Goal: Task Accomplishment & Management: Manage account settings

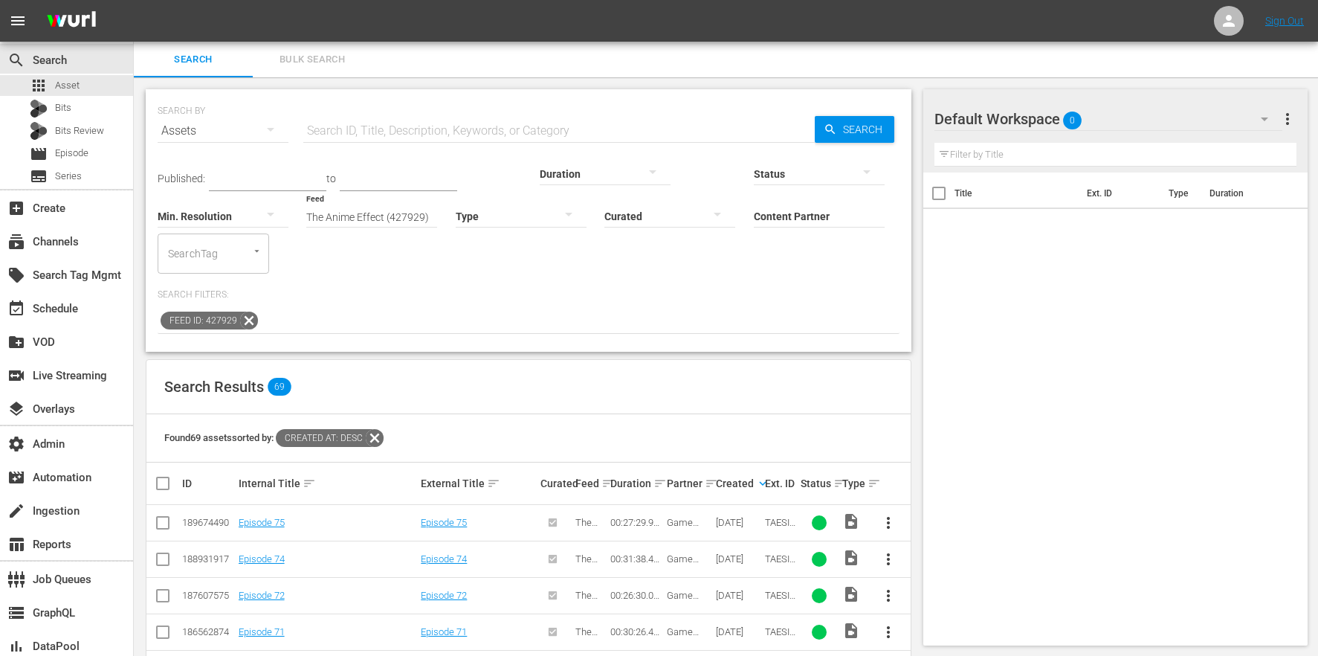
click at [248, 311] on icon at bounding box center [248, 320] width 19 height 19
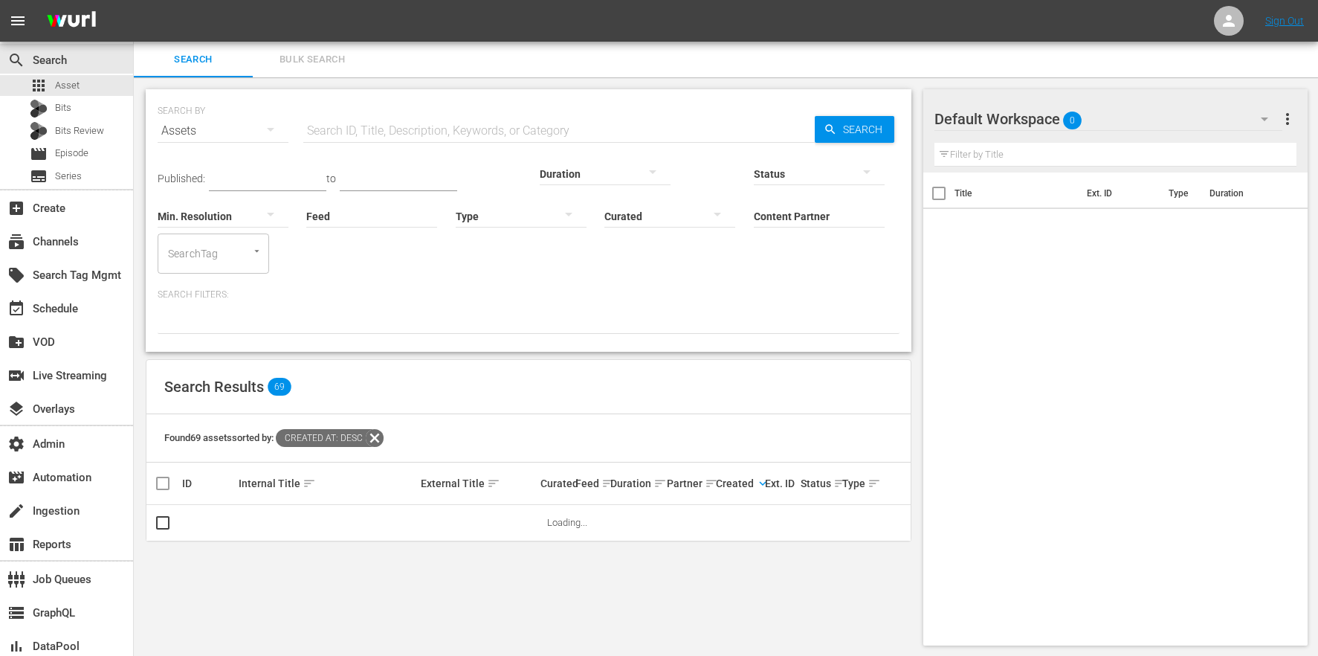
click at [389, 414] on div "Found 69 assets sorted by: Created At: desc" at bounding box center [528, 438] width 764 height 48
click at [384, 428] on icon at bounding box center [374, 437] width 19 height 19
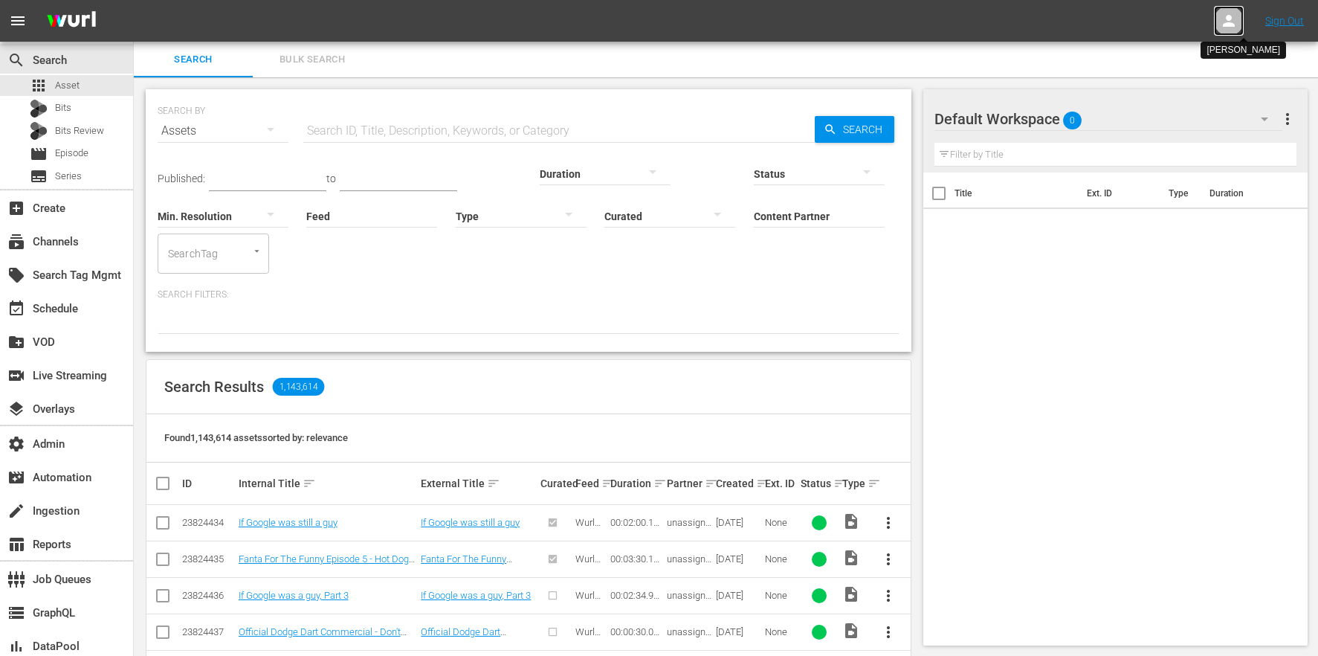
click at [1233, 26] on icon at bounding box center [1229, 21] width 12 height 12
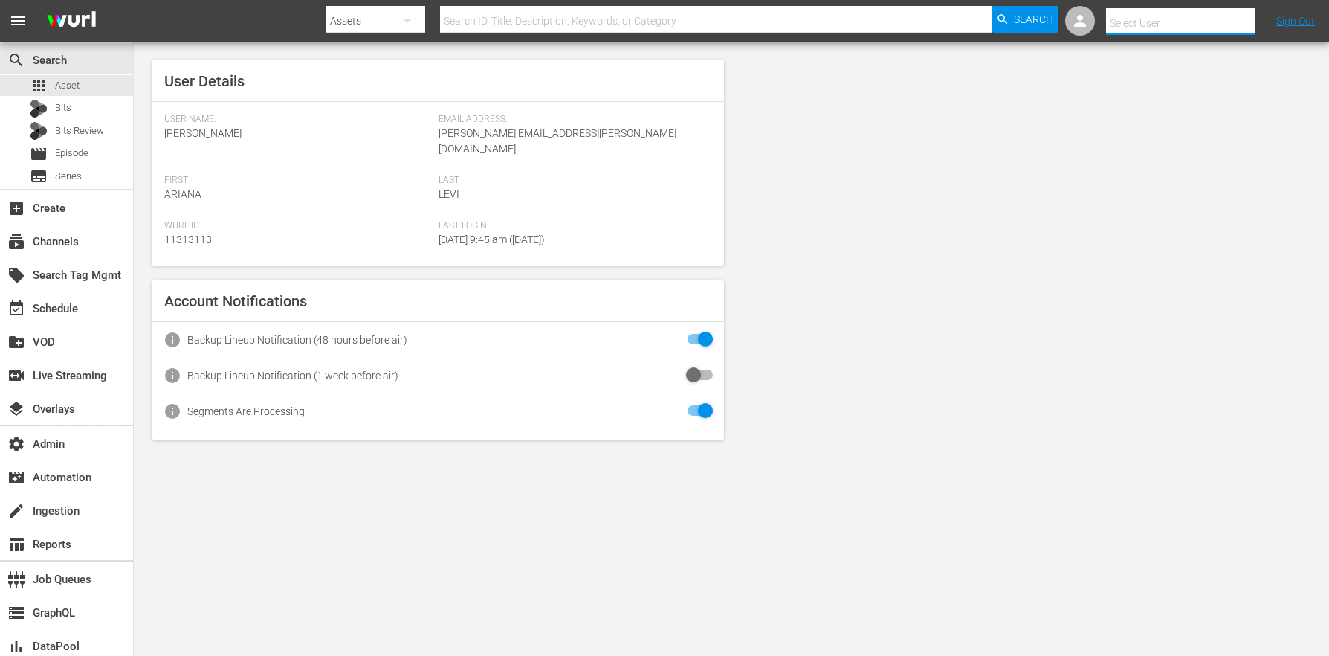
click at [1113, 16] on input "text" at bounding box center [1201, 23] width 190 height 36
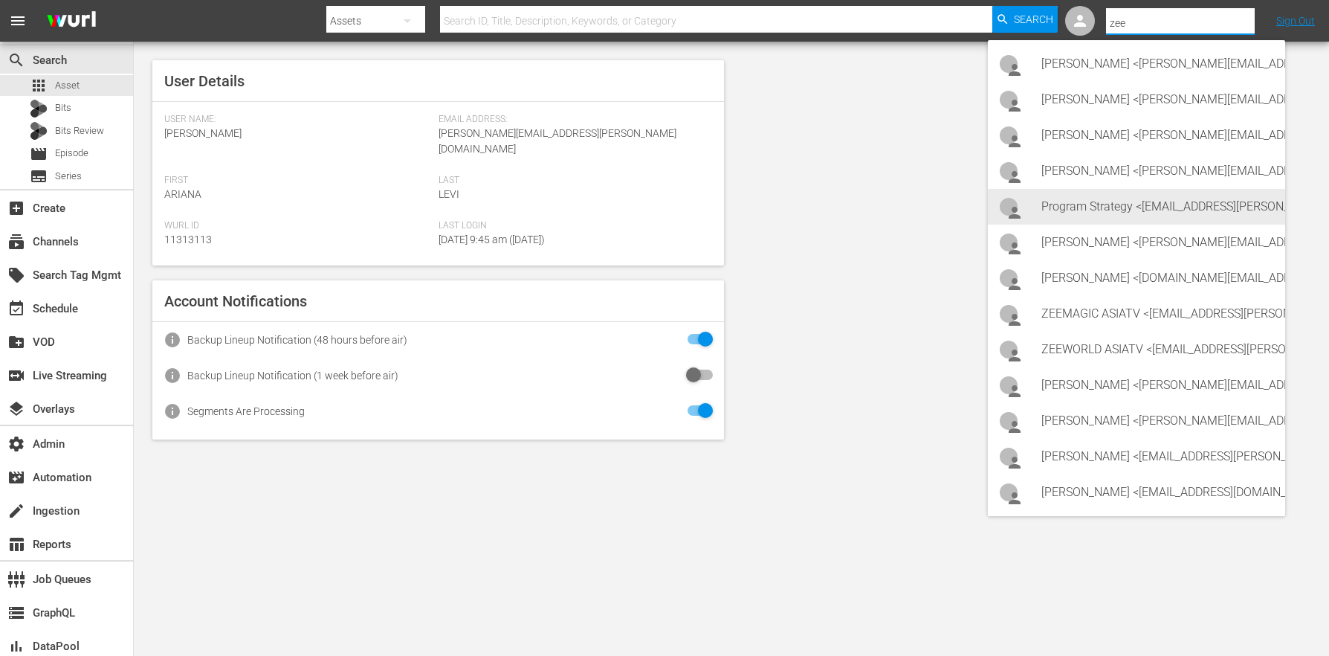
click at [1183, 207] on div "Program Strategy <Zeeone_asiatv@wurl.com>" at bounding box center [1157, 207] width 232 height 36
type input "Program Strategy (11314148)"
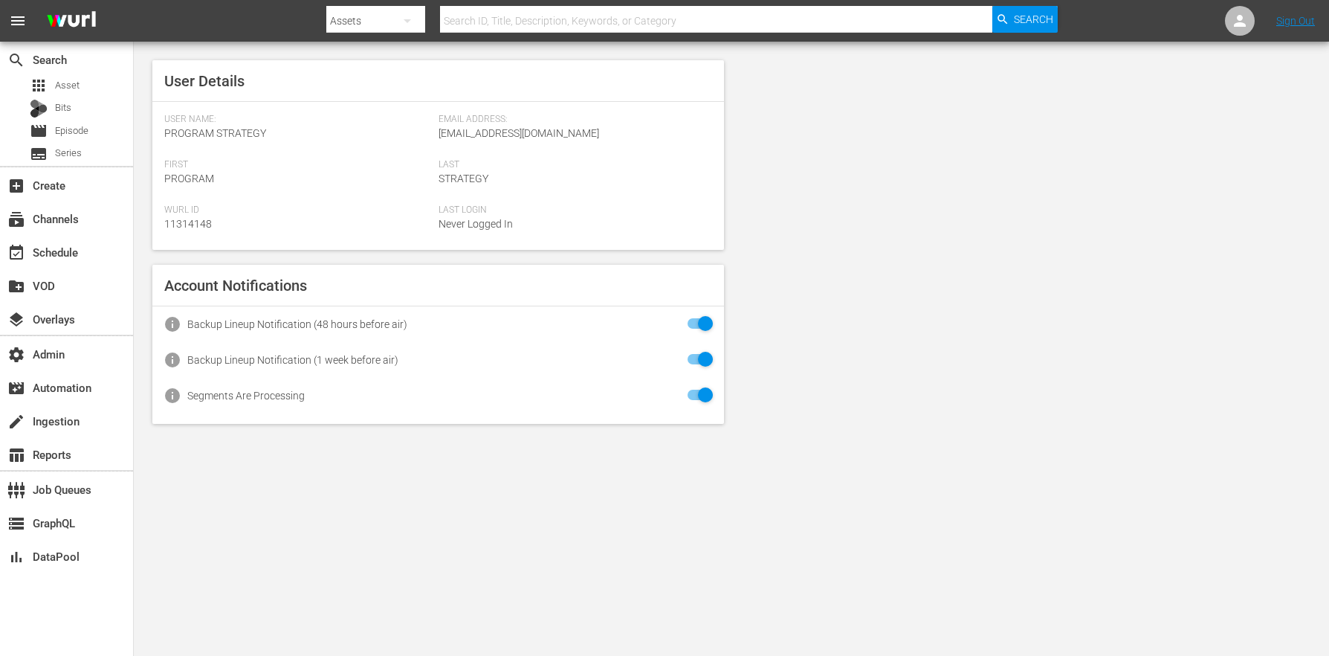
click at [846, 304] on div "User Details User Name: Program Strategy Email Address: [EMAIL_ADDRESS][DOMAIN_…" at bounding box center [731, 242] width 1195 height 401
click at [102, 135] on div "movie Episode" at bounding box center [66, 130] width 133 height 21
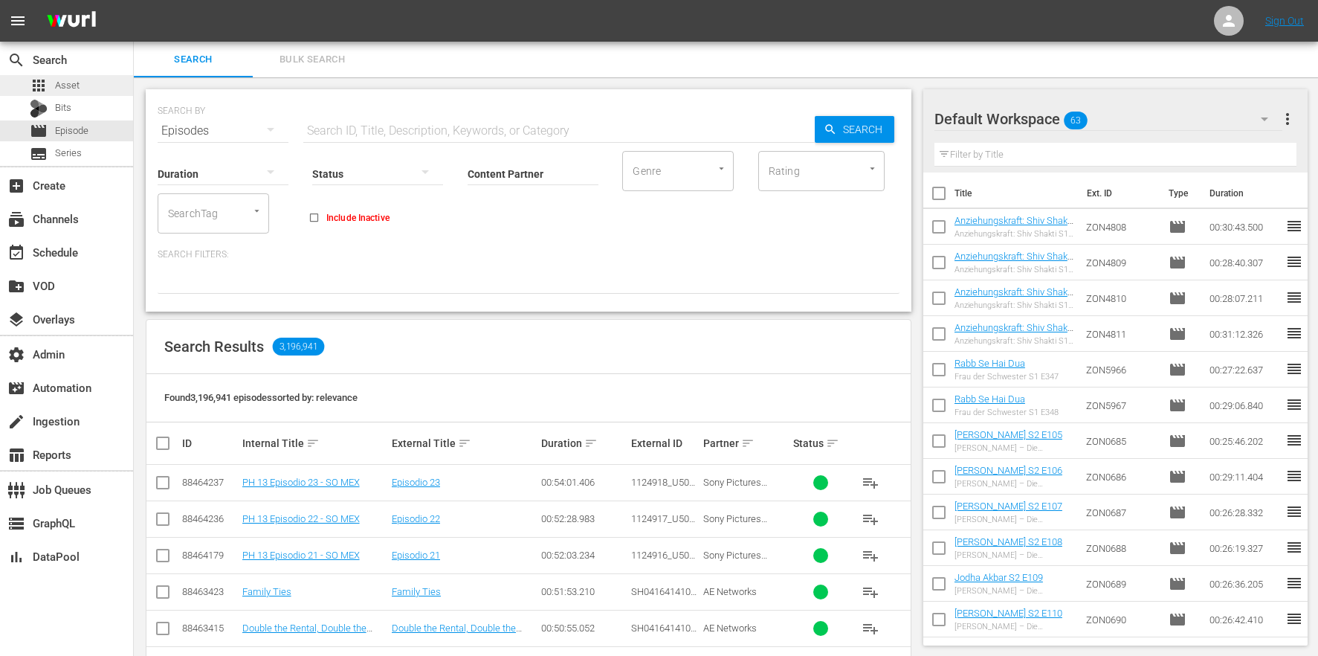
click at [102, 78] on div "apps Asset" at bounding box center [66, 85] width 133 height 21
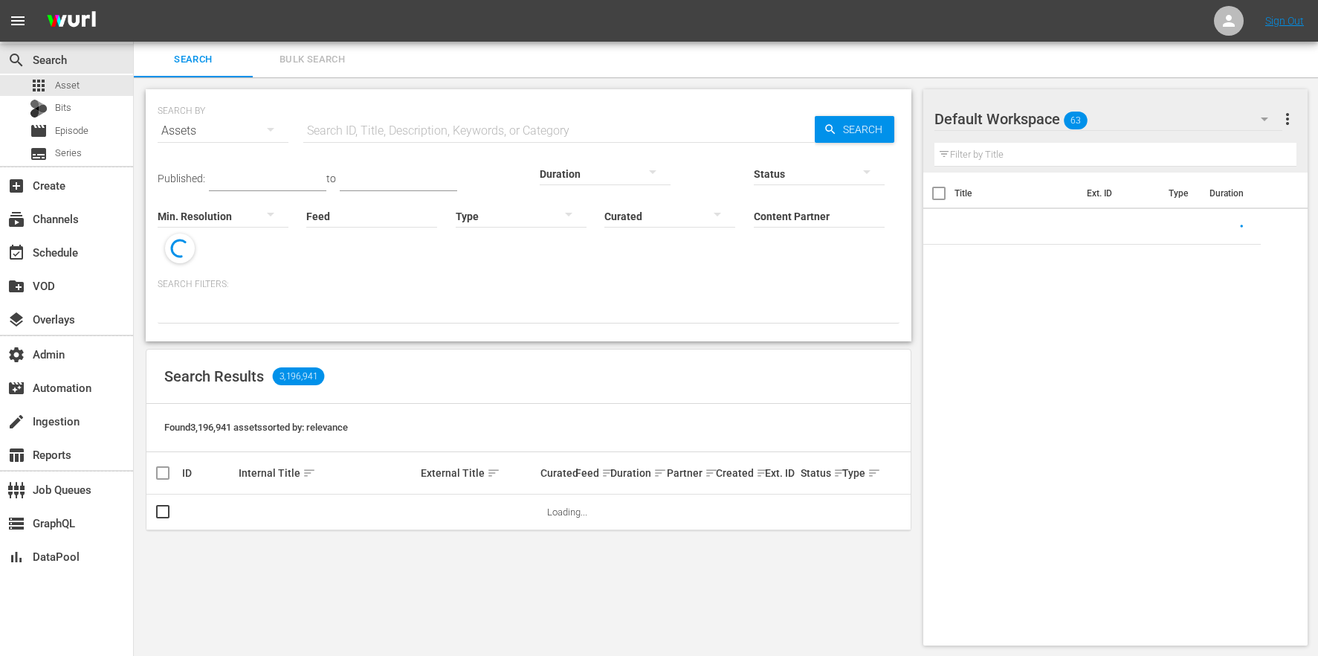
click at [286, 65] on span "Bulk Search" at bounding box center [312, 59] width 101 height 17
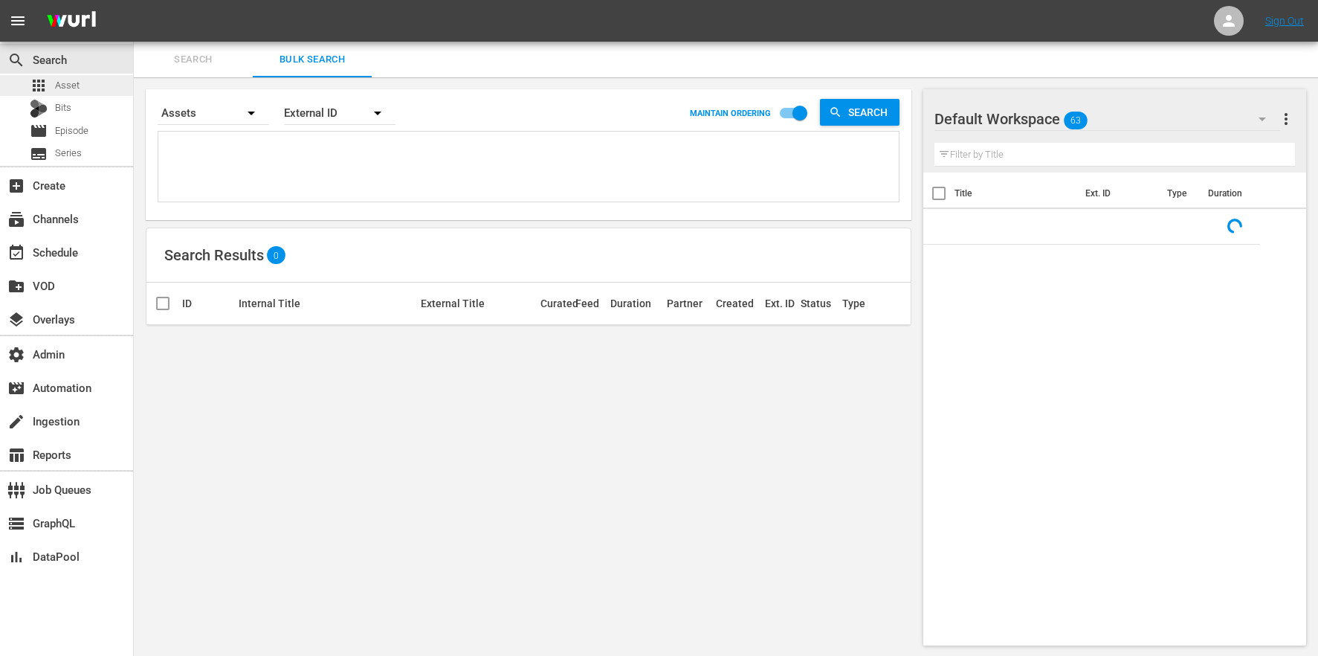
click at [111, 81] on div "apps Asset" at bounding box center [66, 85] width 133 height 21
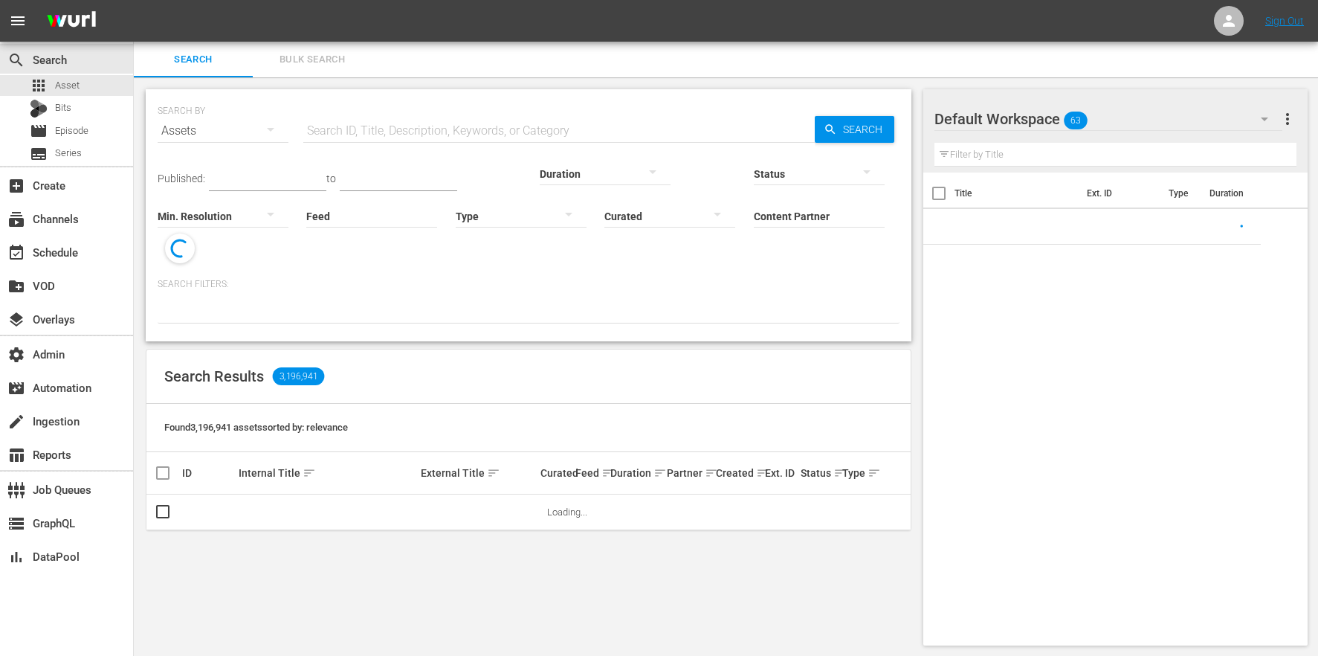
click at [335, 62] on span "Bulk Search" at bounding box center [312, 59] width 101 height 17
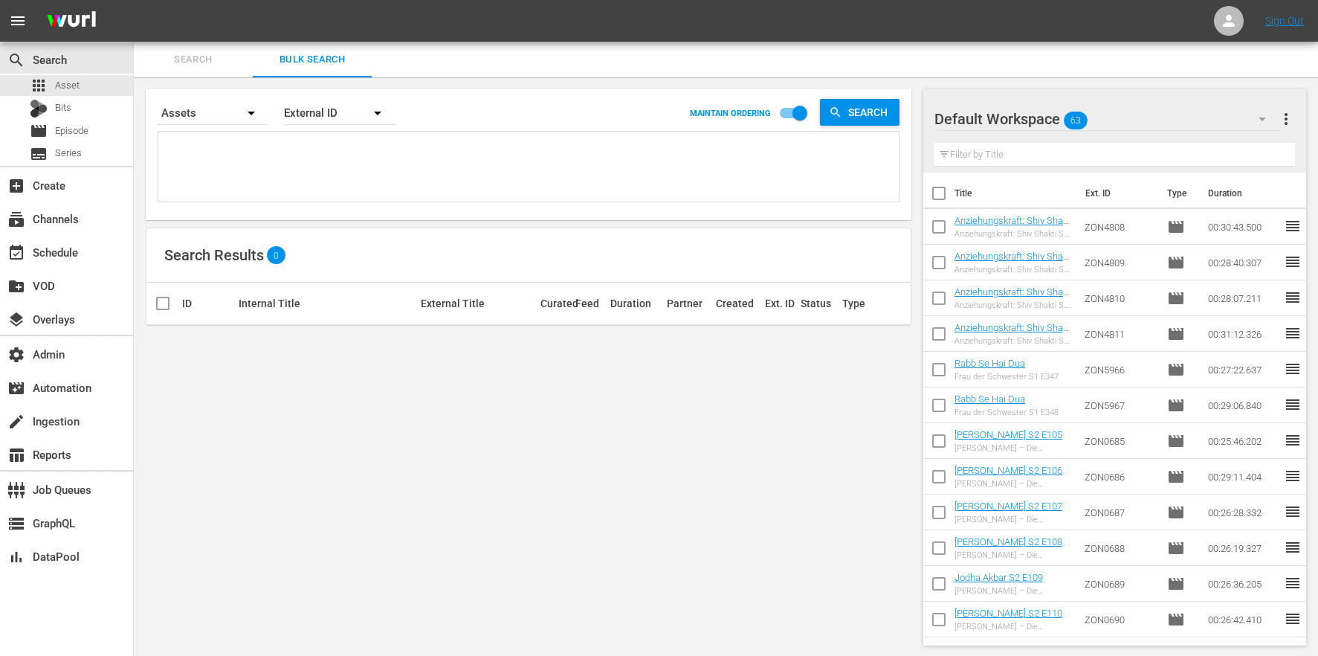
click at [277, 166] on textarea at bounding box center [530, 169] width 737 height 68
paste textarea "ZON5558 ZON5559 ZON5560 ZON5561 ZON5562 ZON5563 ZON5564"
type textarea "ZON5558 ZON5559 ZON5560 ZON5561 ZON5562 ZON5563 ZON5564"
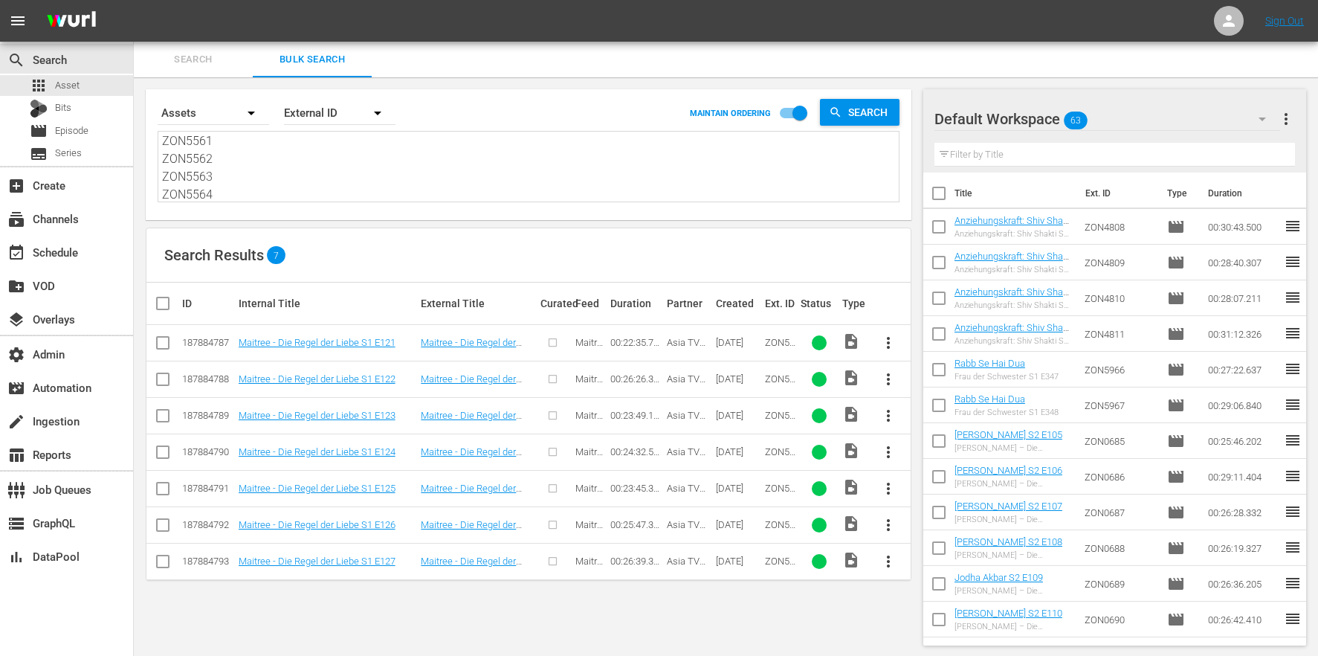
type textarea "ZON5558 ZON5559 ZON5560 ZON5561 ZON5562 ZON5563 ZON5564"
click at [164, 309] on input "checkbox" at bounding box center [169, 303] width 30 height 18
checkbox input "true"
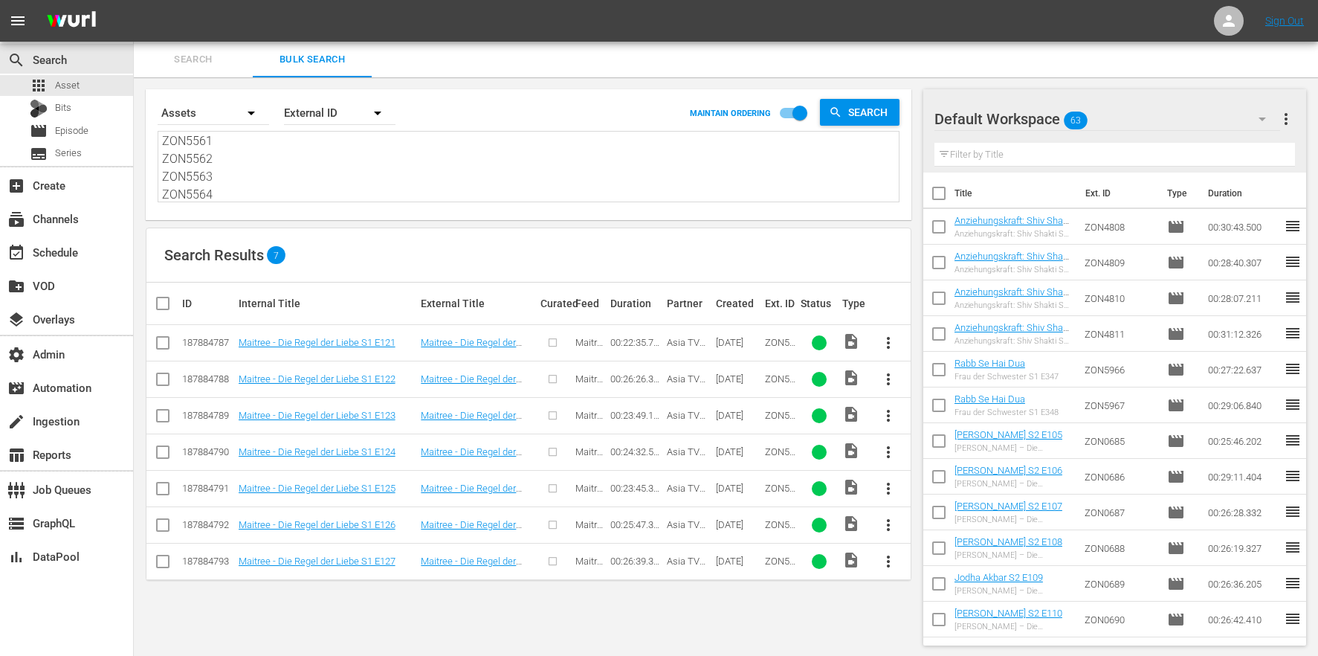
checkbox input "true"
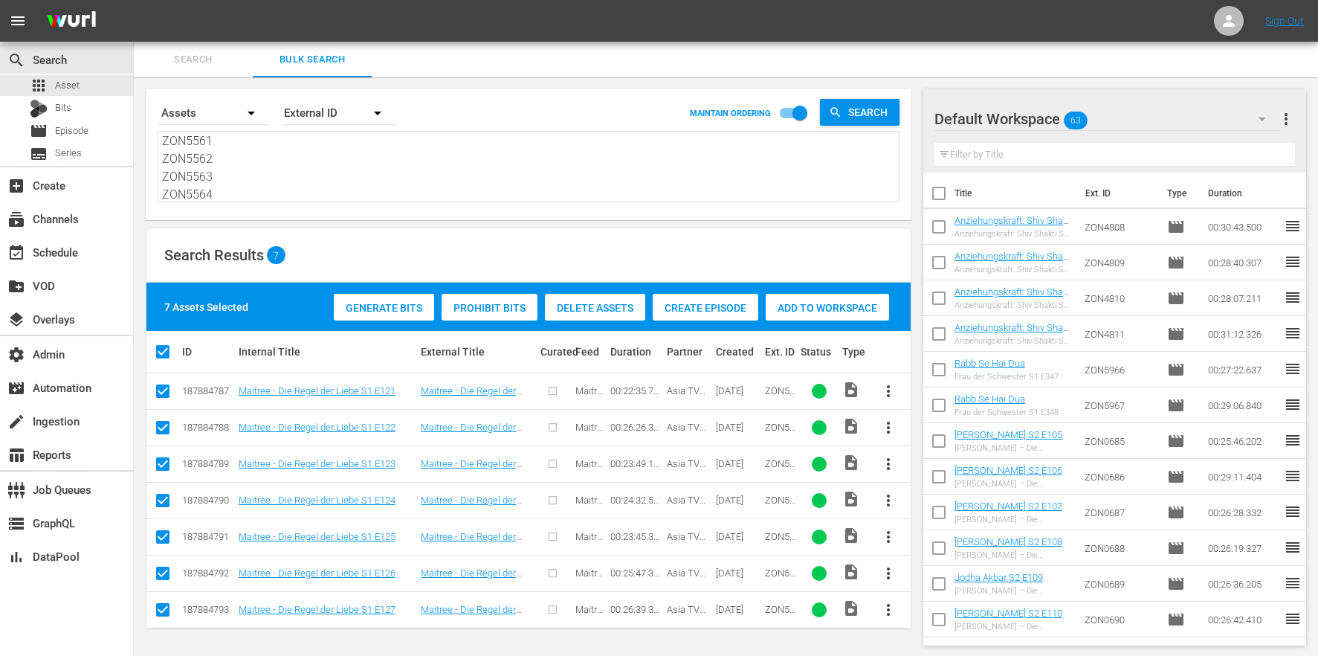
click at [665, 300] on div "Create Episode" at bounding box center [706, 308] width 106 height 28
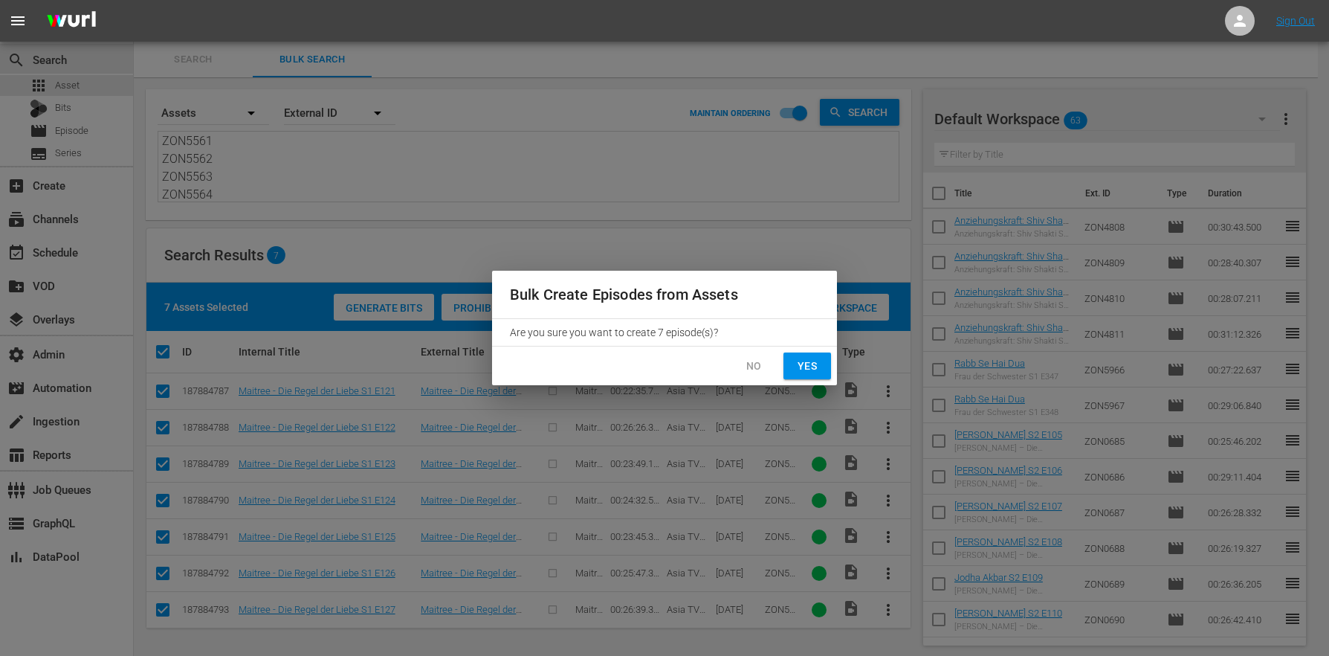
click at [801, 363] on span "Yes" at bounding box center [807, 366] width 24 height 19
checkbox input "false"
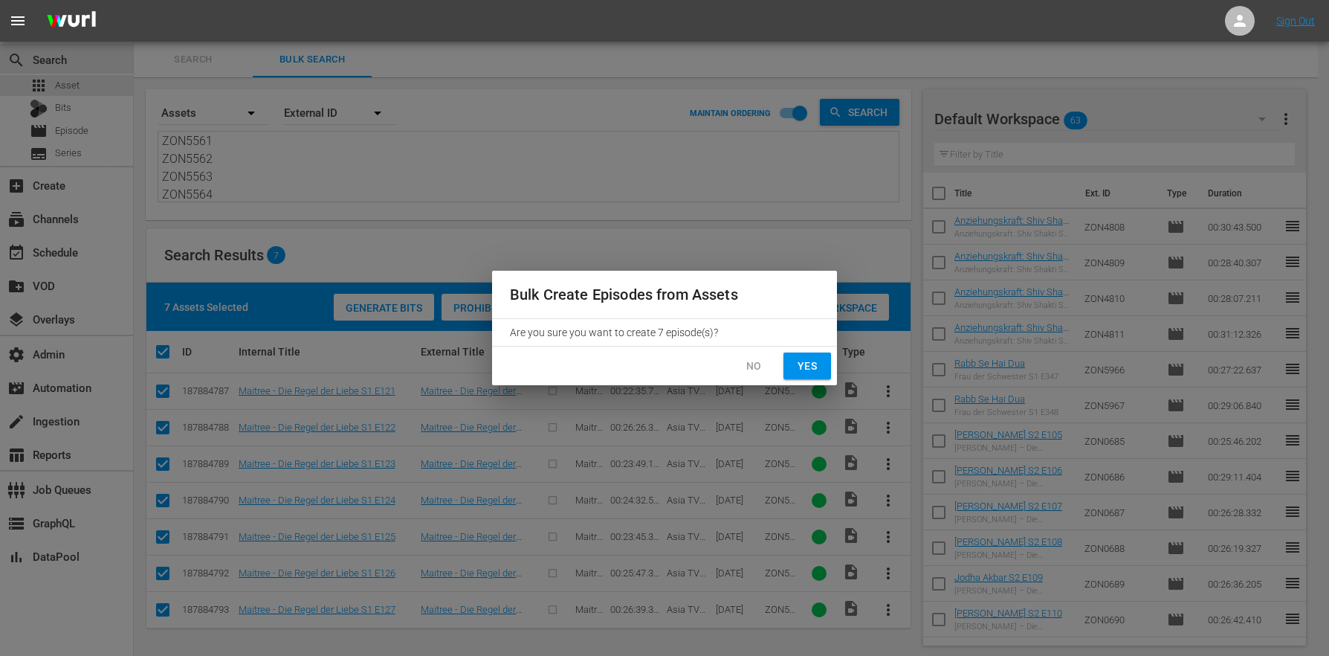
checkbox input "false"
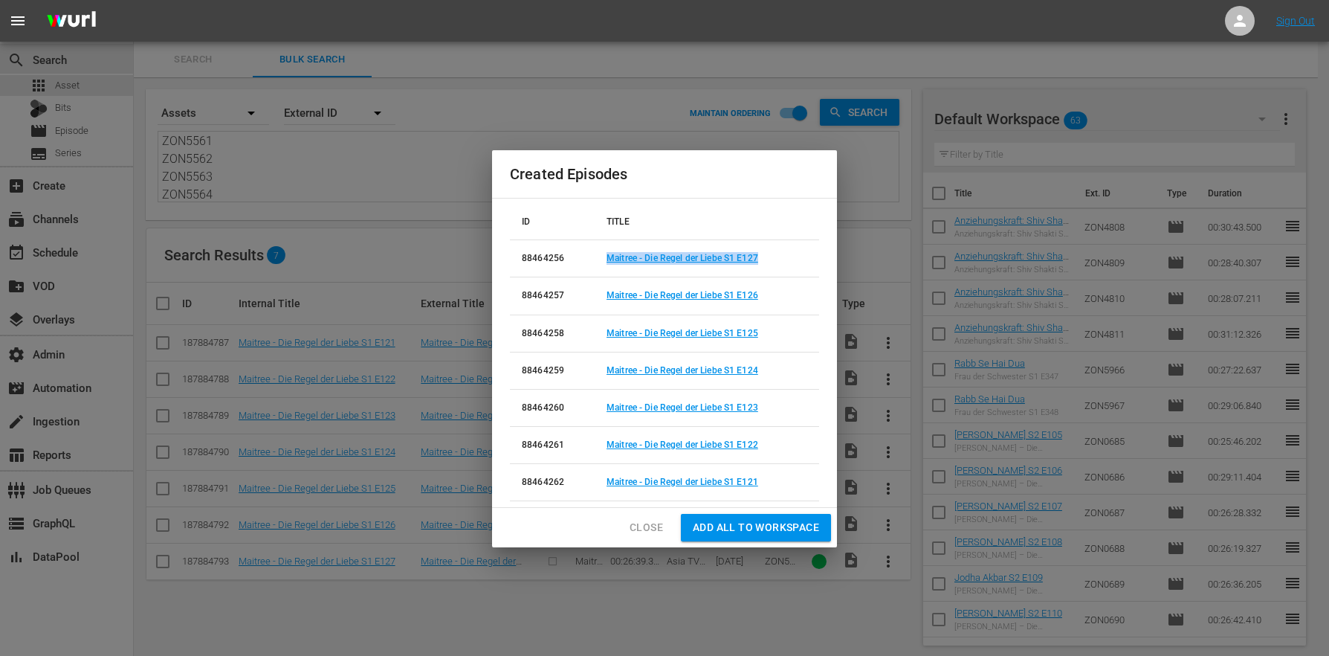
click at [645, 527] on span "Close" at bounding box center [646, 527] width 33 height 19
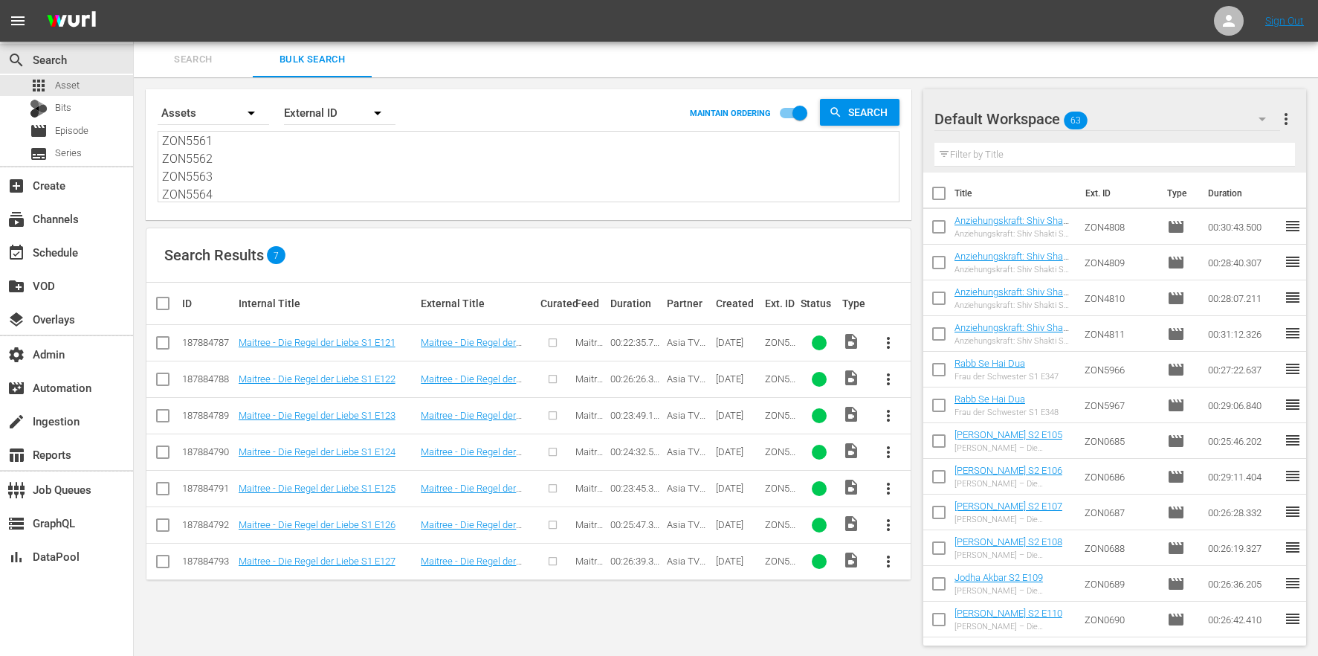
click at [296, 175] on textarea "ZON5558 ZON5559 ZON5560 ZON5561 ZON5562 ZON5563 ZON5564" at bounding box center [530, 168] width 737 height 68
drag, startPoint x: 262, startPoint y: 185, endPoint x: 280, endPoint y: 57, distance: 129.1
click at [280, 57] on div "Search Bulk Search Search By Assets Order By External ID MAINTAIN ORDERING Sear…" at bounding box center [726, 349] width 1184 height 615
paste textarea "65 ZON5566 ZON5567 ZON5568 ZON5569 ZON5570"
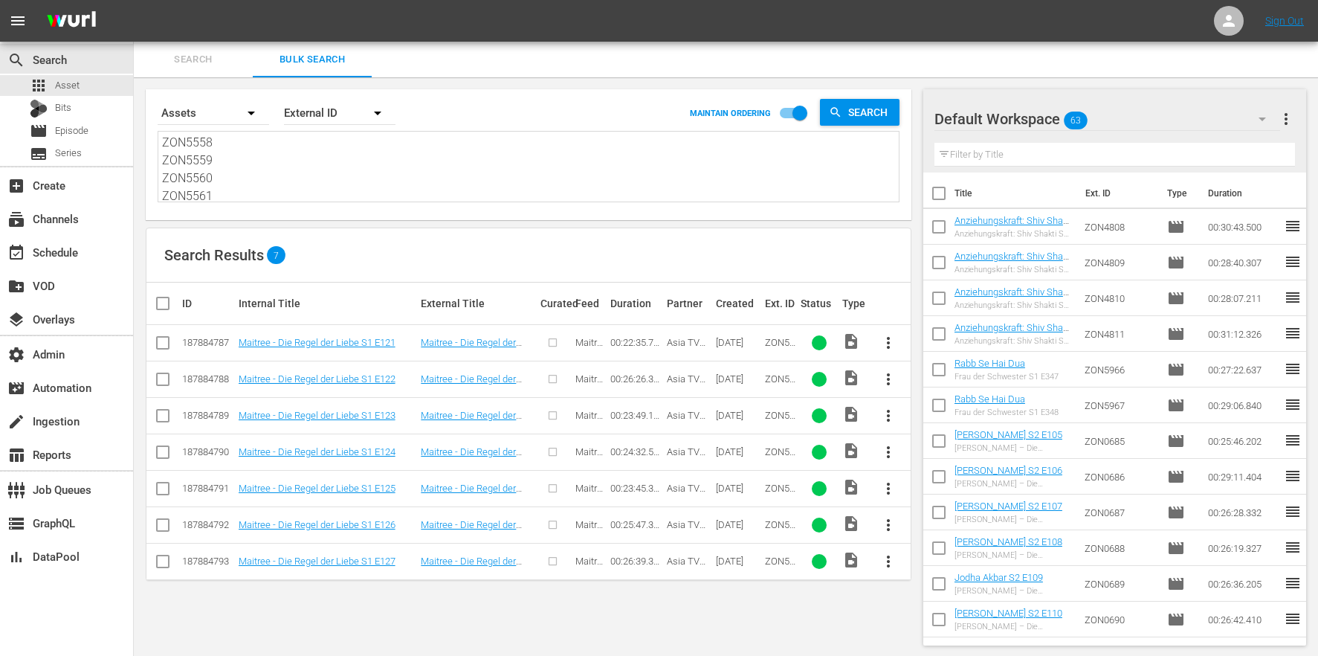
type textarea "ZON5565 ZON5566 ZON5567 ZON5568 ZON5569 ZON5570"
click at [175, 306] on input "checkbox" at bounding box center [169, 303] width 30 height 18
checkbox input "true"
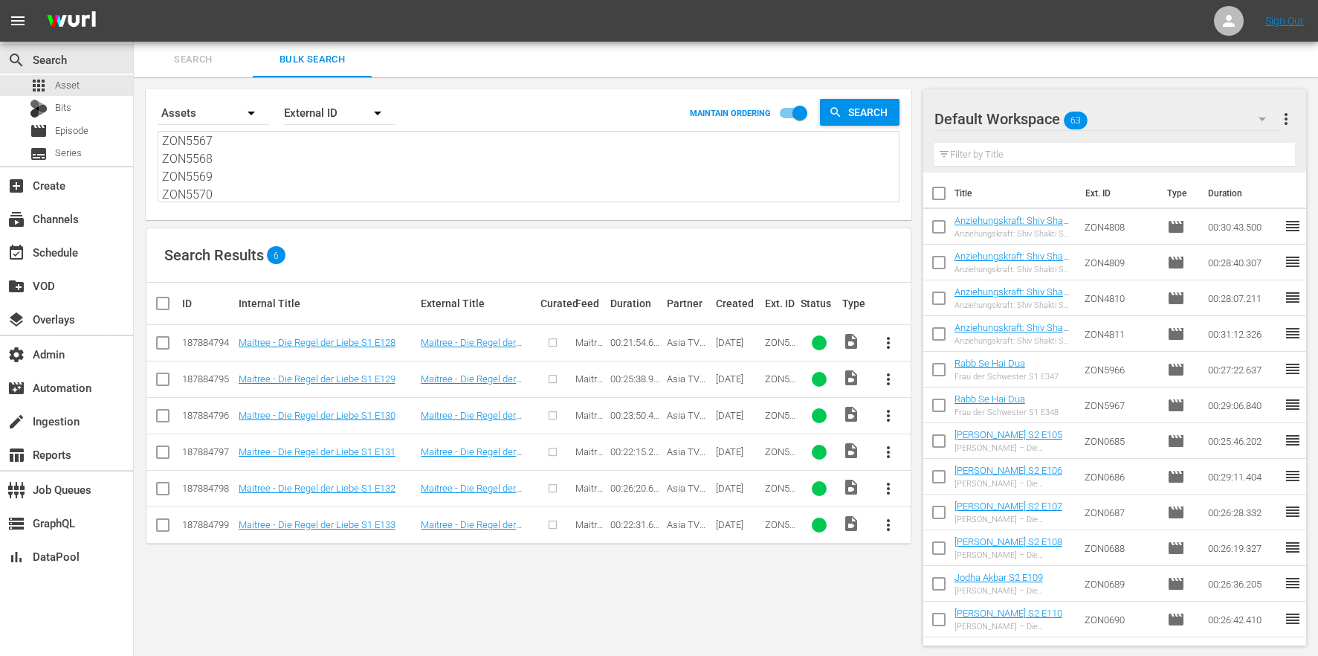
checkbox input "true"
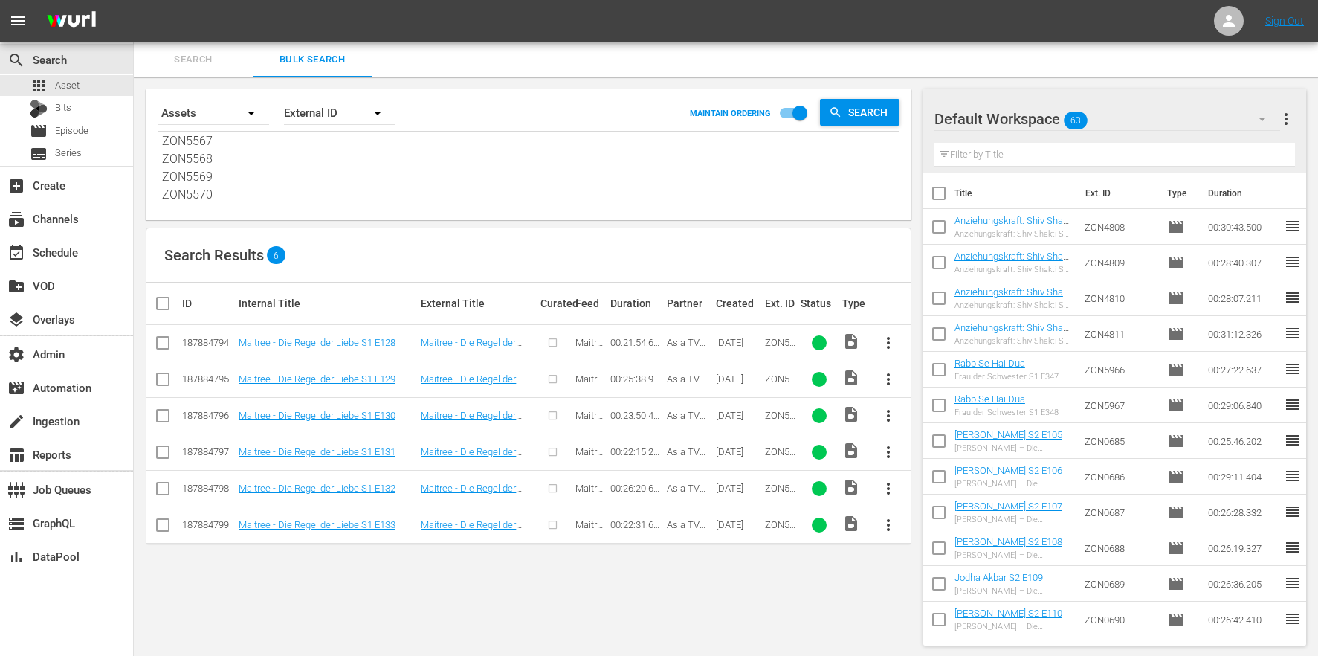
checkbox input "true"
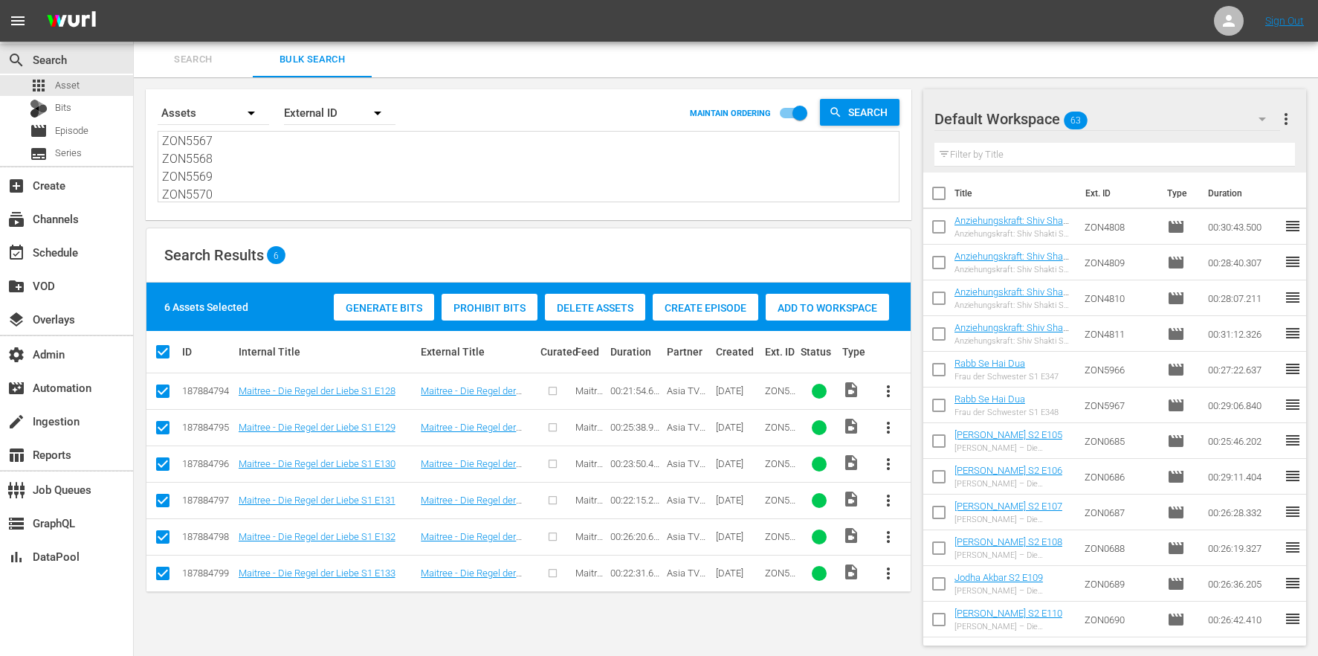
click at [692, 299] on div "Create Episode" at bounding box center [706, 308] width 106 height 28
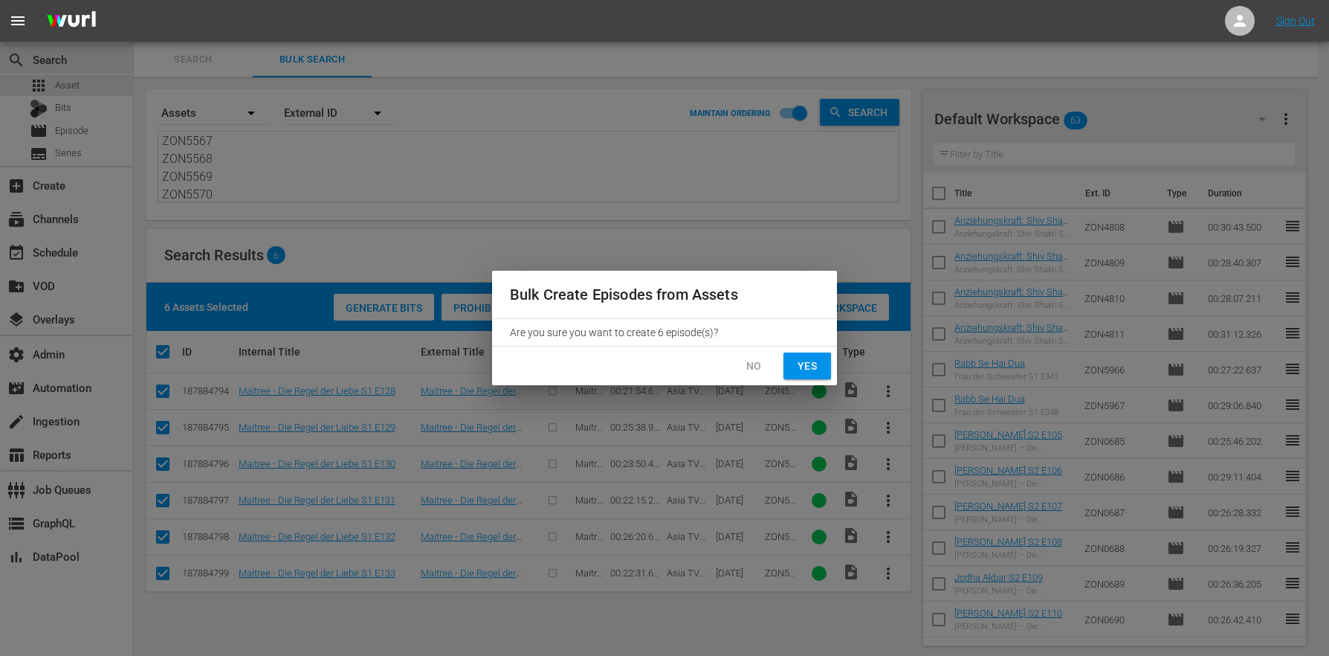
click at [817, 369] on span "Yes" at bounding box center [807, 366] width 24 height 19
checkbox input "false"
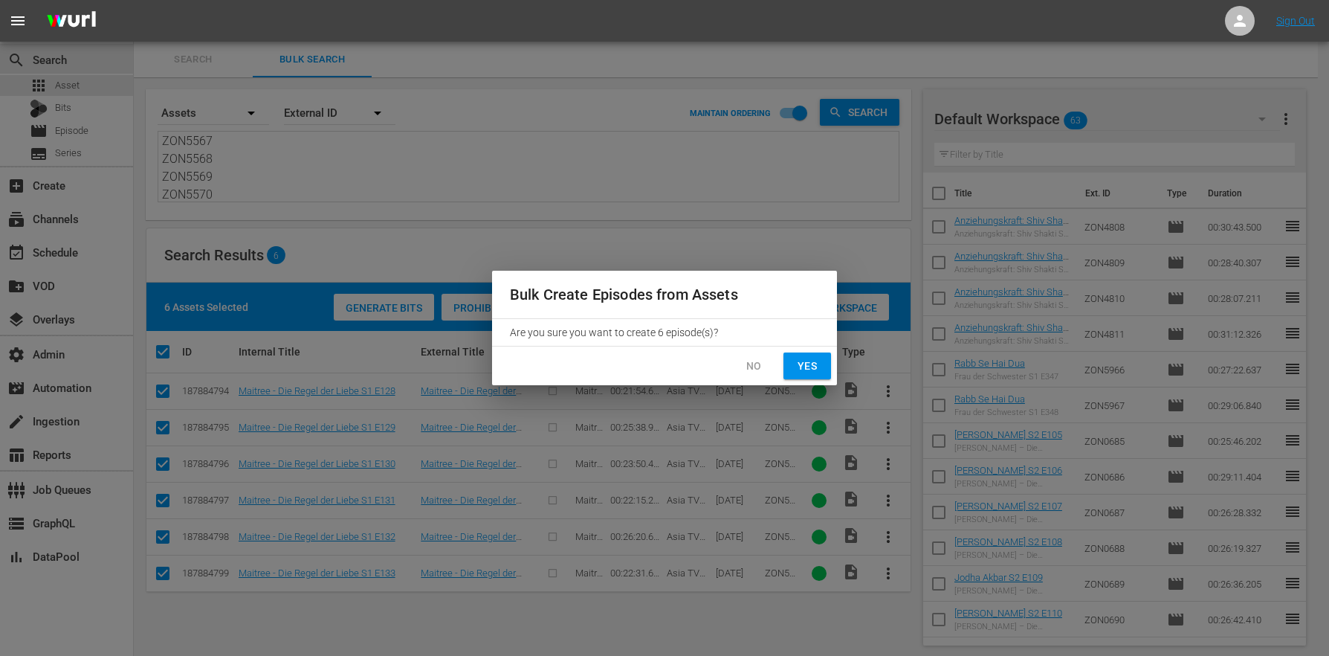
checkbox input "false"
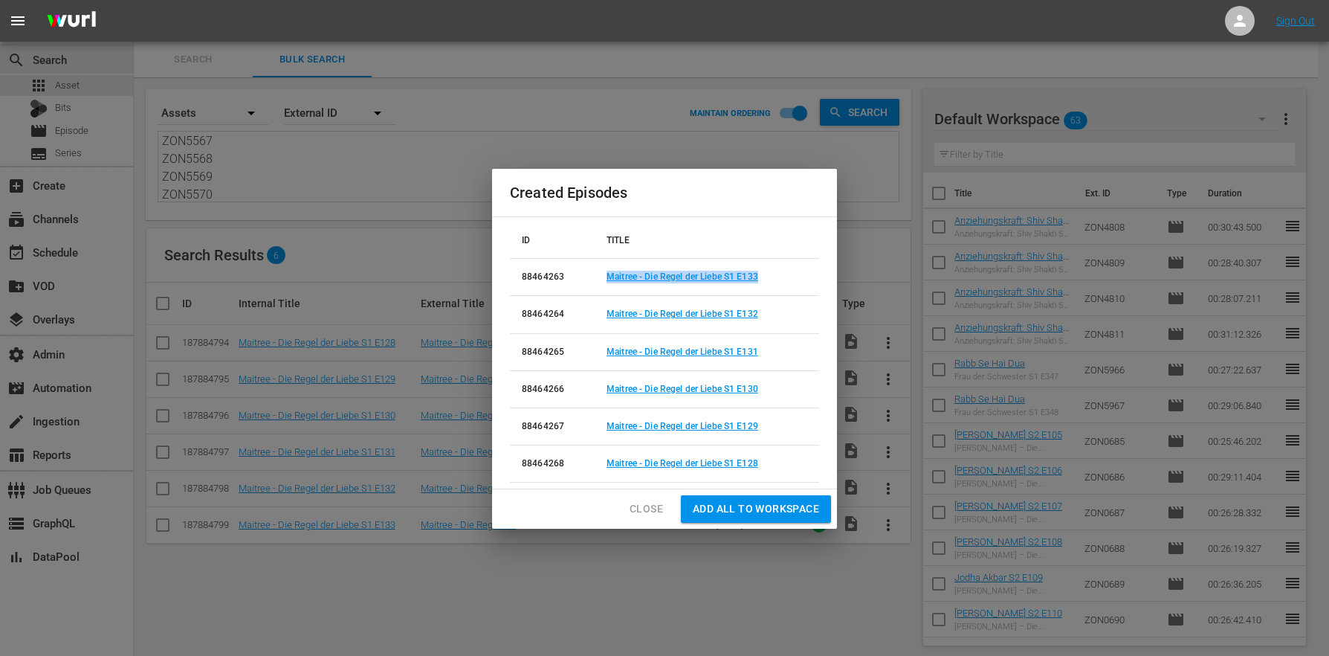
click at [650, 499] on button "Close" at bounding box center [646, 509] width 57 height 28
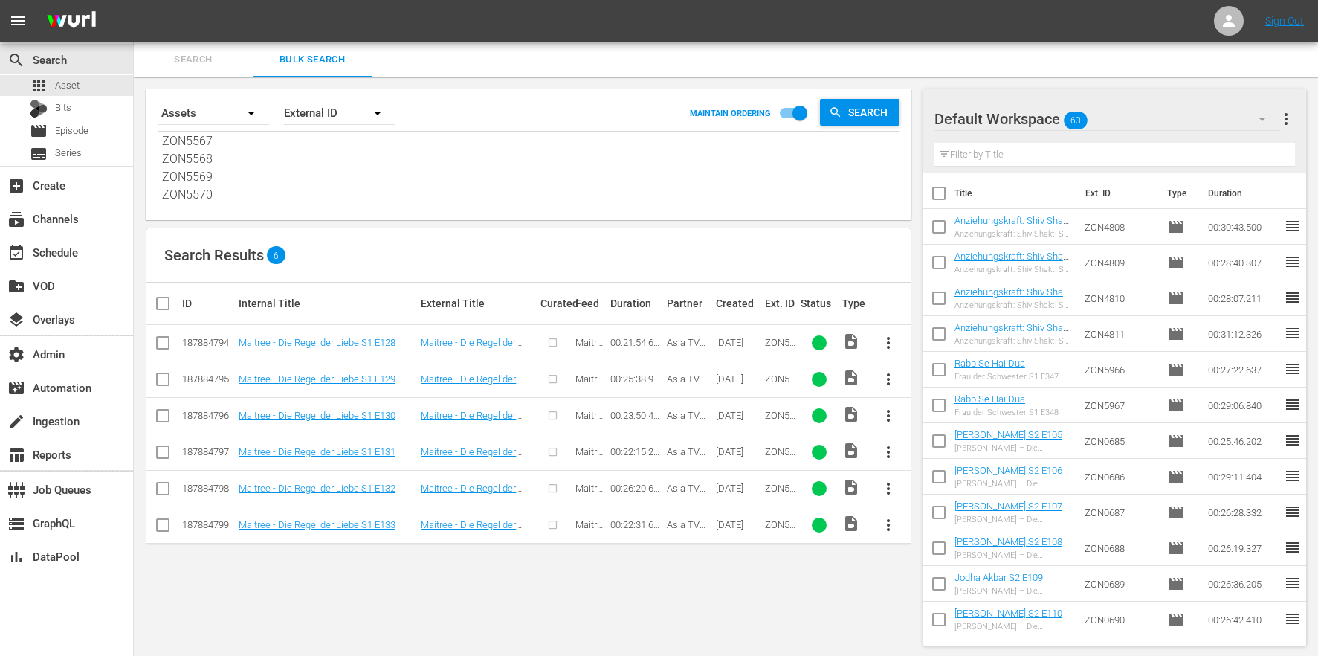
click at [253, 164] on textarea "ZON5565 ZON5566 ZON5567 ZON5568 ZON5569 ZON5570" at bounding box center [530, 168] width 737 height 68
click at [230, 181] on textarea "ZON5565 ZON5566 ZON5567 ZON5568 ZON5569 ZON5570" at bounding box center [530, 168] width 737 height 68
drag, startPoint x: 223, startPoint y: 193, endPoint x: 172, endPoint y: 45, distance: 155.6
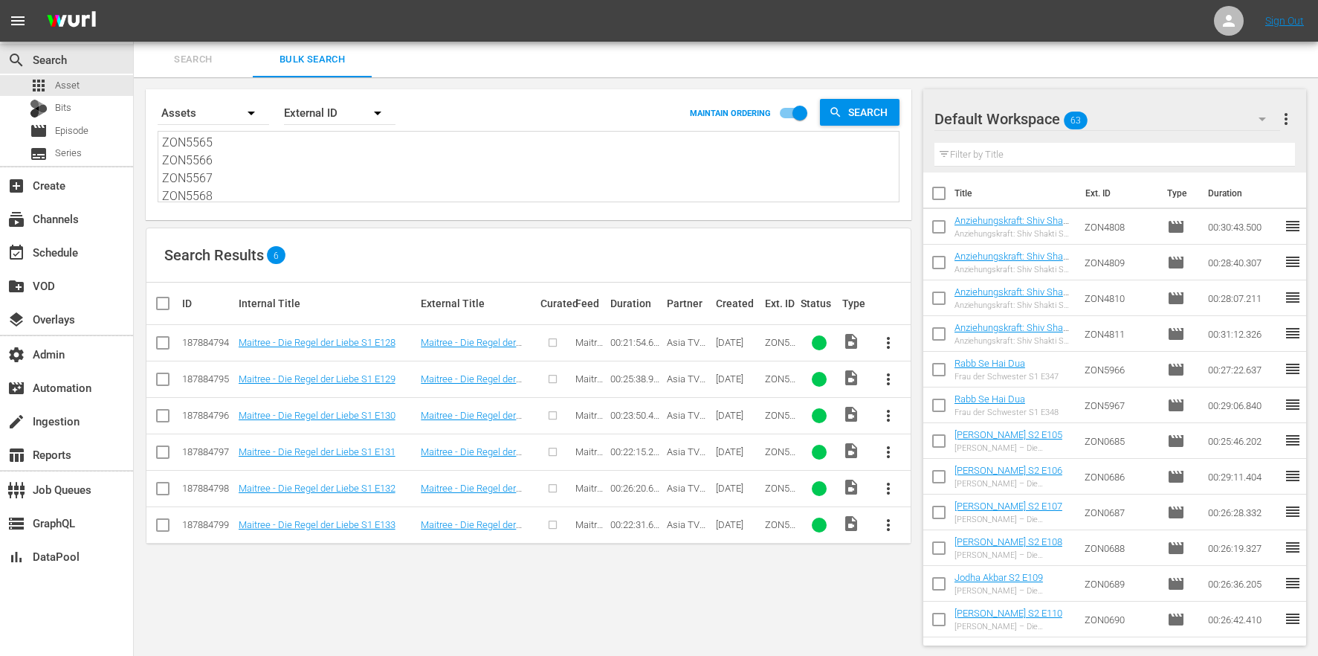
click at [172, 45] on div "Search Bulk Search Search By Assets Order By External ID MAINTAIN ORDERING Sear…" at bounding box center [726, 349] width 1184 height 615
paste textarea "71 ZON5572 ZON5573 ZON5574 ZON5575"
type textarea "ZON5571 ZON5572 ZON5573 ZON5574 ZON5575"
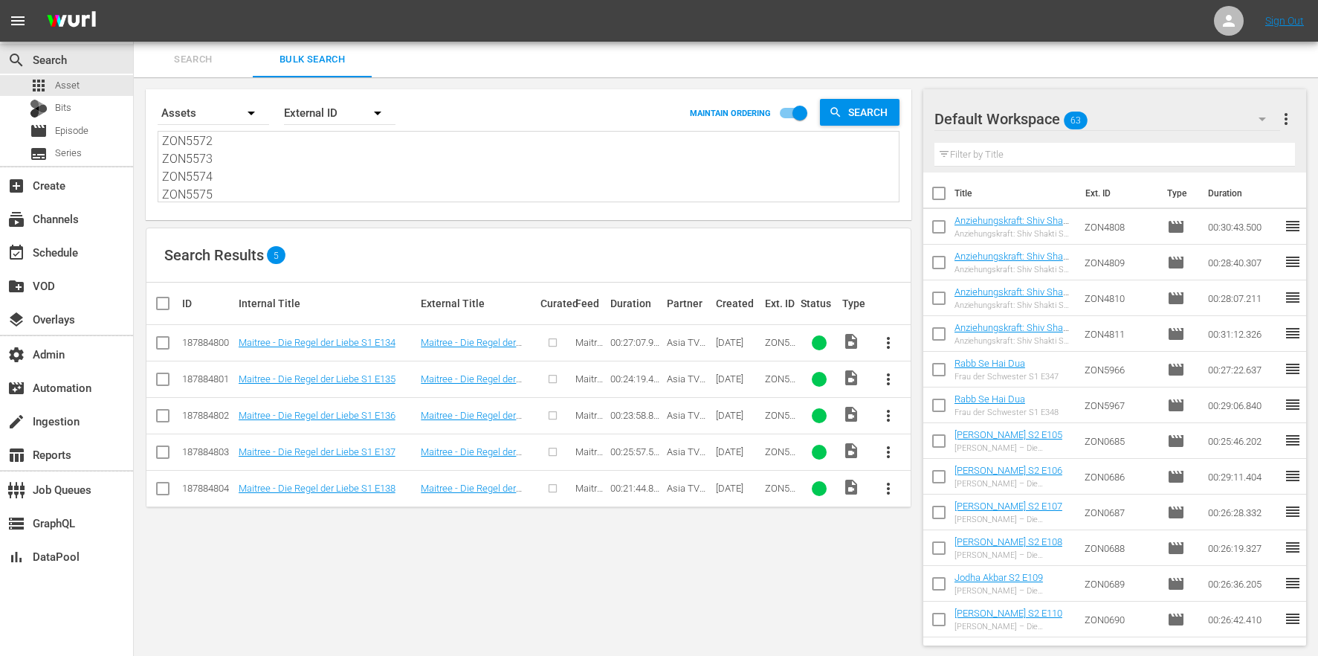
type textarea "ZON5571 ZON5572 ZON5573 ZON5574 ZON5575"
click at [167, 307] on input "checkbox" at bounding box center [169, 303] width 30 height 18
checkbox input "true"
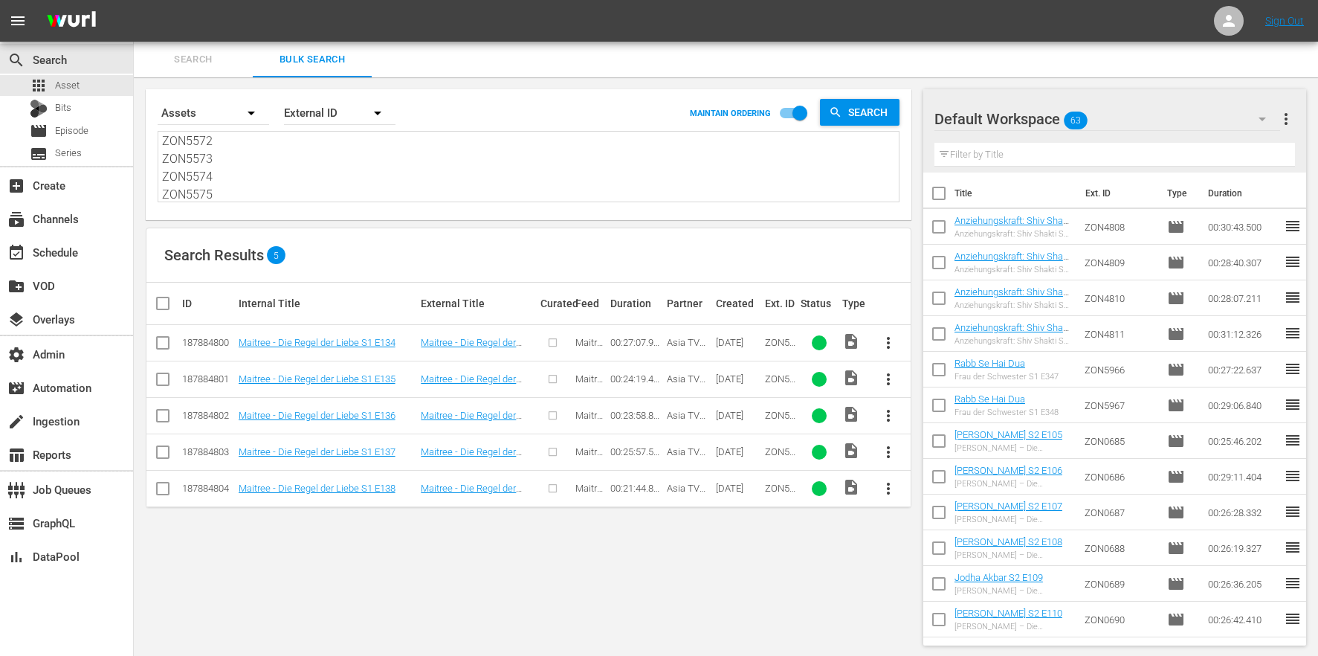
checkbox input "true"
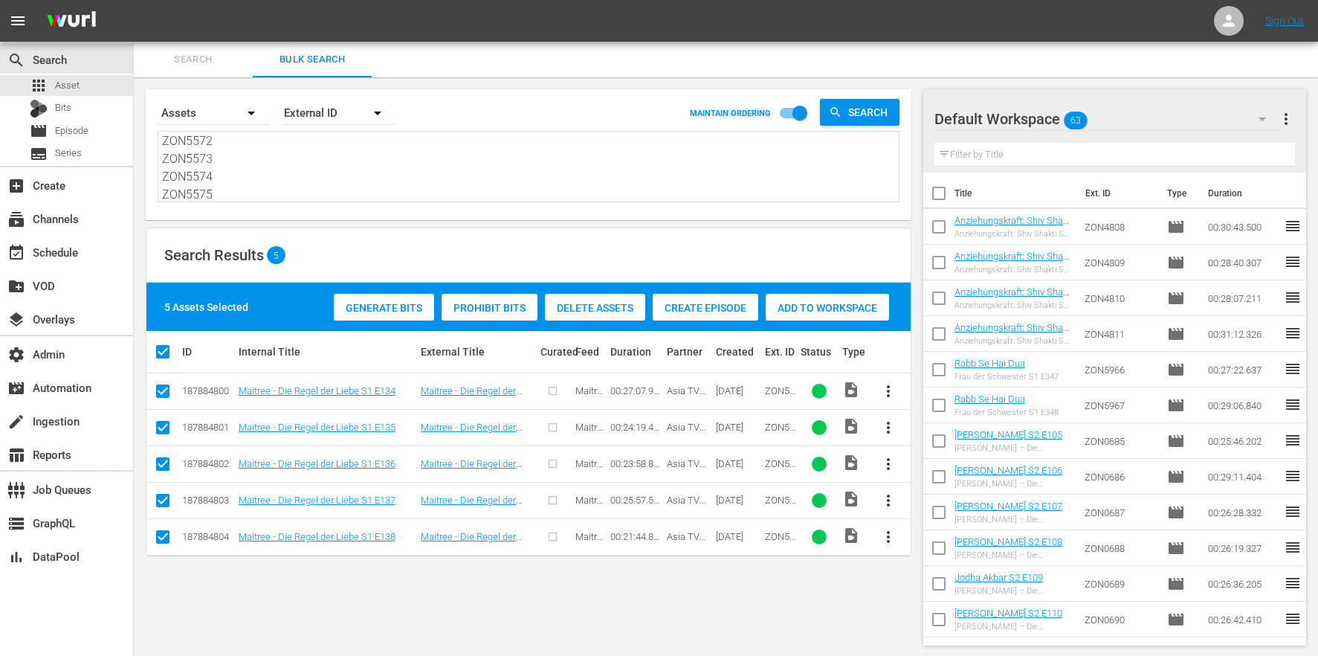
click at [666, 304] on span "Create Episode" at bounding box center [706, 308] width 106 height 12
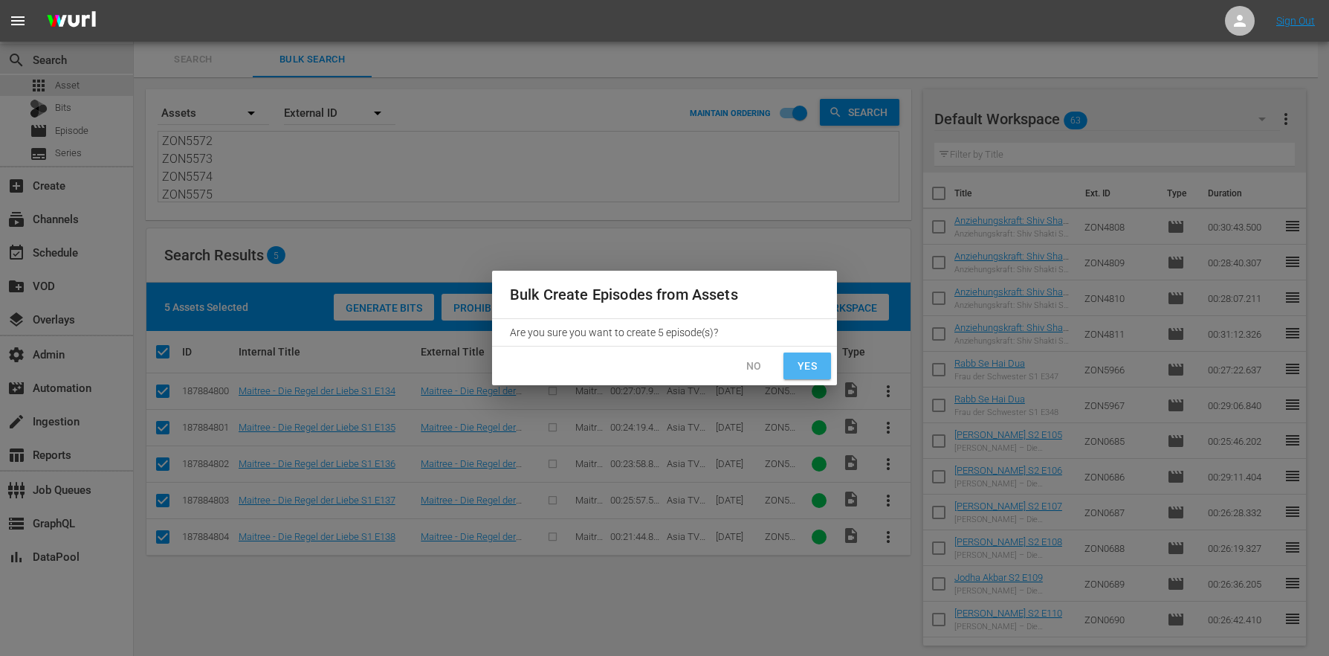
click at [798, 366] on span "Yes" at bounding box center [807, 366] width 24 height 19
checkbox input "false"
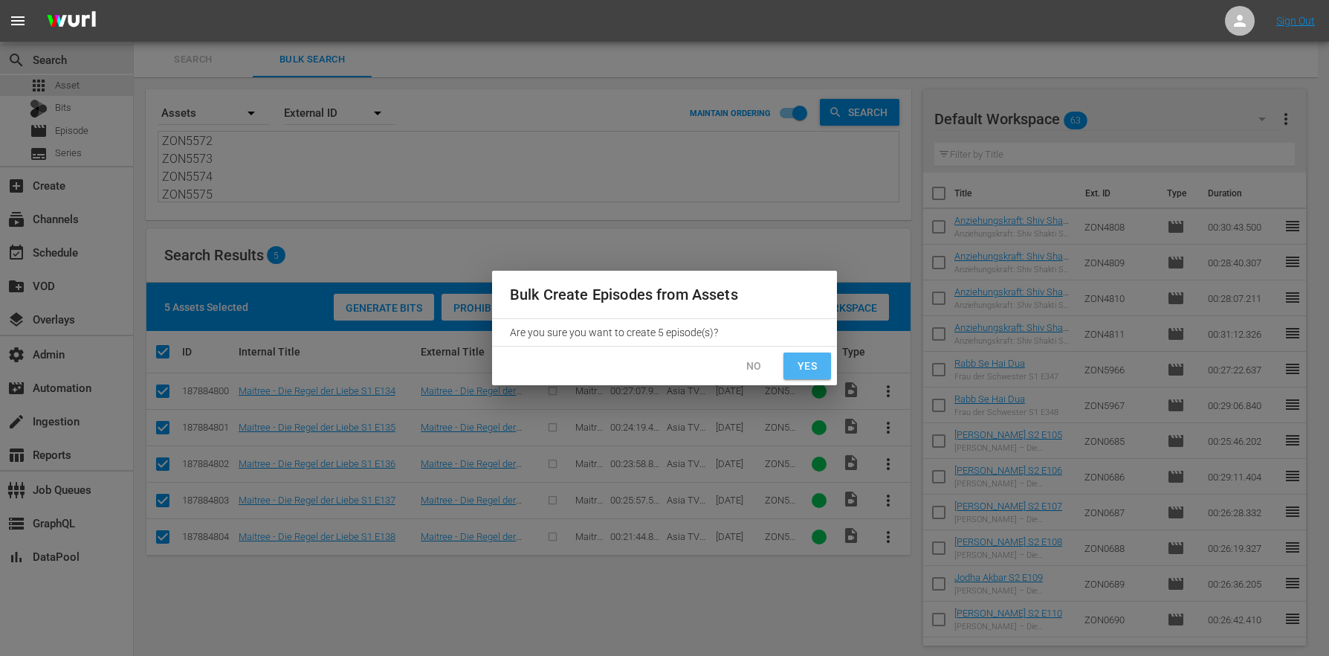
checkbox input "false"
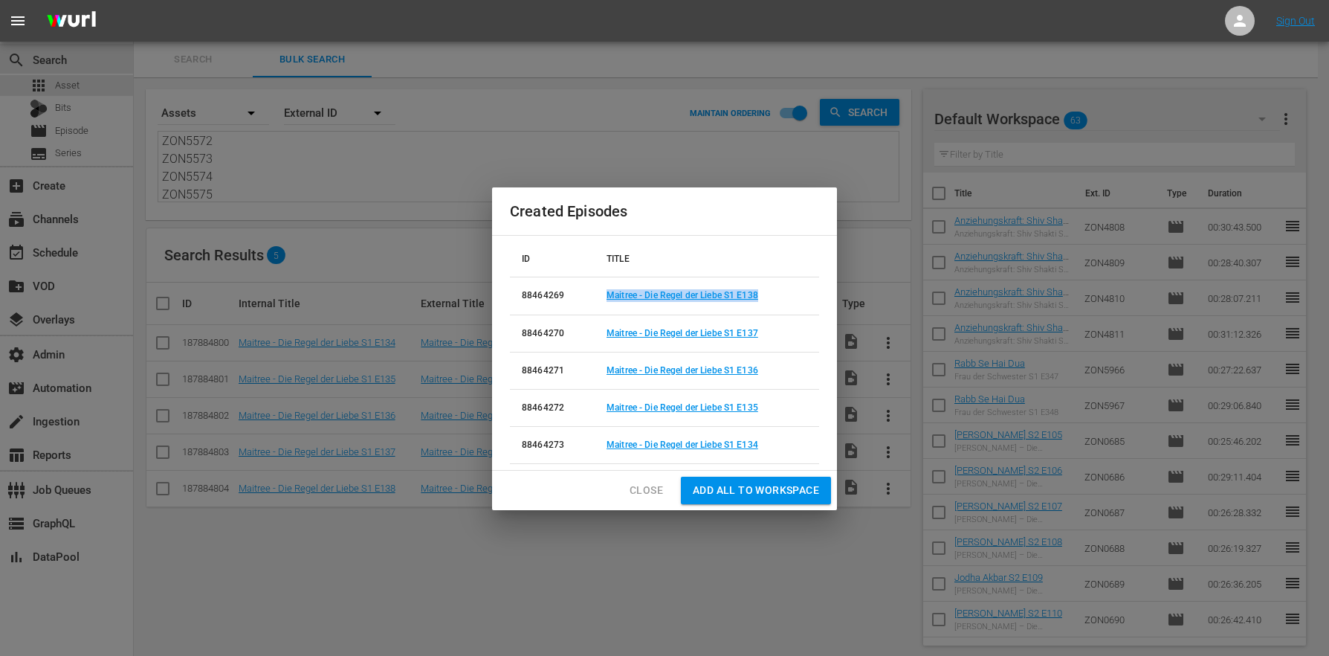
click at [647, 490] on span "Close" at bounding box center [646, 490] width 33 height 19
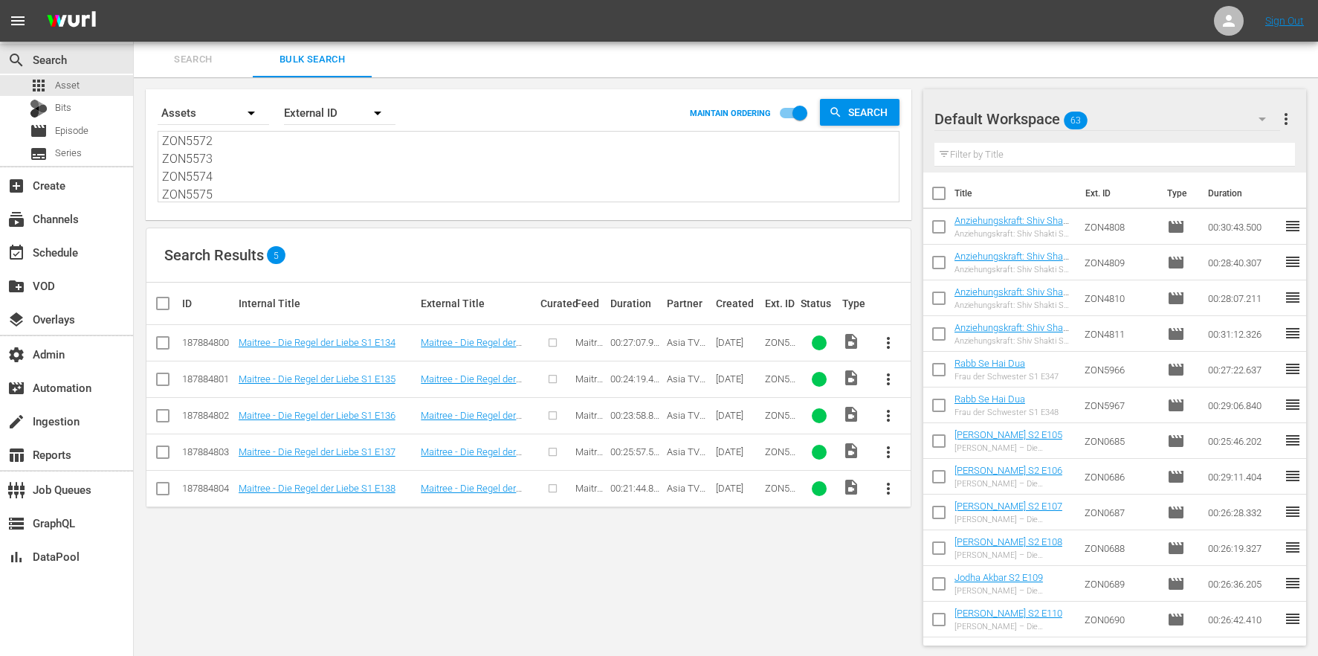
click at [292, 168] on textarea "ZON5571 ZON5572 ZON5573 ZON5574 ZON5575" at bounding box center [530, 168] width 737 height 68
click at [283, 183] on textarea "ZON5571 ZON5572 ZON5573 ZON5574 ZON5575" at bounding box center [530, 168] width 737 height 68
drag, startPoint x: 285, startPoint y: 192, endPoint x: 277, endPoint y: 77, distance: 115.6
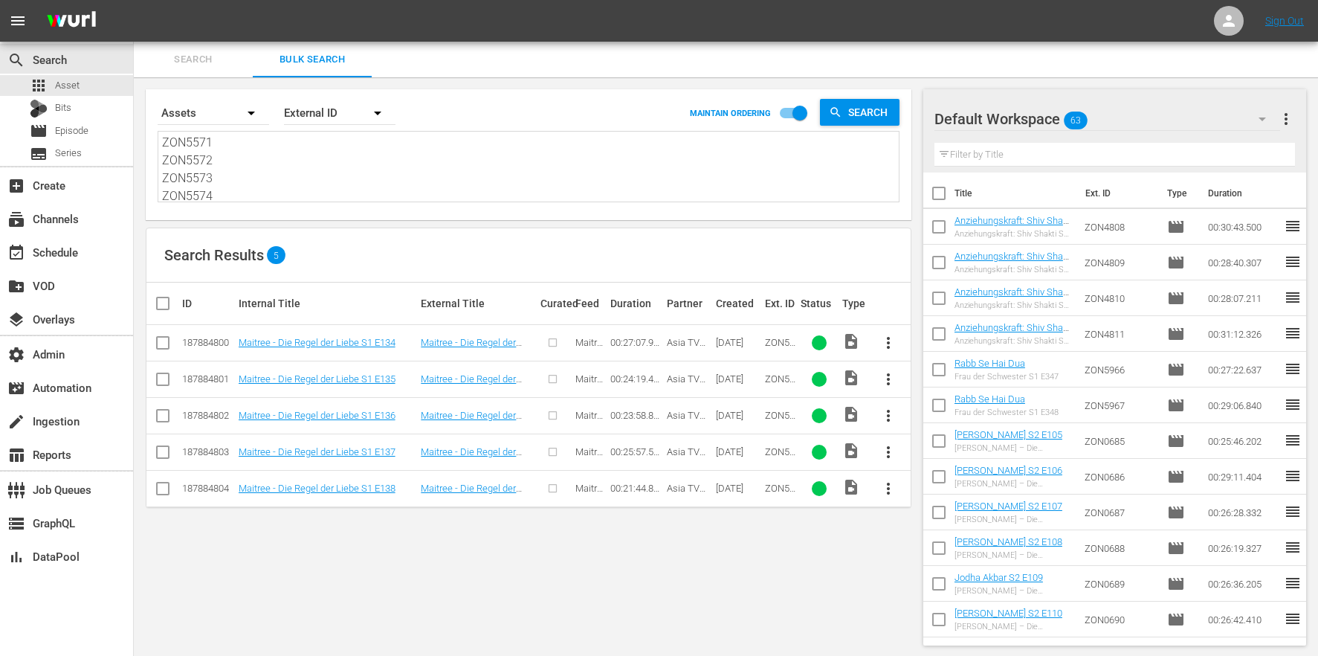
click at [277, 73] on div "Search Bulk Search Search By Assets Order By External ID MAINTAIN ORDERING Sear…" at bounding box center [726, 349] width 1184 height 615
paste textarea "6 ZON5577 ZON5578 ZON5579 ZON5580"
type textarea "ZON5576 ZON5577 ZON5578 ZON5579 ZON5580"
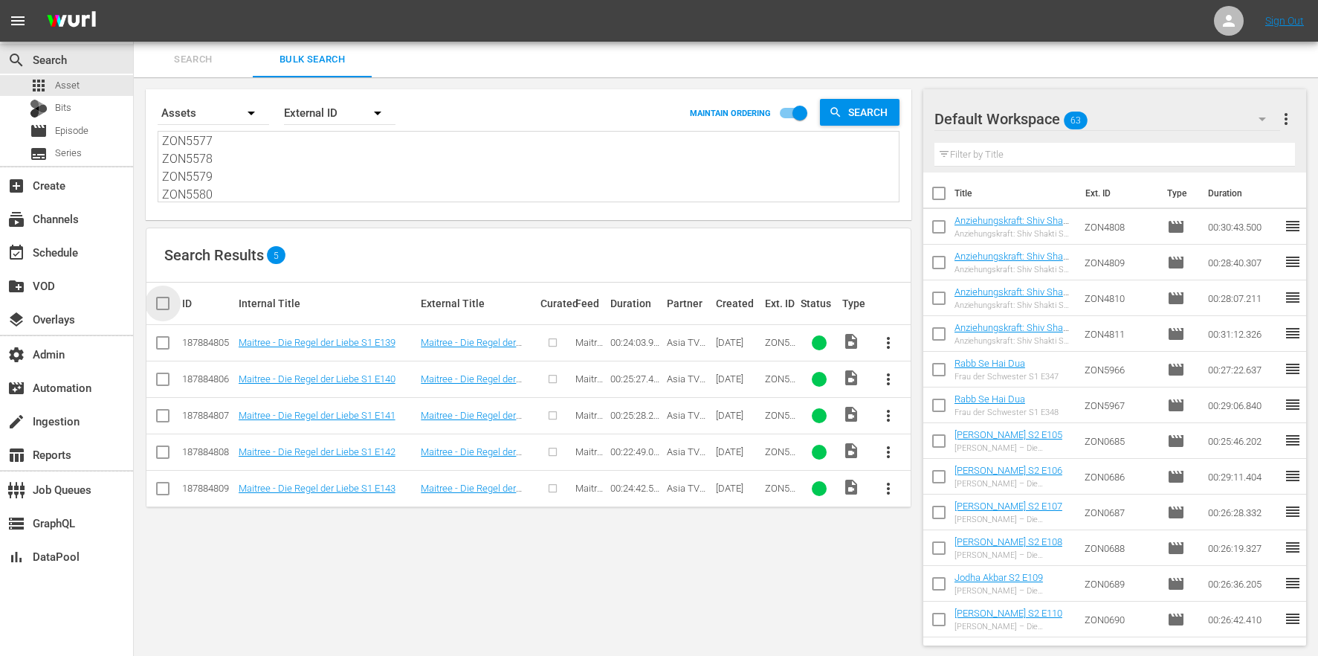
click at [171, 306] on input "checkbox" at bounding box center [169, 303] width 30 height 18
checkbox input "true"
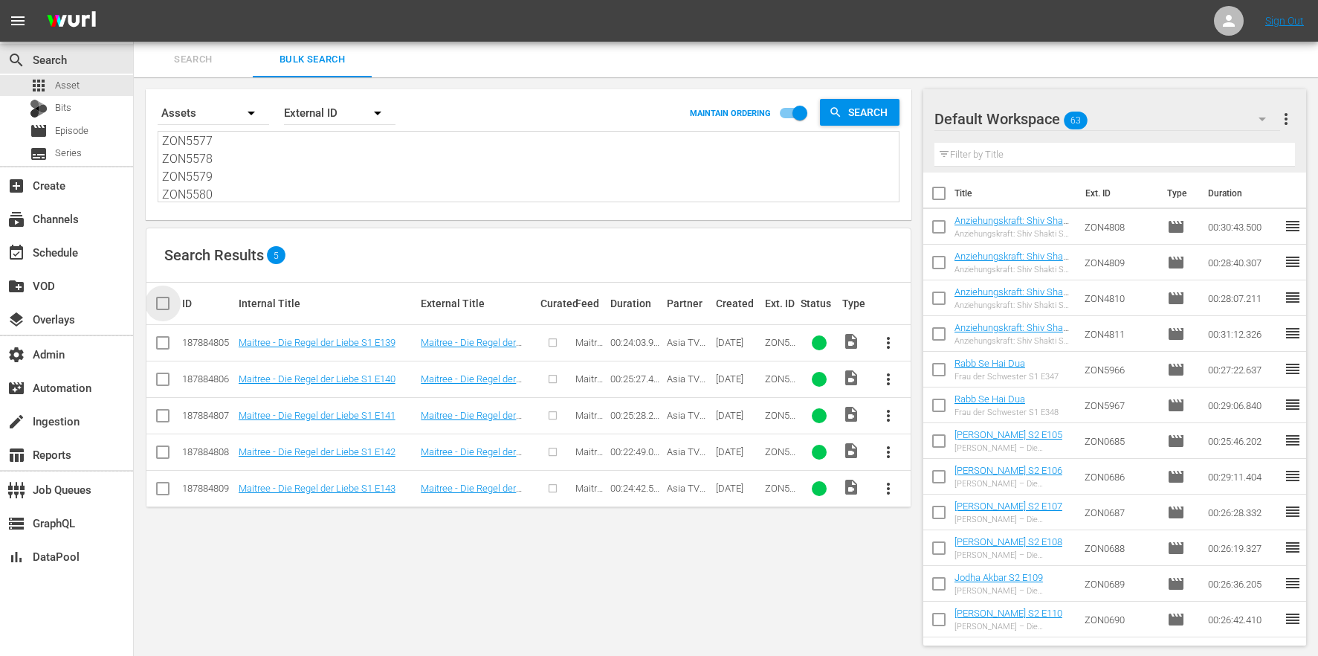
checkbox input "true"
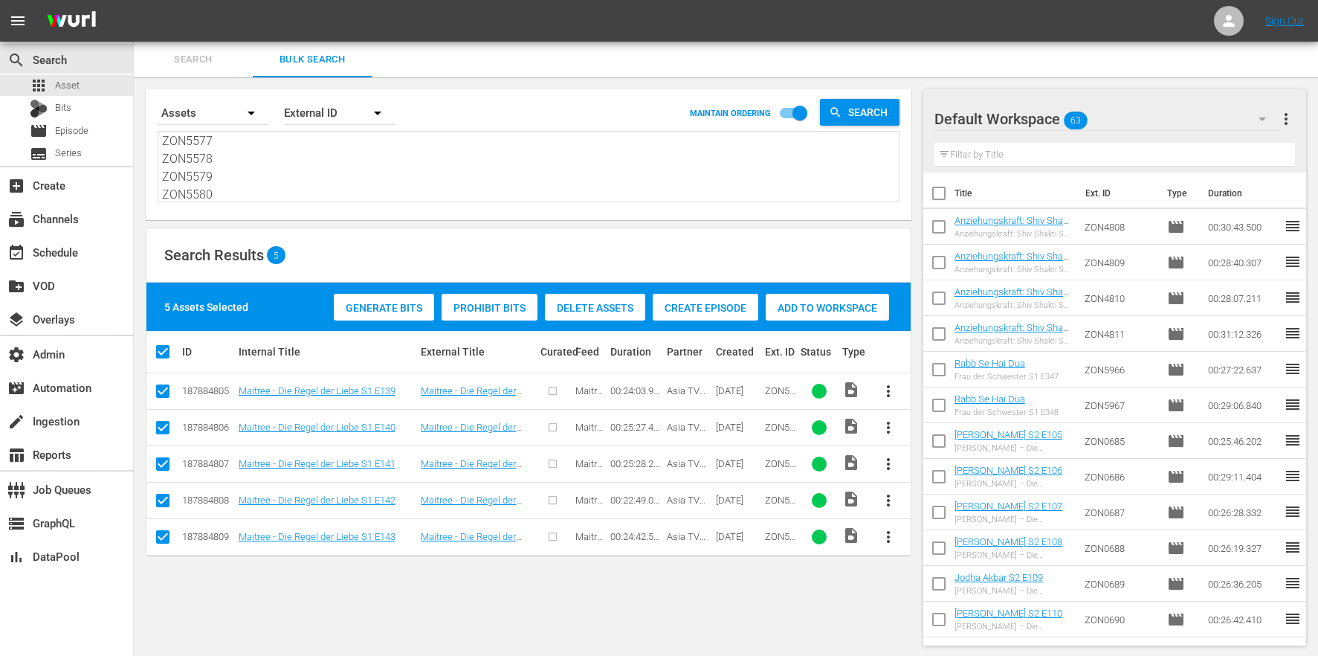
click at [690, 303] on span "Create Episode" at bounding box center [706, 308] width 106 height 12
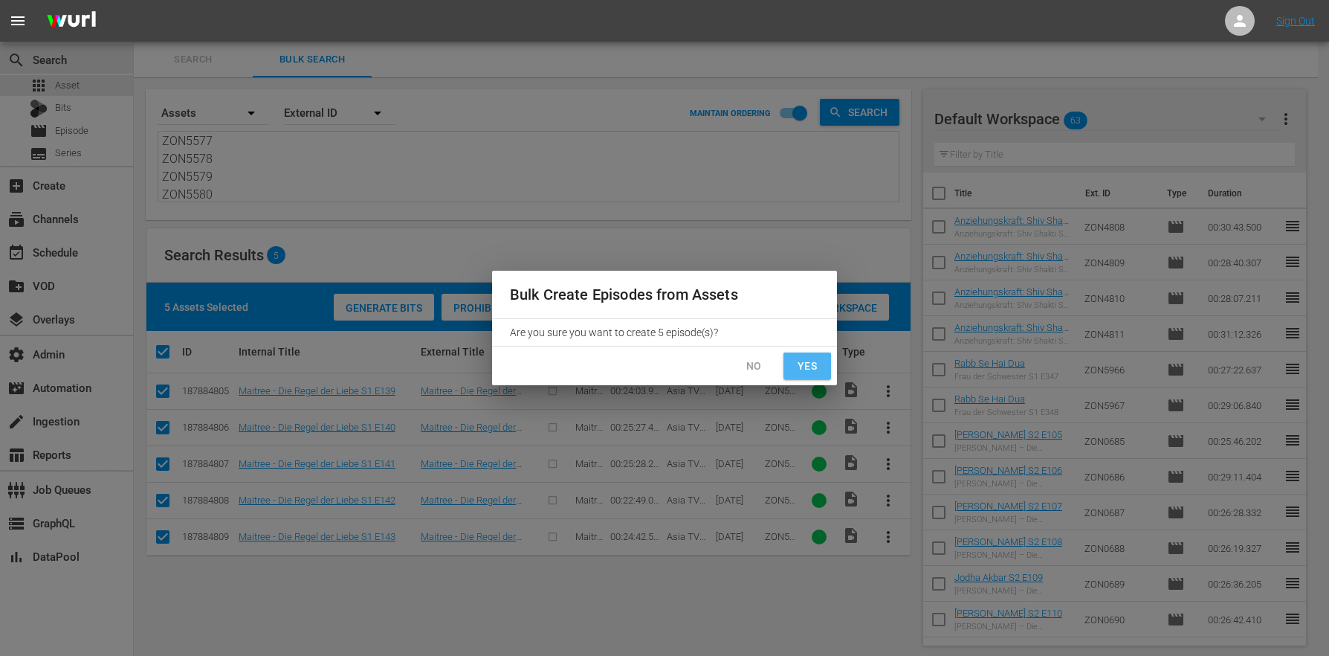
click at [804, 369] on span "Yes" at bounding box center [807, 366] width 24 height 19
checkbox input "false"
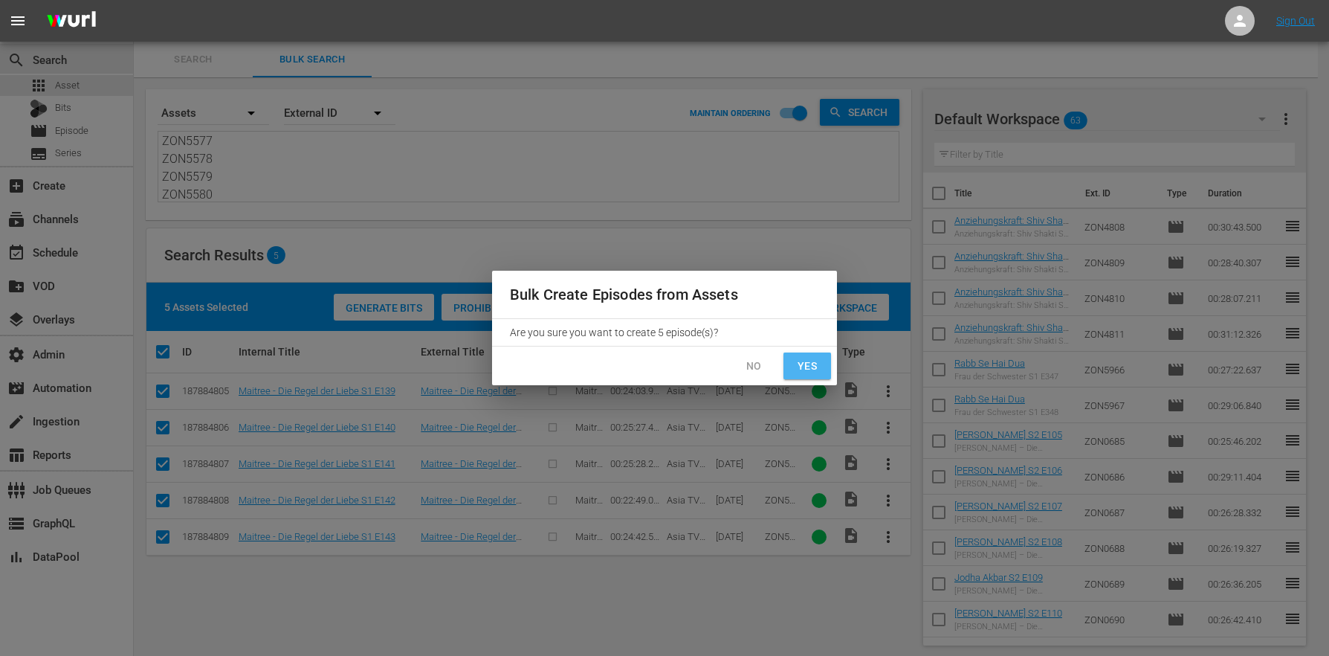
checkbox input "false"
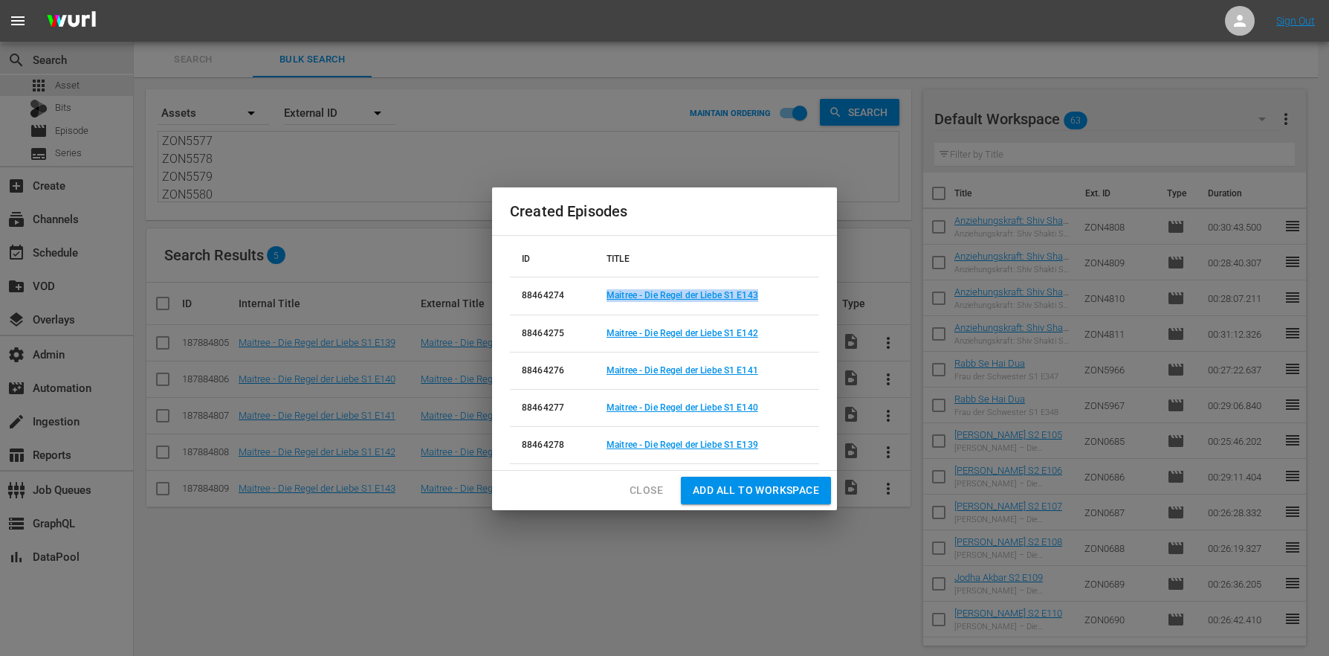
click at [648, 481] on span "Close" at bounding box center [646, 490] width 33 height 19
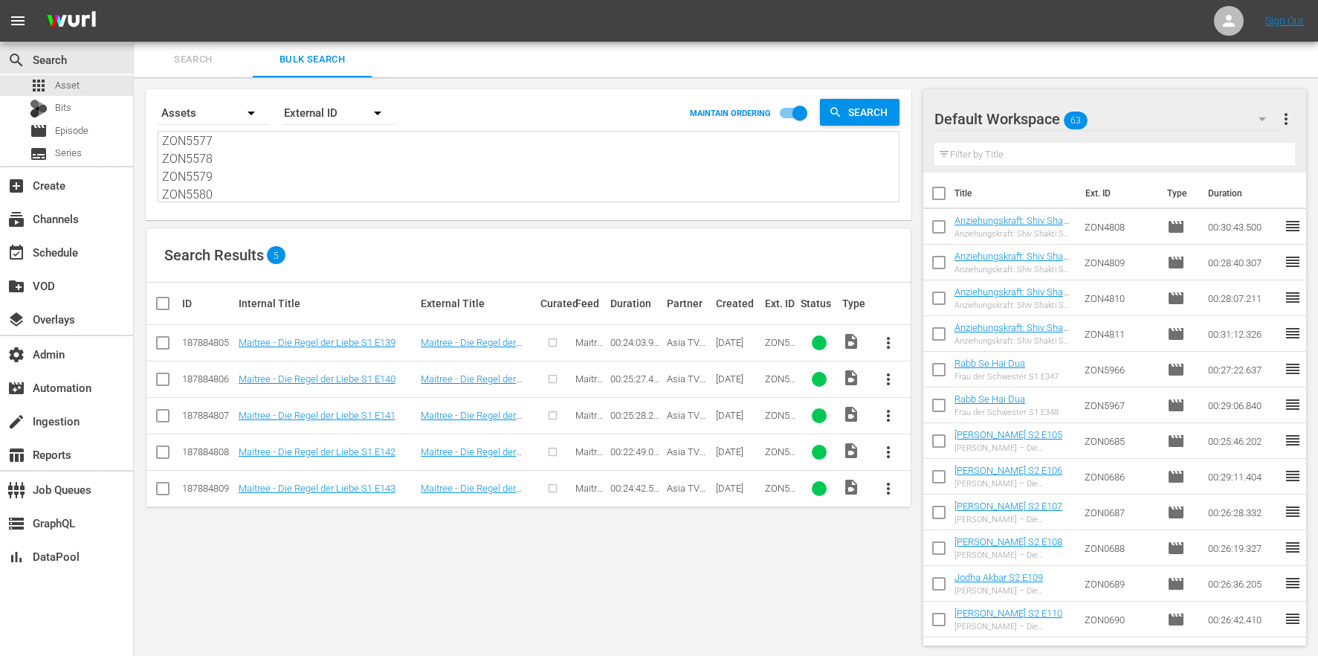
click at [248, 146] on textarea "ZON5576 ZON5577 ZON5578 ZON5579 ZON5580" at bounding box center [530, 168] width 737 height 68
drag, startPoint x: 226, startPoint y: 198, endPoint x: 174, endPoint y: 88, distance: 121.7
click at [174, 89] on div "Search By Assets Order By External ID MAINTAIN ORDERING Search ZON5576 ZON5577 …" at bounding box center [529, 154] width 766 height 131
paste textarea "81 ZON5582 ZON5583 ZON5584"
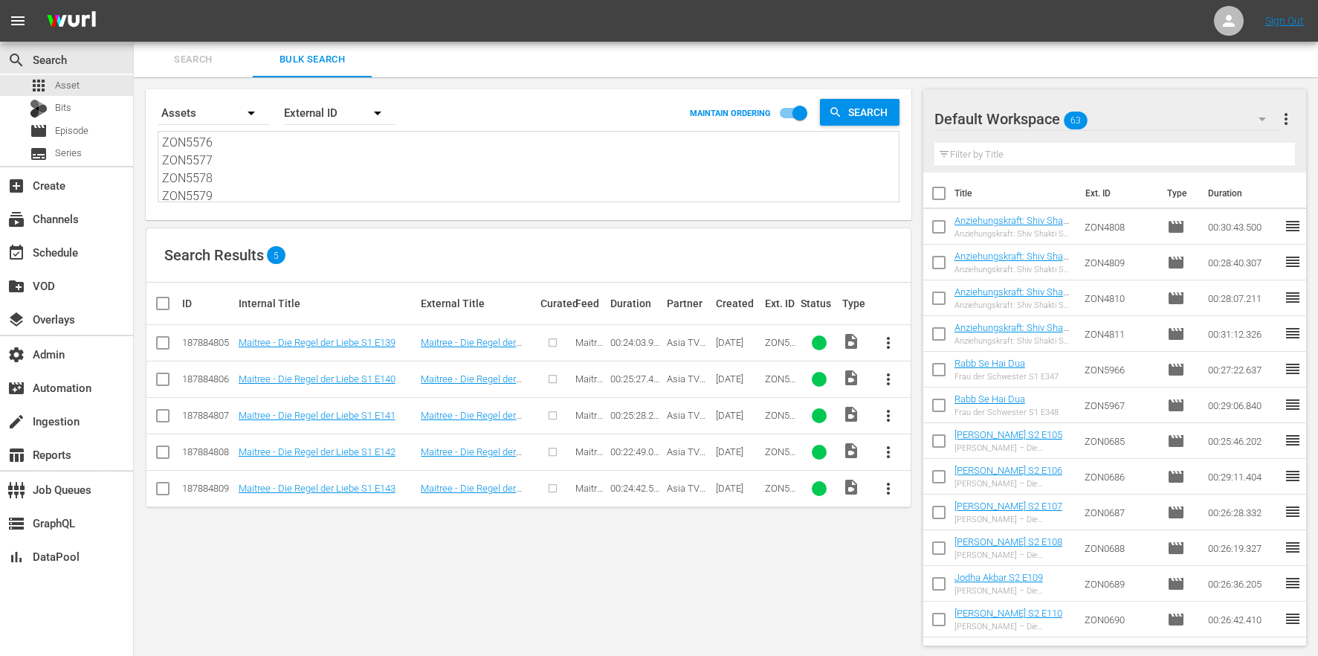
type textarea "ZON5581 ZON5582 ZON5583 ZON5584"
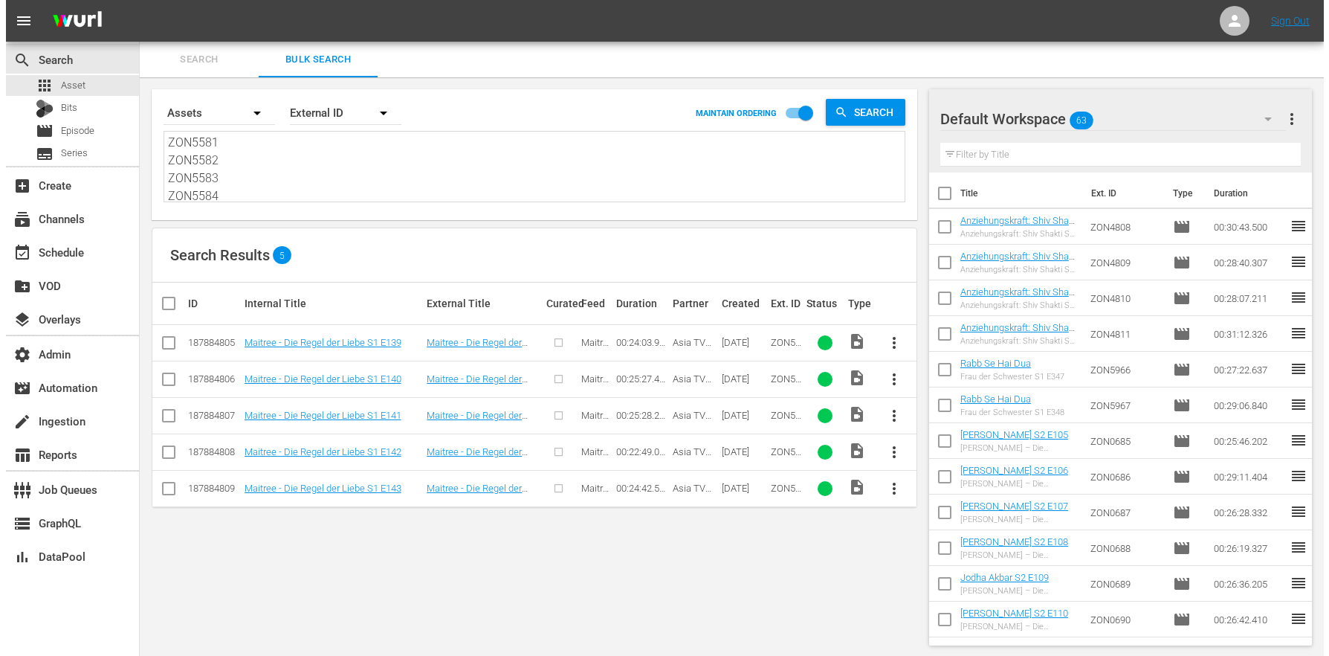
scroll to position [1, 0]
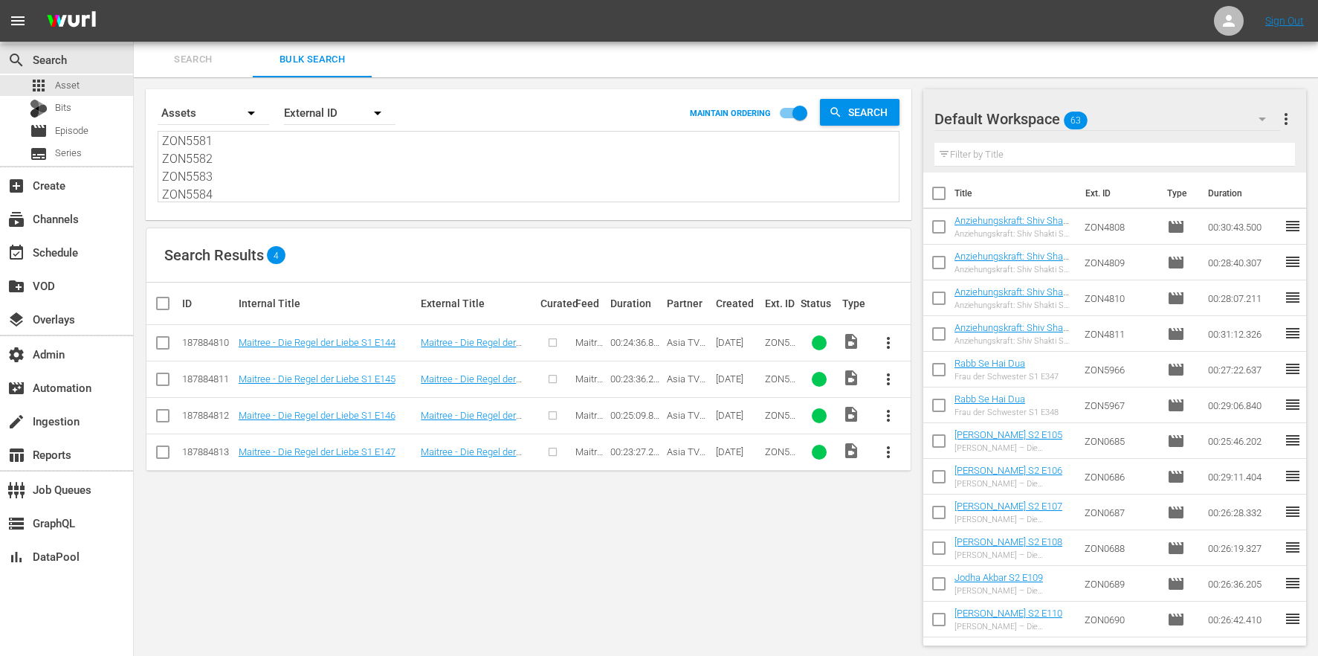
type textarea "ZON5581 ZON5582 ZON5583 ZON5584"
click at [164, 300] on input "checkbox" at bounding box center [169, 303] width 30 height 18
checkbox input "true"
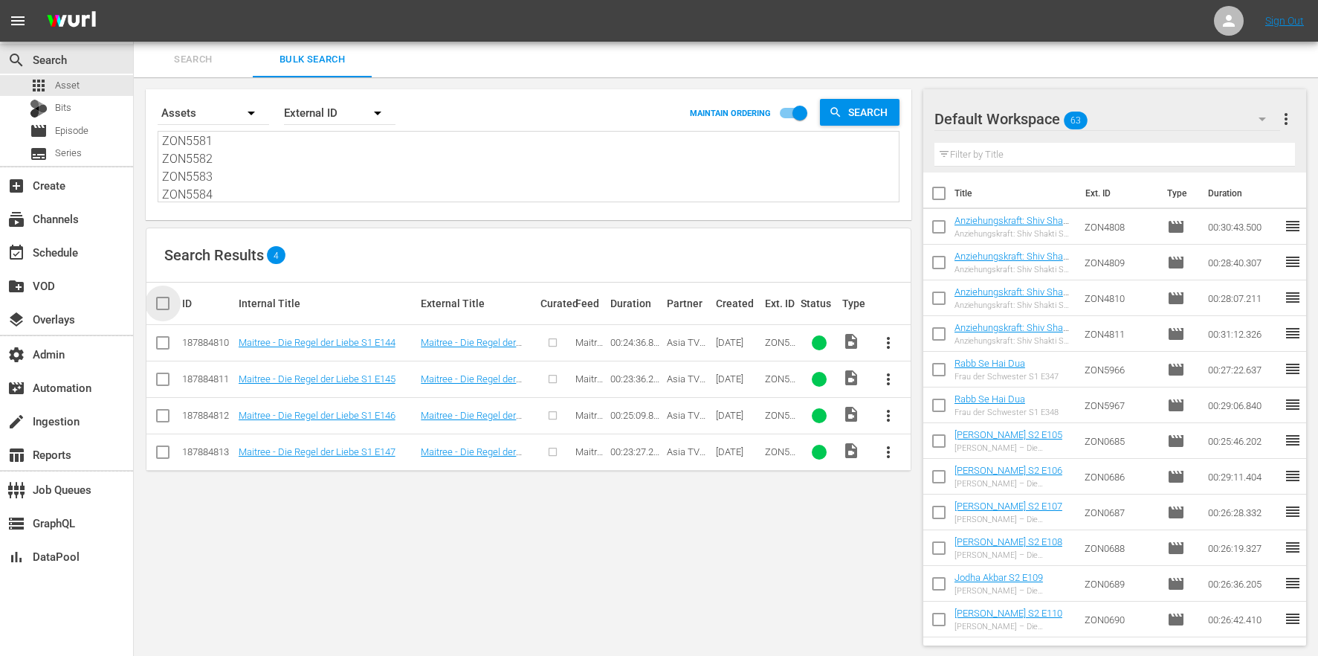
checkbox input "true"
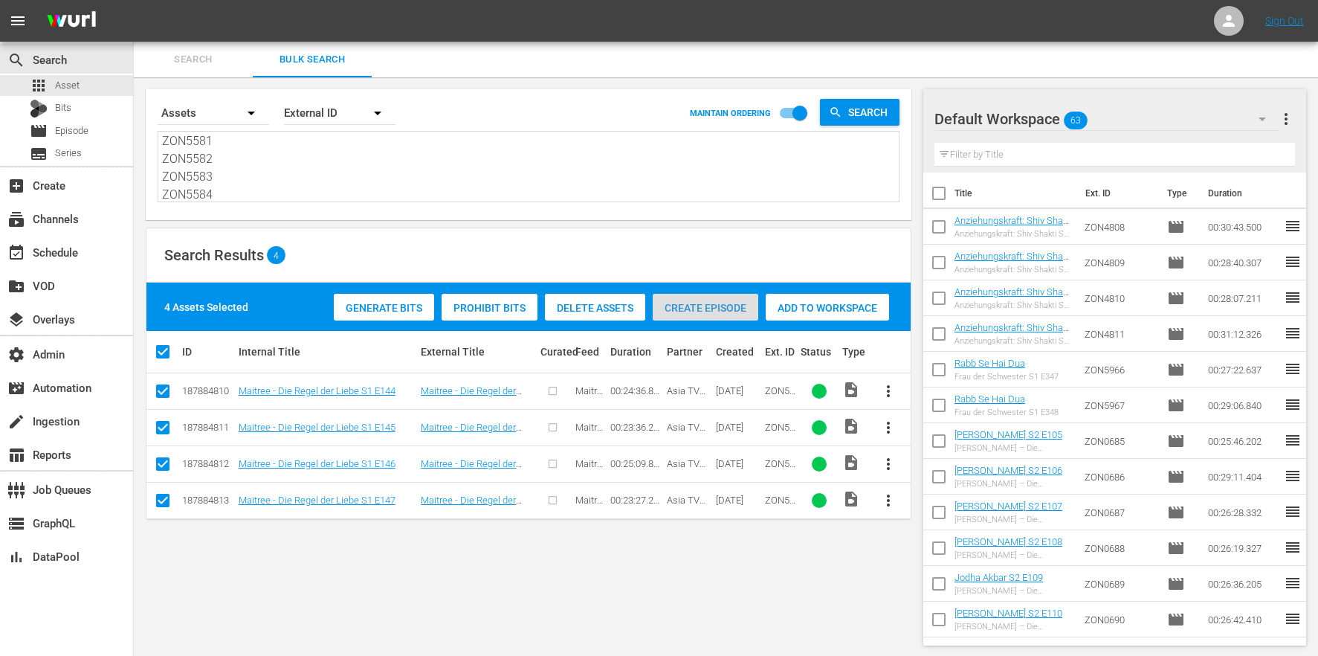
click at [699, 305] on span "Create Episode" at bounding box center [706, 308] width 106 height 12
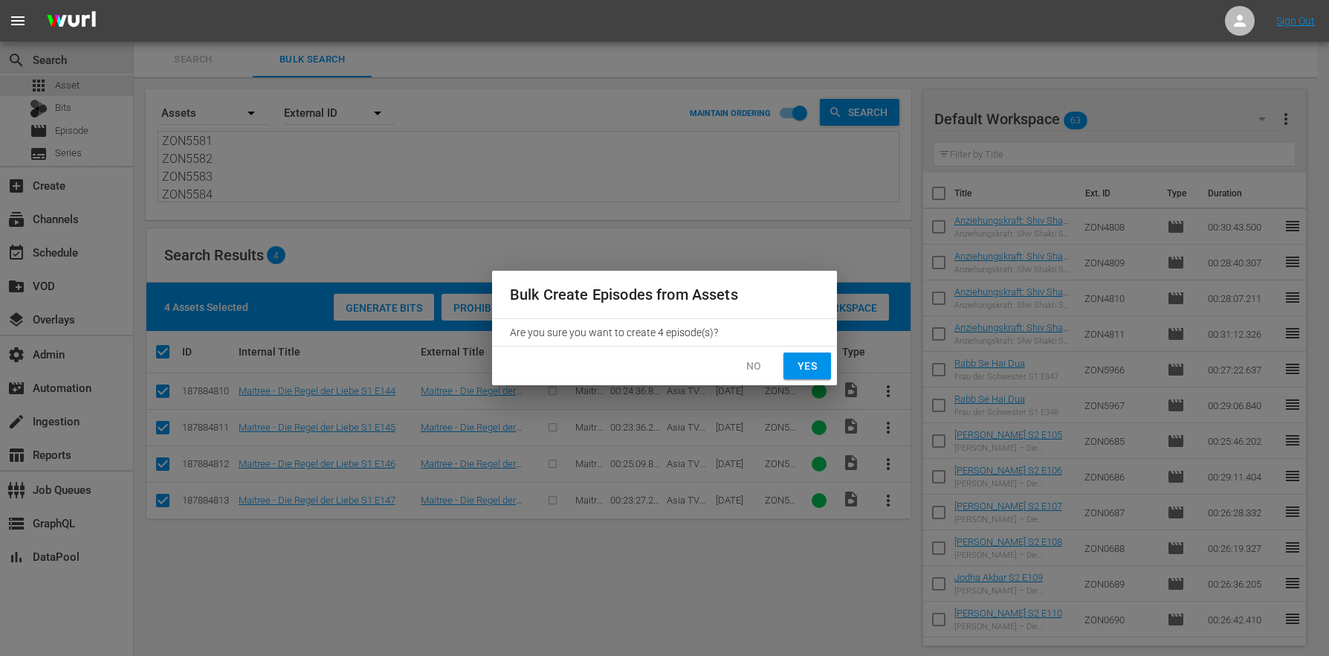
click at [807, 373] on span "Yes" at bounding box center [807, 366] width 24 height 19
checkbox input "false"
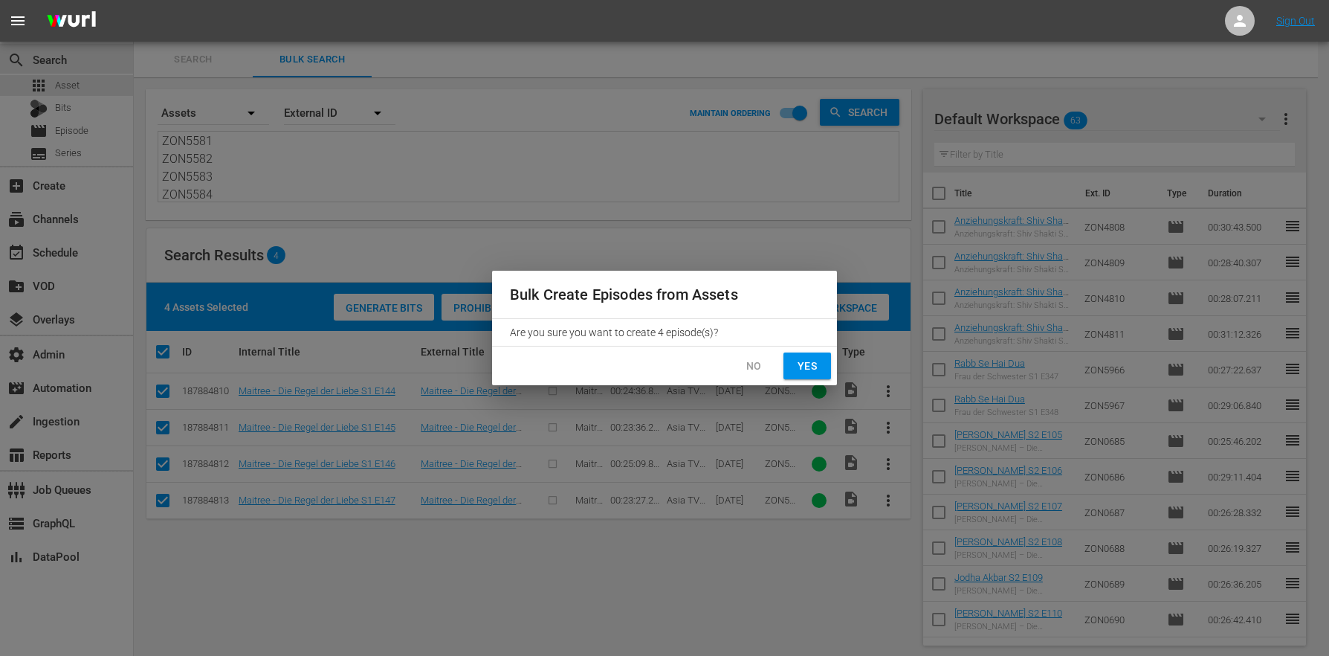
checkbox input "false"
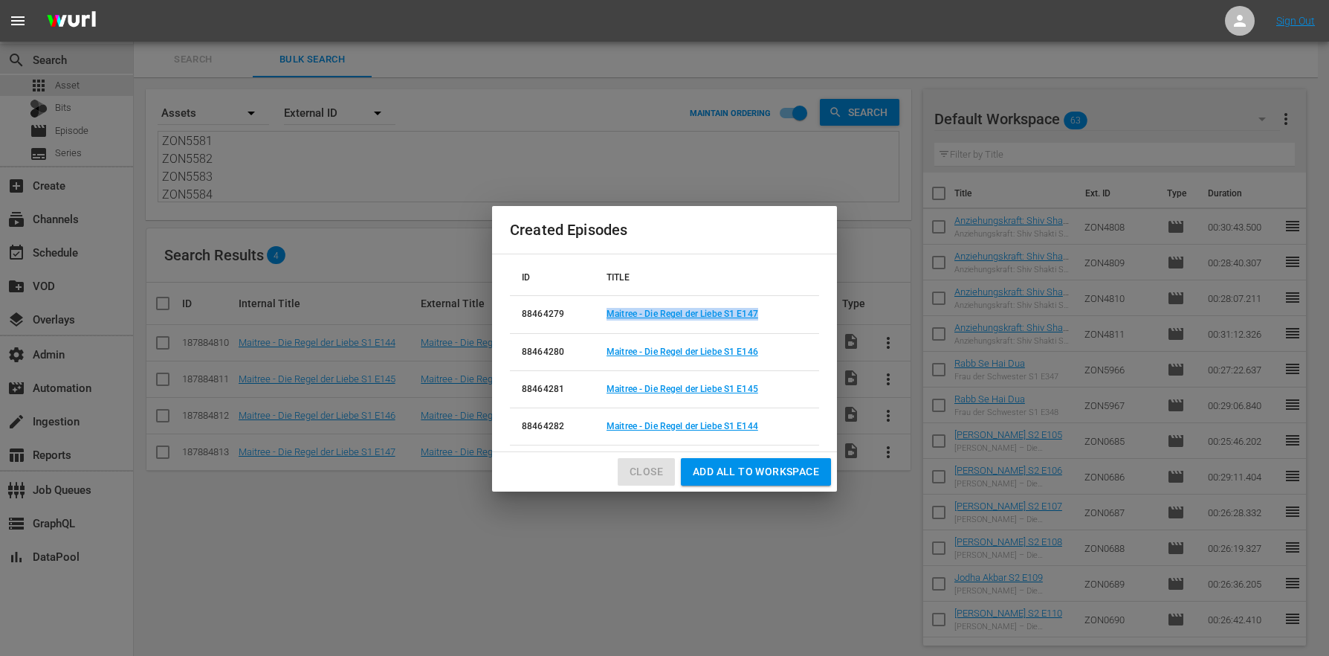
click at [626, 476] on button "Close" at bounding box center [646, 472] width 57 height 28
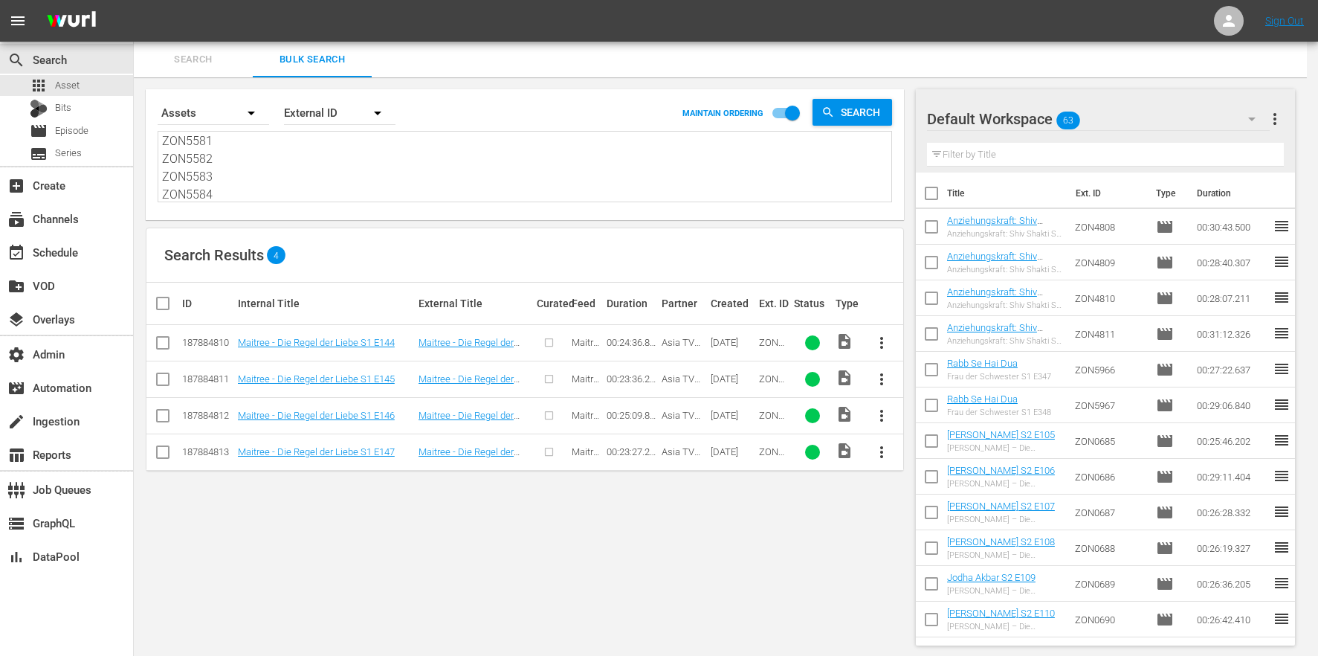
click at [678, 559] on div "Search By Assets Order By External ID MAINTAIN ORDERING Search ZON5581 ZON5582 …" at bounding box center [525, 367] width 782 height 580
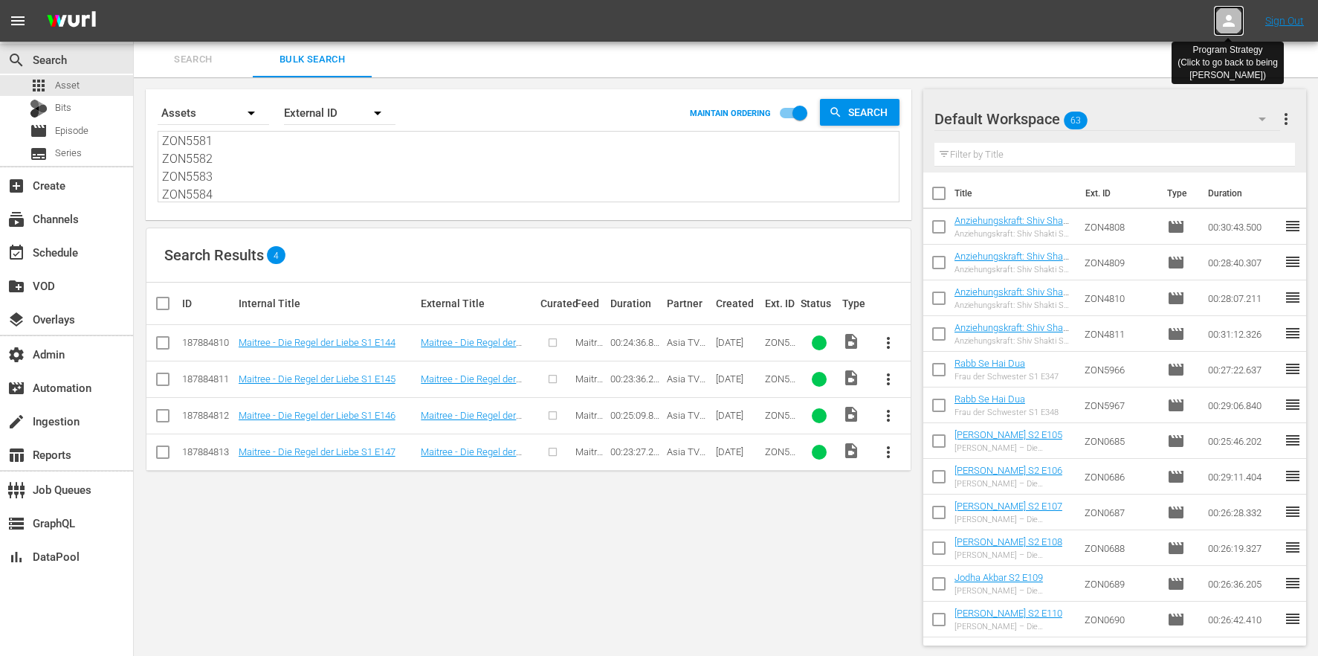
click at [1221, 22] on icon at bounding box center [1229, 21] width 18 height 18
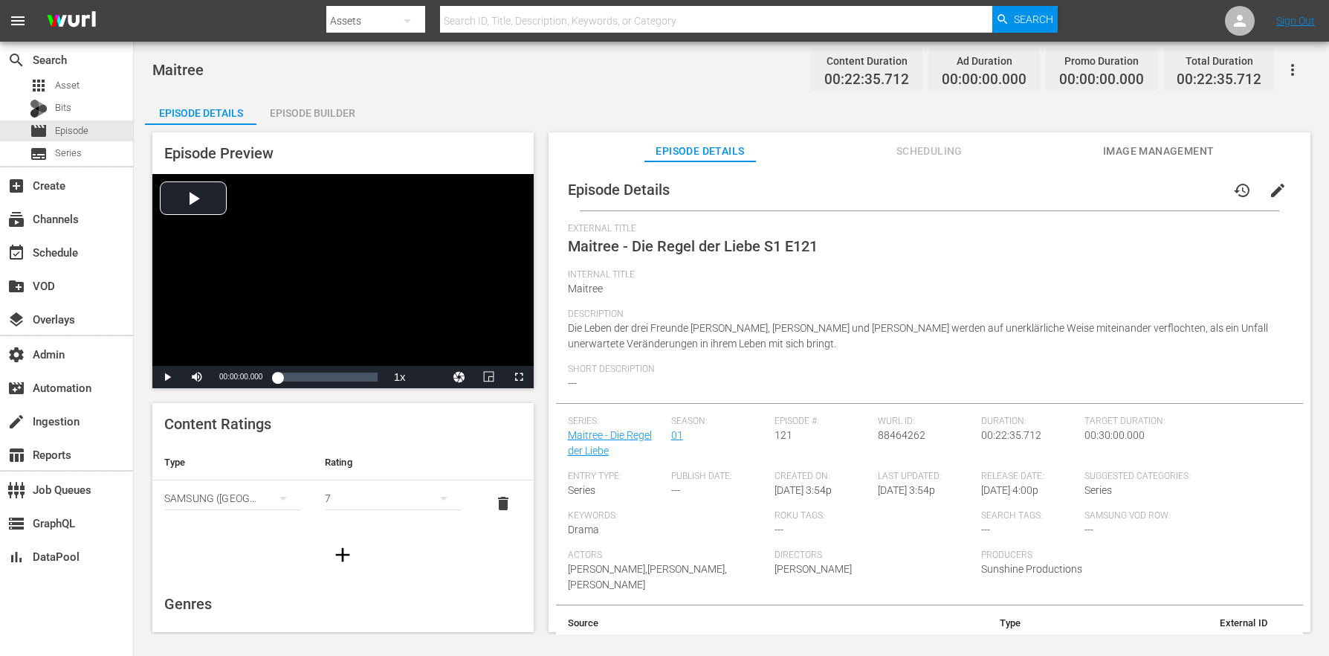
click at [644, 302] on div "Internal Title Maitree" at bounding box center [929, 288] width 723 height 39
click at [297, 111] on div "Episode Builder" at bounding box center [311, 113] width 111 height 36
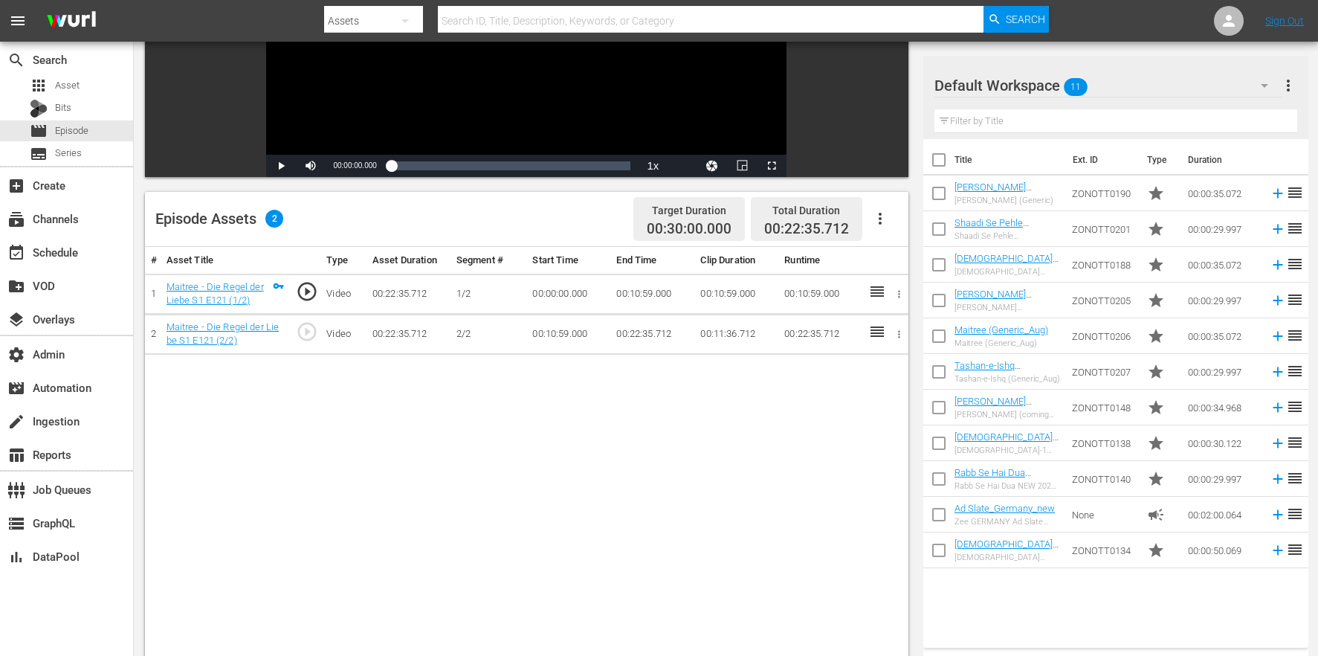
scroll to position [231, 0]
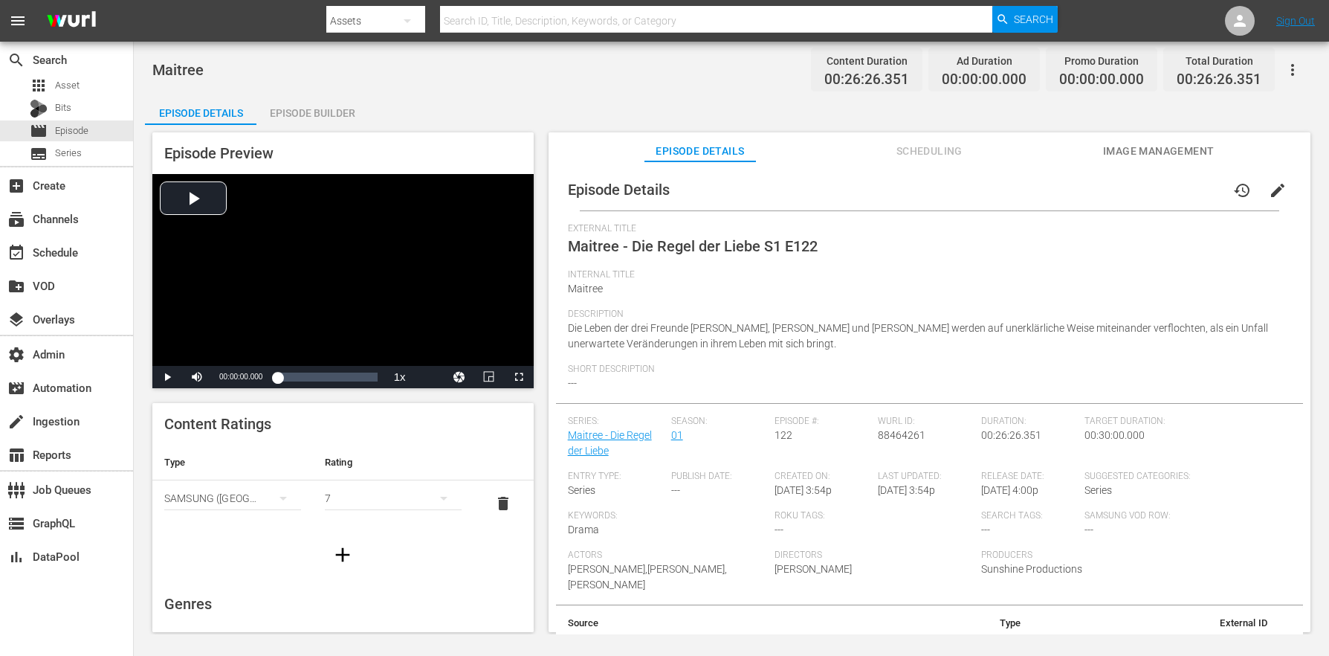
click at [314, 107] on div "Episode Builder" at bounding box center [311, 113] width 111 height 36
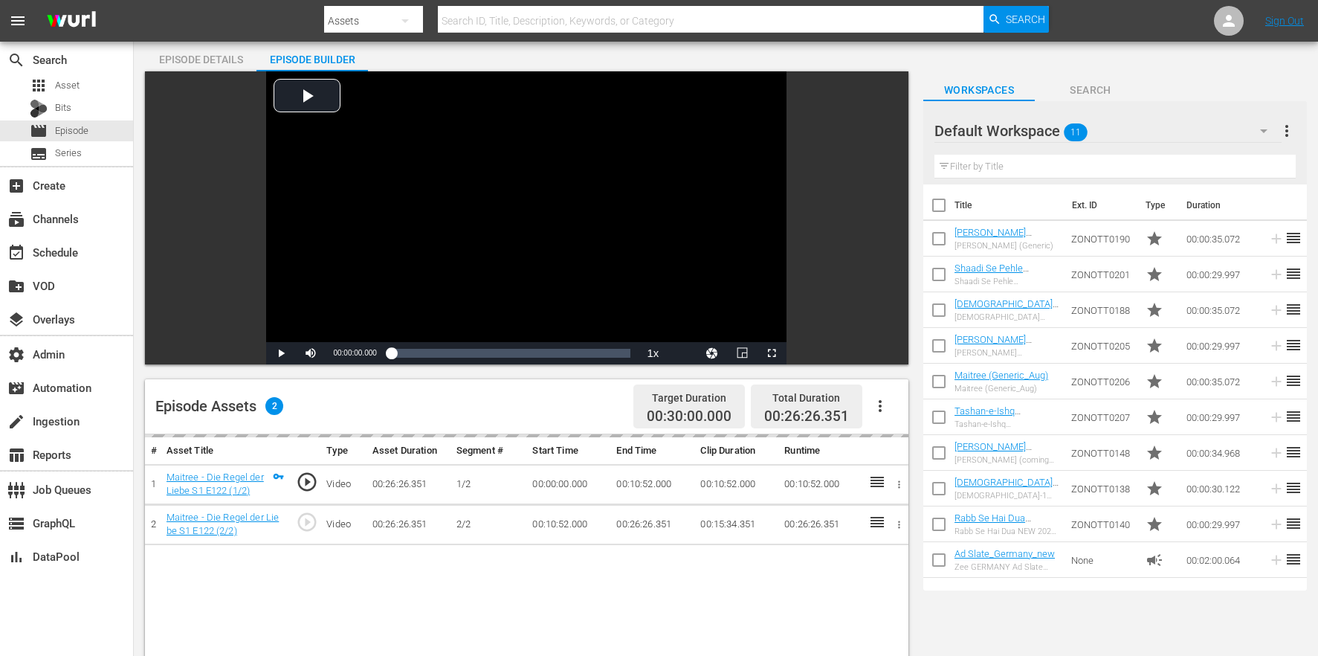
scroll to position [105, 0]
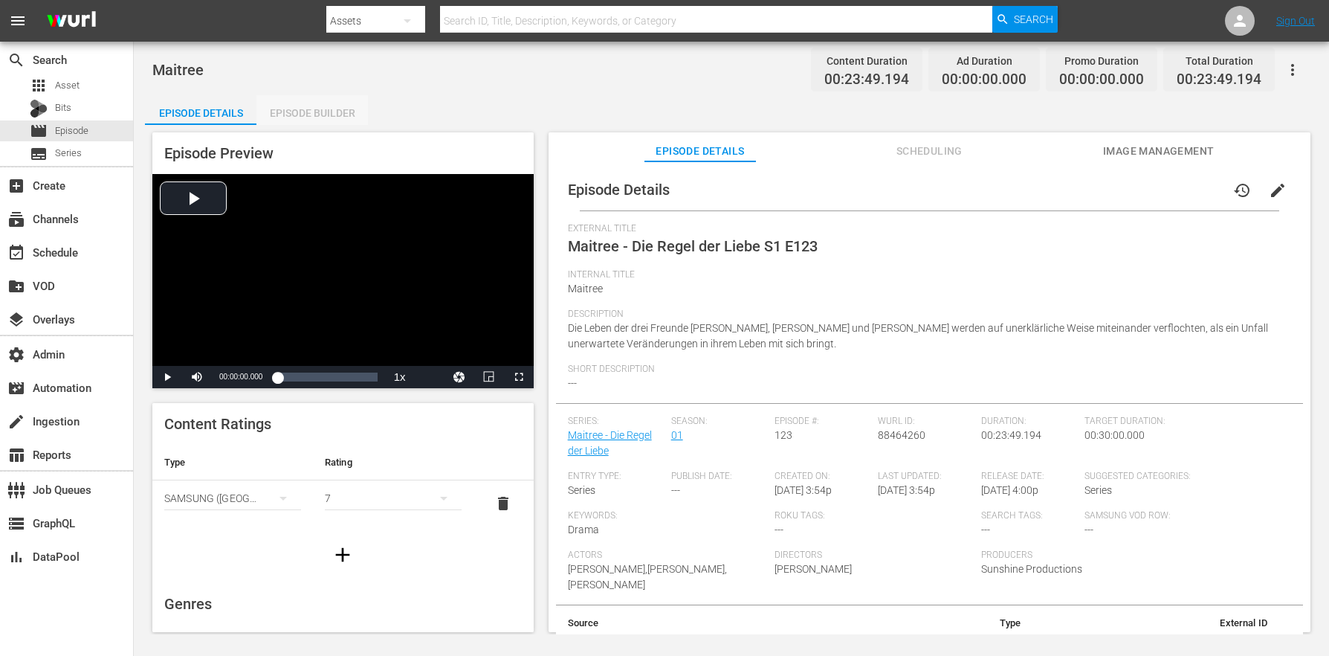
click at [318, 119] on div "Episode Builder" at bounding box center [311, 113] width 111 height 36
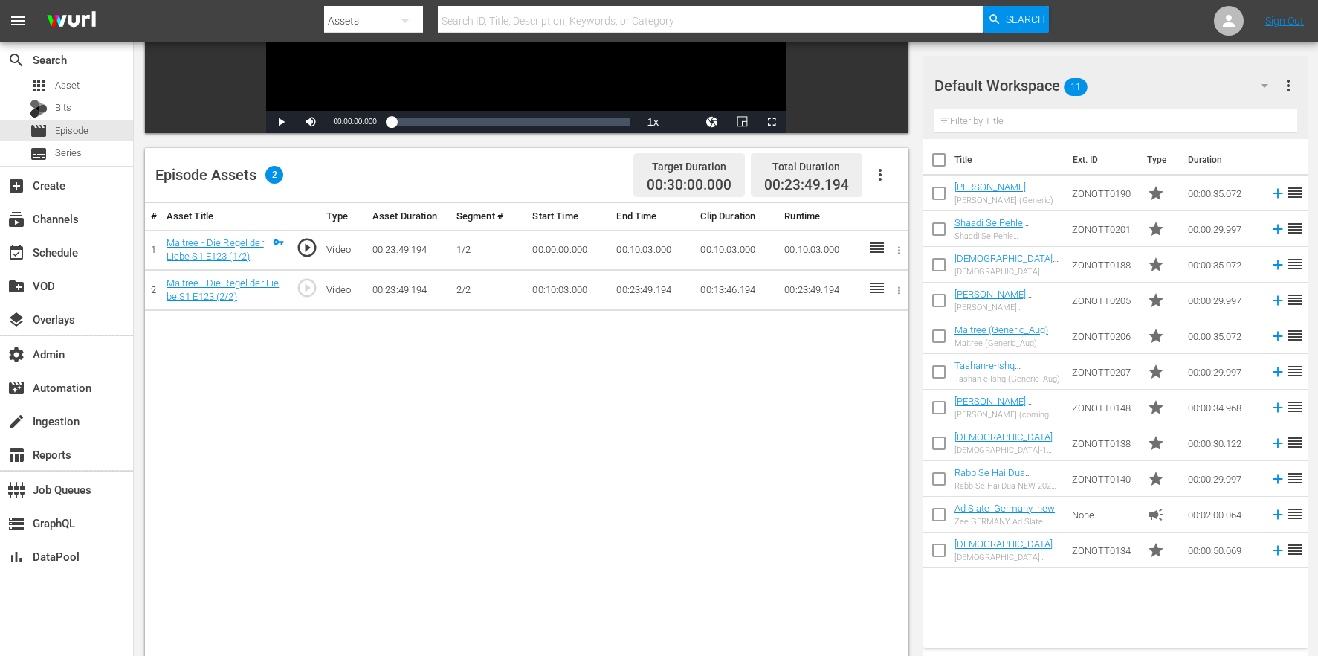
scroll to position [387, 0]
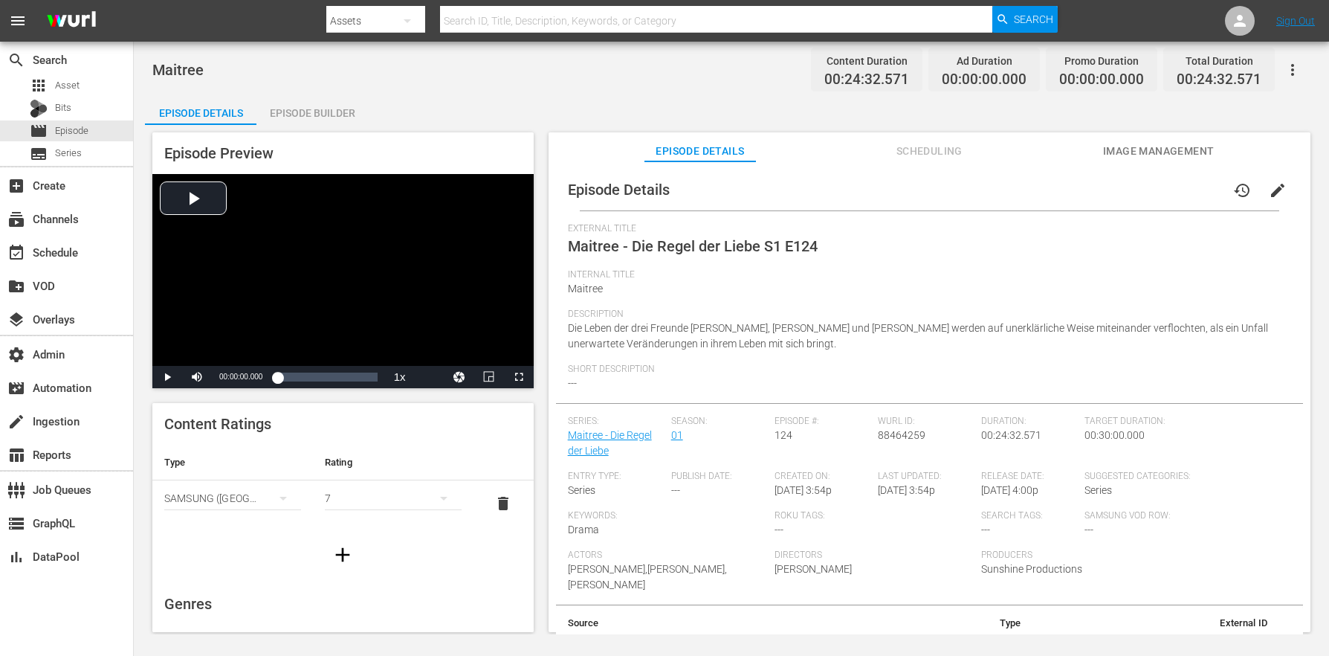
click at [324, 117] on div "Episode Builder" at bounding box center [311, 113] width 111 height 36
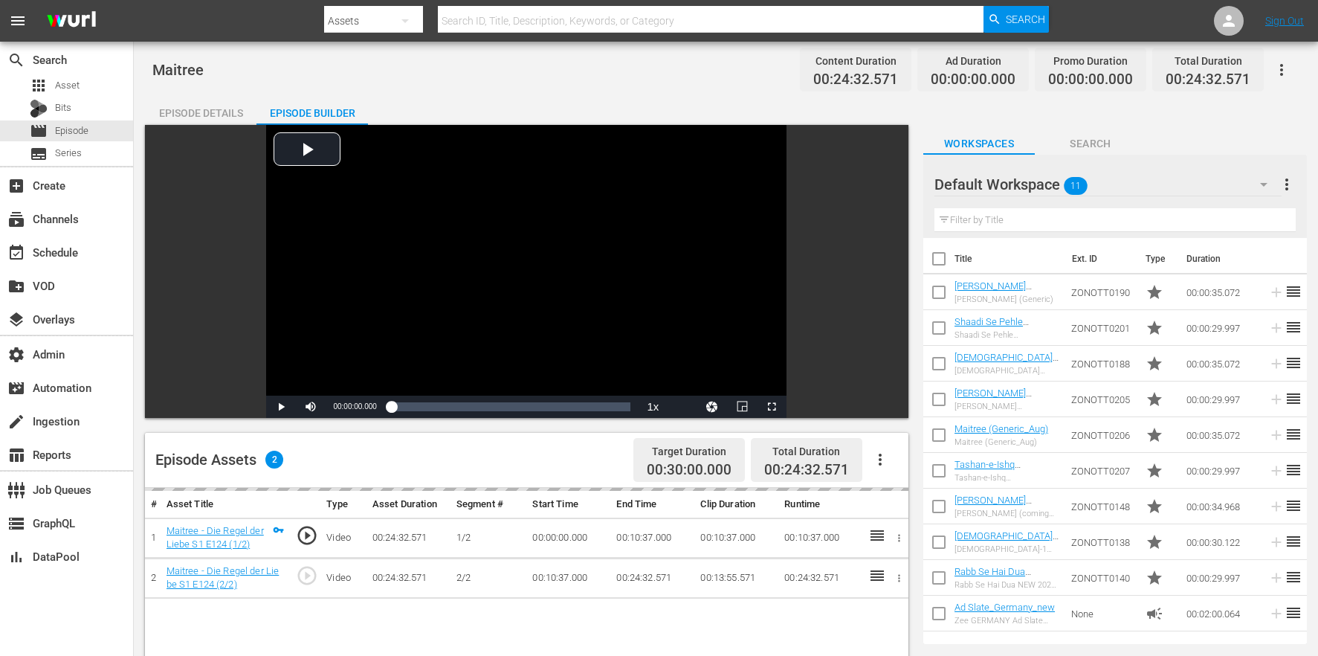
scroll to position [387, 0]
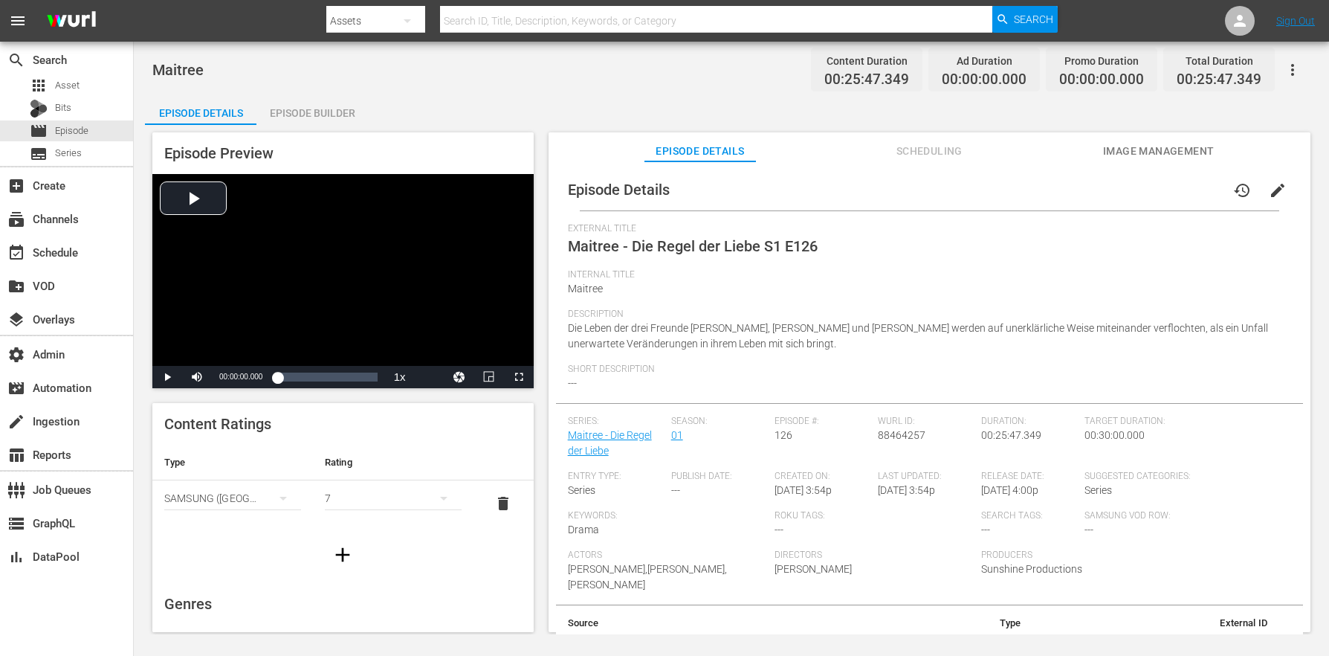
click at [345, 97] on div "Episode Builder" at bounding box center [311, 113] width 111 height 36
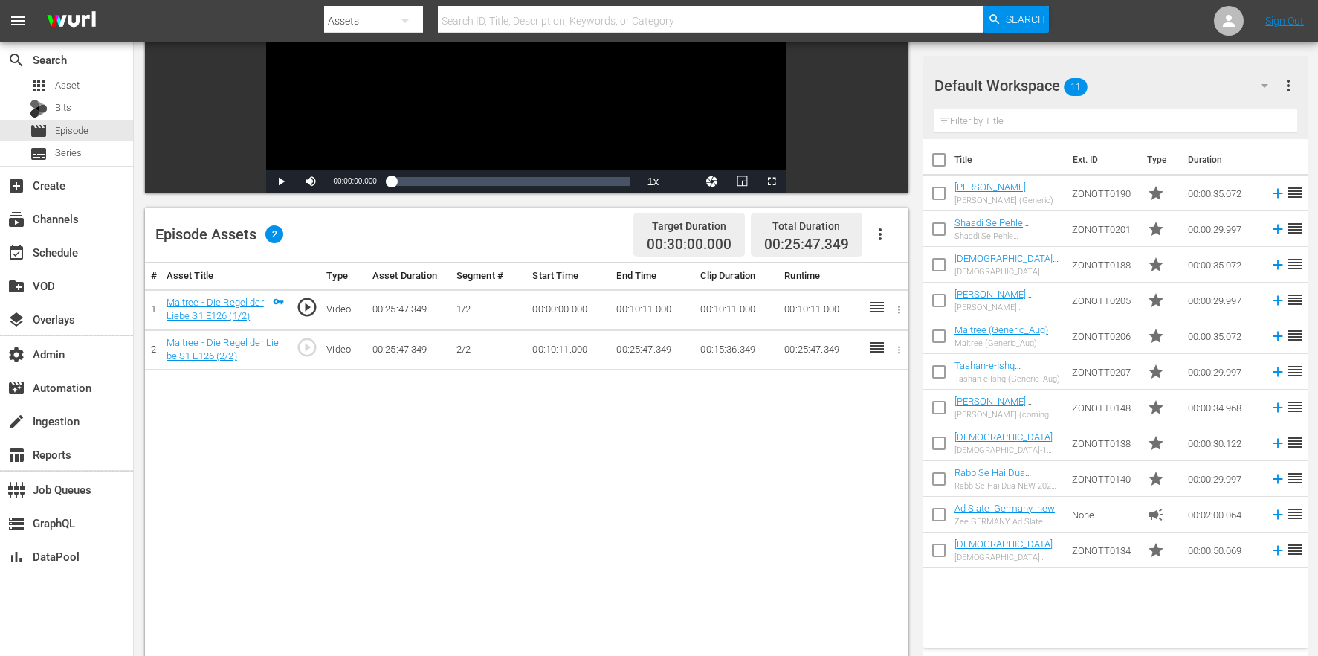
scroll to position [308, 0]
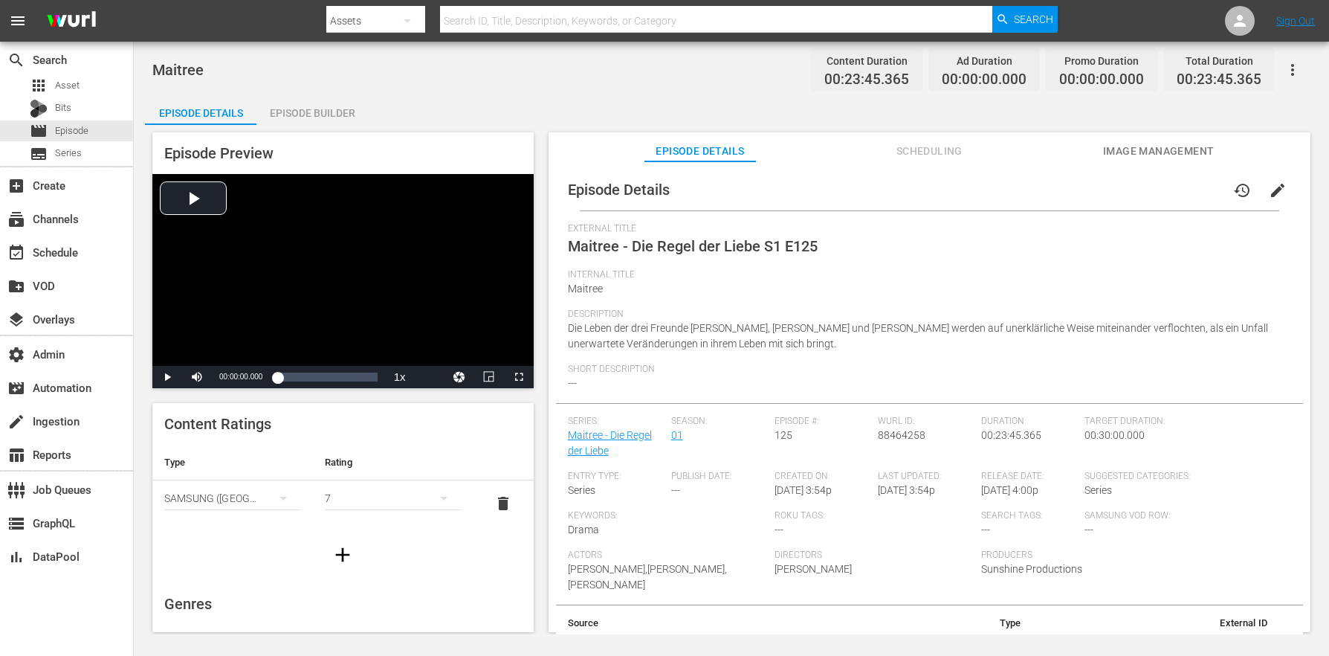
click at [375, 106] on div "Episode Details Episode Builder Episode Preview Video Player is loading. Play V…" at bounding box center [731, 369] width 1173 height 549
click at [344, 114] on div "Episode Builder" at bounding box center [311, 113] width 111 height 36
click at [336, 108] on div "Episode Builder" at bounding box center [311, 113] width 111 height 36
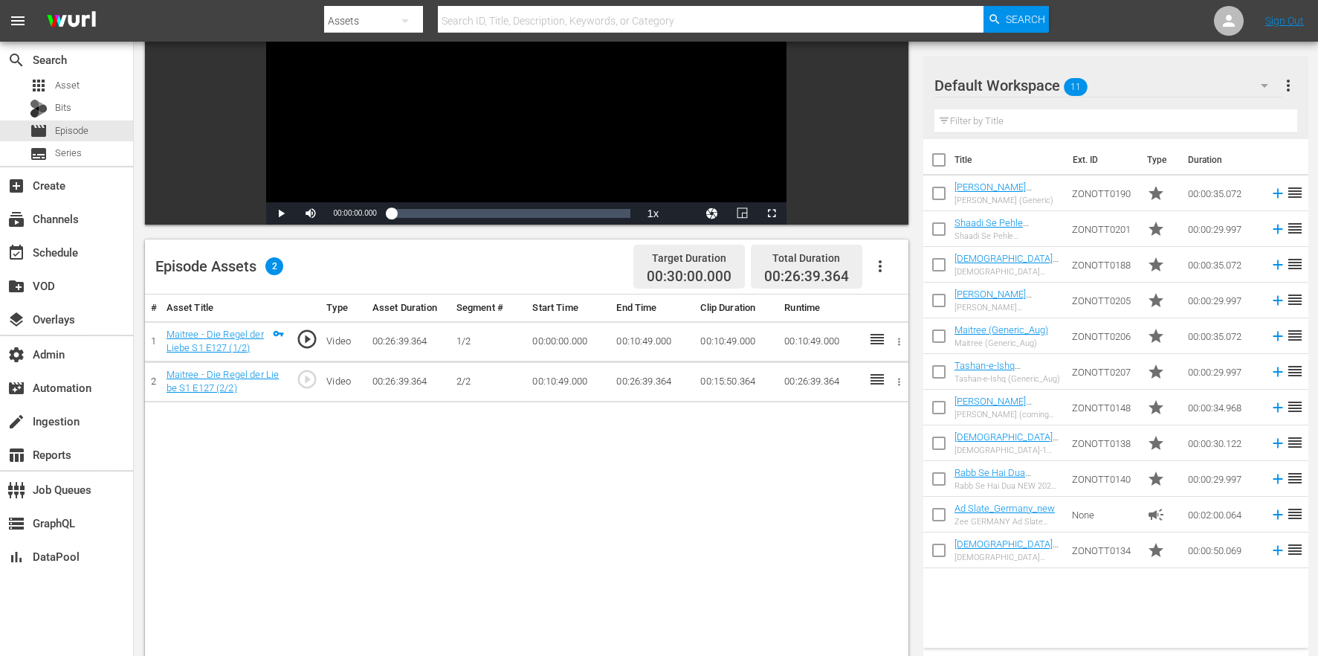
scroll to position [358, 0]
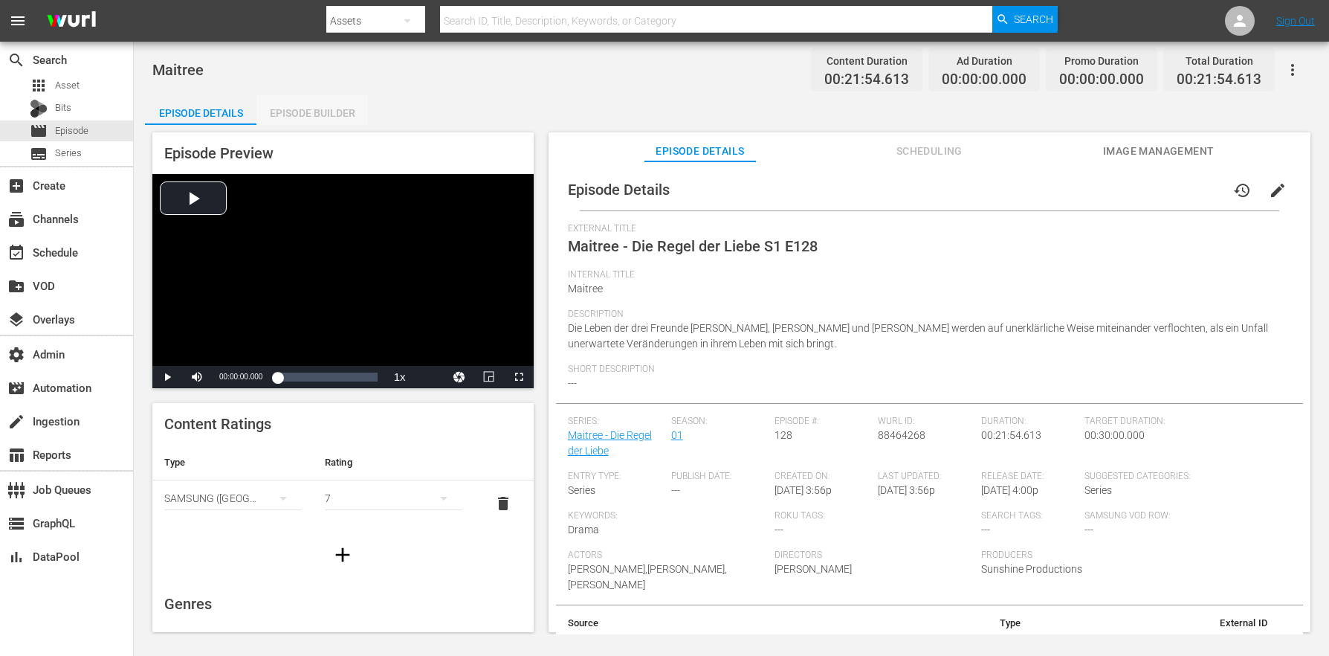
click at [294, 109] on div "Episode Builder" at bounding box center [311, 113] width 111 height 36
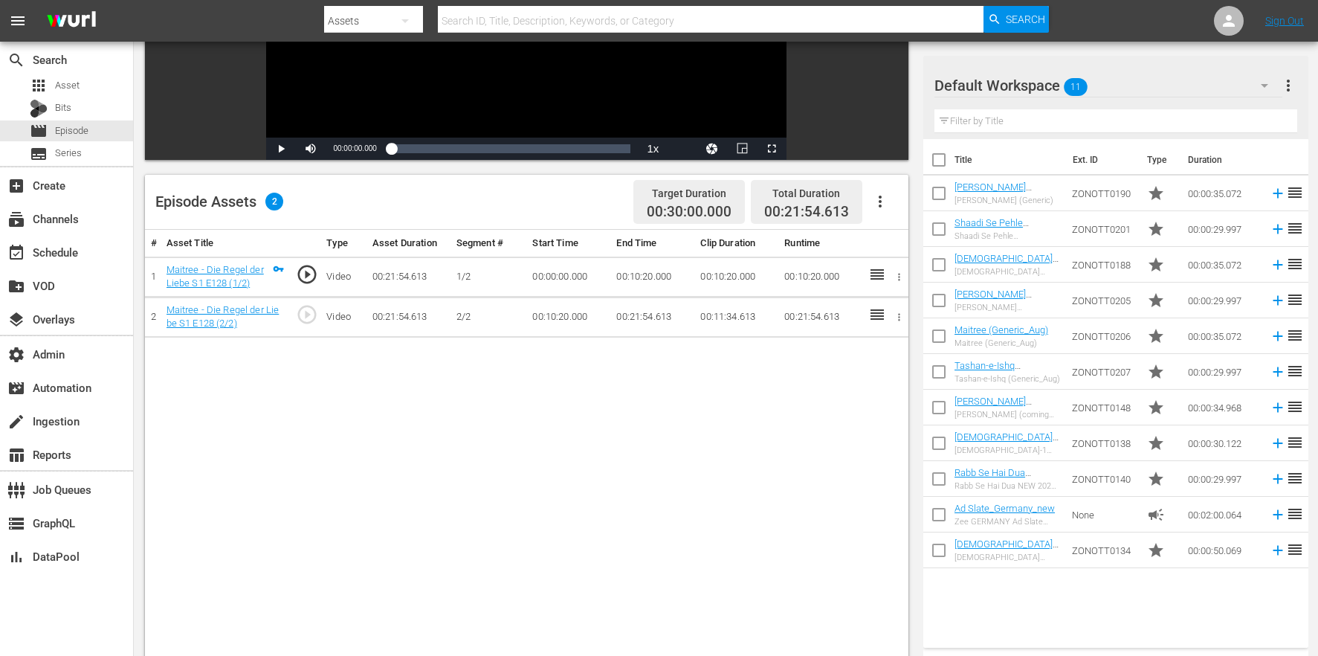
scroll to position [387, 0]
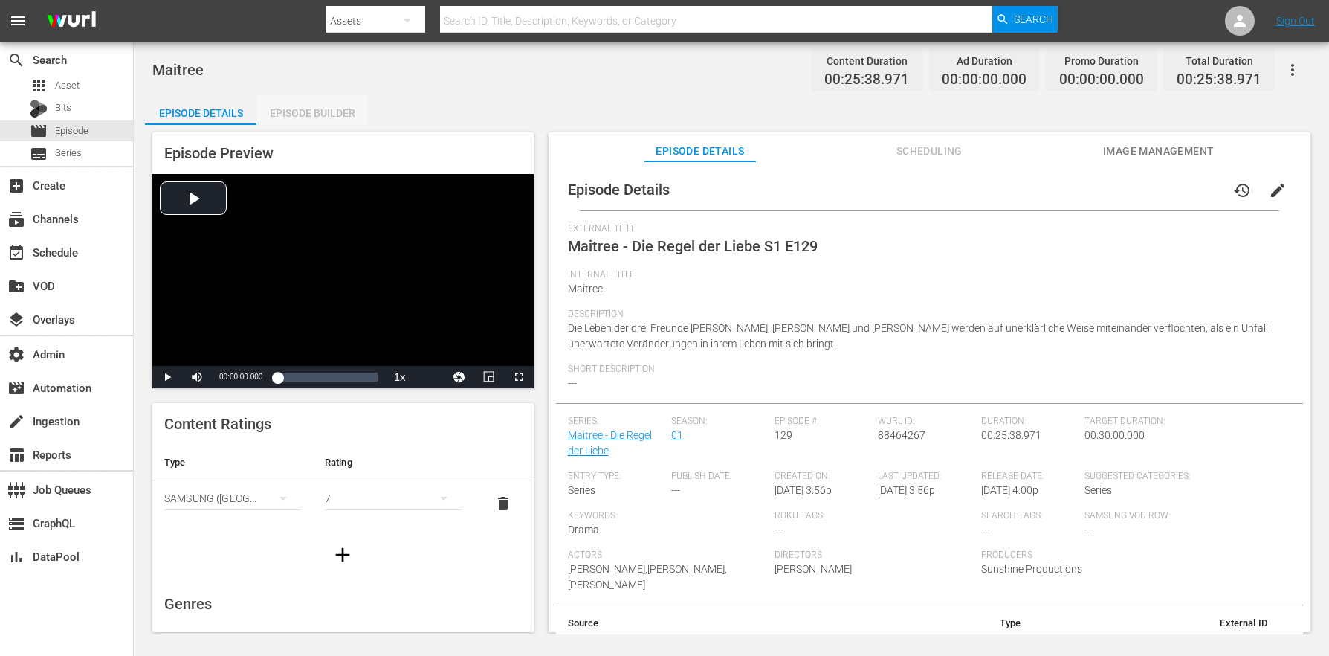
click at [327, 109] on div "Episode Builder" at bounding box center [311, 113] width 111 height 36
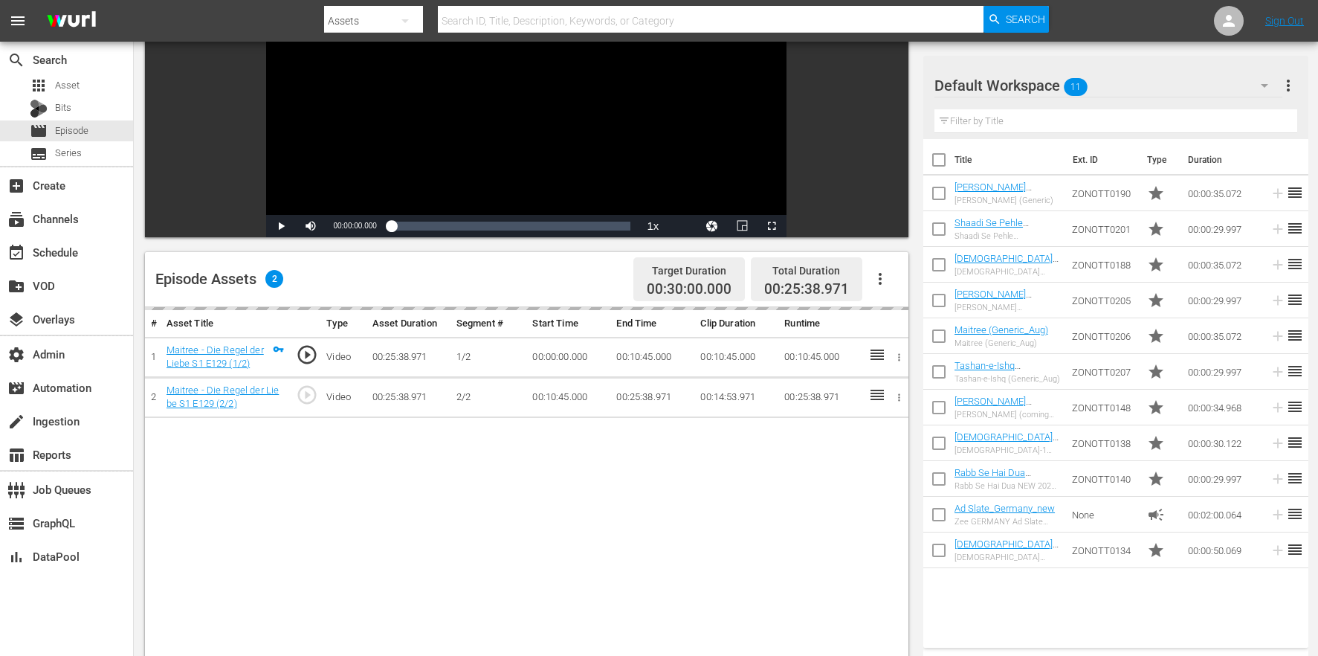
scroll to position [346, 0]
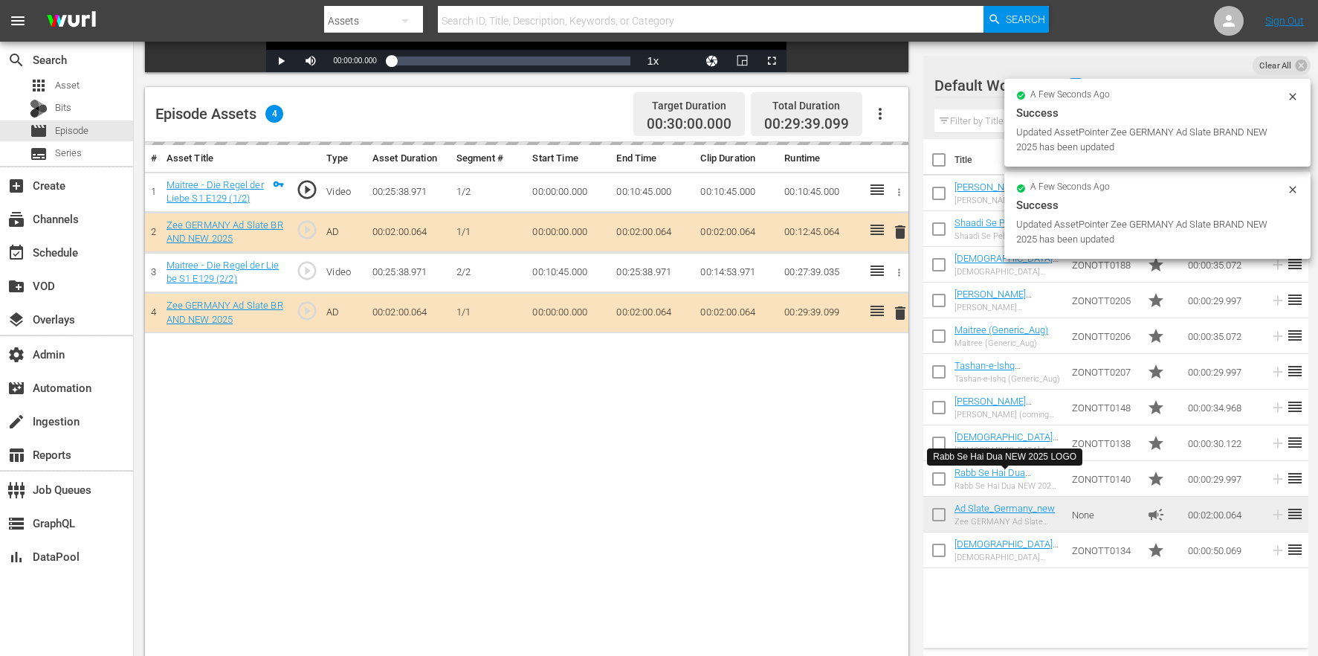
drag, startPoint x: 1000, startPoint y: 471, endPoint x: 566, endPoint y: 216, distance: 503.8
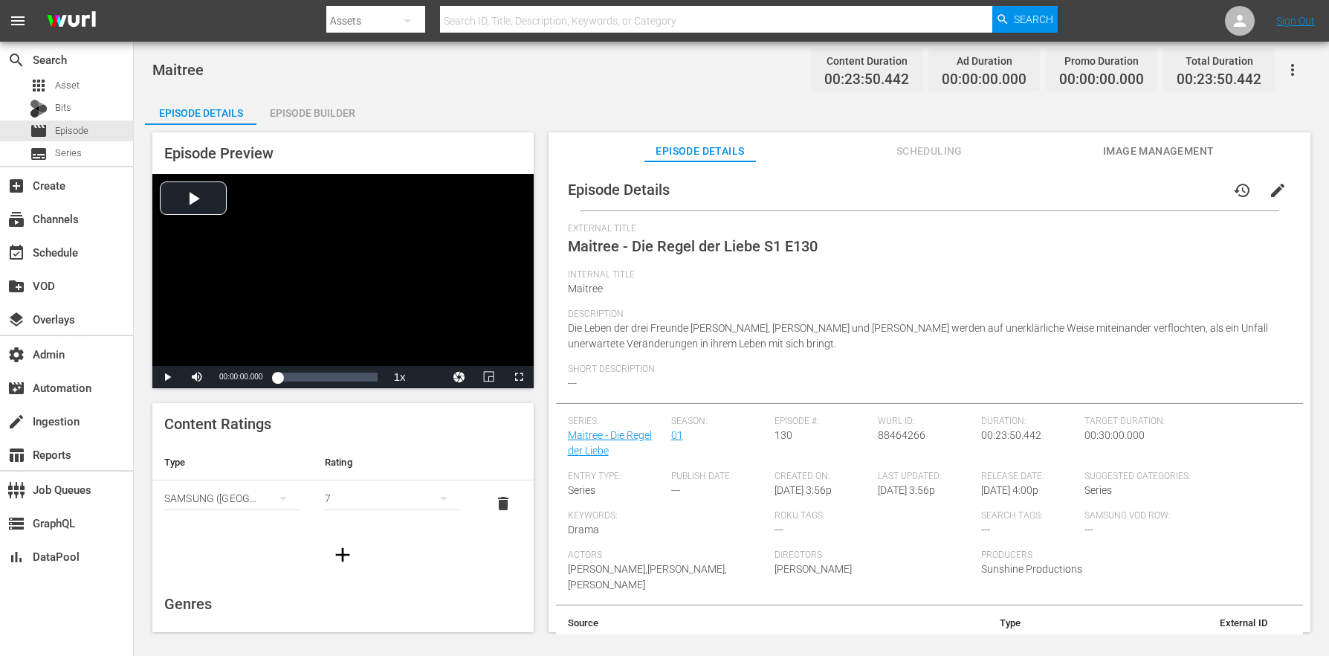
click at [303, 100] on div "Episode Builder" at bounding box center [311, 113] width 111 height 36
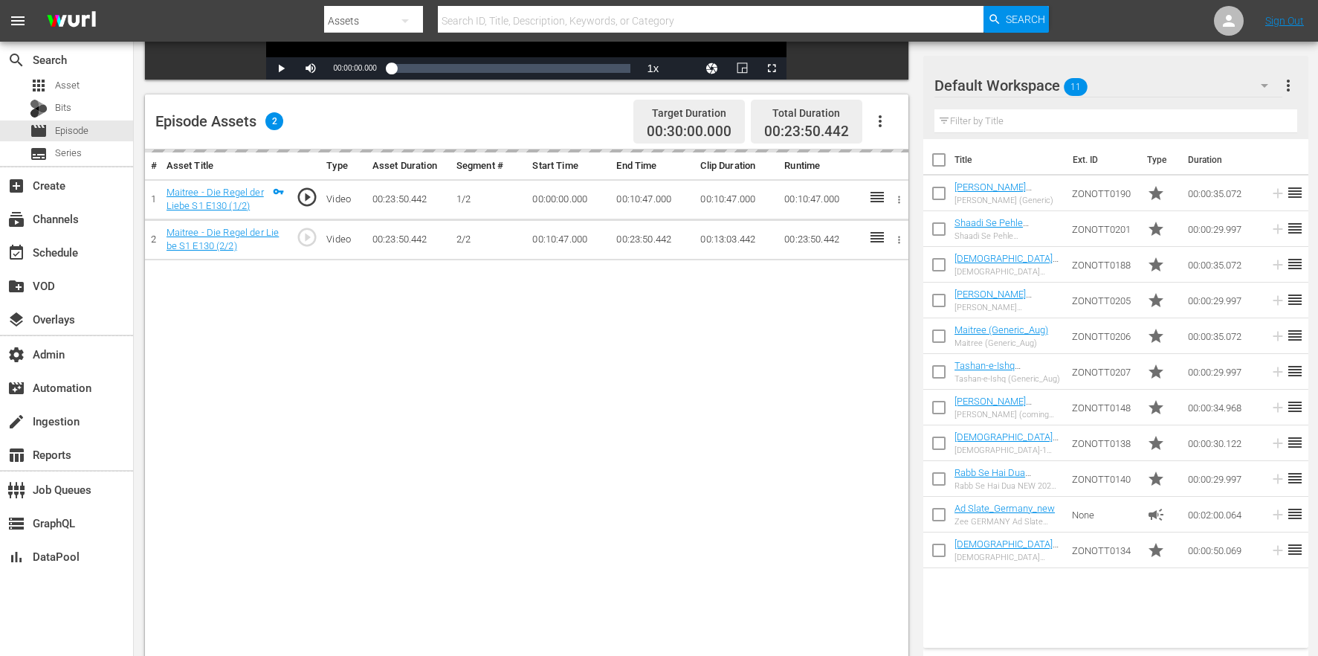
scroll to position [387, 0]
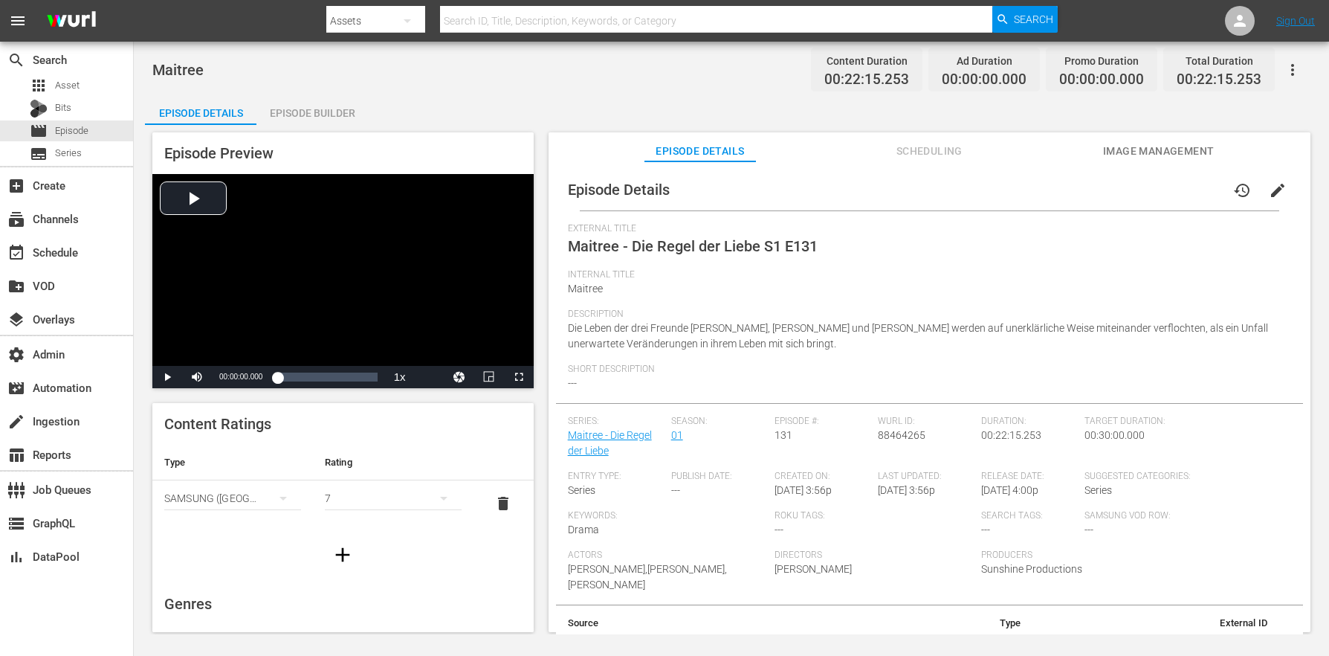
click at [321, 110] on div "Episode Builder" at bounding box center [311, 113] width 111 height 36
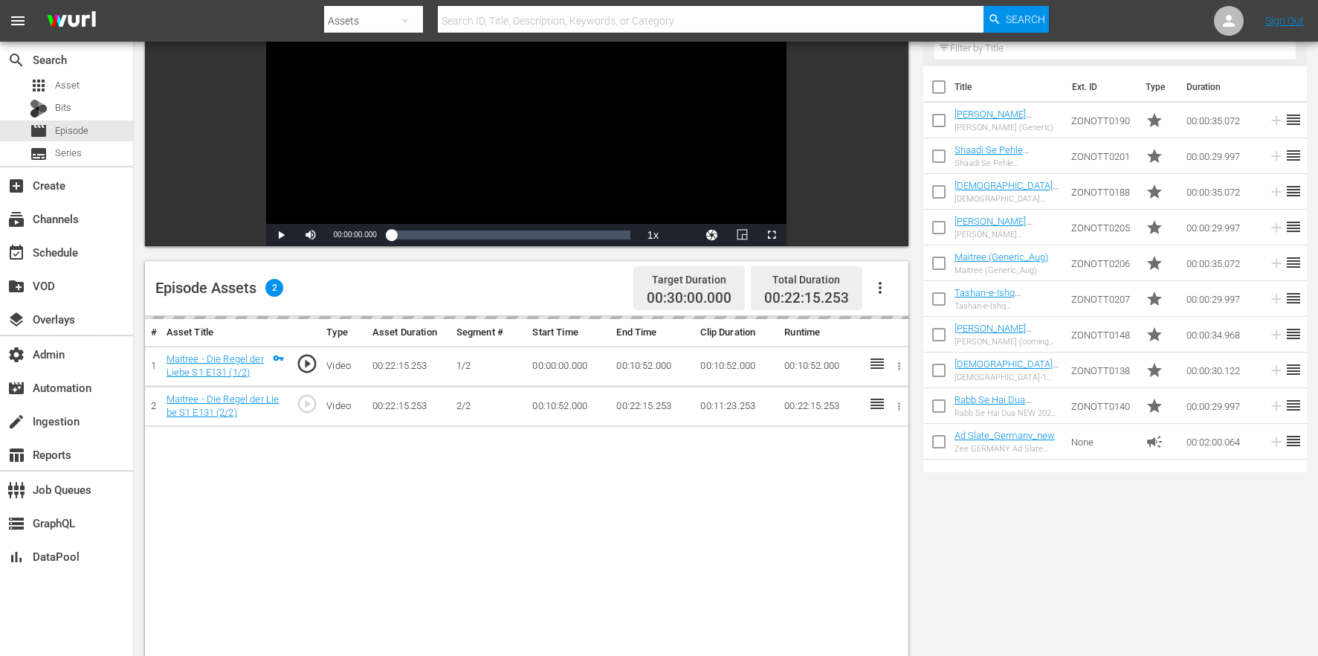
scroll to position [387, 0]
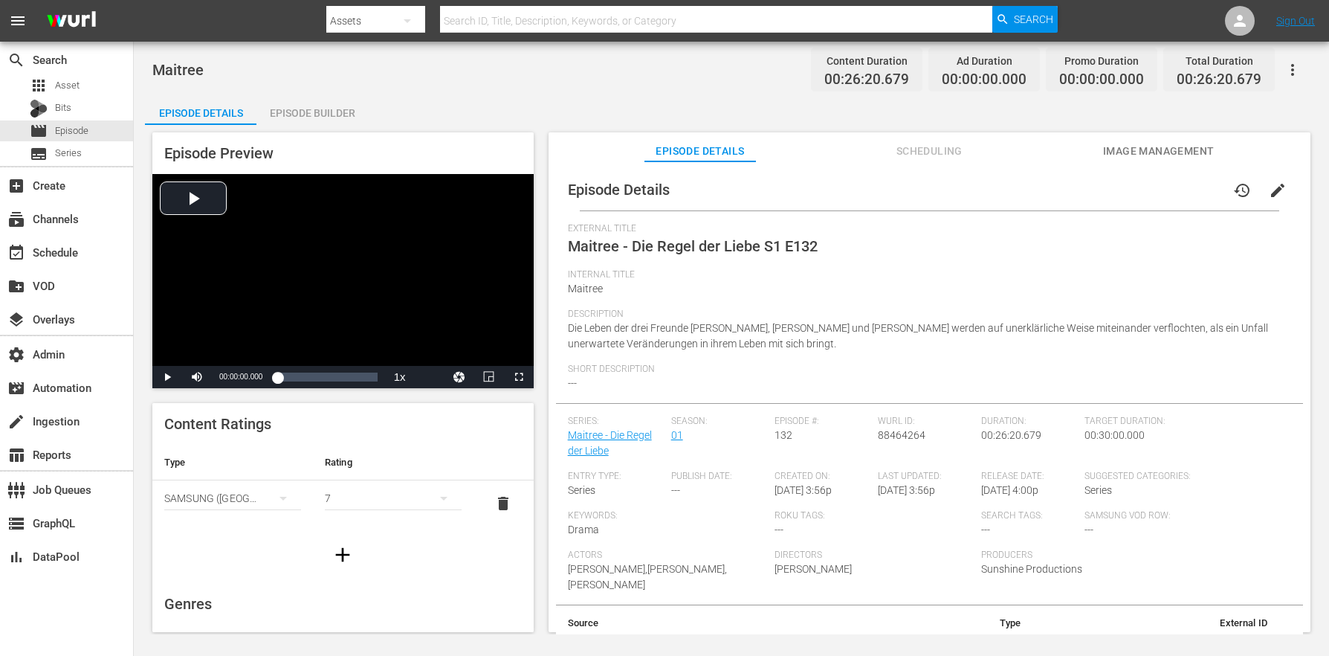
click at [332, 99] on div "Episode Builder" at bounding box center [311, 113] width 111 height 36
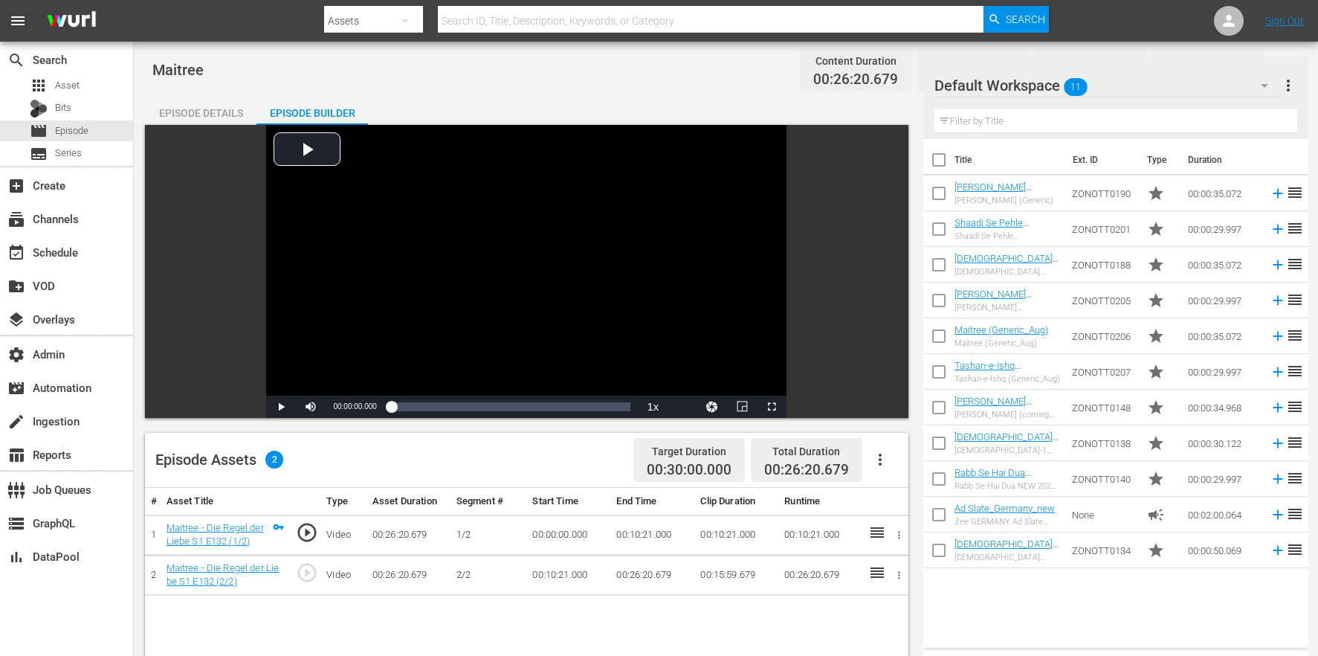
scroll to position [387, 0]
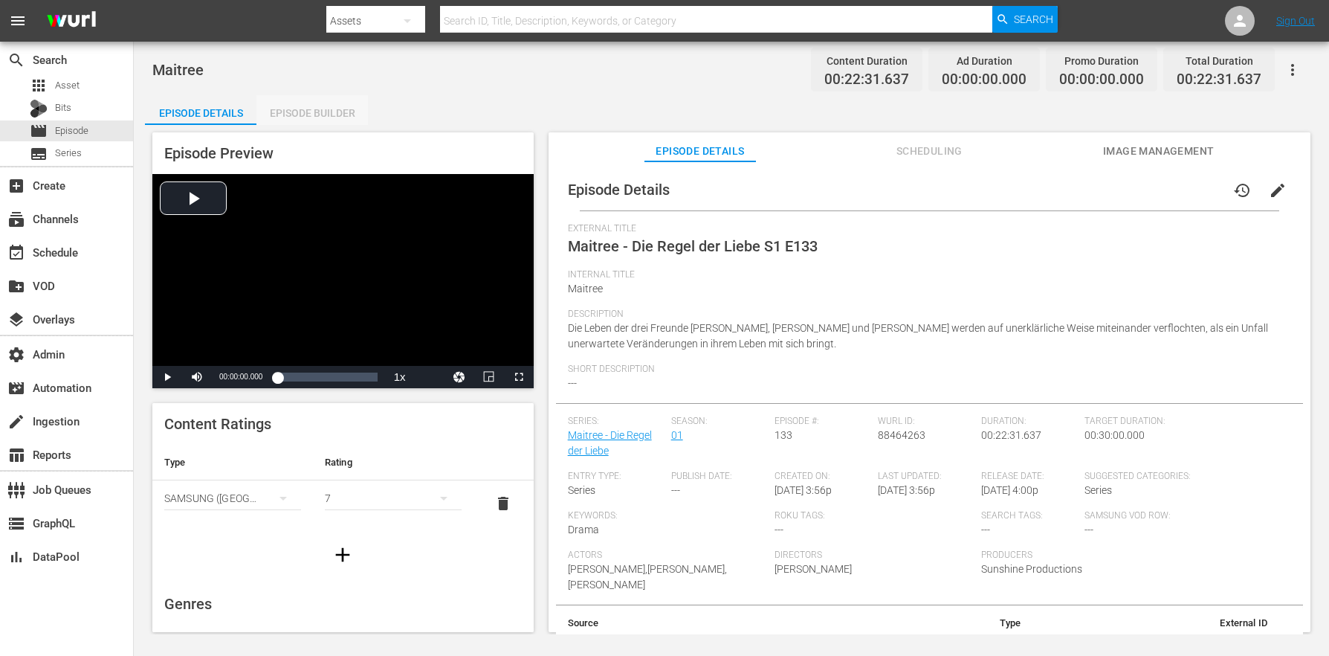
click at [314, 102] on div "Episode Builder" at bounding box center [311, 113] width 111 height 36
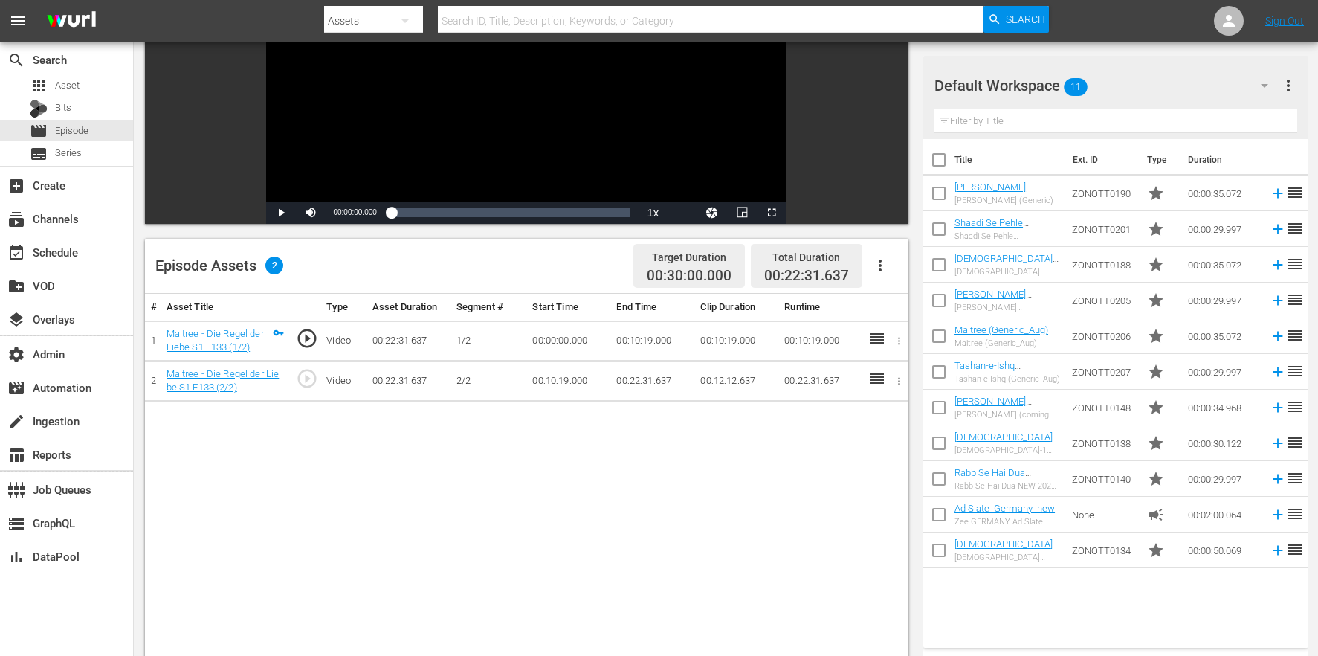
scroll to position [195, 0]
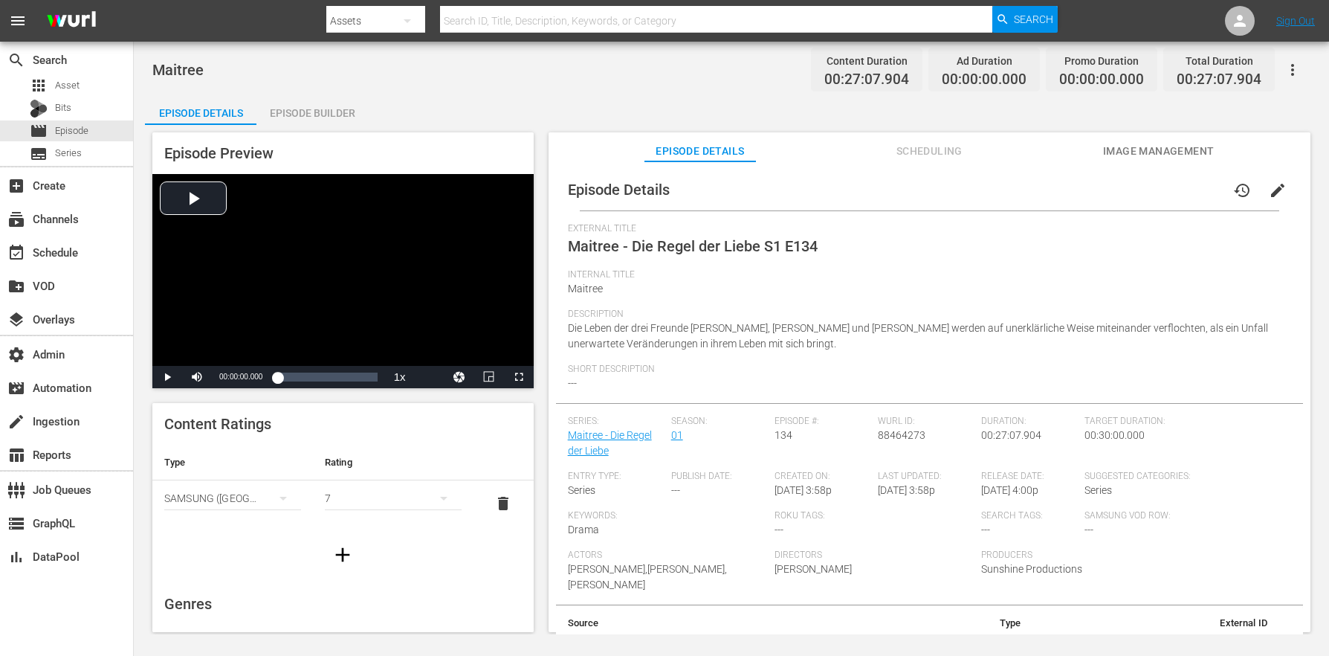
click at [320, 114] on div "Episode Builder" at bounding box center [311, 113] width 111 height 36
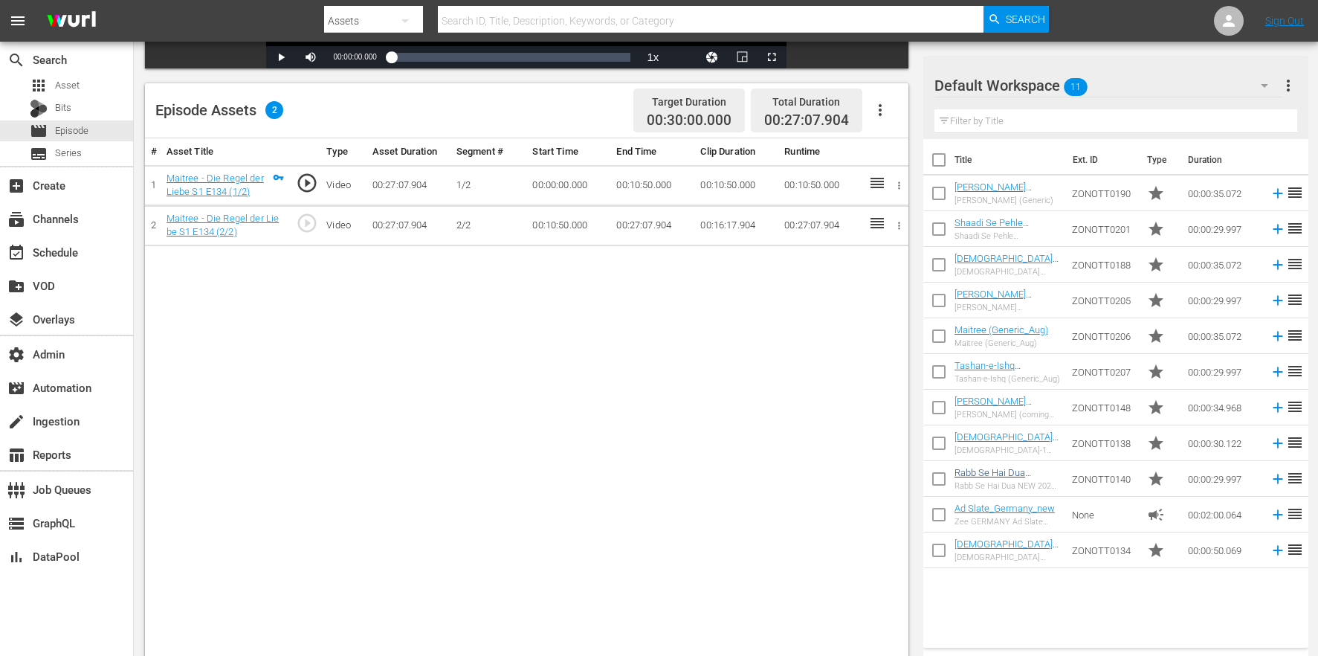
scroll to position [340, 0]
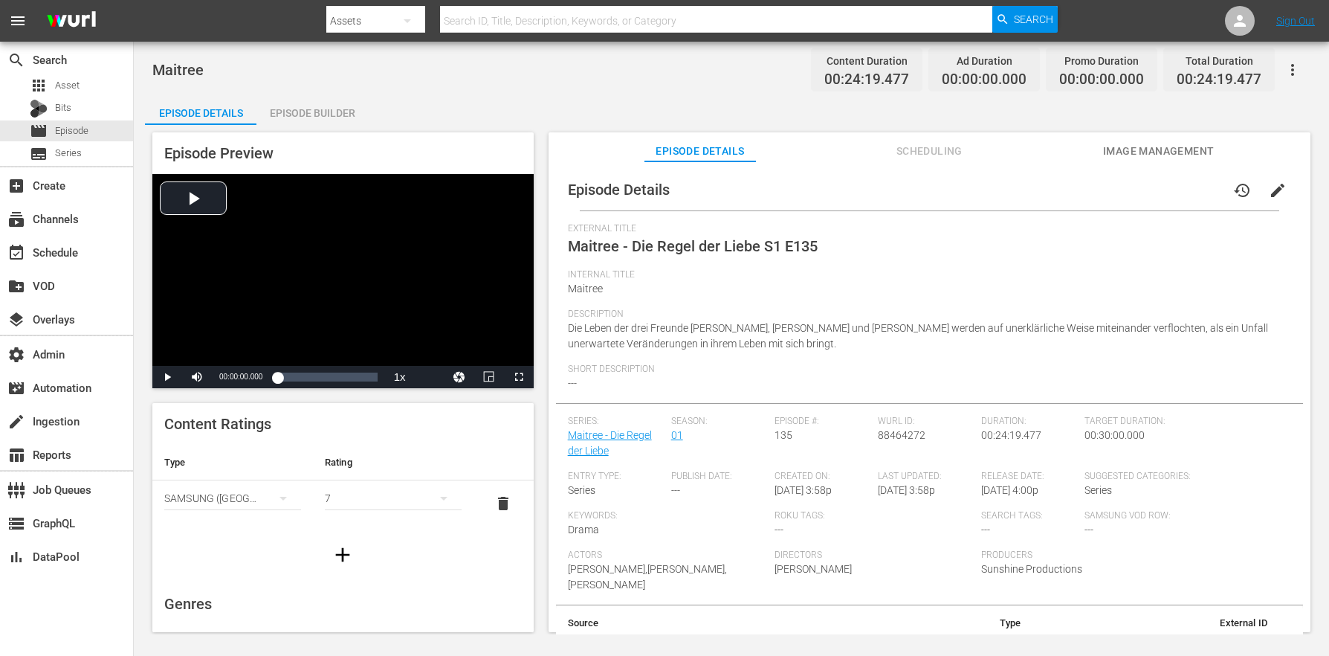
click at [306, 101] on div "Episode Builder" at bounding box center [311, 113] width 111 height 36
click at [323, 109] on div "Episode Builder" at bounding box center [311, 113] width 111 height 36
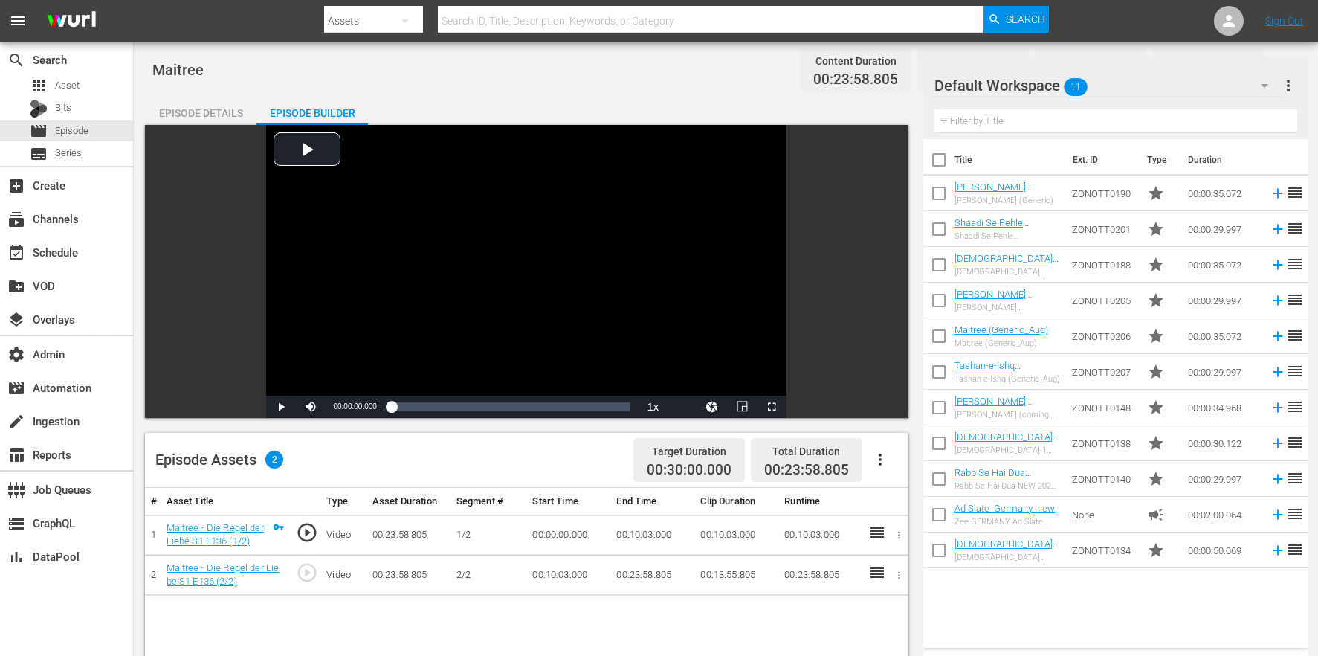
scroll to position [349, 0]
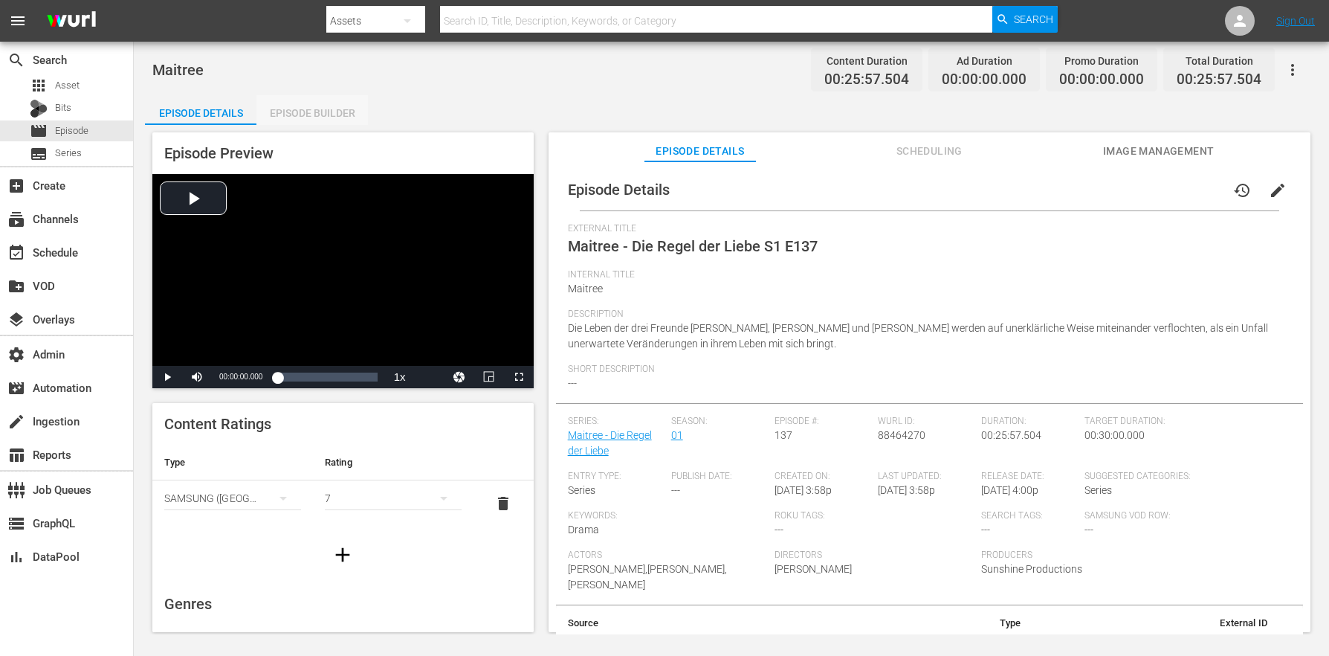
click at [343, 103] on div "Episode Builder" at bounding box center [311, 113] width 111 height 36
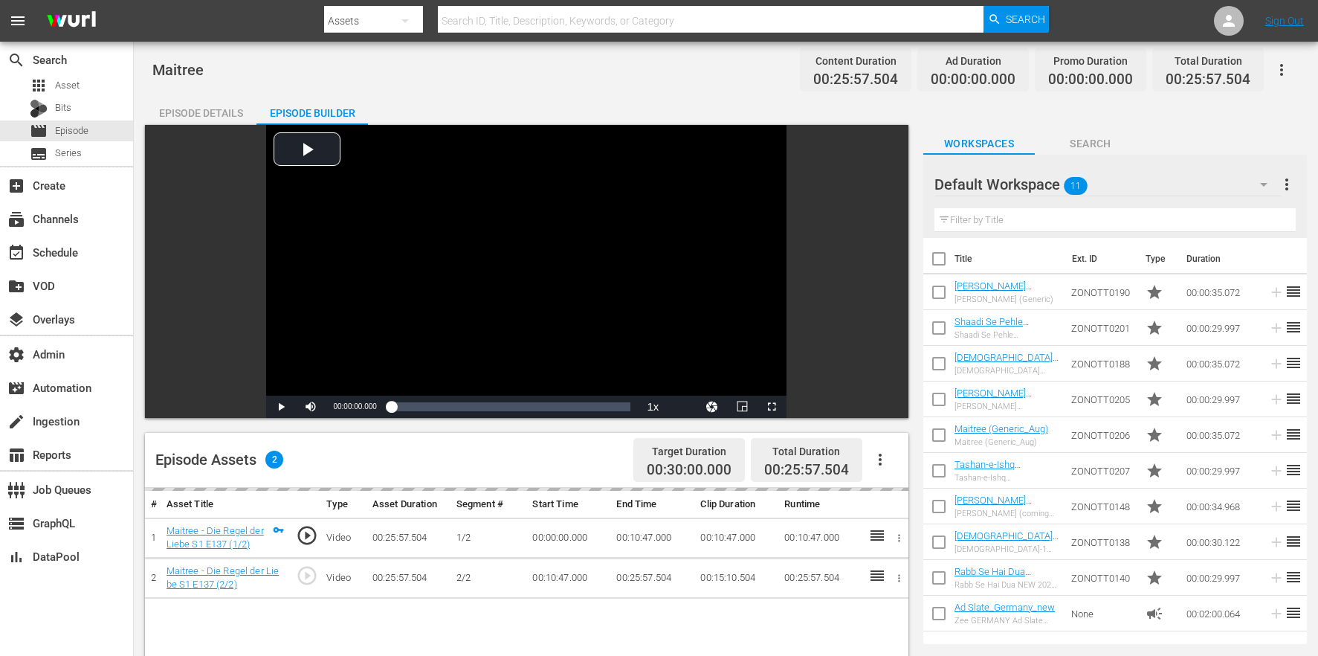
scroll to position [232, 0]
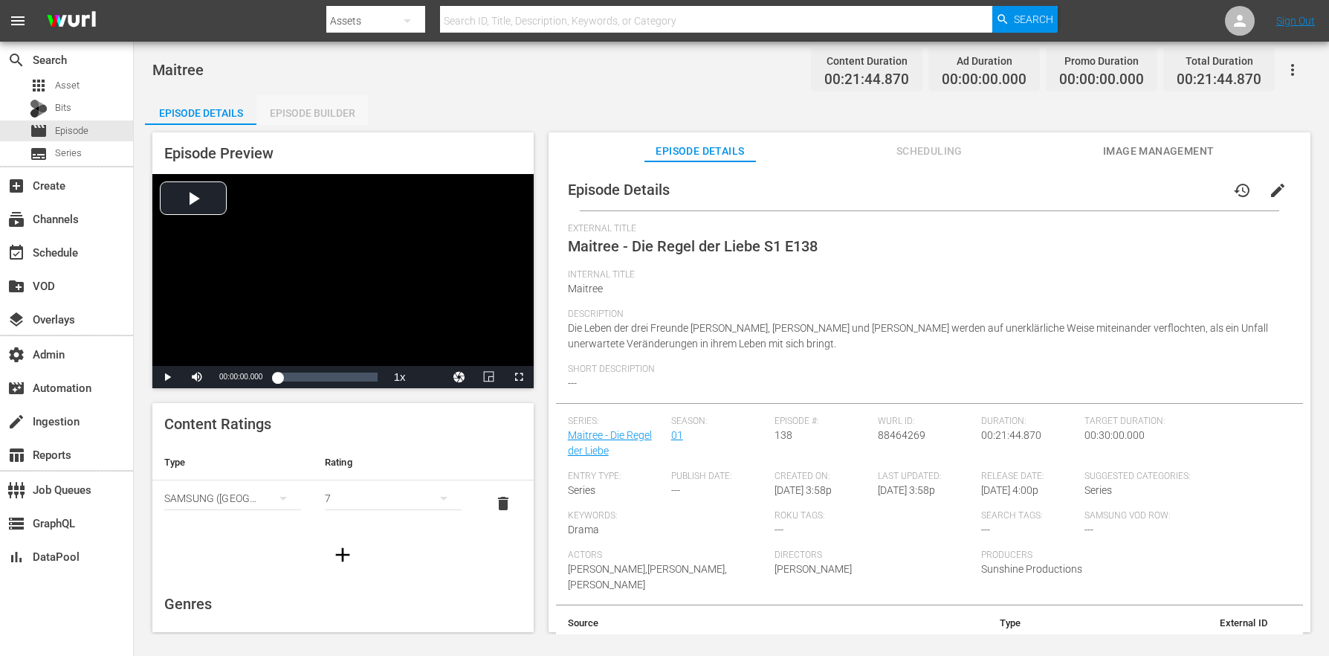
click at [318, 118] on div "Episode Builder" at bounding box center [311, 113] width 111 height 36
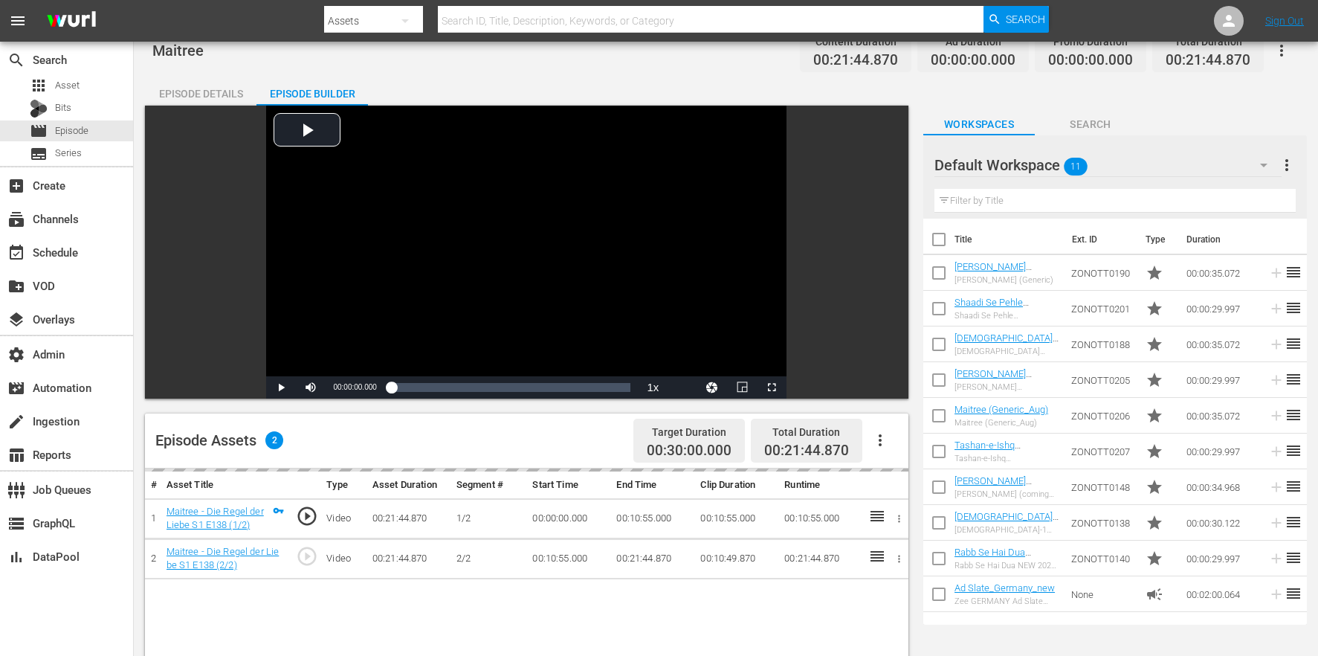
scroll to position [333, 0]
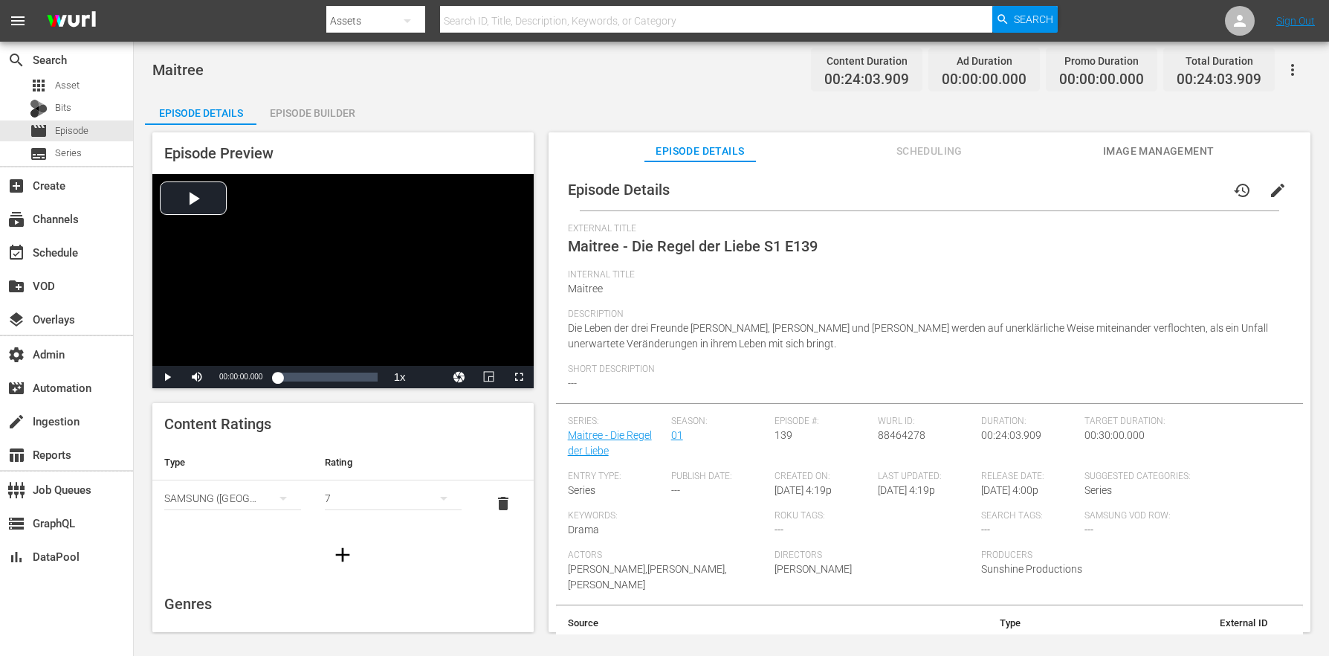
click at [342, 97] on div "Episode Builder" at bounding box center [311, 113] width 111 height 36
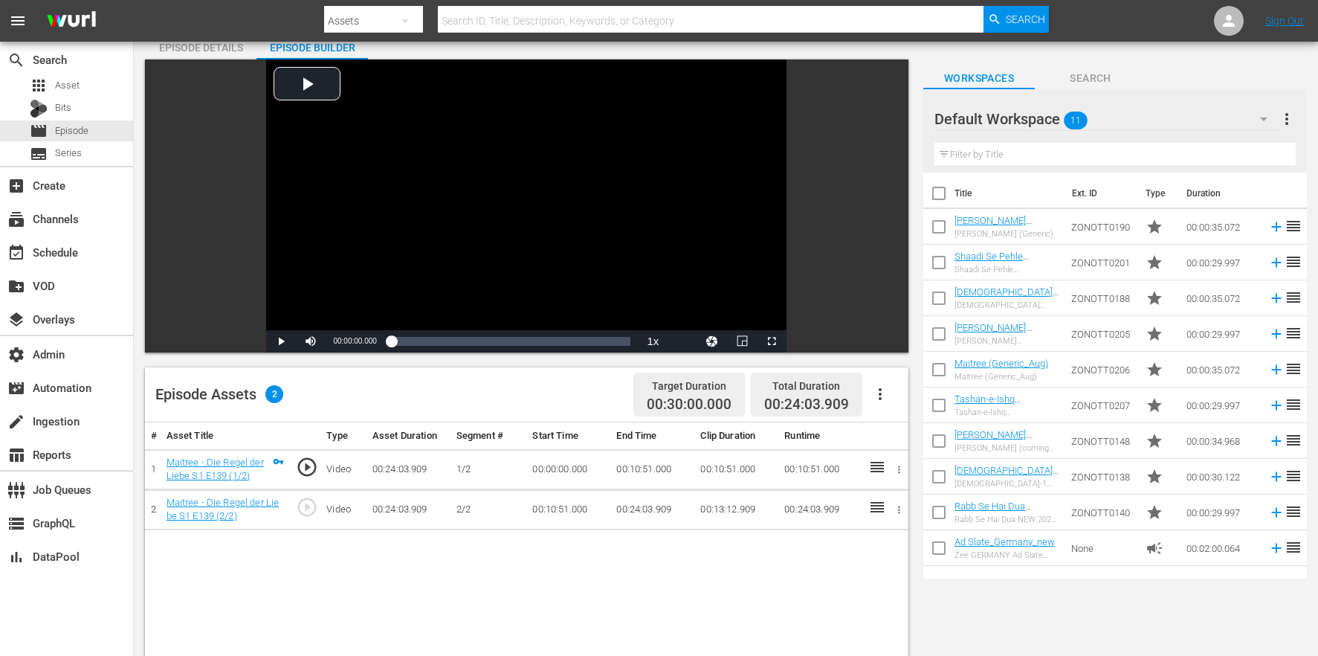
scroll to position [230, 0]
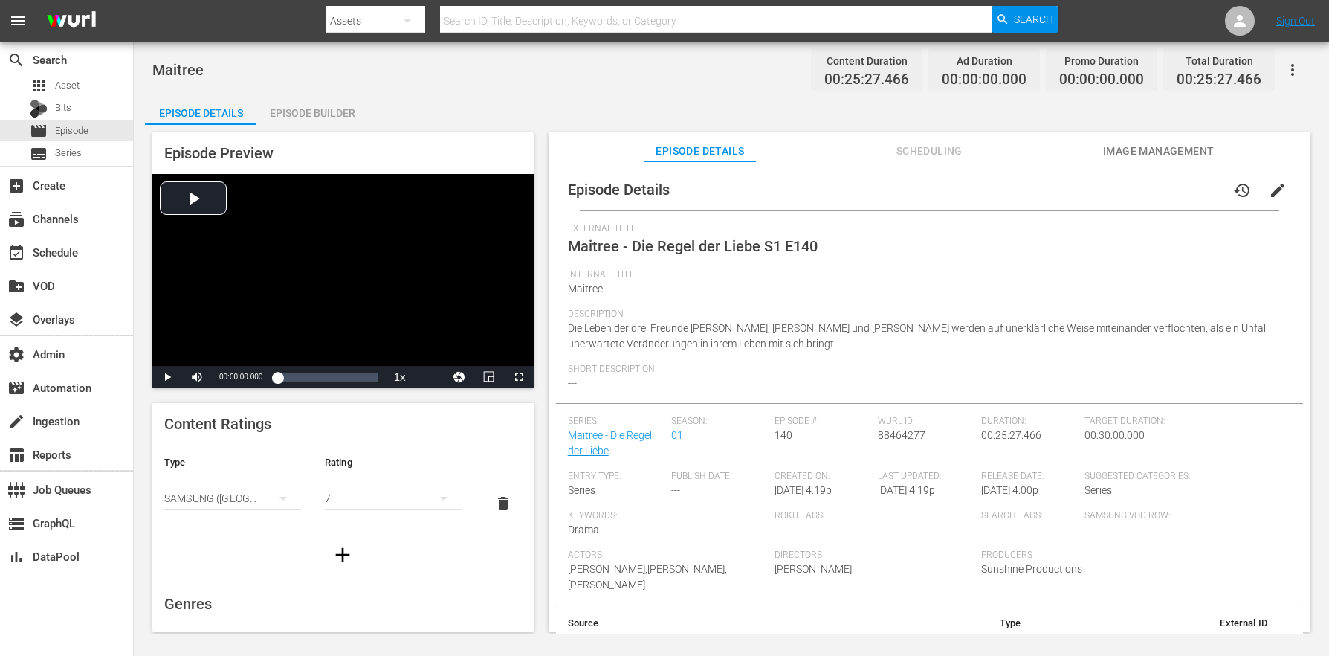
click at [361, 110] on div "Episode Builder" at bounding box center [311, 113] width 111 height 36
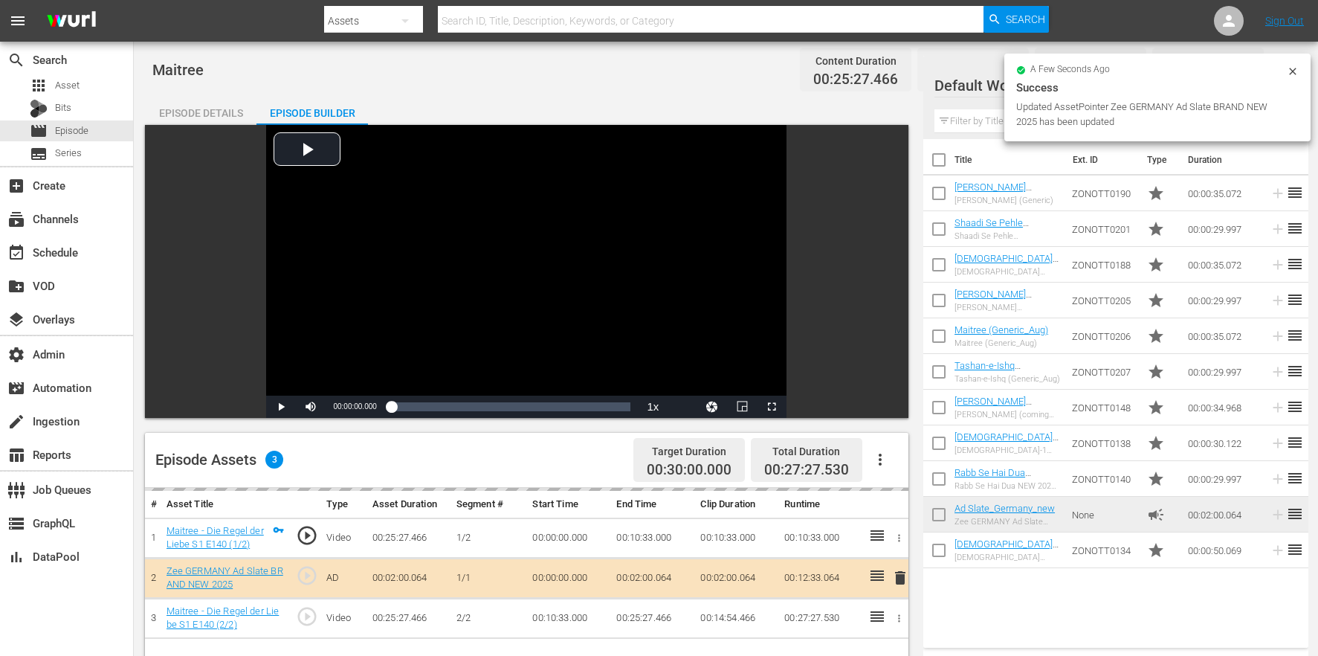
scroll to position [387, 0]
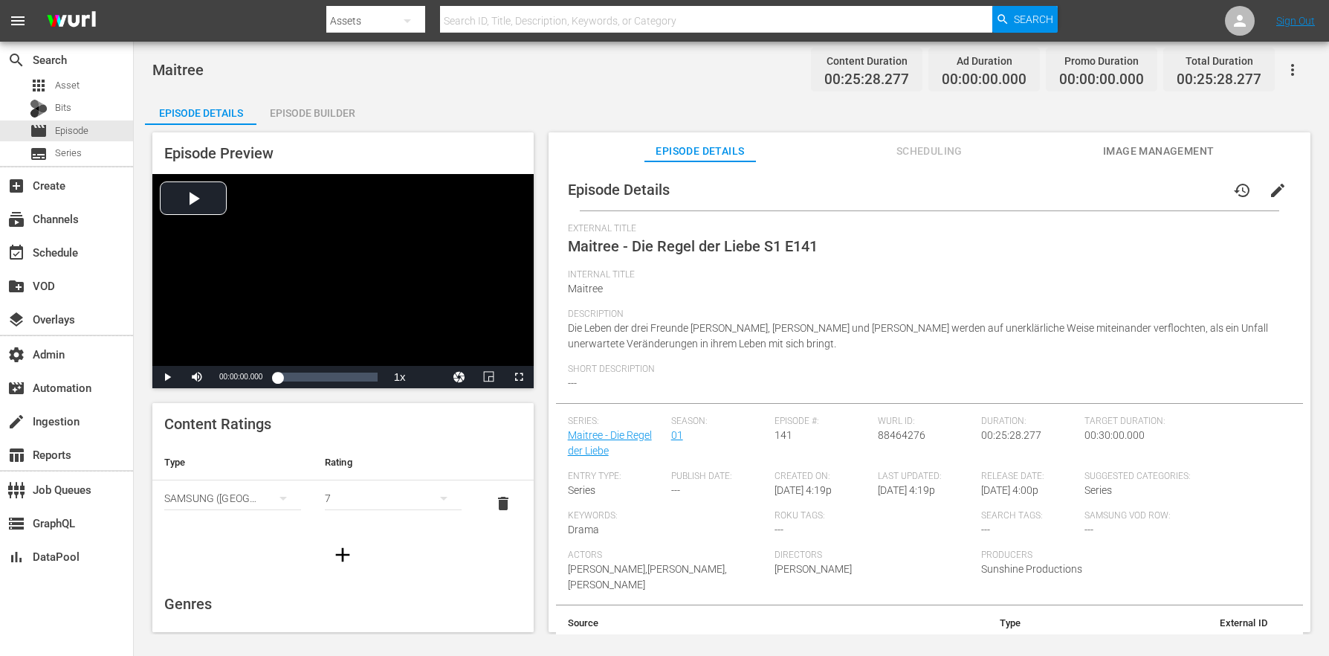
click at [300, 102] on div "Episode Builder" at bounding box center [311, 113] width 111 height 36
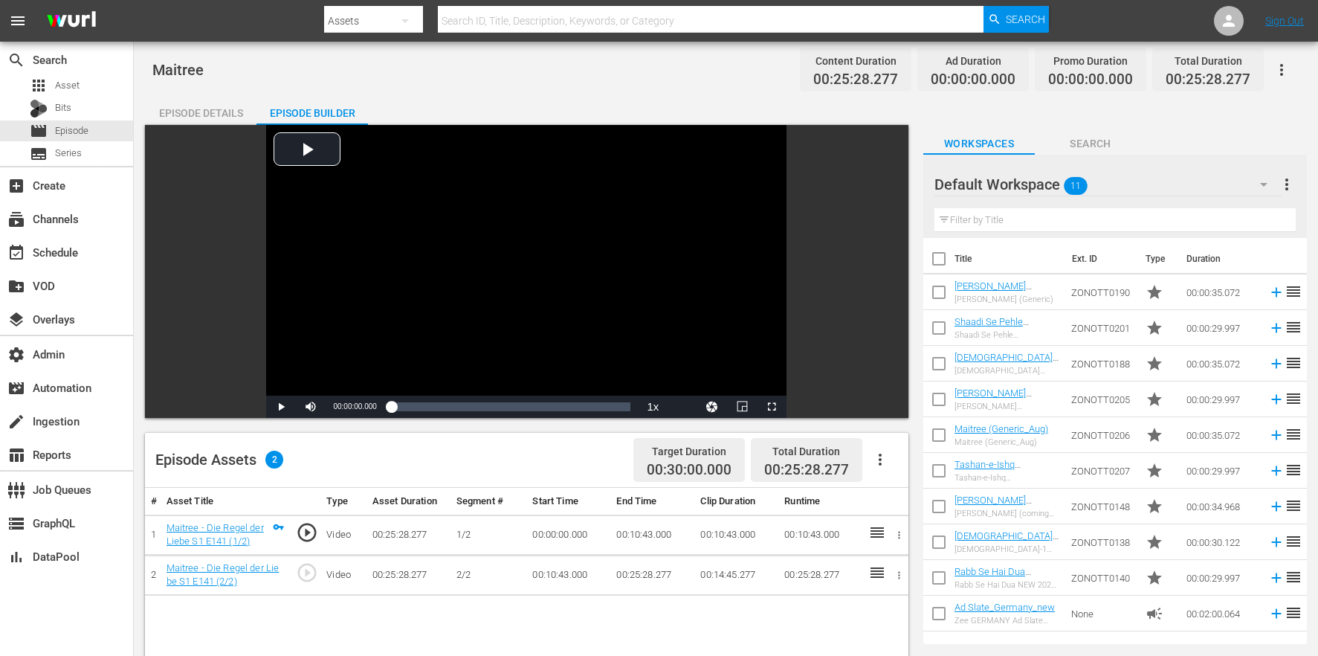
scroll to position [278, 0]
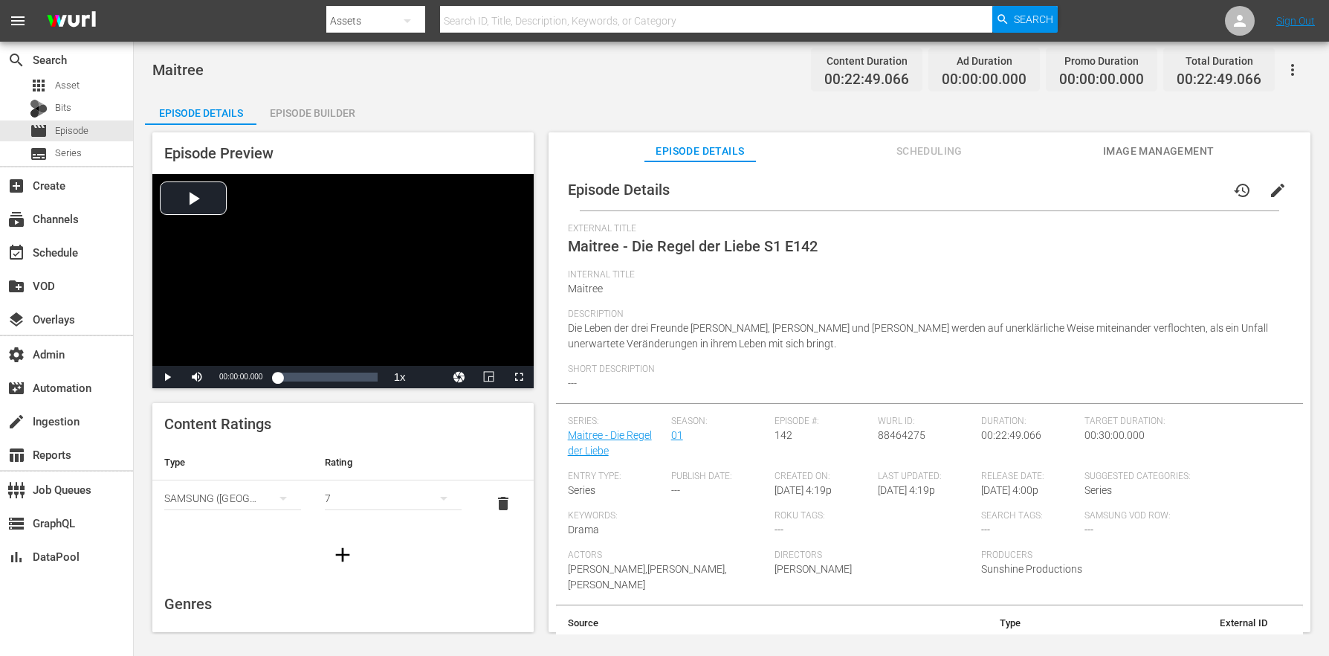
drag, startPoint x: 340, startPoint y: 111, endPoint x: 352, endPoint y: 112, distance: 12.0
click at [340, 111] on div "Episode Builder" at bounding box center [311, 113] width 111 height 36
click at [278, 116] on div "Episode Builder" at bounding box center [311, 113] width 111 height 36
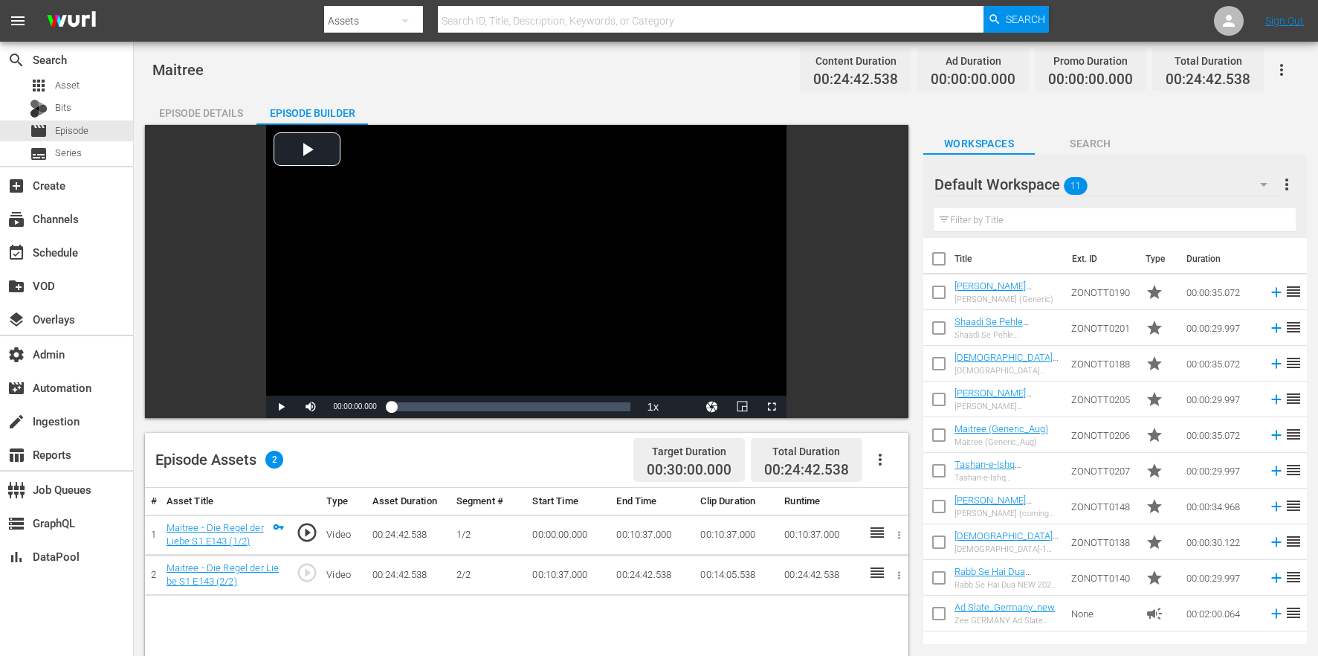
scroll to position [387, 0]
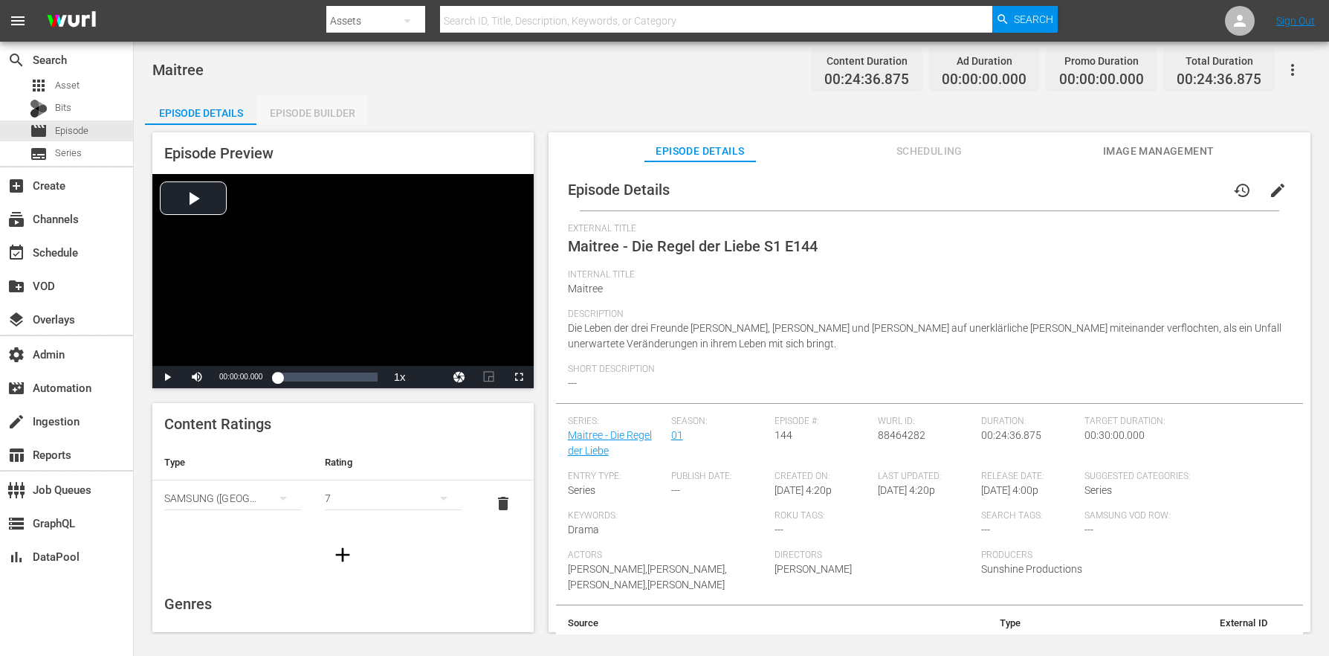
click at [301, 109] on div "Episode Builder" at bounding box center [311, 113] width 111 height 36
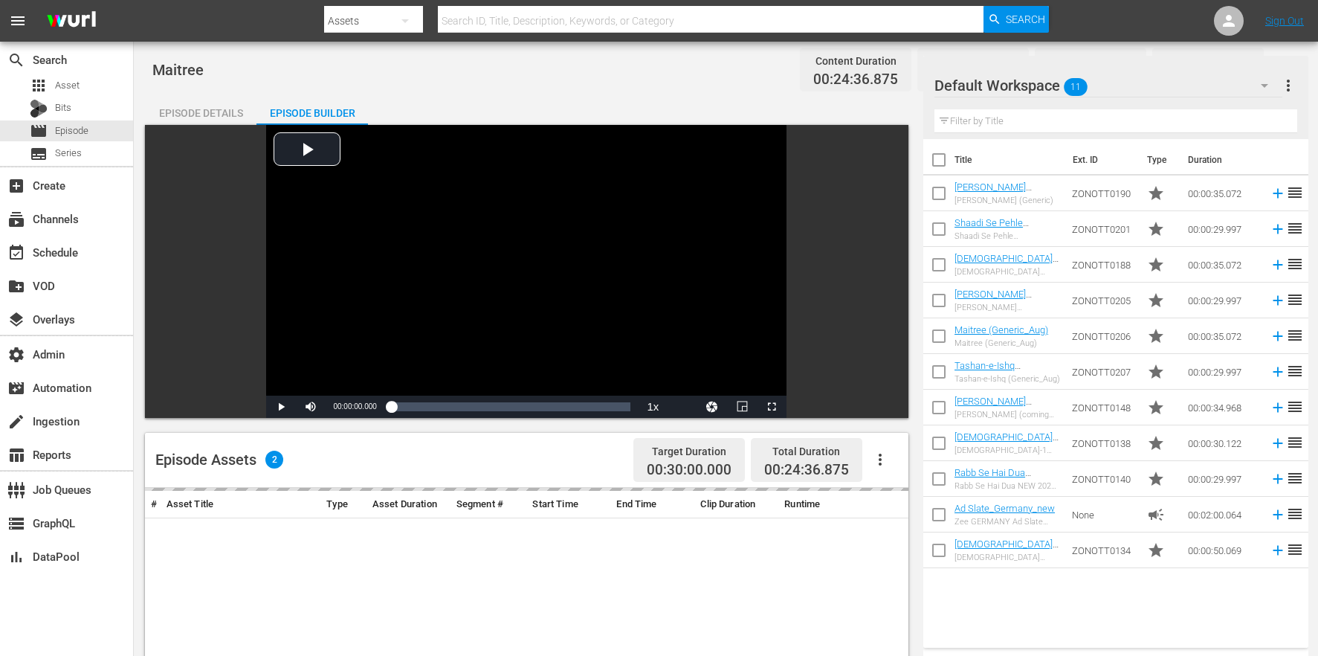
scroll to position [387, 0]
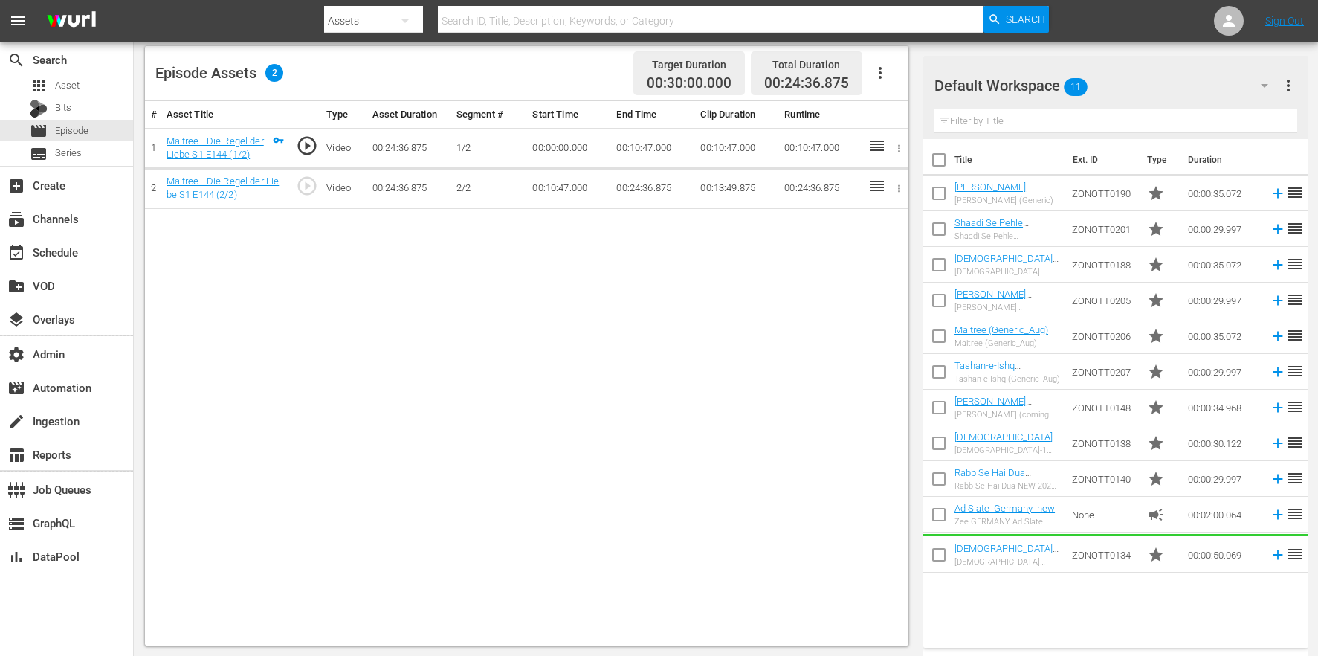
click at [649, 352] on div "# Asset Title Type Asset Duration Segment # Start Time End Time Clip Duration R…" at bounding box center [526, 373] width 763 height 544
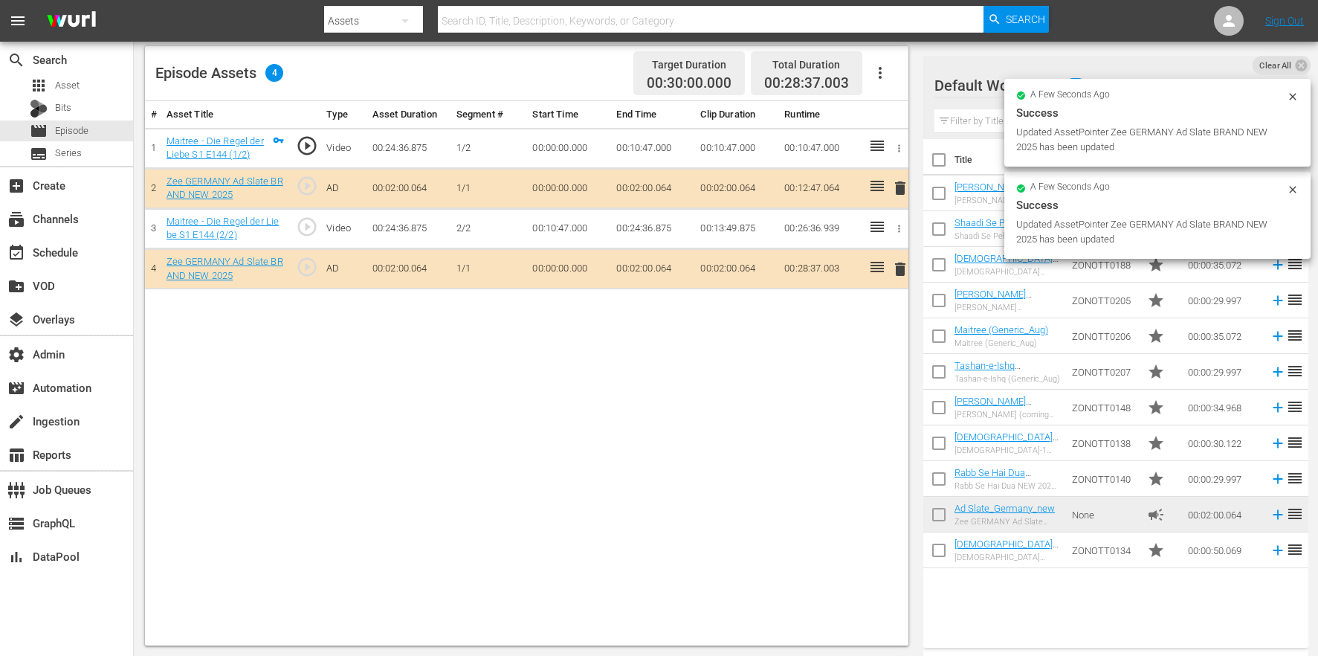
click at [720, 478] on div "# Asset Title Type Asset Duration Segment # Start Time End Time Clip Duration R…" at bounding box center [526, 373] width 763 height 544
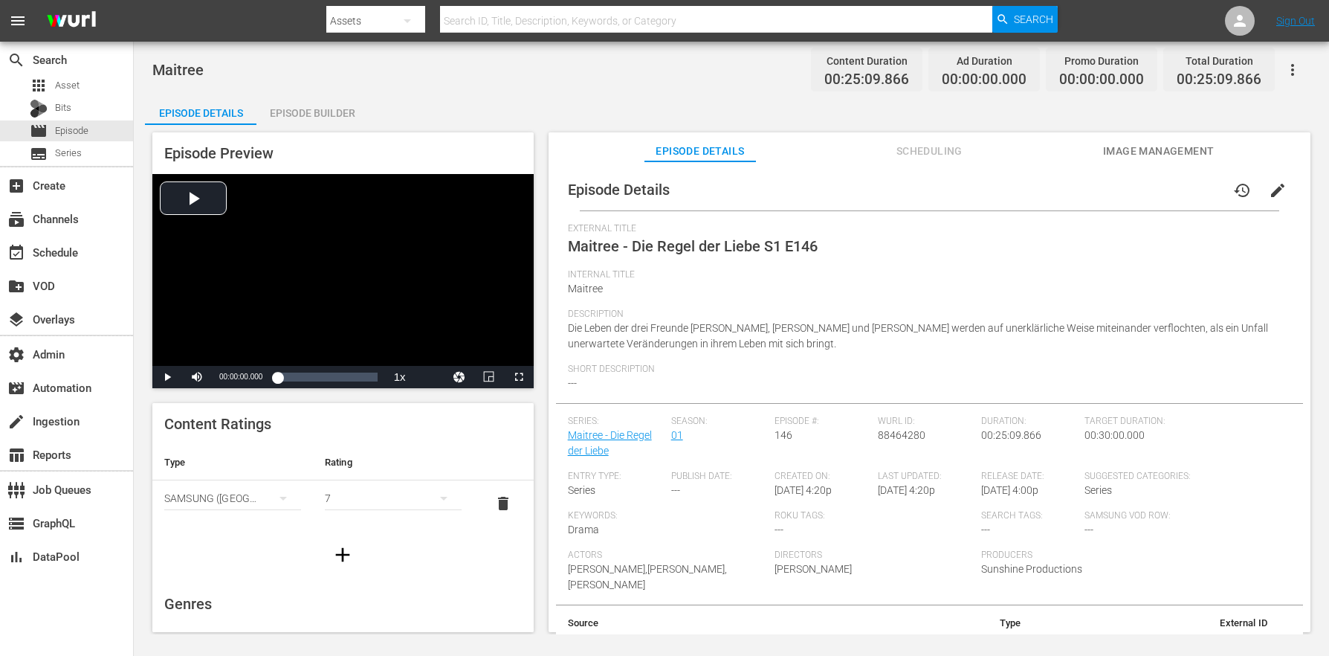
click at [348, 100] on div "Episode Builder" at bounding box center [311, 113] width 111 height 36
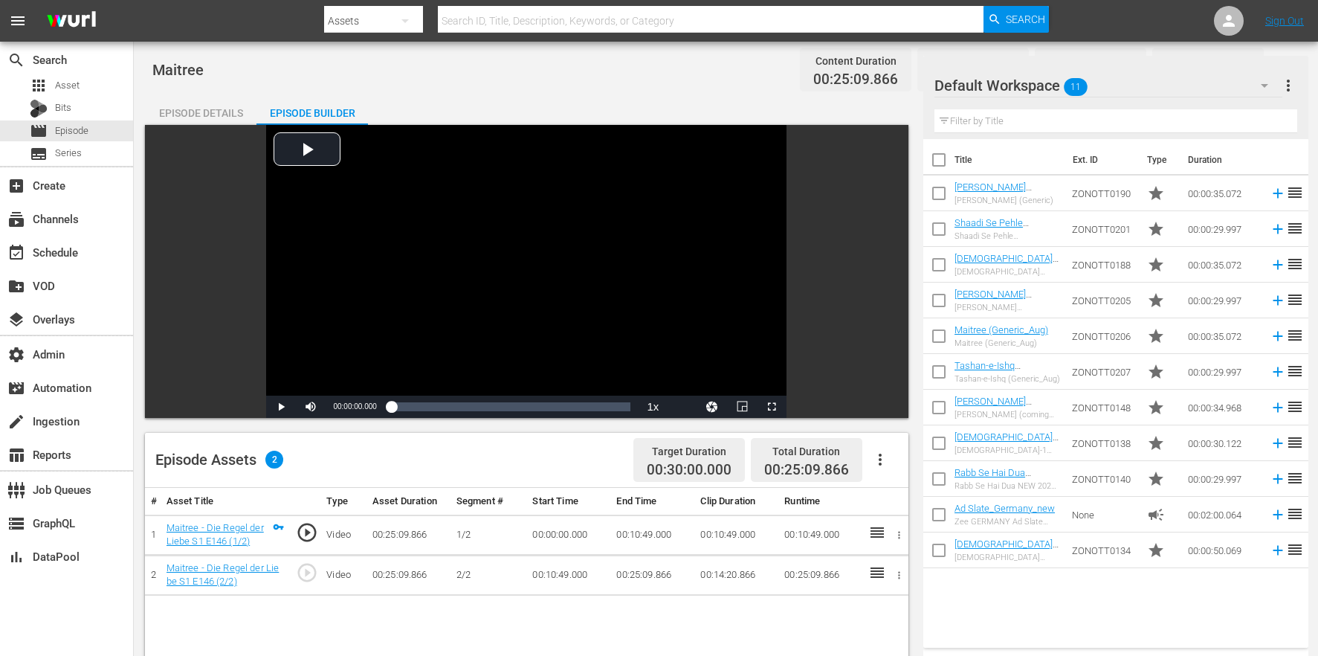
scroll to position [207, 0]
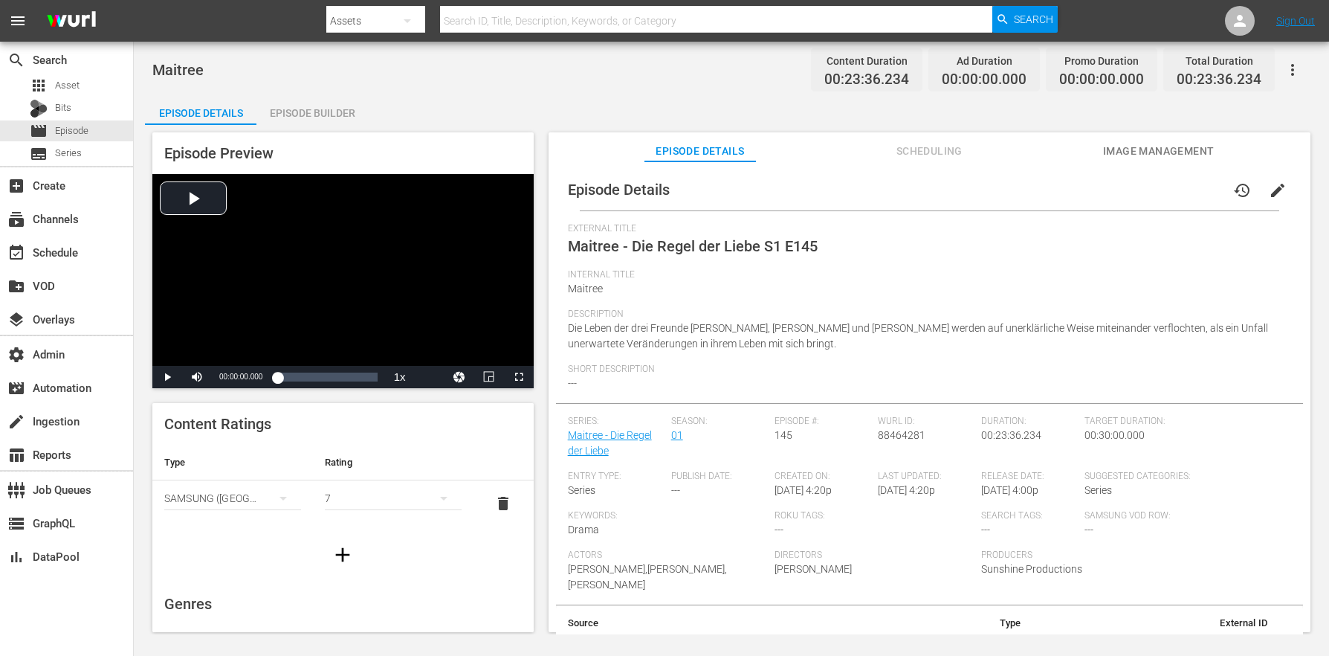
click at [318, 106] on div "Episode Builder" at bounding box center [311, 113] width 111 height 36
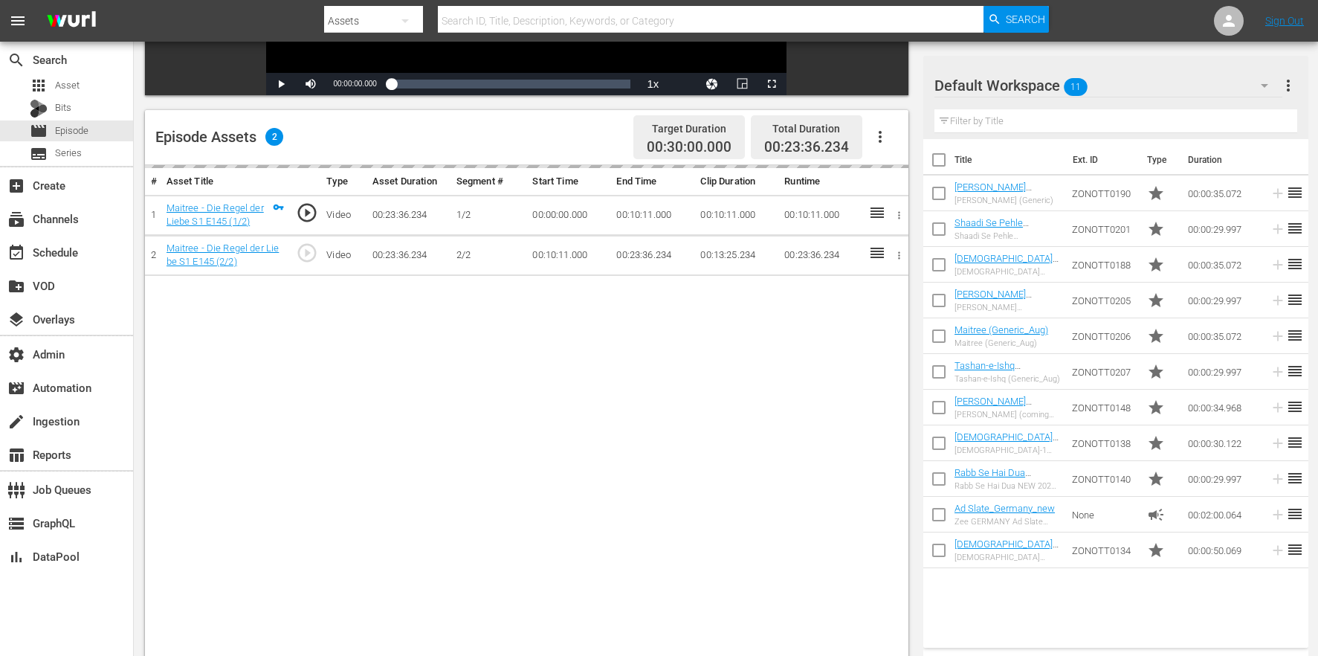
scroll to position [387, 0]
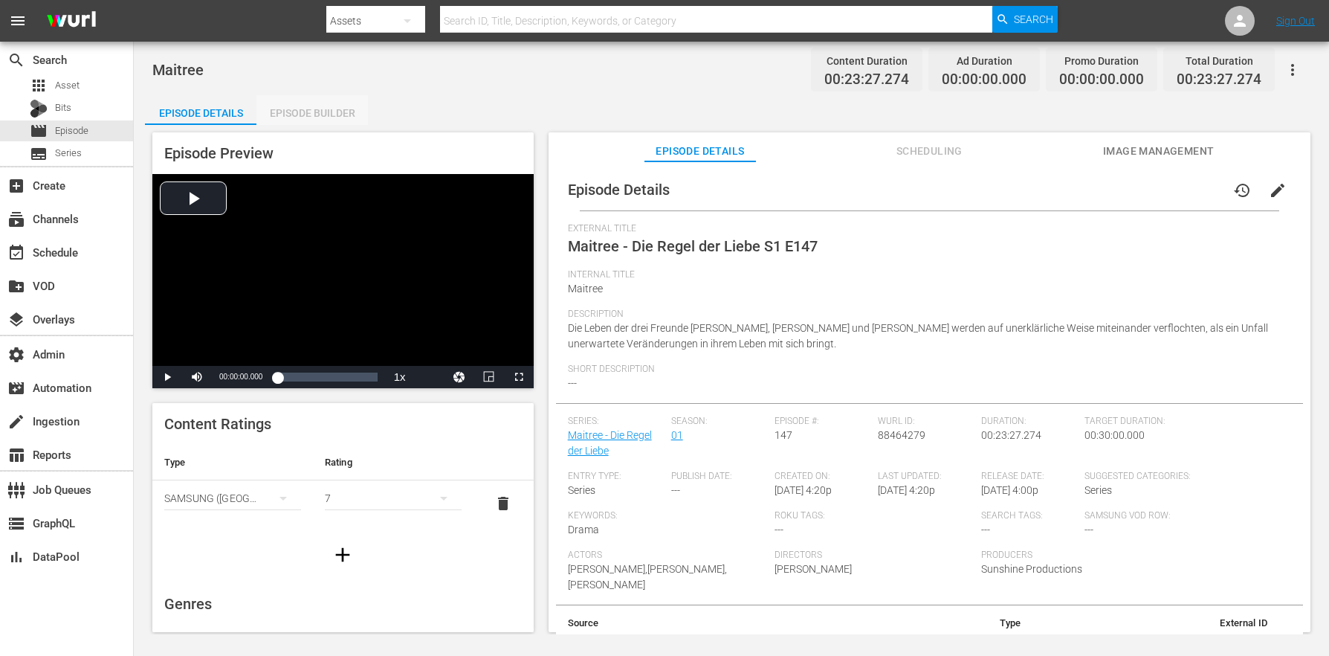
click at [320, 118] on div "Episode Builder" at bounding box center [311, 113] width 111 height 36
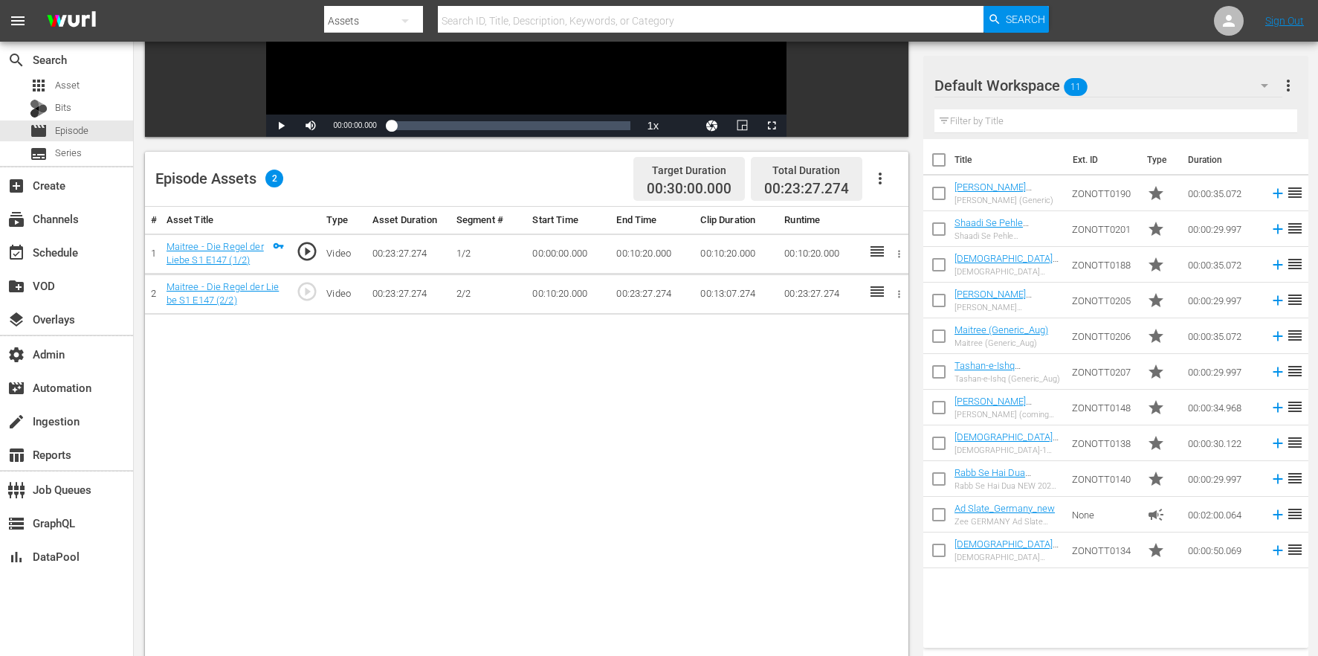
scroll to position [387, 0]
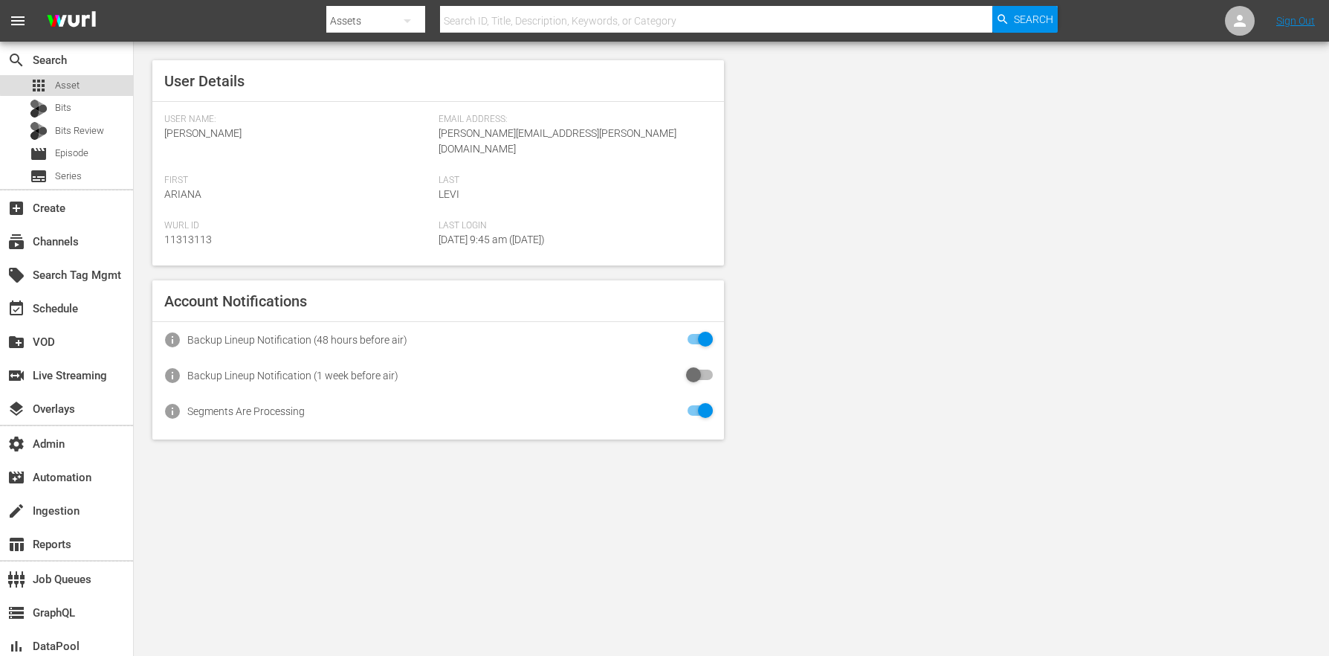
click at [75, 83] on span "Asset" at bounding box center [67, 85] width 25 height 15
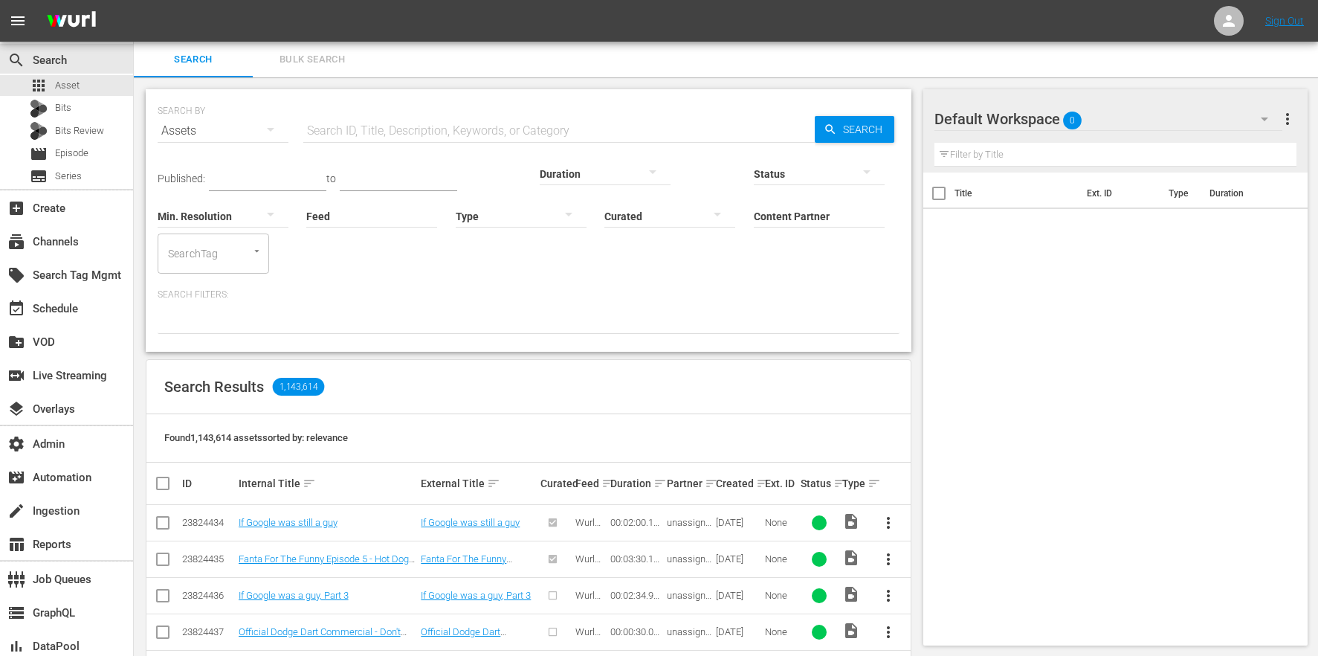
click at [754, 232] on input "Content Partner" at bounding box center [819, 217] width 131 height 54
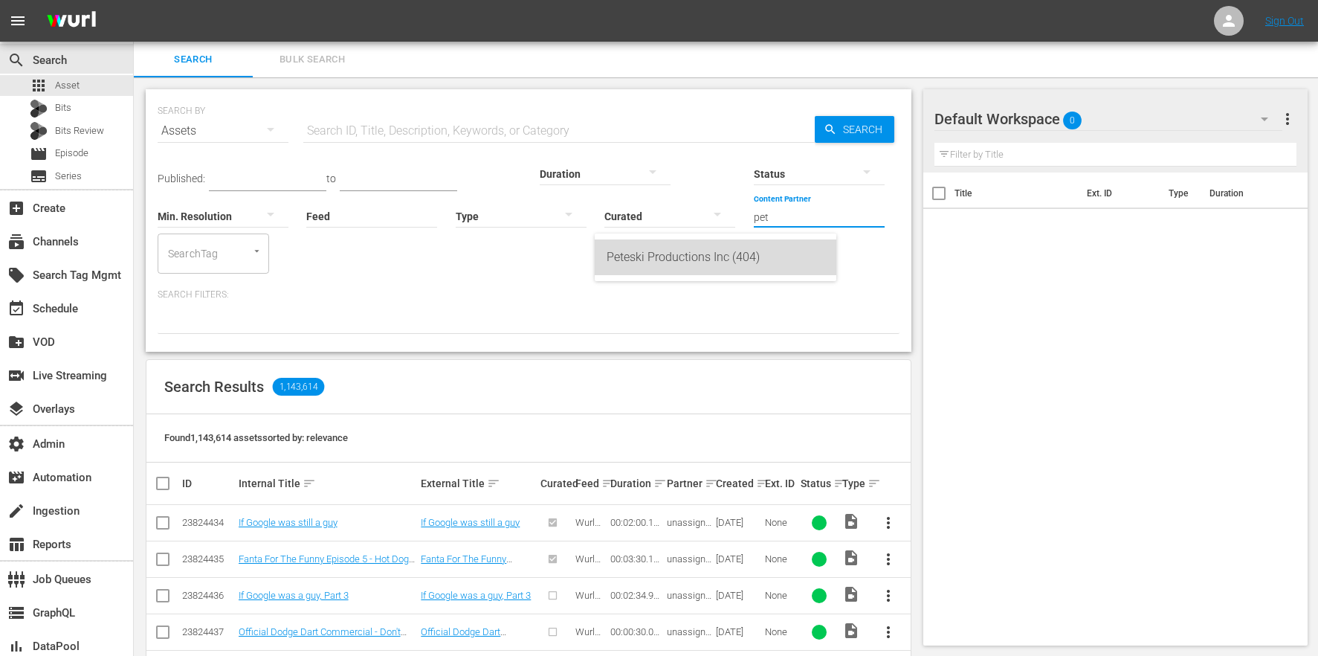
click at [693, 258] on div "Peteski Productions Inc (404)" at bounding box center [716, 257] width 218 height 36
type input "Peteski Productions Inc (404)"
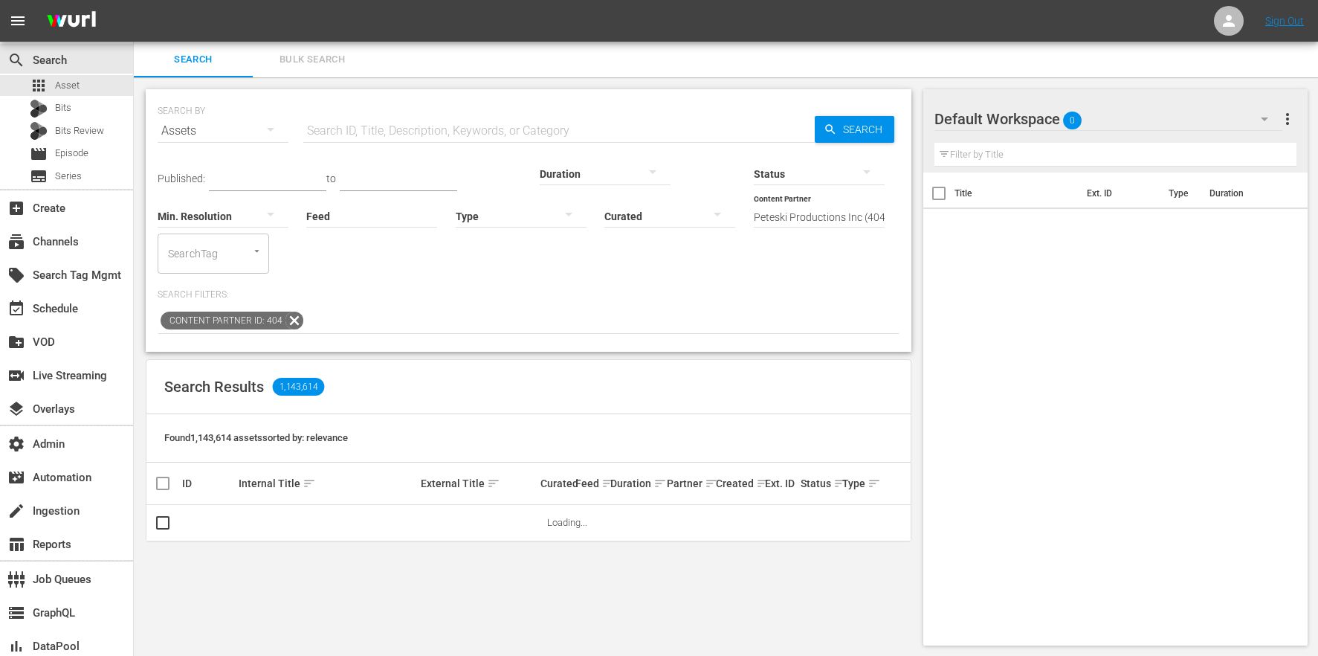
click at [560, 222] on icon "button" at bounding box center [569, 214] width 18 height 18
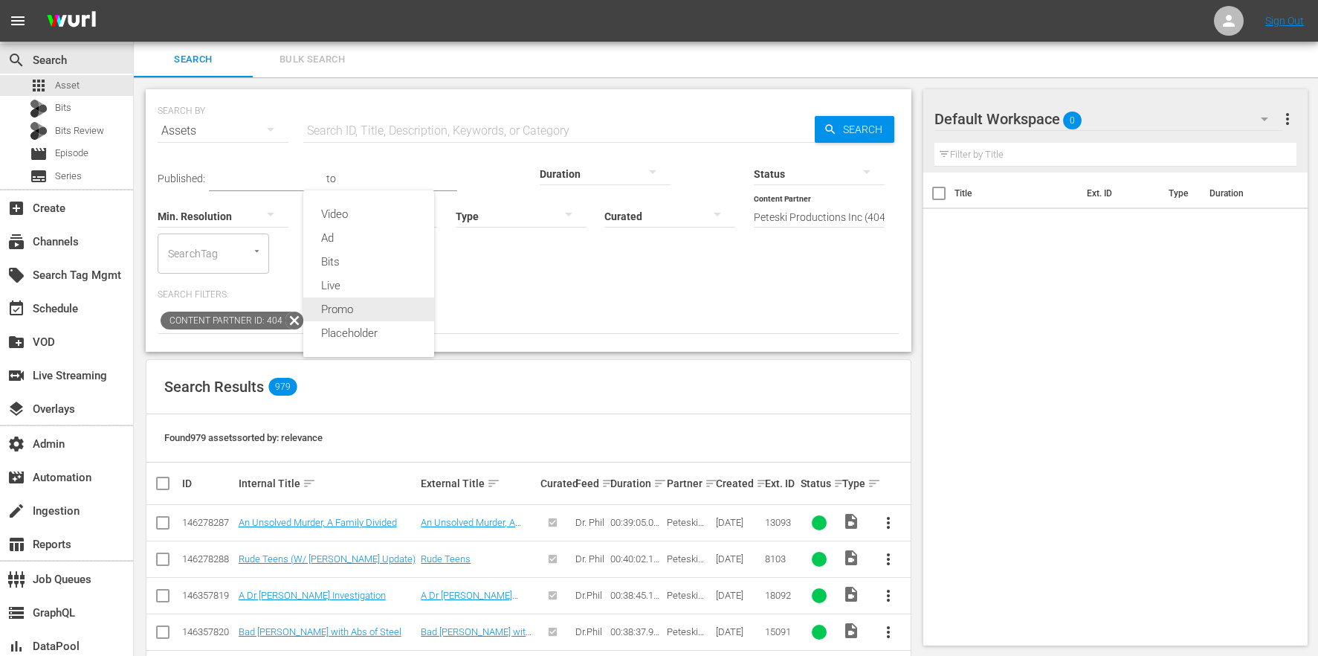
click at [395, 307] on div "Promo" at bounding box center [368, 309] width 131 height 24
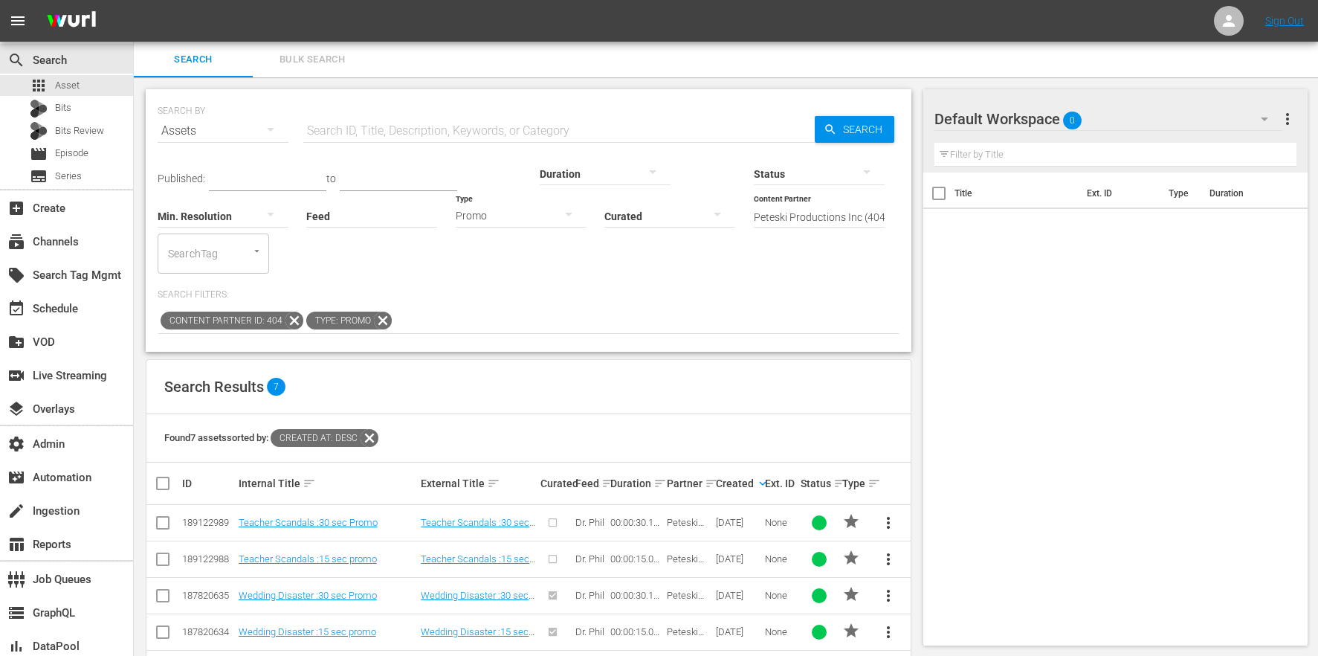
click at [172, 505] on td at bounding box center [162, 523] width 33 height 36
click at [166, 517] on input "checkbox" at bounding box center [163, 526] width 18 height 18
checkbox input "true"
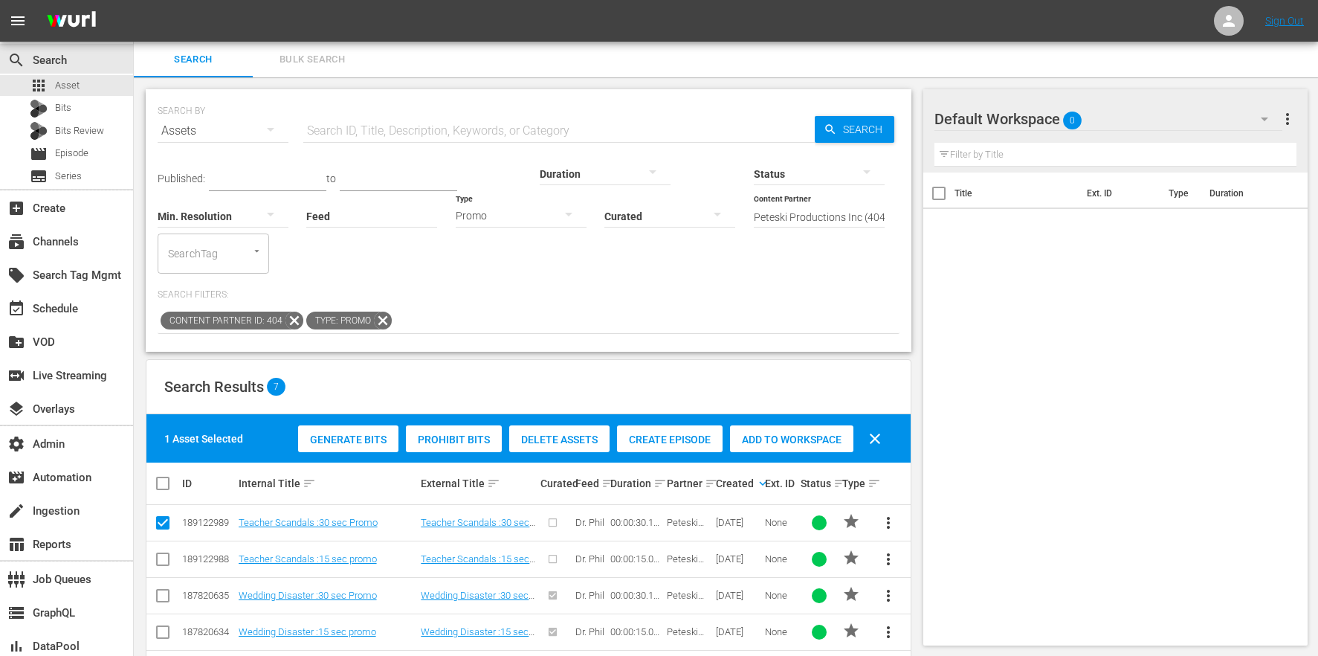
click at [167, 540] on td at bounding box center [162, 558] width 33 height 36
click at [166, 553] on input "checkbox" at bounding box center [163, 562] width 18 height 18
checkbox input "true"
click at [775, 433] on span "Add to Workspace" at bounding box center [791, 439] width 123 height 12
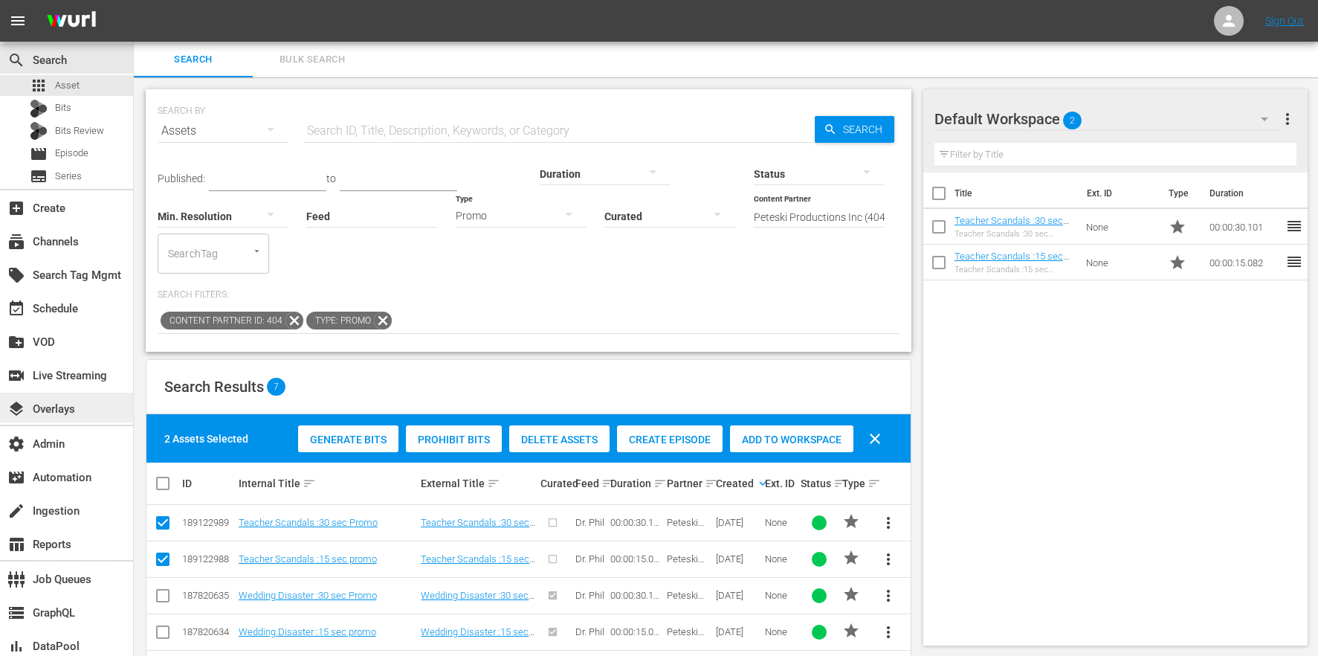
click at [101, 409] on div "layers Overlays" at bounding box center [66, 407] width 133 height 30
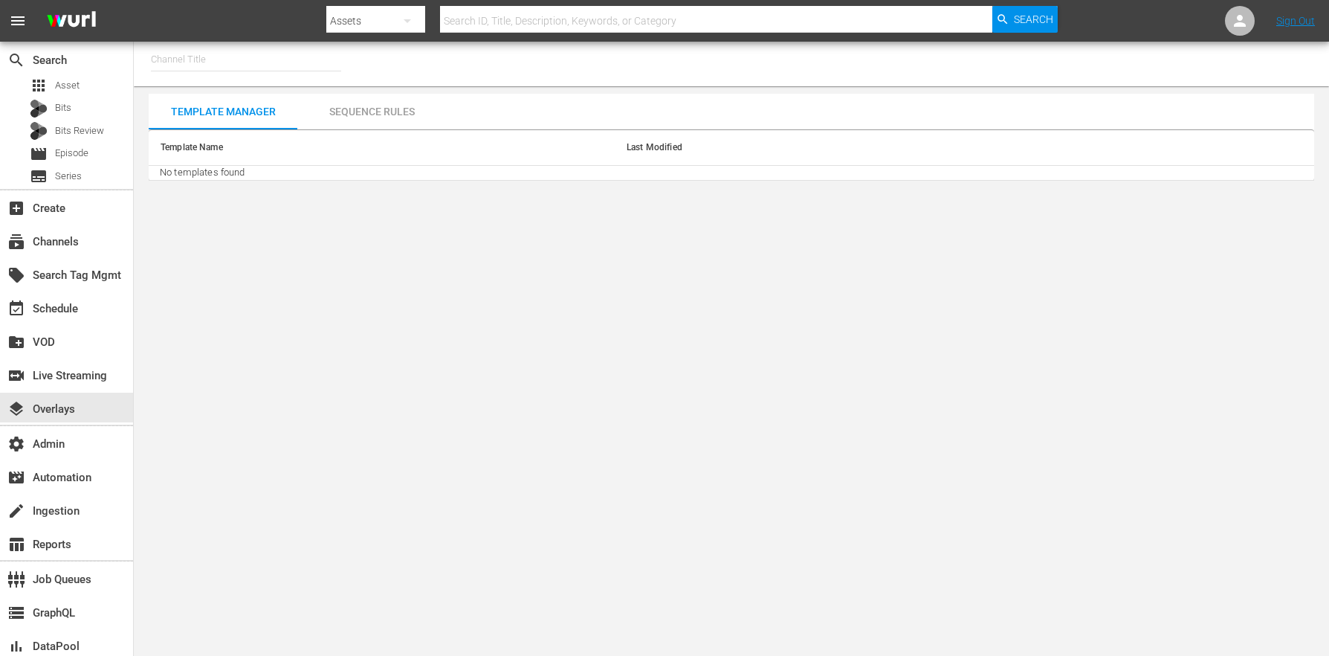
click at [235, 65] on input "text" at bounding box center [246, 60] width 190 height 36
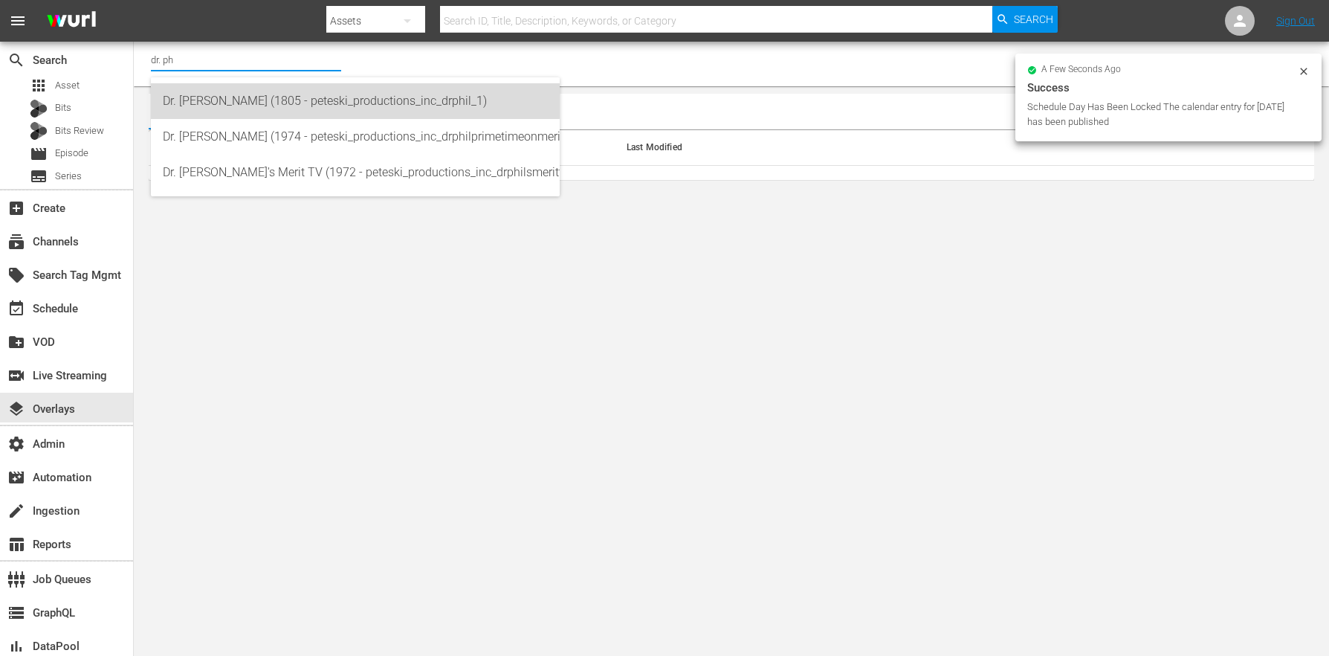
click at [247, 95] on div "Dr. Phil (1805 - peteski_productions_inc_drphil_1)" at bounding box center [355, 101] width 385 height 36
type input "Dr. Phil (1805 - peteski_productions_inc_drphil_1)"
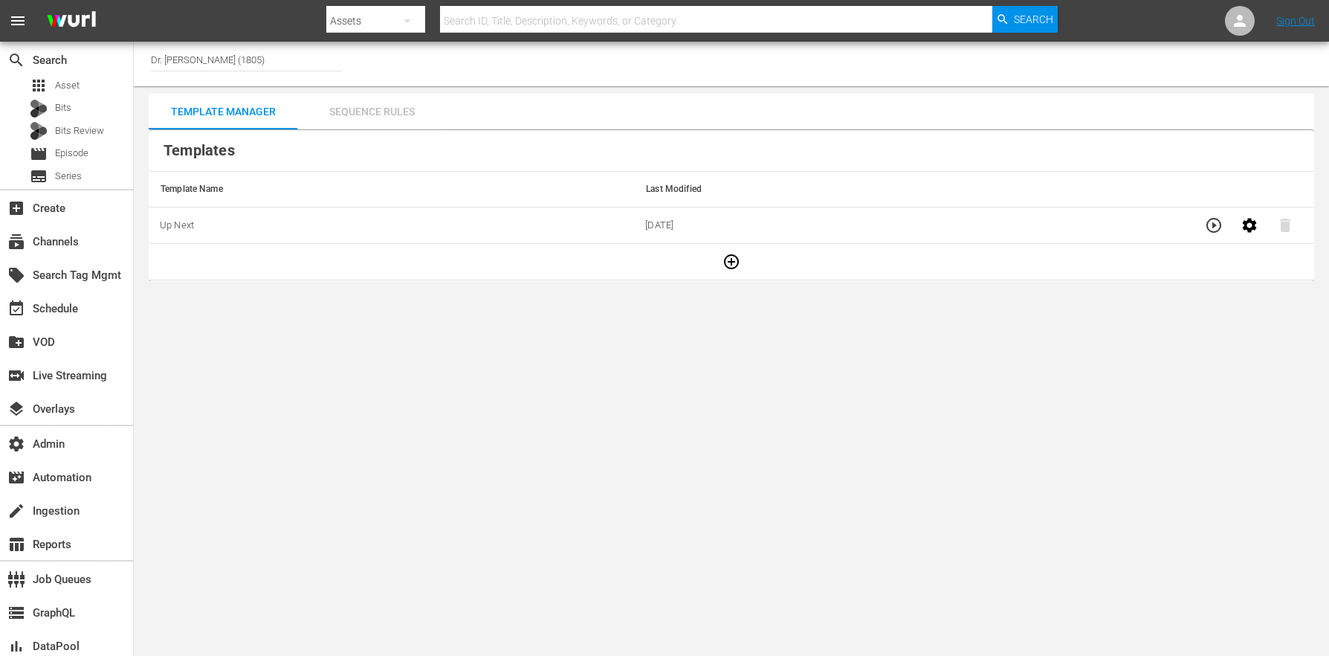
click at [358, 108] on div "Sequence Rules" at bounding box center [371, 112] width 149 height 36
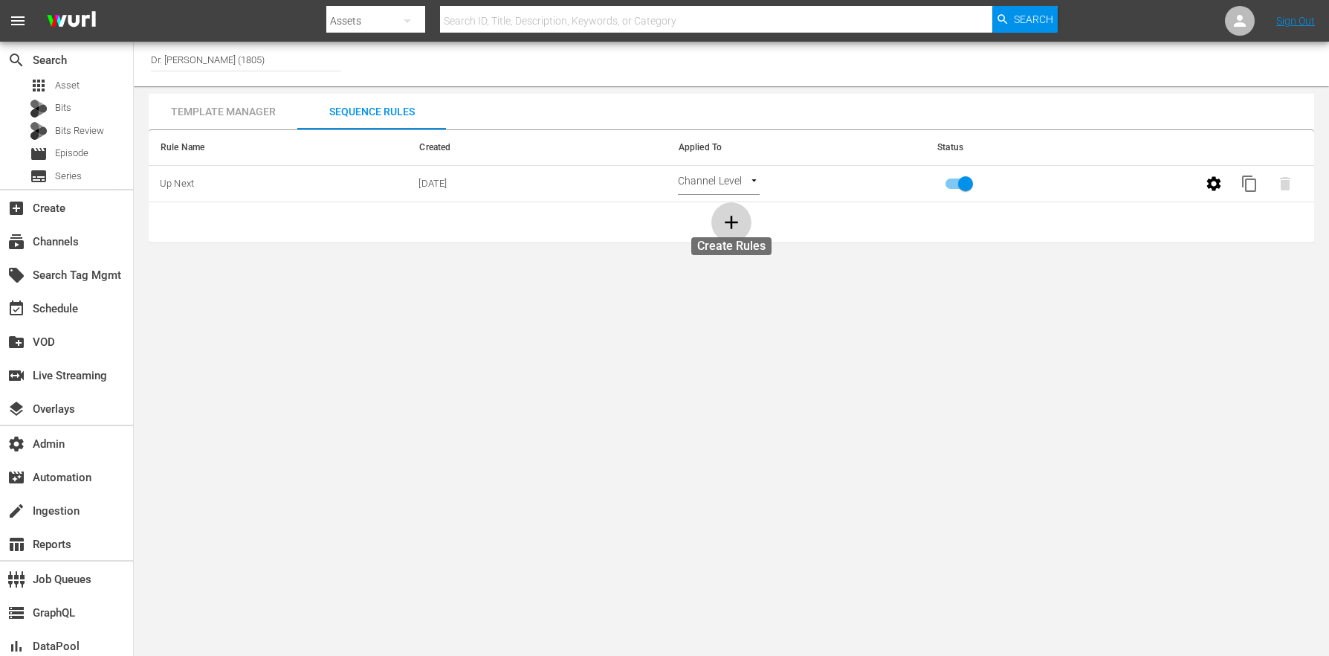
click at [742, 224] on icon "button" at bounding box center [731, 222] width 22 height 22
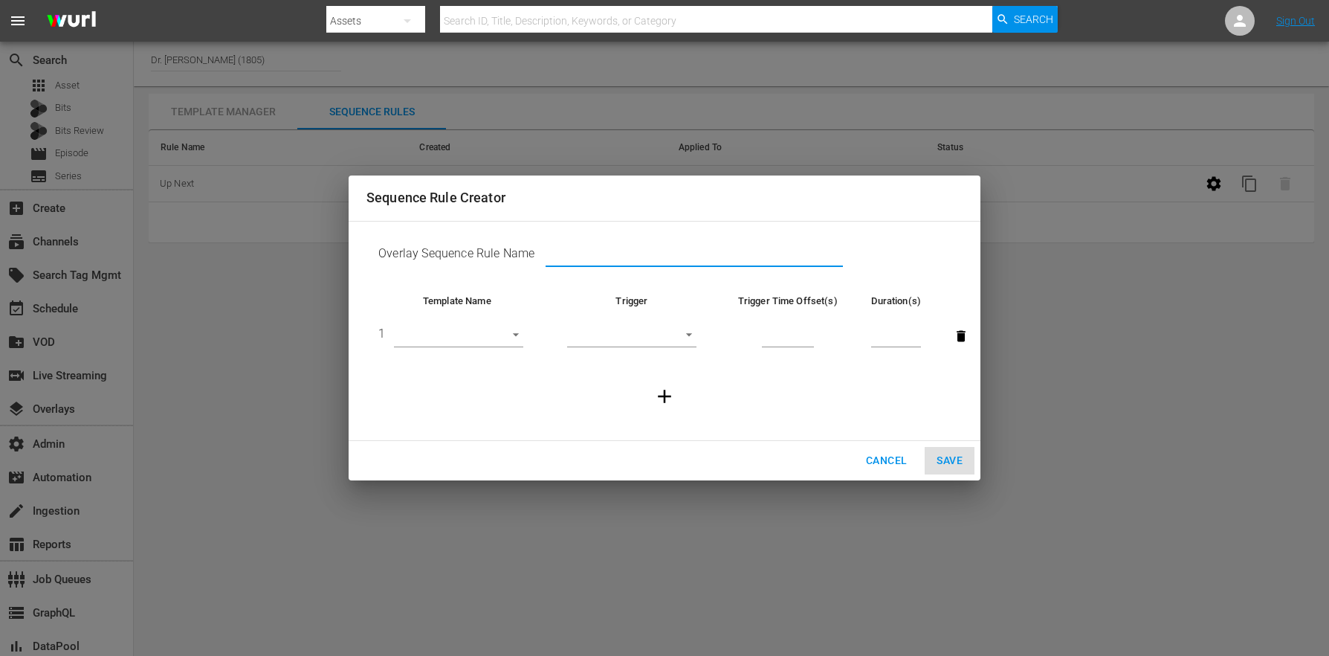
click at [601, 253] on input "text" at bounding box center [694, 256] width 297 height 22
click at [479, 333] on body "menu Search By Assets Search ID, Title, Description, Keywords, or Category Sear…" at bounding box center [664, 328] width 1329 height 656
click at [514, 386] on div at bounding box center [664, 328] width 1329 height 656
click at [616, 324] on td "​" at bounding box center [632, 336] width 168 height 56
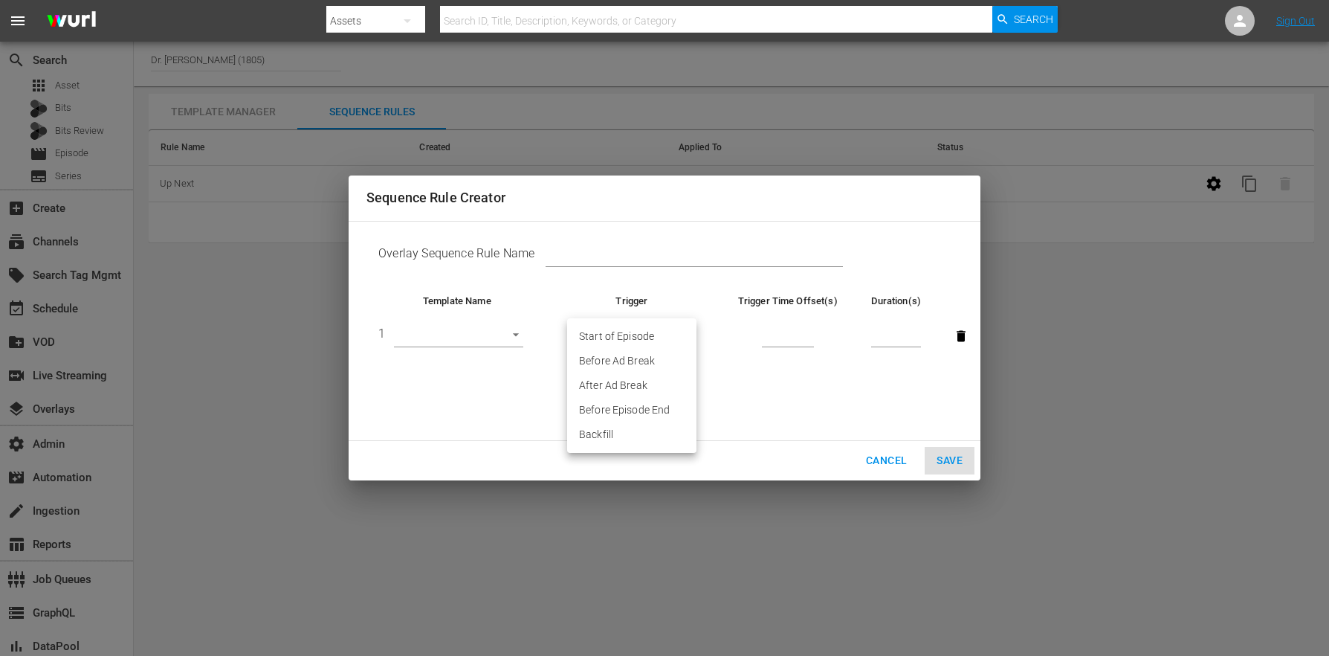
click at [622, 331] on body "menu Search By Assets Search ID, Title, Description, Keywords, or Category Sear…" at bounding box center [664, 328] width 1329 height 656
click at [775, 306] on div at bounding box center [664, 328] width 1329 height 656
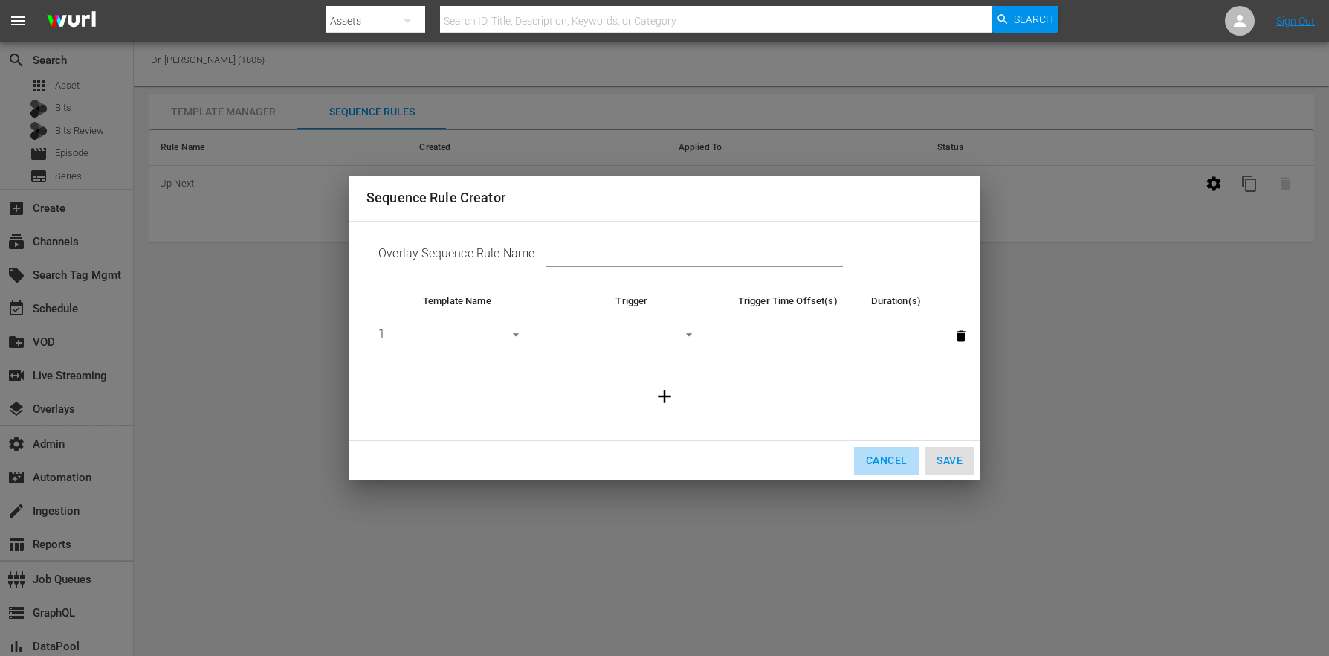
click at [883, 456] on span "Cancel" at bounding box center [886, 460] width 41 height 19
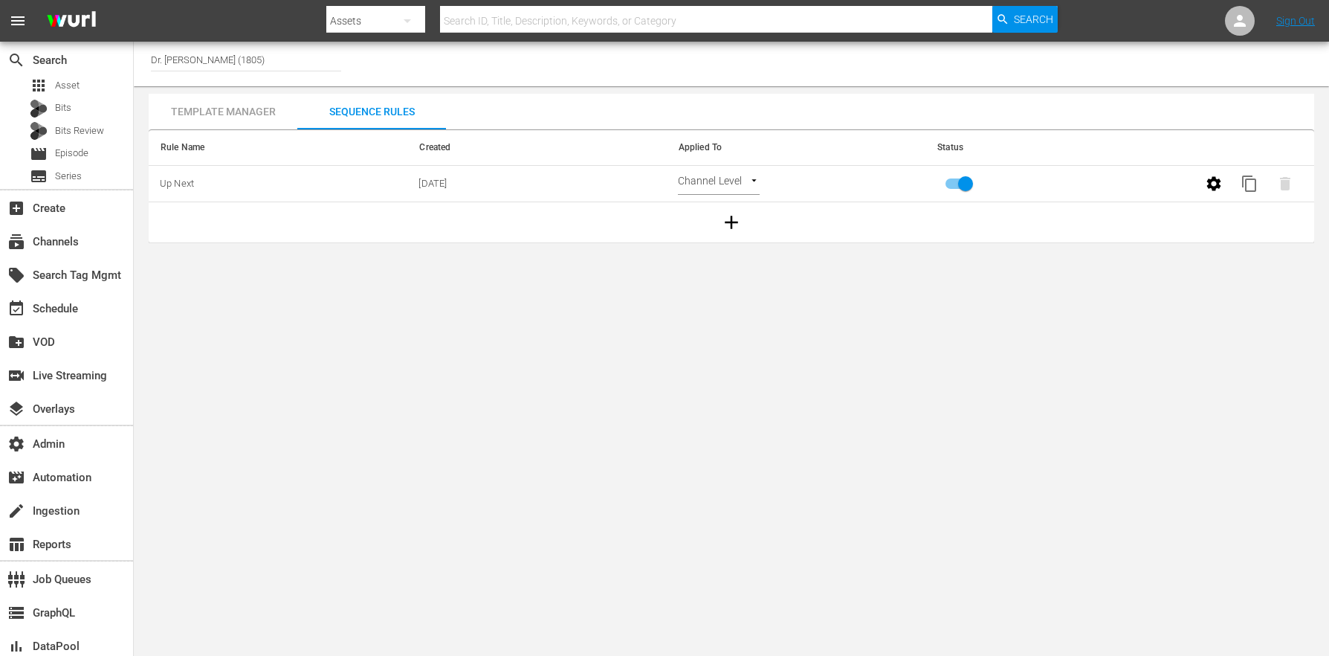
click at [209, 111] on div "Template Manager" at bounding box center [223, 112] width 149 height 36
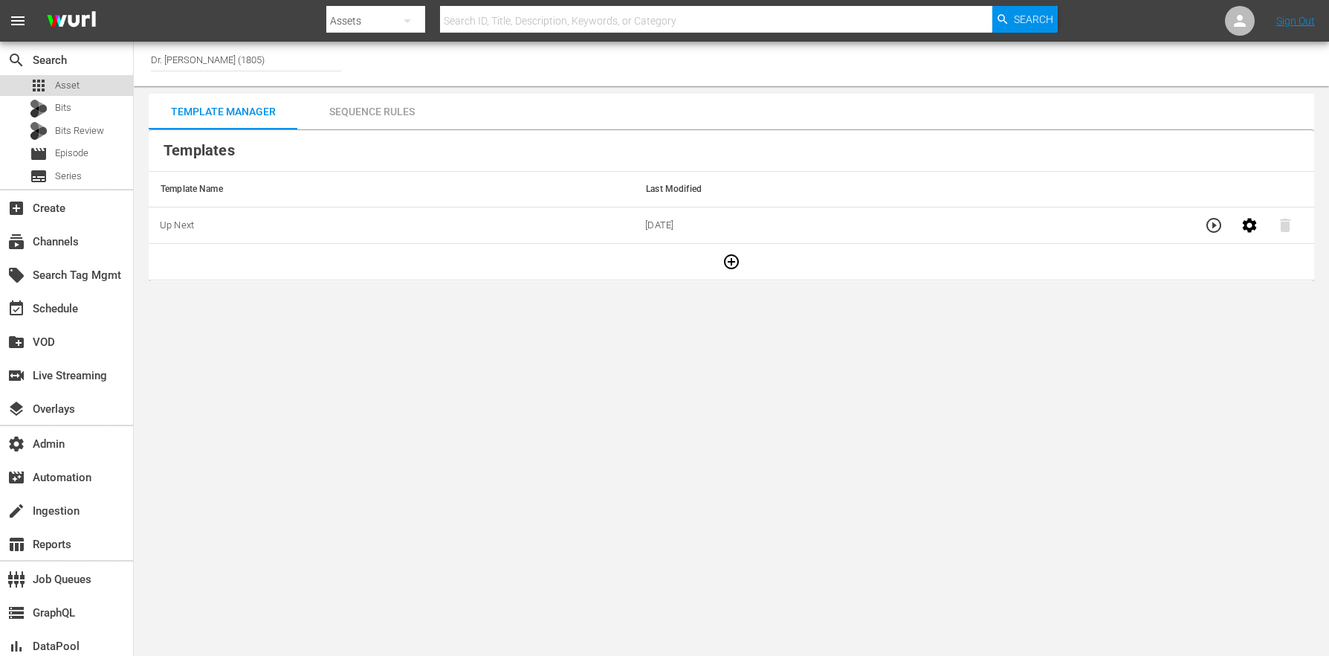
click at [99, 88] on div "apps Asset" at bounding box center [66, 85] width 133 height 21
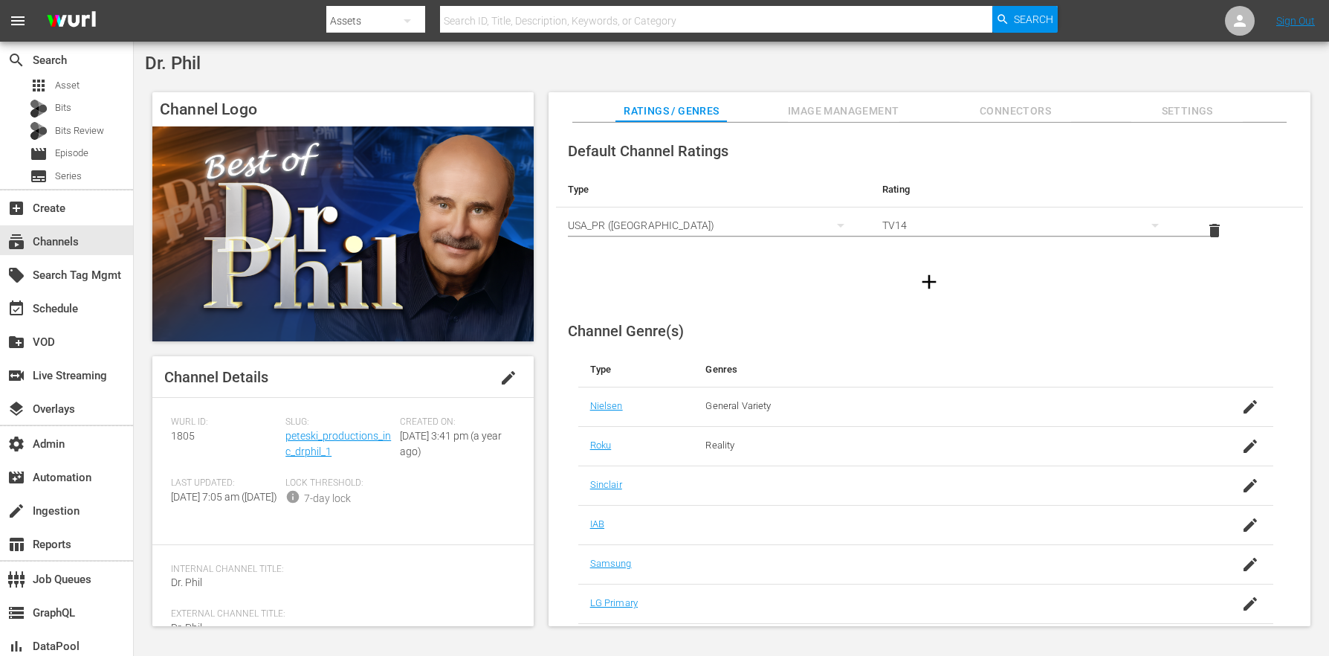
click at [342, 427] on span "Slug:" at bounding box center [338, 422] width 107 height 12
click at [341, 429] on div "Slug: peteski_productions_inc_drphil_1" at bounding box center [342, 446] width 114 height 61
click at [342, 430] on link "peteski_productions_inc_drphil_1" at bounding box center [338, 444] width 106 height 28
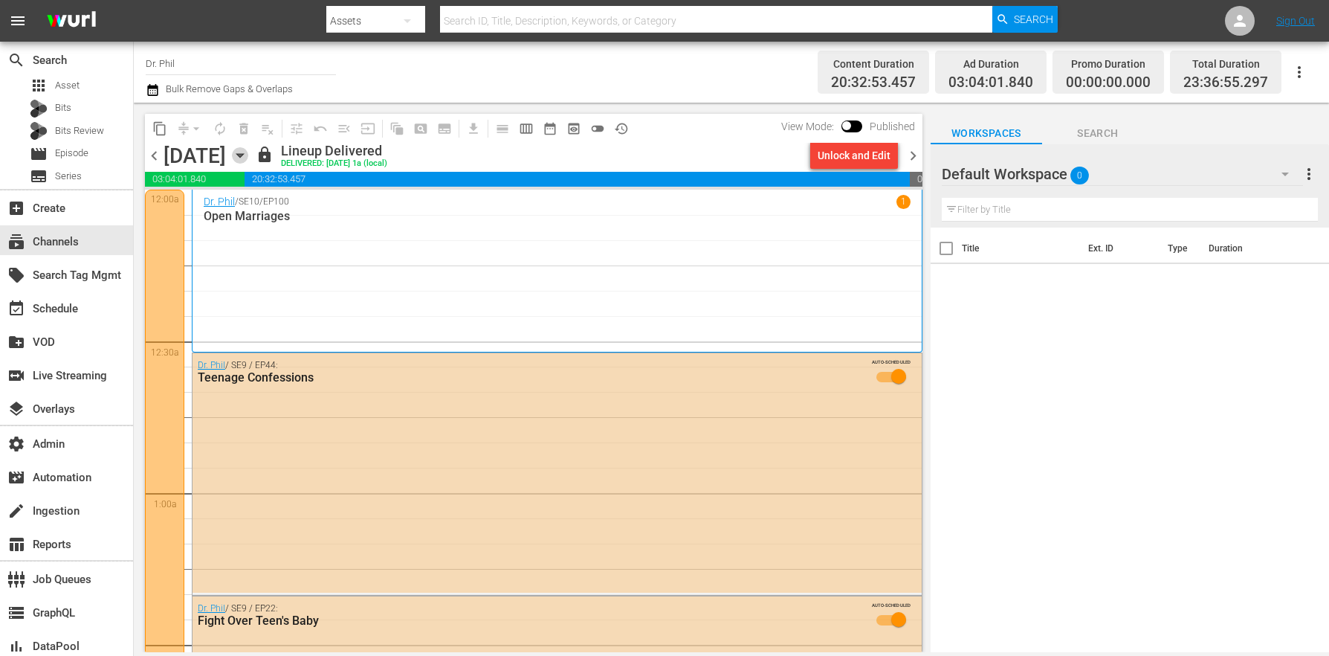
click at [248, 149] on icon "button" at bounding box center [240, 155] width 16 height 16
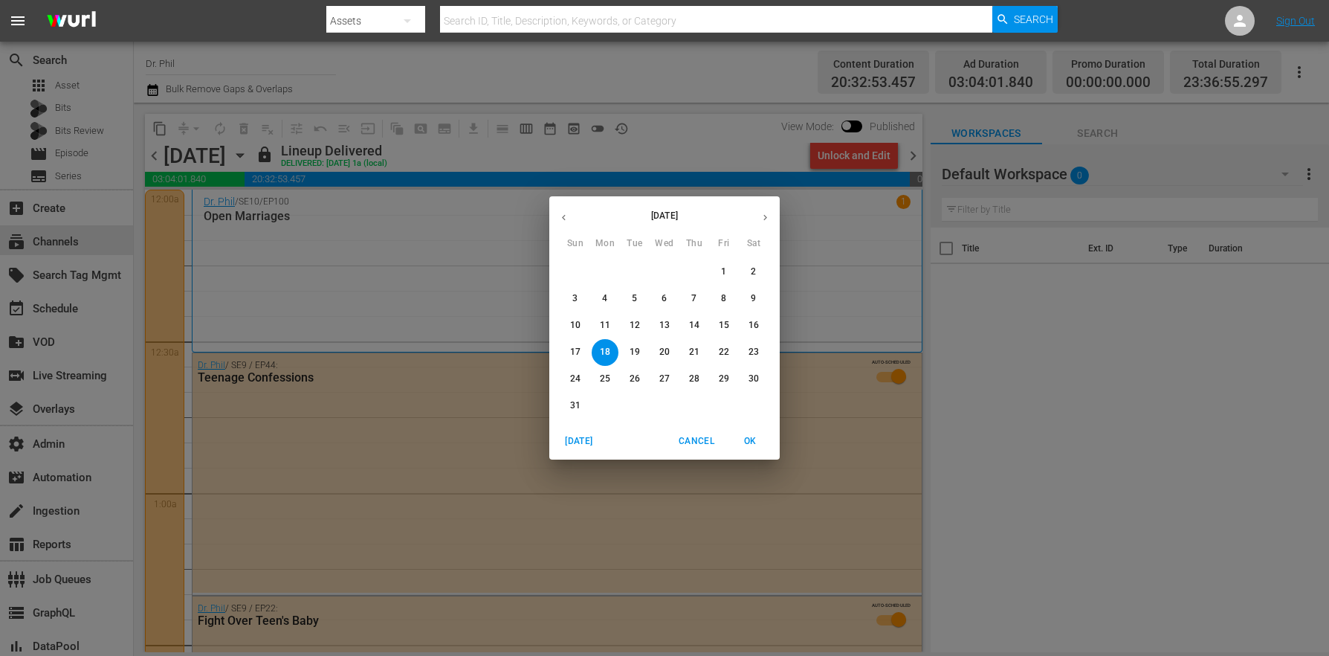
click at [762, 210] on button "button" at bounding box center [765, 217] width 29 height 29
click at [598, 267] on span "1" at bounding box center [605, 271] width 27 height 13
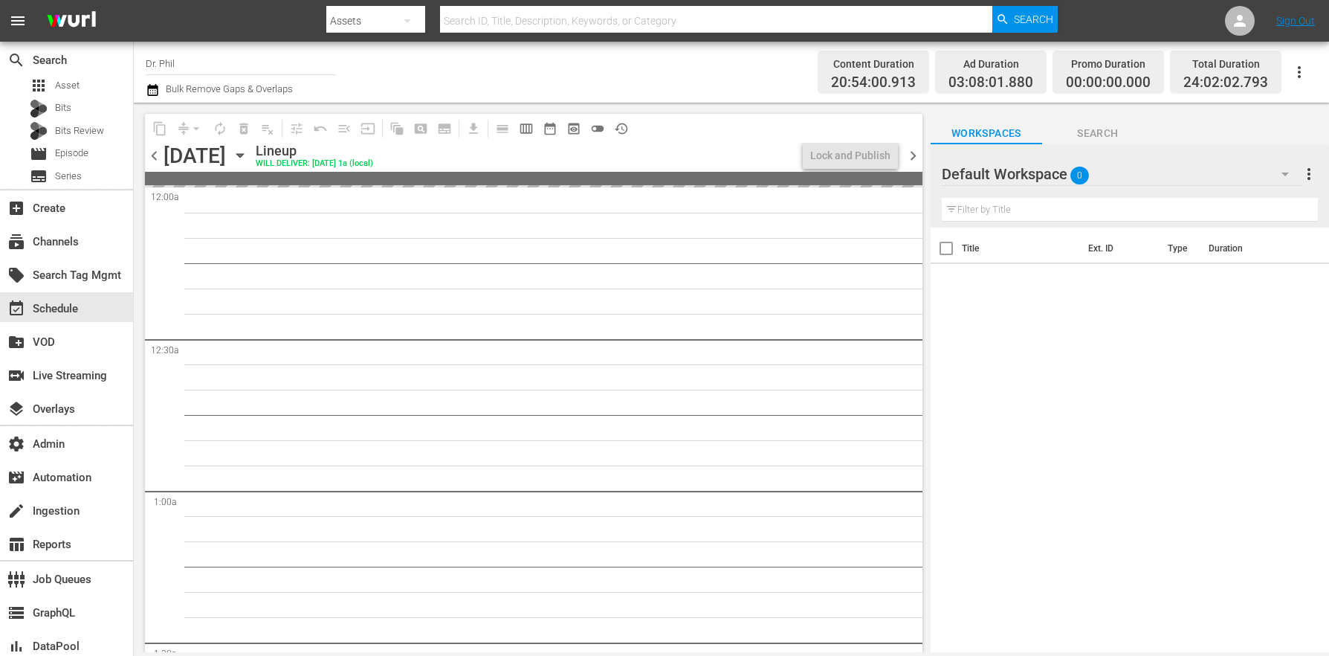
click at [158, 88] on icon "button" at bounding box center [153, 90] width 14 height 18
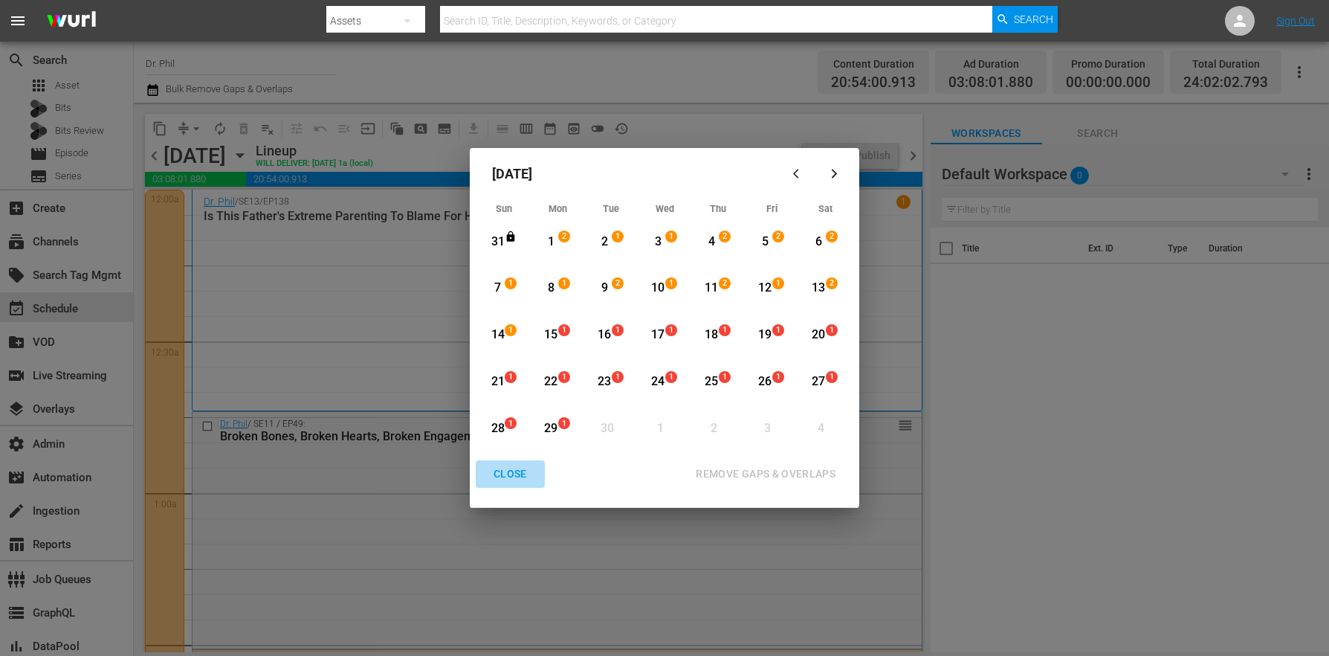
click at [504, 474] on div "CLOSE" at bounding box center [510, 474] width 57 height 19
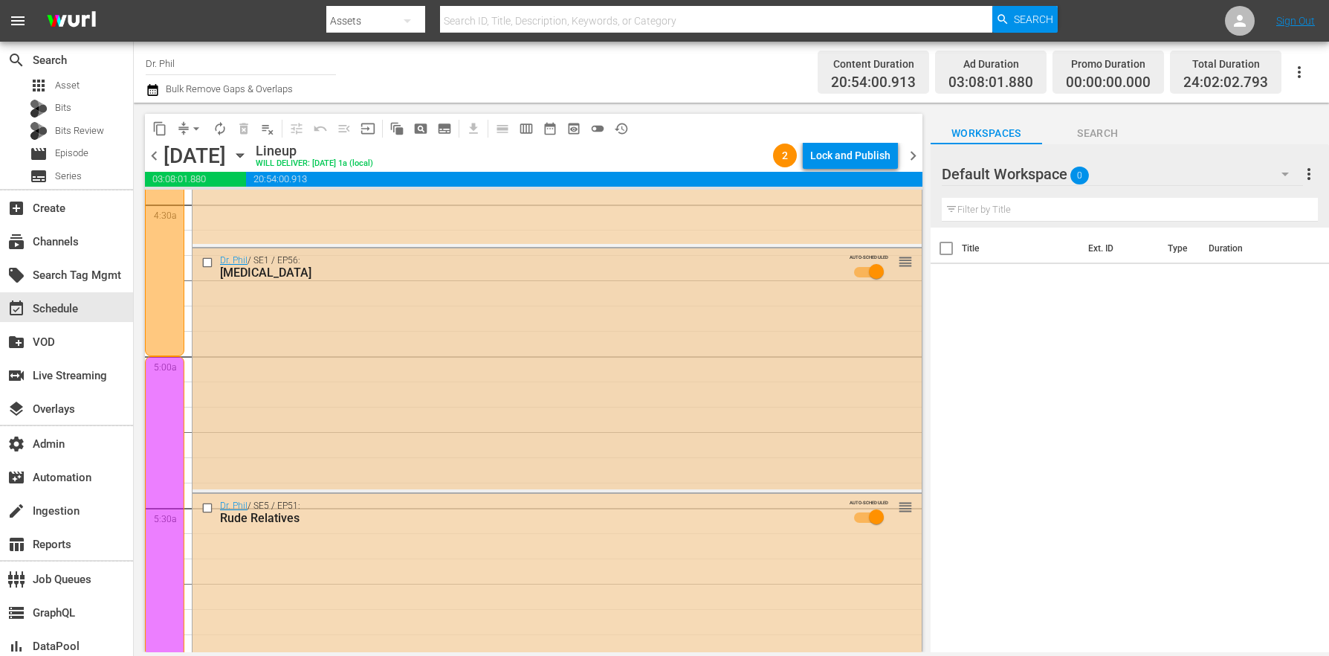
scroll to position [1331, 0]
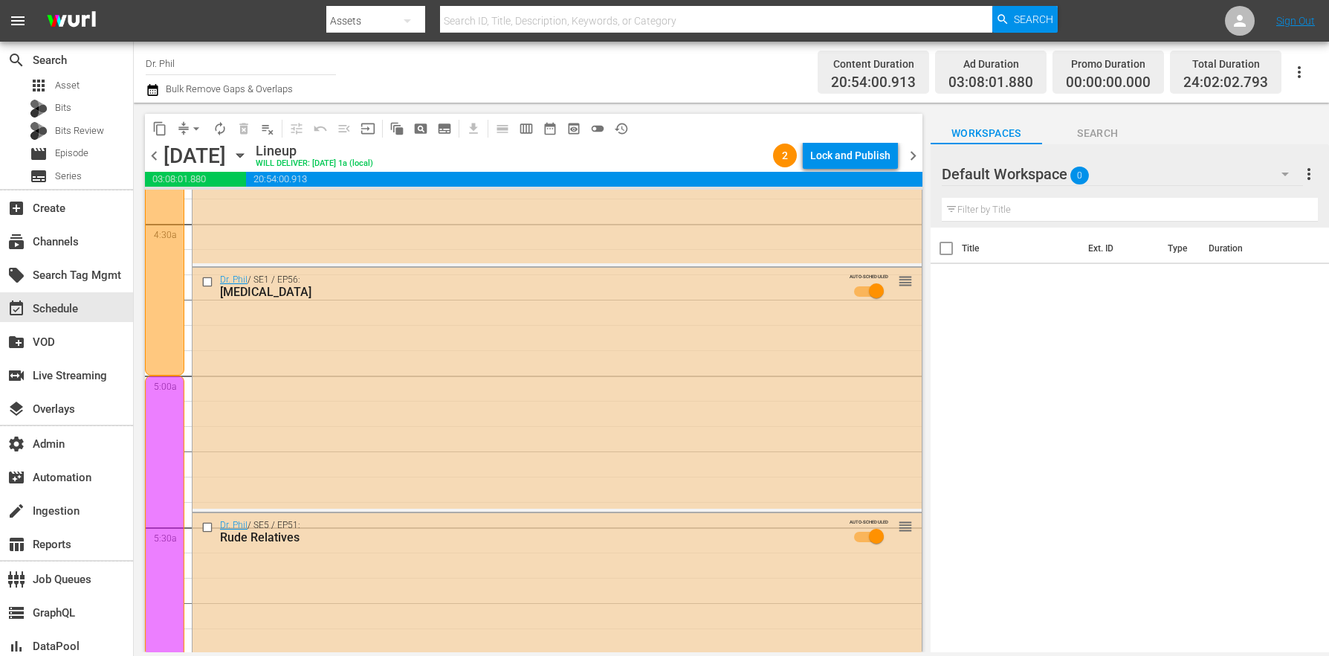
click at [245, 378] on div "Dr. Phil / SE1 / EP56: Birth Order AUTO-SCHEDULED reorder" at bounding box center [557, 388] width 729 height 241
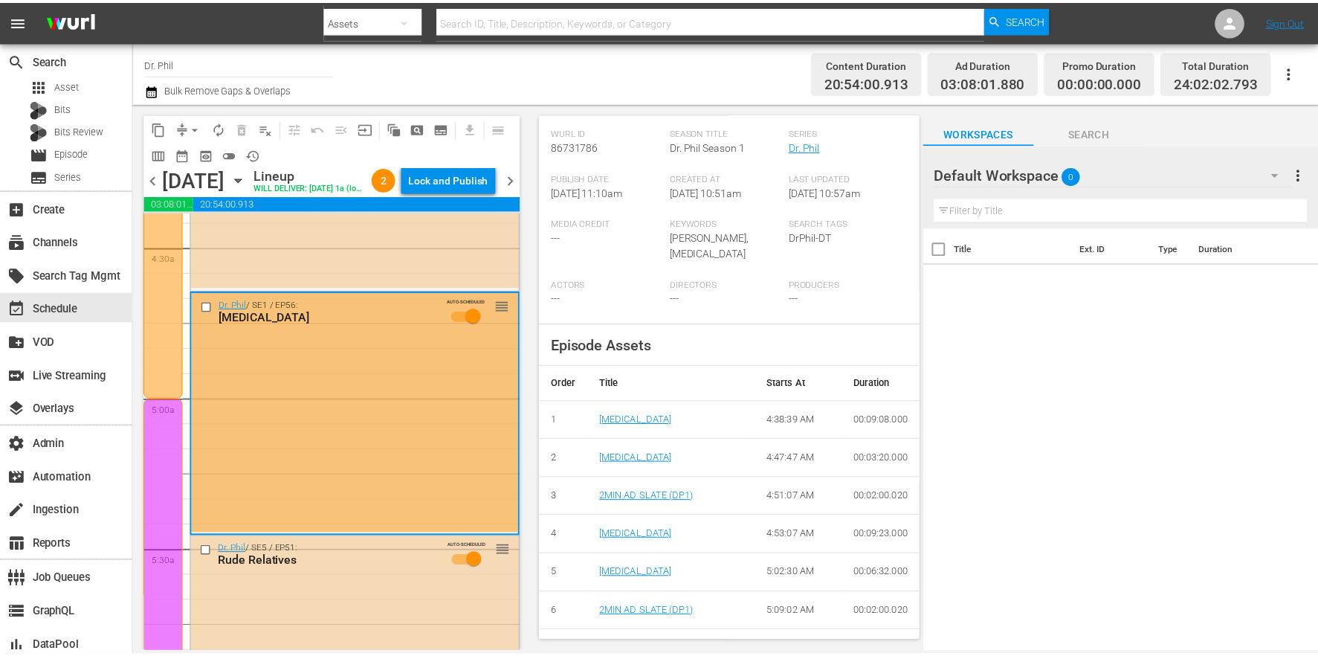
scroll to position [0, 0]
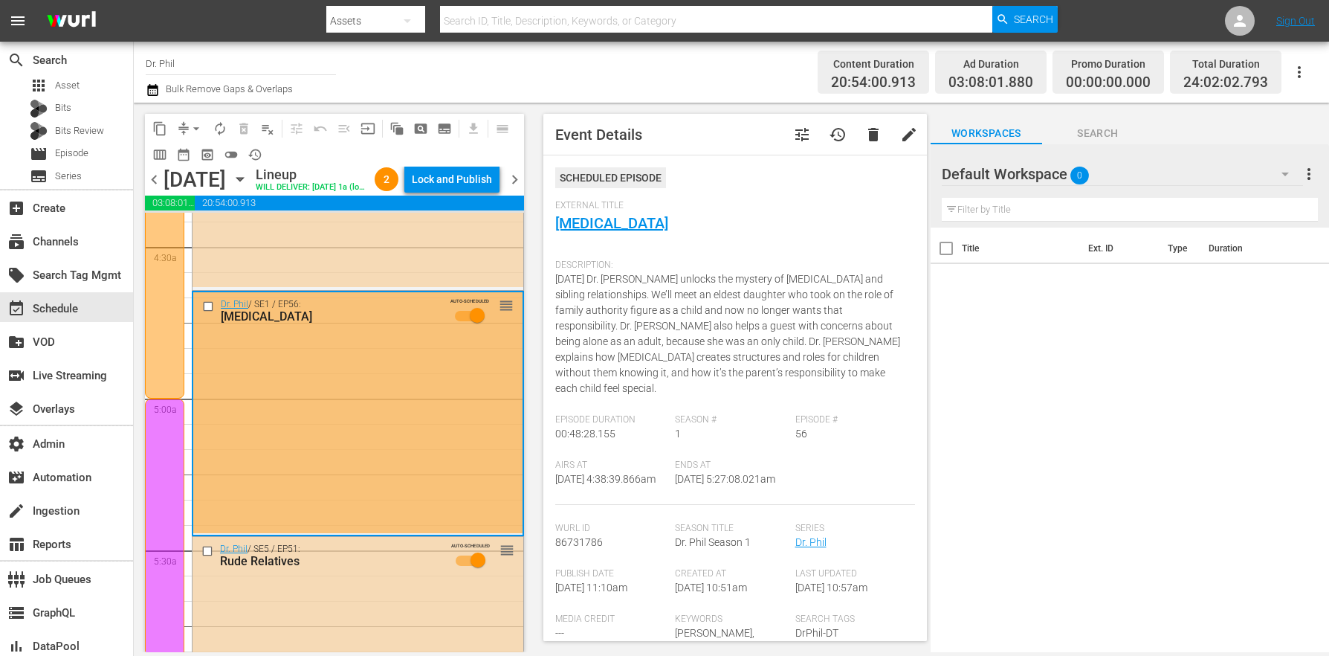
click at [793, 138] on span "tune" at bounding box center [802, 135] width 18 height 18
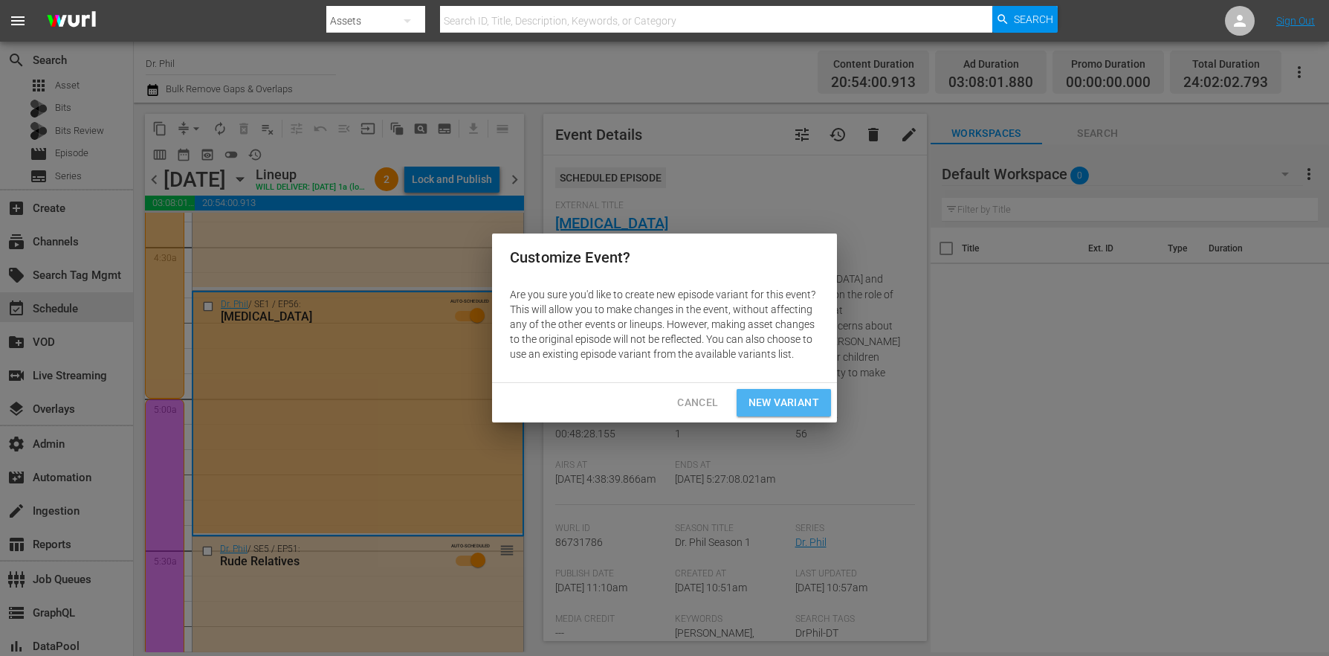
click at [799, 403] on span "New Variant" at bounding box center [784, 402] width 71 height 19
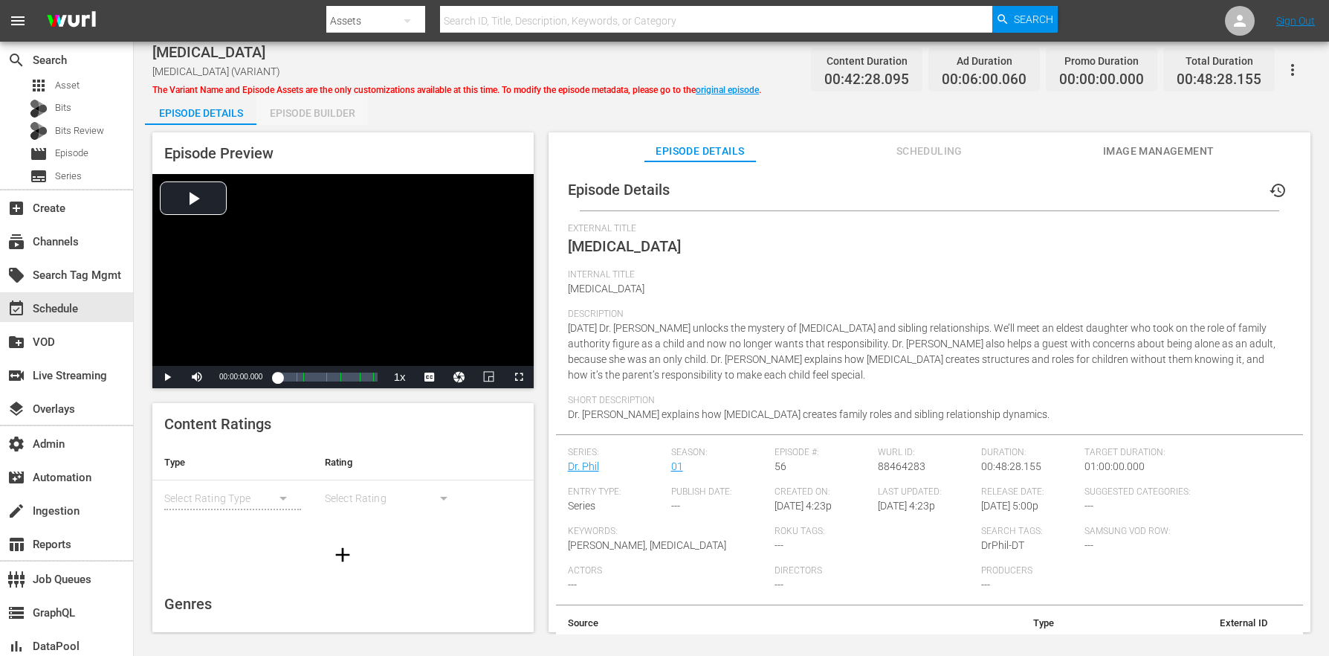
click at [336, 109] on div "Episode Builder" at bounding box center [311, 113] width 111 height 36
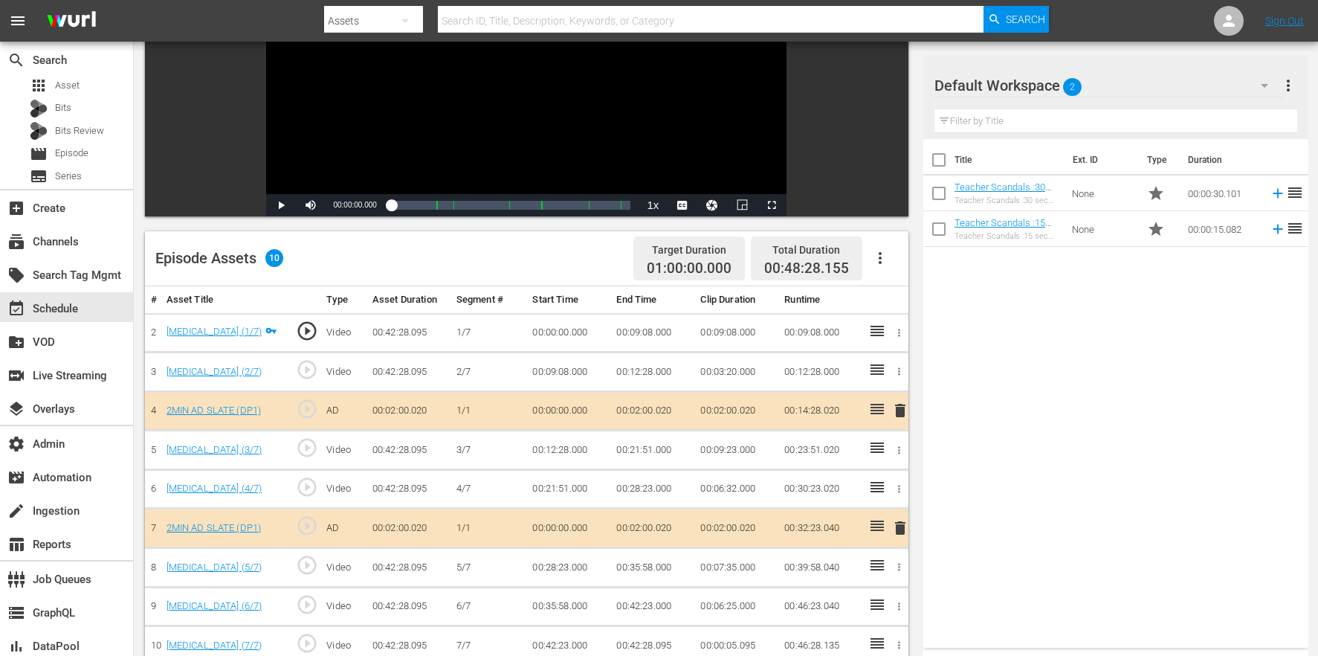
scroll to position [387, 0]
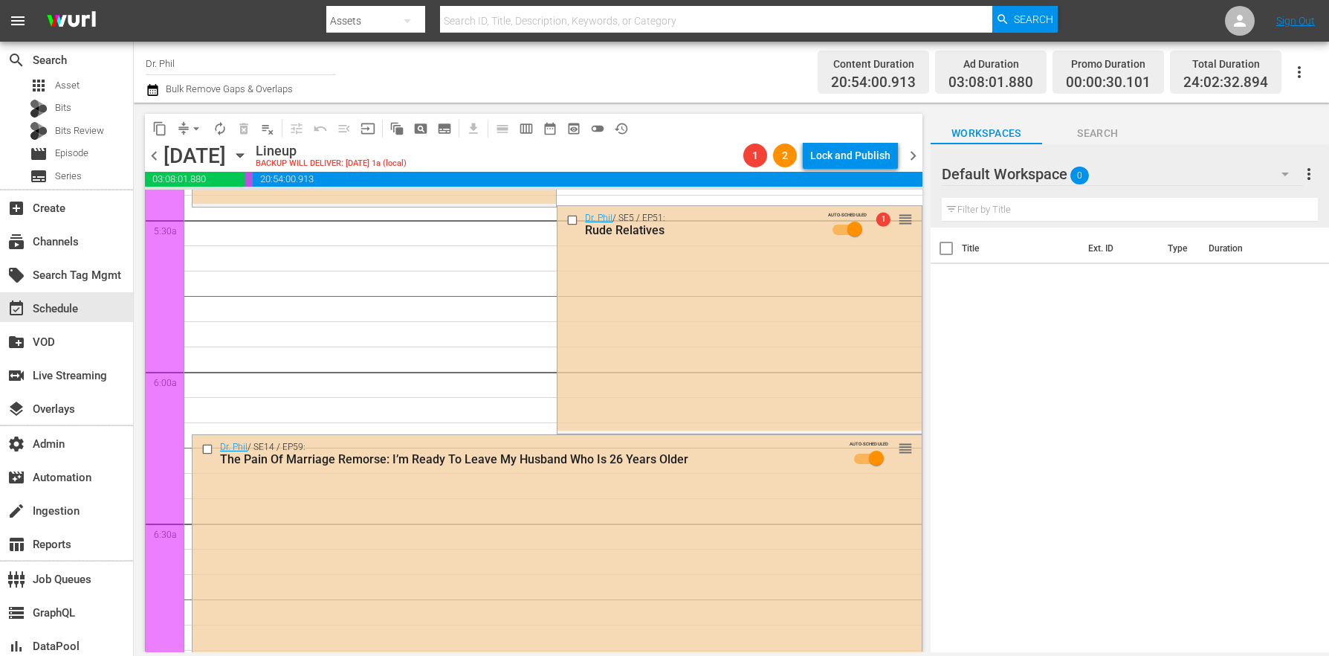
scroll to position [1767, 0]
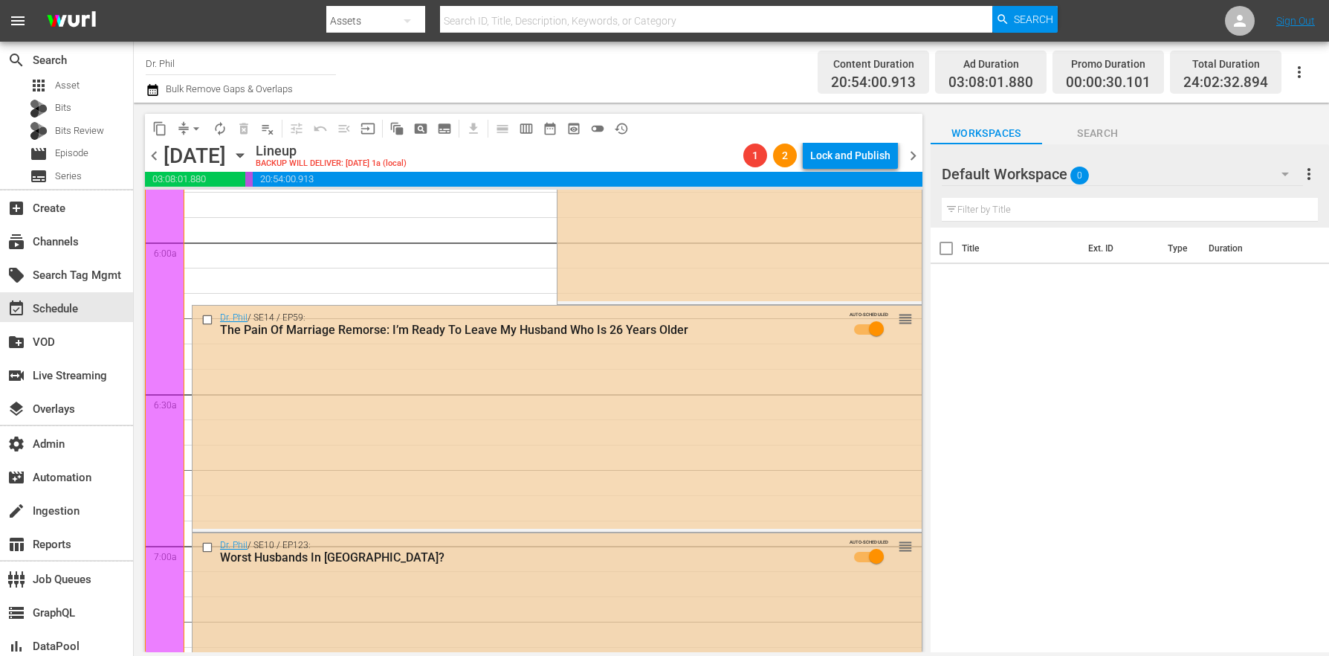
click at [391, 580] on div "Dr. Phil / SE10 / EP123: Worst Husbands In America? AUTO-SCHEDULED reorder" at bounding box center [557, 647] width 729 height 229
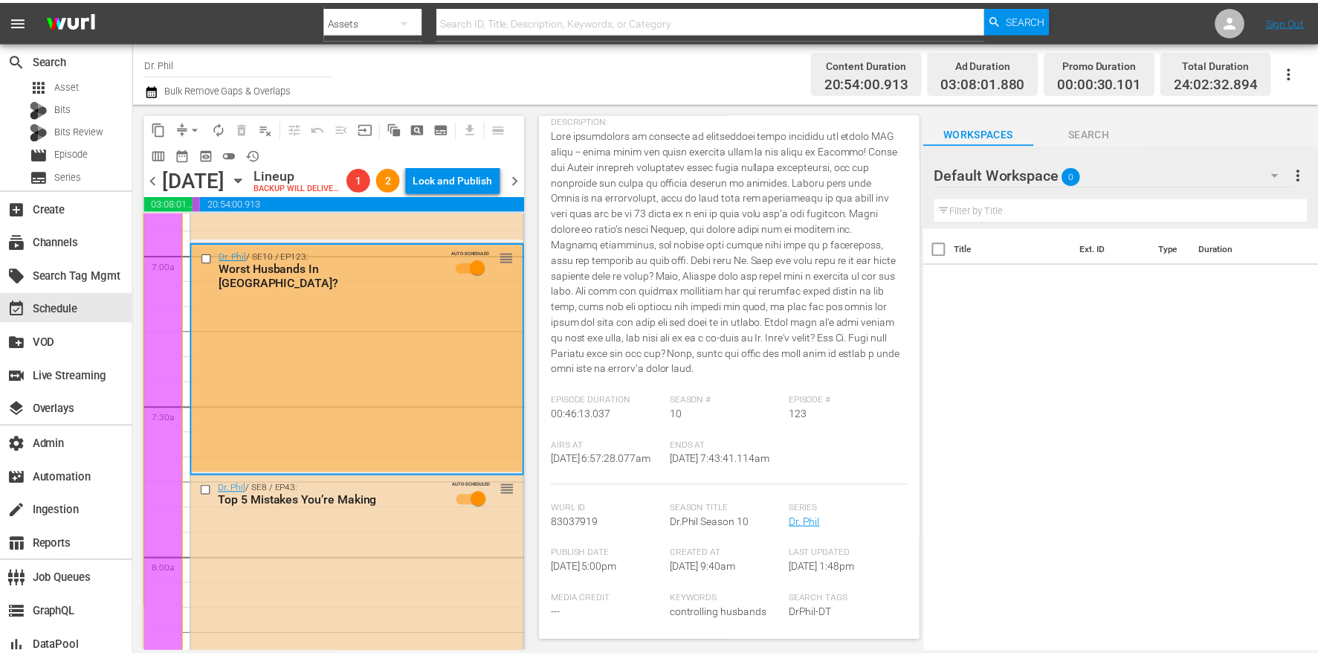
scroll to position [0, 0]
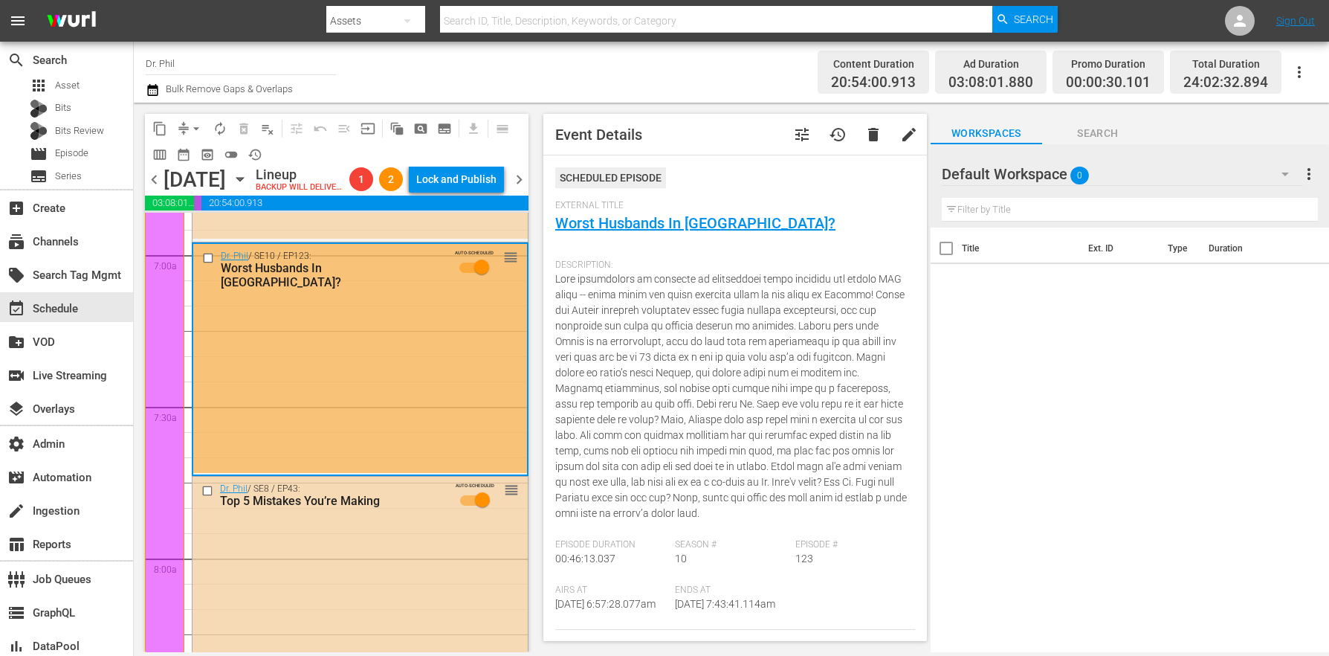
click at [785, 146] on button "tune" at bounding box center [802, 135] width 36 height 36
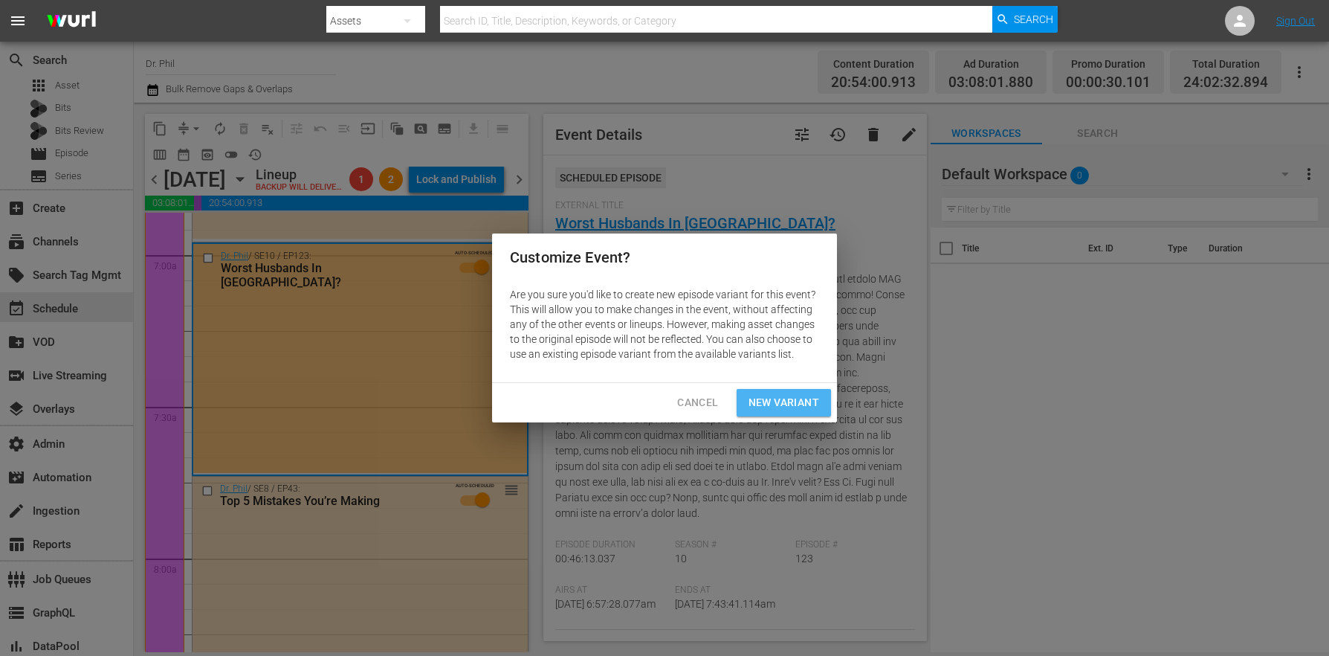
click at [762, 397] on span "New Variant" at bounding box center [784, 402] width 71 height 19
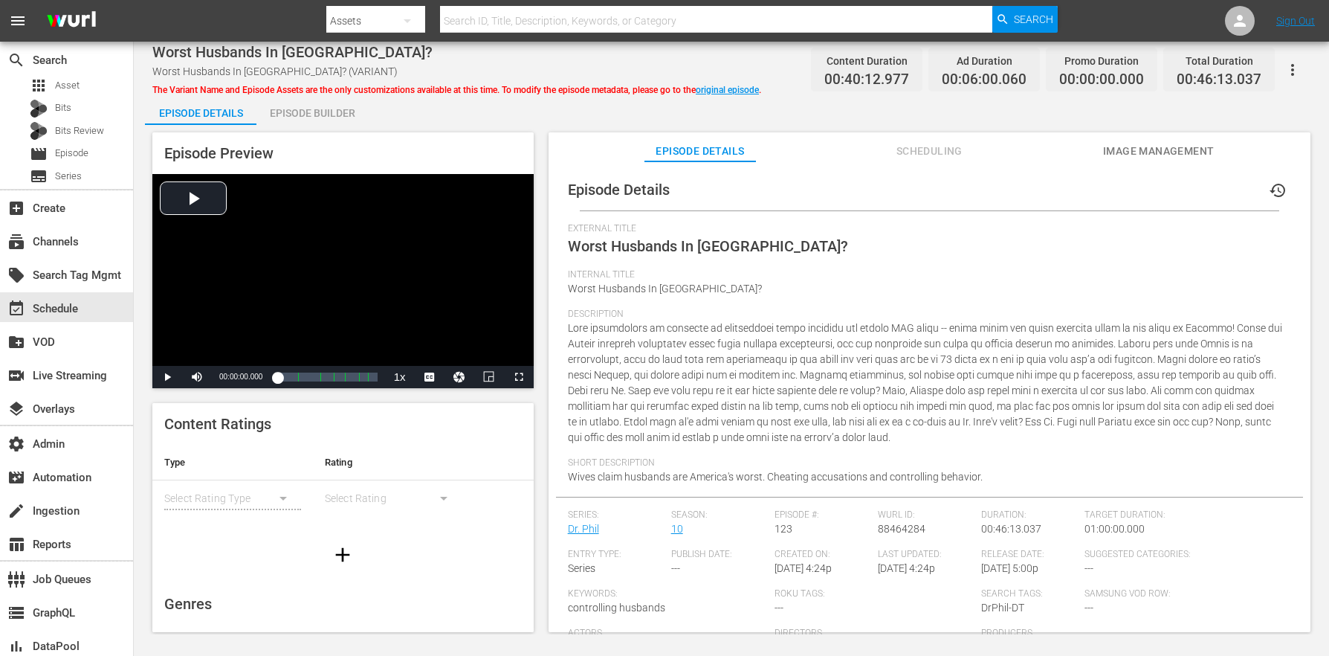
click at [327, 116] on div "Episode Builder" at bounding box center [311, 113] width 111 height 36
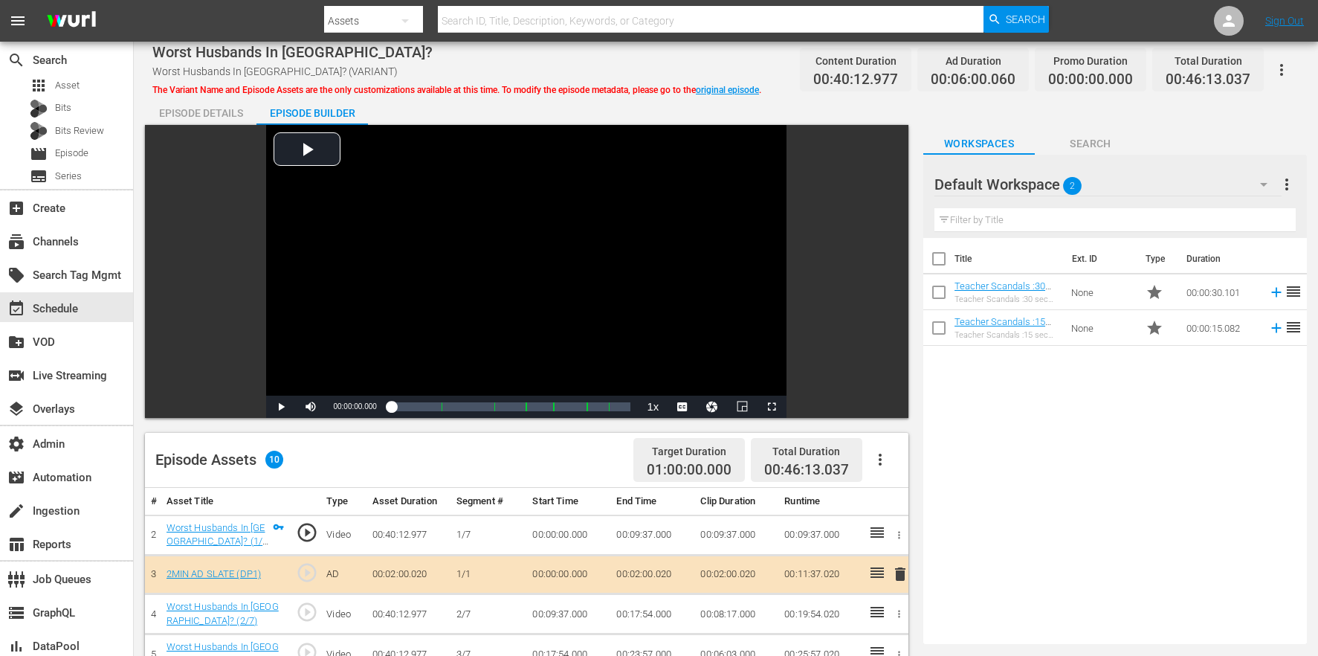
scroll to position [276, 0]
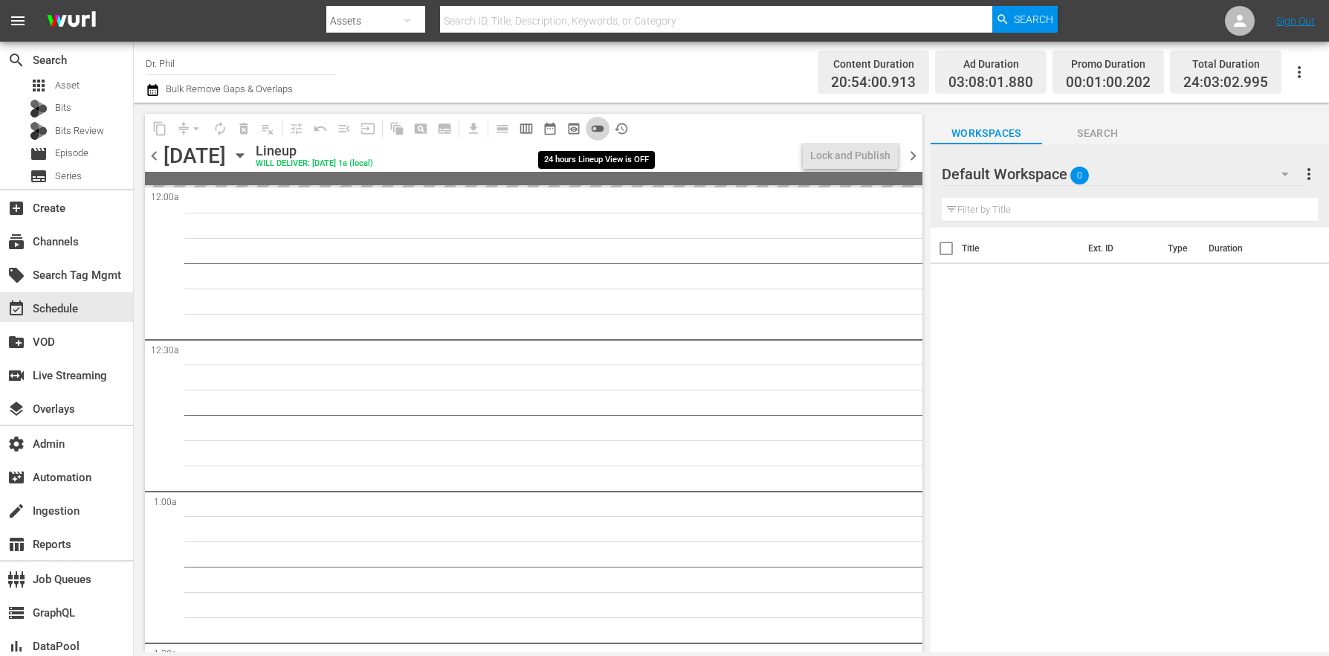
click at [594, 131] on span "toggle_off" at bounding box center [597, 128] width 15 height 15
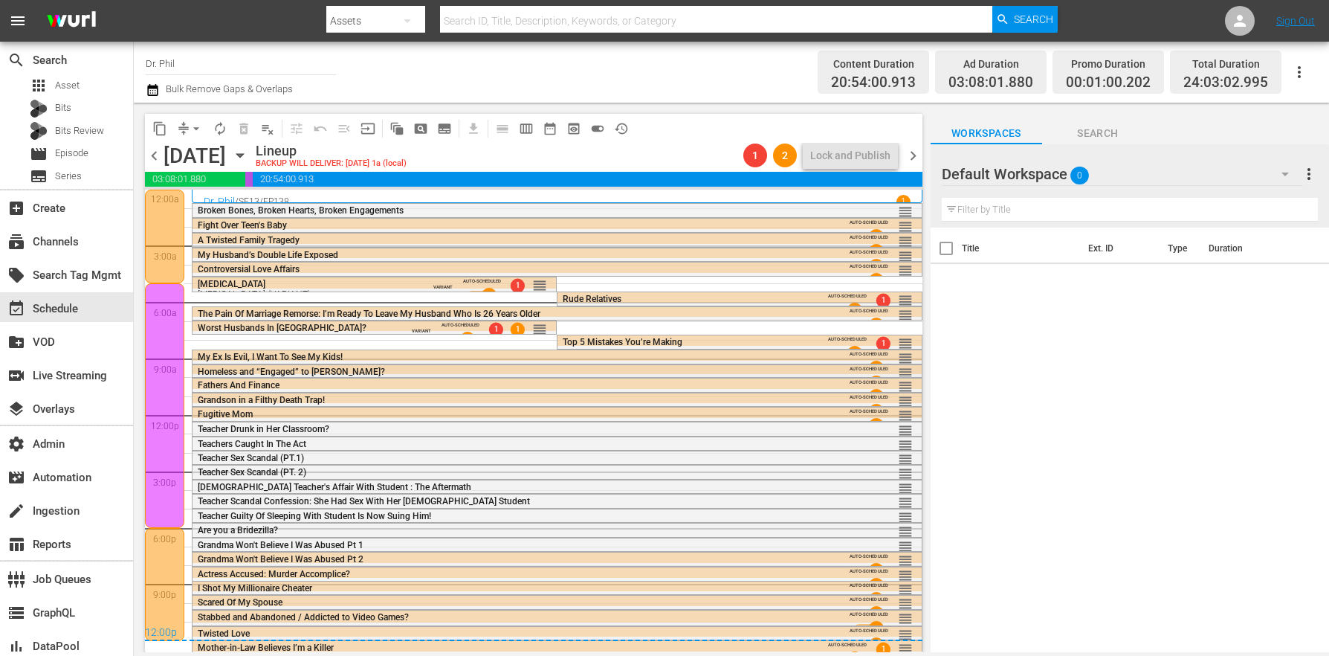
click at [284, 372] on span "Homeless and “Engaged” to [PERSON_NAME]?" at bounding box center [291, 371] width 187 height 10
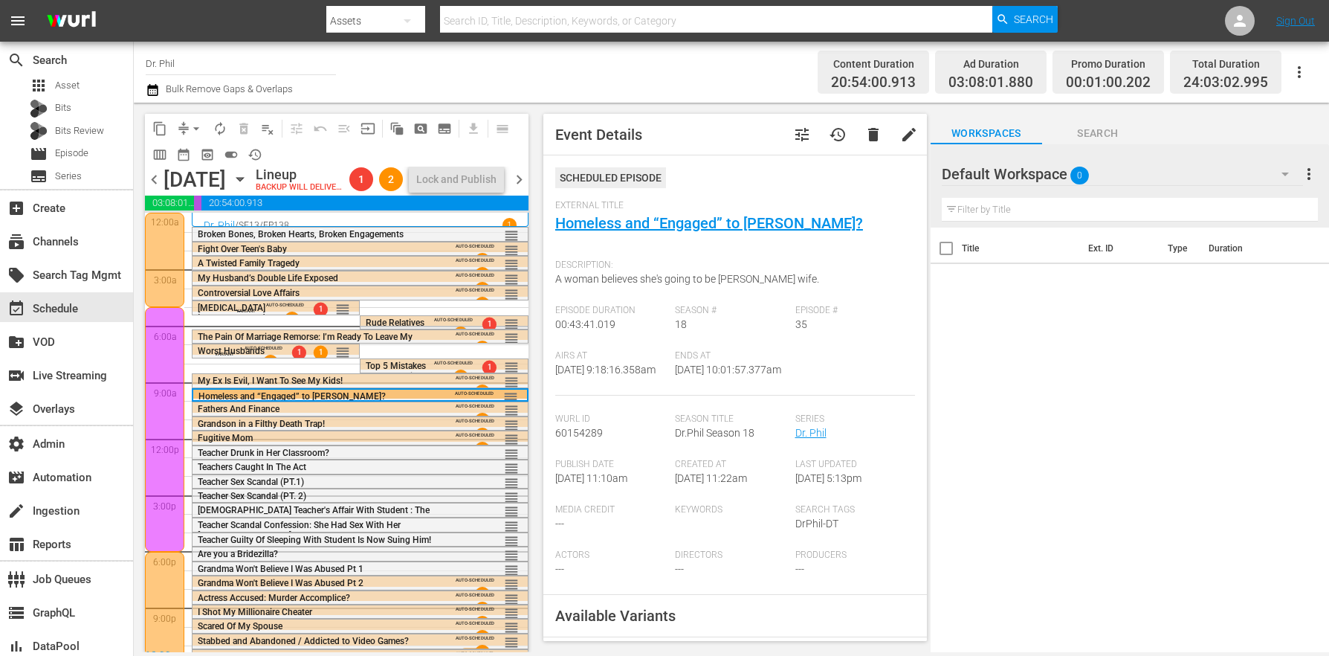
click at [793, 137] on span "tune" at bounding box center [802, 135] width 18 height 18
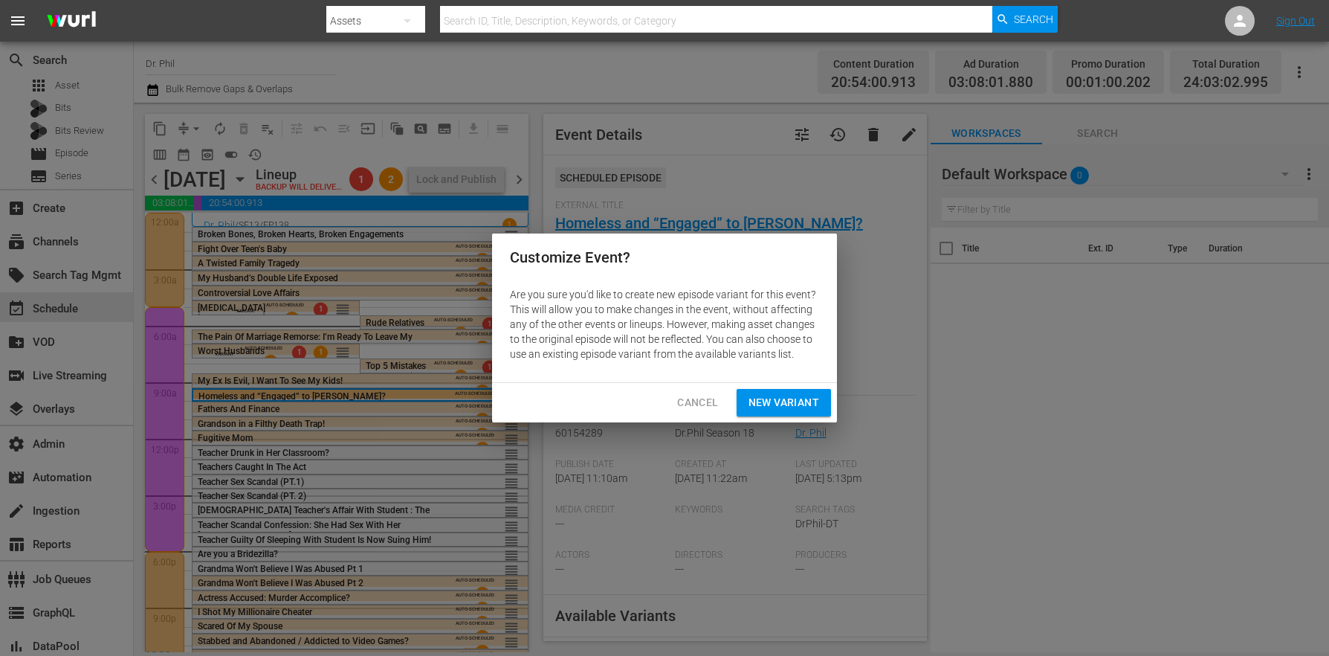
click at [775, 408] on span "New Variant" at bounding box center [784, 402] width 71 height 19
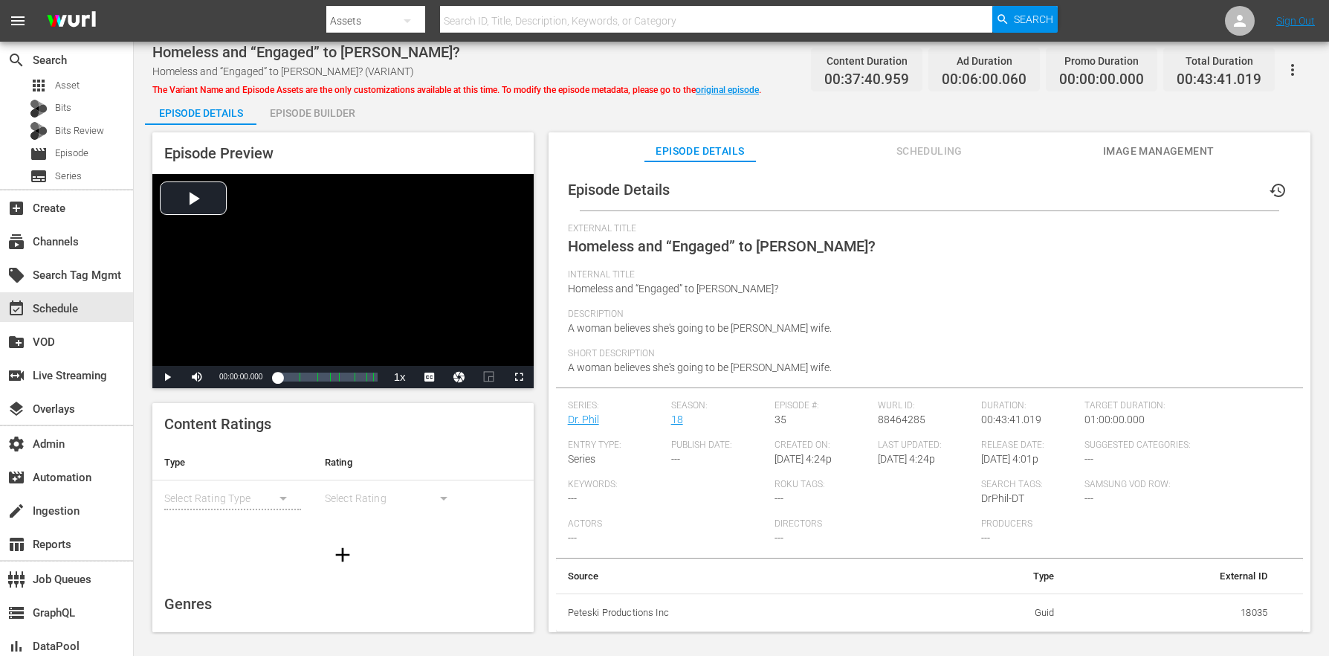
click at [310, 109] on div "Episode Builder" at bounding box center [311, 113] width 111 height 36
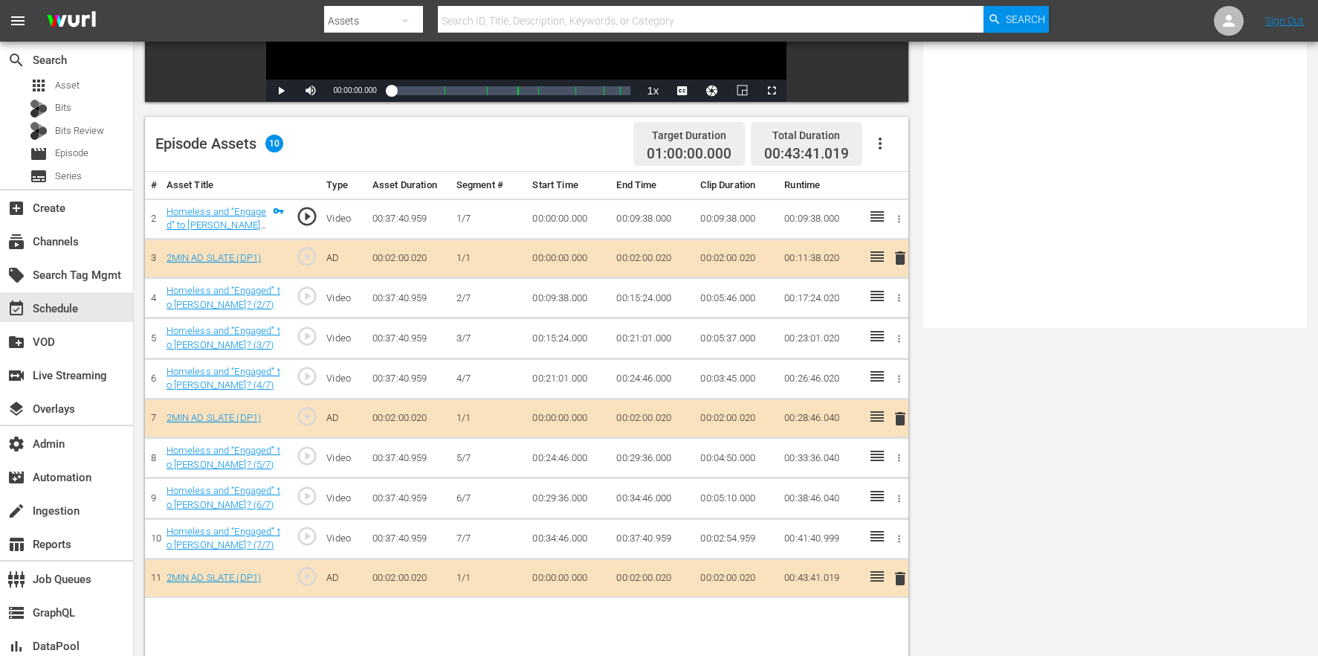
scroll to position [387, 0]
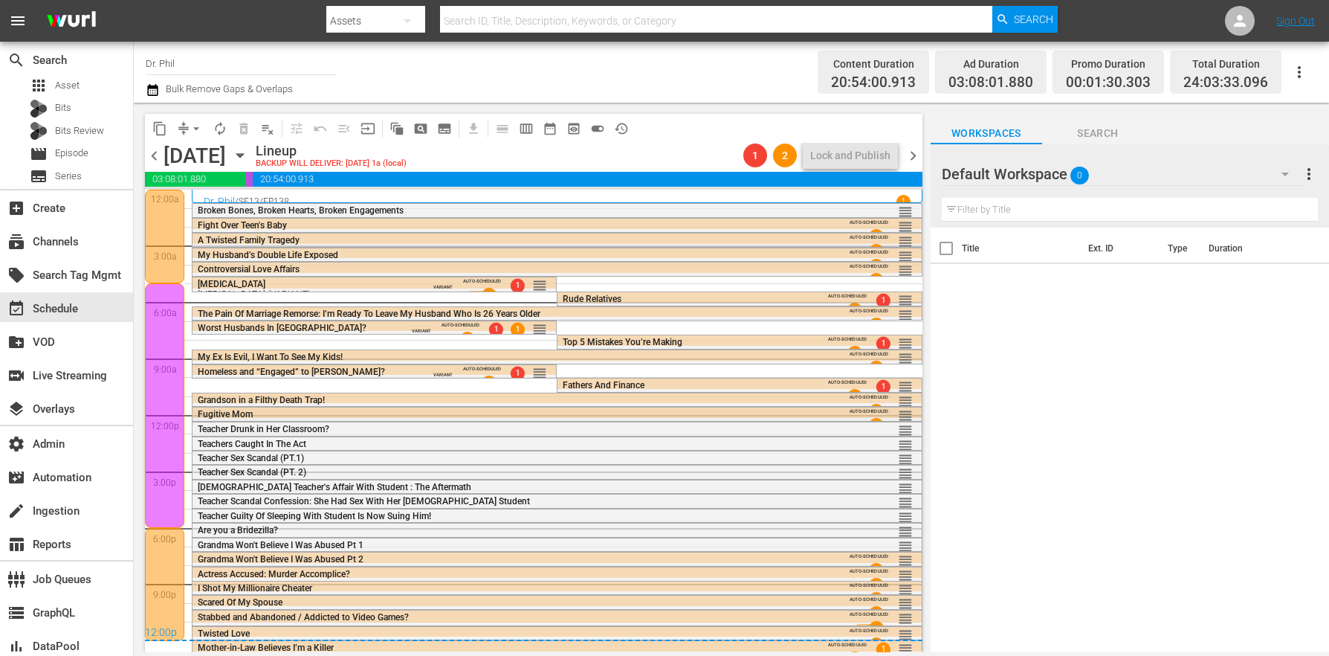
click at [251, 416] on span "Fugitive Mom" at bounding box center [225, 414] width 55 height 10
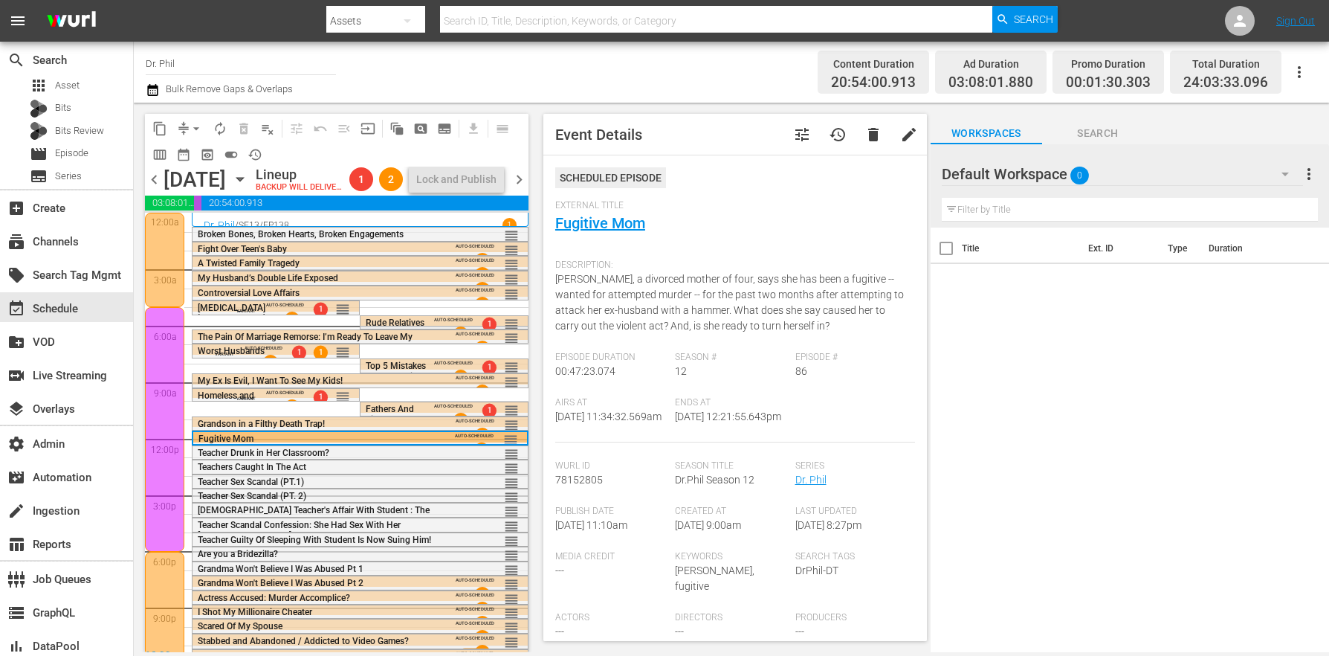
click at [803, 125] on button "tune" at bounding box center [802, 135] width 36 height 36
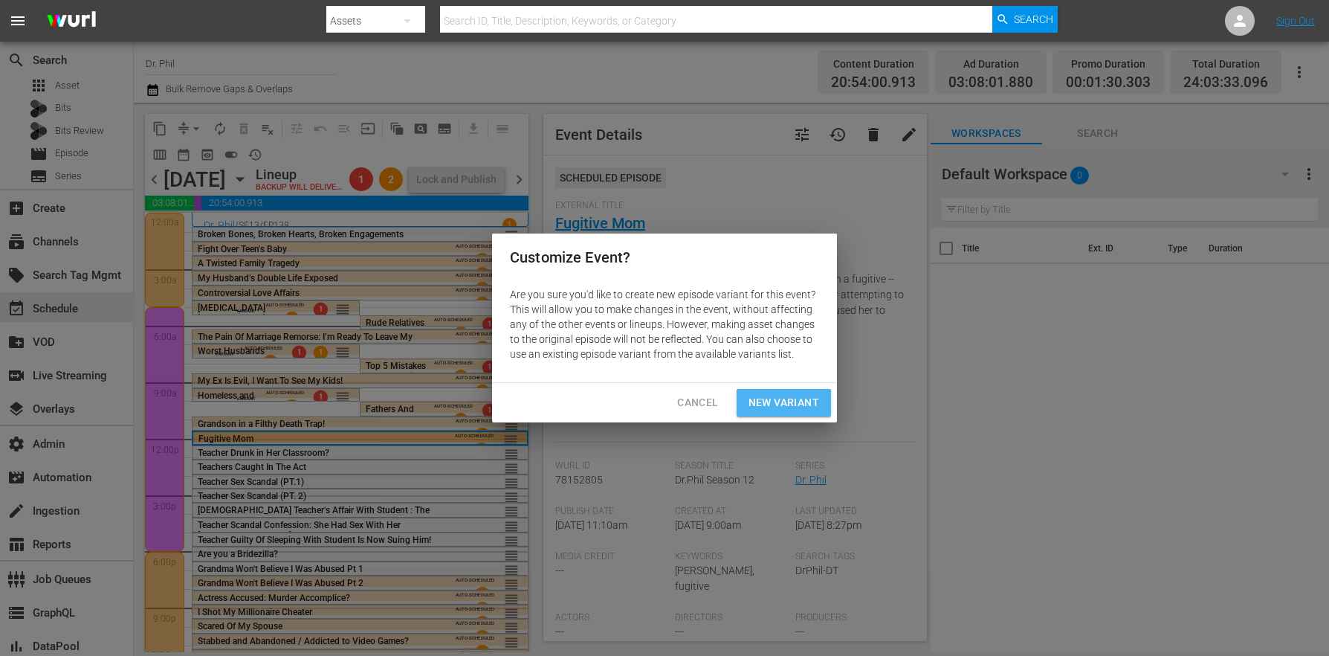
click at [758, 404] on span "New Variant" at bounding box center [784, 402] width 71 height 19
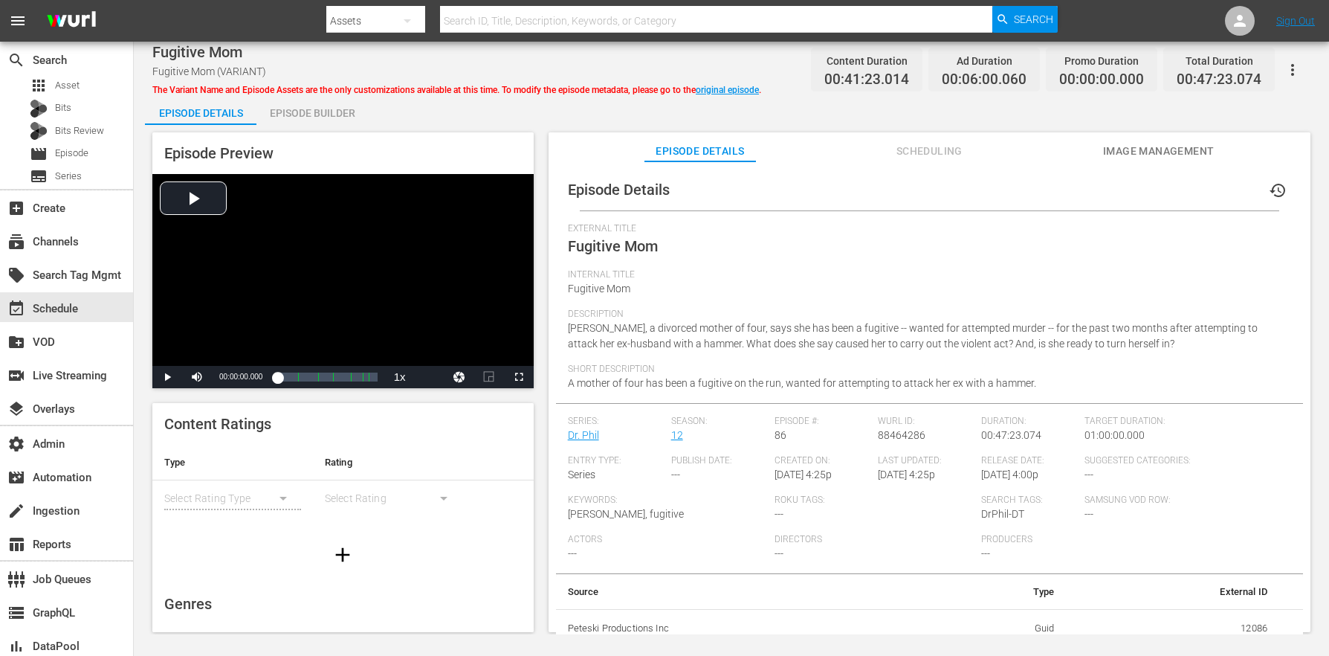
click at [337, 117] on div "Episode Builder" at bounding box center [311, 113] width 111 height 36
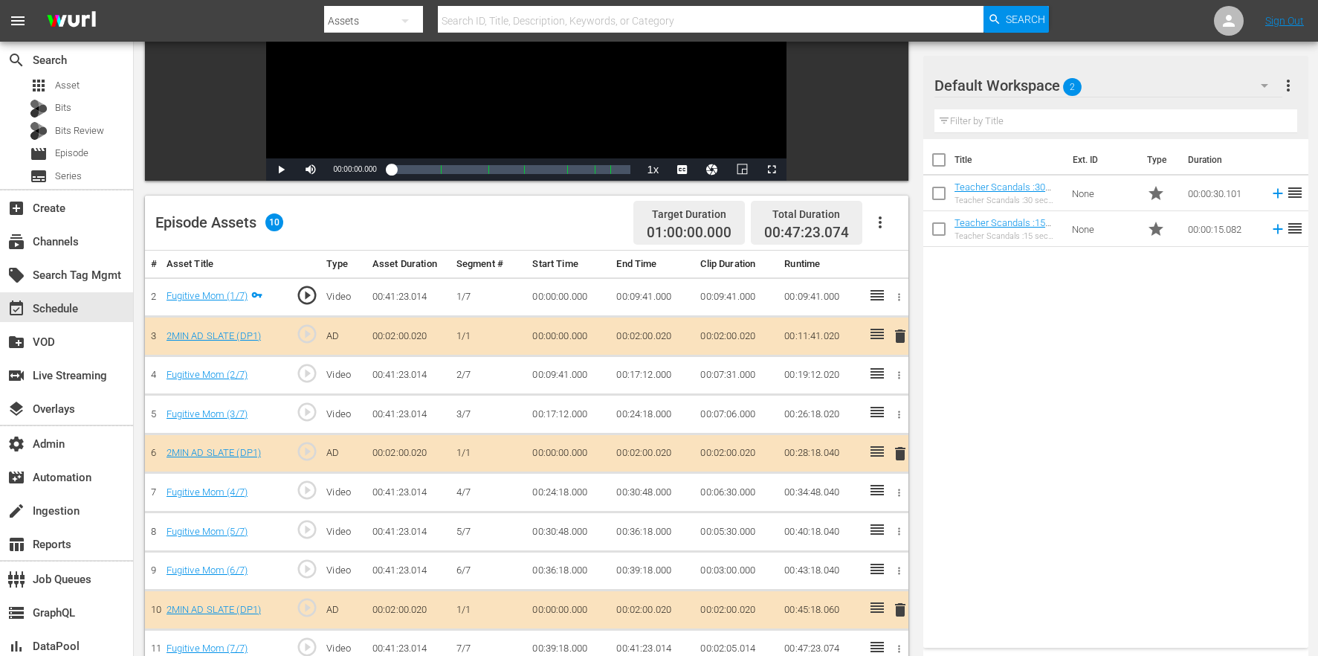
scroll to position [387, 0]
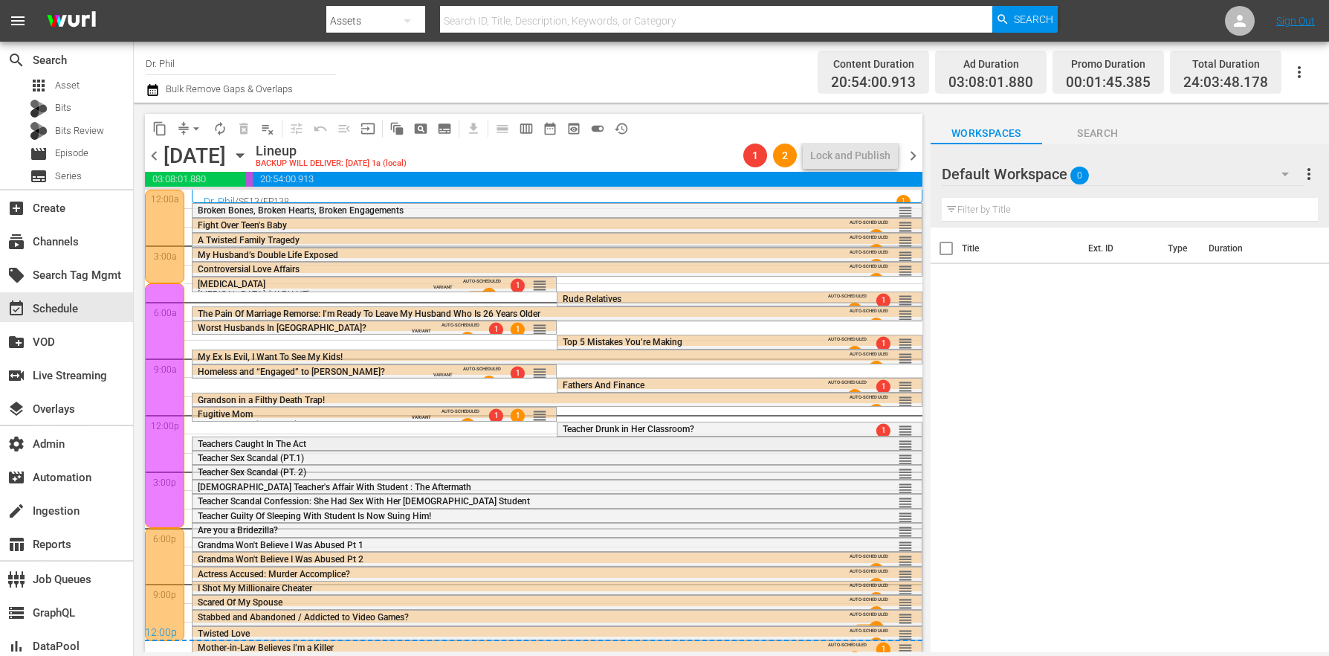
click at [291, 447] on span "Teachers Caught In The Act" at bounding box center [252, 444] width 109 height 10
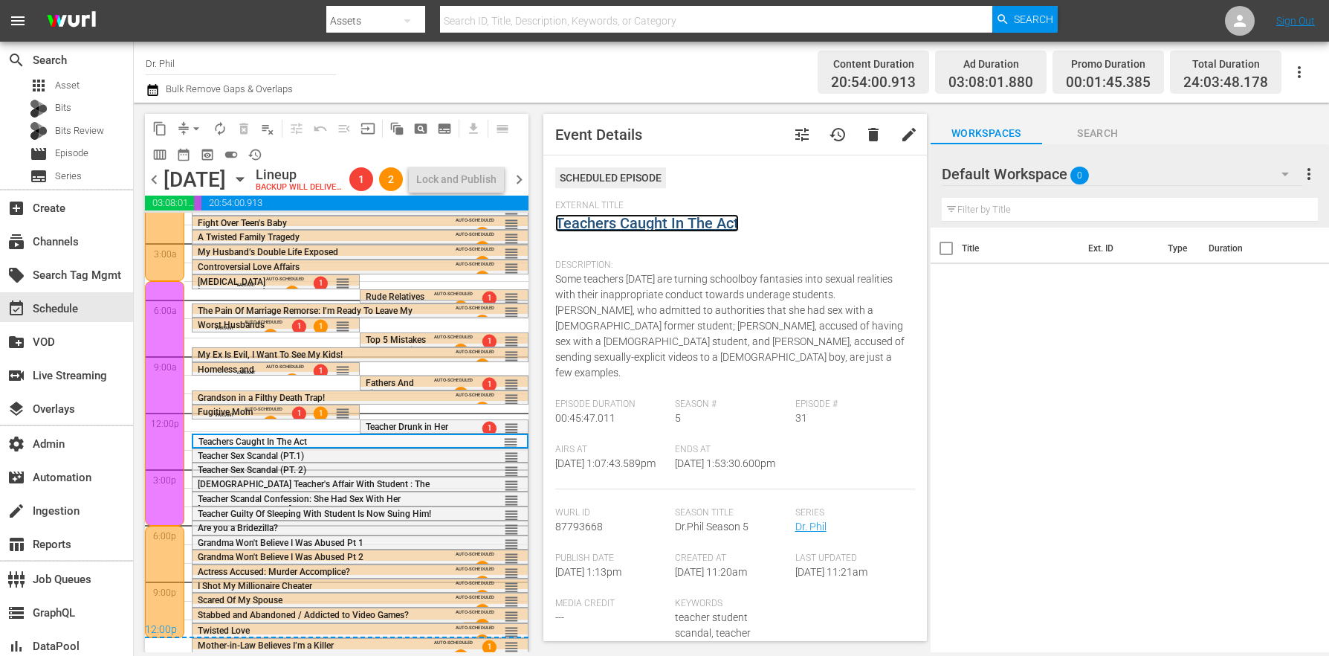
click at [711, 221] on link "Teachers Caught In The Act" at bounding box center [647, 223] width 184 height 18
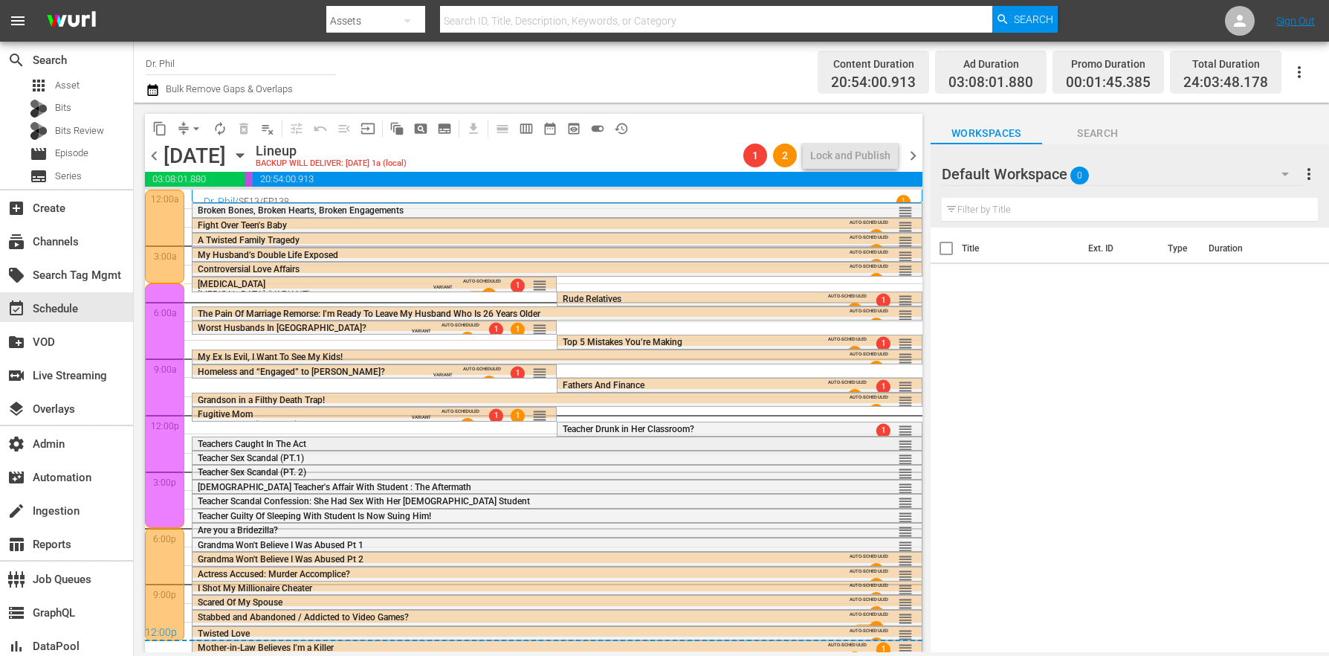
click at [336, 442] on div "Teachers Caught In The Act" at bounding box center [517, 444] width 639 height 10
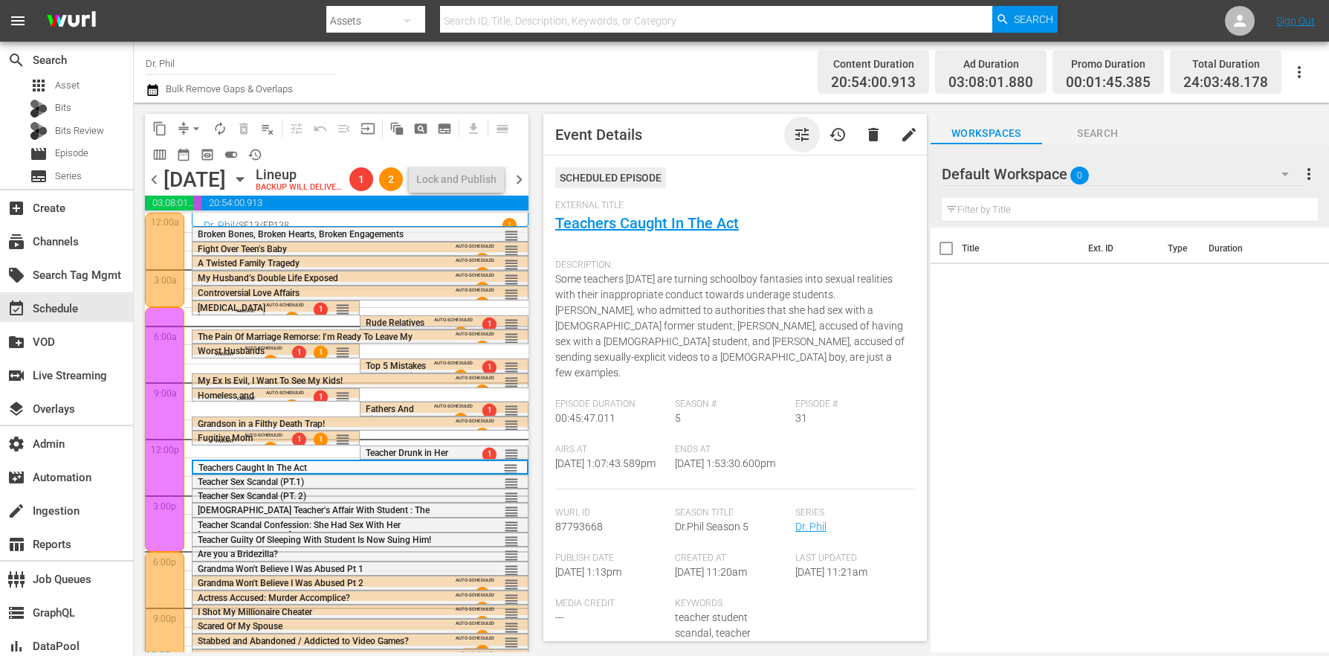
click at [793, 134] on span "tune" at bounding box center [802, 135] width 18 height 18
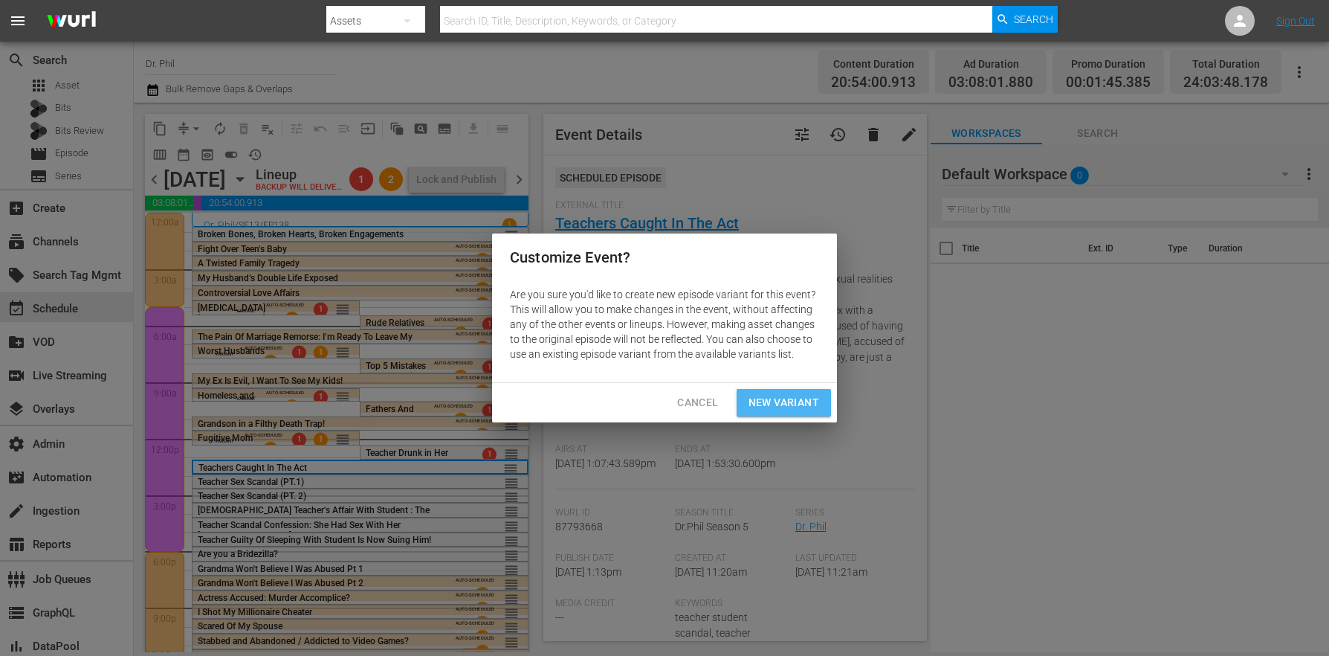
click at [780, 401] on span "New Variant" at bounding box center [784, 402] width 71 height 19
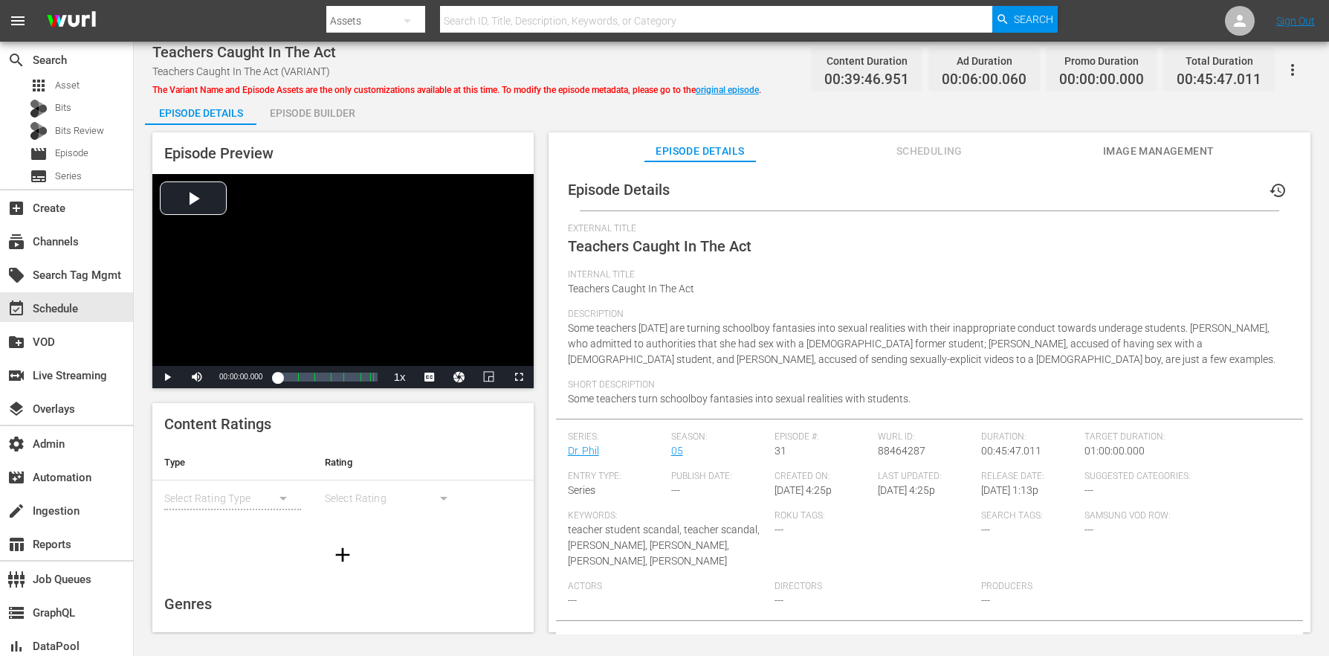
click at [316, 117] on div "Episode Builder" at bounding box center [311, 113] width 111 height 36
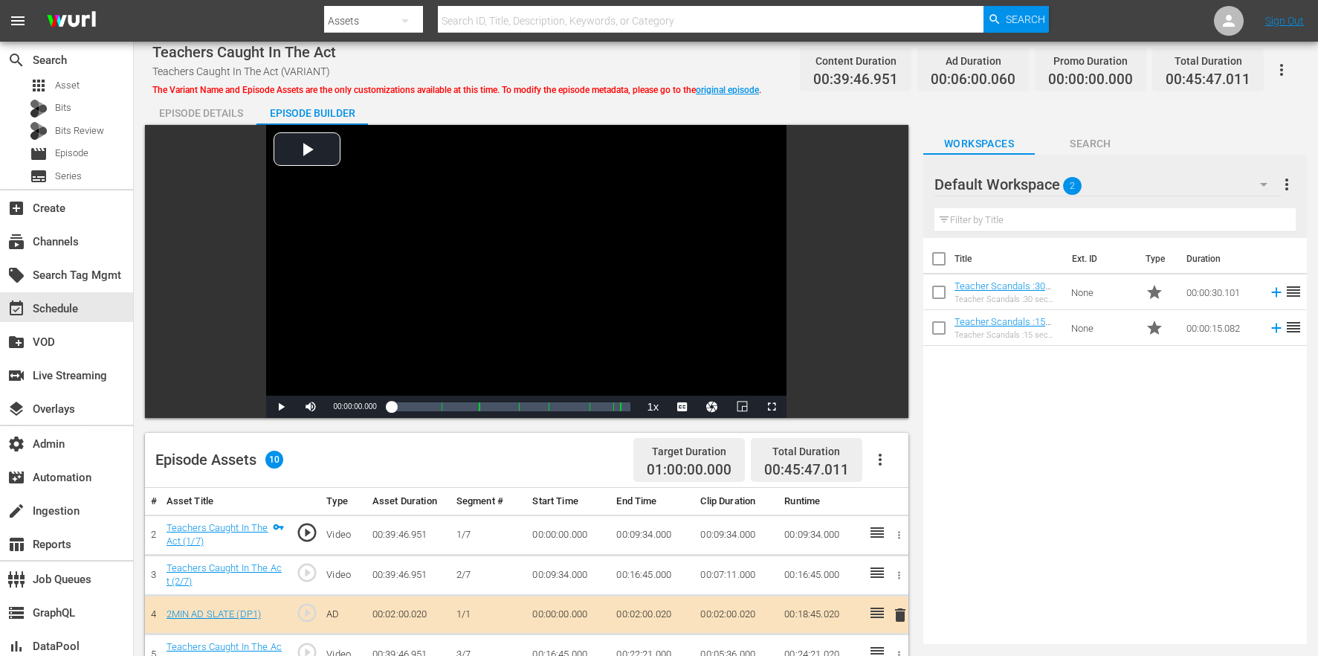
scroll to position [387, 0]
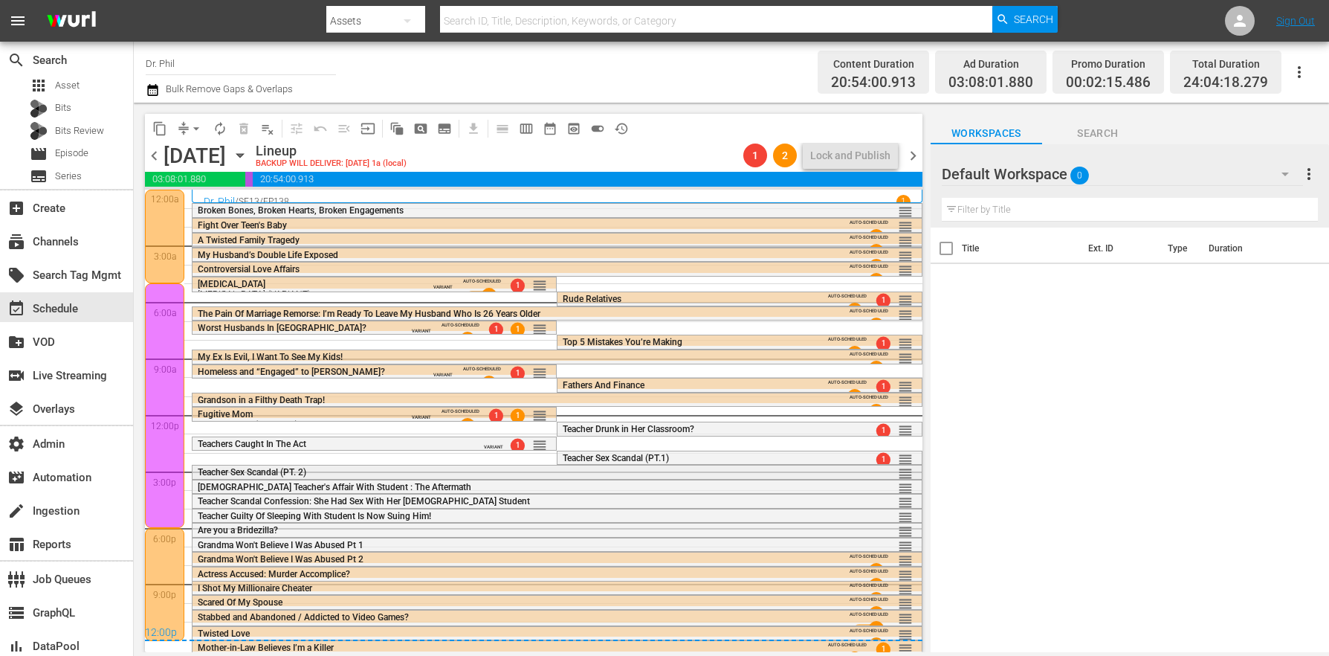
click at [268, 471] on span "Teacher Sex Scandal (PT. 2)" at bounding box center [252, 472] width 109 height 10
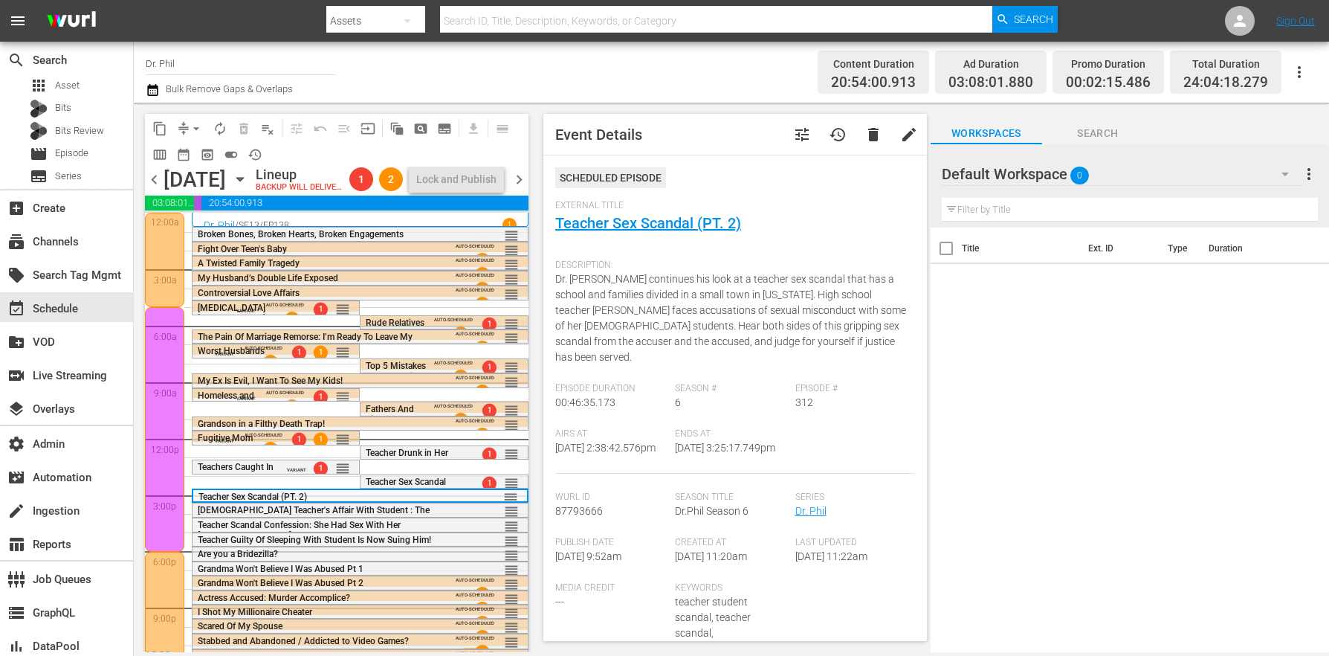
click at [784, 132] on button "tune" at bounding box center [802, 135] width 36 height 36
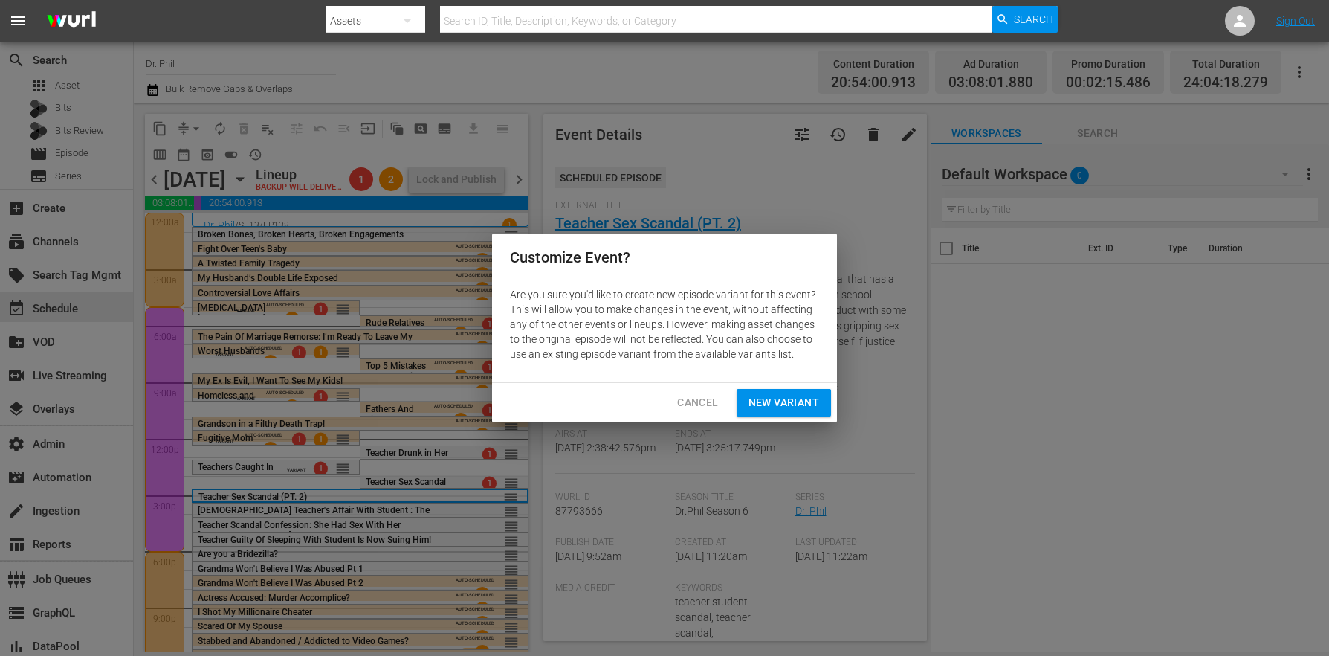
drag, startPoint x: 761, startPoint y: 401, endPoint x: 745, endPoint y: 395, distance: 17.4
click at [761, 401] on span "New Variant" at bounding box center [784, 402] width 71 height 19
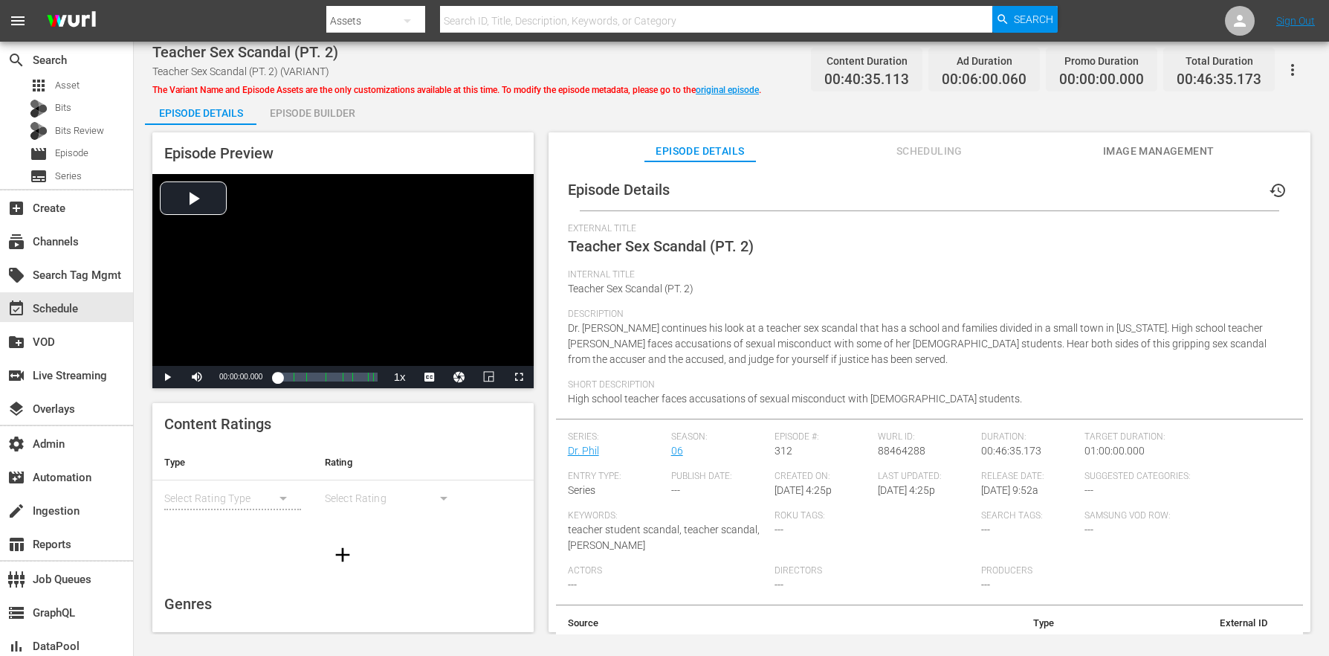
click at [361, 111] on div "Episode Builder" at bounding box center [311, 113] width 111 height 36
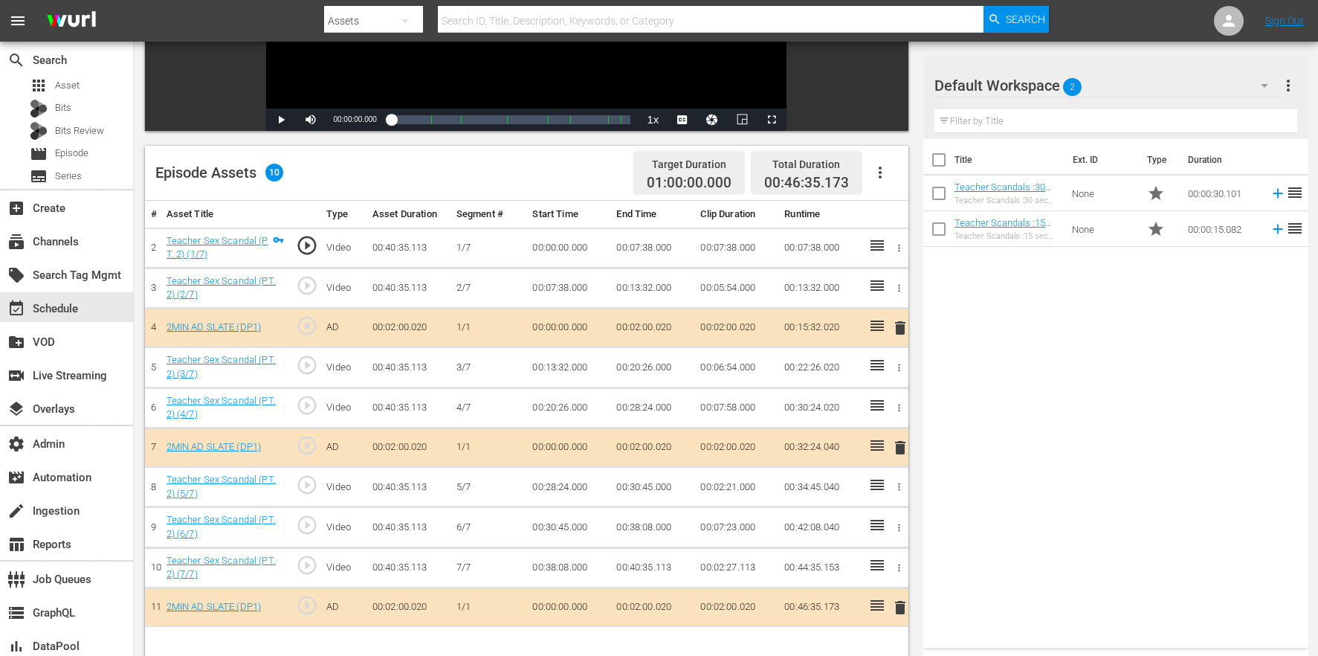
scroll to position [369, 0]
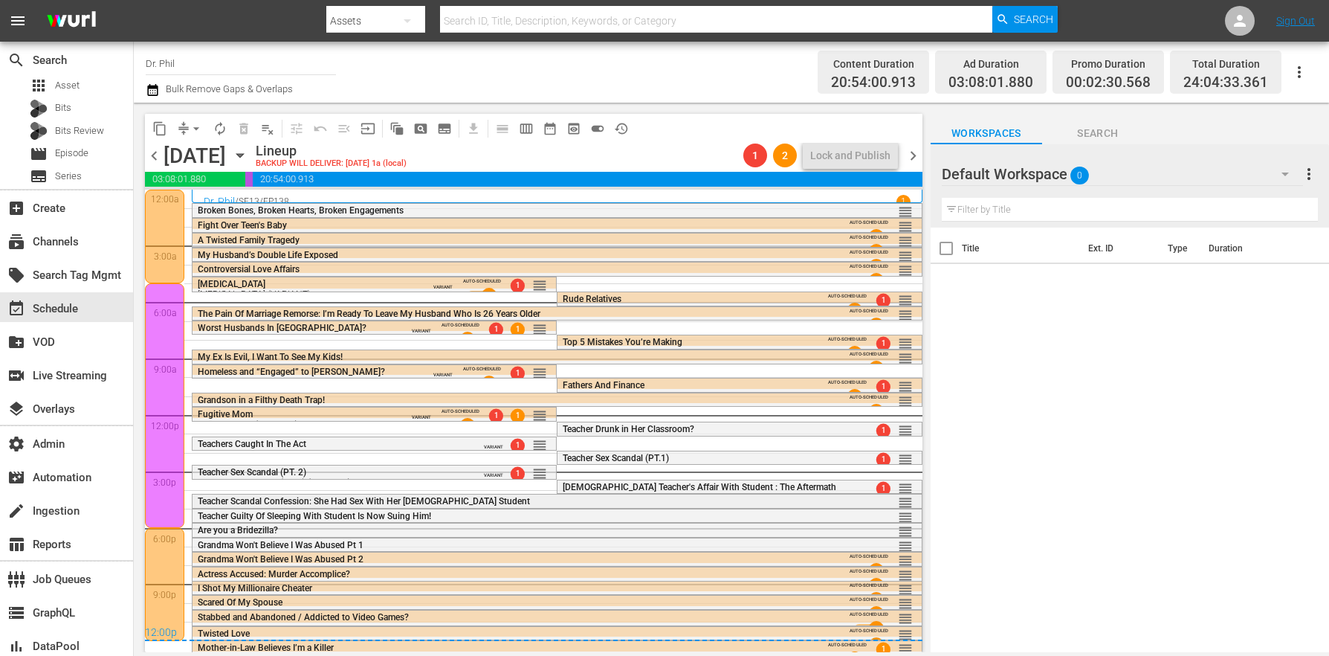
click at [489, 494] on div "Teacher Scandal Confession: She Had Sex With Her [DEMOGRAPHIC_DATA] Student" at bounding box center [517, 500] width 639 height 12
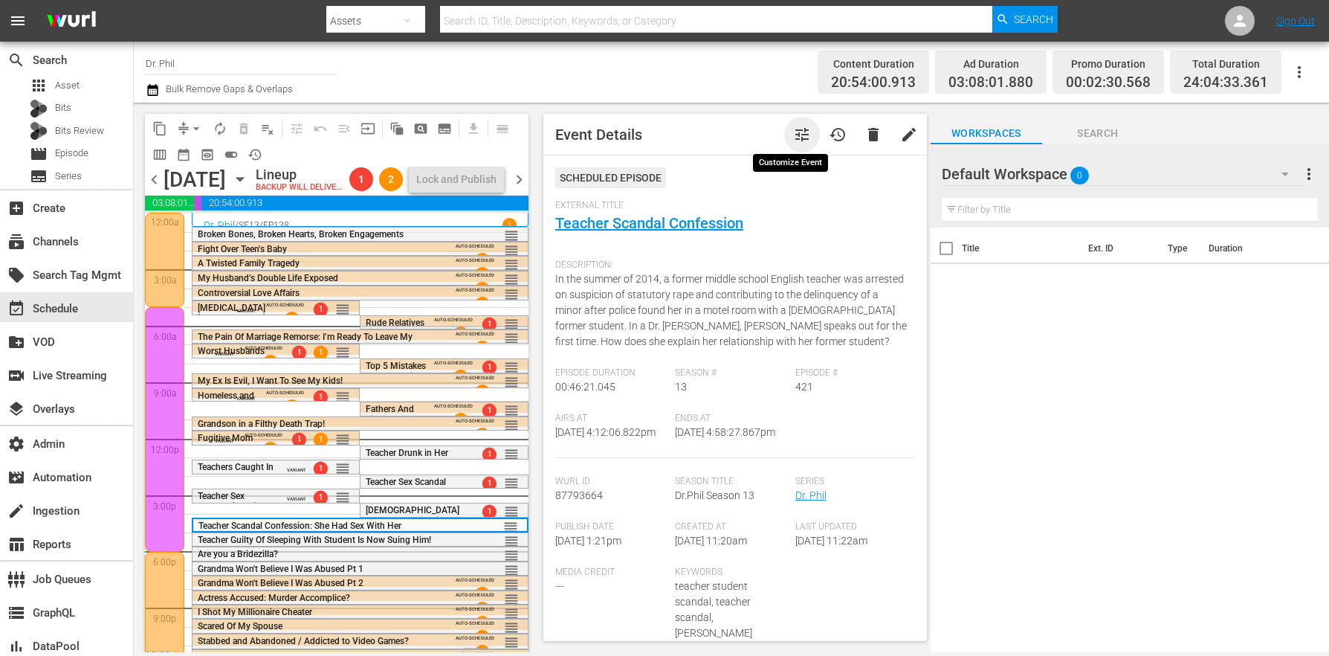
click at [793, 137] on span "tune" at bounding box center [802, 135] width 18 height 18
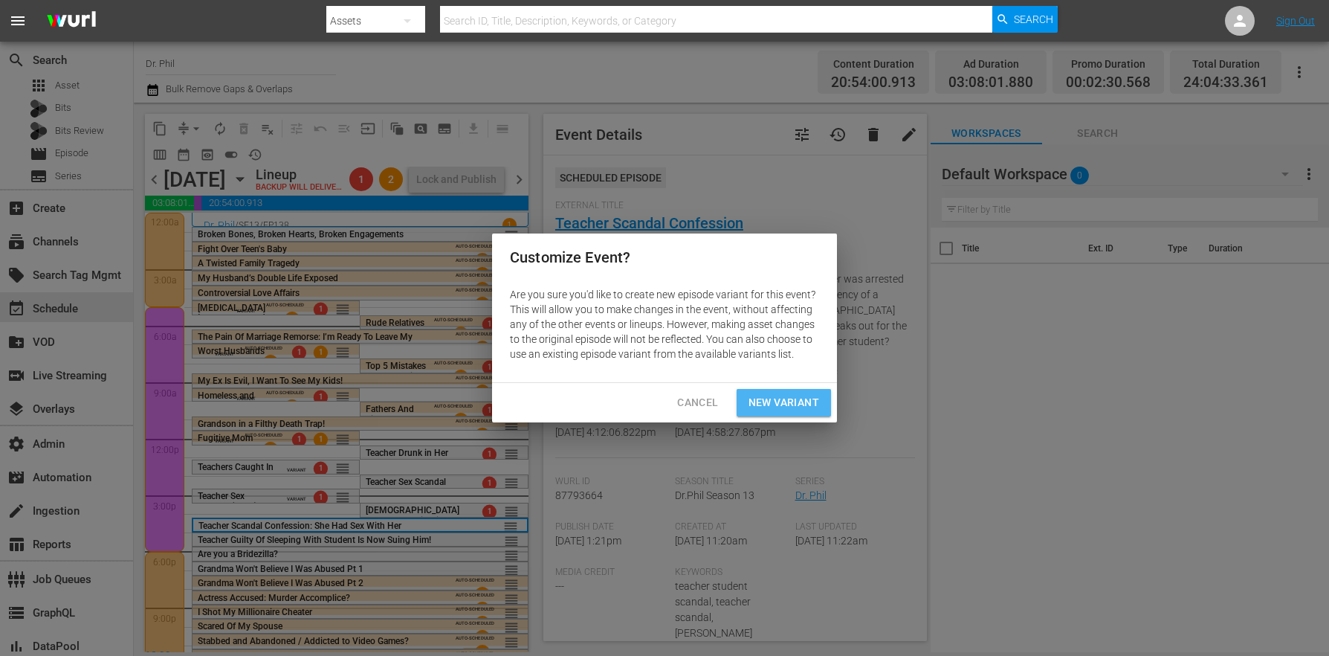
click at [761, 404] on span "New Variant" at bounding box center [784, 402] width 71 height 19
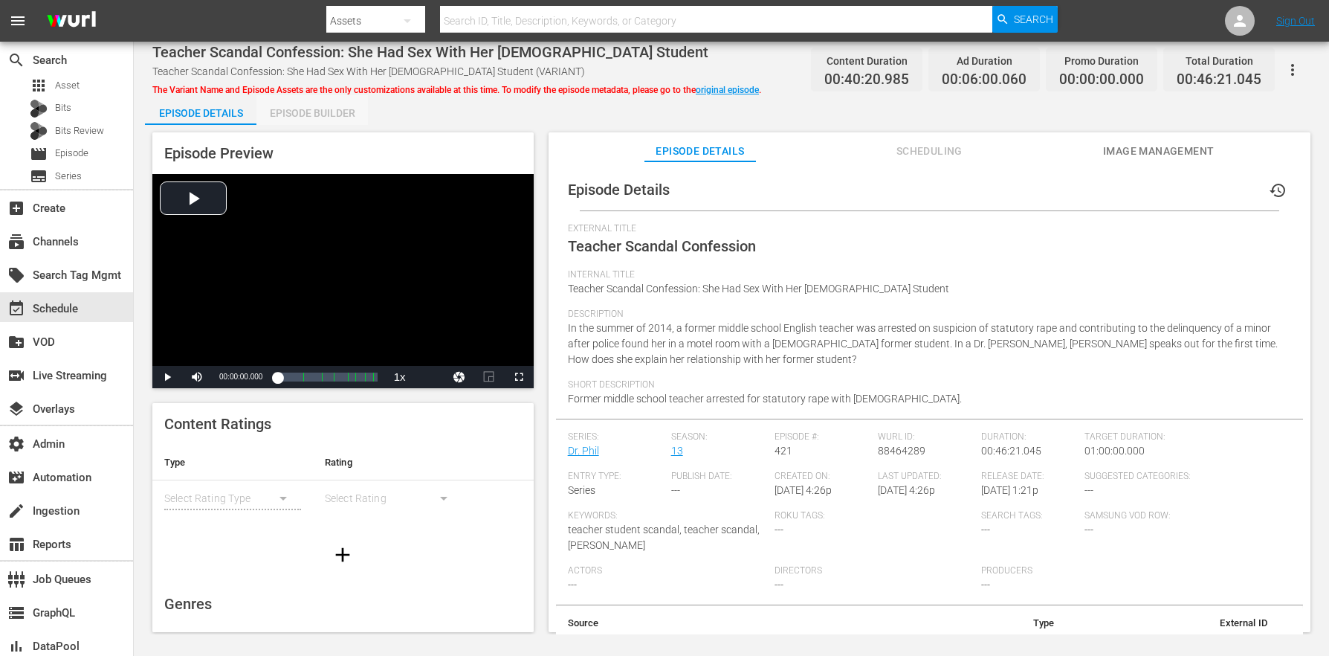
click at [340, 120] on div "Episode Builder" at bounding box center [311, 113] width 111 height 36
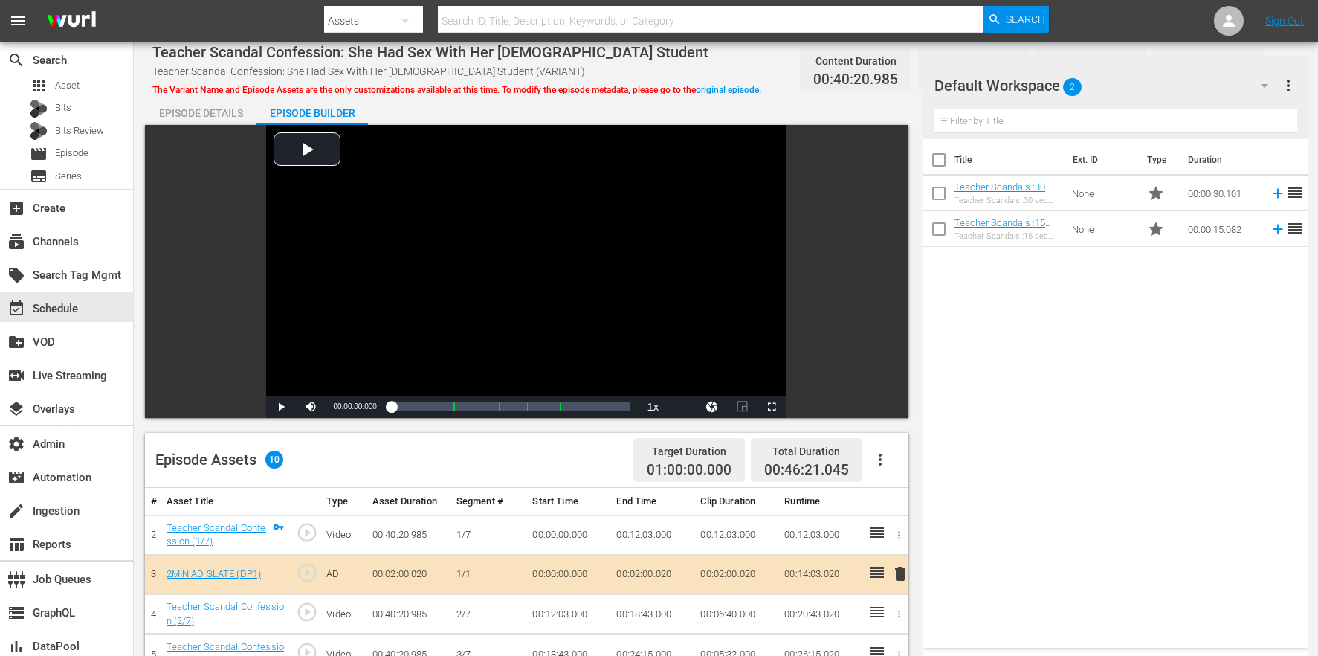
scroll to position [387, 0]
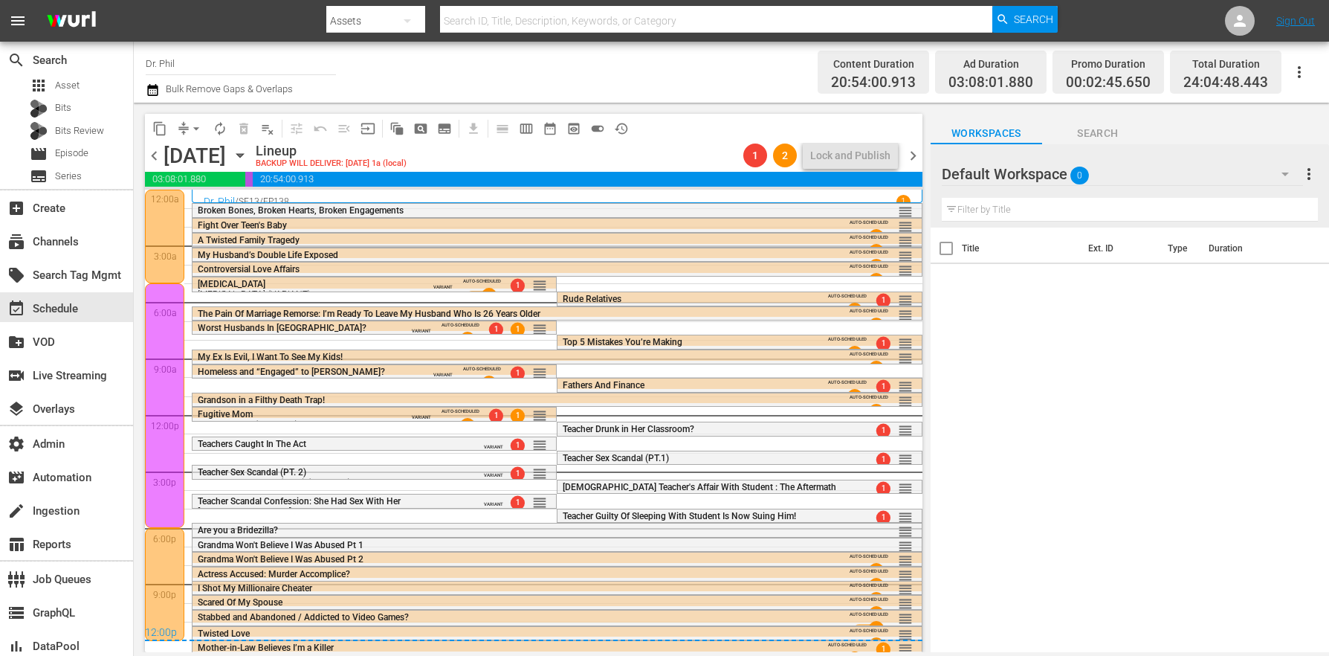
click at [297, 529] on div "Are you a Bridezilla?" at bounding box center [517, 530] width 639 height 10
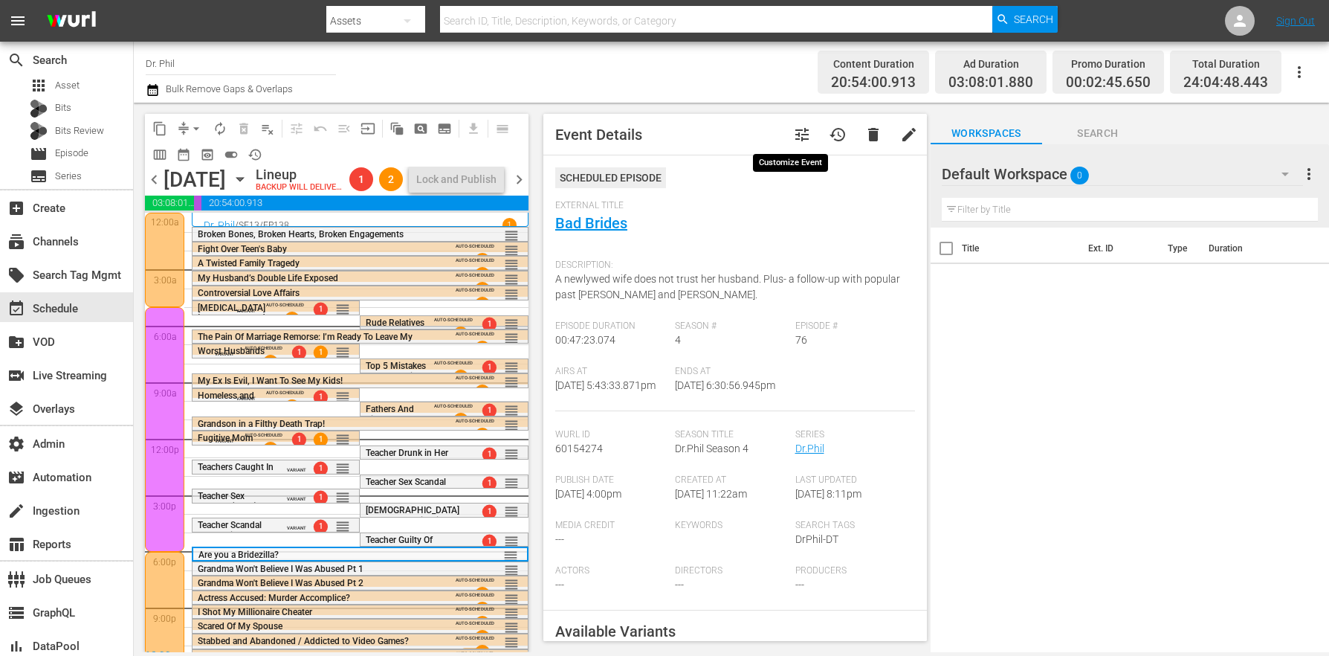
click at [793, 132] on span "tune" at bounding box center [802, 135] width 18 height 18
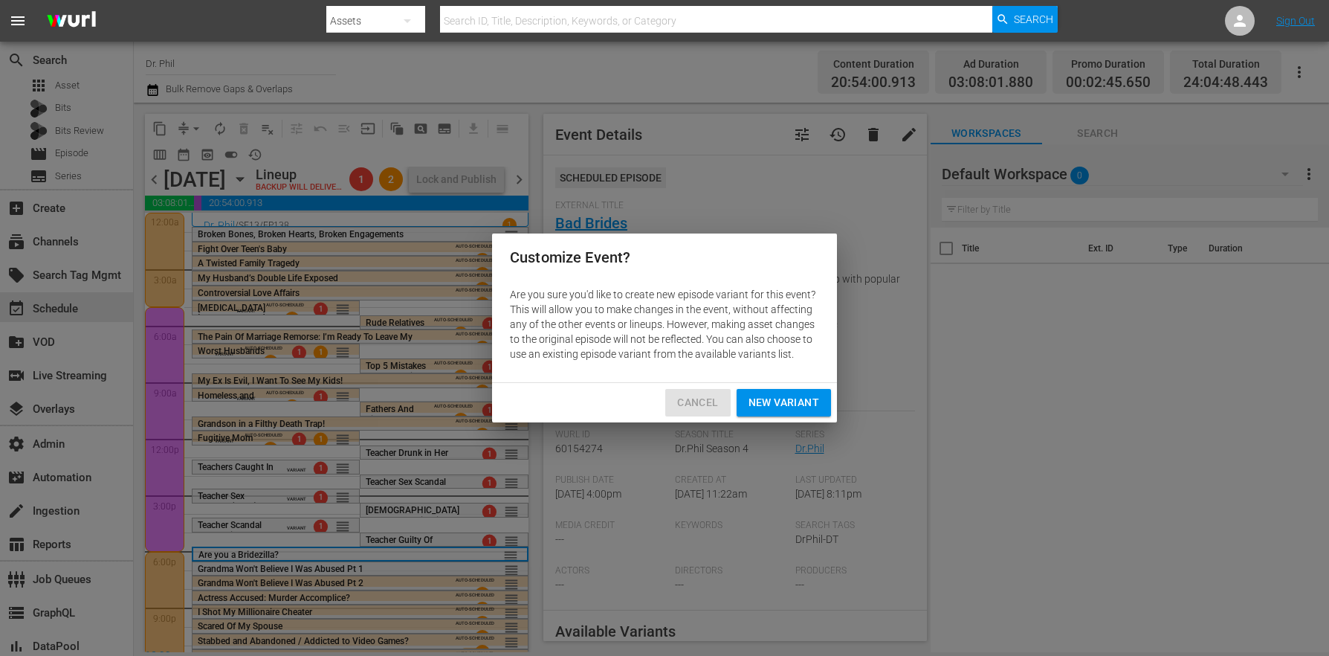
click at [692, 404] on span "Cancel" at bounding box center [697, 402] width 41 height 19
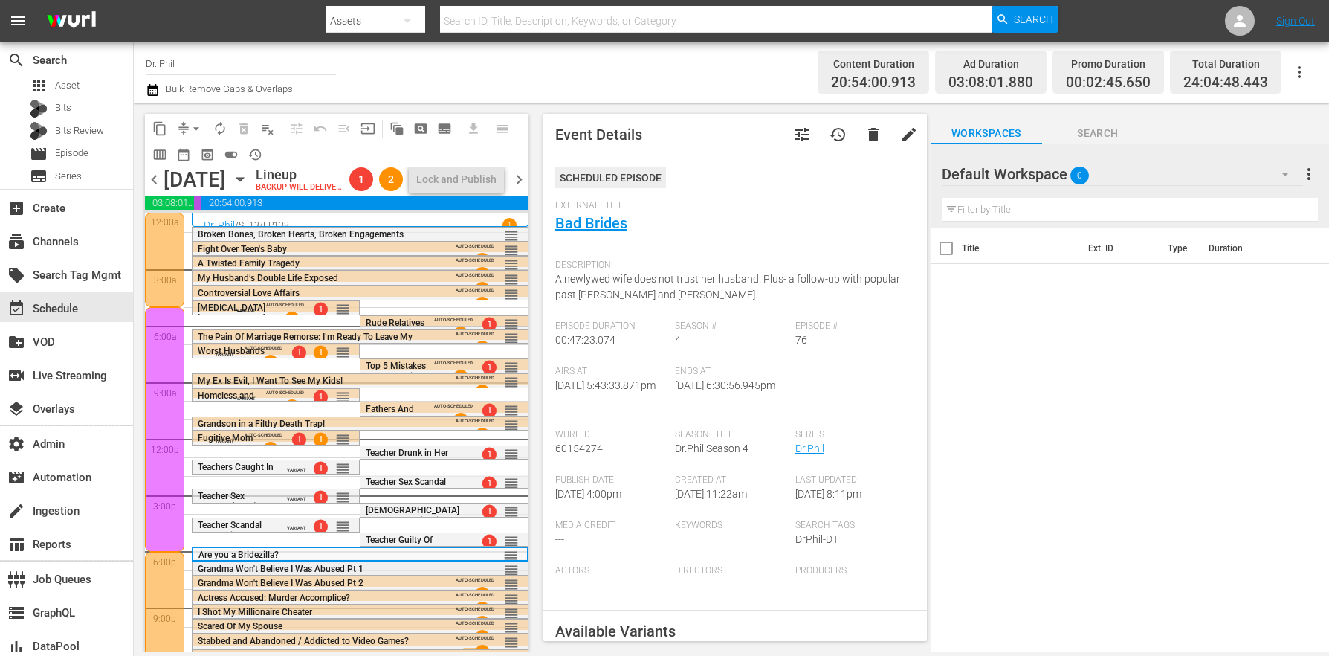
click at [306, 574] on span "Grandma Won't Believe I Was Abused Pt 1" at bounding box center [281, 568] width 166 height 10
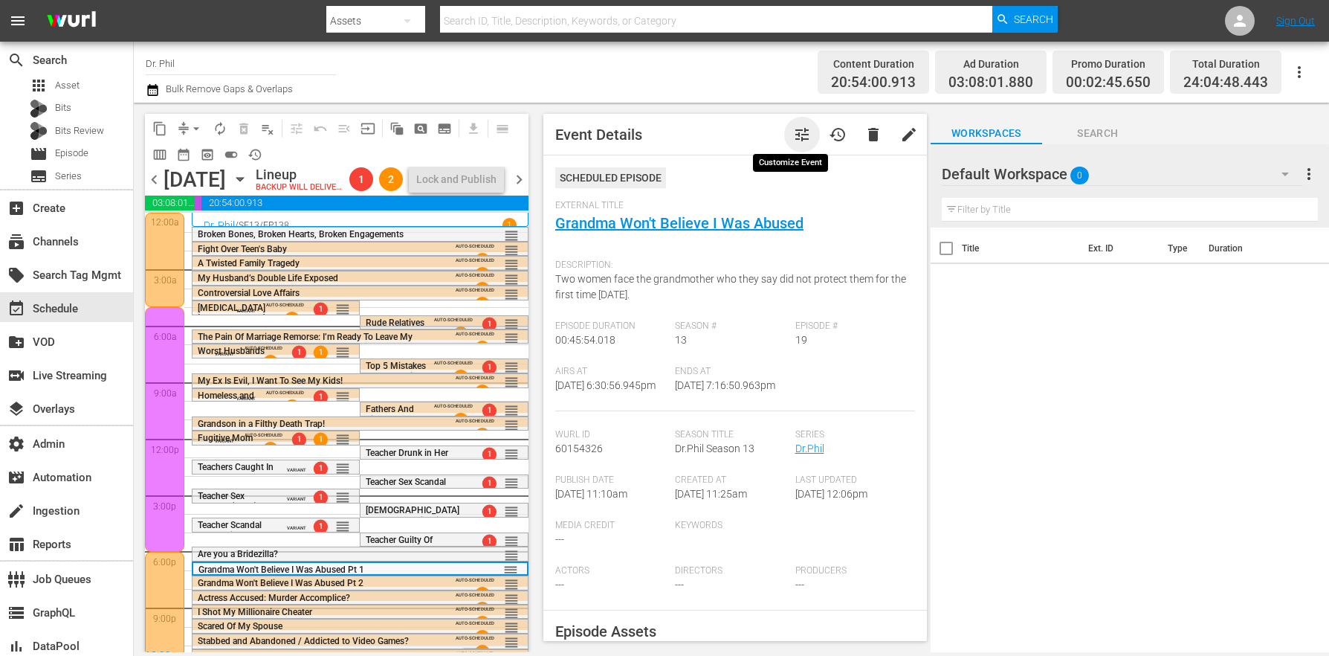
click at [793, 132] on span "tune" at bounding box center [802, 135] width 18 height 18
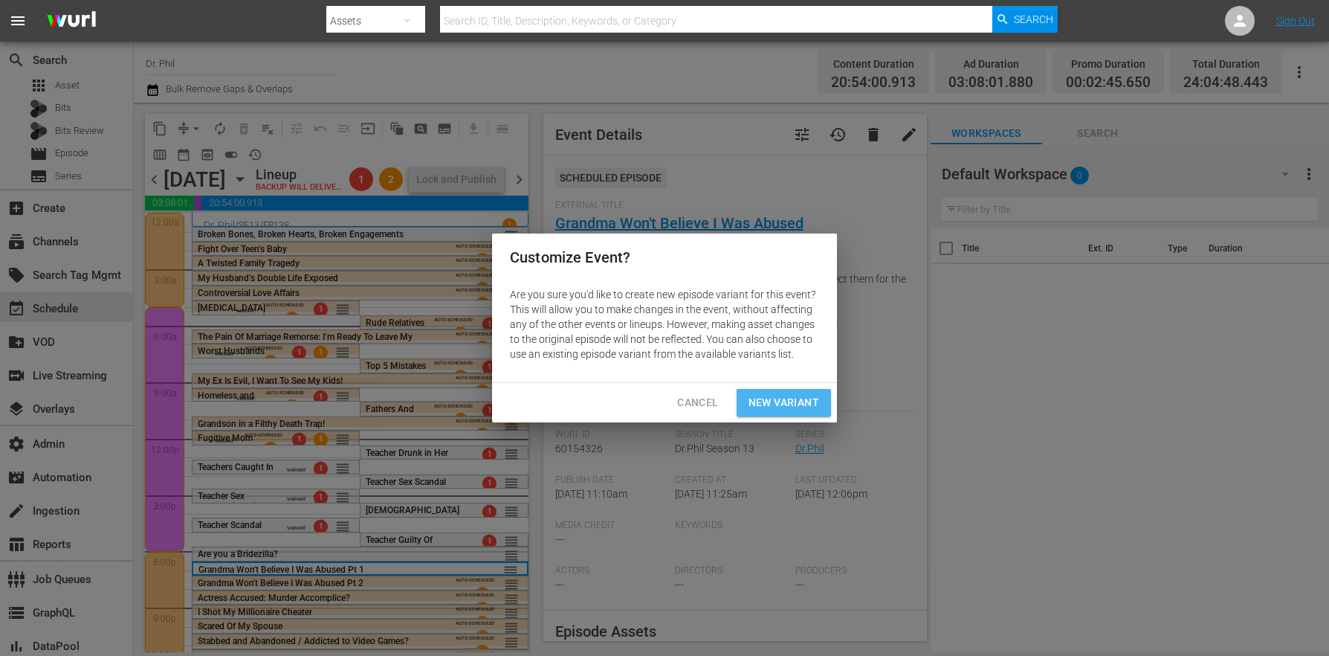
click at [806, 401] on span "New Variant" at bounding box center [784, 402] width 71 height 19
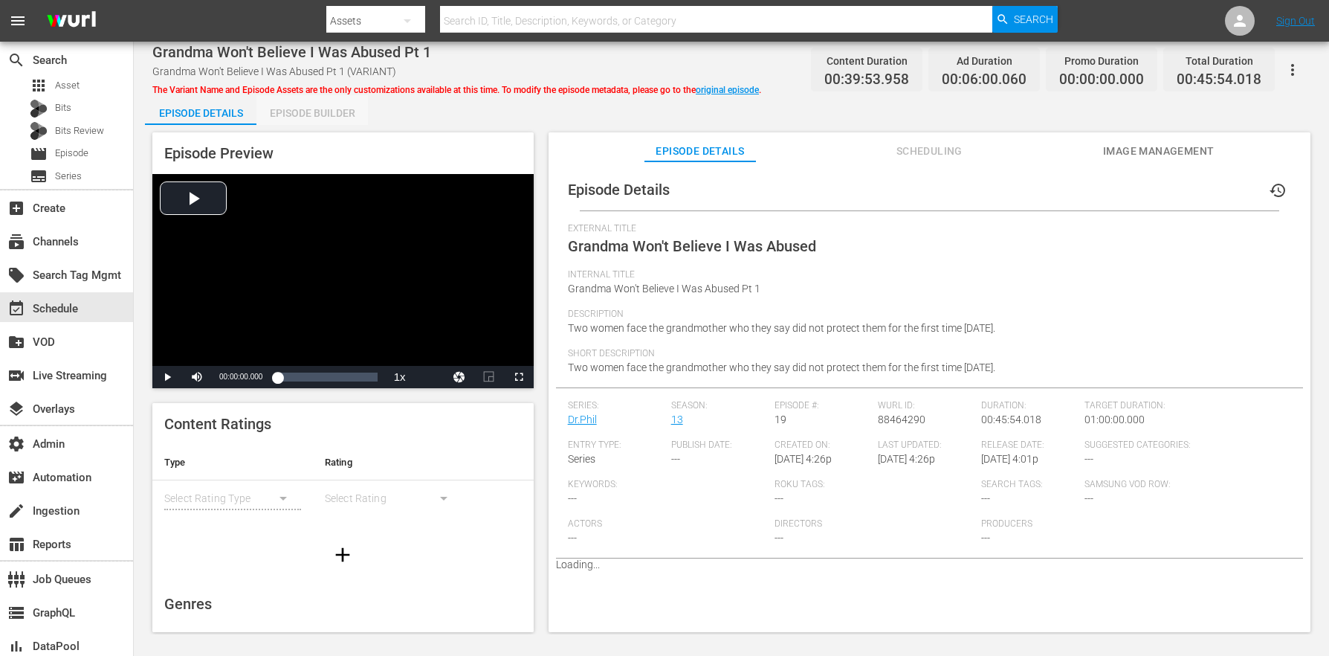
click at [307, 119] on div "Episode Builder" at bounding box center [311, 113] width 111 height 36
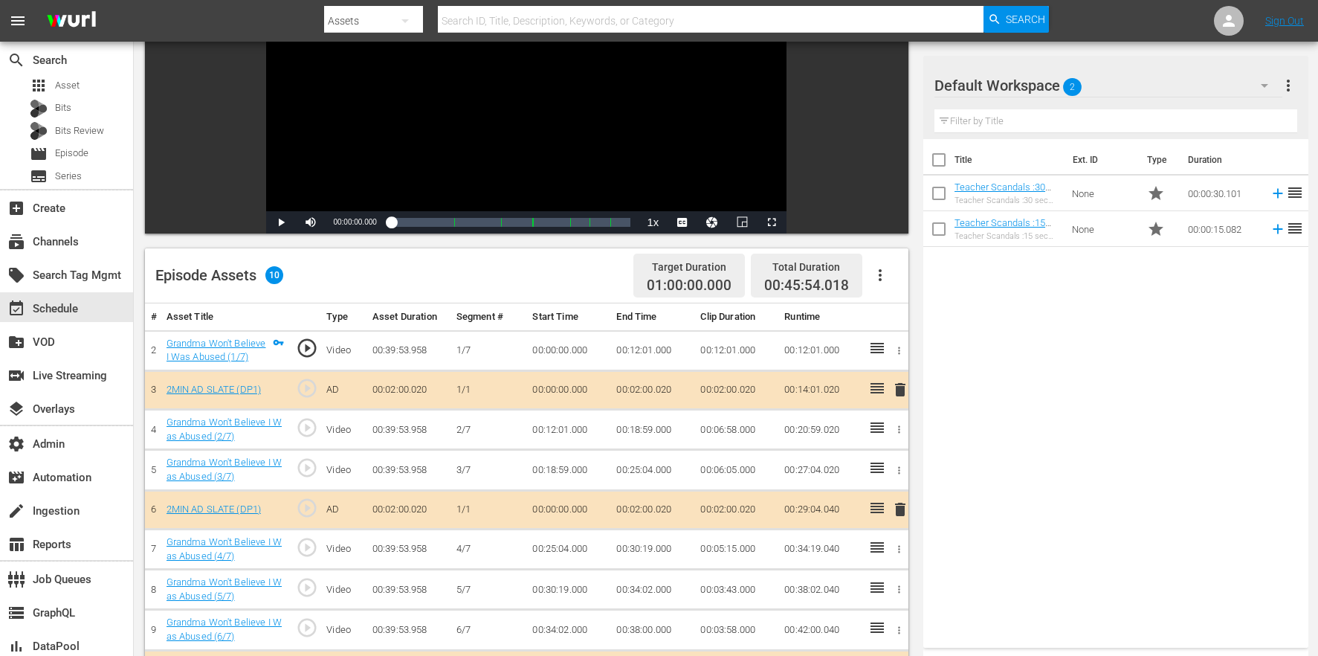
scroll to position [387, 0]
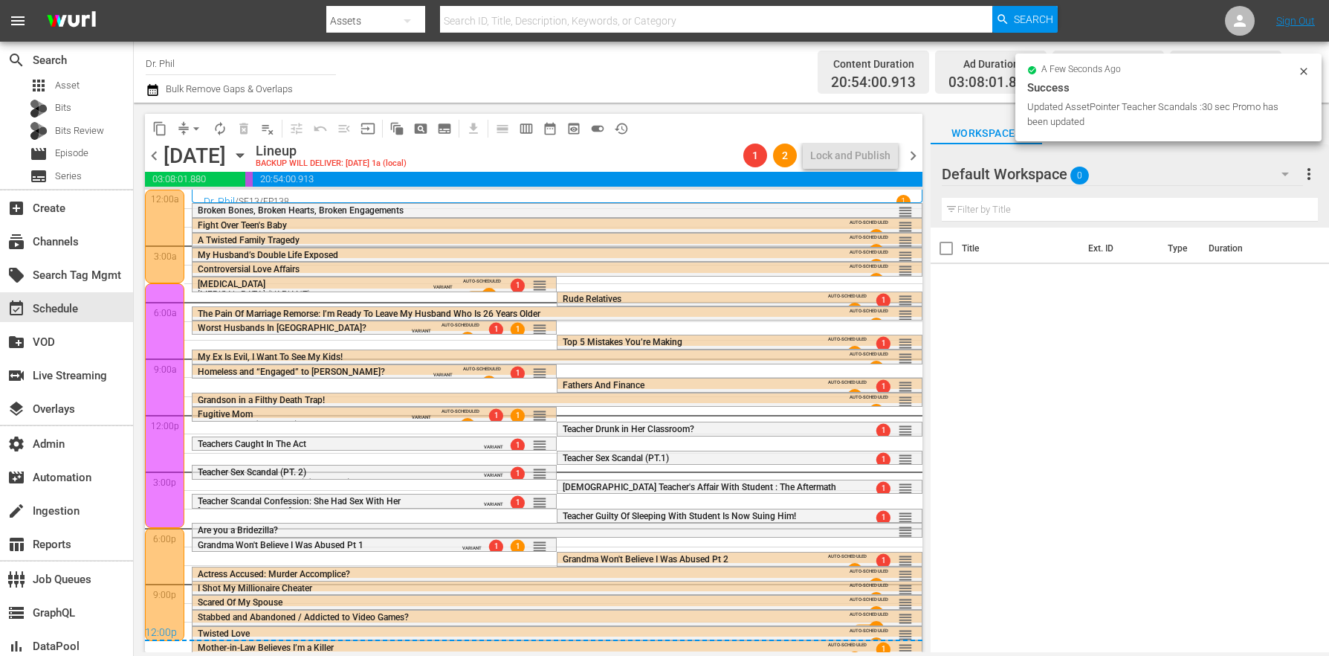
scroll to position [3, 0]
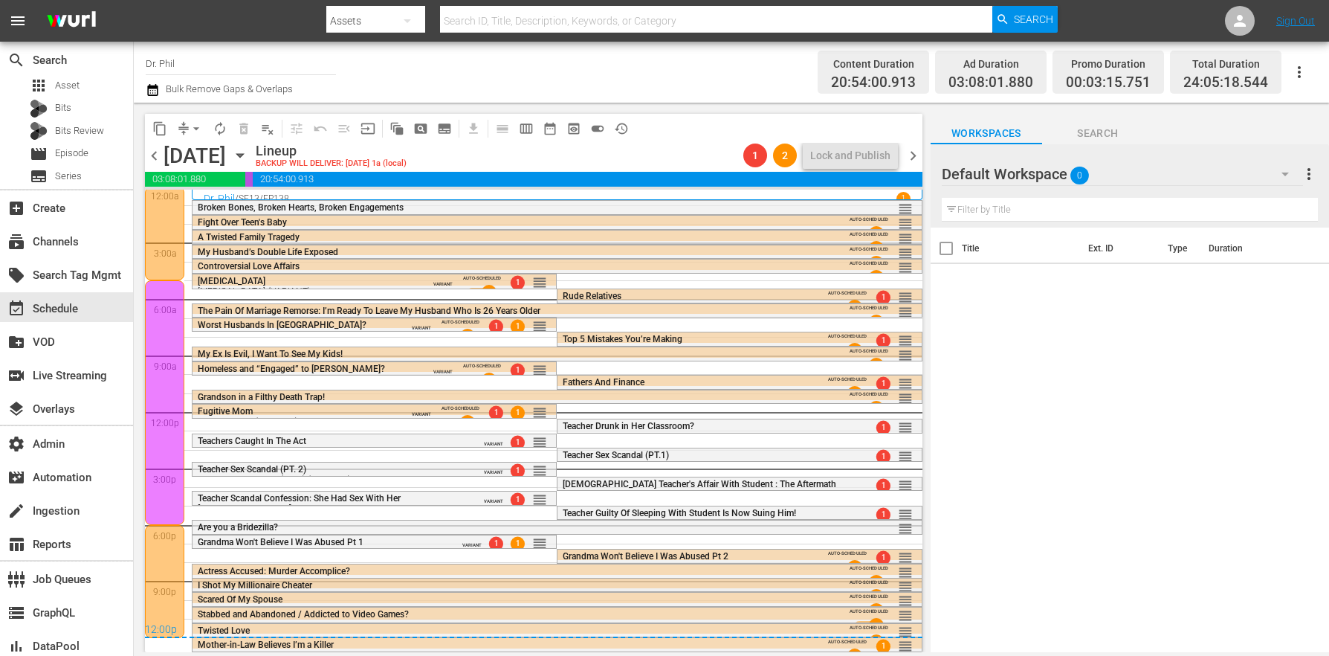
click at [306, 586] on span "I Shot My Millionaire Cheater" at bounding box center [255, 585] width 114 height 10
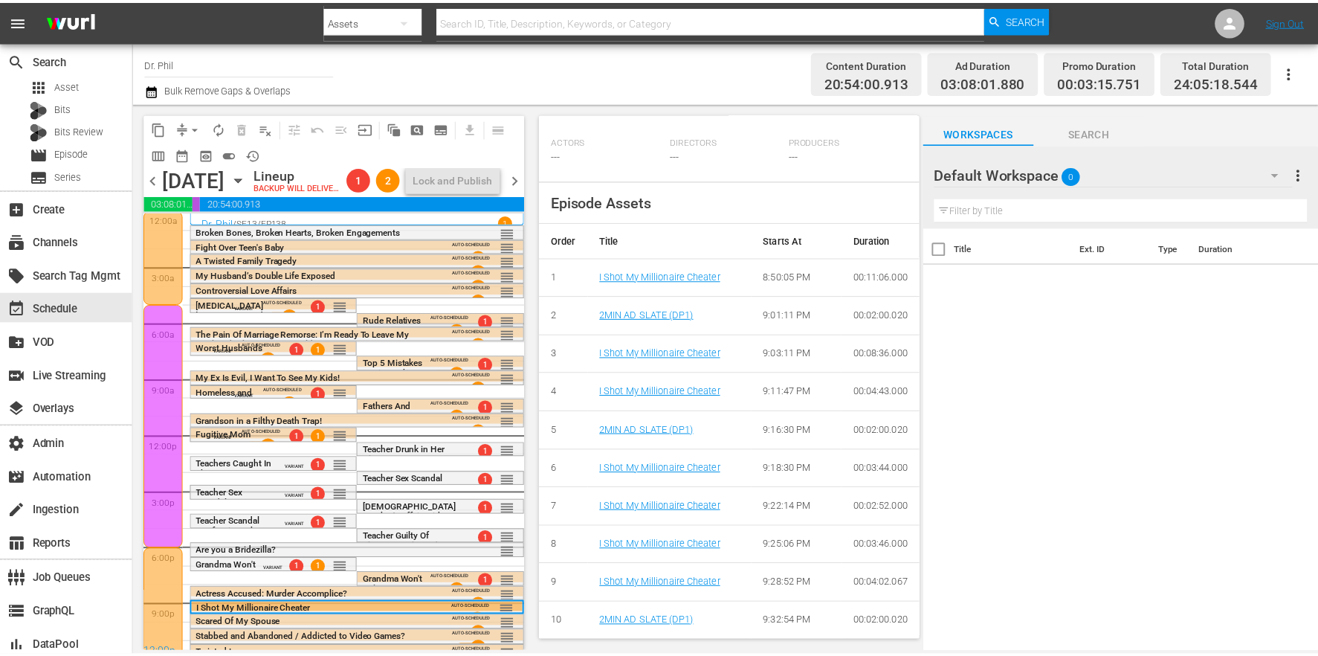
scroll to position [0, 0]
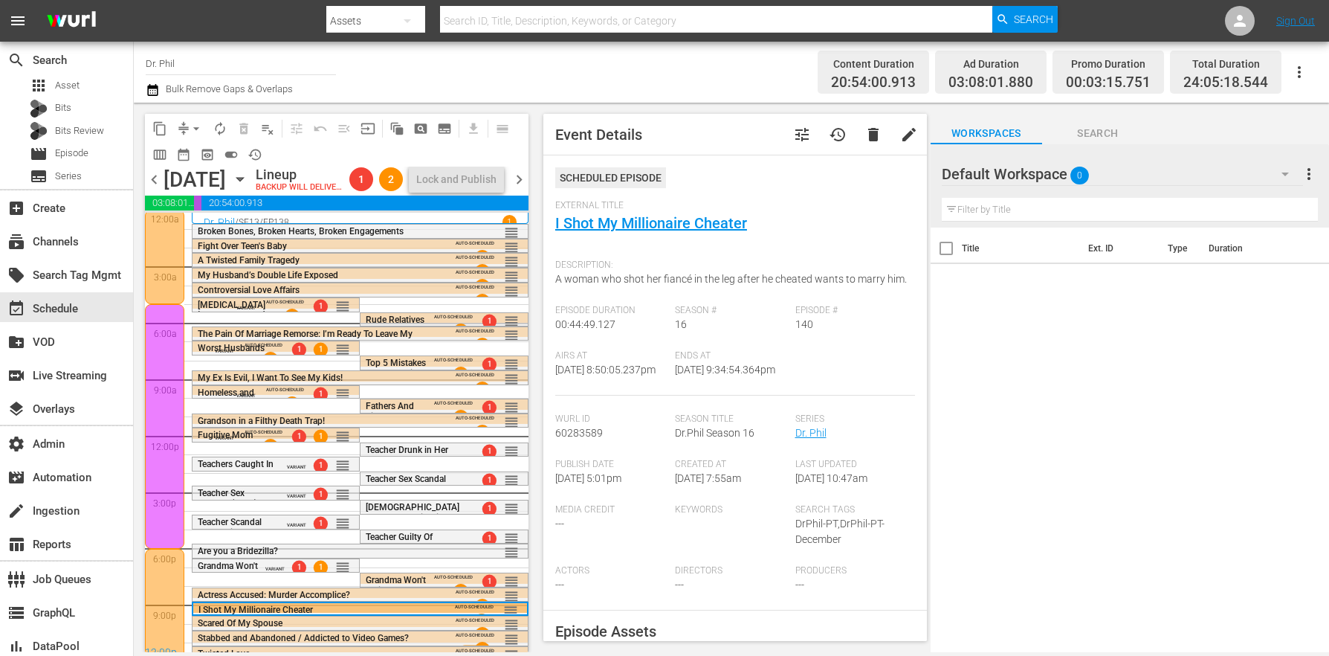
click at [795, 127] on span "tune" at bounding box center [802, 135] width 18 height 18
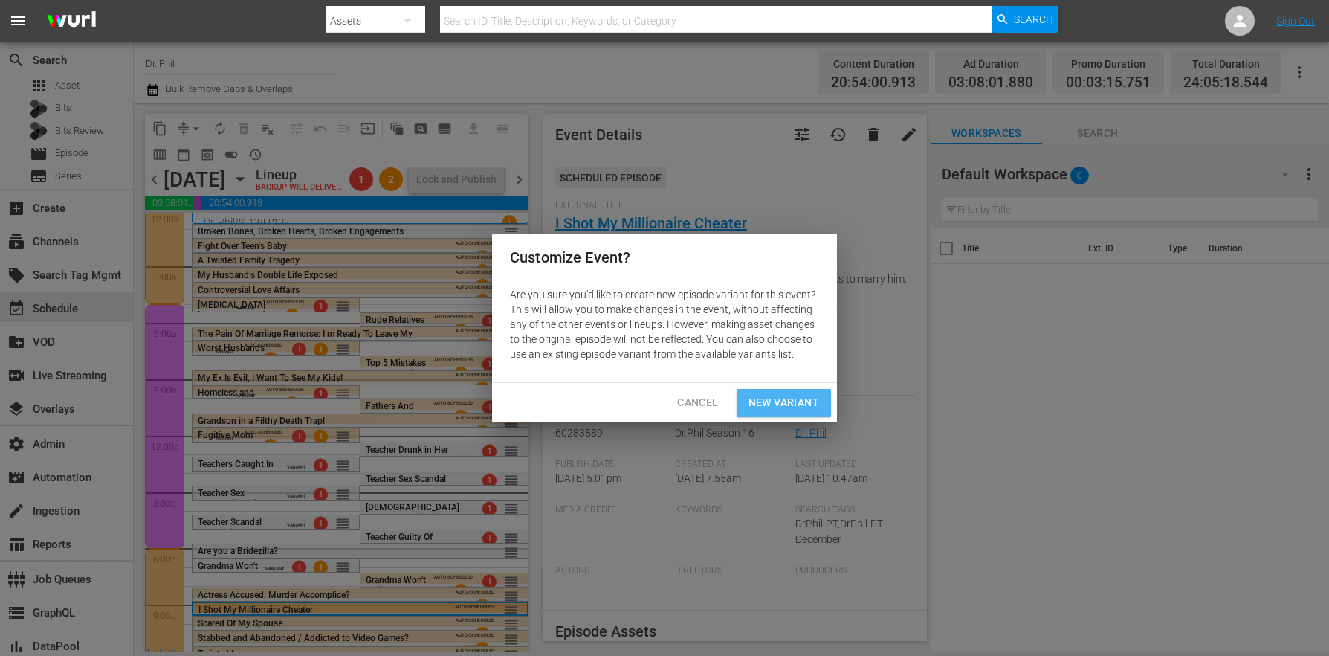
click at [775, 408] on span "New Variant" at bounding box center [784, 402] width 71 height 19
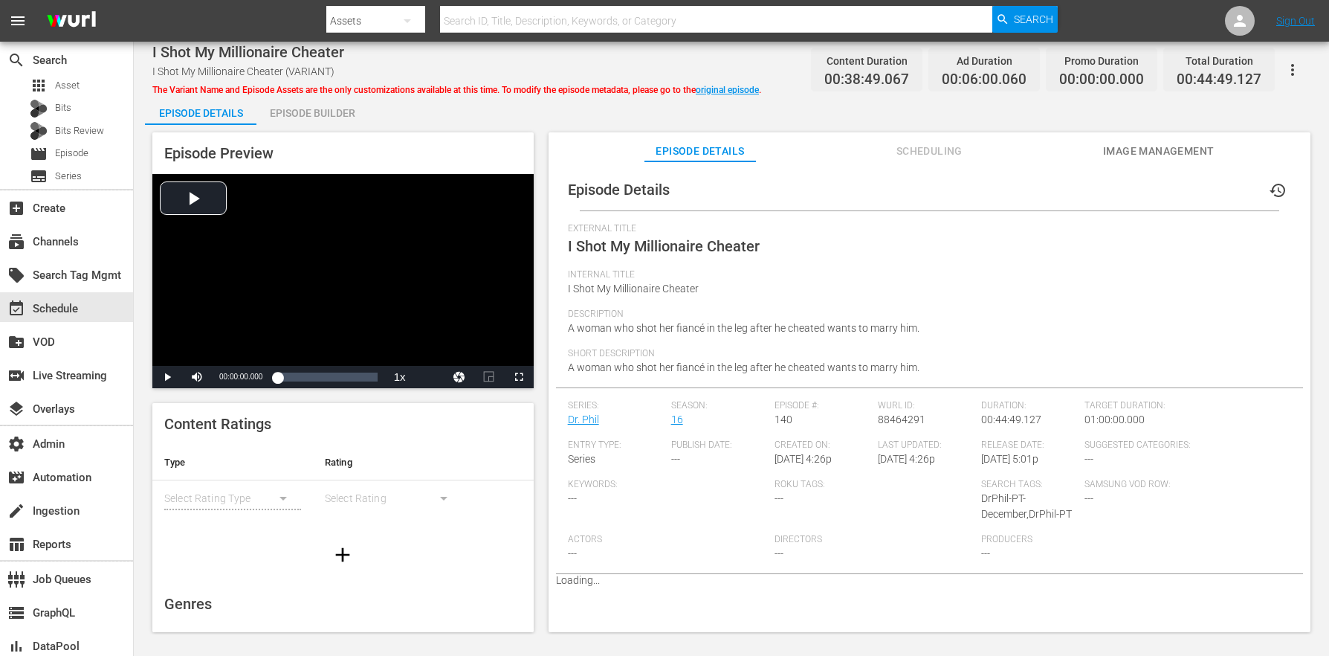
click at [332, 90] on span "The Variant Name and Episode Assets are the only customizations available at th…" at bounding box center [456, 90] width 609 height 10
click at [332, 120] on div "Episode Builder" at bounding box center [311, 113] width 111 height 36
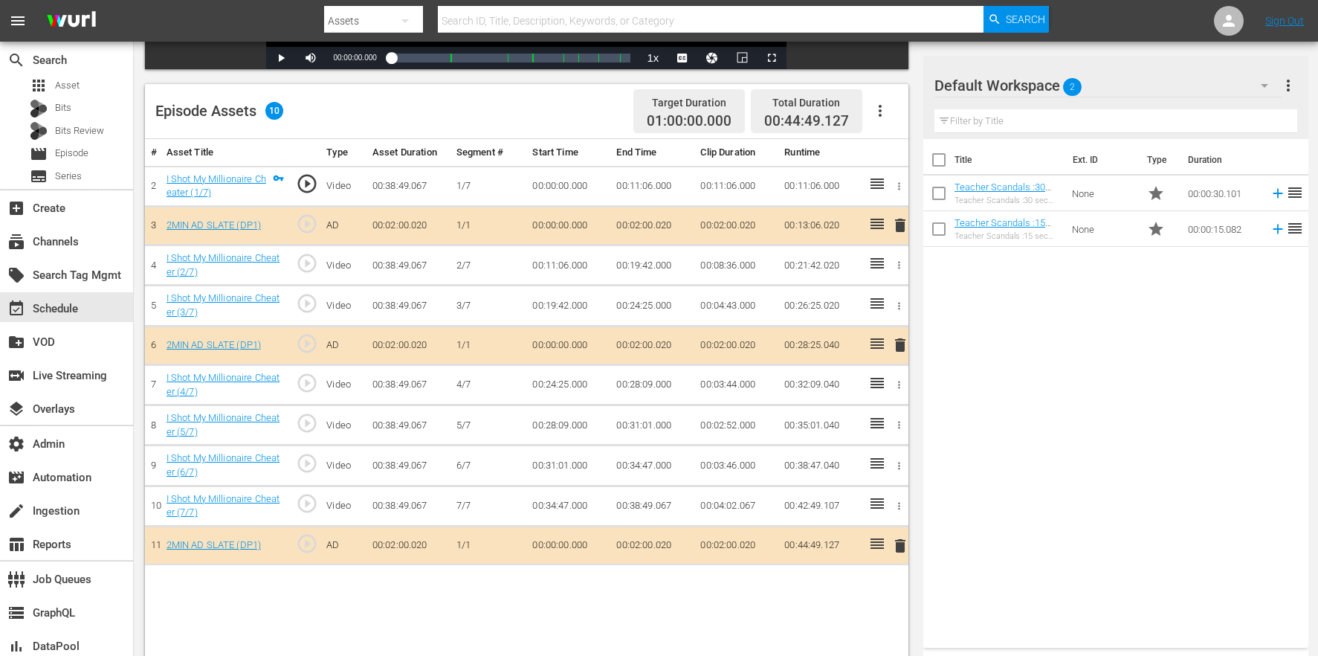
scroll to position [387, 0]
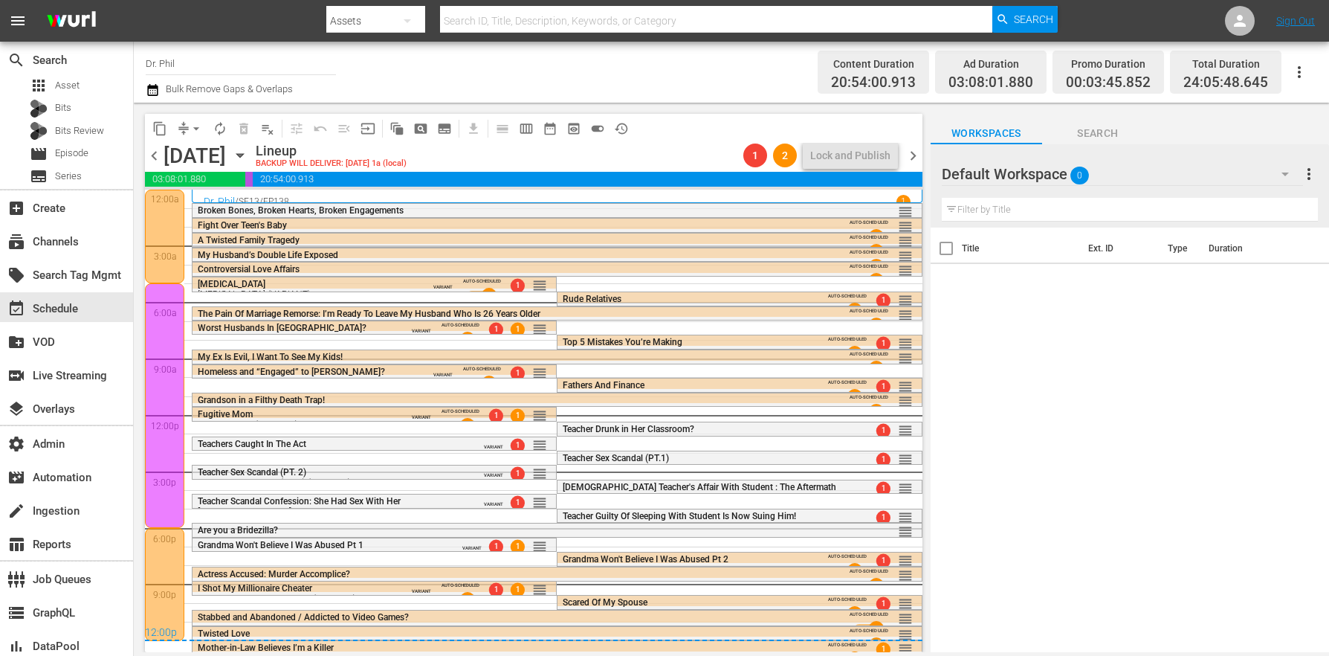
scroll to position [3, 0]
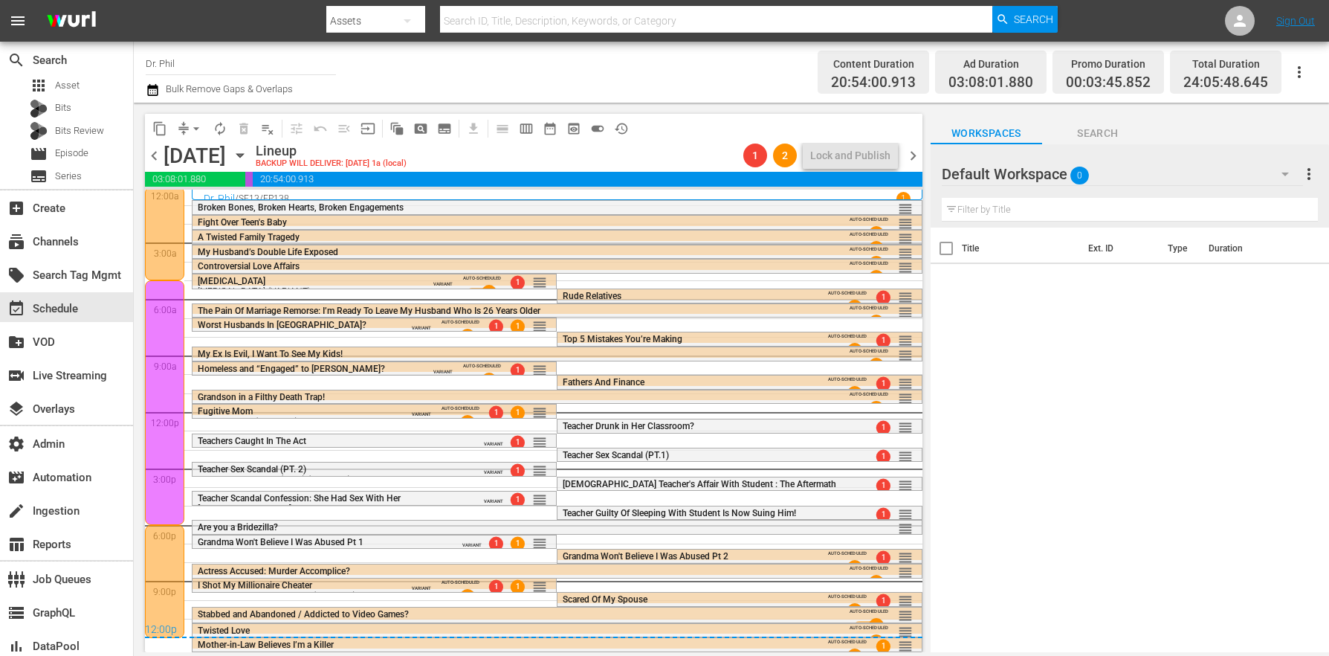
click at [334, 630] on div "12:00p" at bounding box center [534, 630] width 778 height 15
click at [595, 129] on span "toggle_on" at bounding box center [597, 128] width 15 height 15
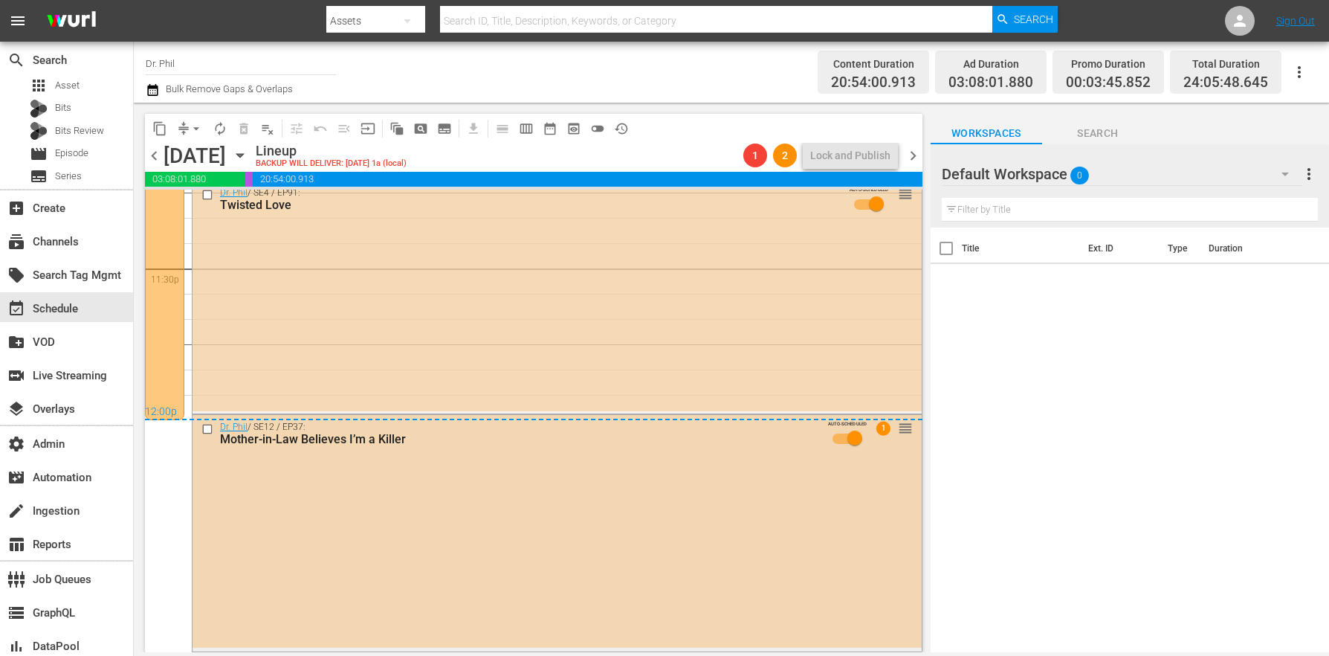
click at [323, 508] on div "Dr. Phil / SE12 / EP37: Mother-in-Law Believes I’m a Killer AUTO-SCHEDULED 1 re…" at bounding box center [557, 531] width 729 height 233
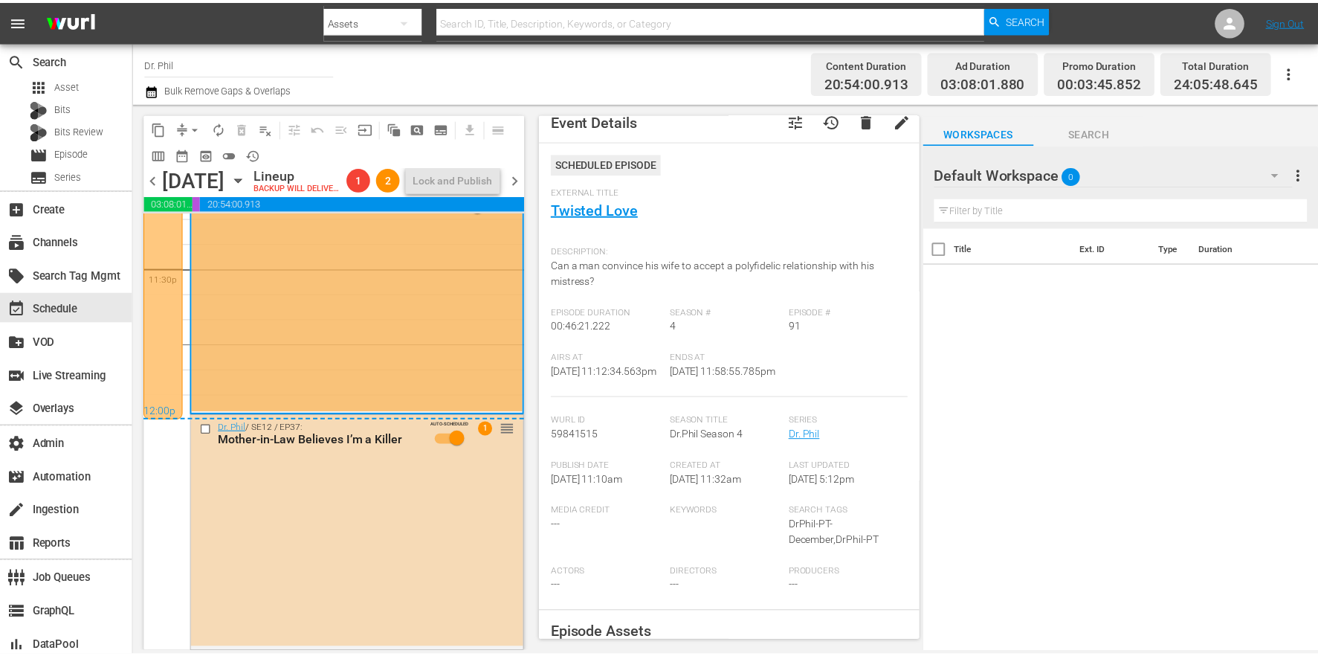
scroll to position [0, 0]
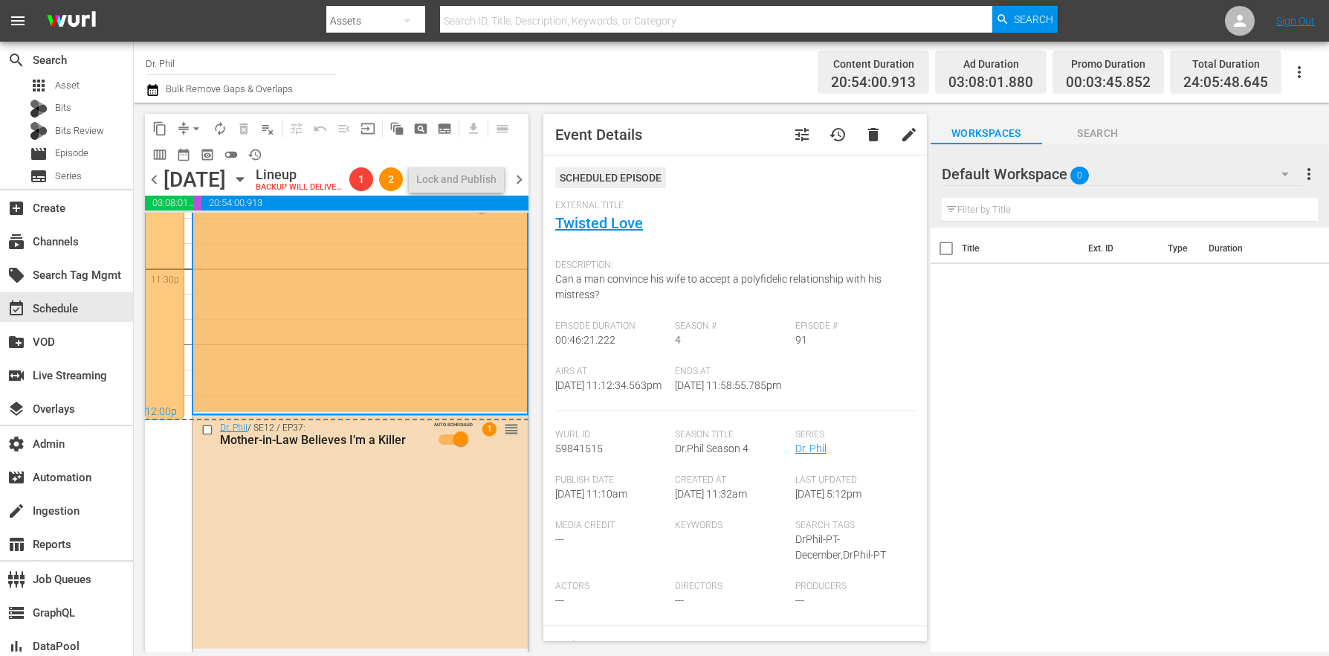
click at [795, 126] on span "tune" at bounding box center [802, 135] width 18 height 18
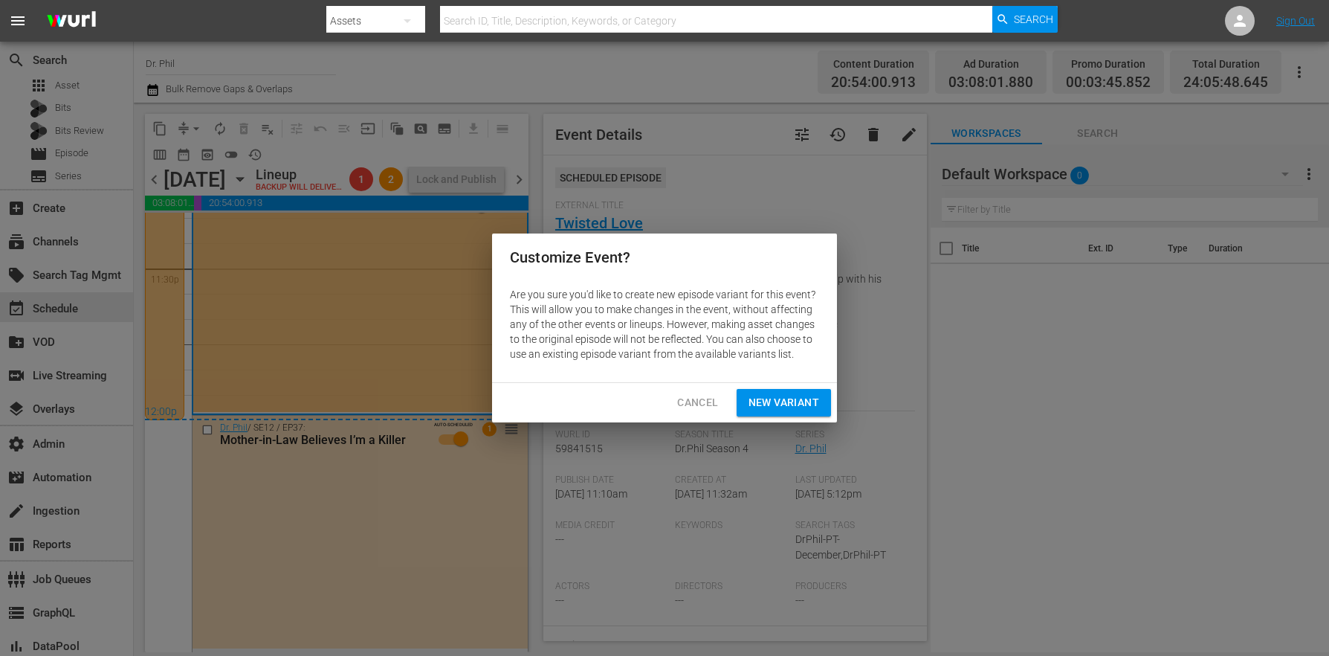
click at [779, 407] on span "New Variant" at bounding box center [784, 402] width 71 height 19
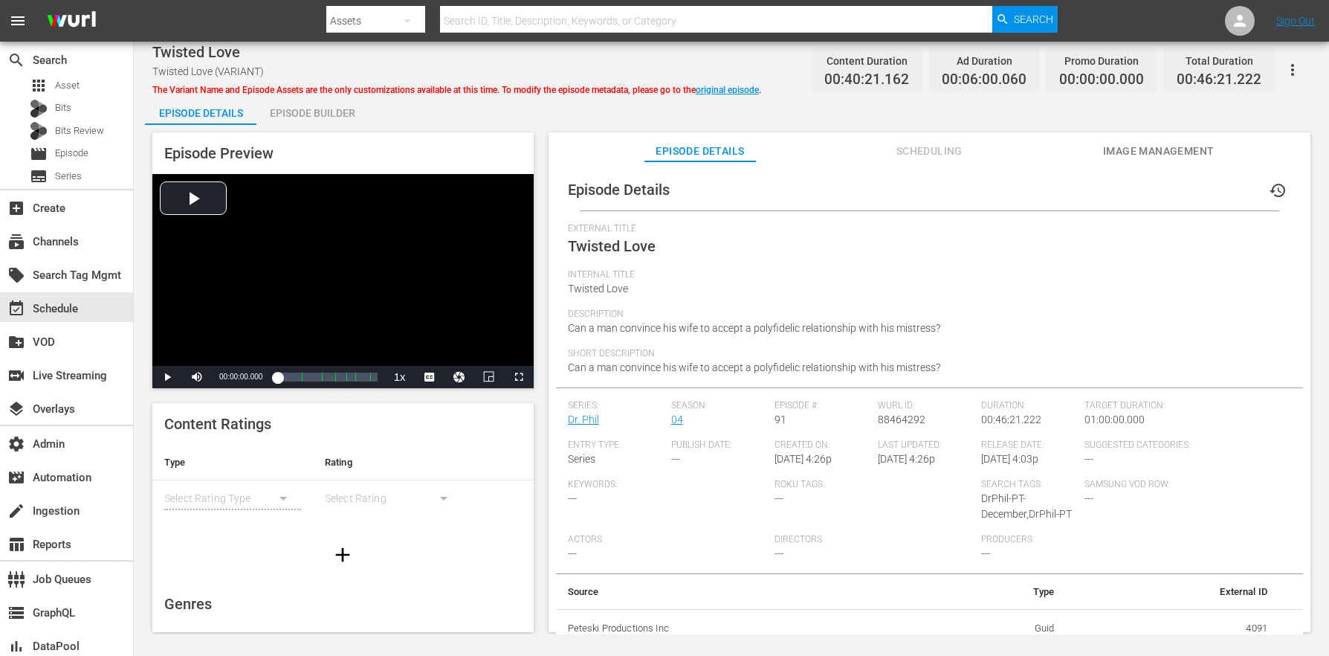
click at [294, 95] on div "Episode Builder" at bounding box center [311, 113] width 111 height 36
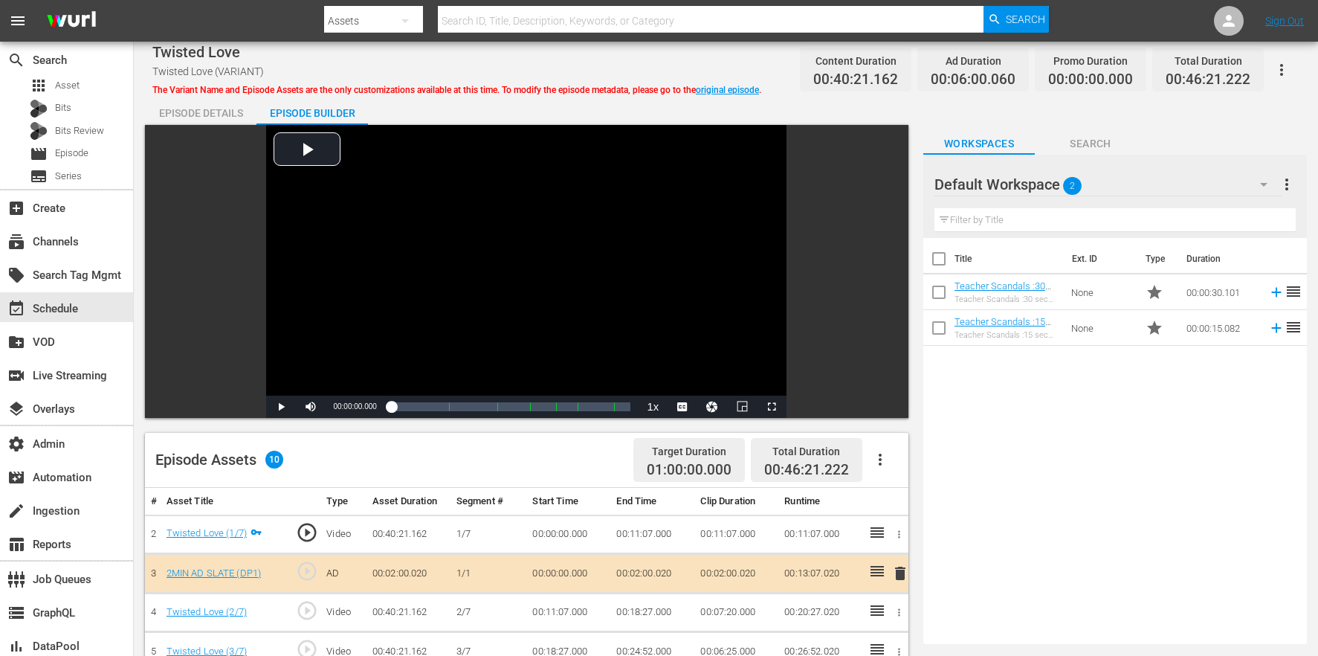
scroll to position [387, 0]
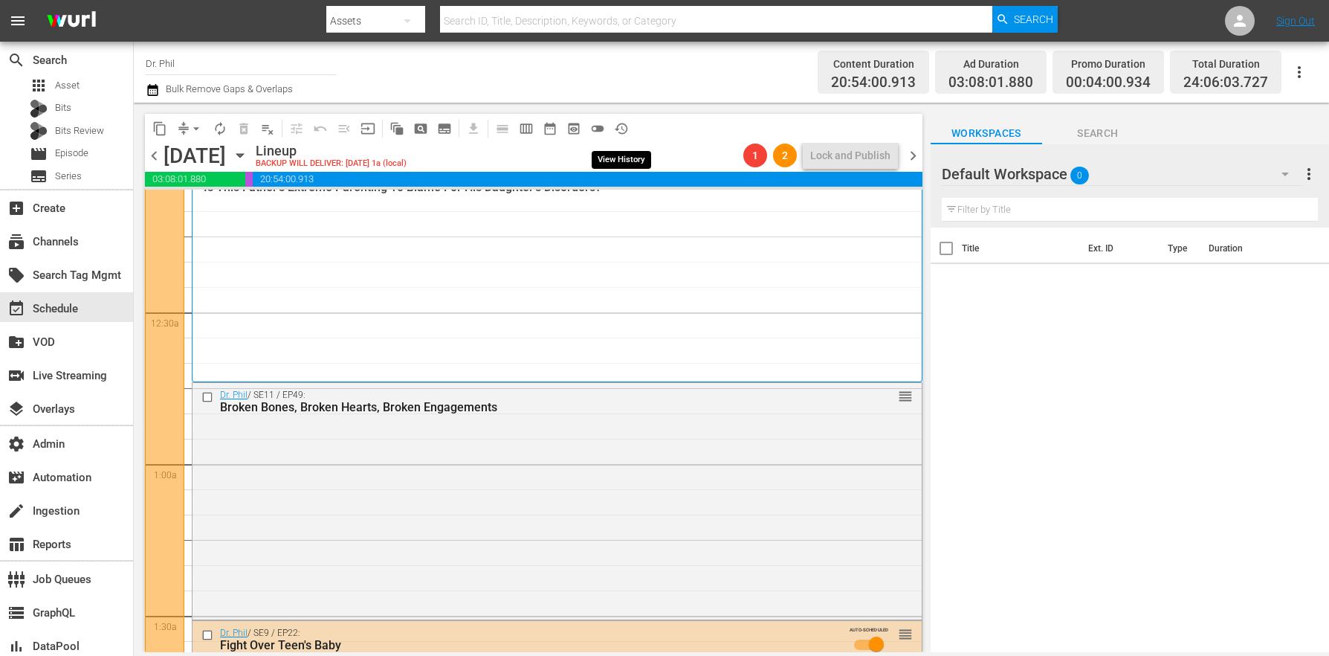
click at [601, 129] on span "toggle_off" at bounding box center [597, 128] width 15 height 15
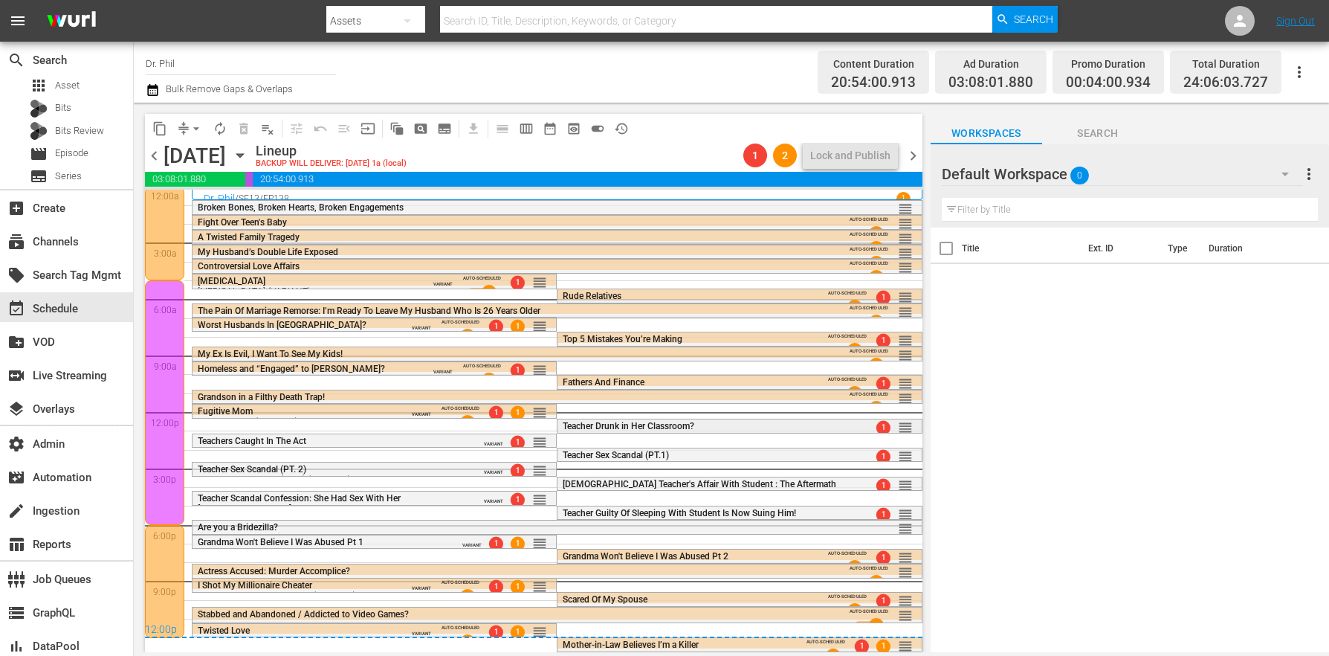
scroll to position [3, 0]
click at [146, 91] on icon "button" at bounding box center [153, 90] width 14 height 18
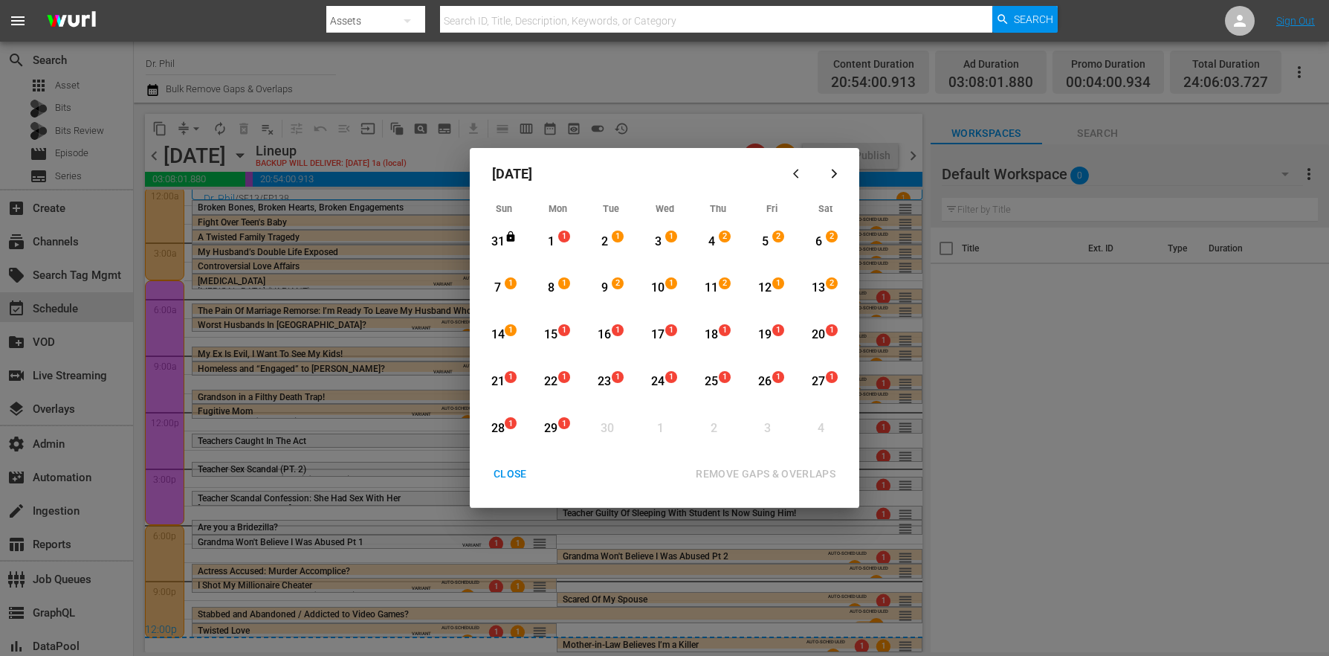
click at [555, 243] on div "1" at bounding box center [551, 241] width 19 height 17
click at [511, 329] on span "1" at bounding box center [510, 330] width 10 height 12
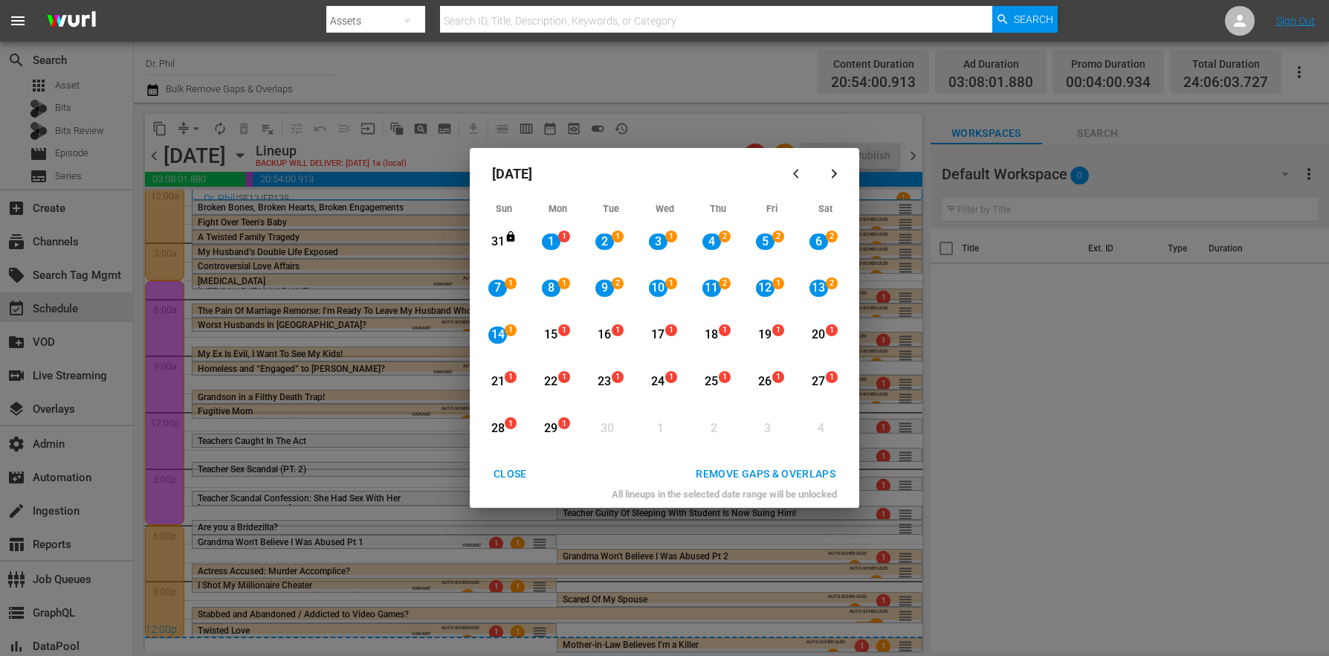
click at [737, 475] on div "REMOVE GAPS & OVERLAPS" at bounding box center [766, 474] width 164 height 19
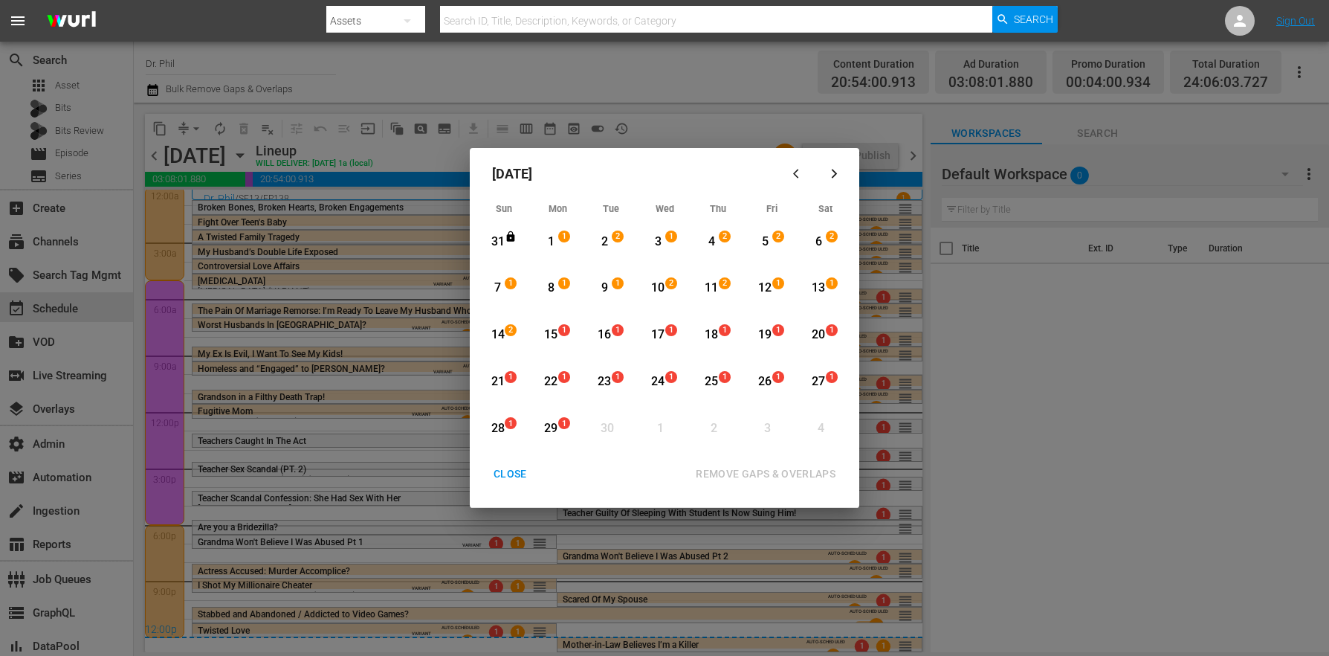
click at [515, 473] on div "CLOSE" at bounding box center [510, 474] width 57 height 19
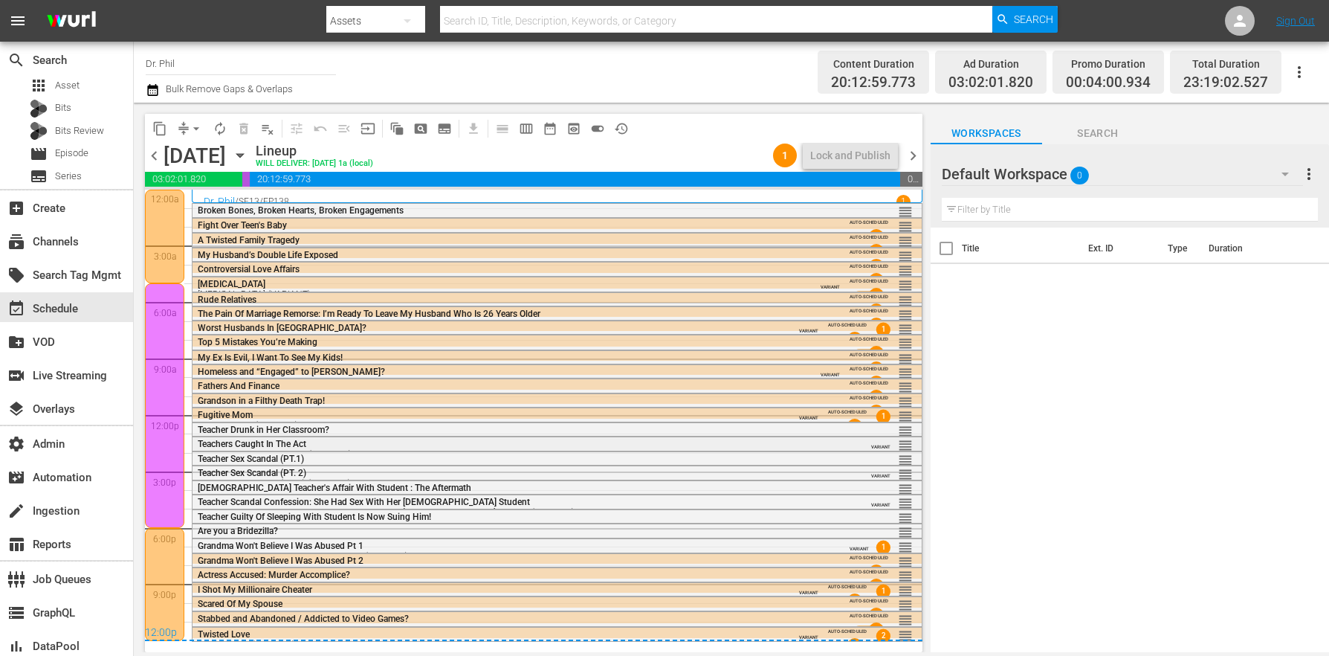
click at [234, 442] on span "Teachers Caught In The Act" at bounding box center [252, 444] width 109 height 10
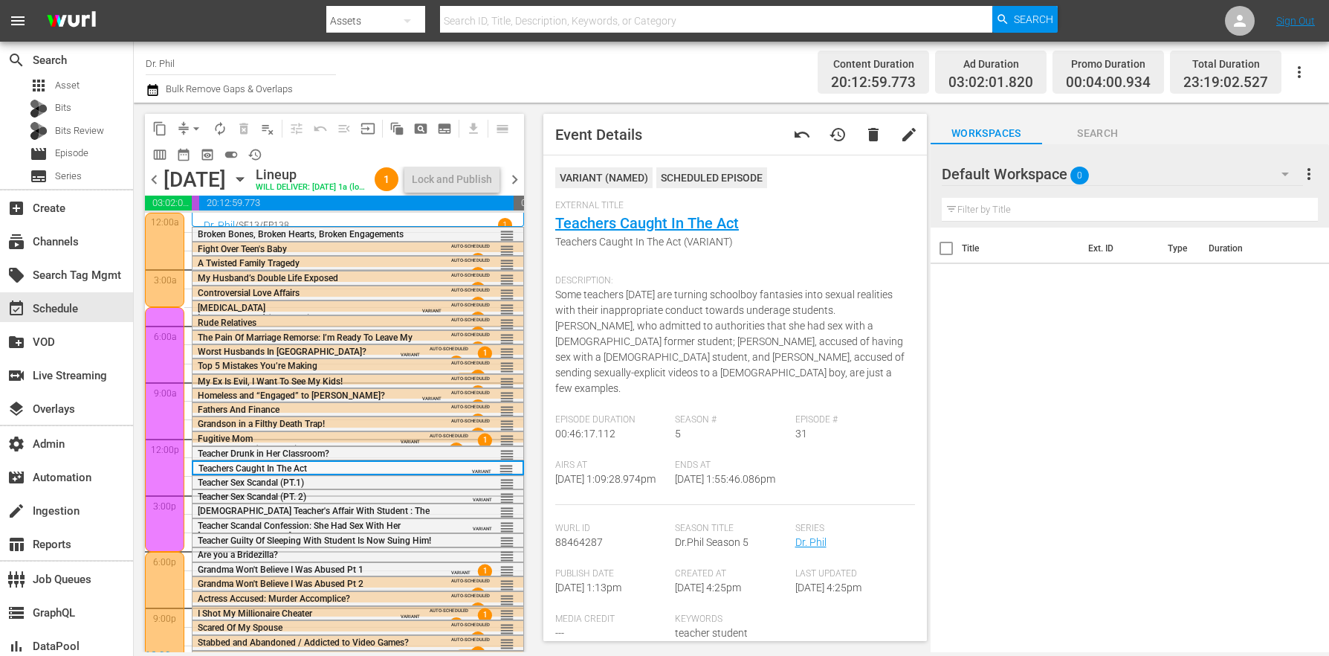
click at [522, 184] on span "chevron_right" at bounding box center [514, 179] width 19 height 19
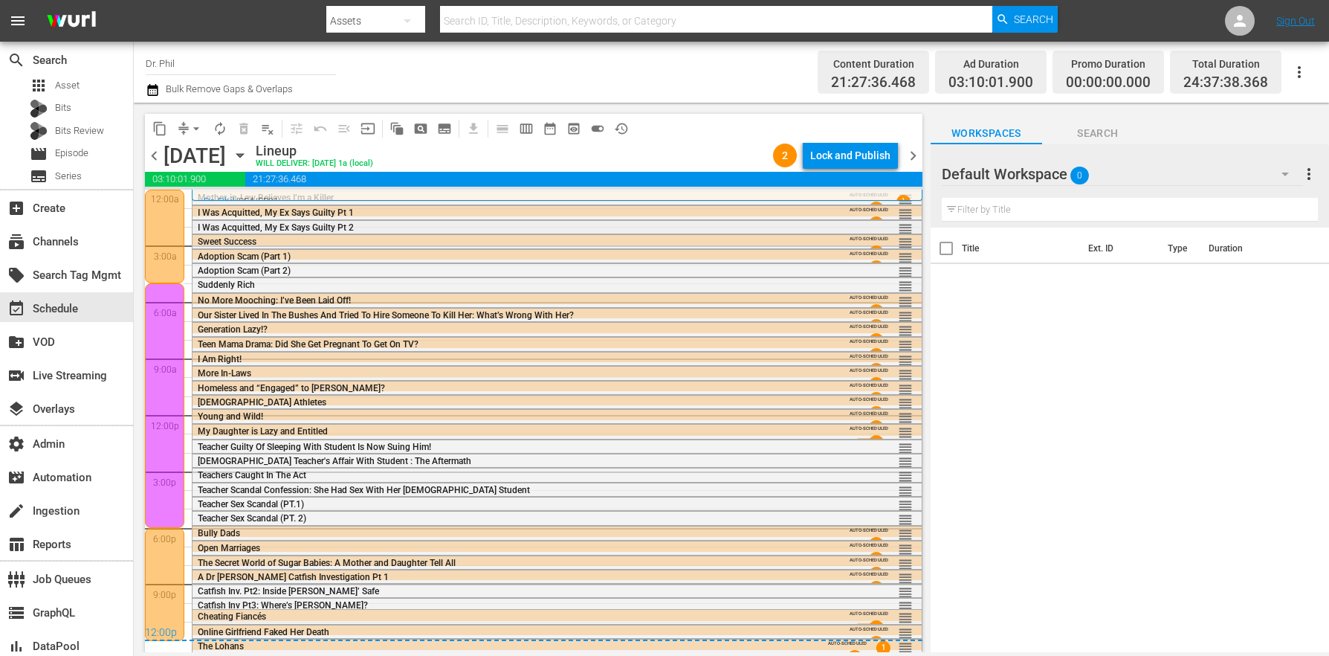
click at [259, 227] on span "I Was Acquitted, My Ex Says Guilty Pt 2" at bounding box center [276, 227] width 156 height 10
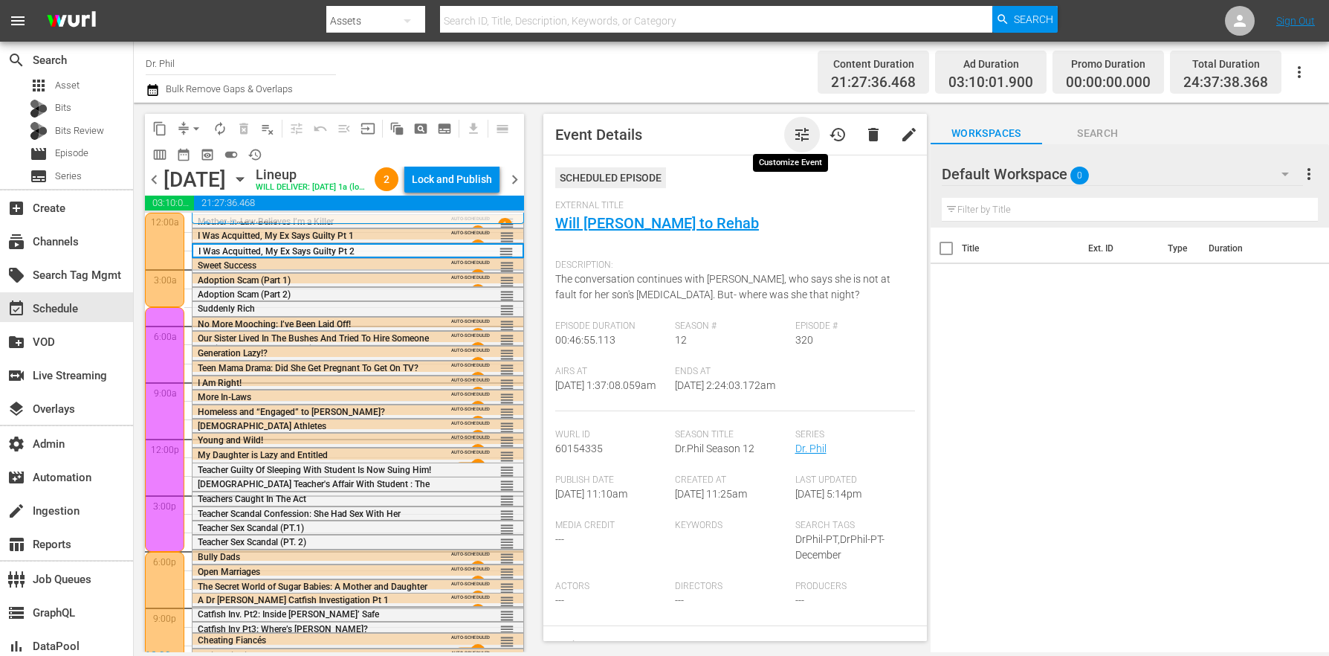
click at [793, 137] on span "tune" at bounding box center [802, 135] width 18 height 18
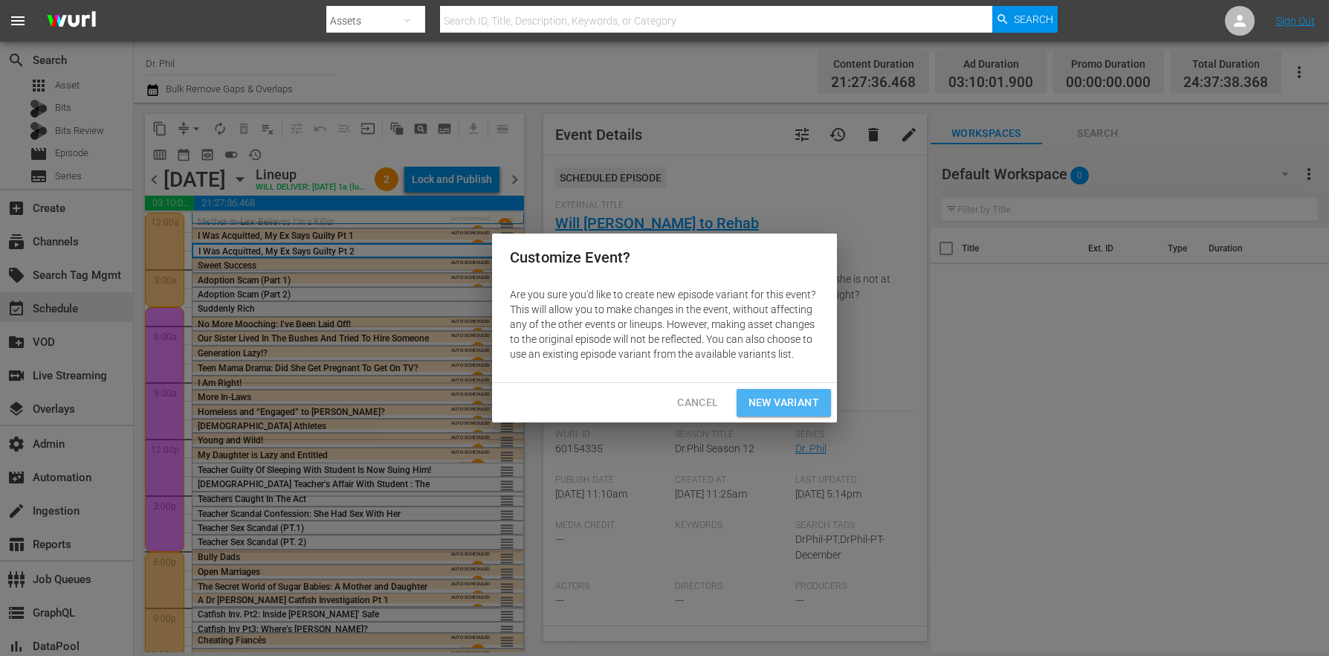
click at [772, 410] on span "New Variant" at bounding box center [784, 402] width 71 height 19
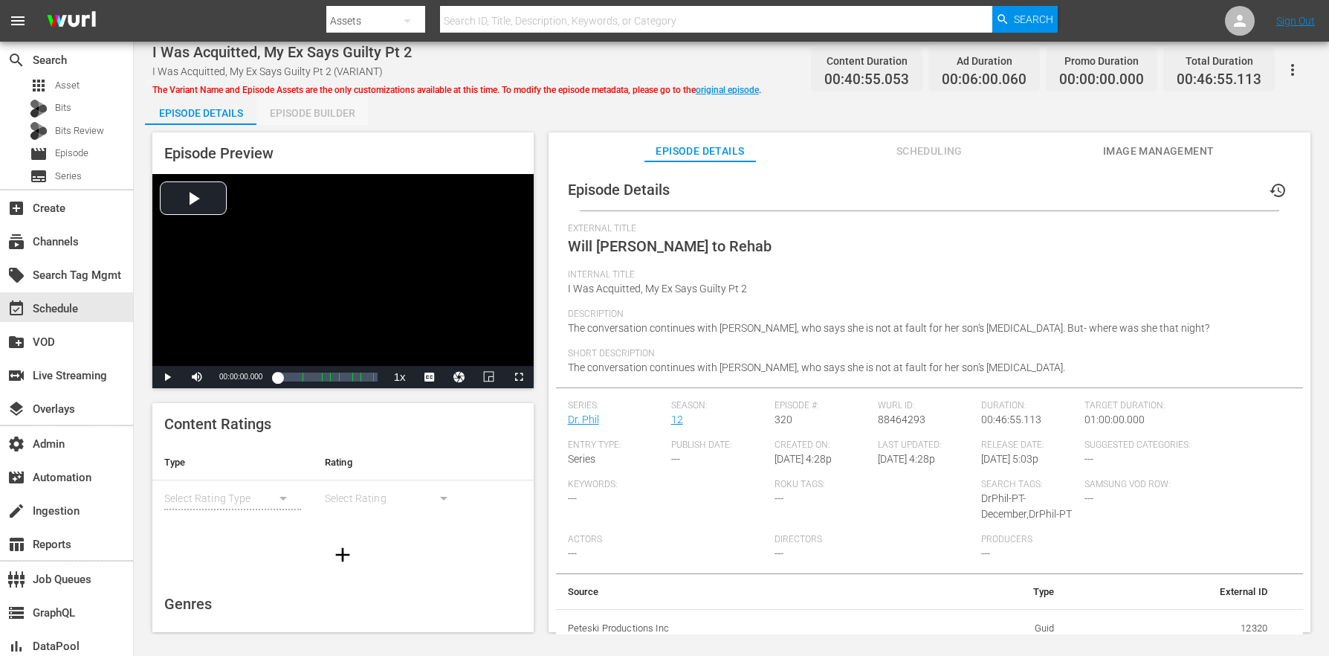
click at [309, 115] on div "Episode Builder" at bounding box center [311, 113] width 111 height 36
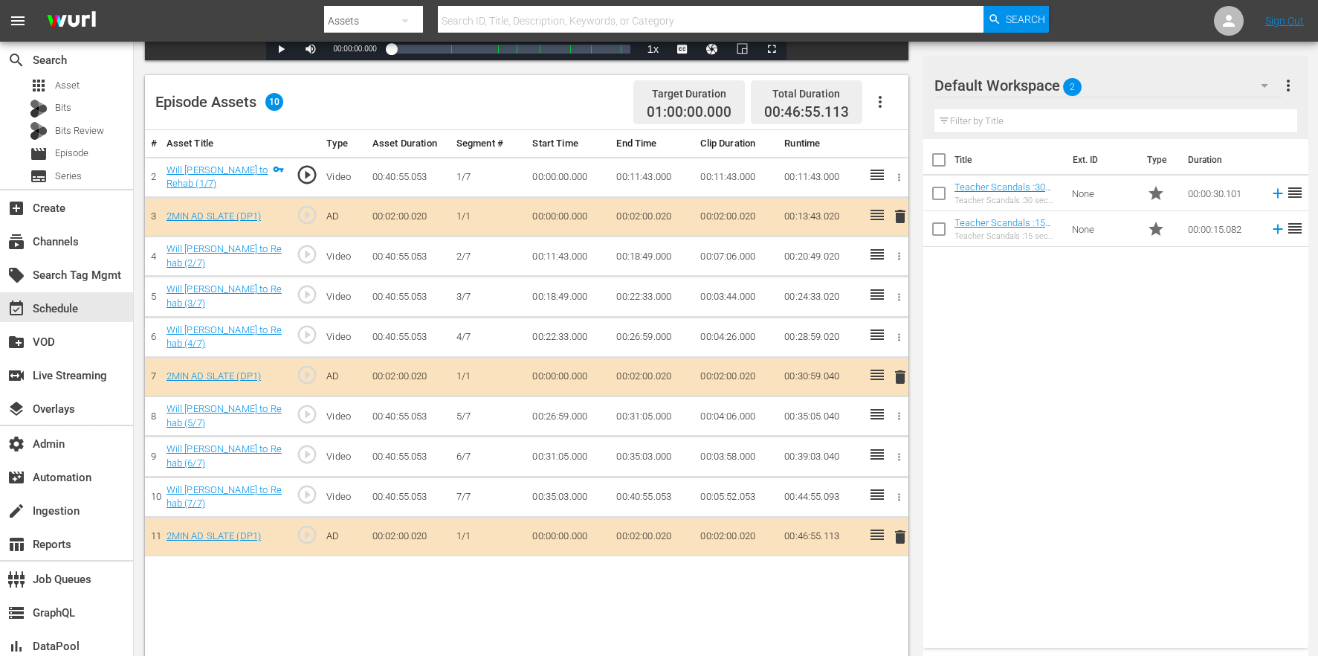
scroll to position [387, 0]
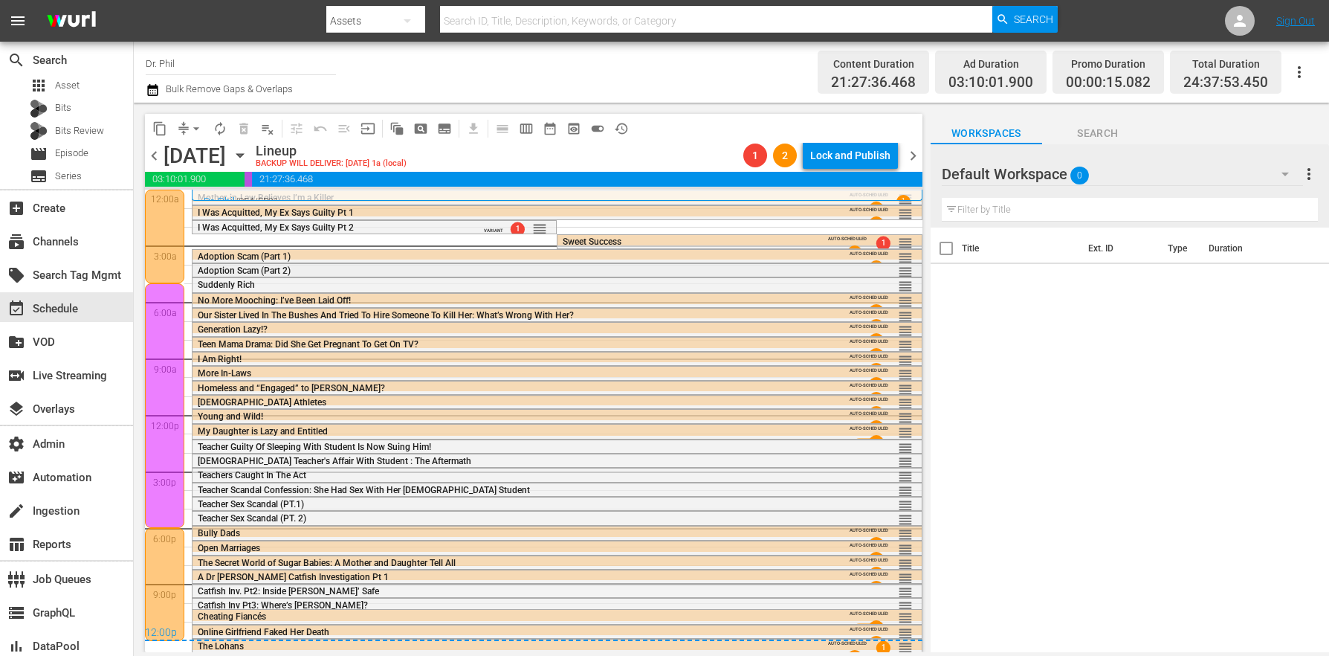
click at [287, 271] on span "Adoption Scam (Part 2)" at bounding box center [244, 270] width 93 height 10
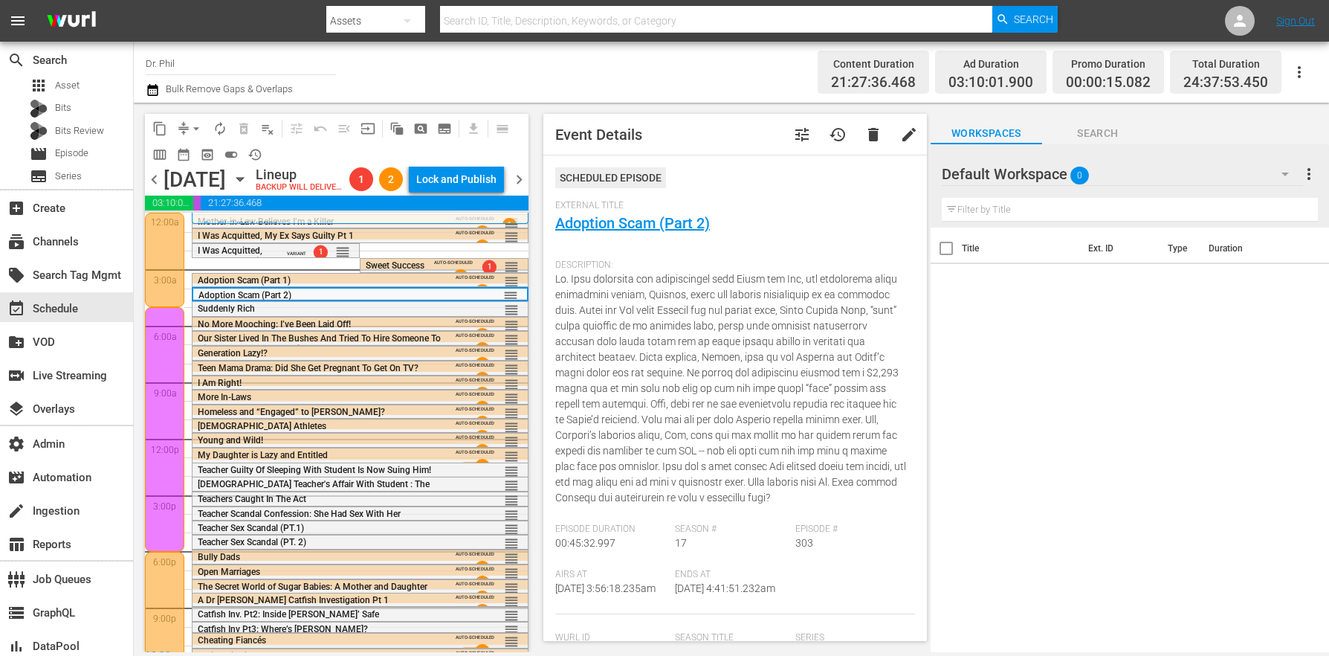
click at [797, 133] on span "tune" at bounding box center [802, 135] width 18 height 18
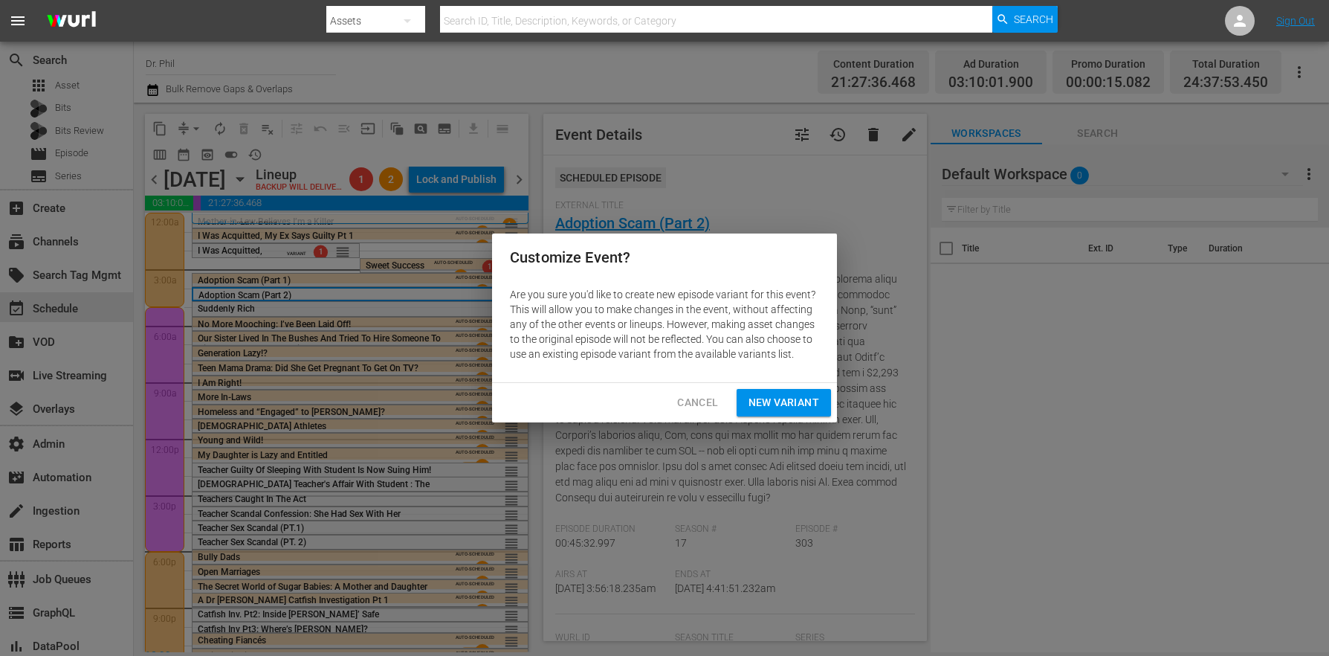
click at [772, 402] on span "New Variant" at bounding box center [784, 402] width 71 height 19
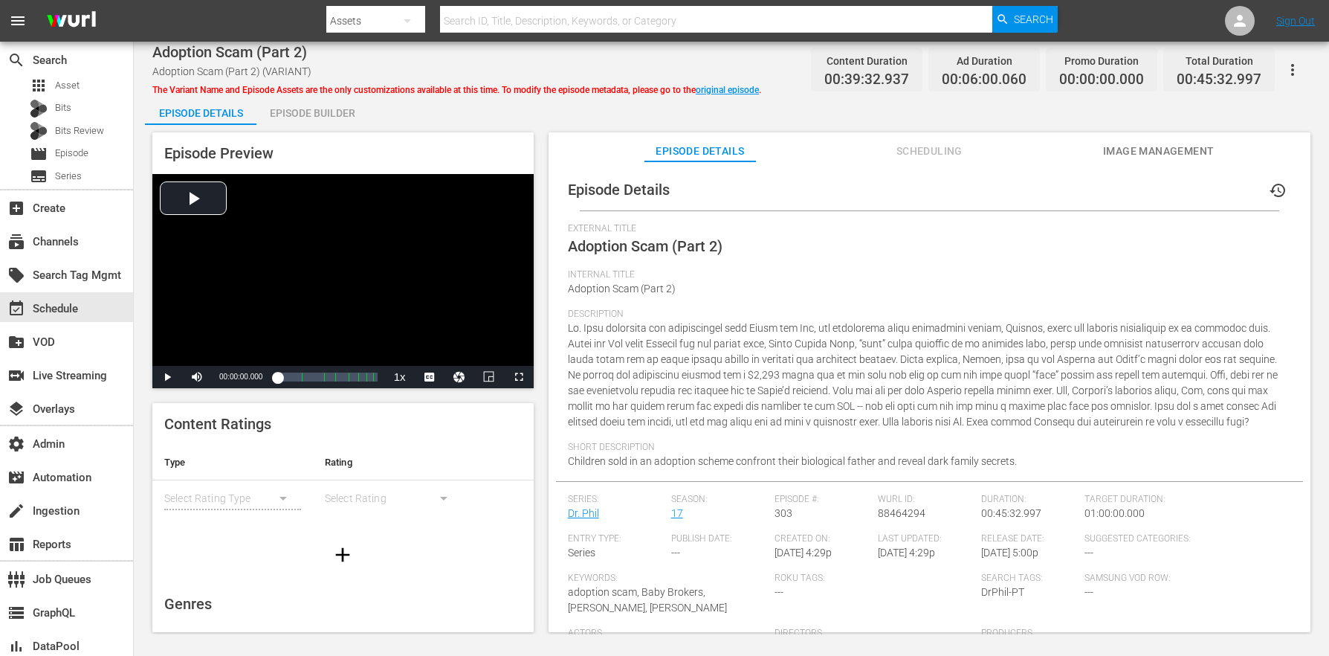
click at [300, 117] on div "Episode Builder" at bounding box center [311, 113] width 111 height 36
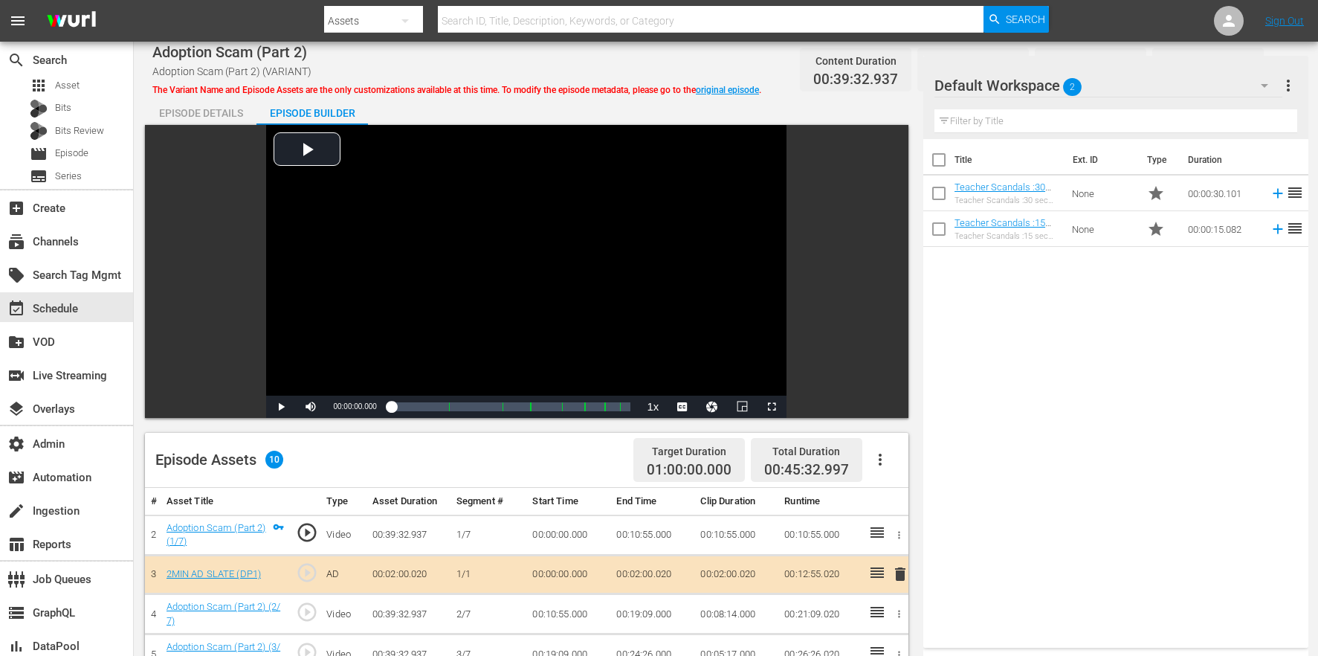
scroll to position [387, 0]
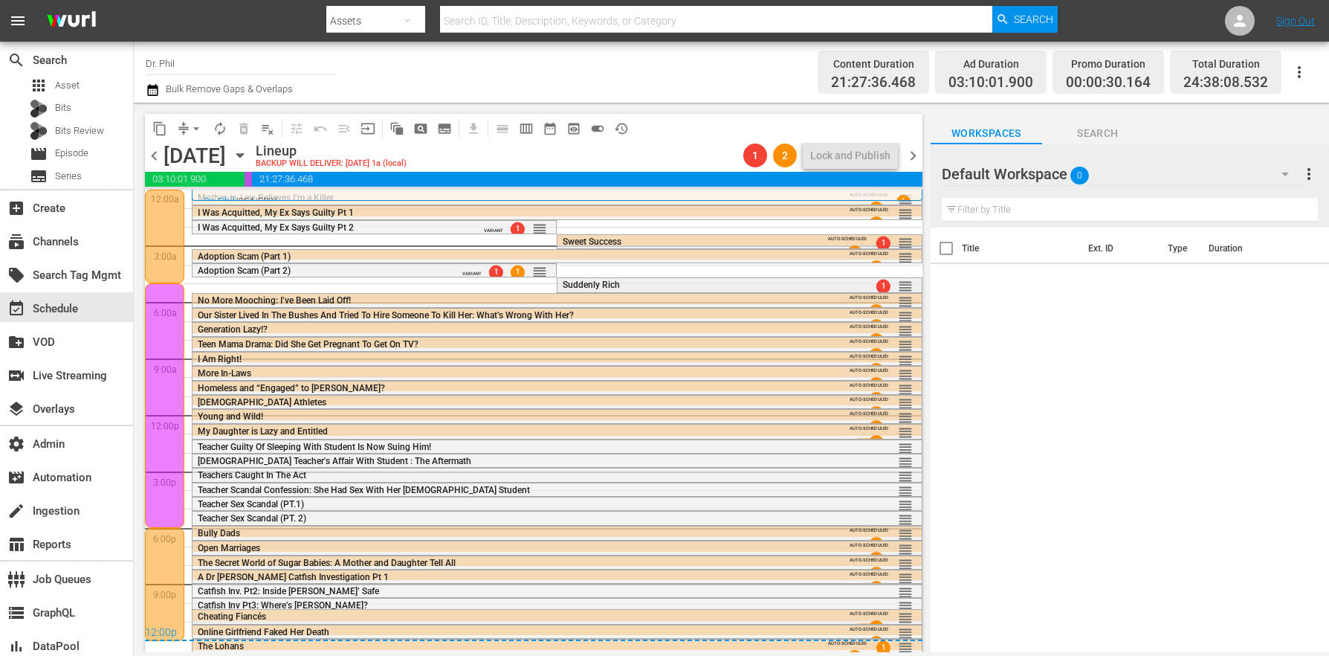
click at [592, 288] on span "Suddenly Rich" at bounding box center [591, 284] width 57 height 10
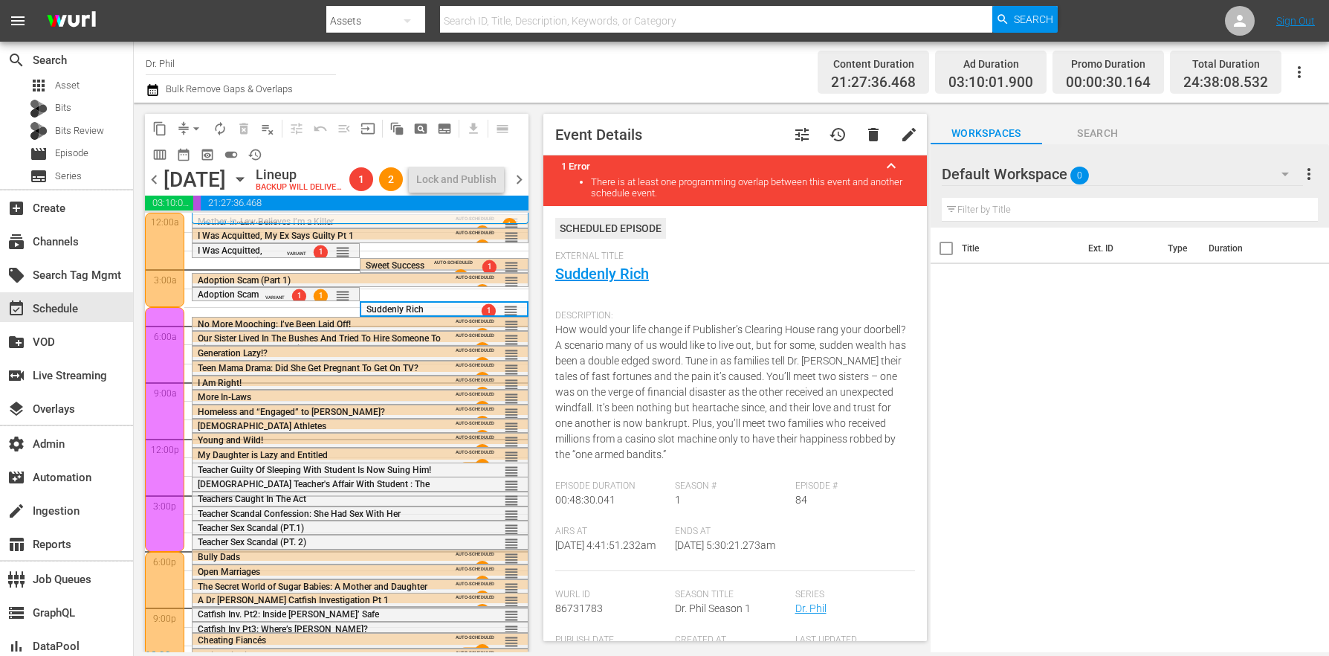
scroll to position [400, 0]
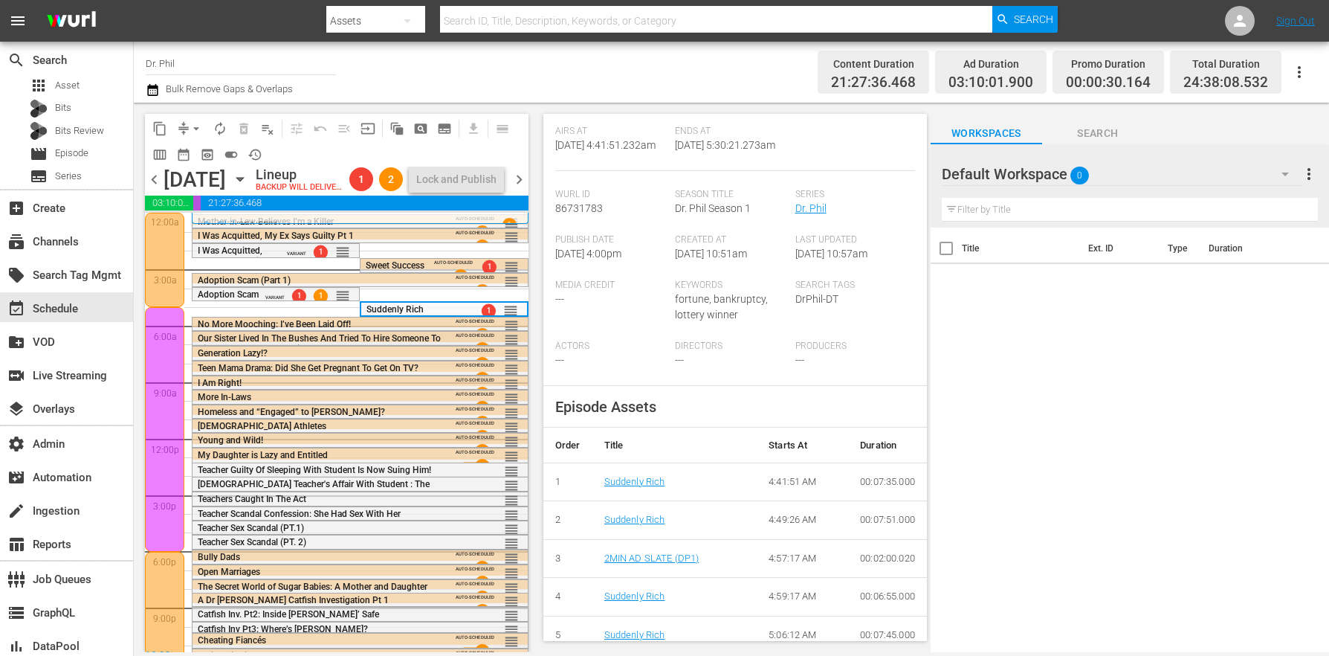
click at [238, 354] on span "Our Sister Lived In The Bushes And Tried To Hire Someone To Kill Her: What’s Wr…" at bounding box center [319, 343] width 243 height 21
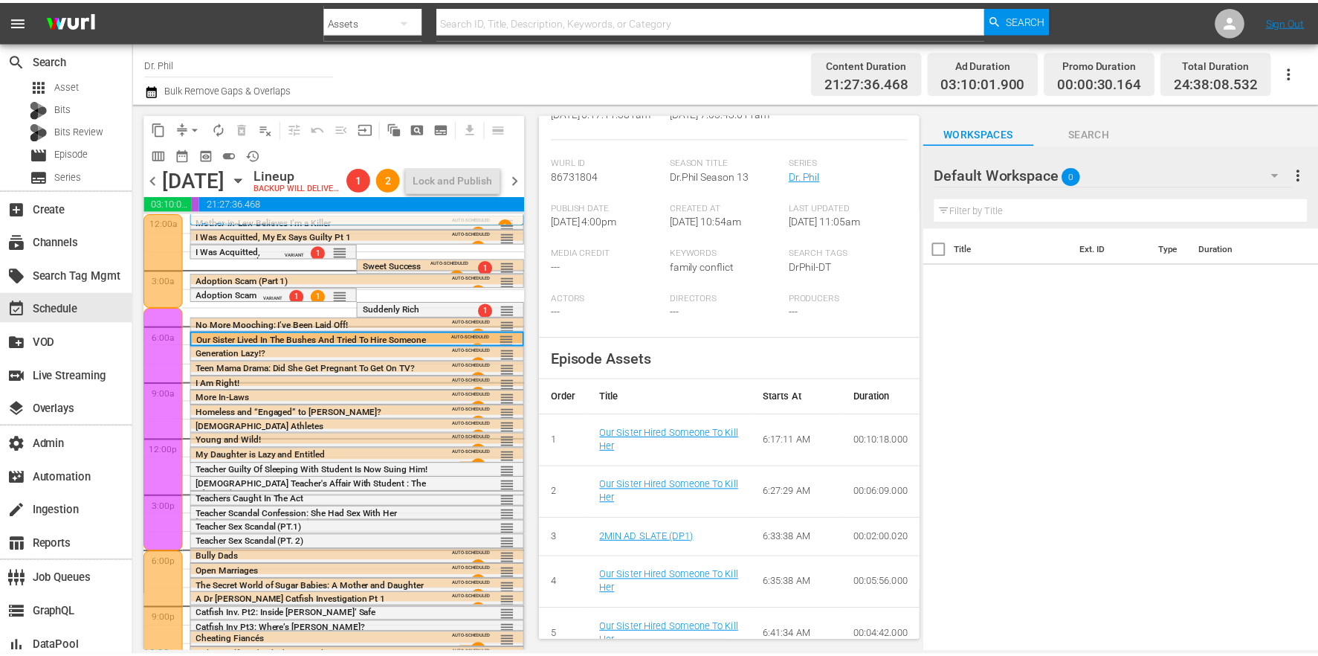
scroll to position [0, 0]
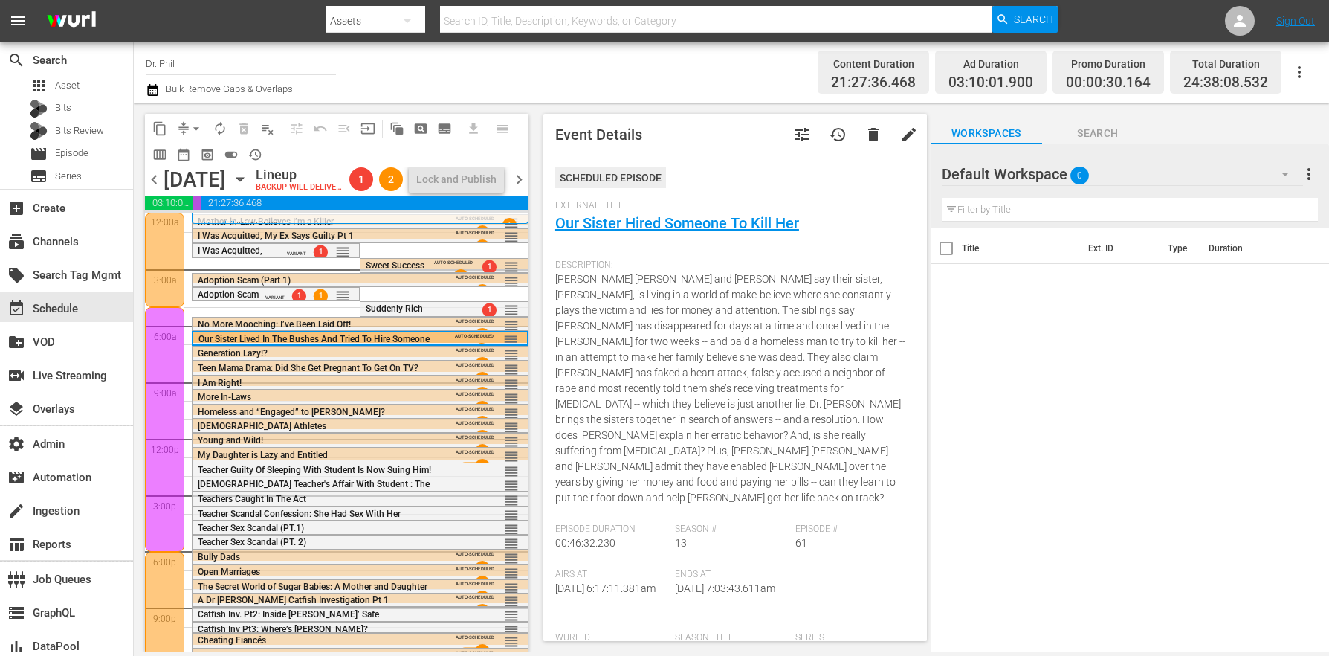
click at [795, 136] on span "tune" at bounding box center [802, 135] width 18 height 18
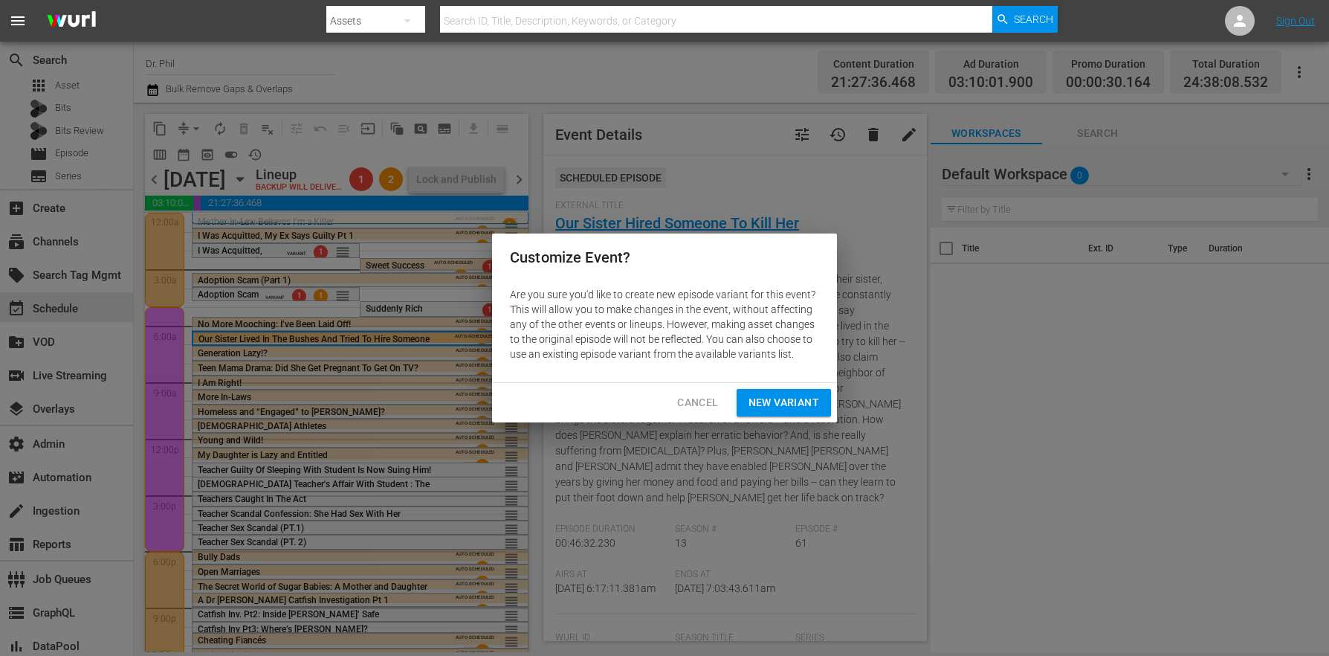
click at [778, 399] on span "New Variant" at bounding box center [784, 402] width 71 height 19
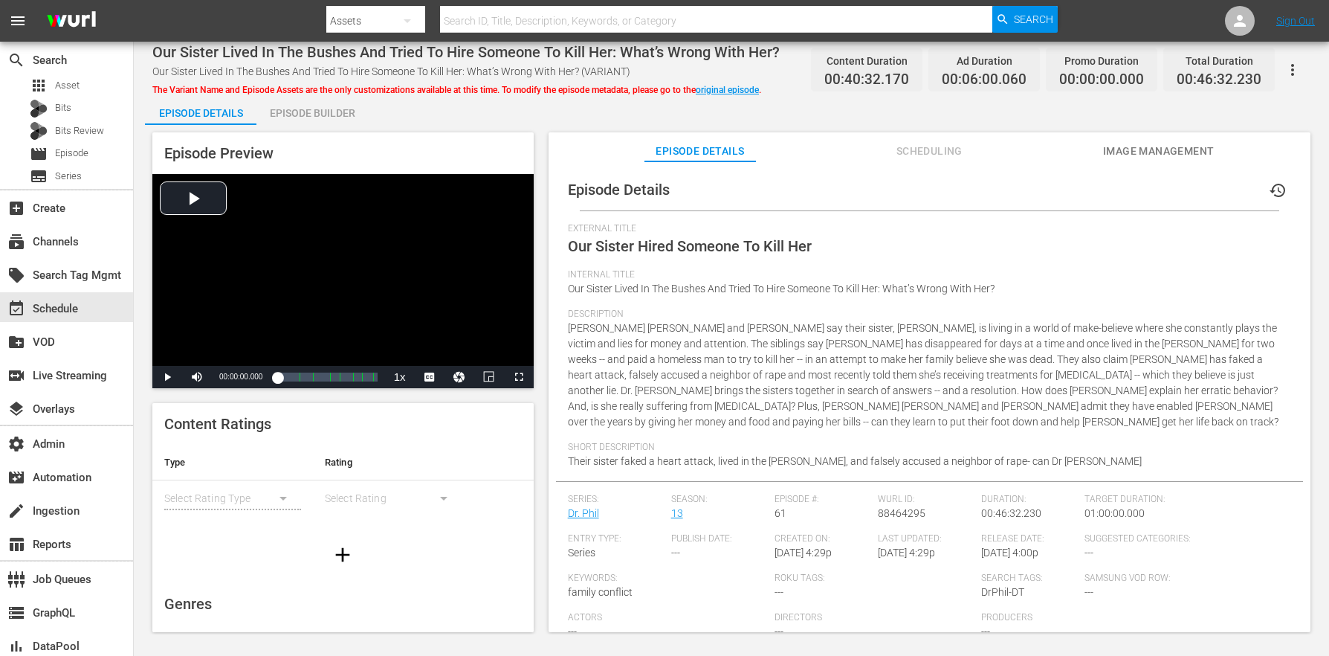
click at [333, 109] on div "Episode Builder" at bounding box center [311, 113] width 111 height 36
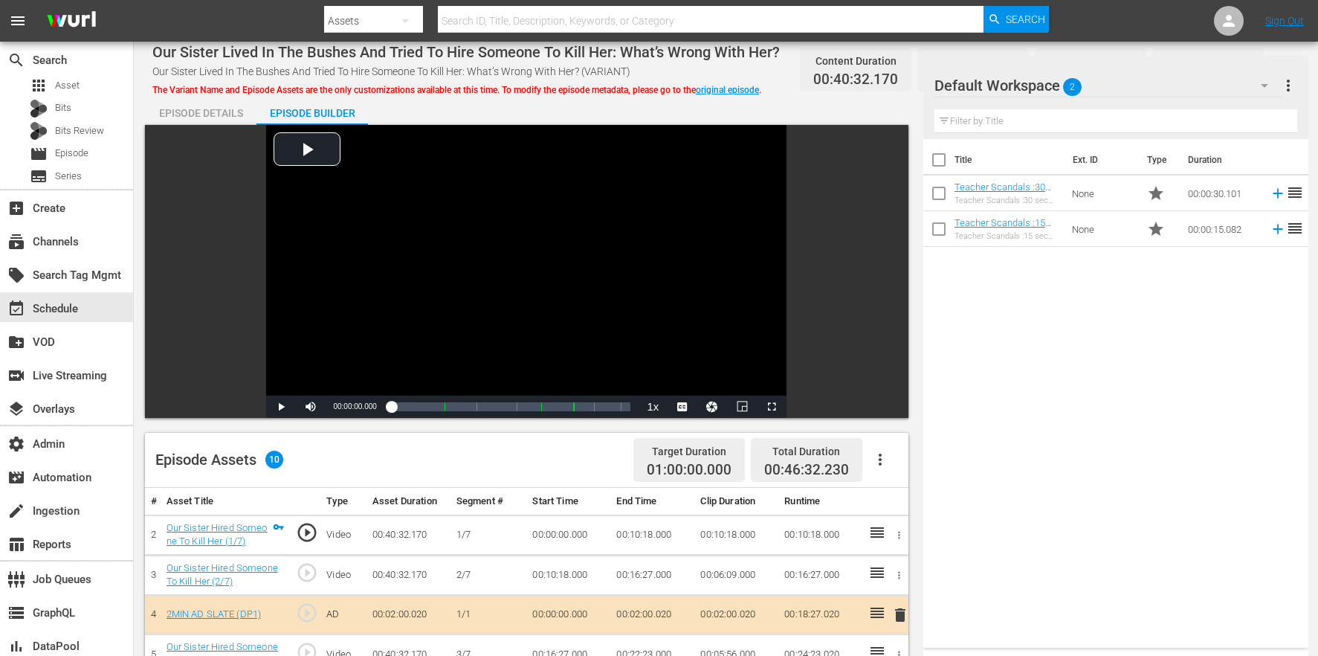
scroll to position [387, 0]
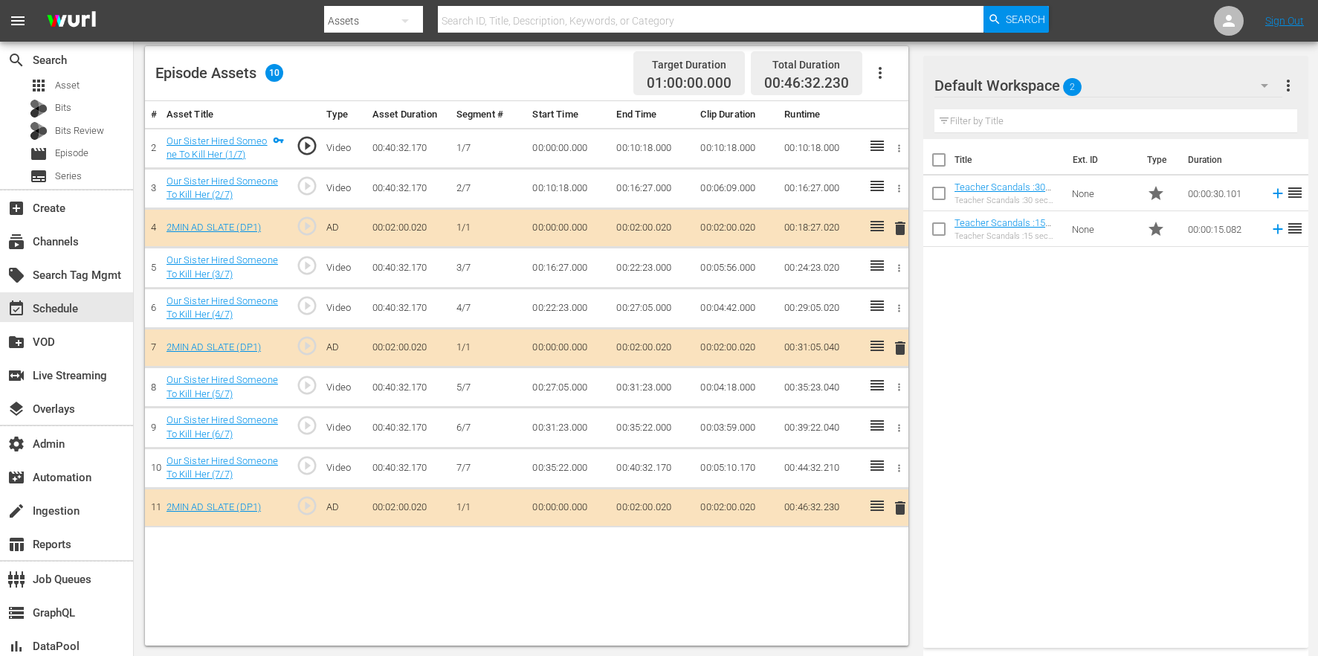
drag, startPoint x: 1099, startPoint y: 233, endPoint x: 1006, endPoint y: 312, distance: 122.4
click at [1099, 233] on td "None" at bounding box center [1103, 229] width 74 height 36
drag, startPoint x: 1006, startPoint y: 312, endPoint x: 717, endPoint y: 317, distance: 289.2
click at [717, 317] on div "Video Player is loading. Play Video Play Mute Current Time 00:00:00.000 / Durat…" at bounding box center [726, 191] width 1162 height 907
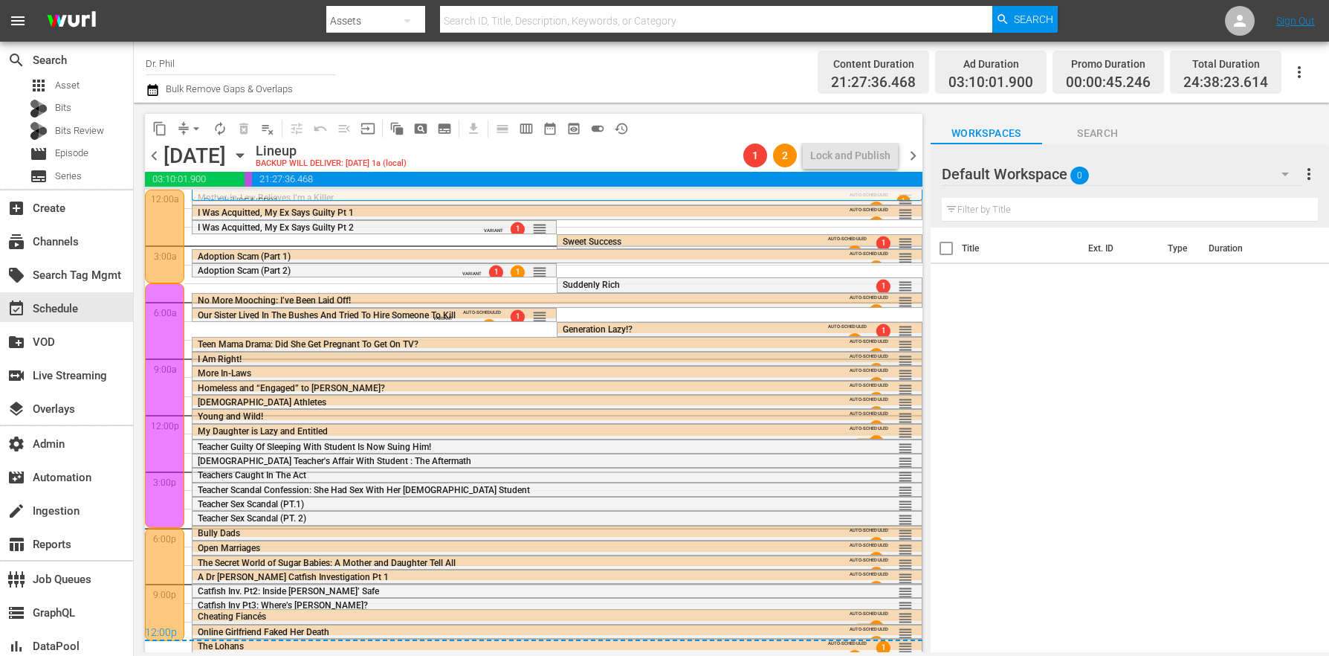
click at [320, 360] on div "I Am Right!" at bounding box center [517, 359] width 639 height 10
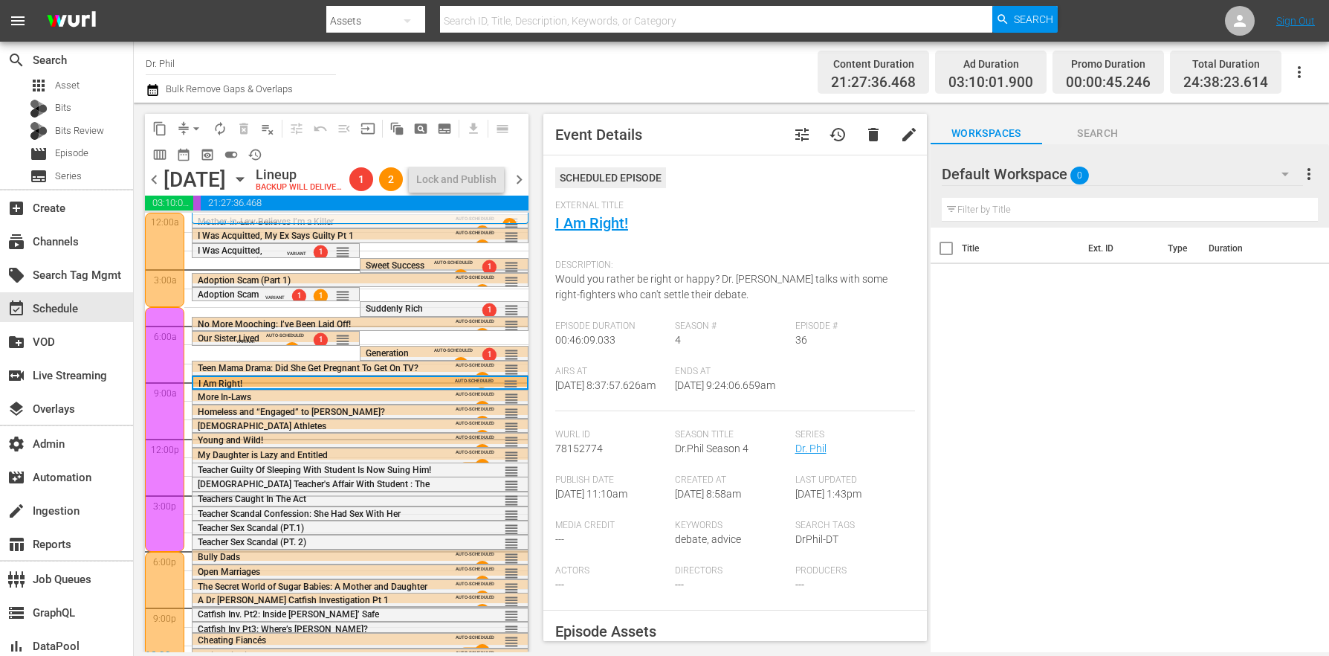
click at [786, 148] on button "tune" at bounding box center [802, 135] width 36 height 36
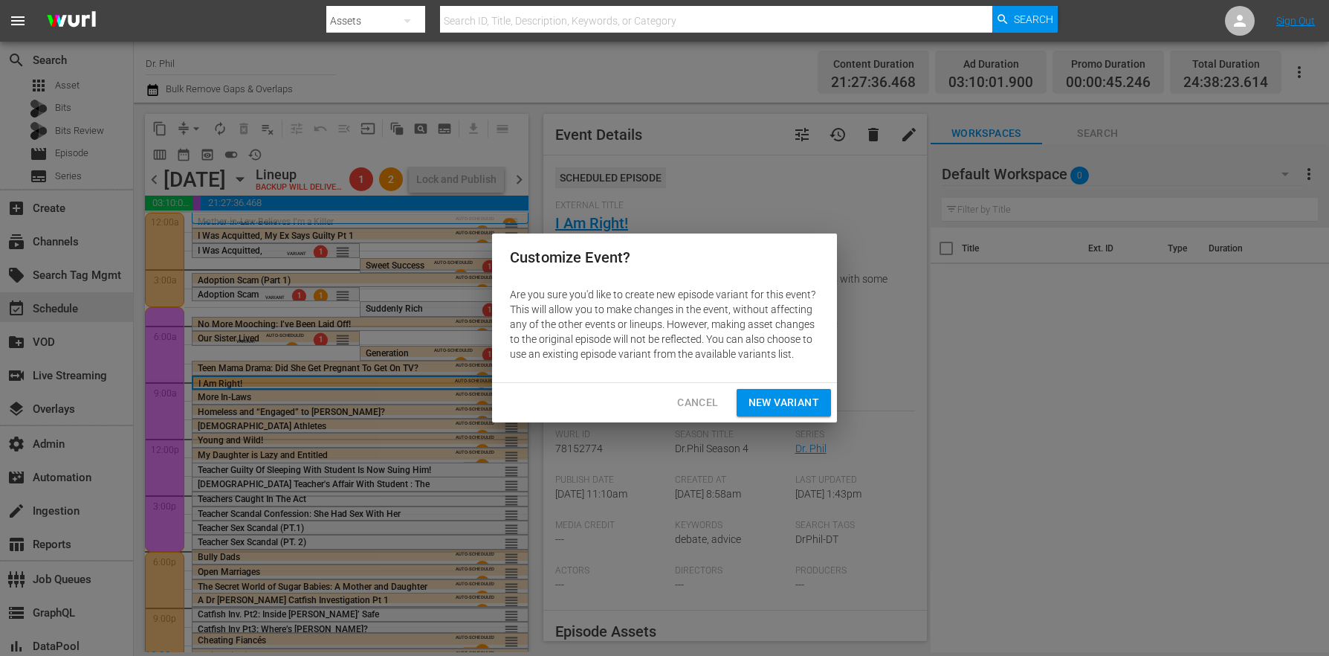
click at [785, 412] on button "New Variant" at bounding box center [784, 403] width 94 height 28
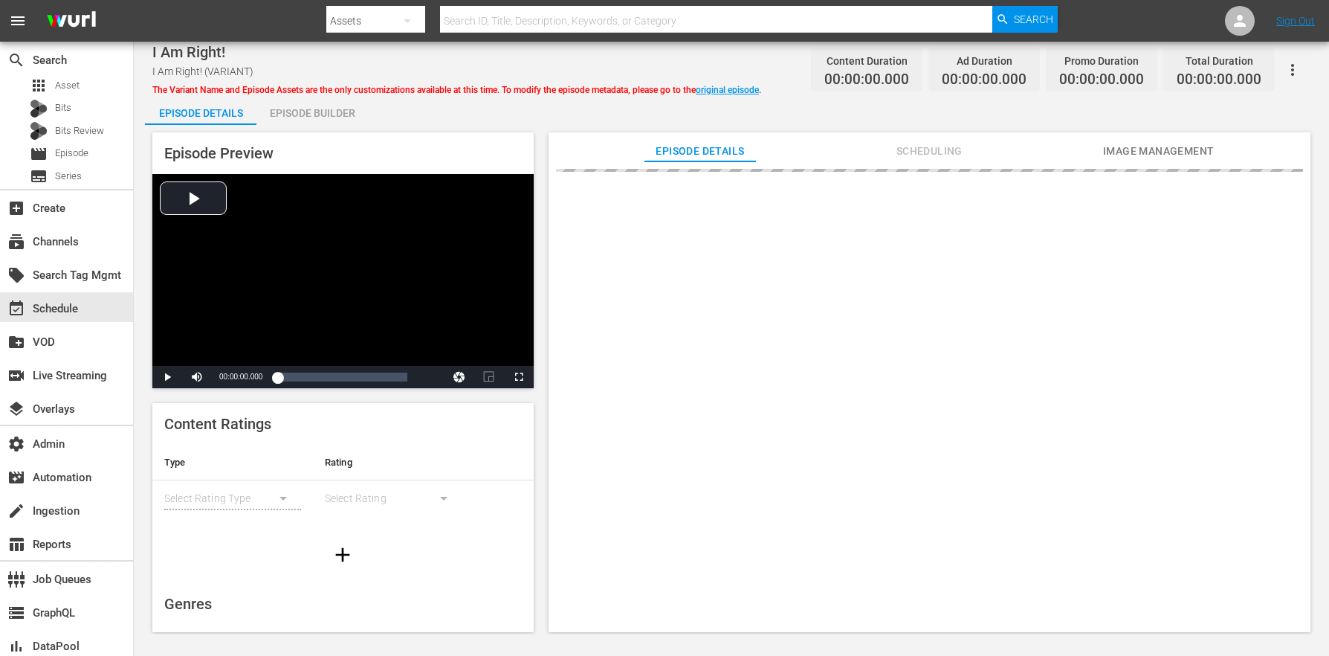
click at [332, 105] on div "Episode Builder" at bounding box center [311, 113] width 111 height 36
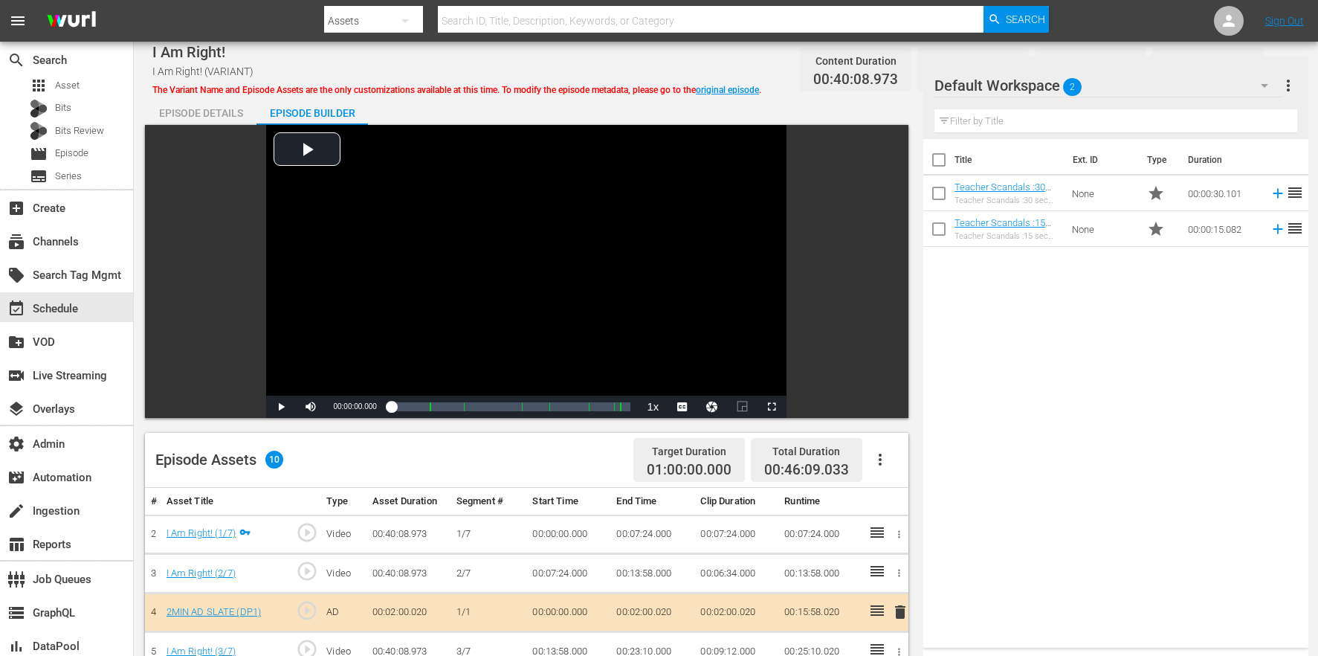
scroll to position [387, 0]
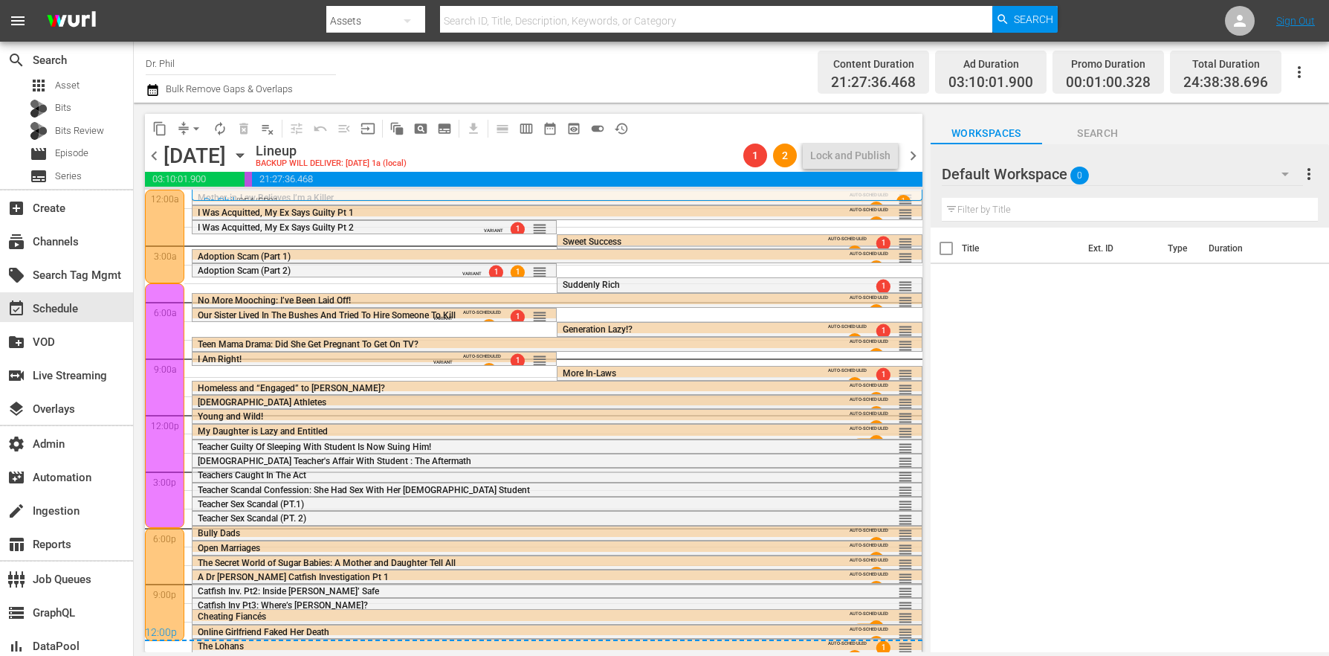
click at [272, 404] on span "[DEMOGRAPHIC_DATA] Athletes" at bounding box center [262, 402] width 129 height 10
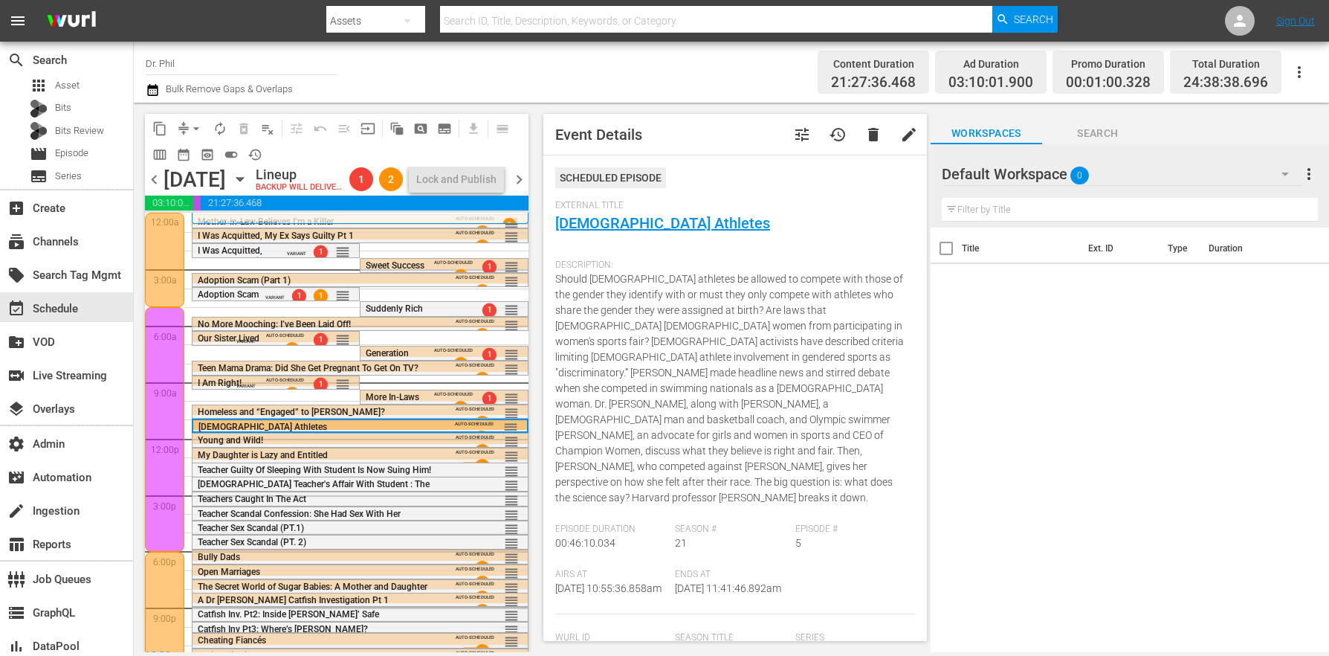
click at [793, 132] on span "tune" at bounding box center [802, 135] width 18 height 18
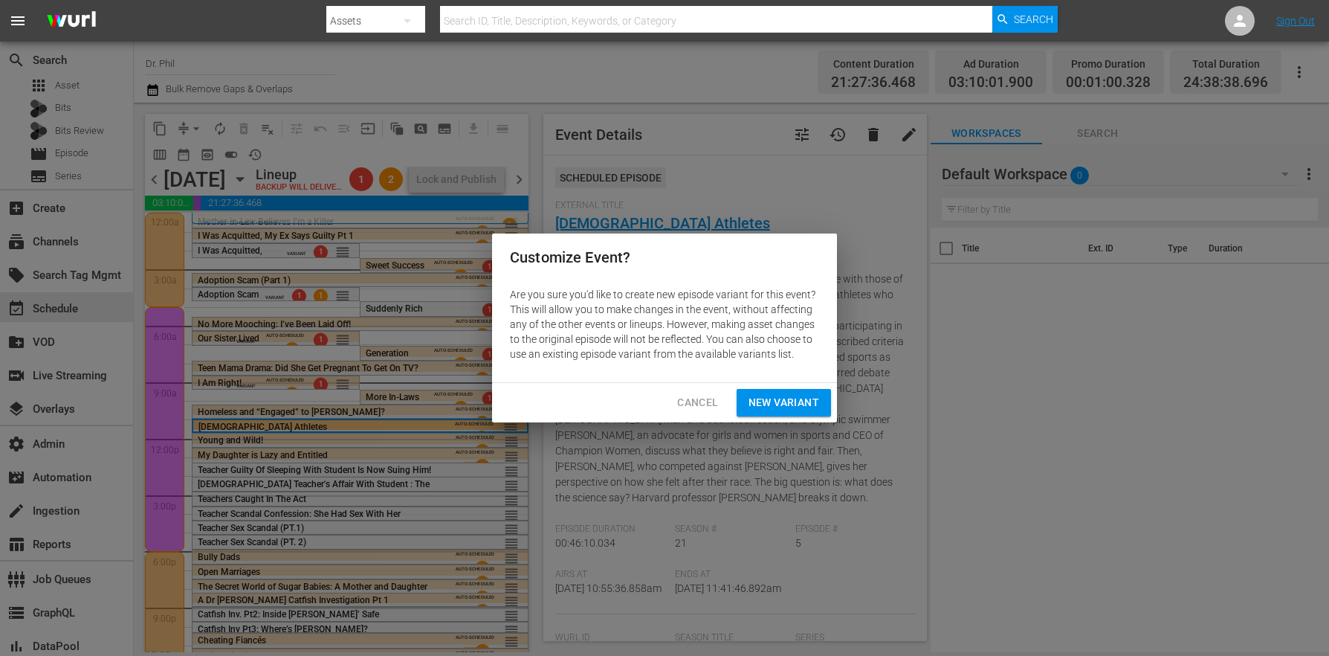
click at [785, 392] on button "New Variant" at bounding box center [784, 403] width 94 height 28
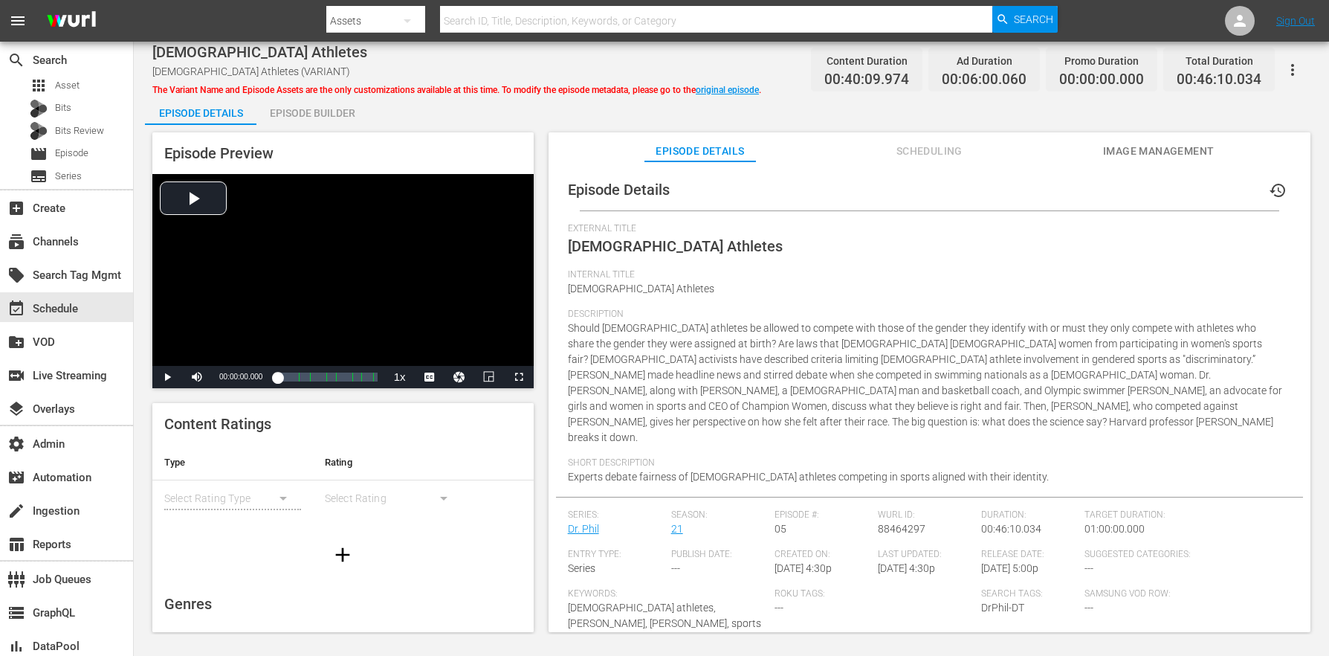
click at [356, 119] on div "Episode Builder" at bounding box center [311, 113] width 111 height 36
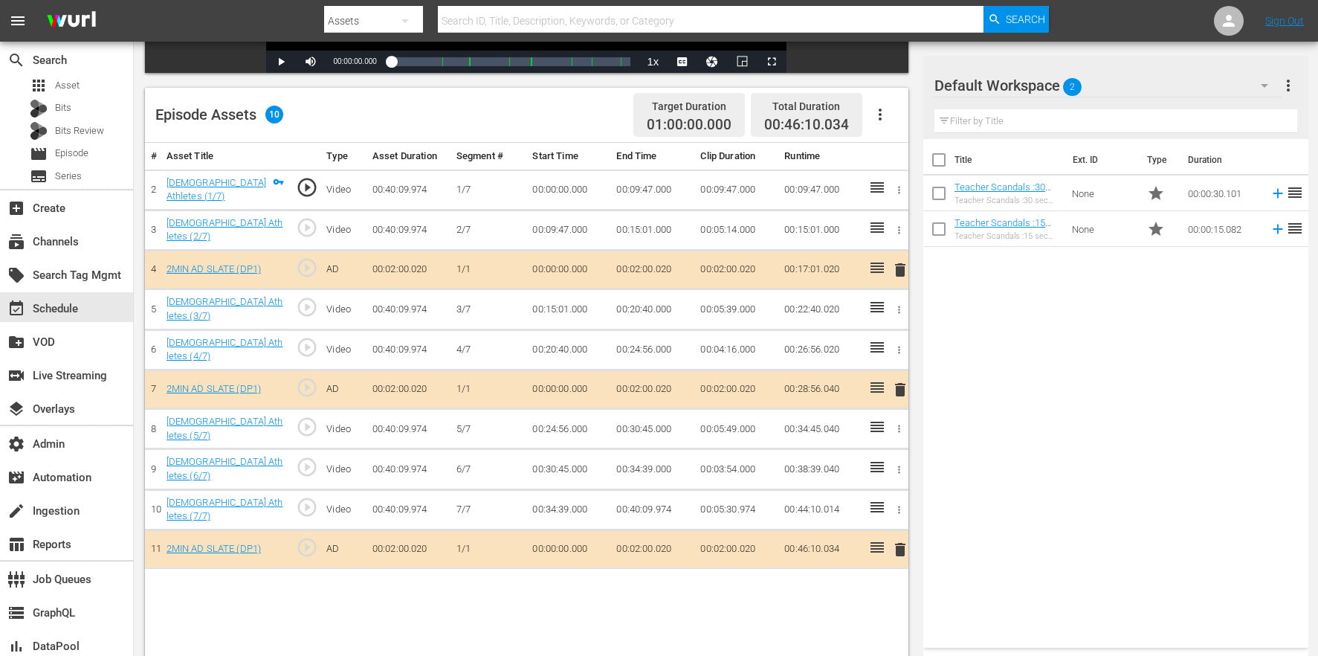
scroll to position [387, 0]
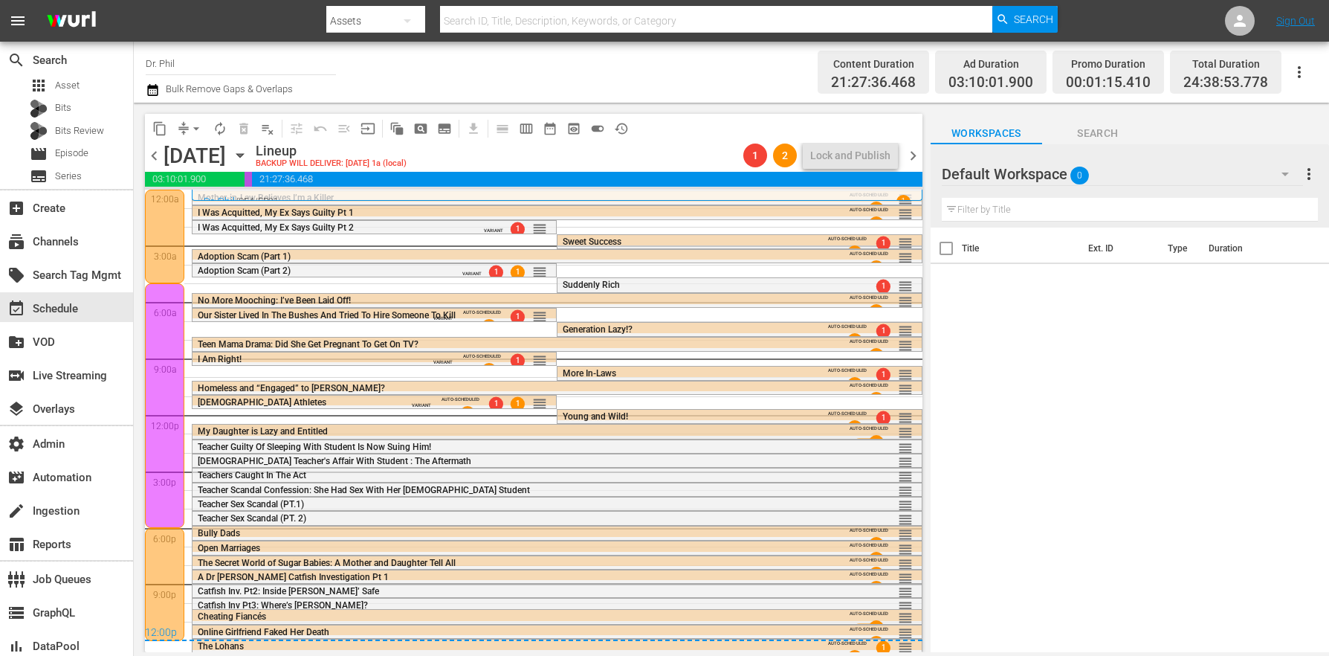
click at [320, 433] on span "My Daughter is Lazy and Entitled" at bounding box center [263, 431] width 130 height 10
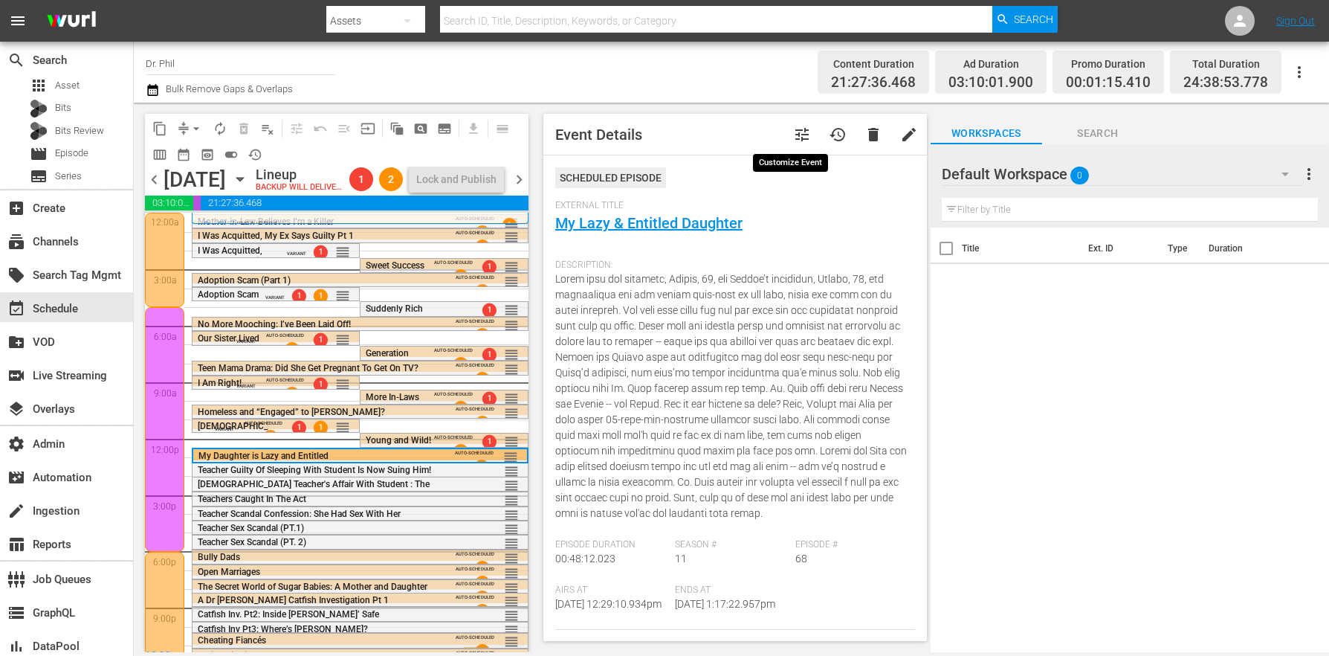
click at [793, 132] on span "tune" at bounding box center [802, 135] width 18 height 18
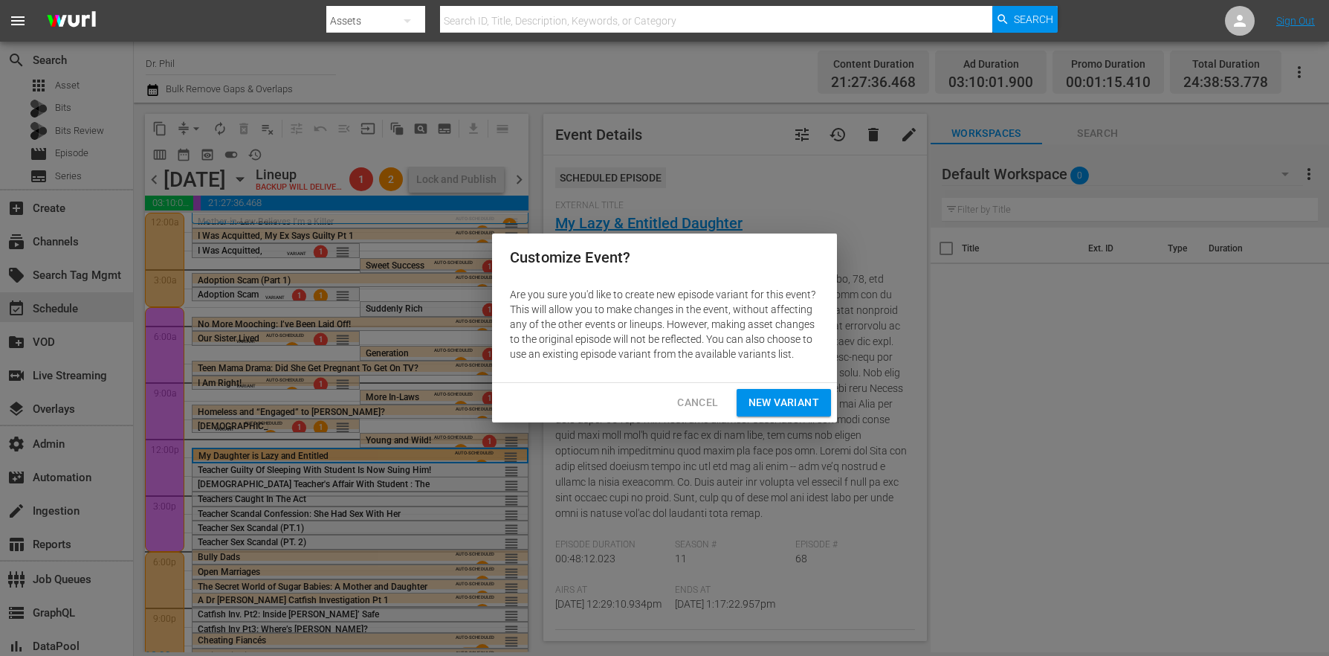
click at [784, 401] on span "New Variant" at bounding box center [784, 402] width 71 height 19
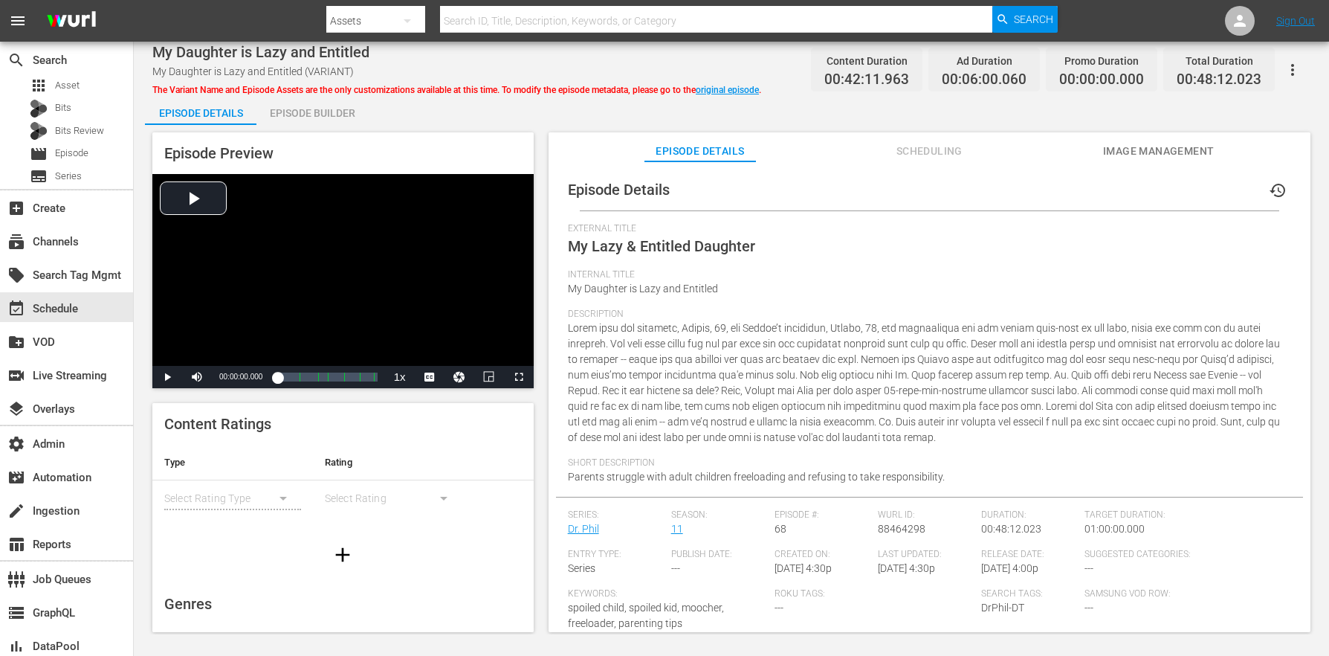
click at [312, 119] on div "Episode Builder" at bounding box center [311, 113] width 111 height 36
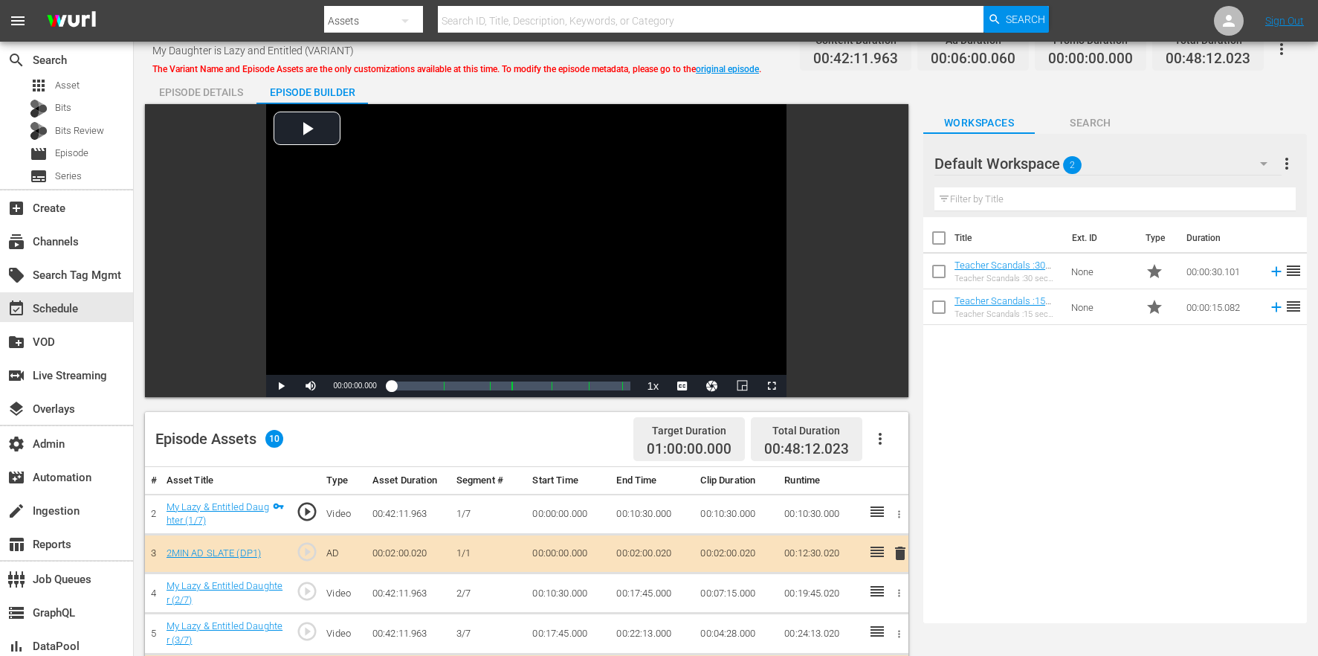
scroll to position [387, 0]
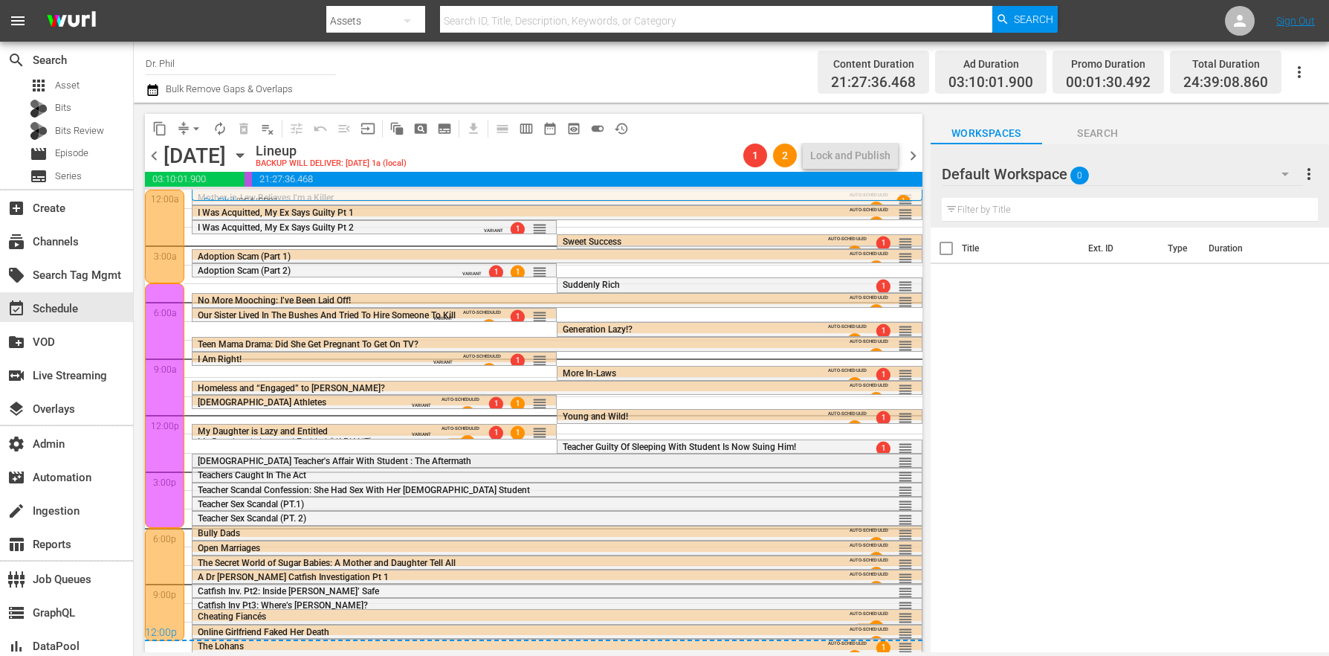
click at [297, 463] on span "[DEMOGRAPHIC_DATA] Teacher's Affair With Student : The Aftermath" at bounding box center [335, 461] width 274 height 10
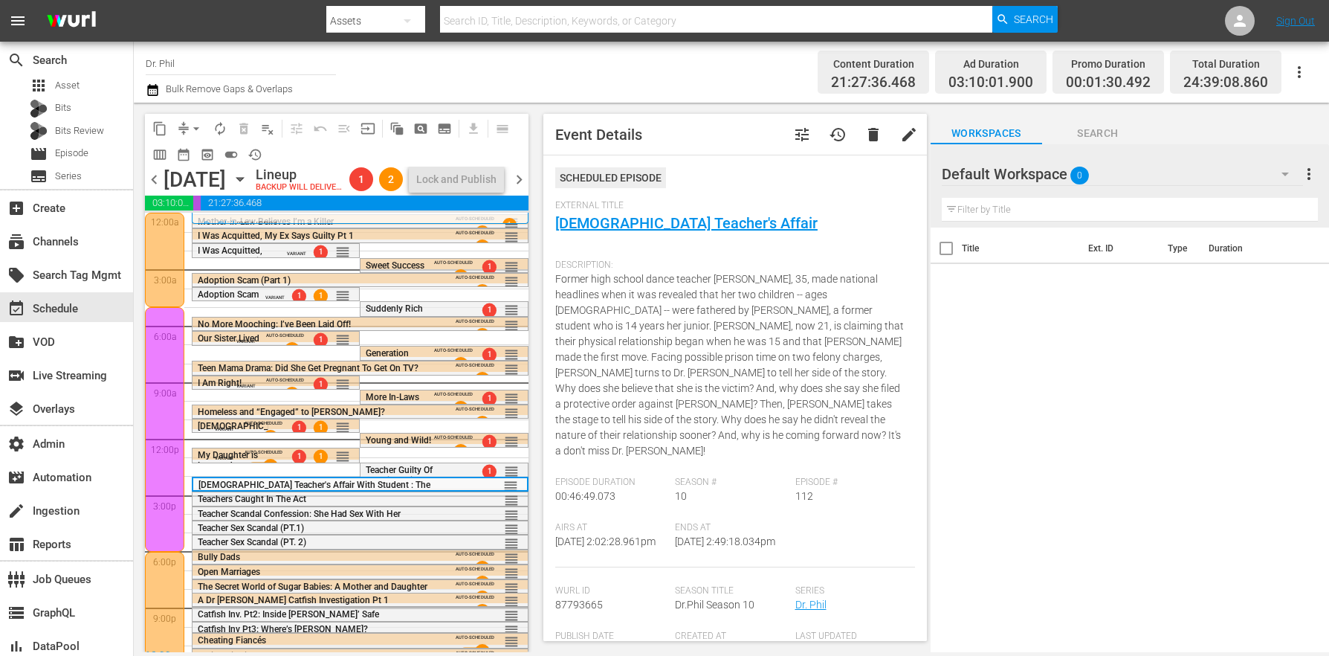
click at [797, 124] on button "tune" at bounding box center [802, 135] width 36 height 36
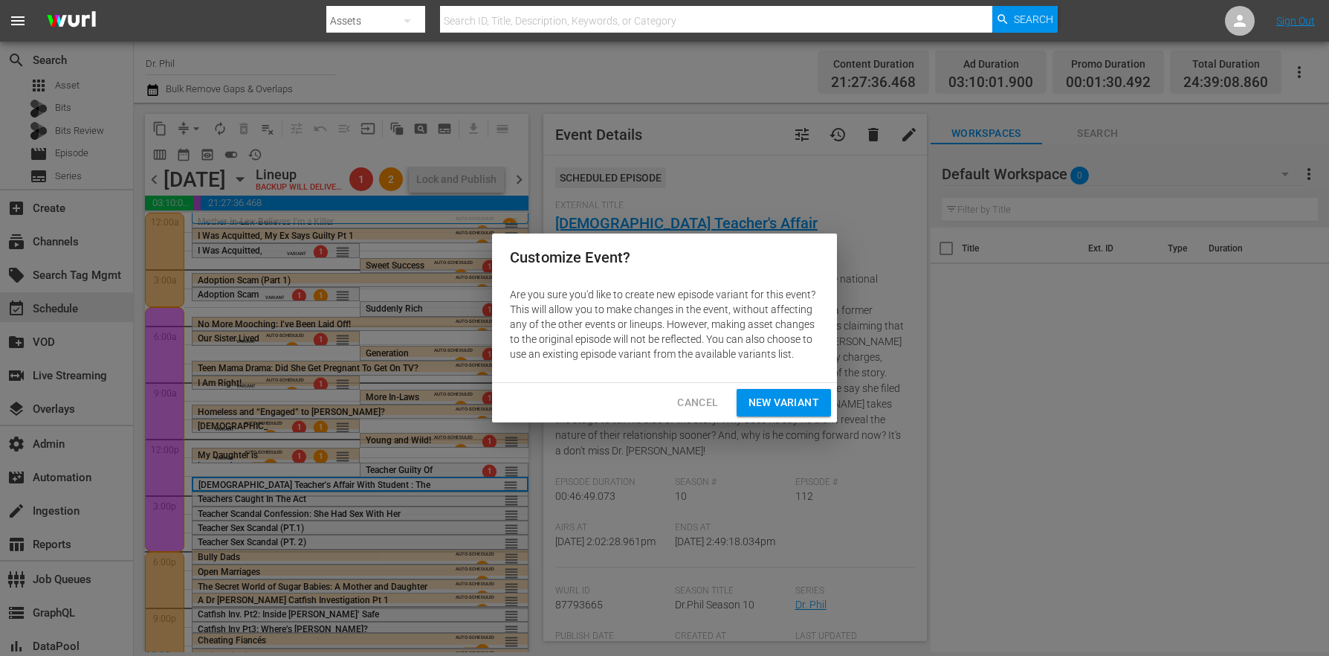
click at [789, 401] on span "New Variant" at bounding box center [784, 402] width 71 height 19
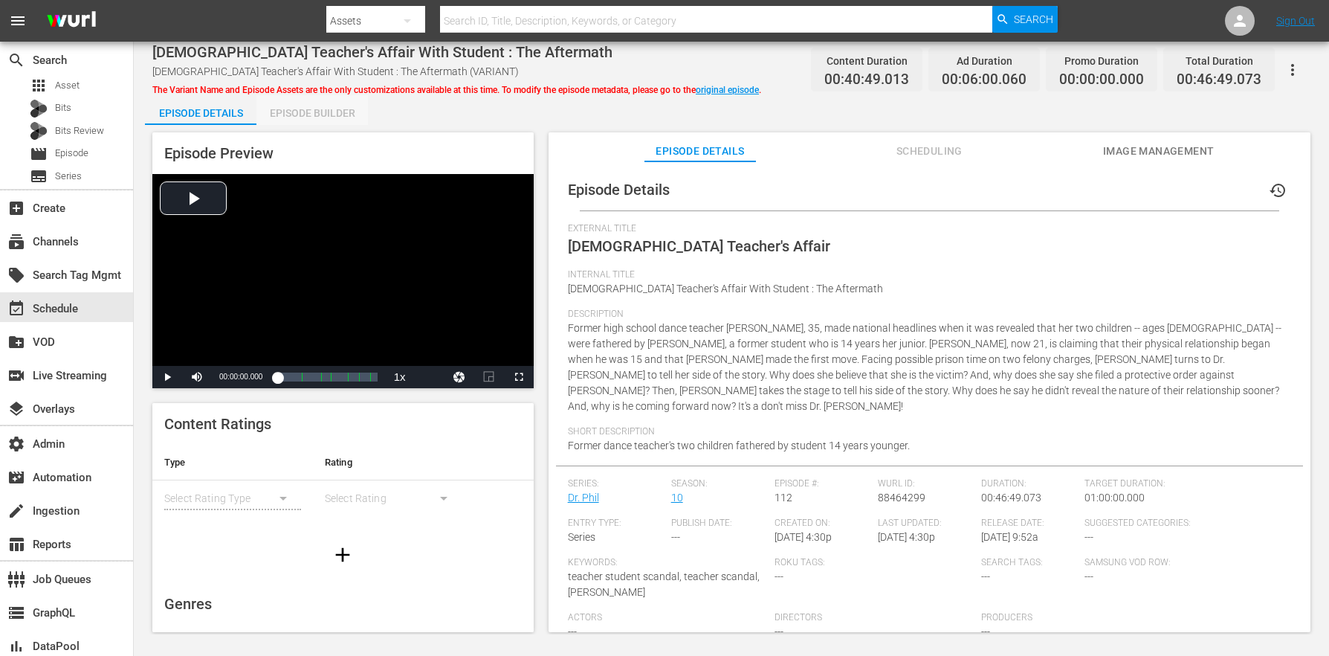
click at [343, 117] on div "Episode Builder" at bounding box center [311, 113] width 111 height 36
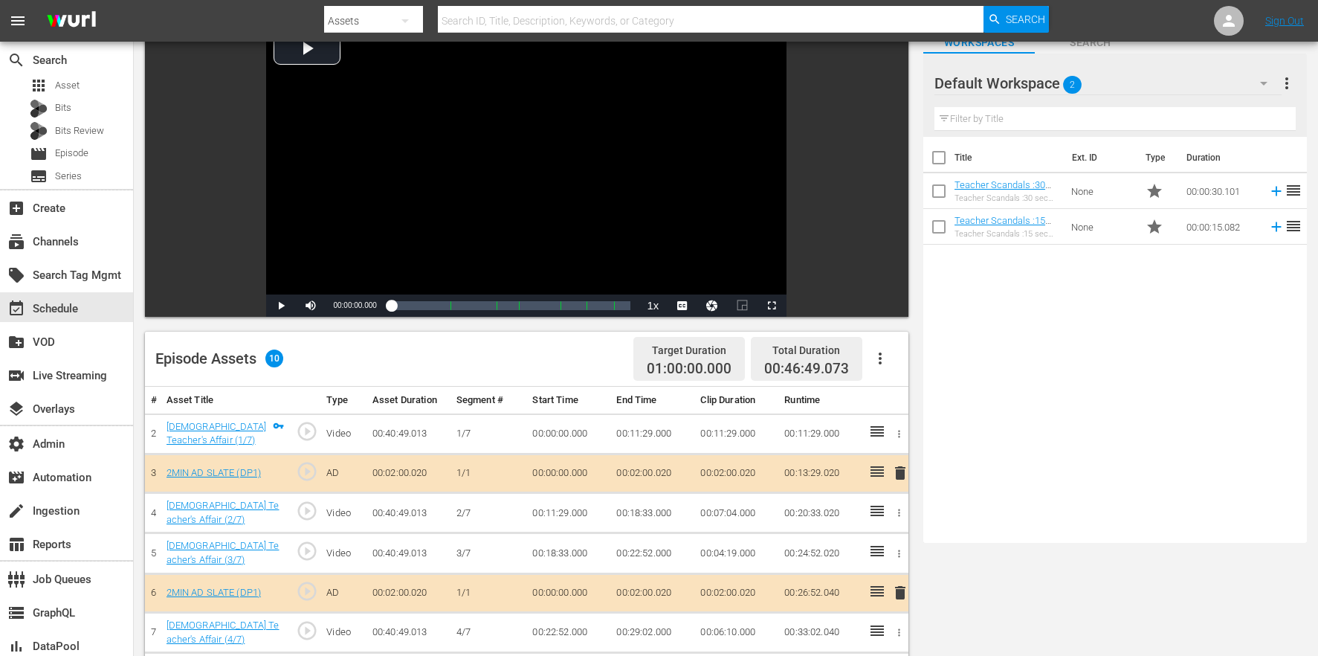
scroll to position [387, 0]
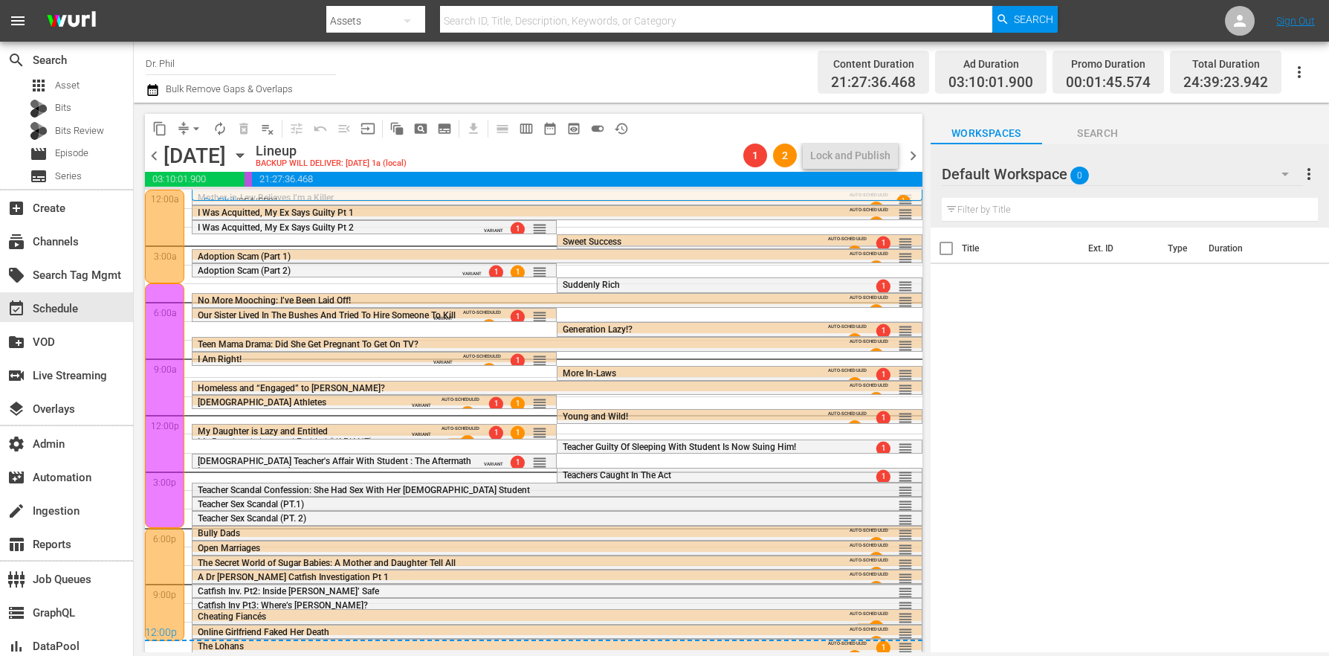
click at [344, 487] on span "Teacher Scandal Confession: She Had Sex With Her [DEMOGRAPHIC_DATA] Student" at bounding box center [364, 490] width 332 height 10
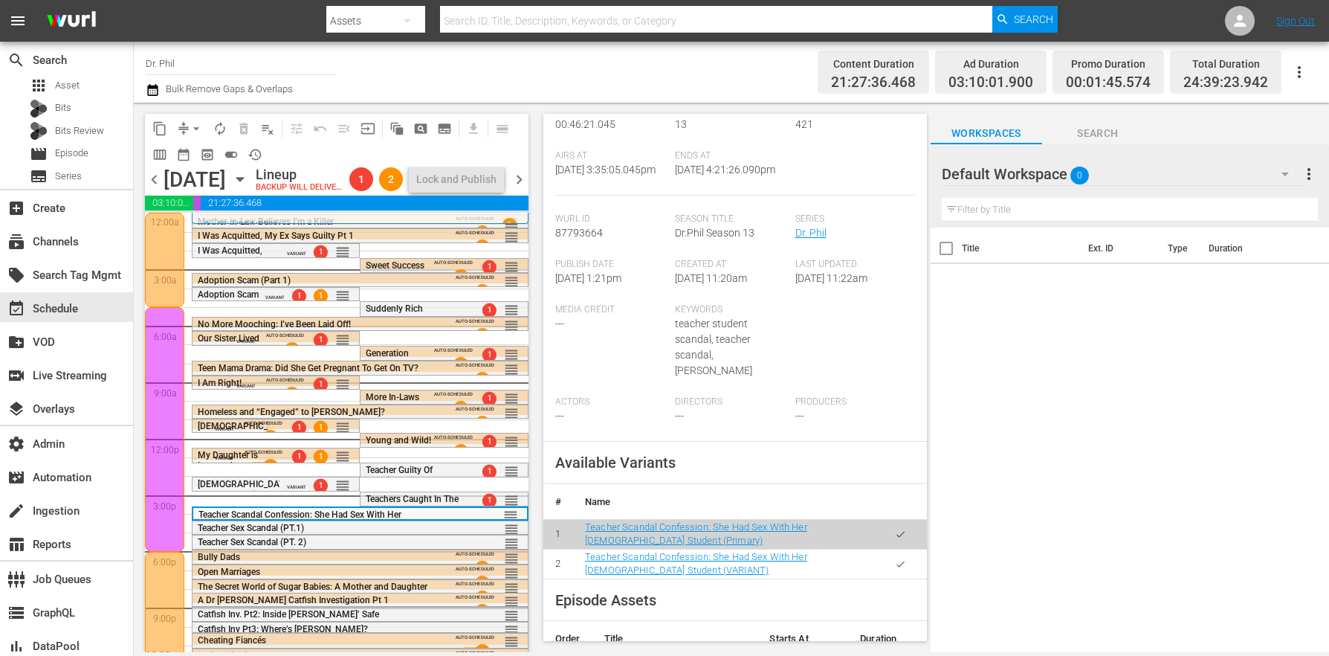
scroll to position [427, 0]
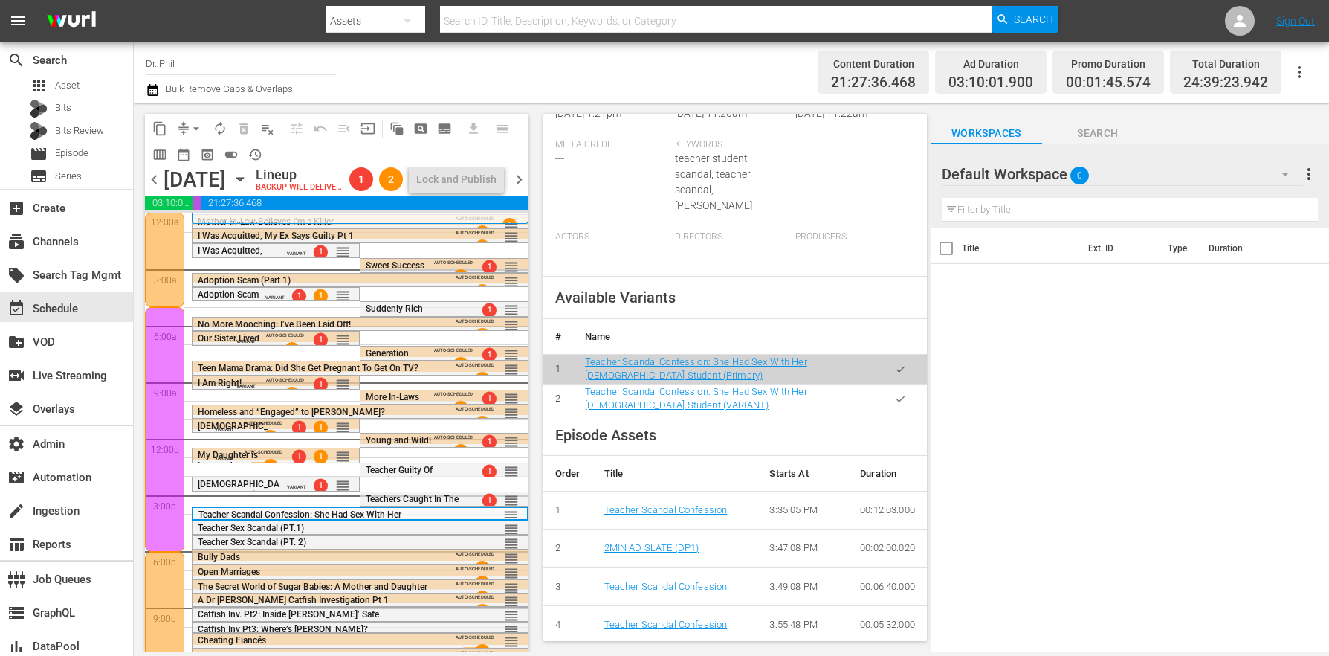
click at [902, 413] on td at bounding box center [900, 399] width 53 height 30
click at [895, 404] on icon "button" at bounding box center [900, 398] width 11 height 11
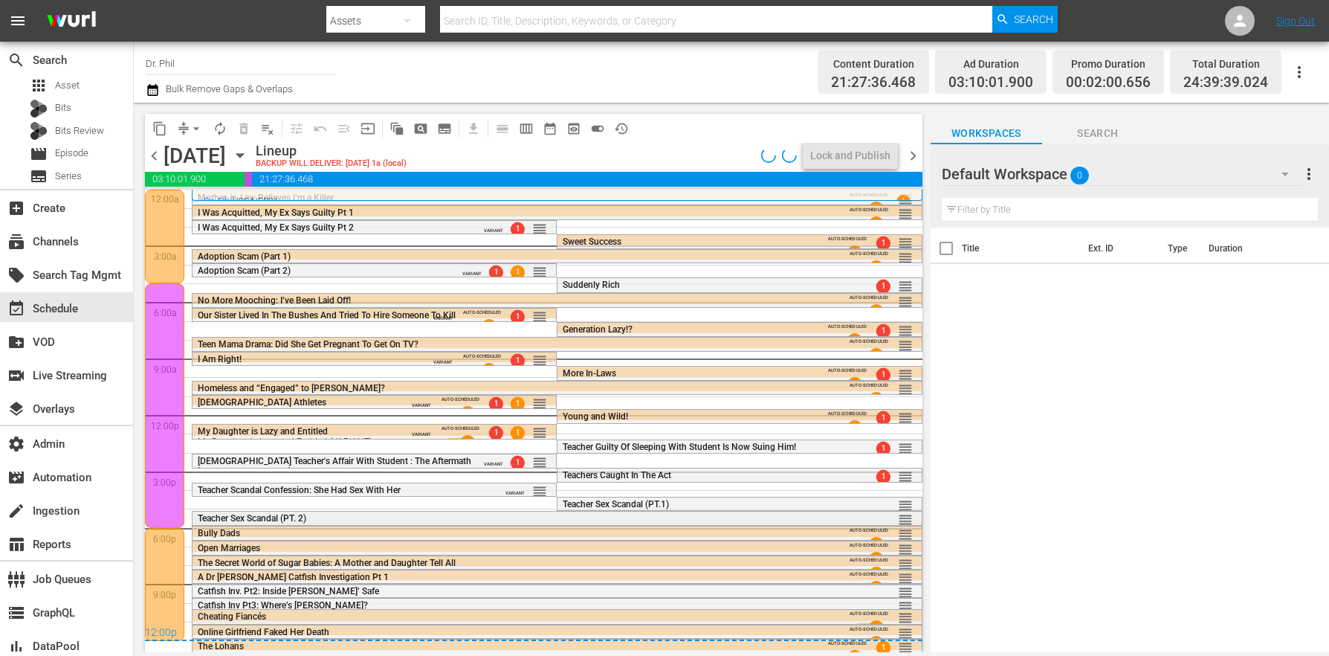
click at [311, 520] on div "Teacher Sex Scandal (PT. 2)" at bounding box center [517, 518] width 639 height 10
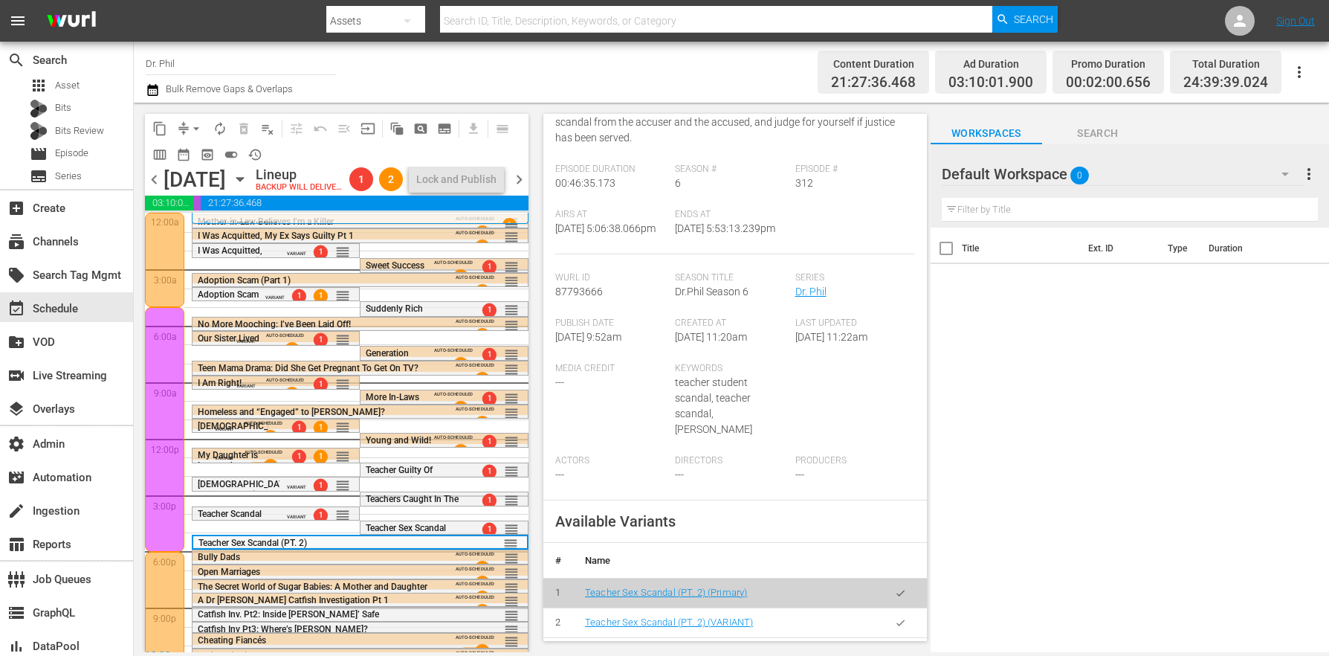
scroll to position [302, 0]
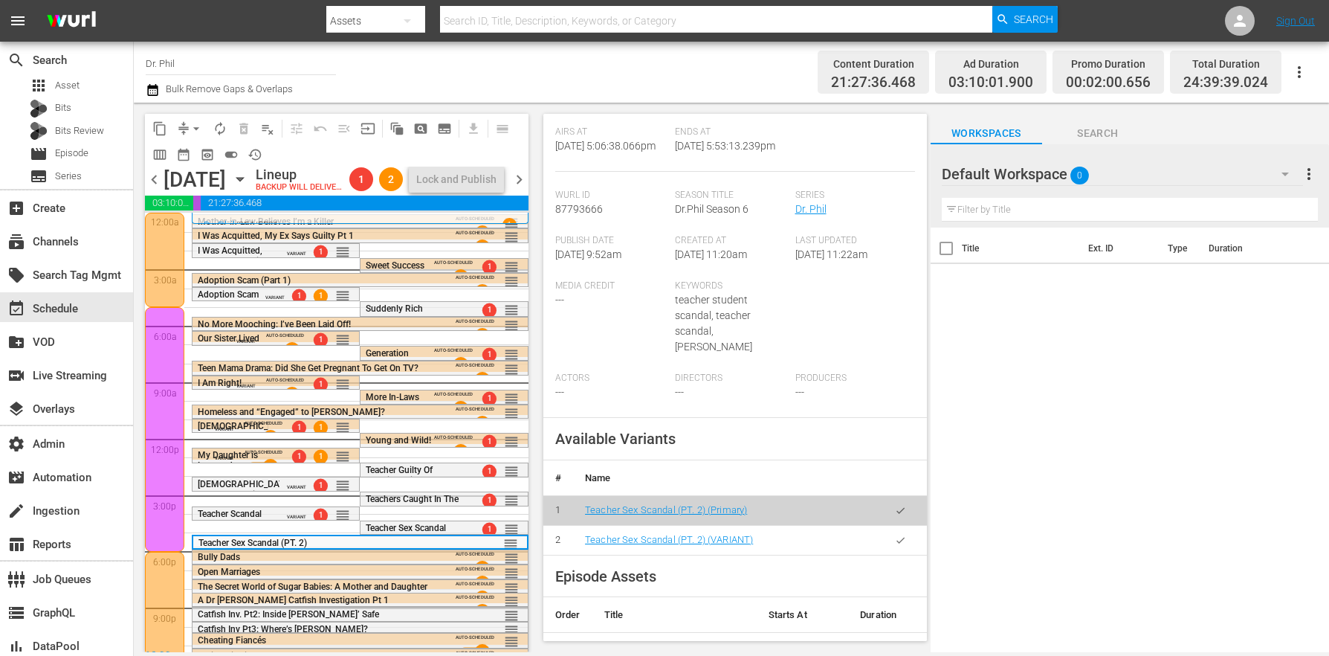
click at [891, 526] on button "button" at bounding box center [900, 540] width 29 height 29
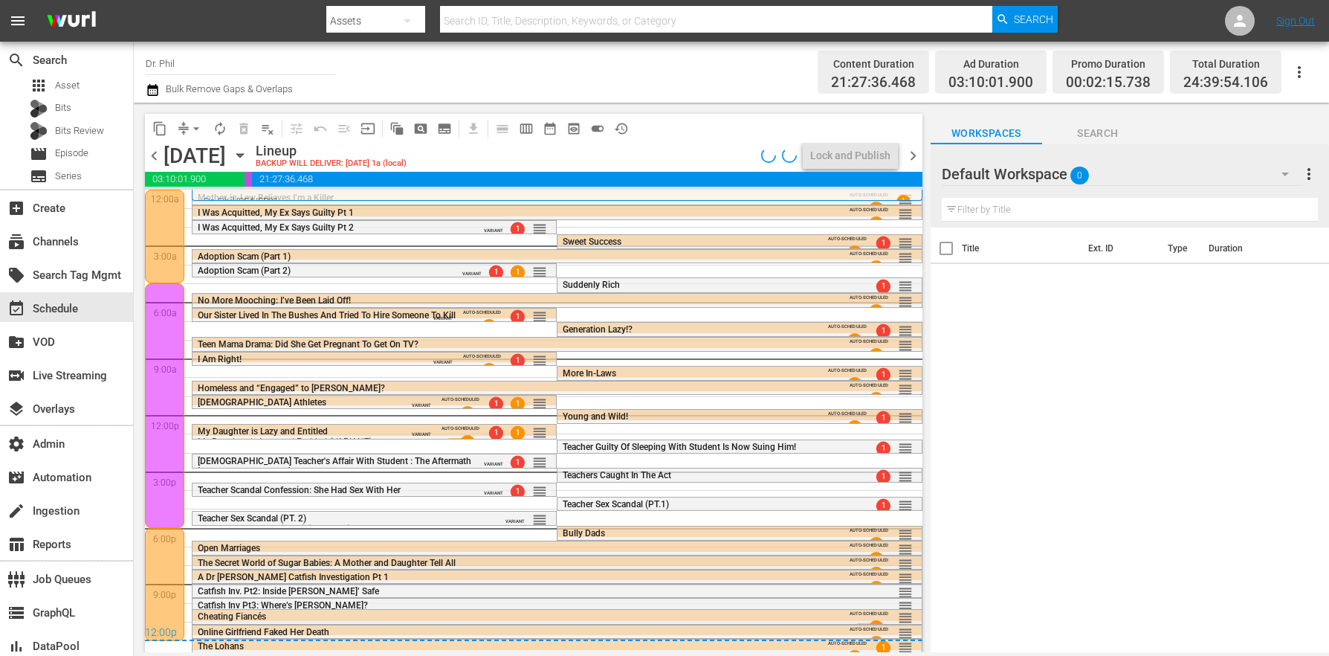
click at [244, 557] on div "The Secret World of Sugar Babies: A Mother and Daughter Tell All" at bounding box center [517, 562] width 639 height 12
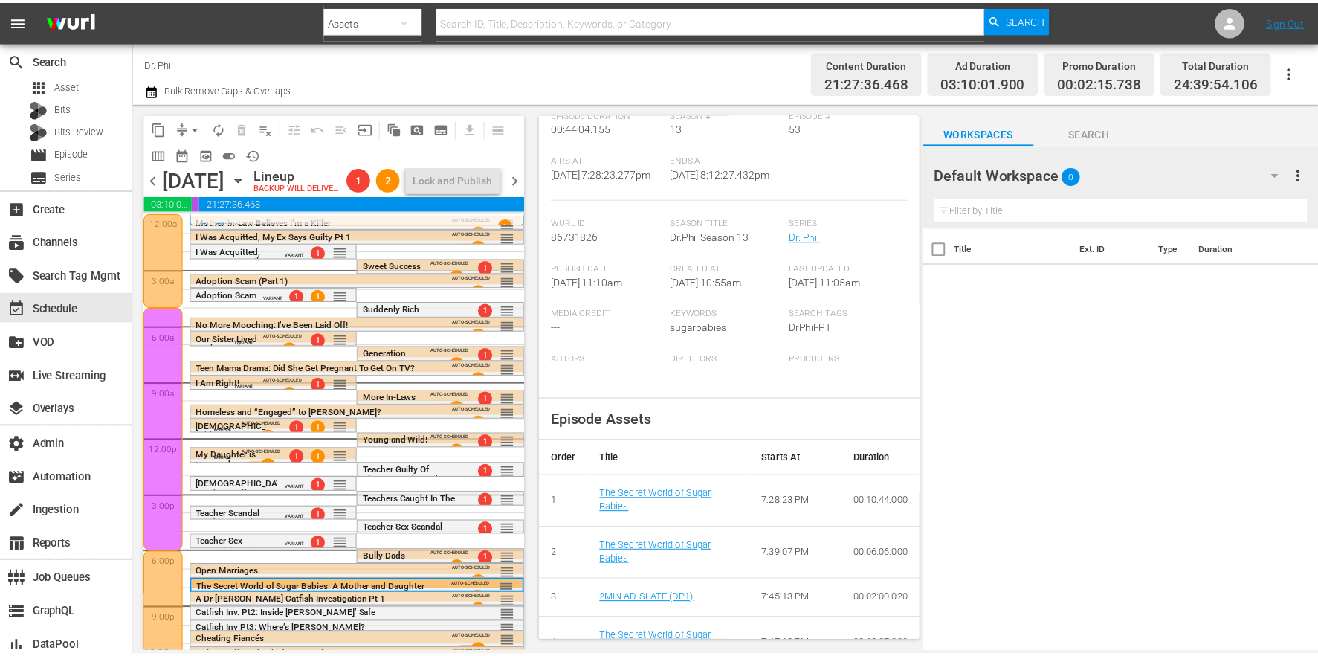
scroll to position [0, 0]
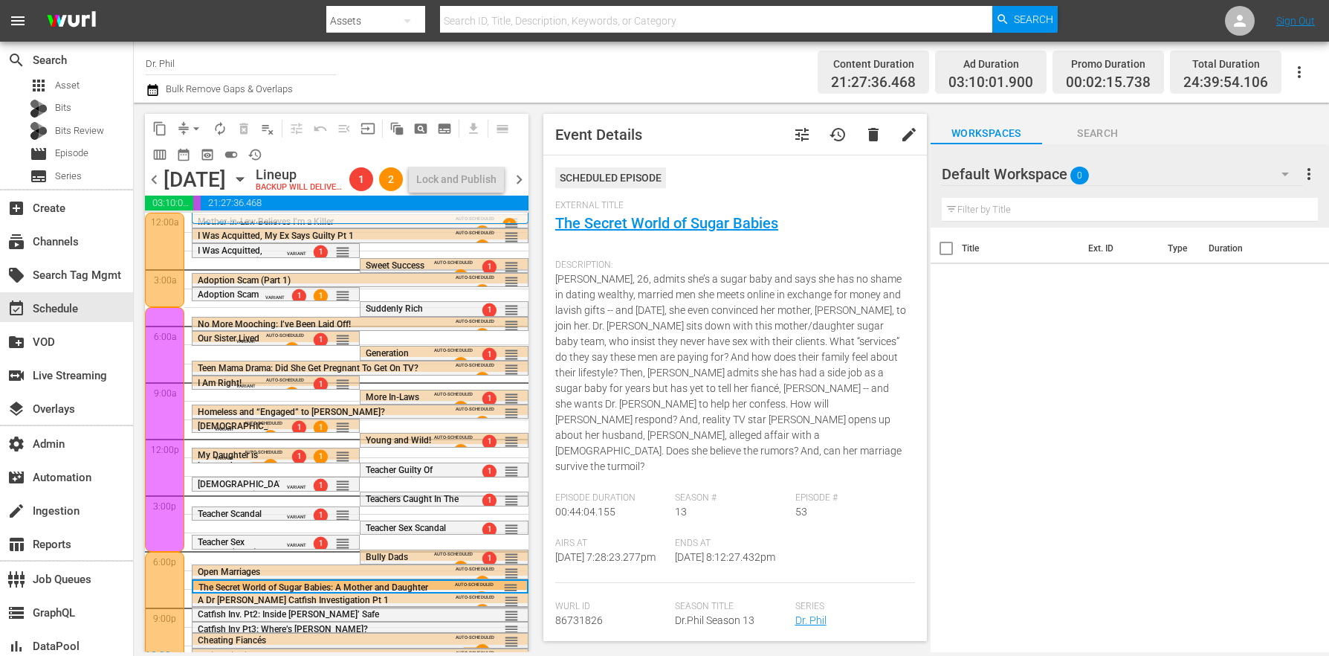
click at [793, 124] on button "tune" at bounding box center [802, 135] width 36 height 36
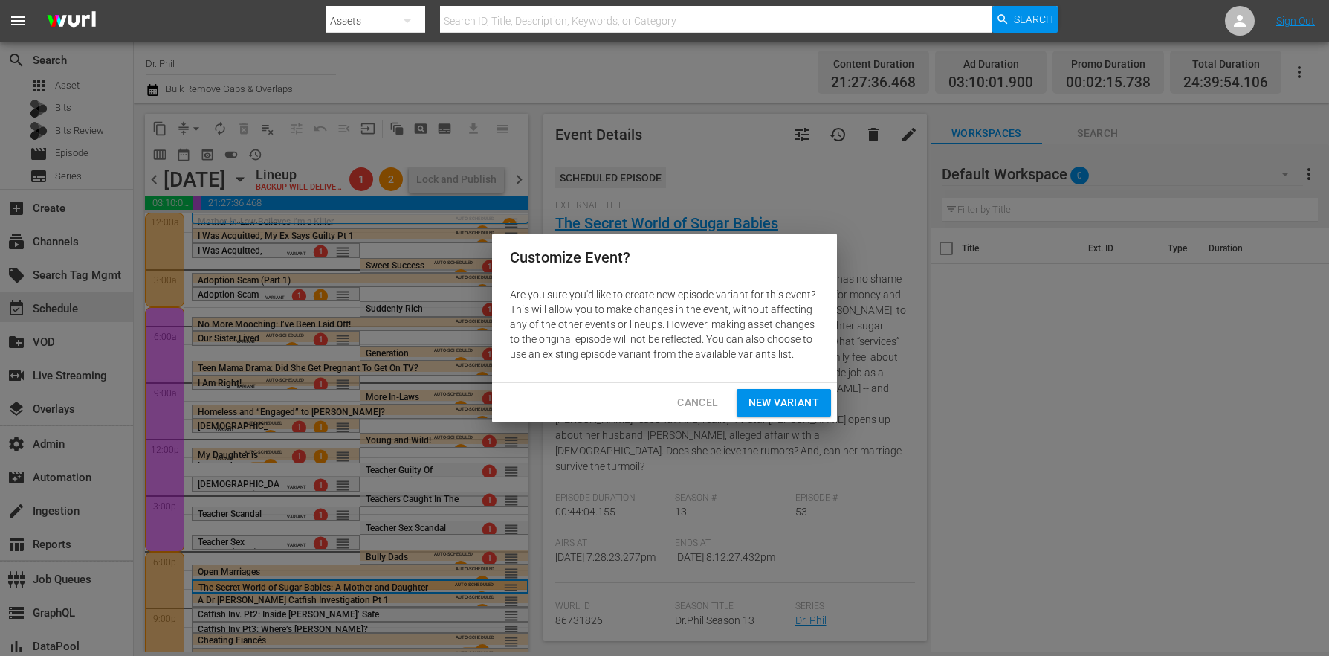
click at [797, 405] on span "New Variant" at bounding box center [784, 402] width 71 height 19
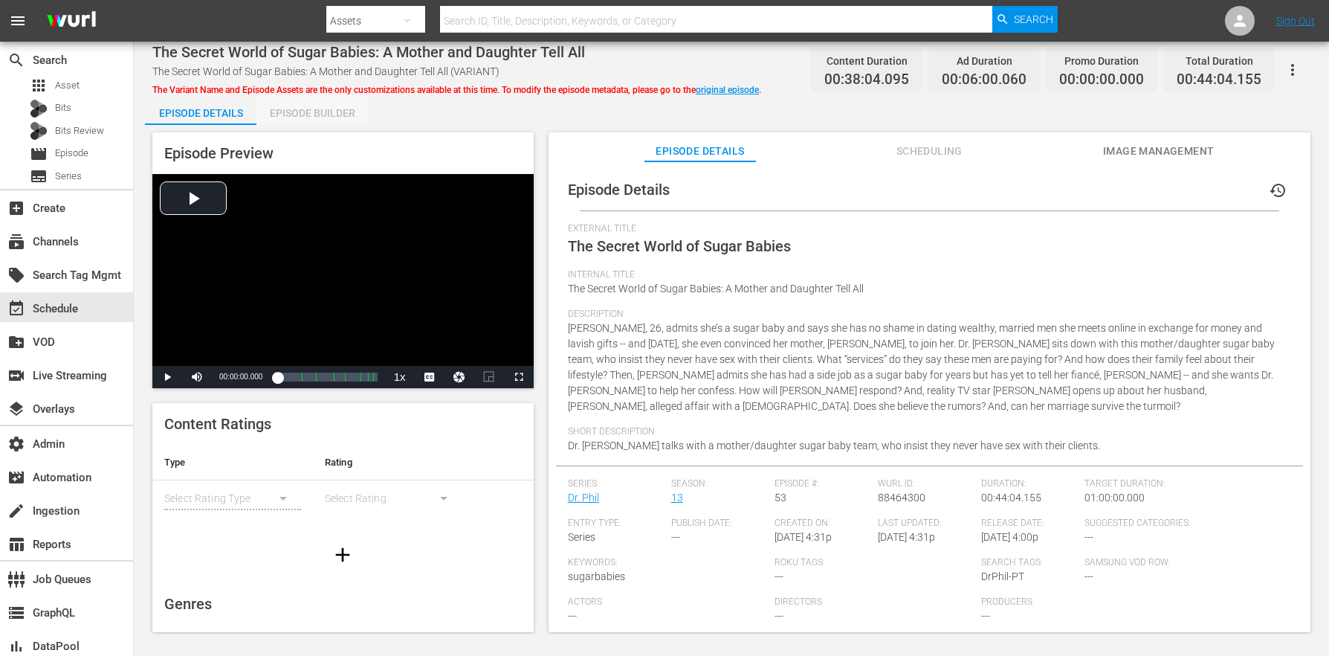
click at [325, 114] on div "Episode Builder" at bounding box center [311, 113] width 111 height 36
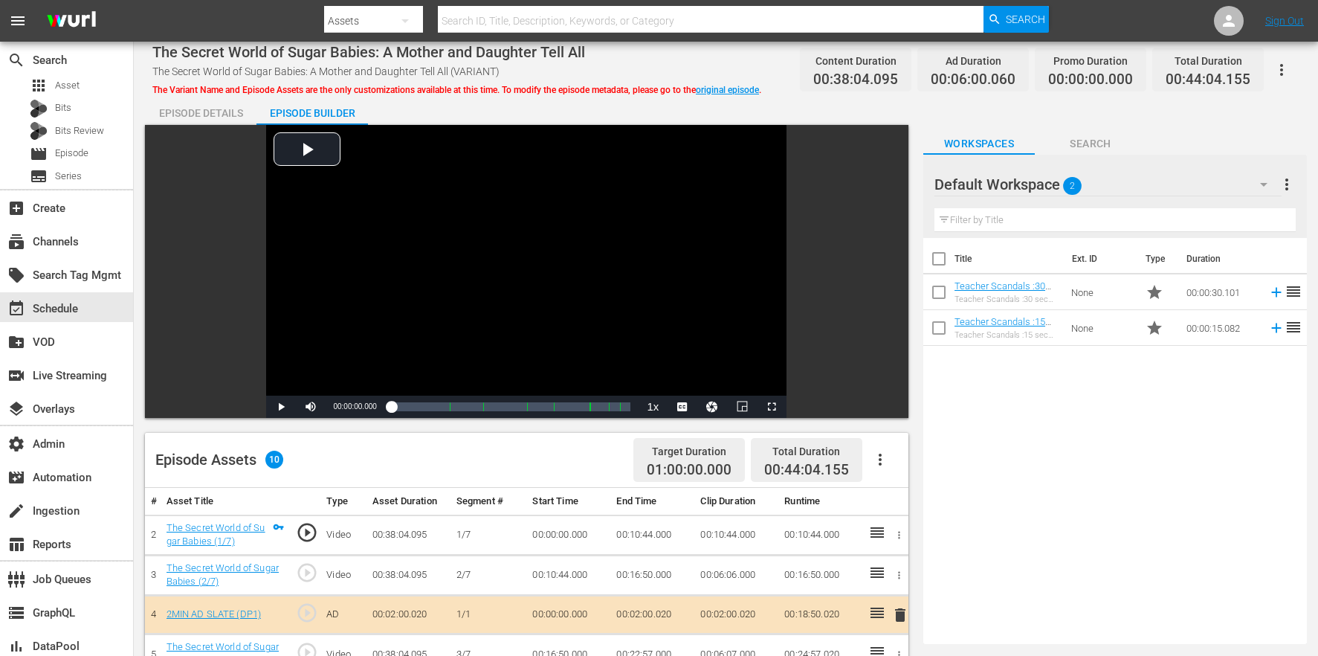
scroll to position [349, 0]
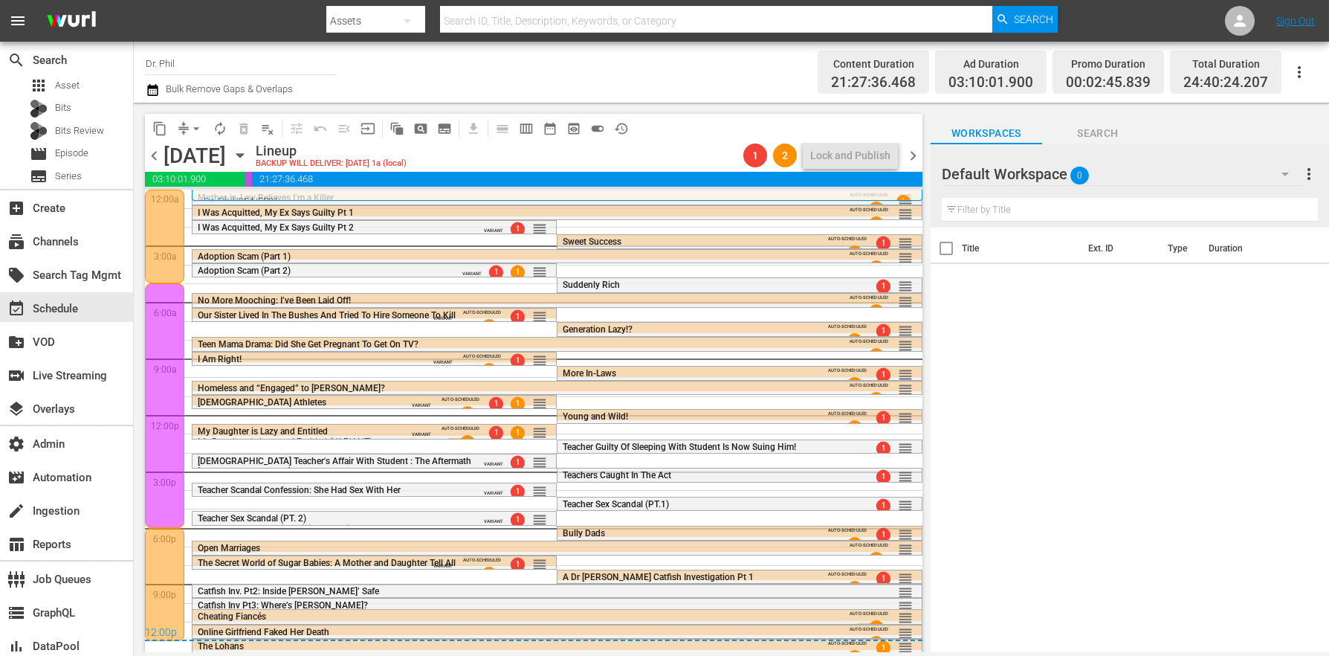
scroll to position [1, 0]
click at [278, 602] on span "Catfish Inv Pt3: Where’s [PERSON_NAME]?" at bounding box center [283, 604] width 170 height 10
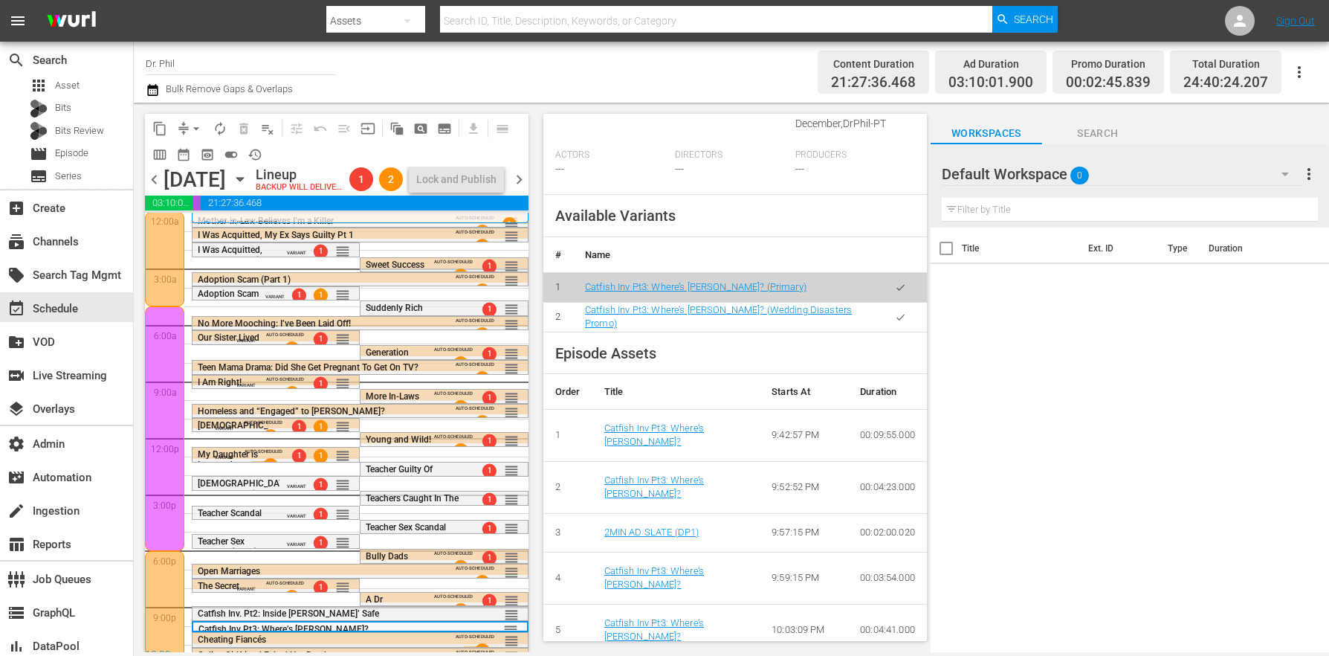
scroll to position [0, 0]
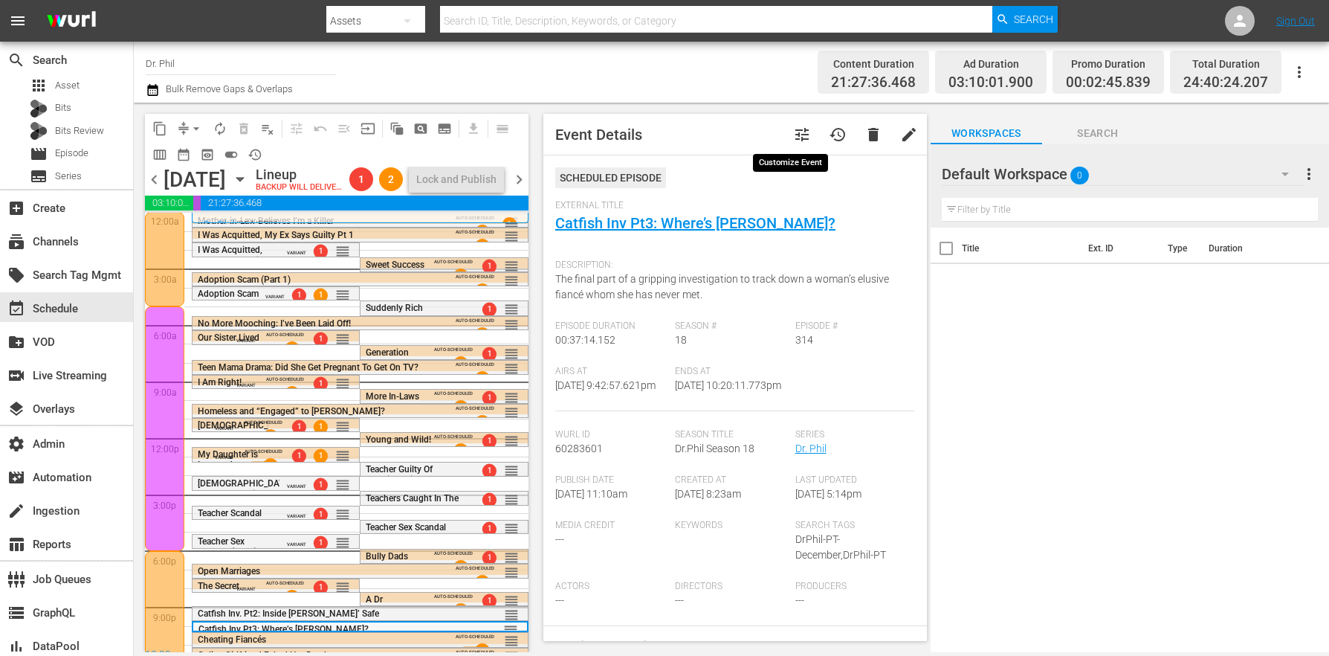
click at [796, 129] on span "tune" at bounding box center [802, 135] width 18 height 18
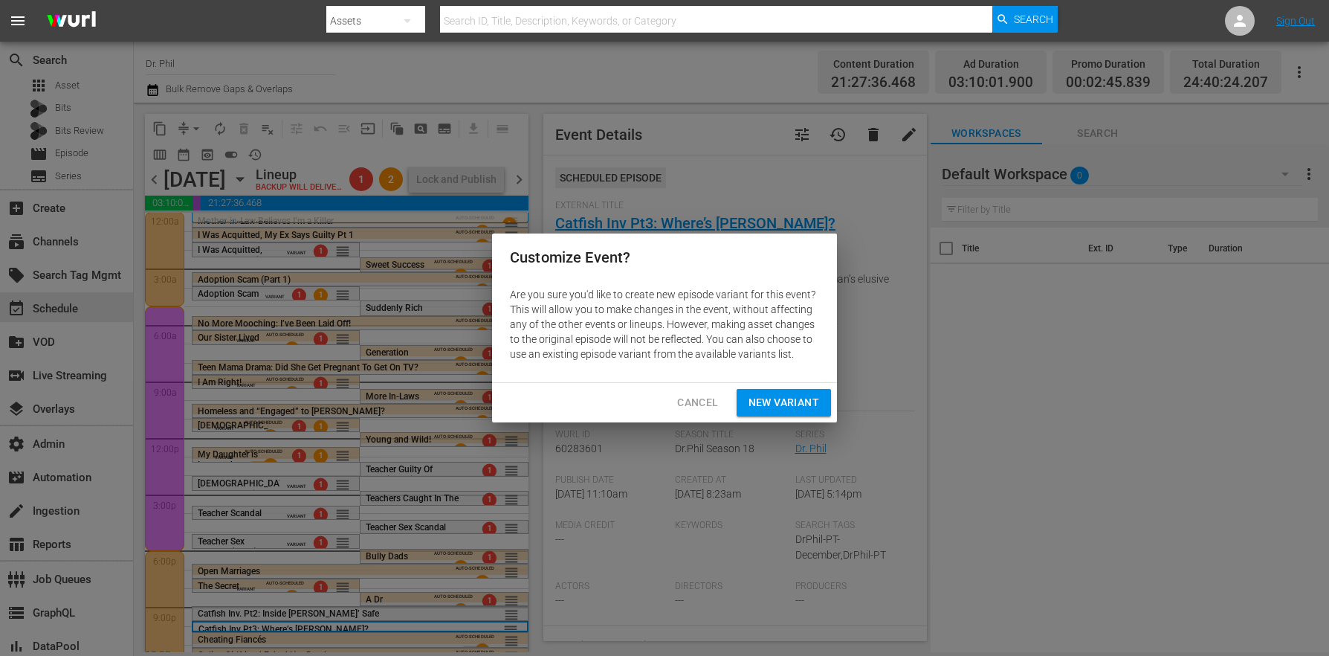
click at [778, 384] on div "Cancel New Variant" at bounding box center [664, 402] width 345 height 39
click at [775, 393] on span "New Variant" at bounding box center [784, 402] width 71 height 19
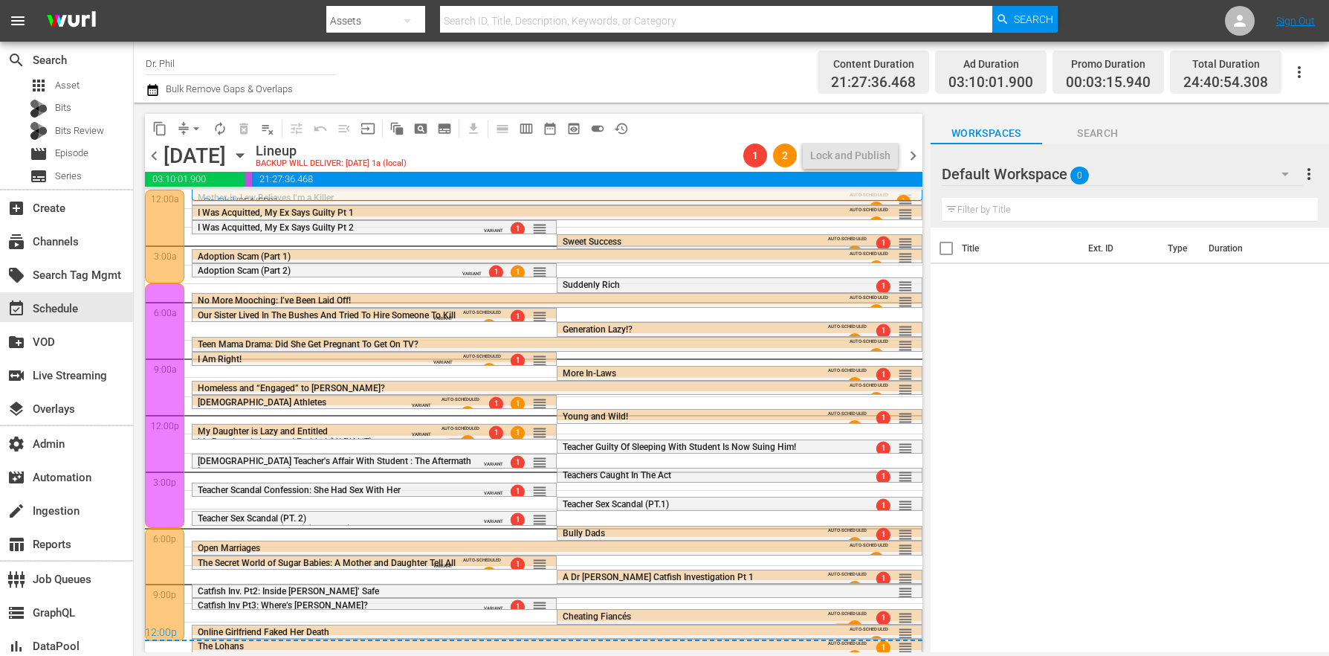
scroll to position [1, 0]
click at [340, 650] on div "The Lohans AUTO-SCHEDULED 1 reorder" at bounding box center [557, 656] width 729 height 34
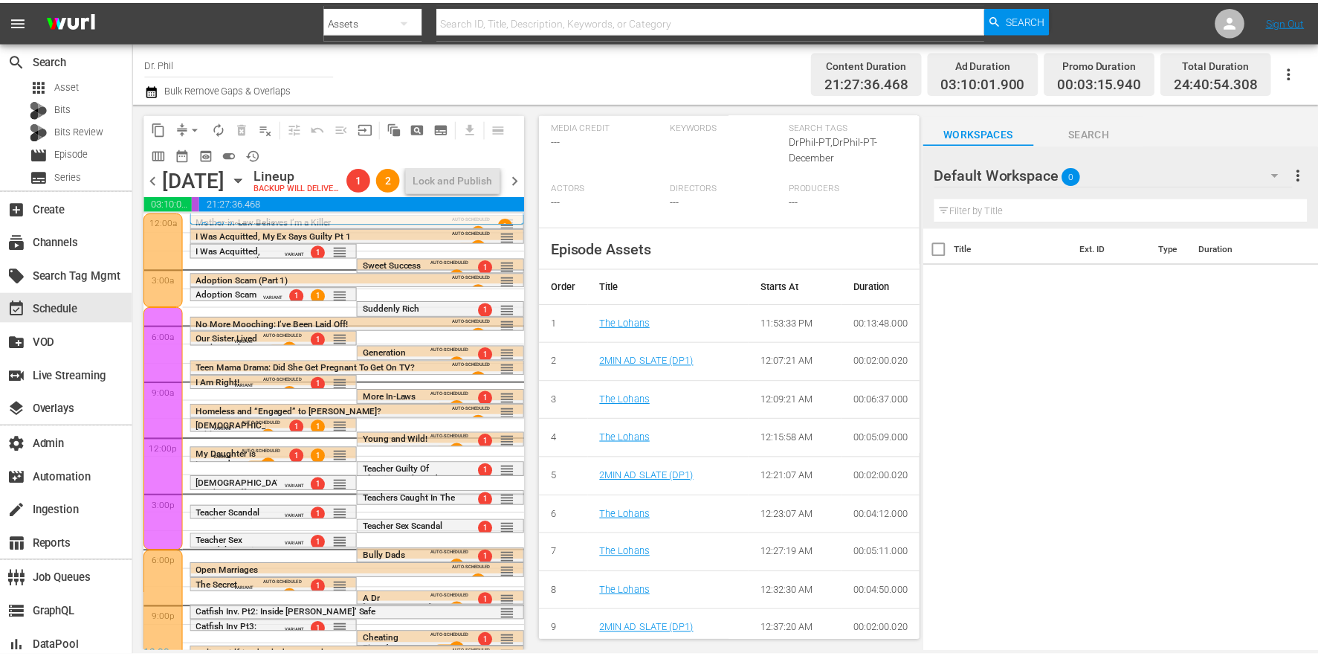
scroll to position [0, 0]
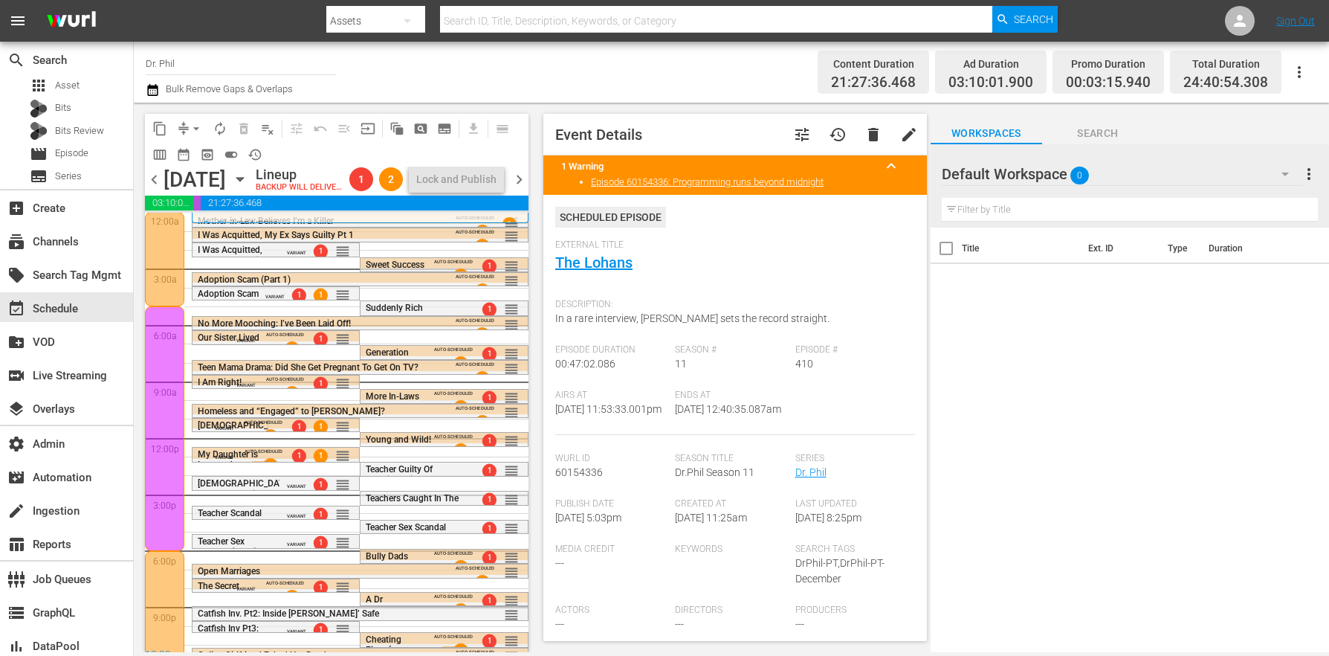
click at [802, 140] on button "tune" at bounding box center [802, 135] width 36 height 36
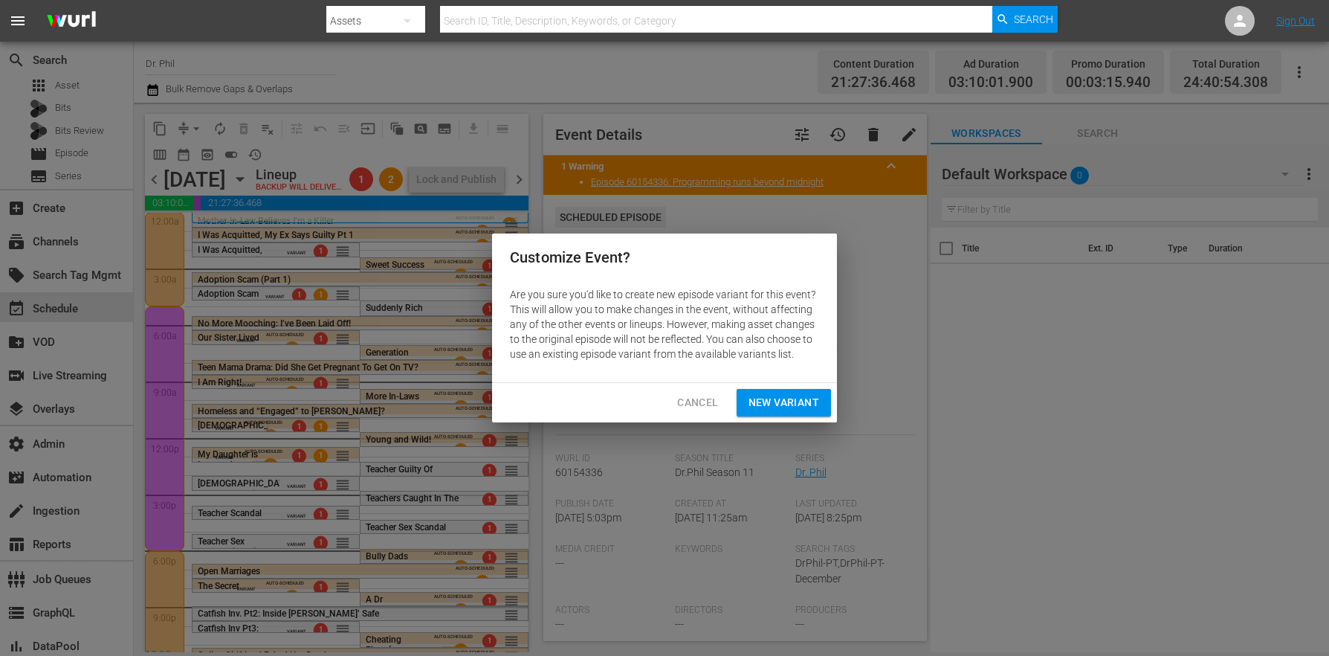
click at [796, 398] on span "New Variant" at bounding box center [784, 402] width 71 height 19
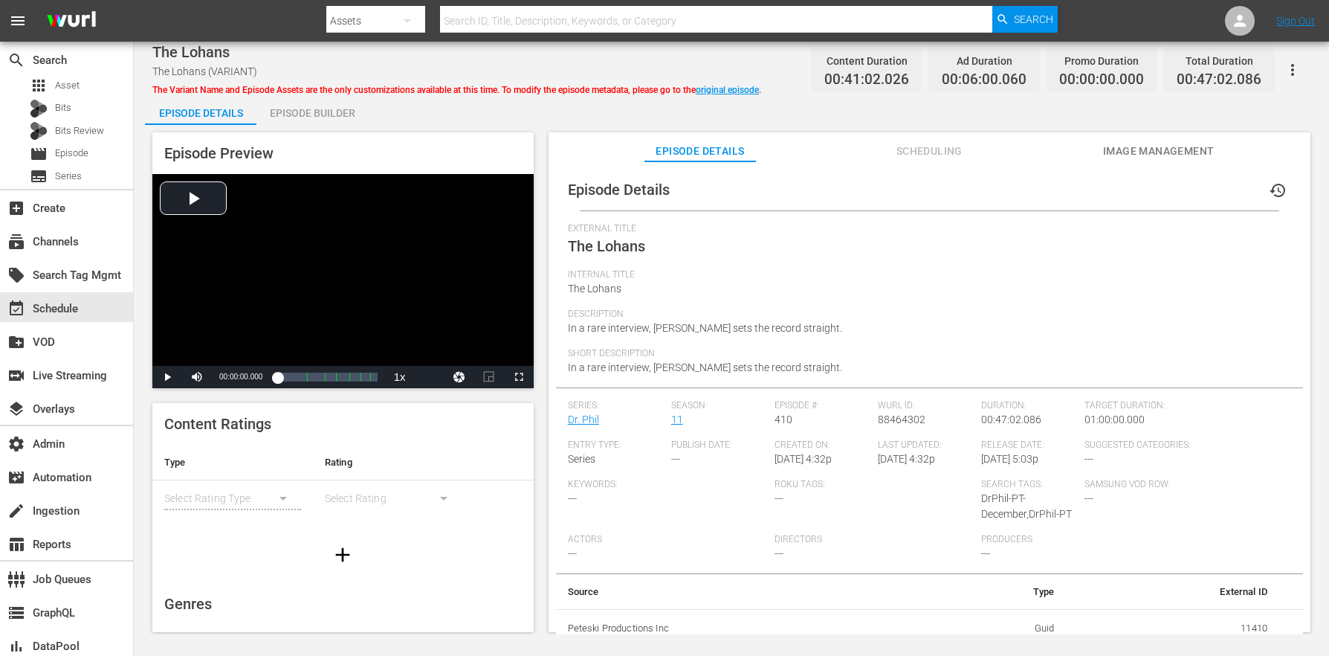
click at [319, 130] on div "Episode Preview Video Player is loading. Play Video Play Mute Current Time 00:0…" at bounding box center [731, 384] width 1173 height 519
click at [320, 125] on div "Episode Preview Video Player is loading. Play Video Play Mute Current Time 00:0…" at bounding box center [731, 384] width 1173 height 519
click at [301, 114] on div "Episode Builder" at bounding box center [311, 113] width 111 height 36
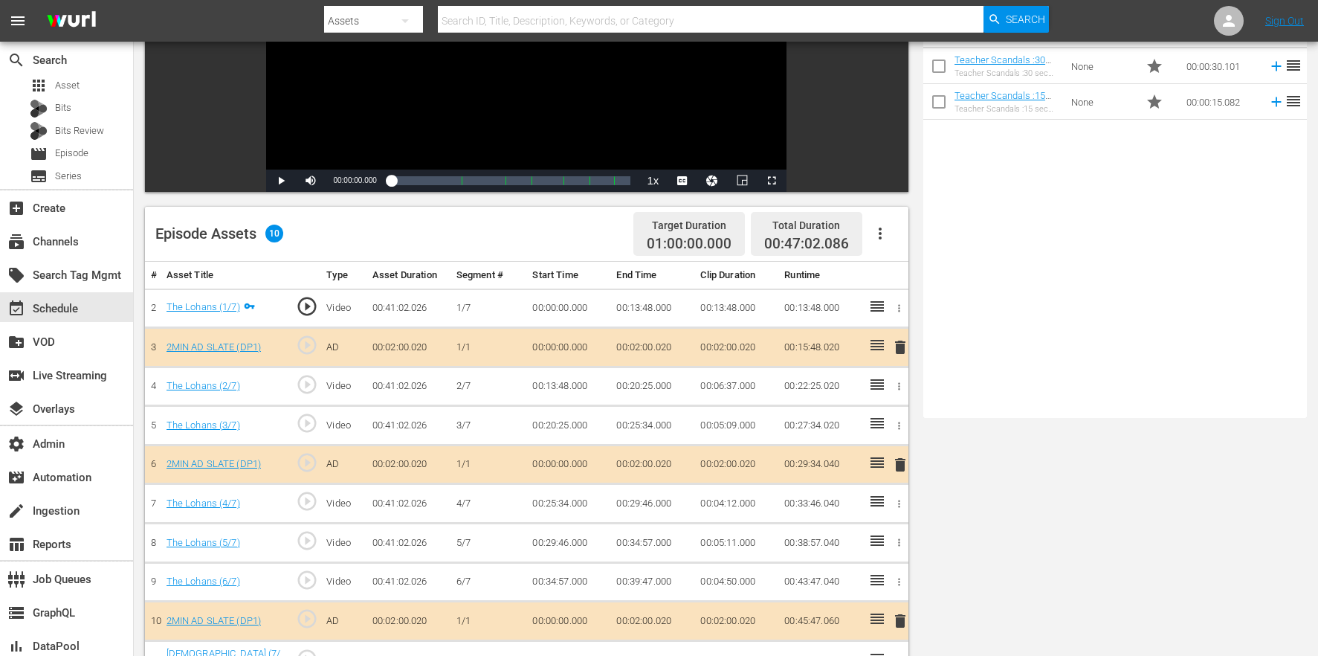
scroll to position [387, 0]
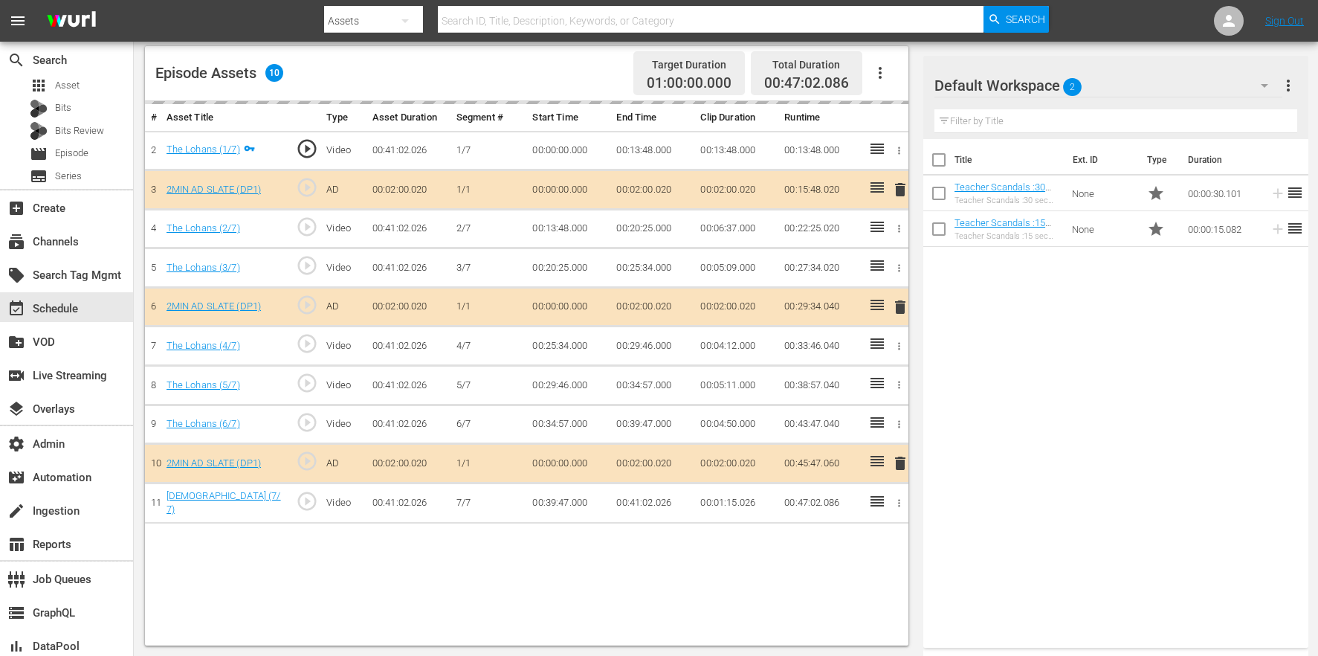
click at [1109, 430] on div "Title Ext. ID Type Duration Teacher Scandals :30 sec Promo Teacher Scandals :30…" at bounding box center [1115, 390] width 385 height 502
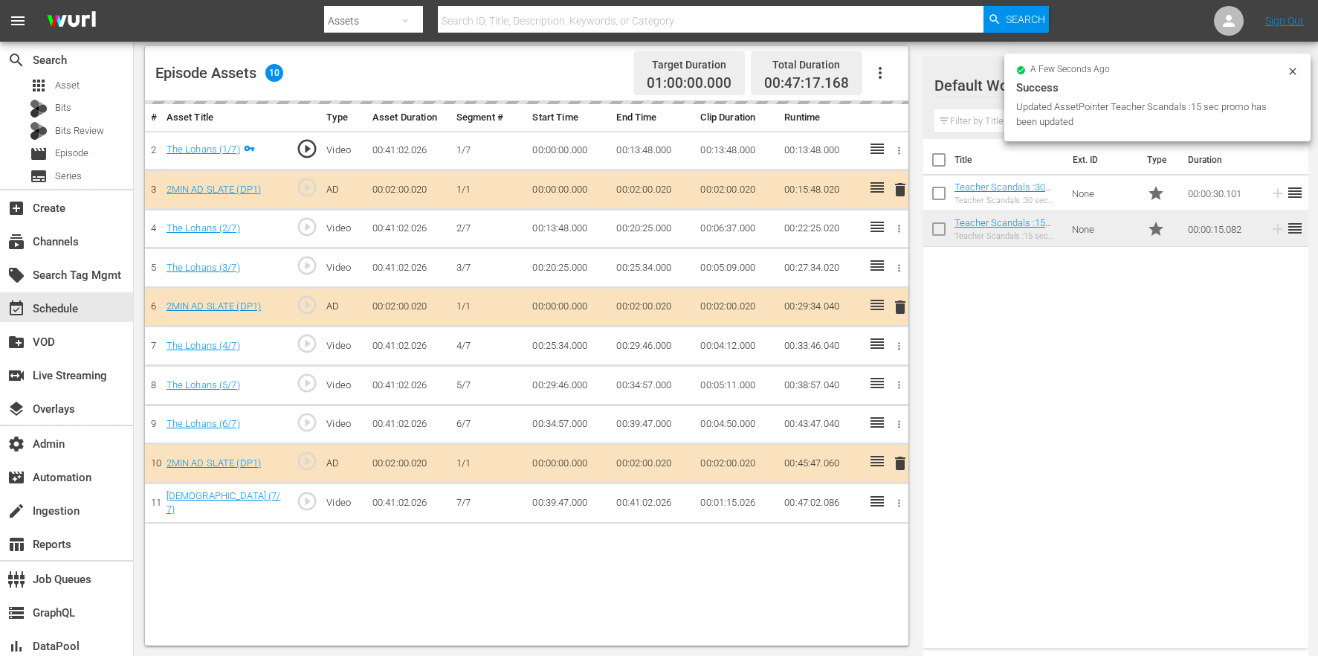
click at [432, 573] on div "# Asset Title Type Asset Duration Segment # Start Time End Time Clip Duration R…" at bounding box center [526, 373] width 763 height 544
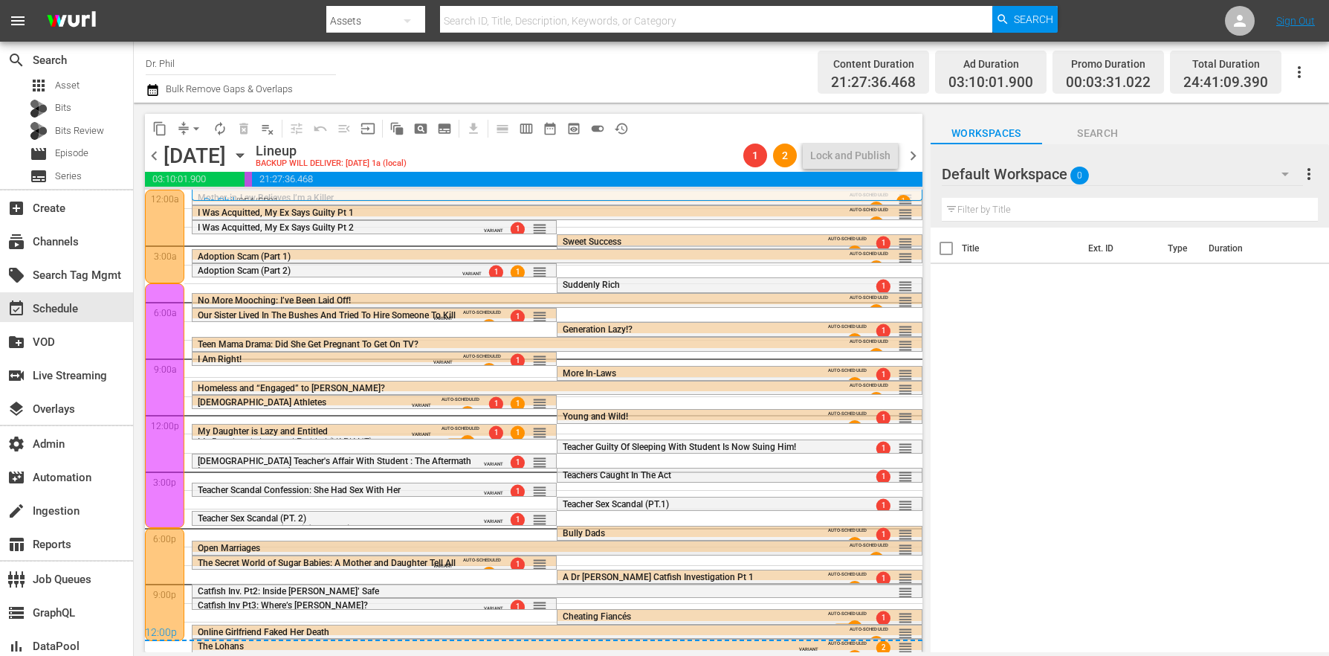
scroll to position [1, 0]
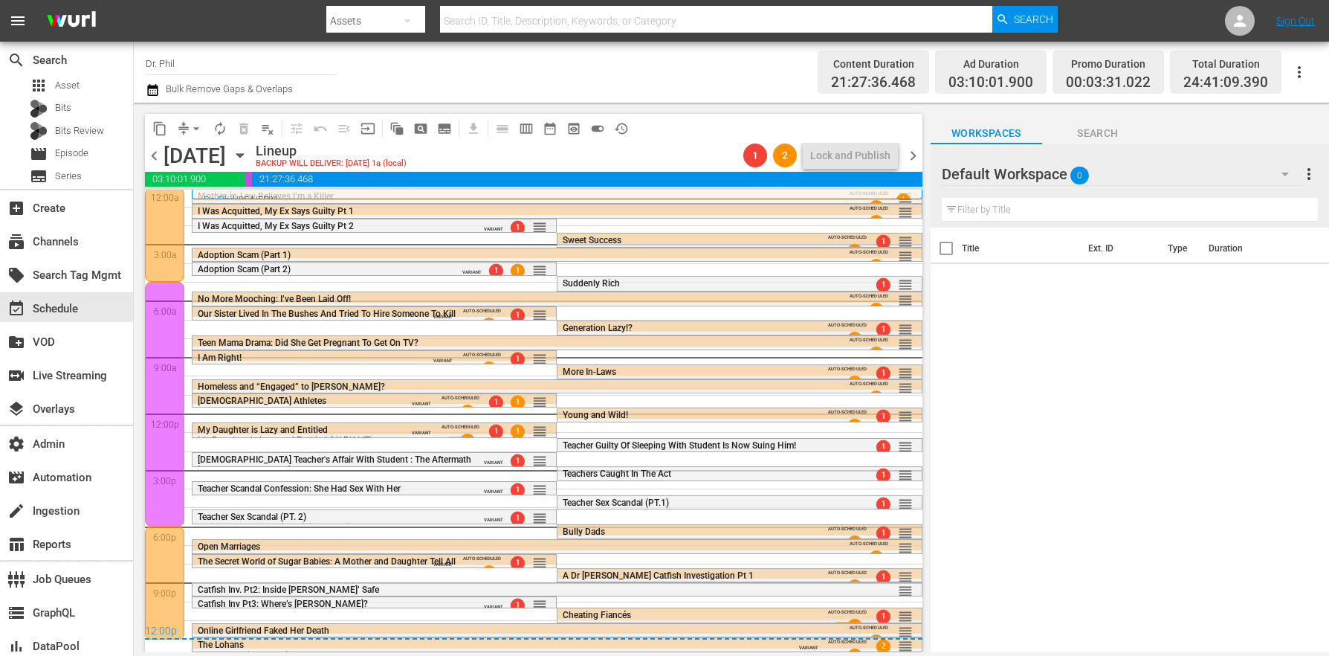
click at [145, 92] on div "Channel Title Dr. Phil Bulk Remove Gaps & Overlaps Content Duration 21:27:36.46…" at bounding box center [731, 72] width 1195 height 61
click at [154, 92] on icon "button" at bounding box center [153, 90] width 14 height 18
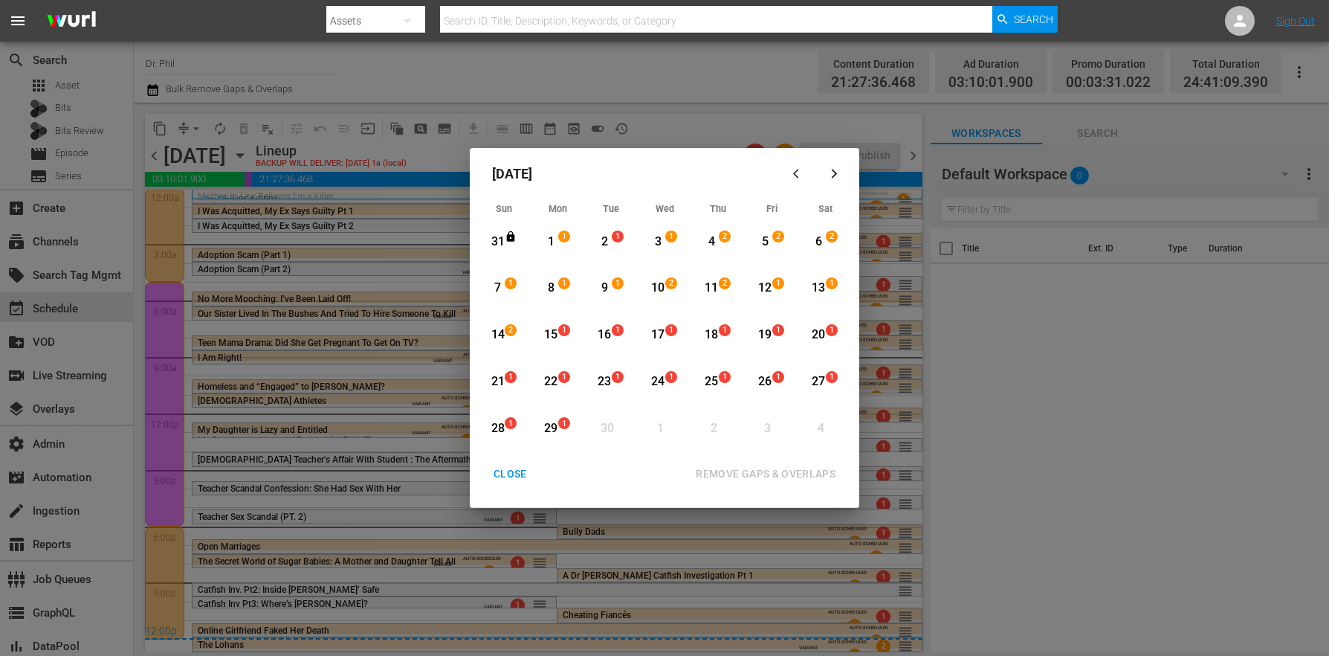
drag, startPoint x: 615, startPoint y: 247, endPoint x: 689, endPoint y: 247, distance: 73.6
click at [615, 247] on div "1" at bounding box center [620, 241] width 12 height 15
click at [719, 247] on div "4" at bounding box center [711, 241] width 19 height 17
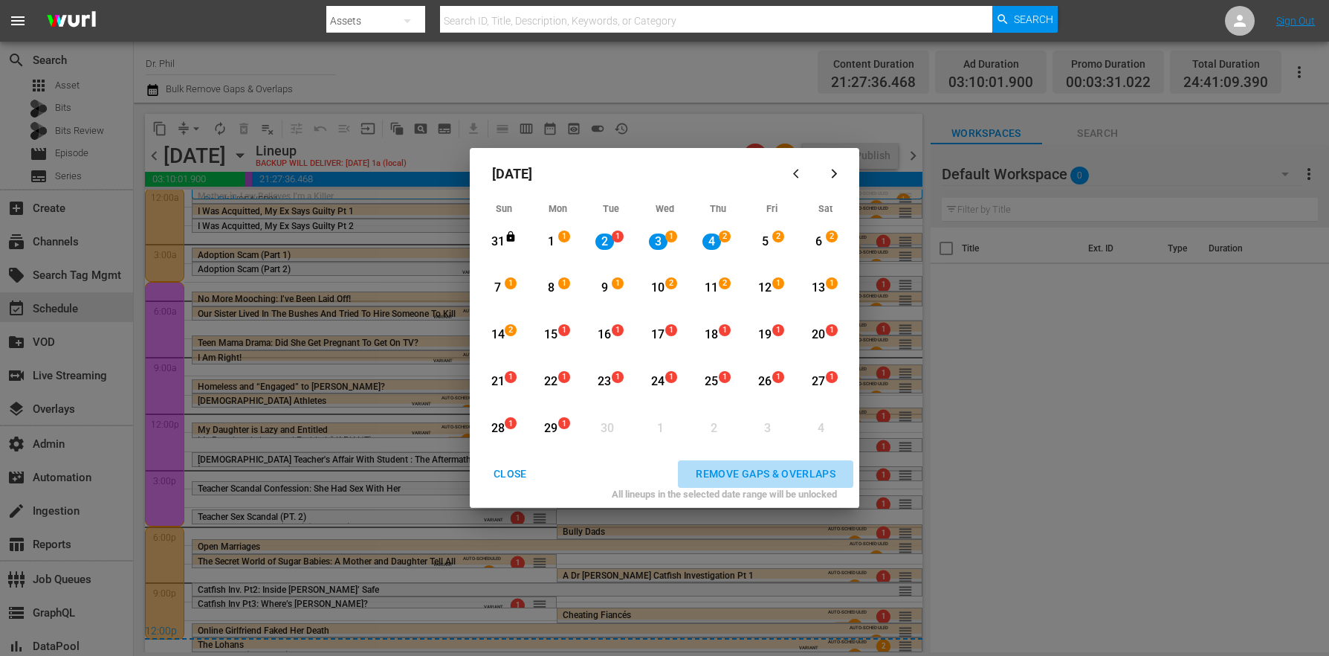
click at [779, 485] on button "REMOVE GAPS & OVERLAPS" at bounding box center [765, 474] width 175 height 28
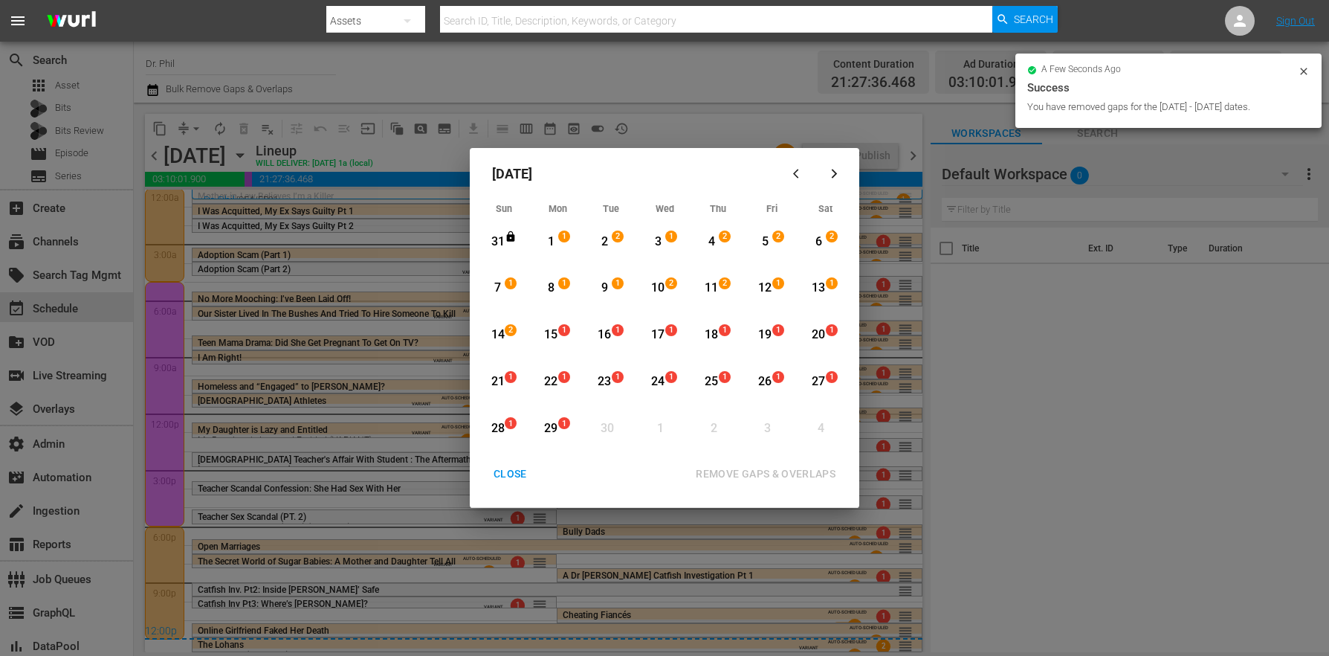
click at [508, 468] on div "CLOSE" at bounding box center [510, 474] width 57 height 19
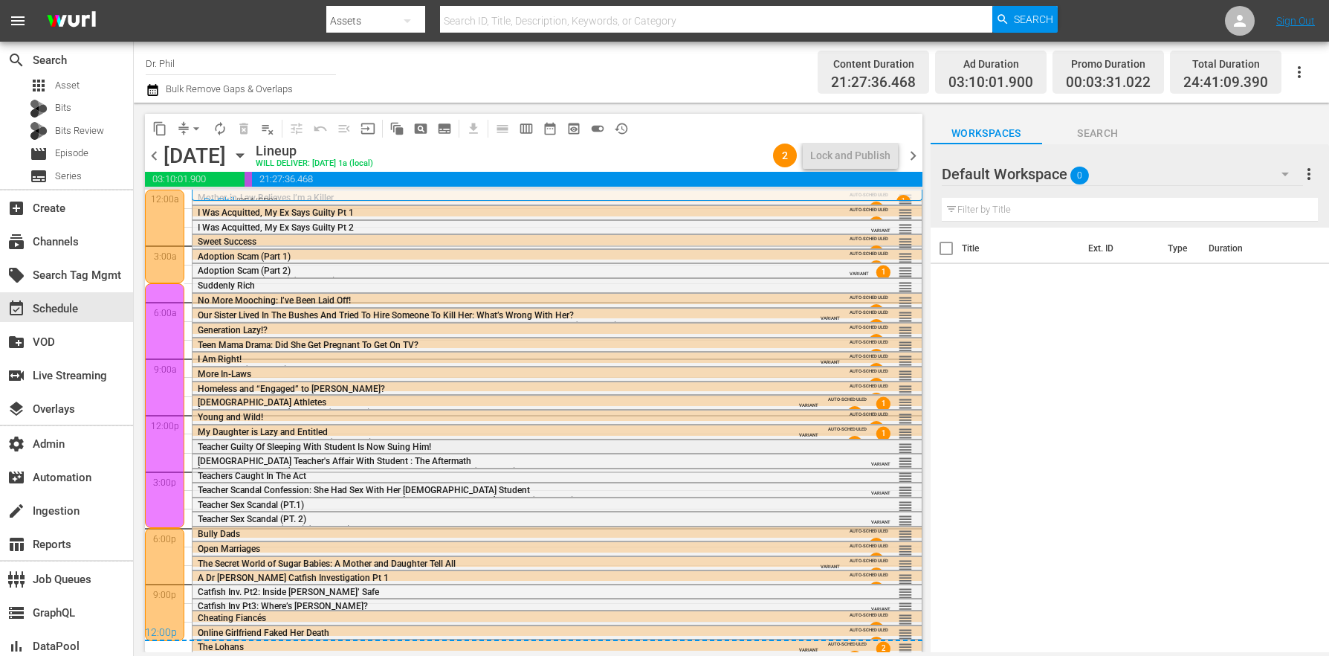
click at [296, 449] on span "Teacher Guilty Of Sleeping With Student Is Now Suing Him!" at bounding box center [314, 447] width 233 height 10
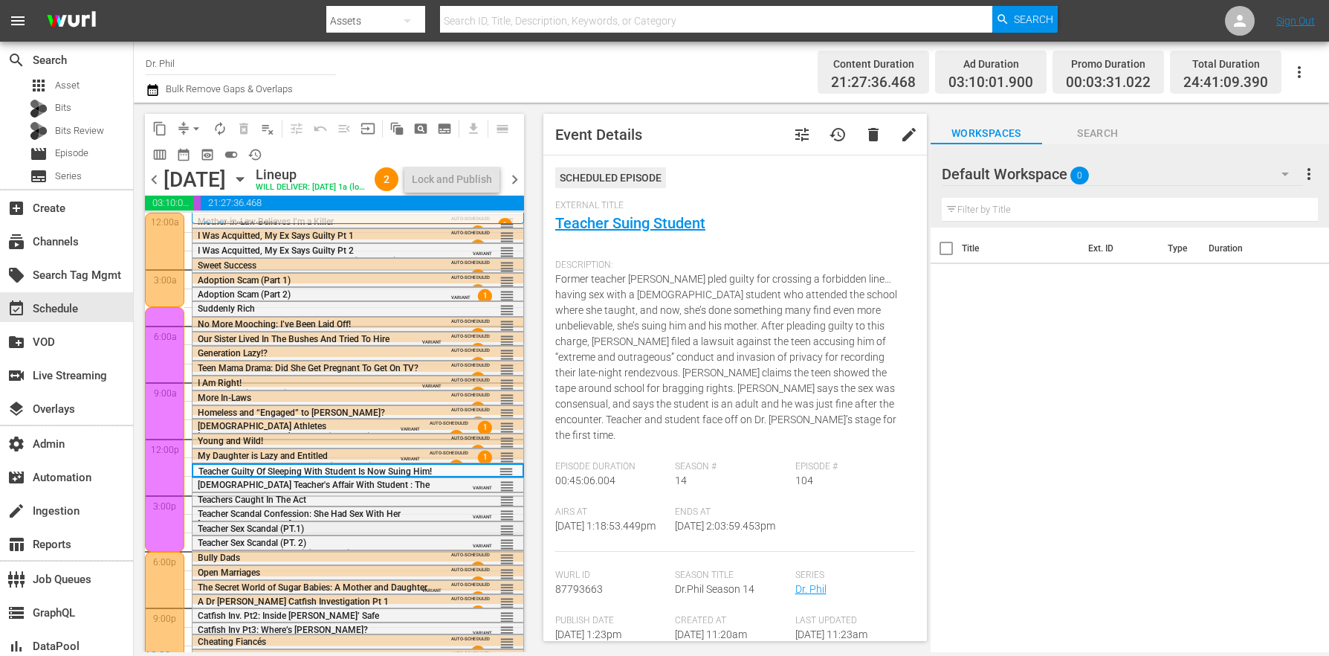
scroll to position [49, 0]
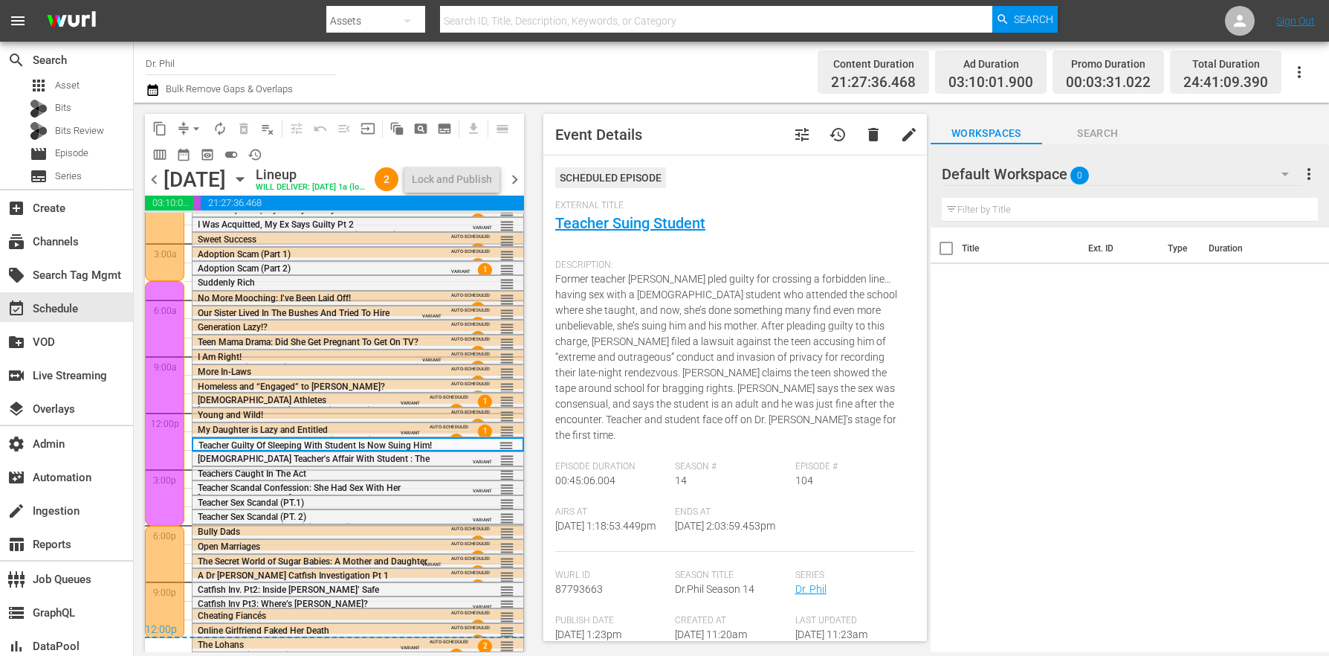
click at [524, 189] on span "chevron_right" at bounding box center [514, 179] width 19 height 19
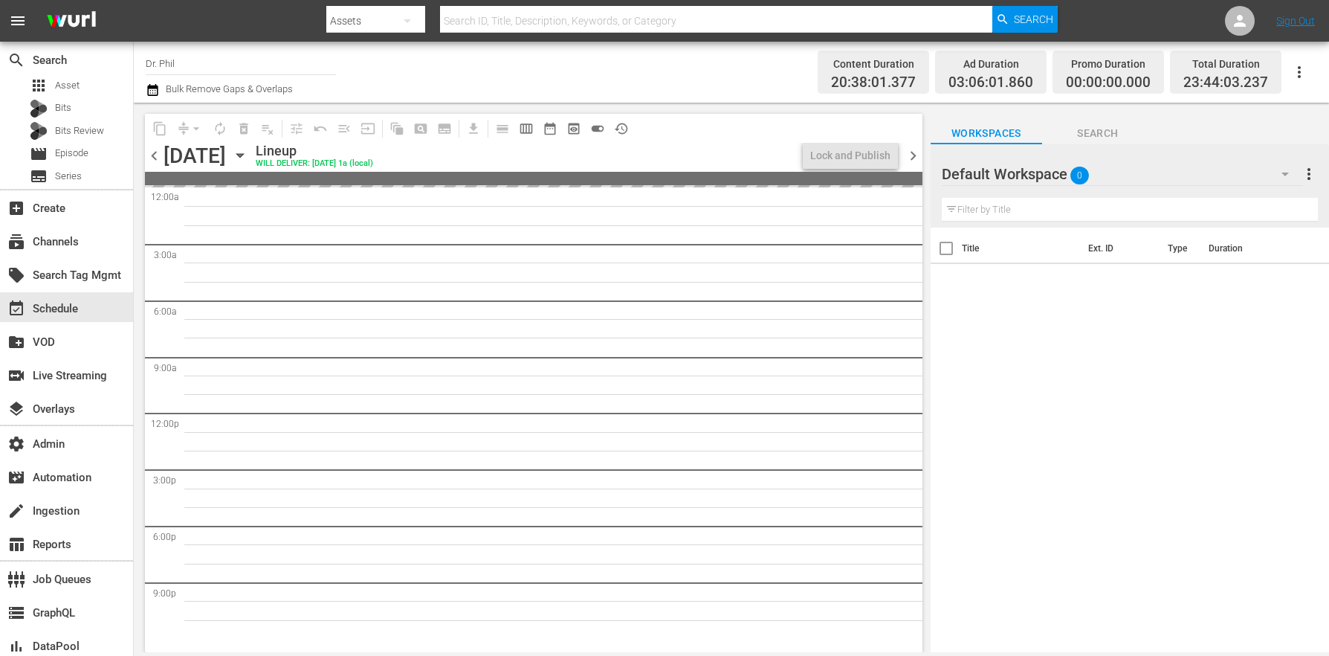
click at [155, 158] on span "chevron_left" at bounding box center [154, 155] width 19 height 19
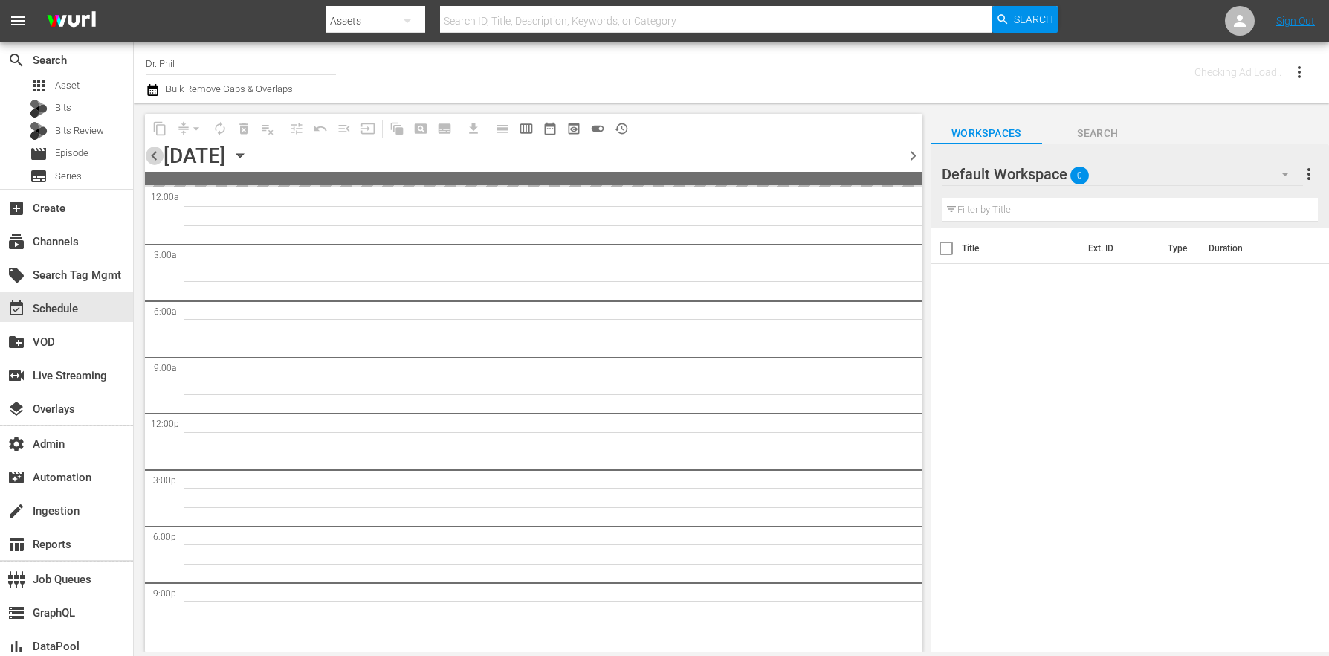
click at [155, 158] on span "chevron_left" at bounding box center [154, 155] width 19 height 19
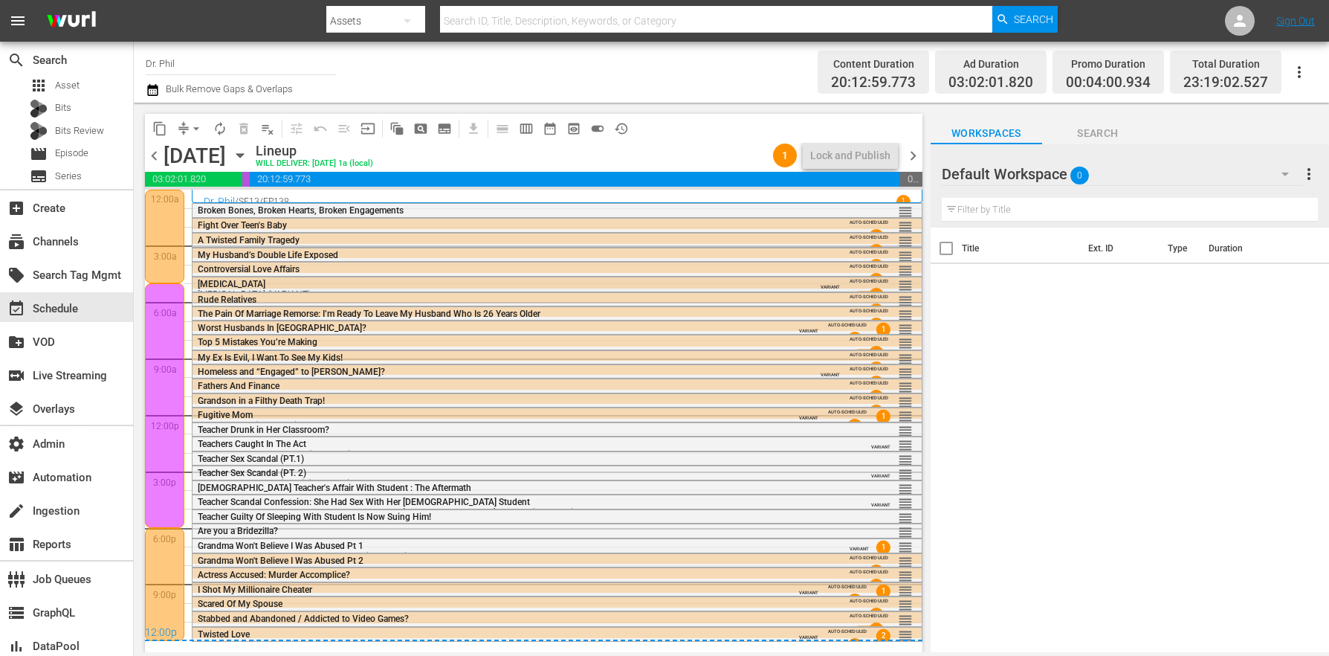
click at [821, 284] on span "VARIANT" at bounding box center [830, 283] width 19 height 12
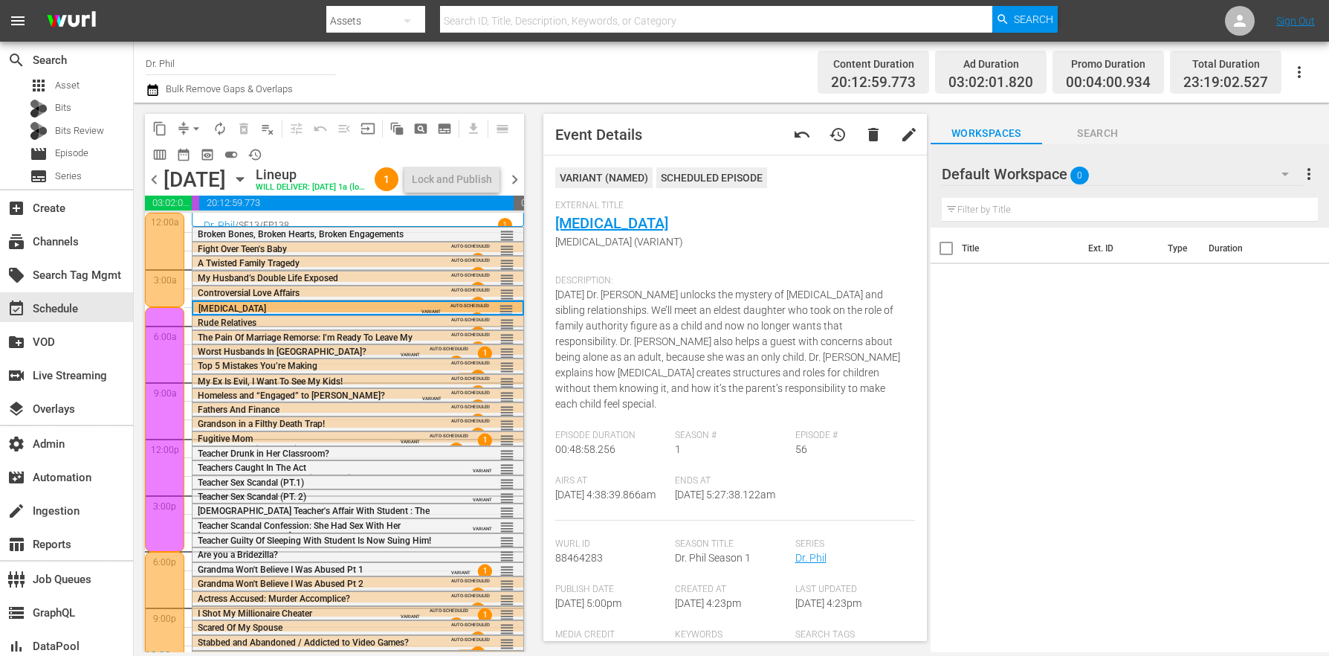
click at [406, 357] on span "VARIANT" at bounding box center [410, 351] width 19 height 12
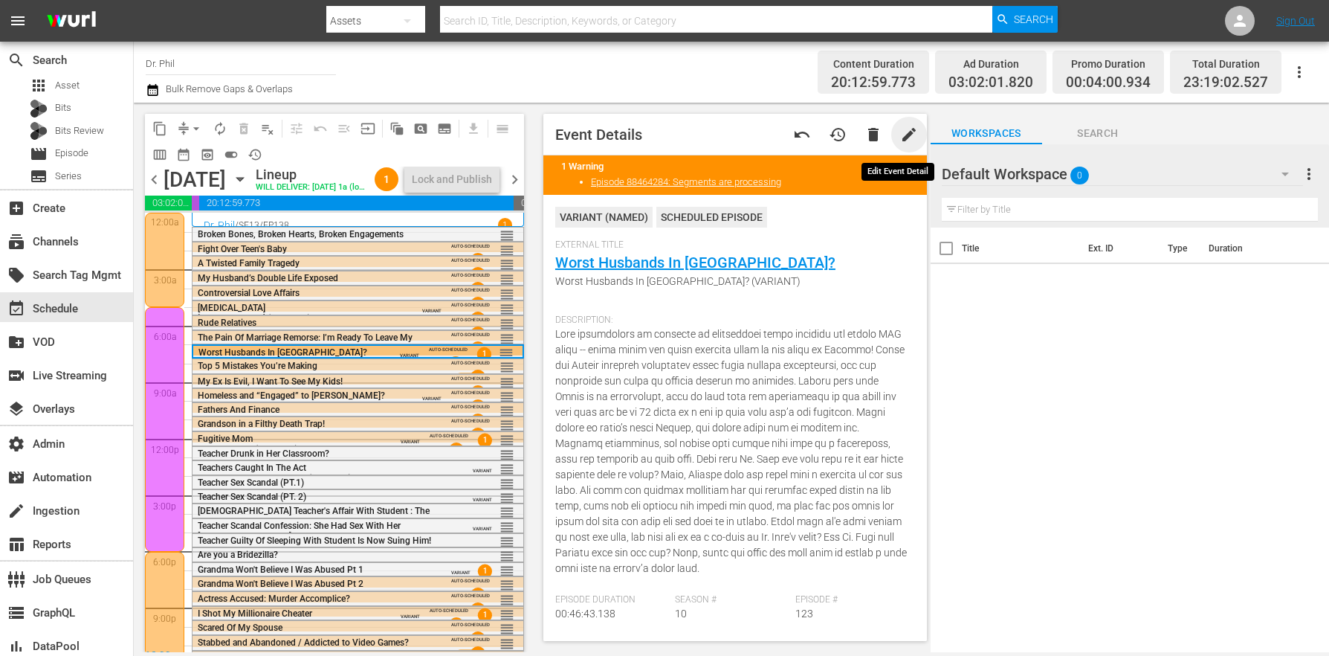
click at [900, 132] on span "edit" at bounding box center [909, 135] width 18 height 18
click at [720, 282] on span "Worst Husbands In [GEOGRAPHIC_DATA]? (VARIANT)" at bounding box center [731, 282] width 352 height 16
click at [719, 282] on span "Worst Husbands In [GEOGRAPHIC_DATA]? (VARIANT)" at bounding box center [731, 282] width 352 height 16
click at [802, 132] on span "Discard" at bounding box center [816, 135] width 66 height 12
click at [431, 401] on span "VARIANT" at bounding box center [431, 395] width 19 height 12
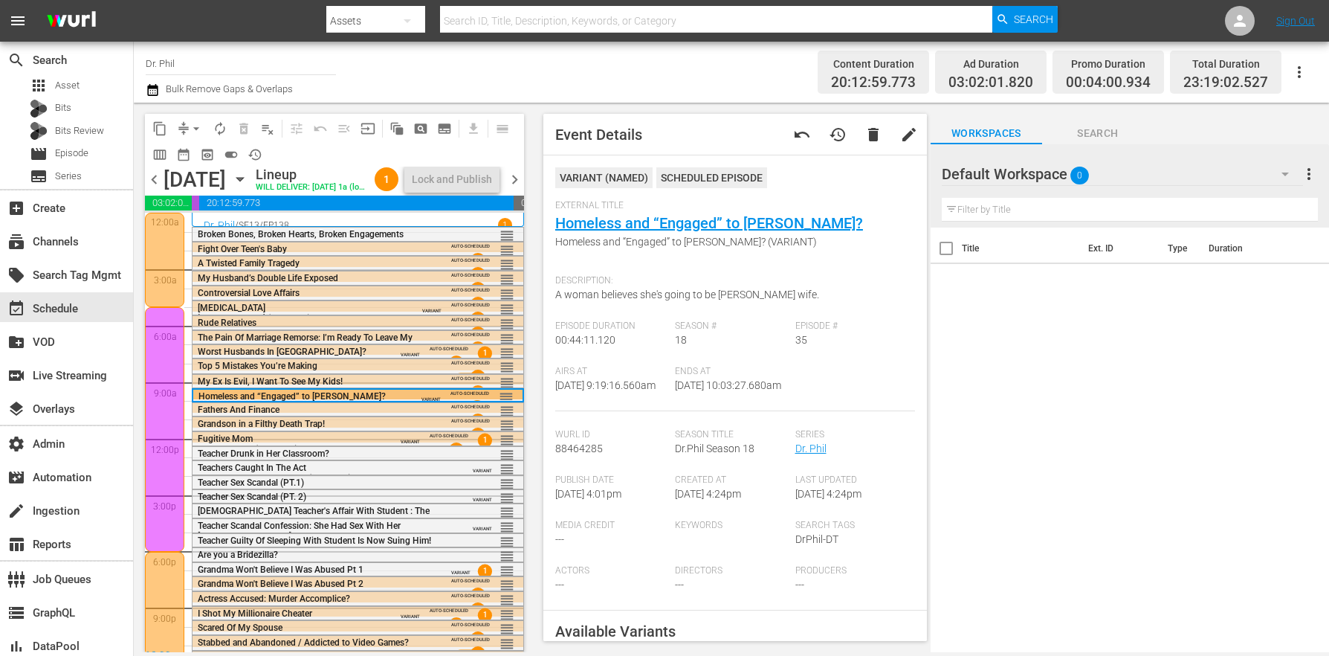
click at [243, 181] on icon "button" at bounding box center [239, 180] width 7 height 4
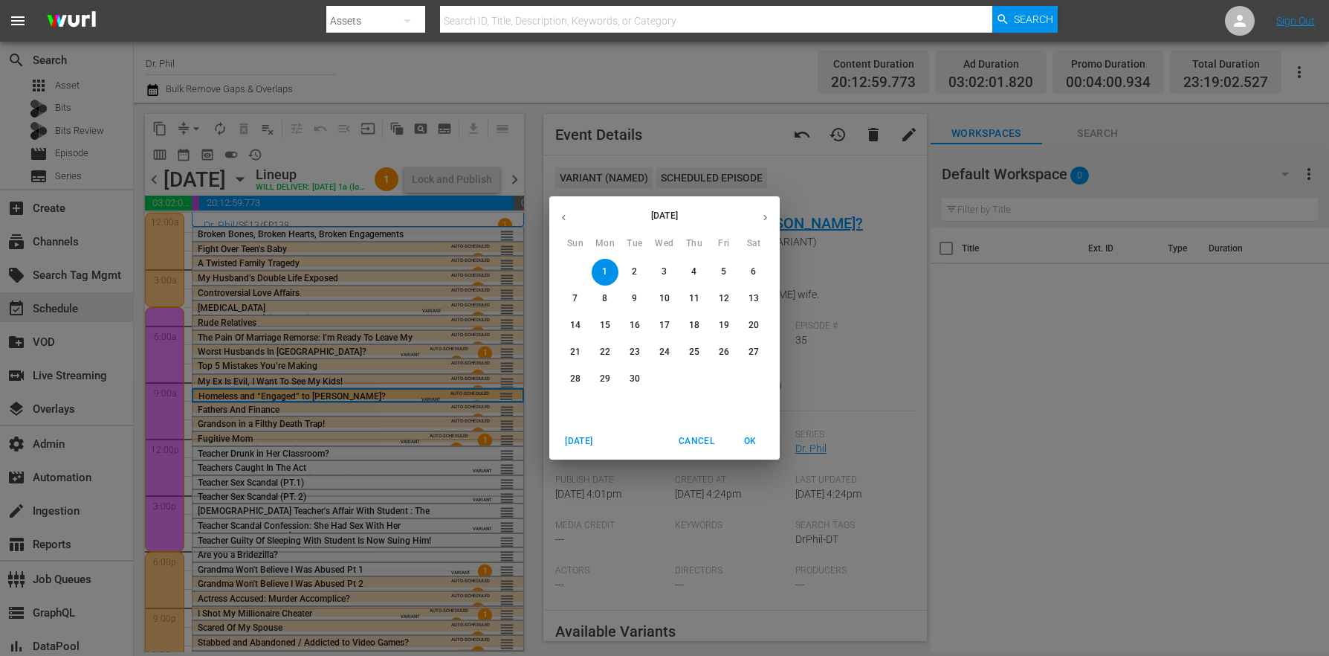
click at [659, 276] on span "3" at bounding box center [664, 271] width 27 height 13
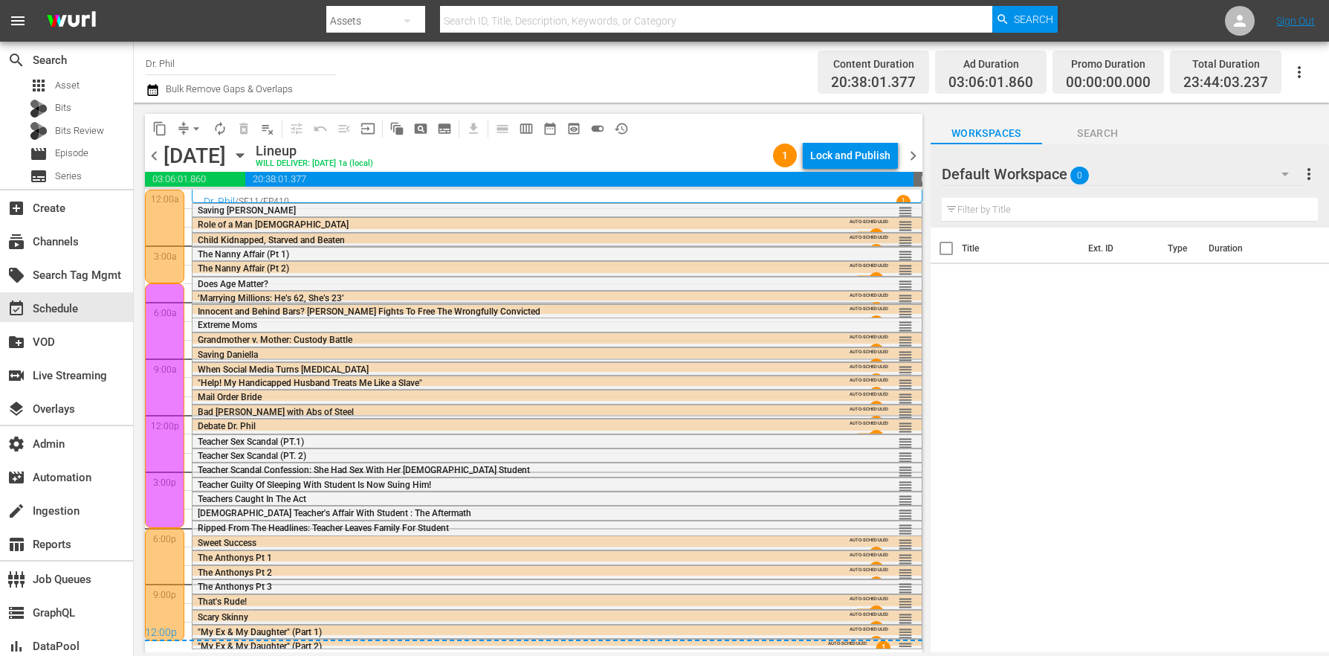
click at [239, 239] on span "Child Kidnapped, Starved and Beaten" at bounding box center [271, 240] width 147 height 10
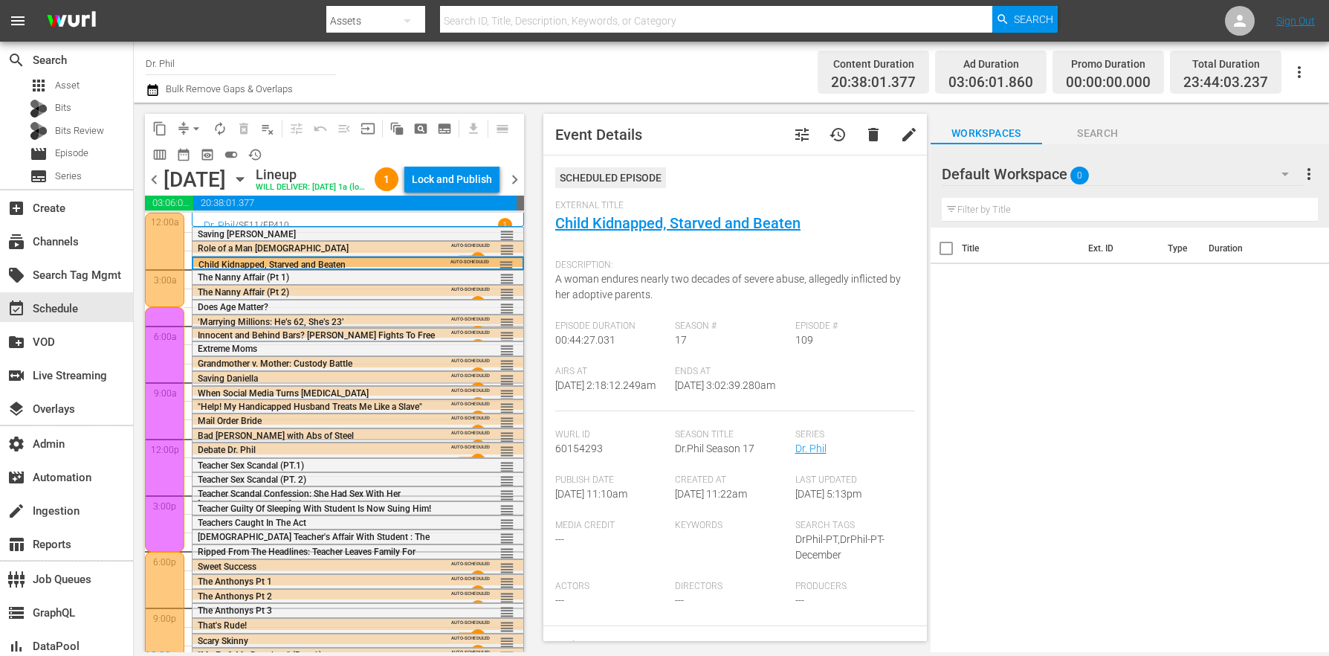
click at [784, 134] on button "tune" at bounding box center [802, 135] width 36 height 36
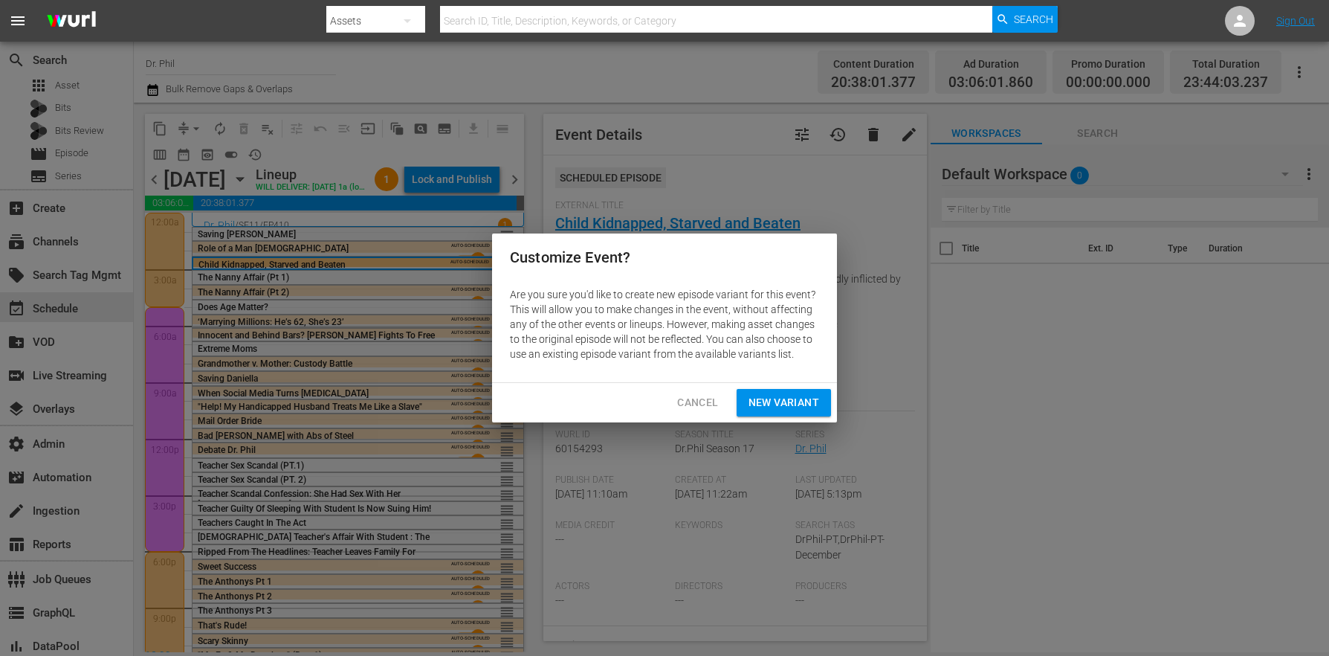
click at [792, 398] on span "New Variant" at bounding box center [784, 402] width 71 height 19
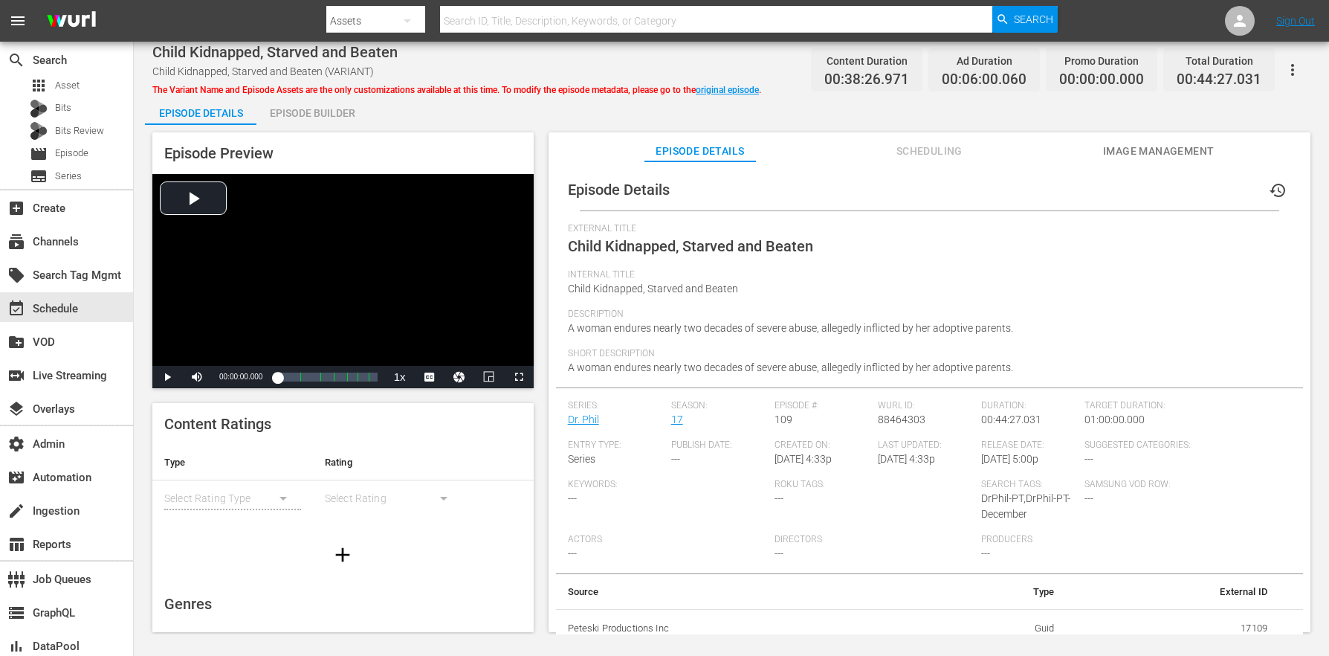
click at [327, 111] on div "Episode Builder" at bounding box center [311, 113] width 111 height 36
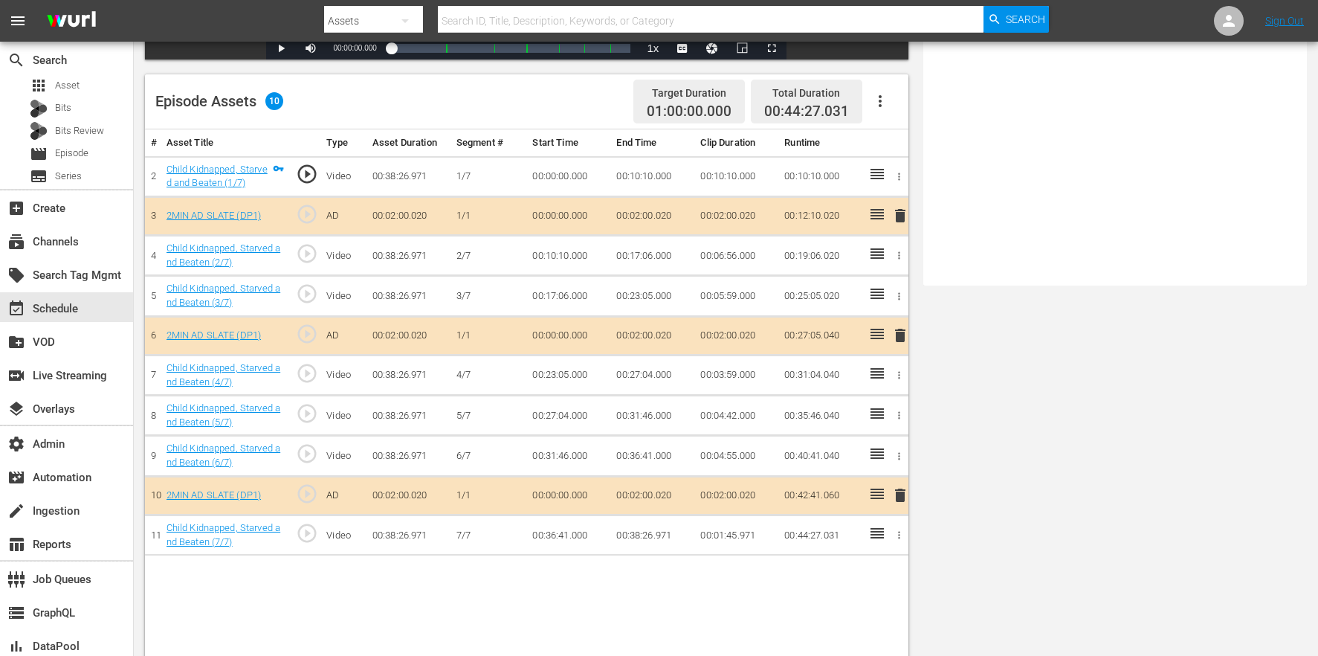
scroll to position [387, 0]
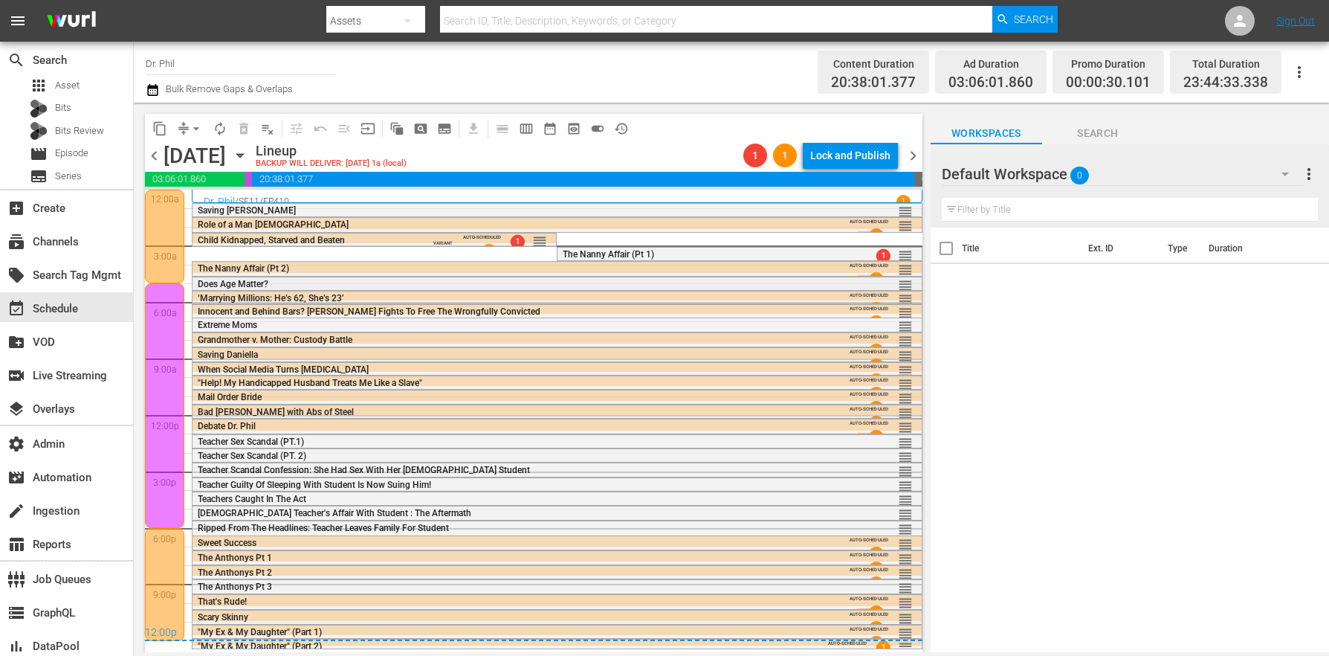
click at [241, 283] on span "Does Age Matter?" at bounding box center [233, 284] width 71 height 10
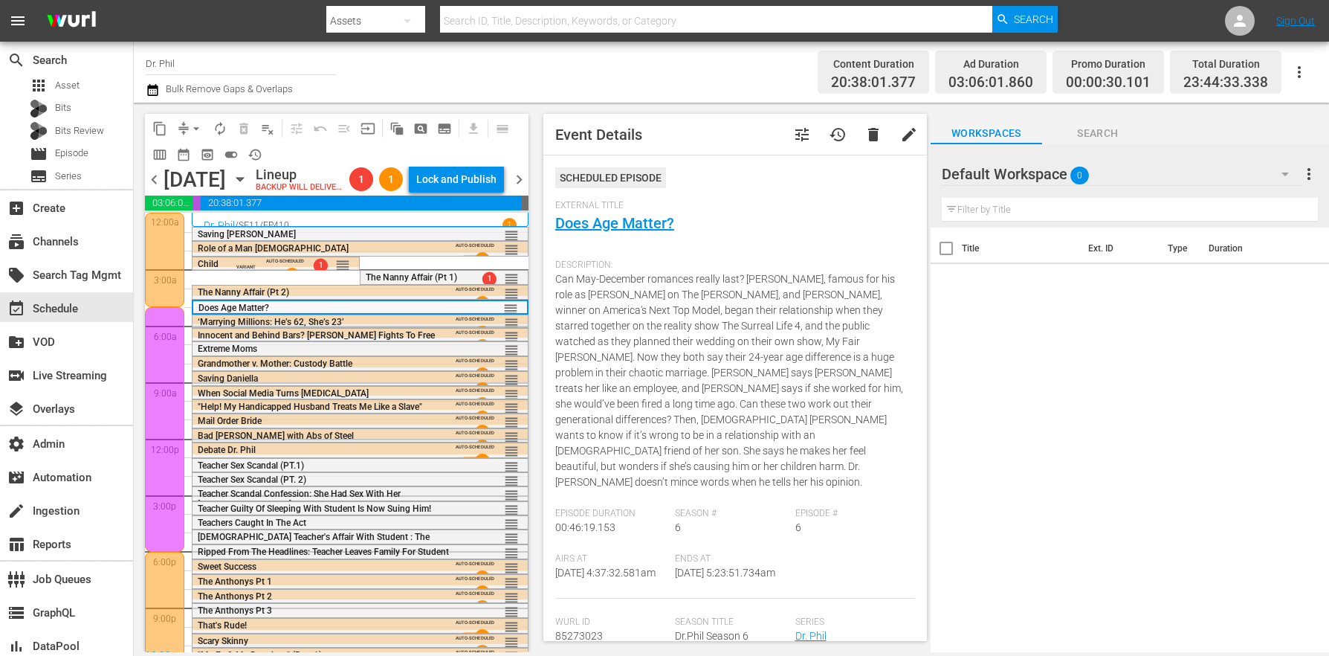
click at [784, 135] on button "tune" at bounding box center [802, 135] width 36 height 36
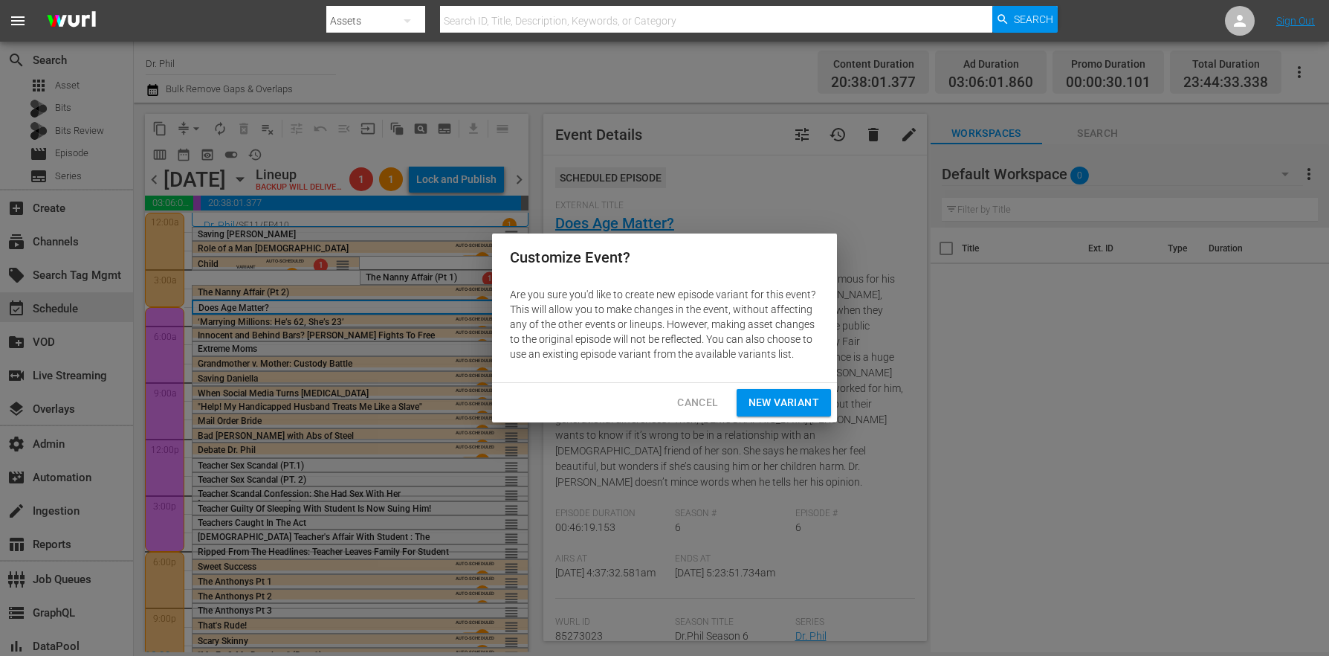
click at [780, 394] on span "New Variant" at bounding box center [784, 402] width 71 height 19
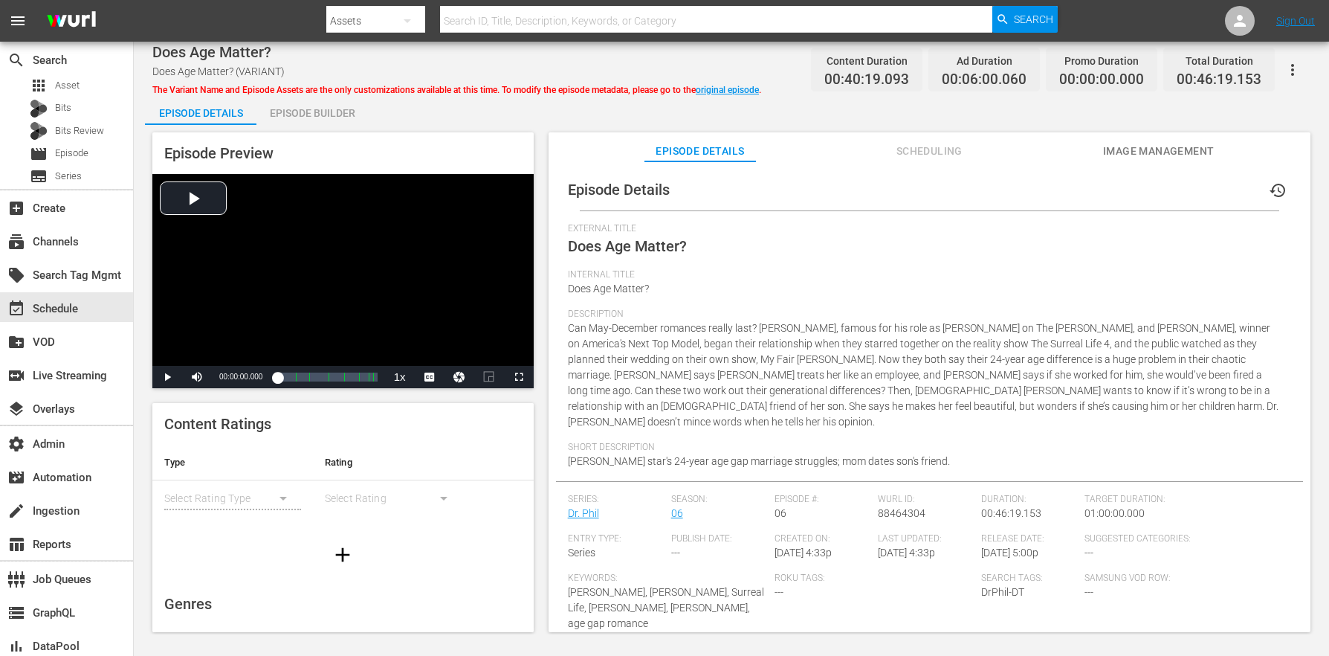
click at [271, 114] on div "Episode Builder" at bounding box center [311, 113] width 111 height 36
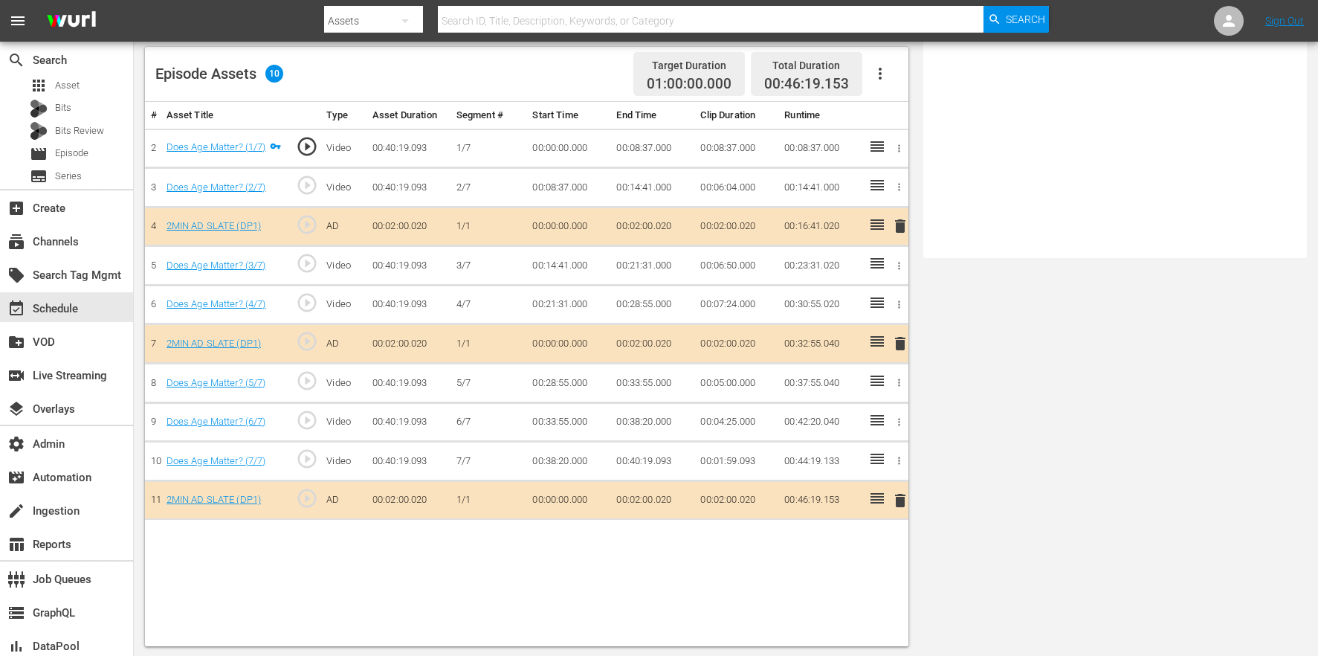
scroll to position [387, 0]
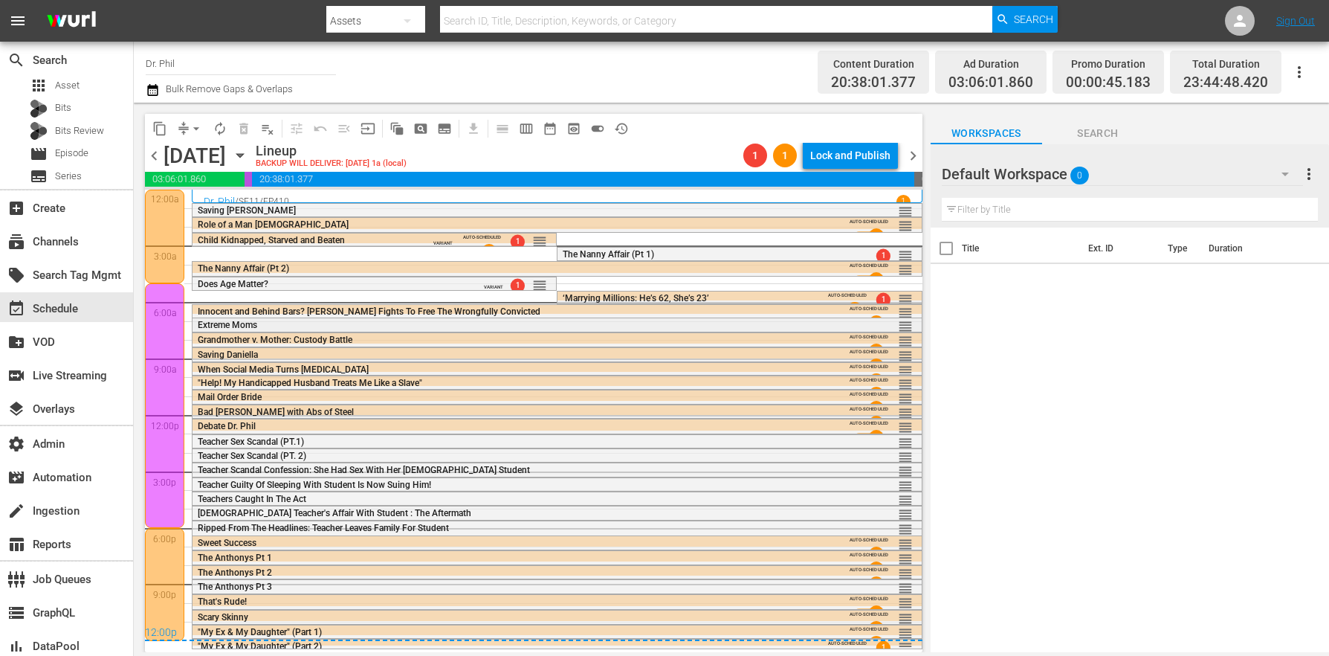
click at [233, 331] on div "Extreme Moms reorder" at bounding box center [557, 325] width 729 height 15
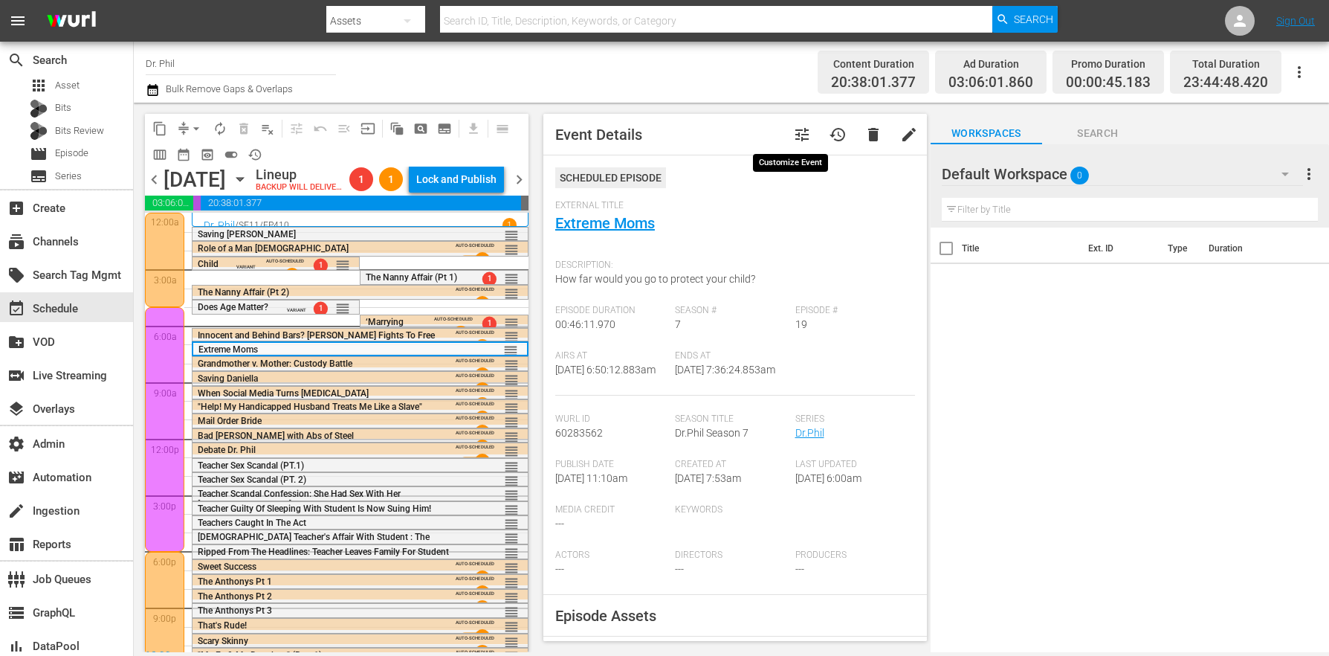
click at [793, 129] on span "tune" at bounding box center [802, 135] width 18 height 18
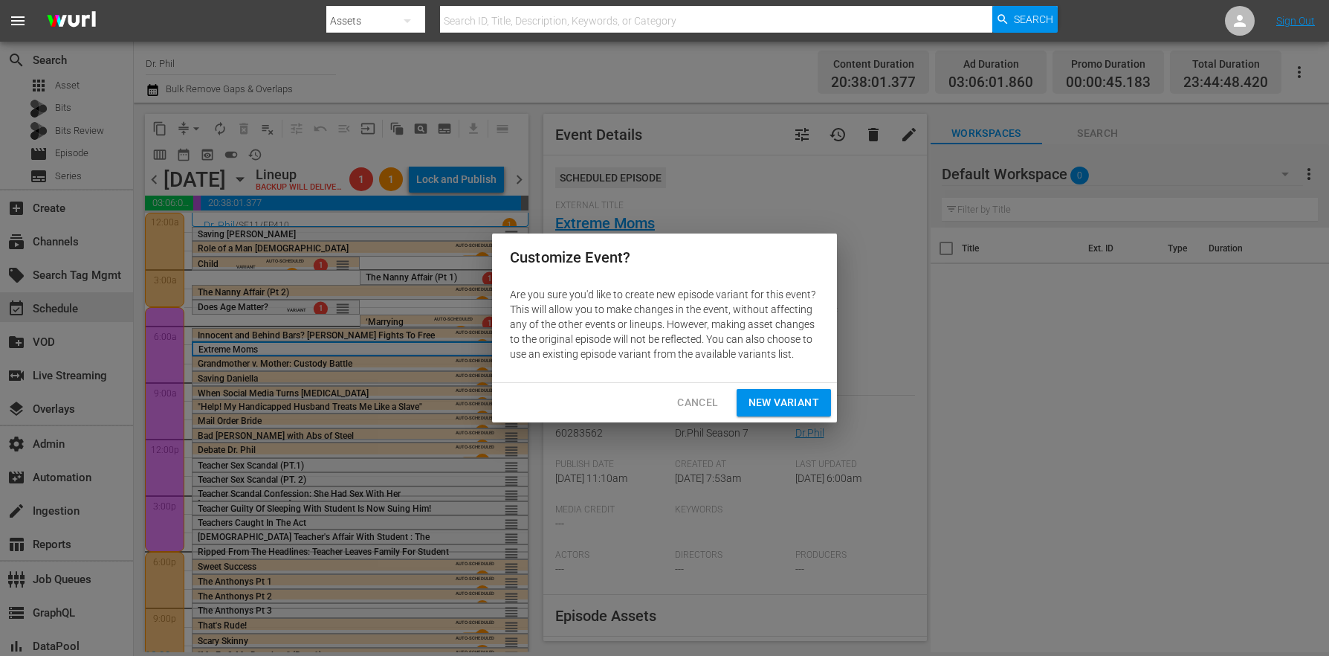
click at [766, 396] on span "New Variant" at bounding box center [784, 402] width 71 height 19
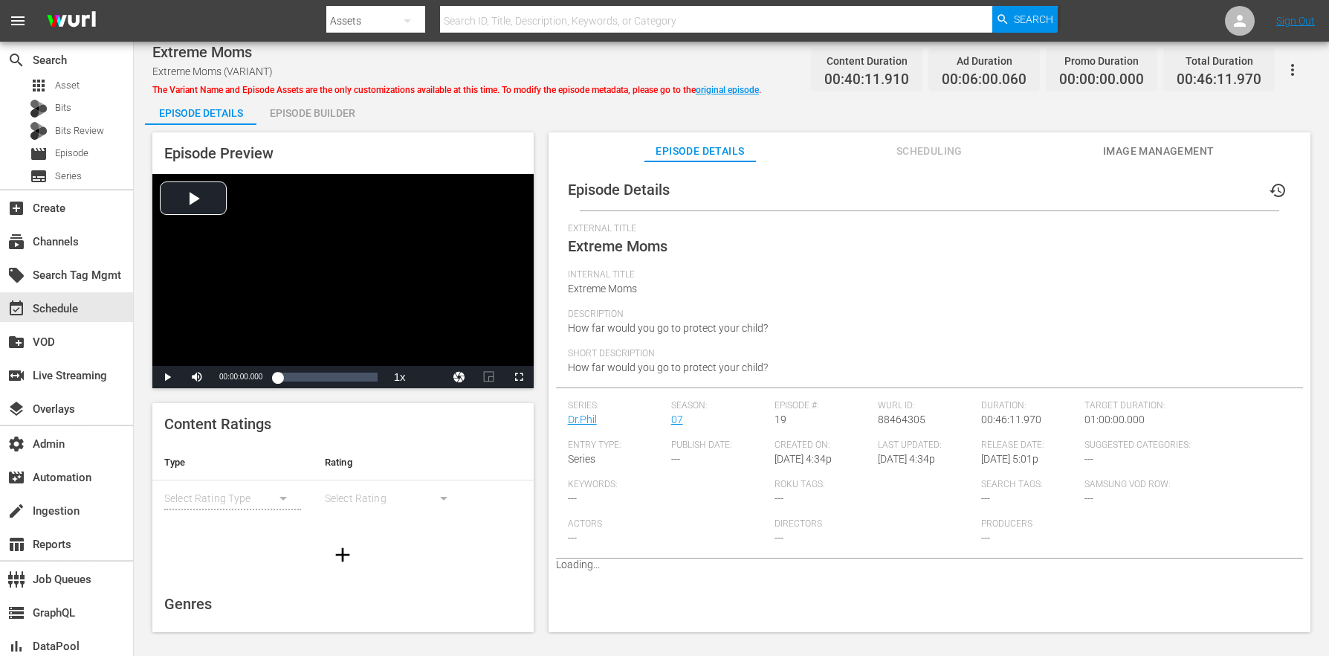
click at [300, 99] on div "Episode Builder" at bounding box center [311, 113] width 111 height 36
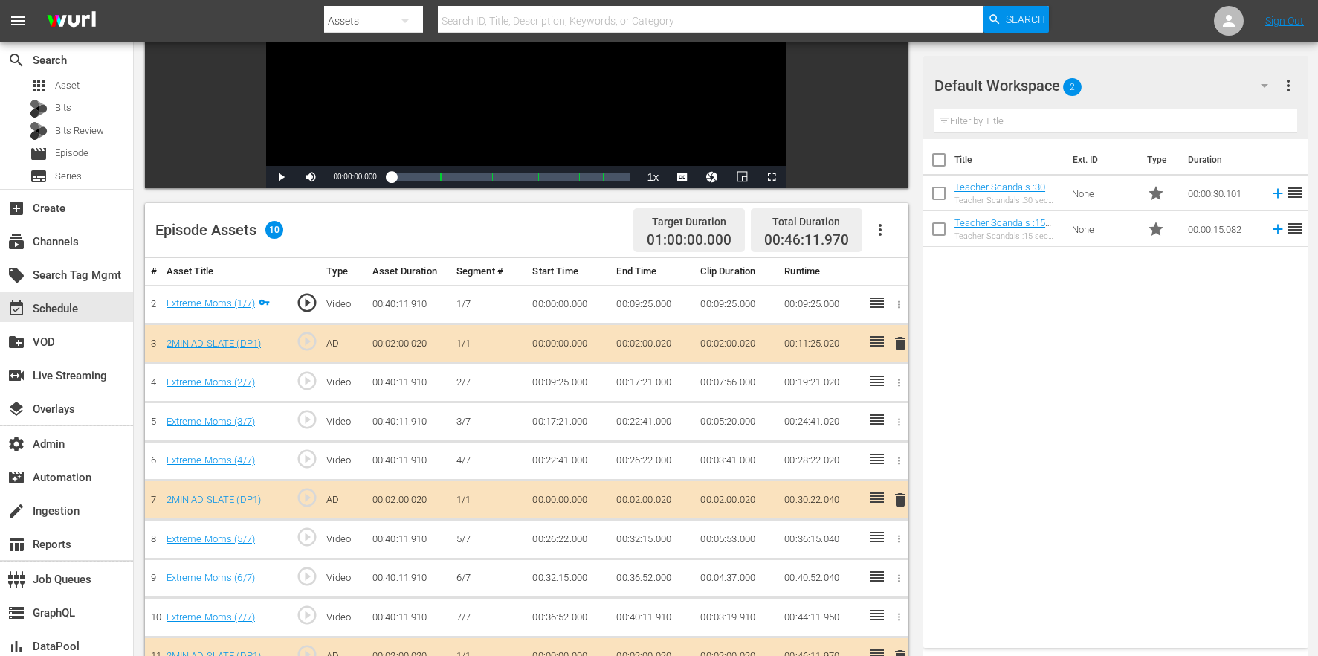
scroll to position [387, 0]
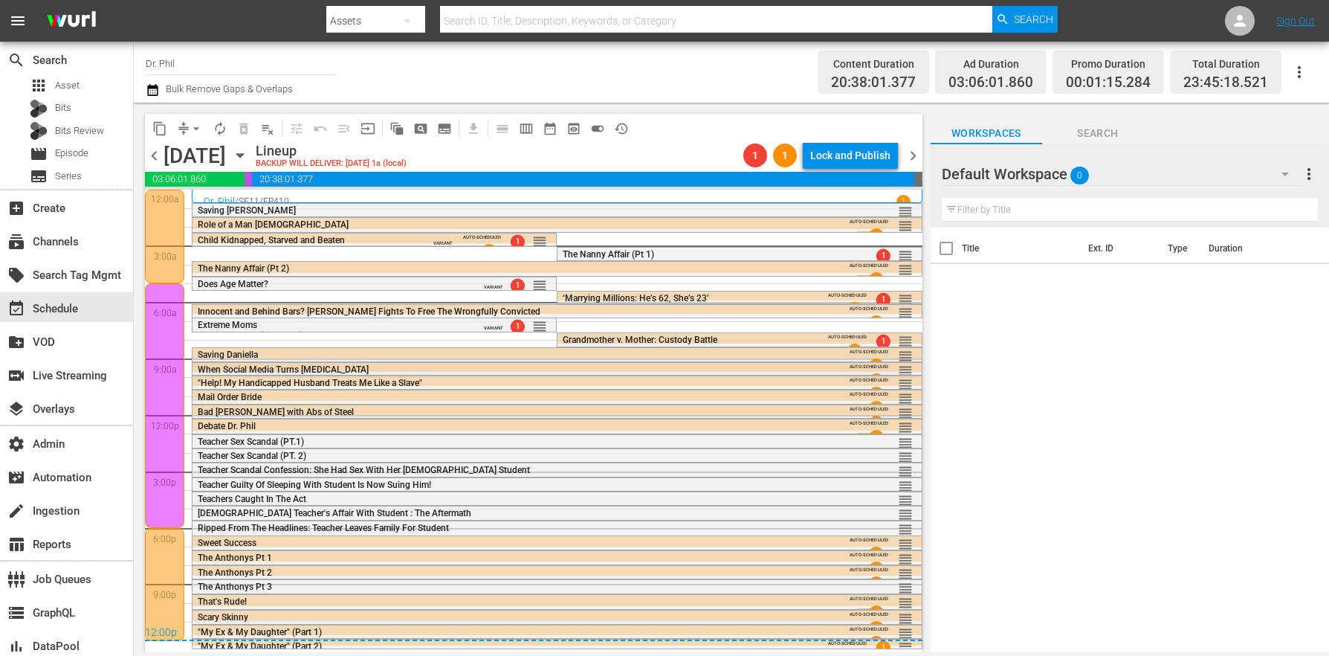
click at [242, 367] on span "When Social Media Turns [MEDICAL_DATA]" at bounding box center [283, 369] width 171 height 10
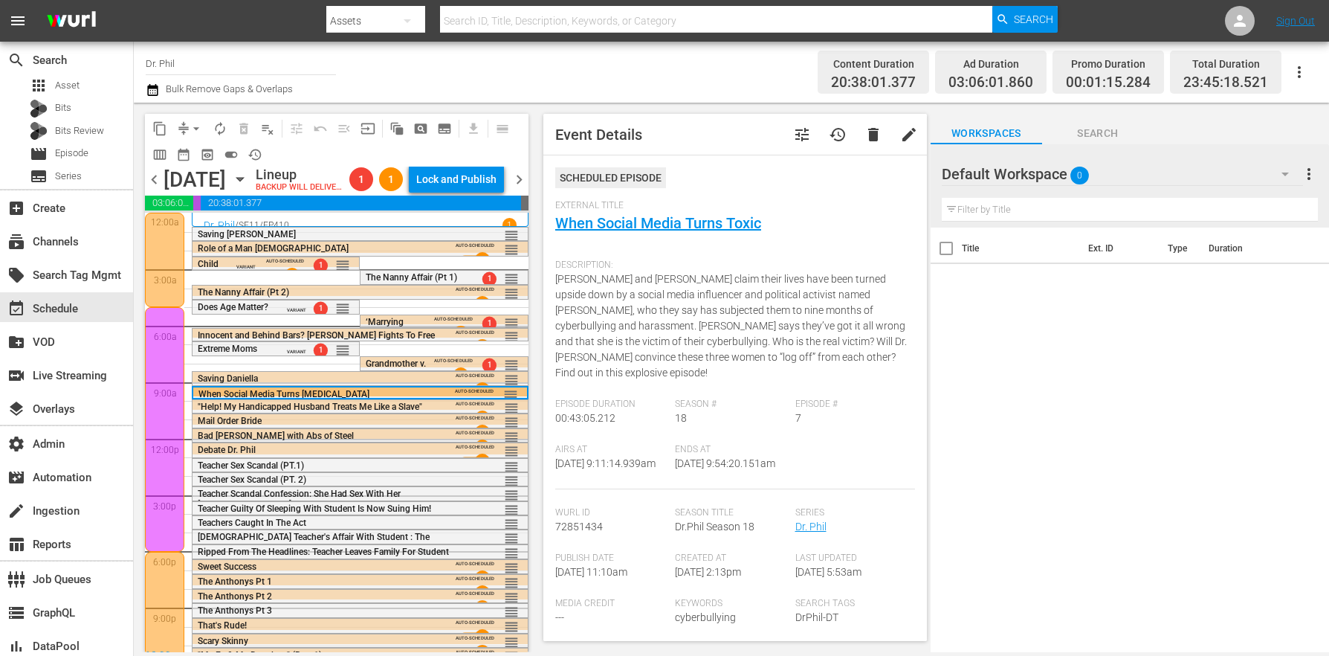
click at [798, 144] on button "tune" at bounding box center [802, 135] width 36 height 36
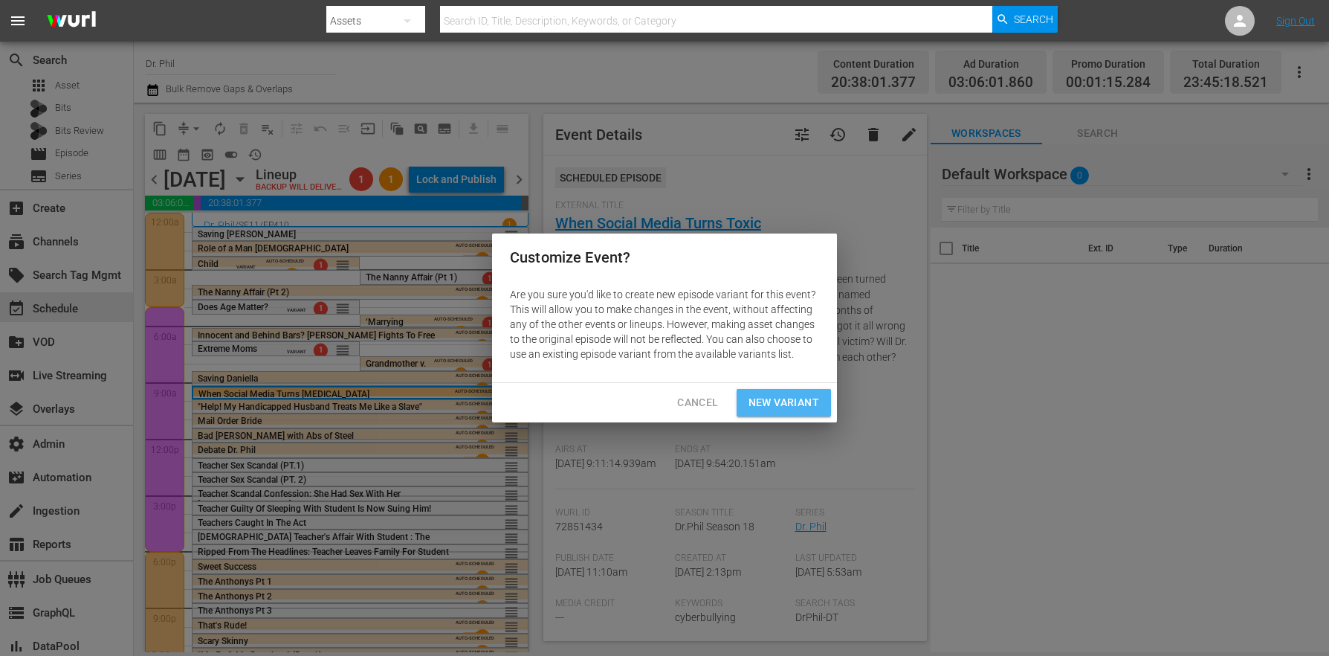
click at [778, 400] on span "New Variant" at bounding box center [784, 402] width 71 height 19
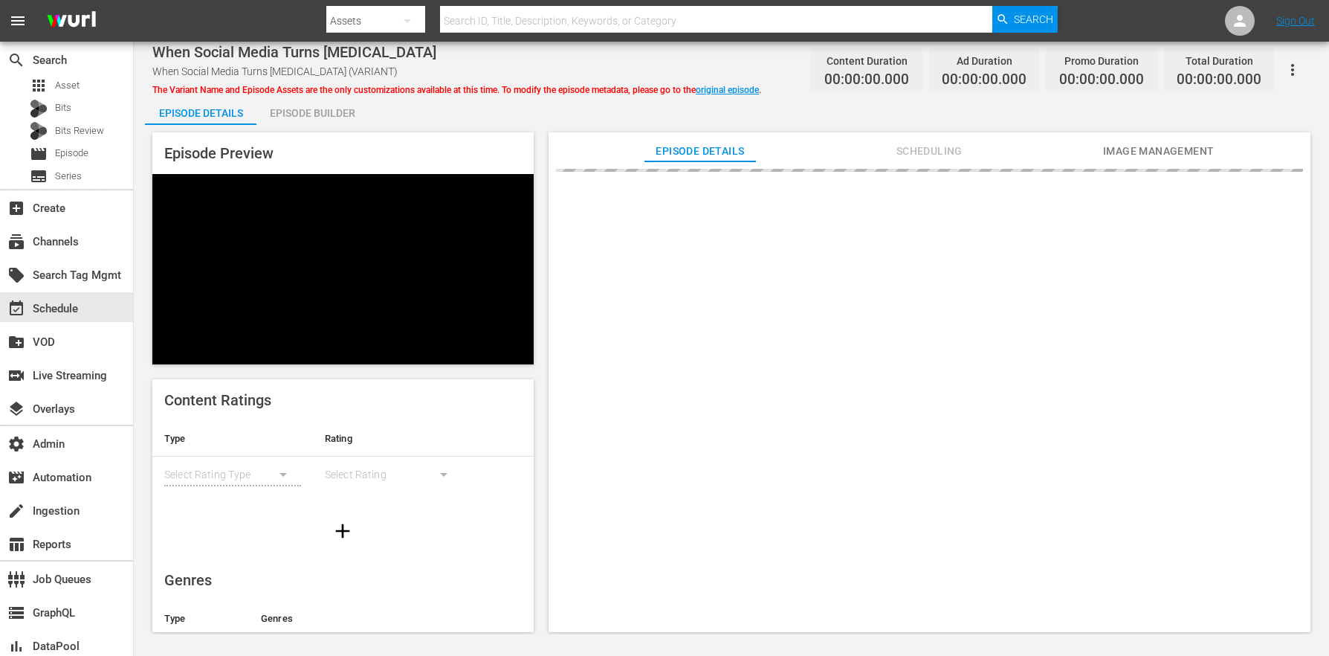
click at [293, 119] on div "Episode Builder" at bounding box center [311, 113] width 111 height 36
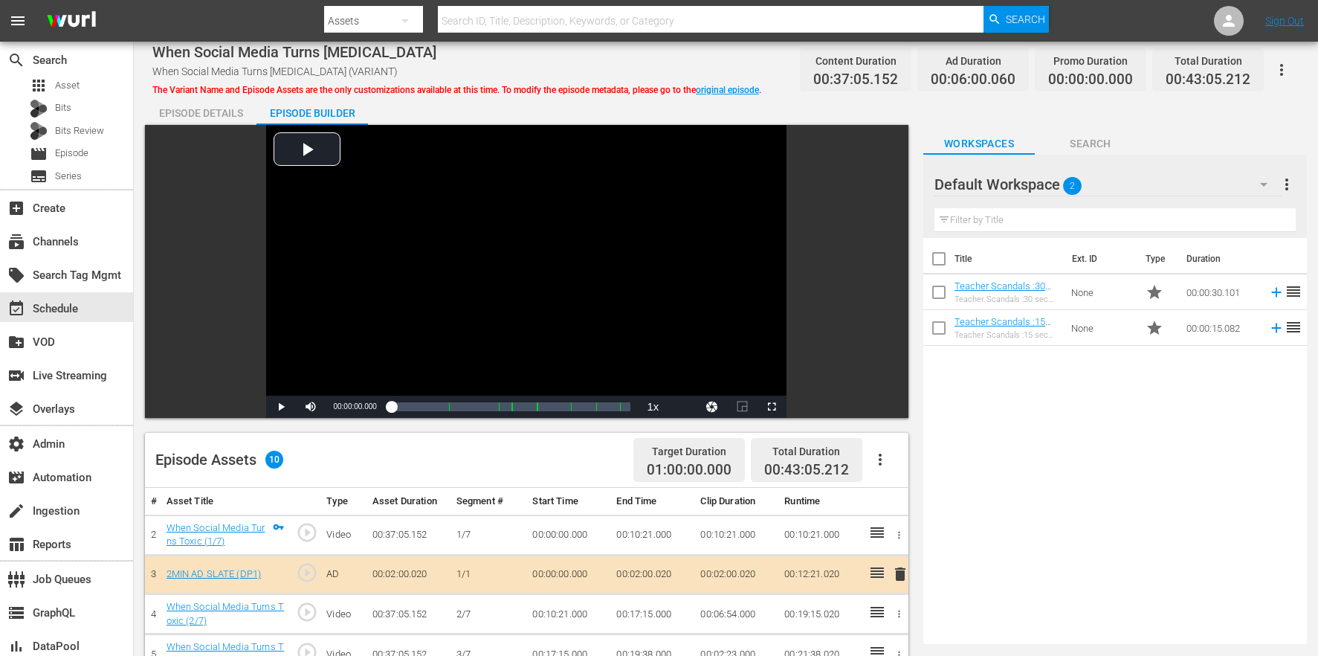
scroll to position [387, 0]
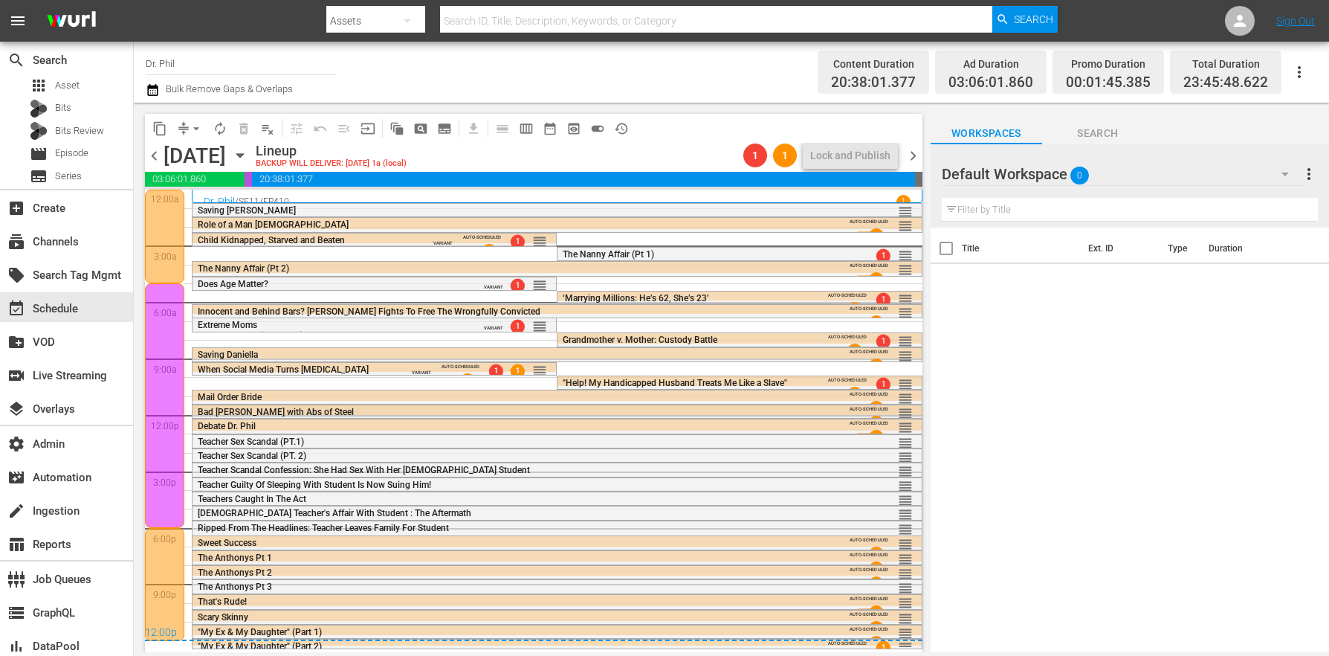
click at [347, 416] on div "Bad [PERSON_NAME] with Abs of Steel" at bounding box center [517, 412] width 639 height 10
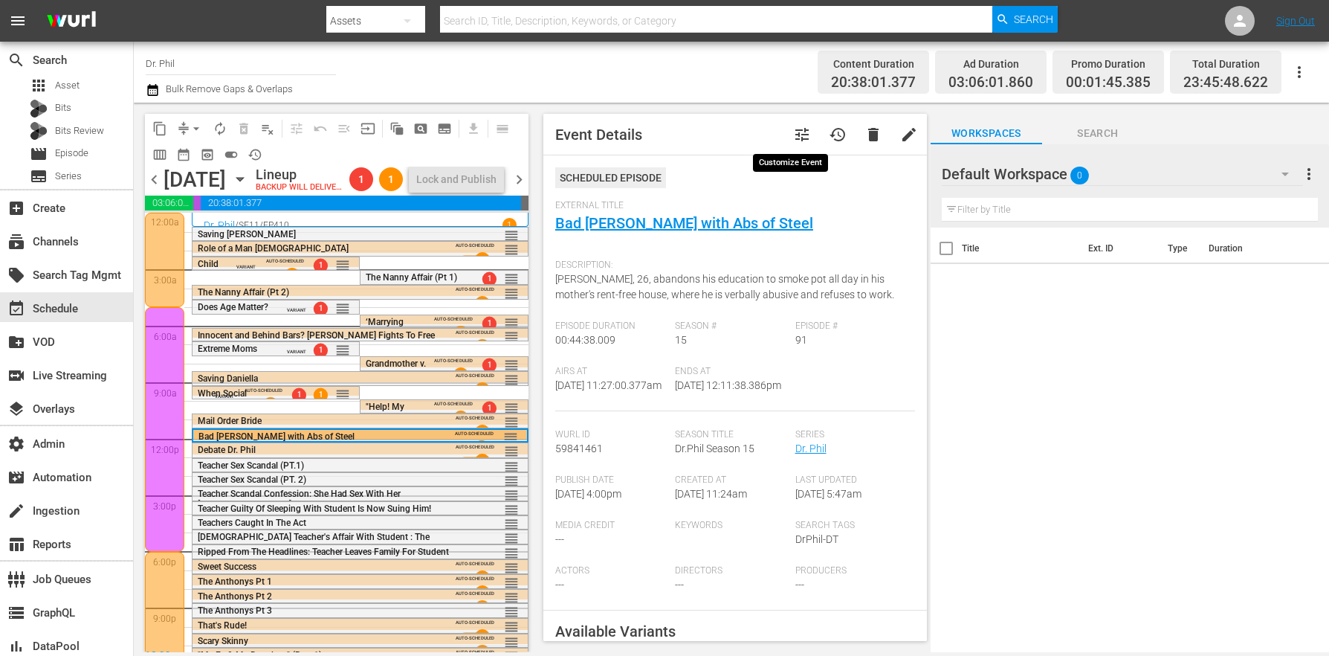
click at [795, 132] on span "tune" at bounding box center [802, 135] width 18 height 18
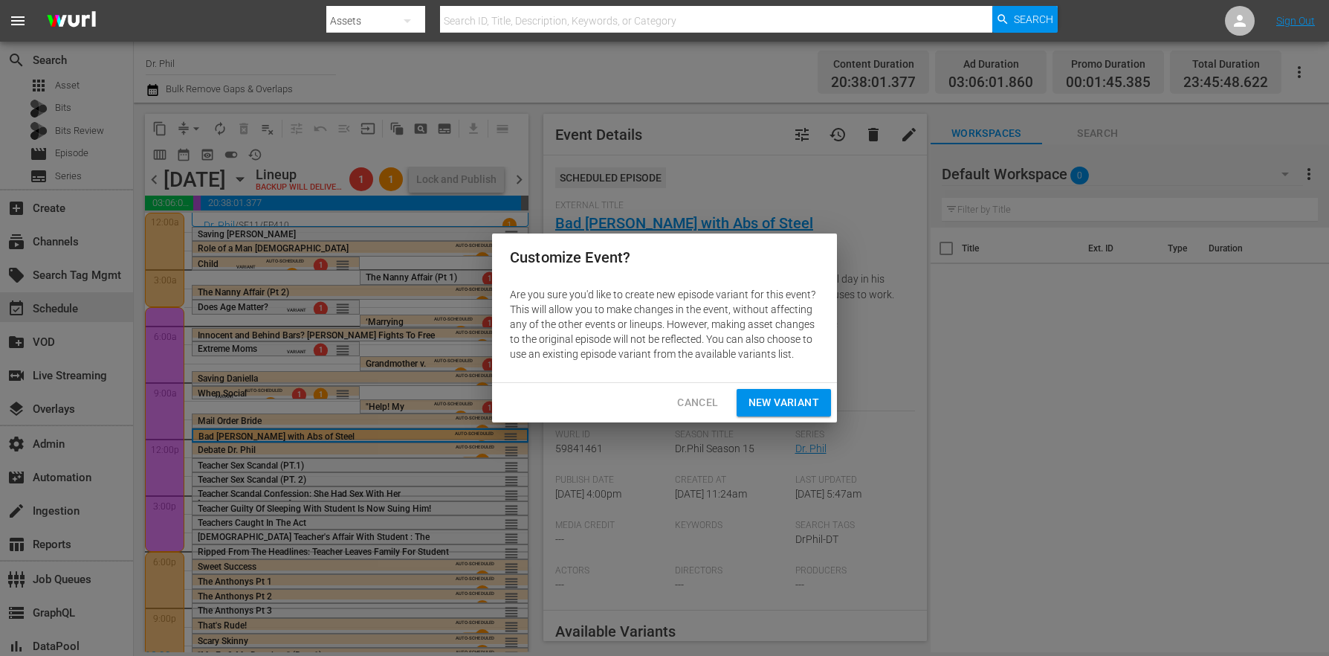
click at [785, 408] on span "New Variant" at bounding box center [784, 402] width 71 height 19
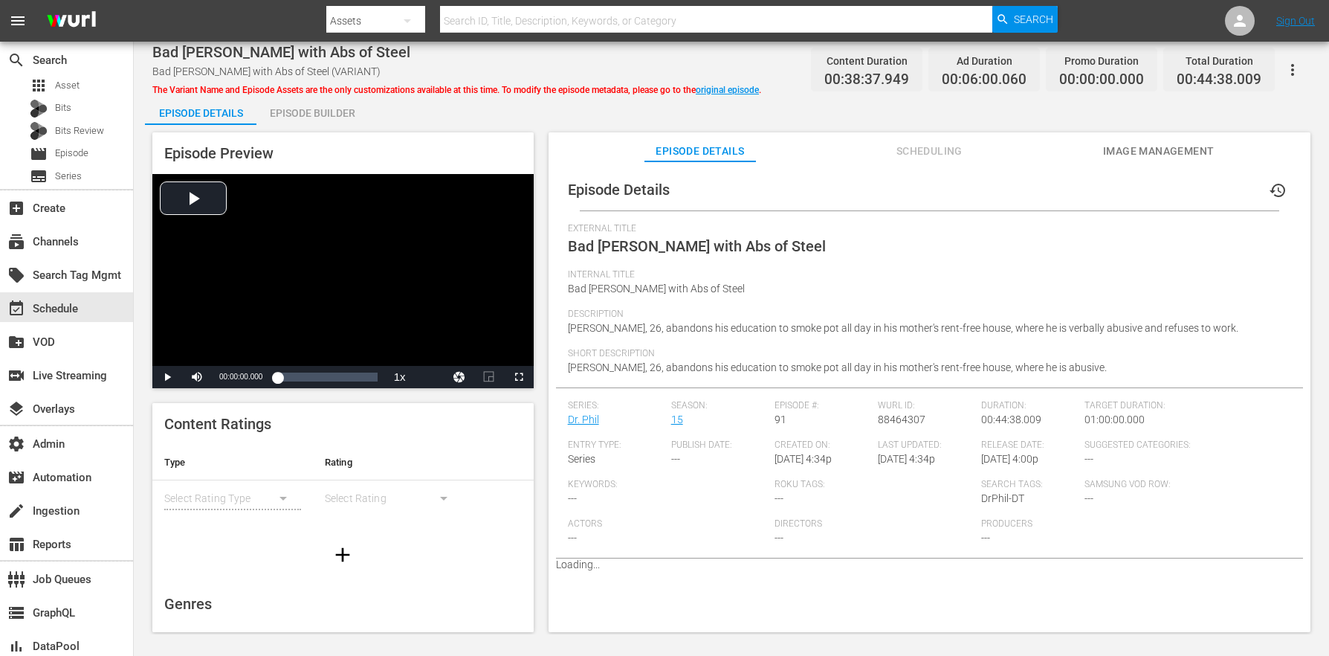
click at [346, 117] on div "Episode Builder" at bounding box center [311, 113] width 111 height 36
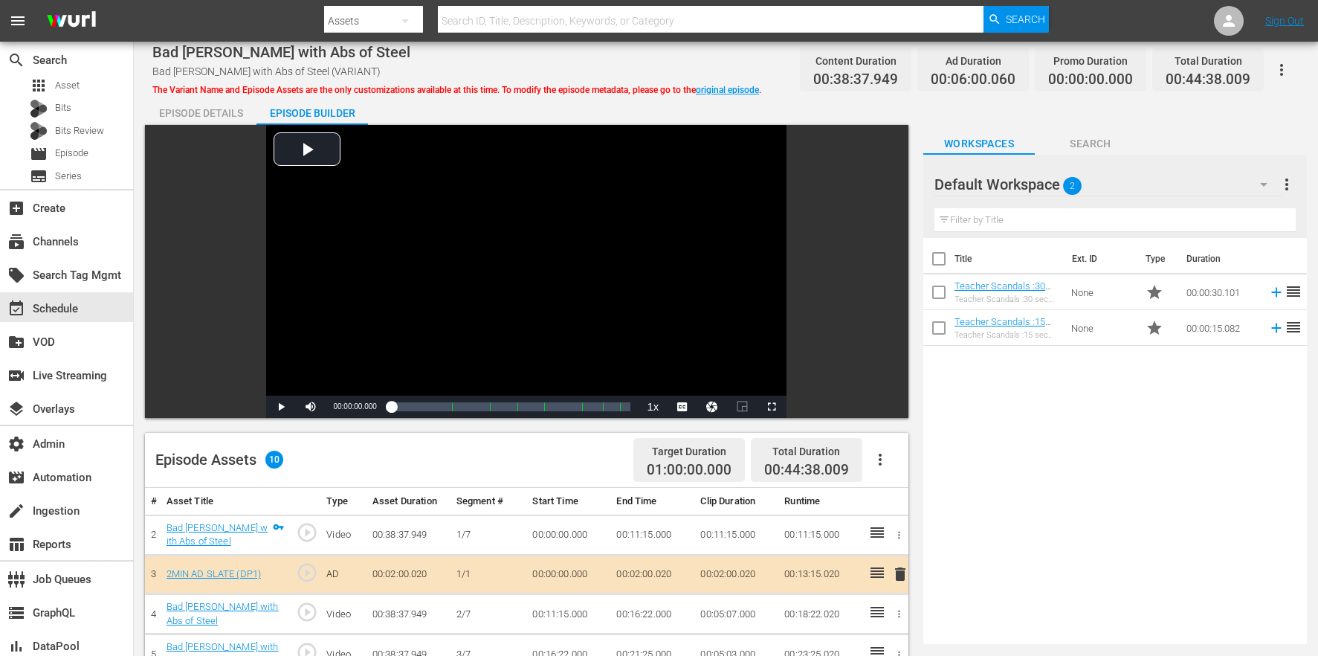
scroll to position [387, 0]
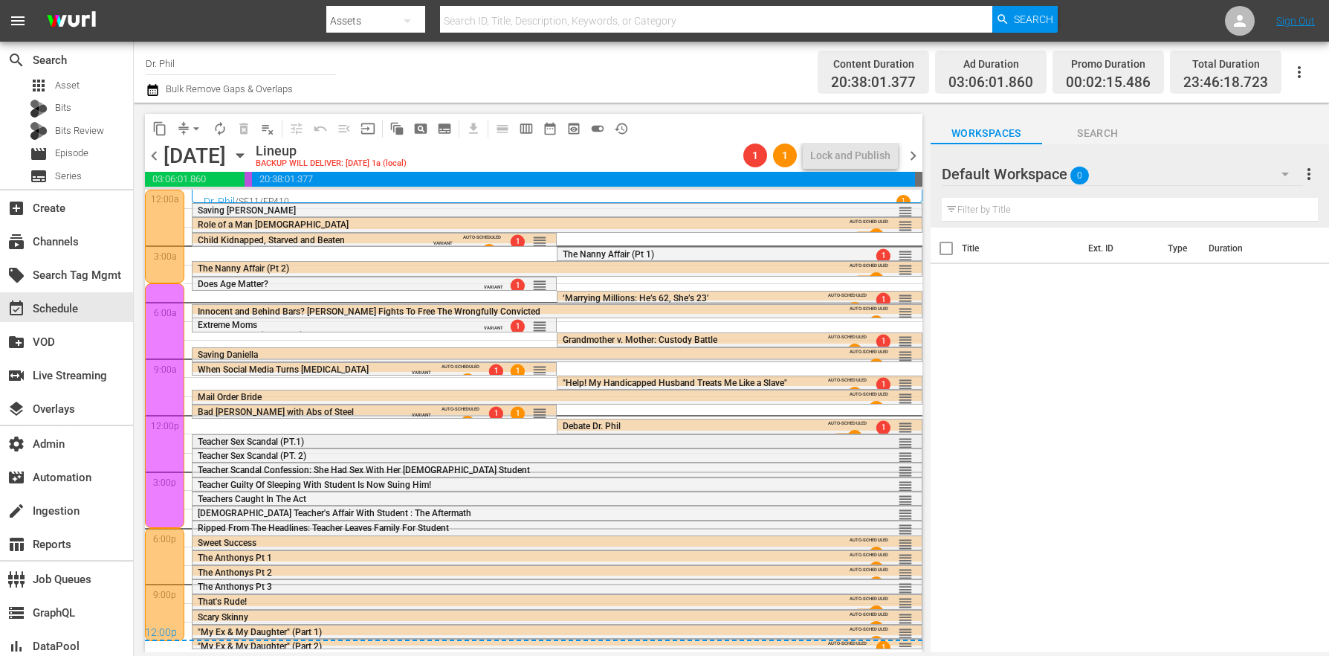
click at [288, 445] on span "Teacher Sex Scandal (PT.1)" at bounding box center [251, 441] width 106 height 10
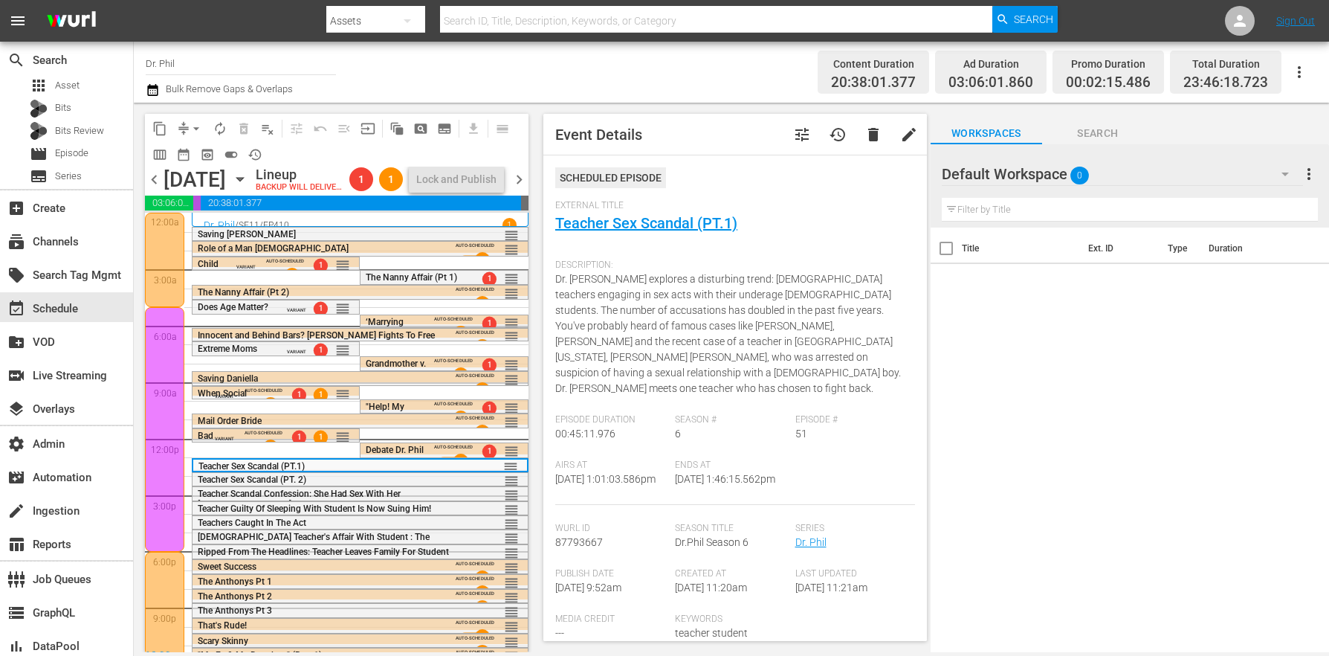
click at [802, 136] on button "tune" at bounding box center [802, 135] width 36 height 36
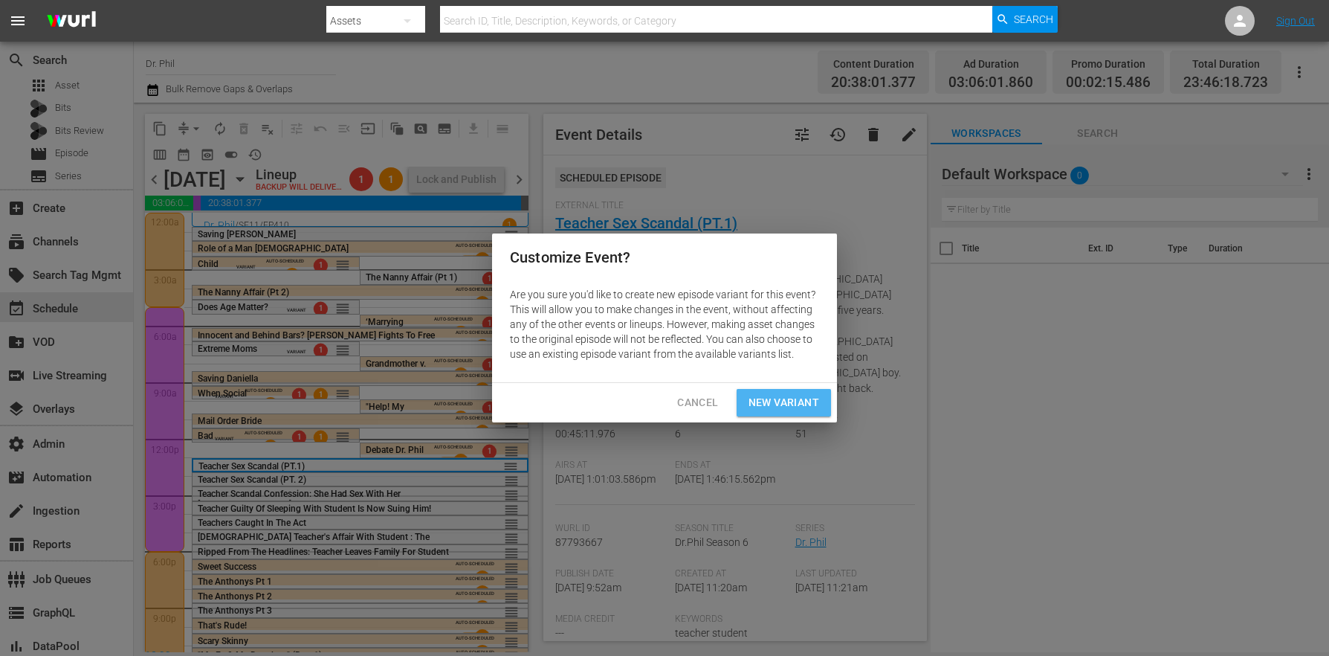
click at [784, 404] on span "New Variant" at bounding box center [784, 402] width 71 height 19
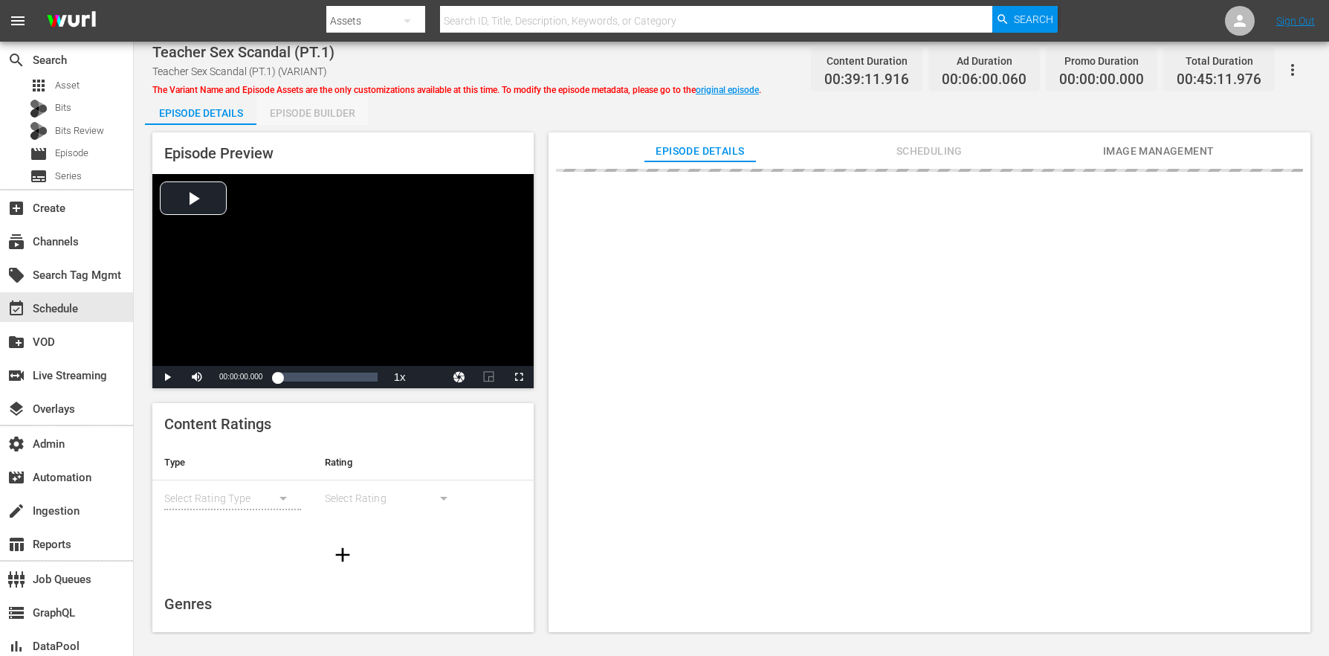
click at [357, 100] on div "Episode Builder" at bounding box center [311, 113] width 111 height 36
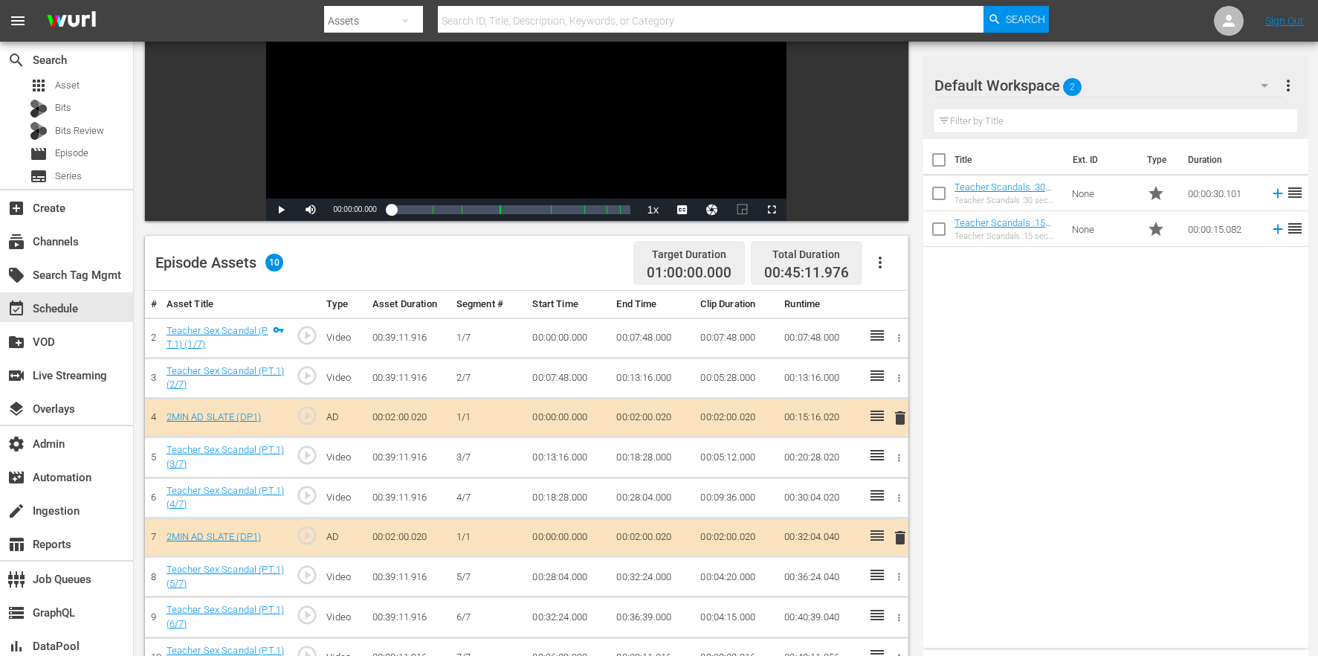
scroll to position [279, 0]
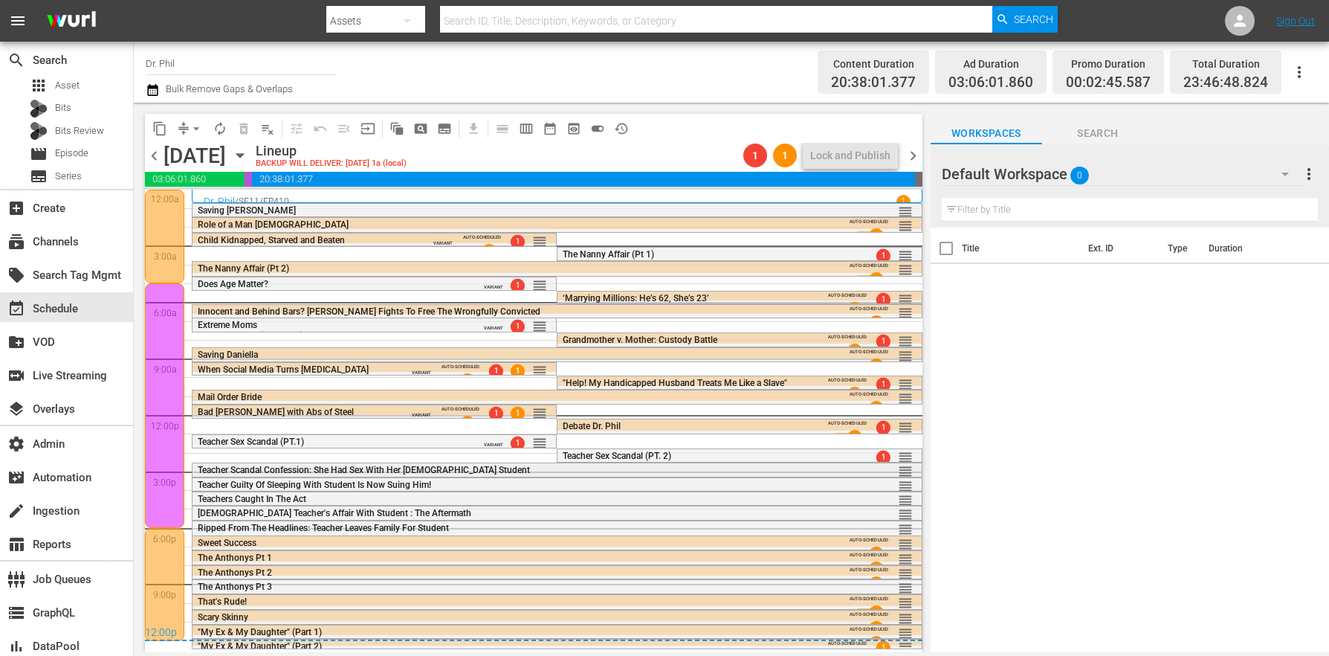
click at [380, 467] on span "Teacher Scandal Confession: She Had Sex With Her [DEMOGRAPHIC_DATA] Student" at bounding box center [364, 470] width 332 height 10
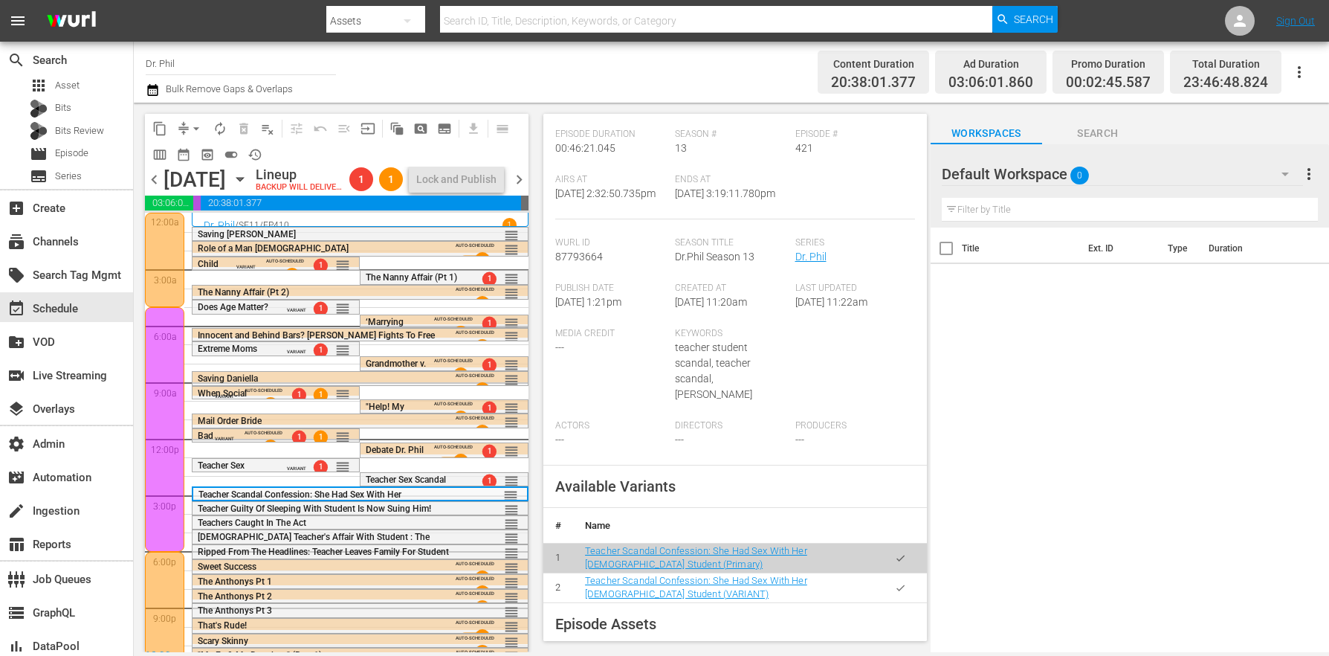
scroll to position [321, 0]
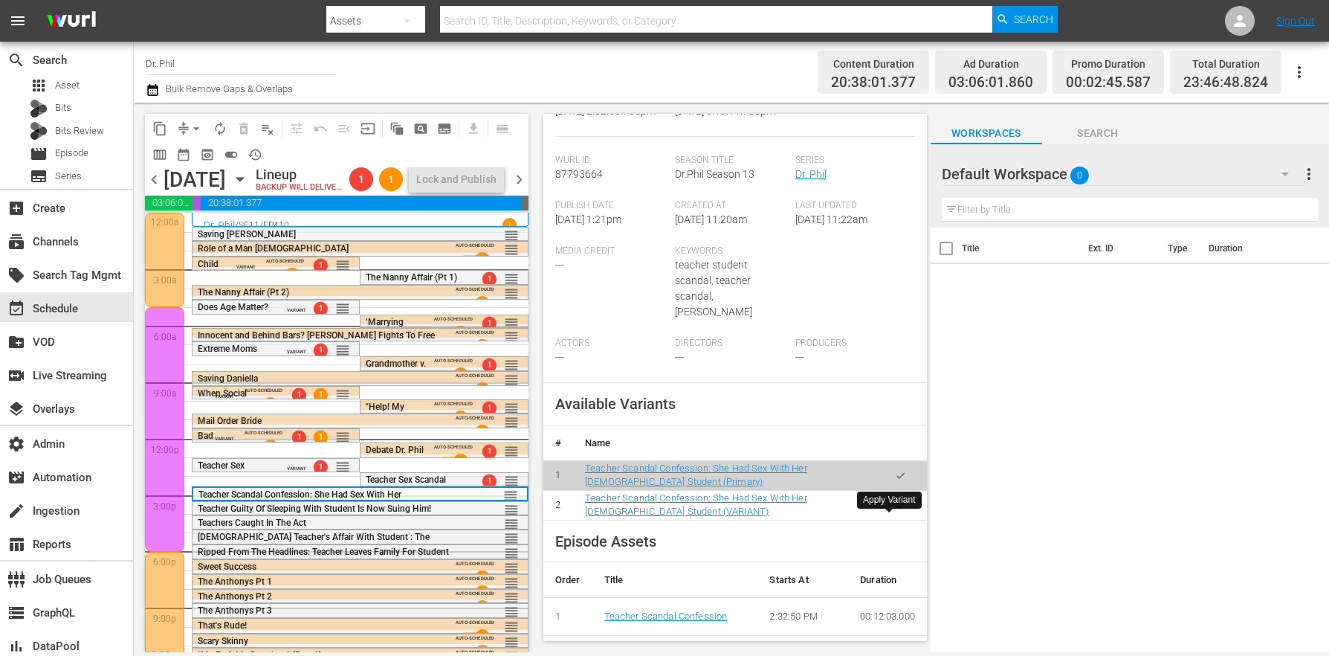
click at [886, 517] on button "button" at bounding box center [900, 505] width 29 height 29
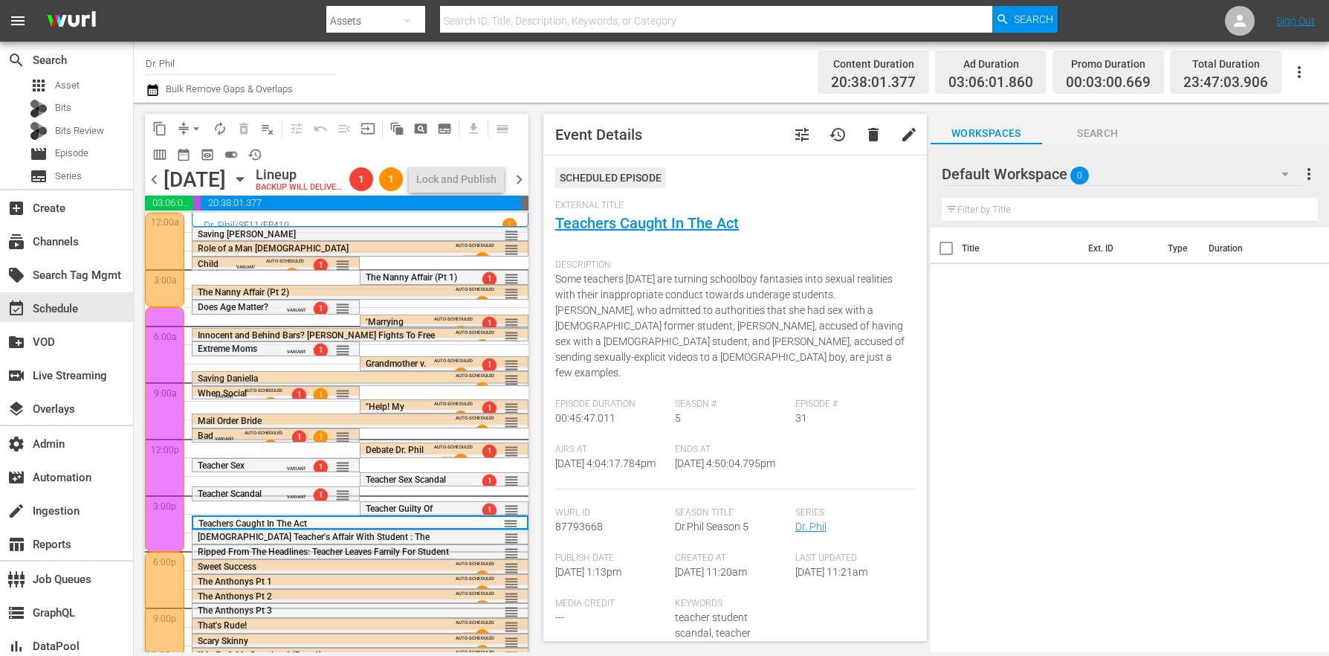
scroll to position [285, 0]
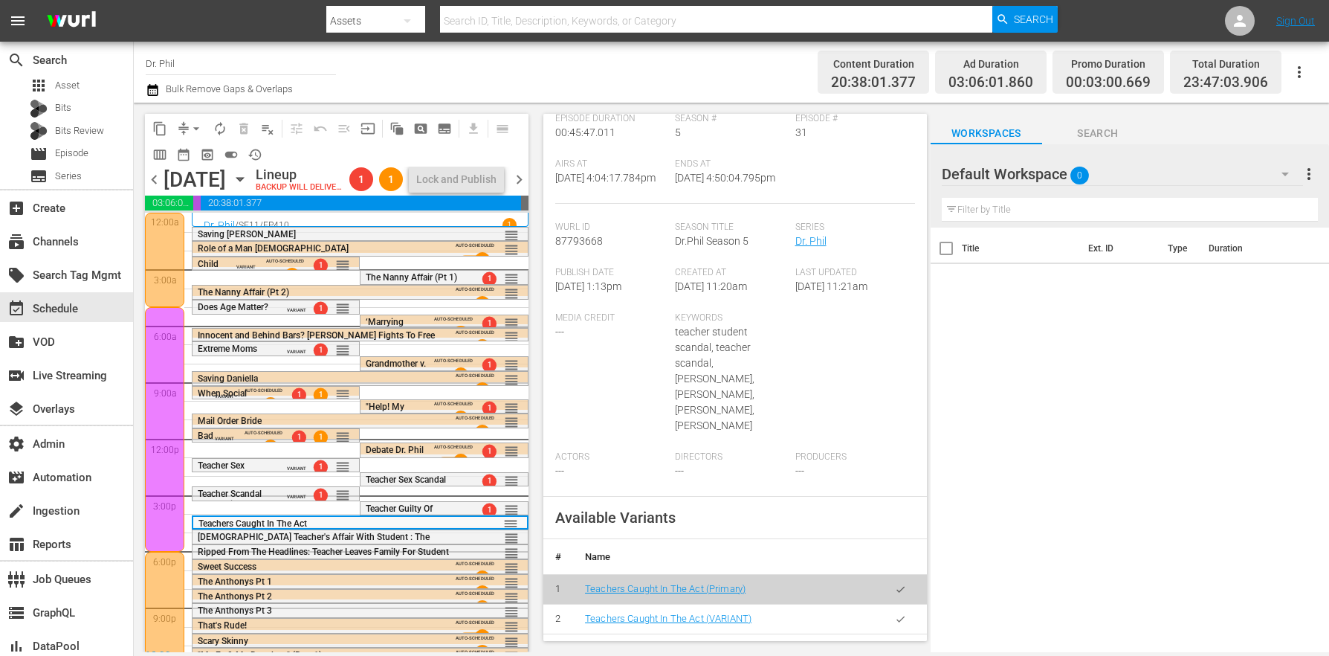
click at [886, 604] on button "button" at bounding box center [900, 618] width 29 height 29
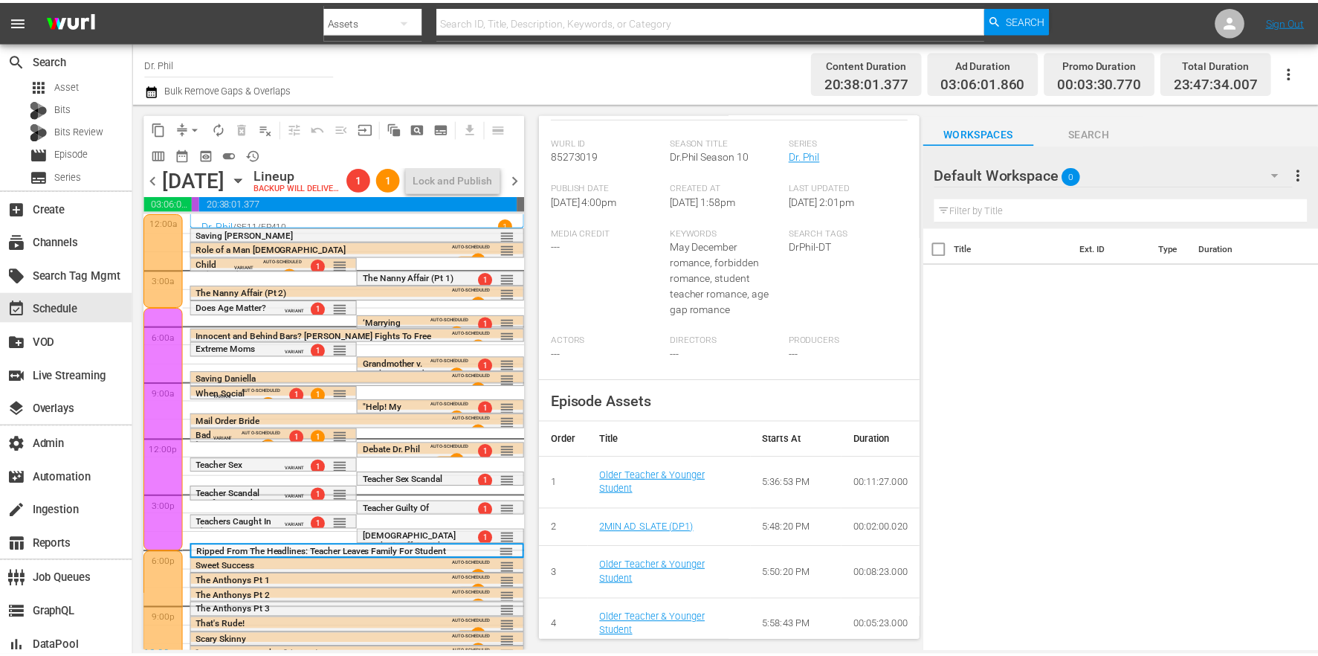
scroll to position [0, 0]
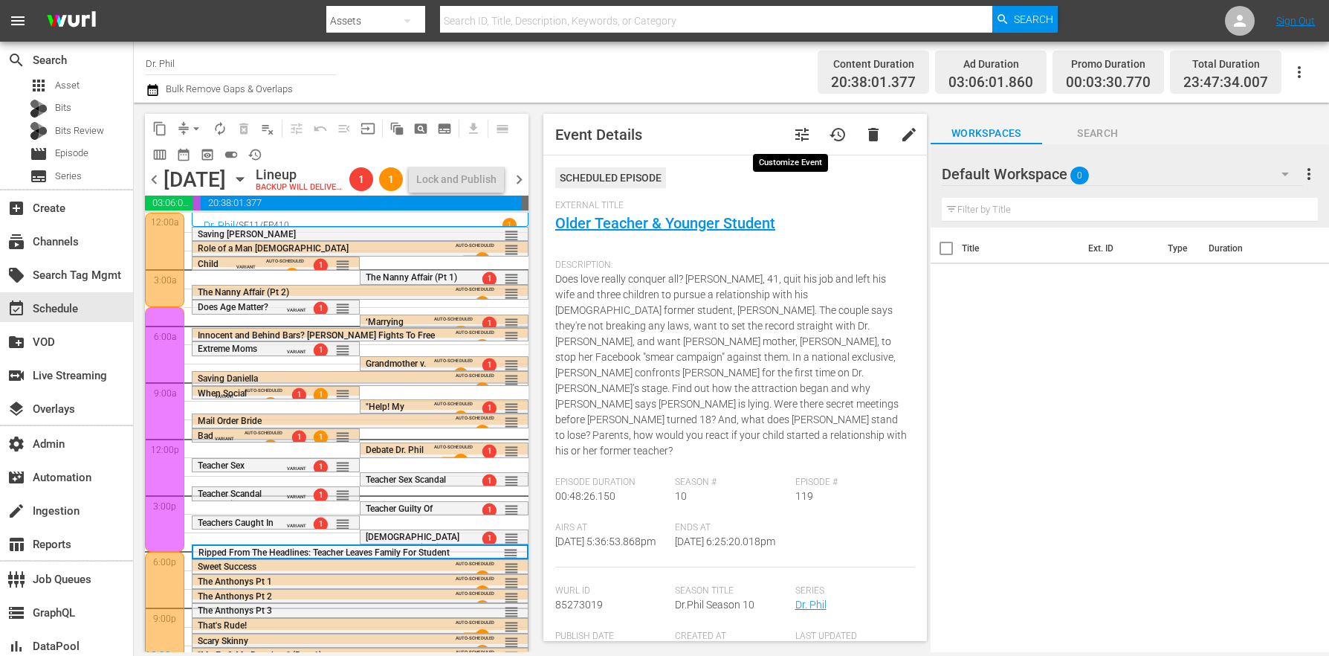
click at [793, 135] on span "tune" at bounding box center [802, 135] width 18 height 18
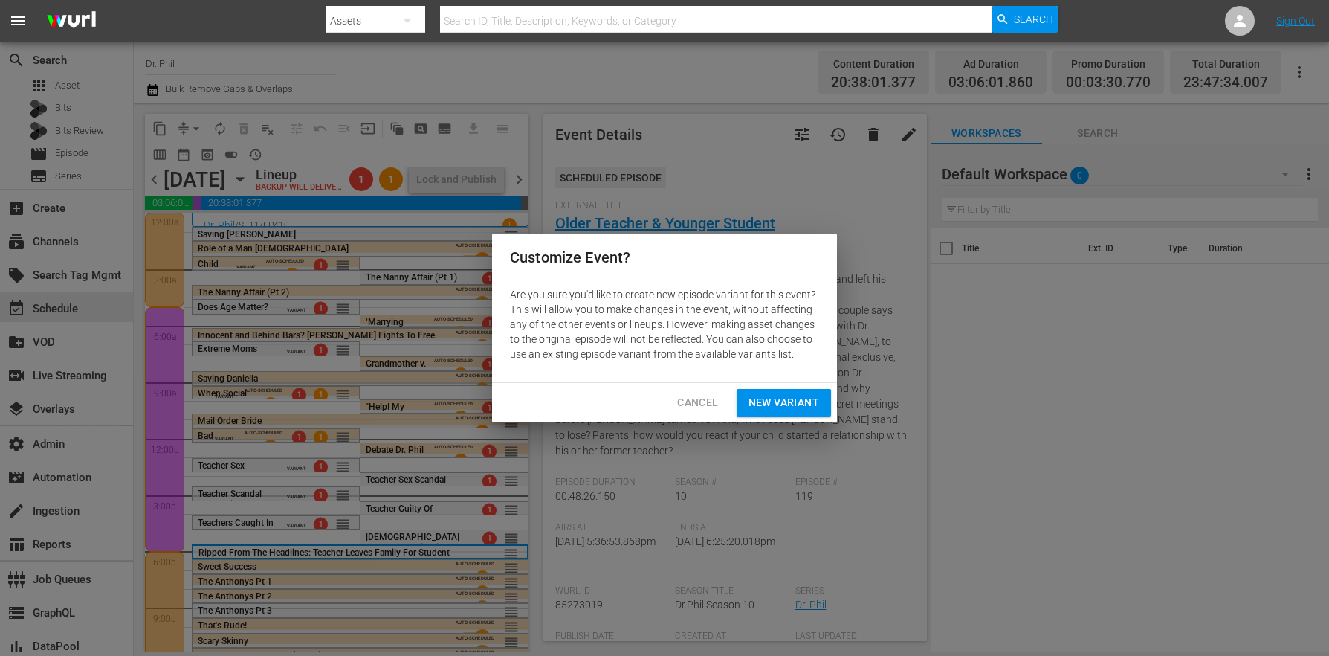
click at [798, 416] on div "Cancel New Variant" at bounding box center [664, 402] width 345 height 39
click at [796, 401] on span "New Variant" at bounding box center [784, 402] width 71 height 19
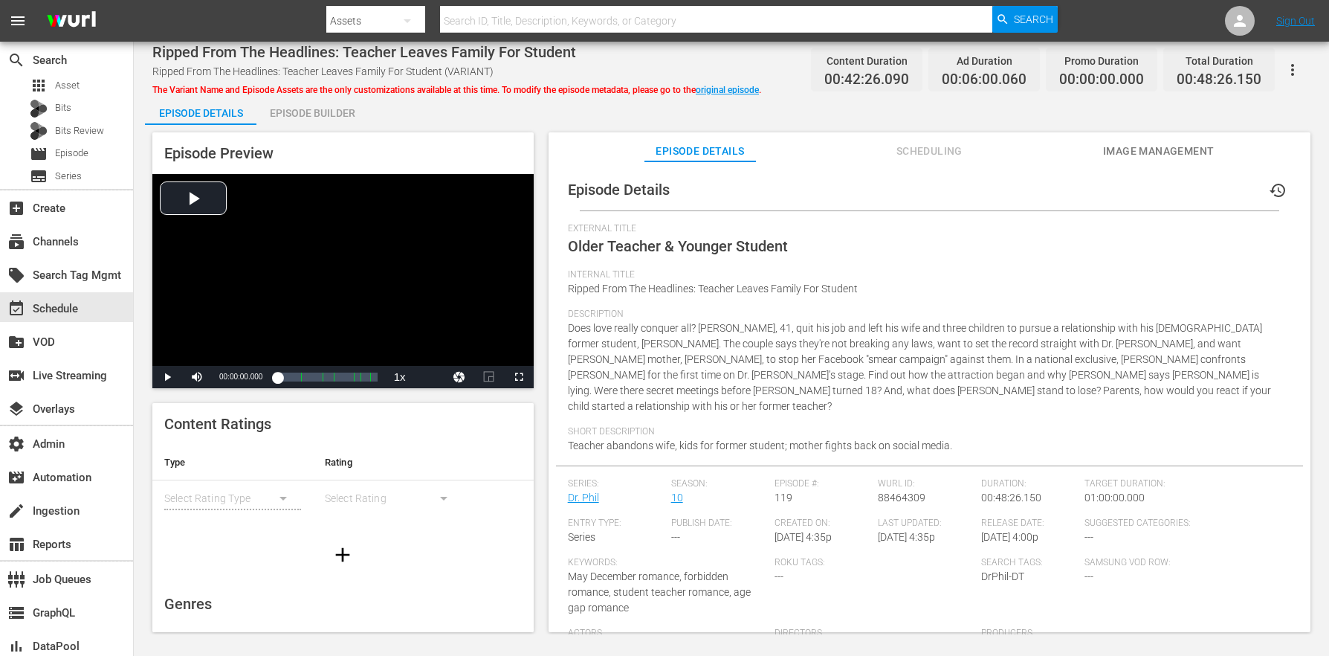
click at [299, 106] on div "Episode Builder" at bounding box center [311, 113] width 111 height 36
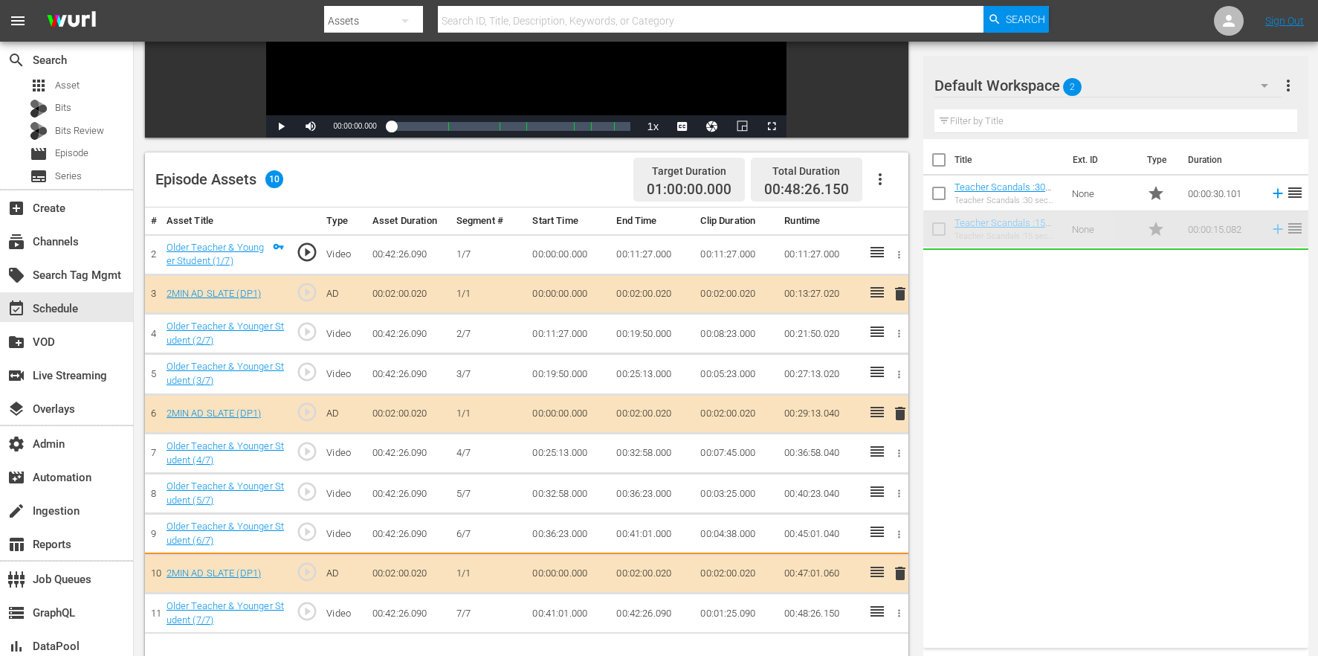
scroll to position [387, 0]
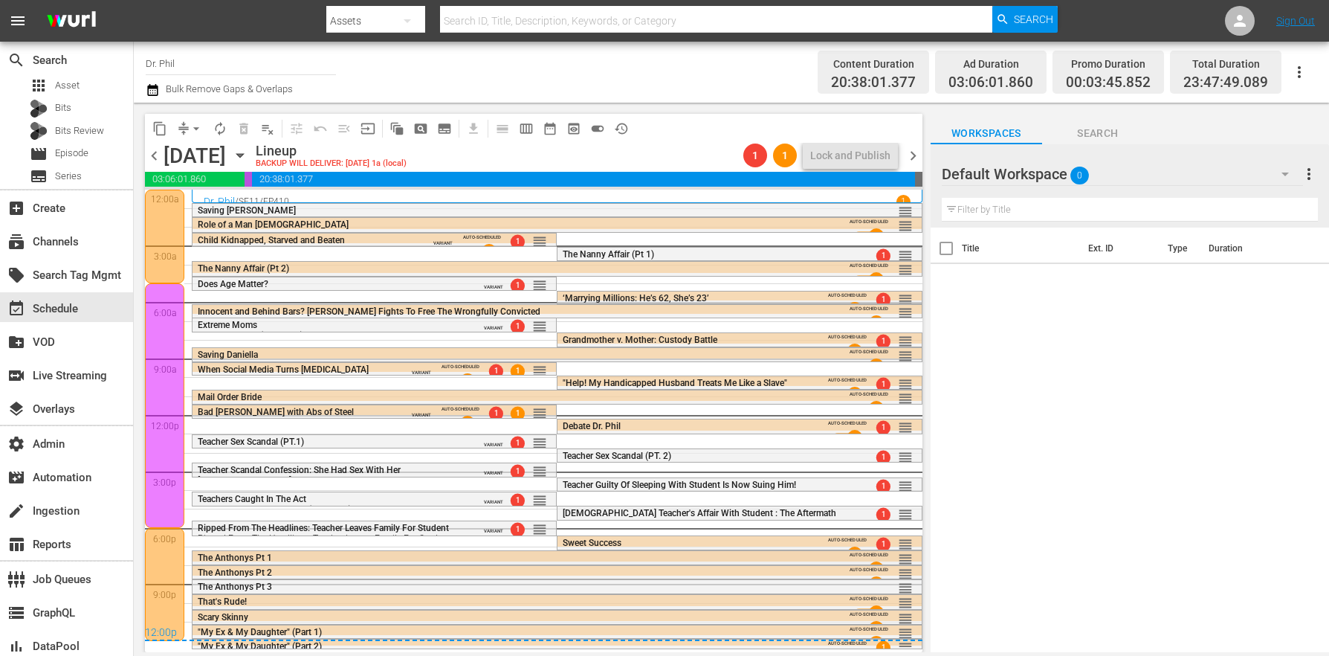
click at [274, 557] on div "The Anthonys Pt 1" at bounding box center [517, 557] width 639 height 10
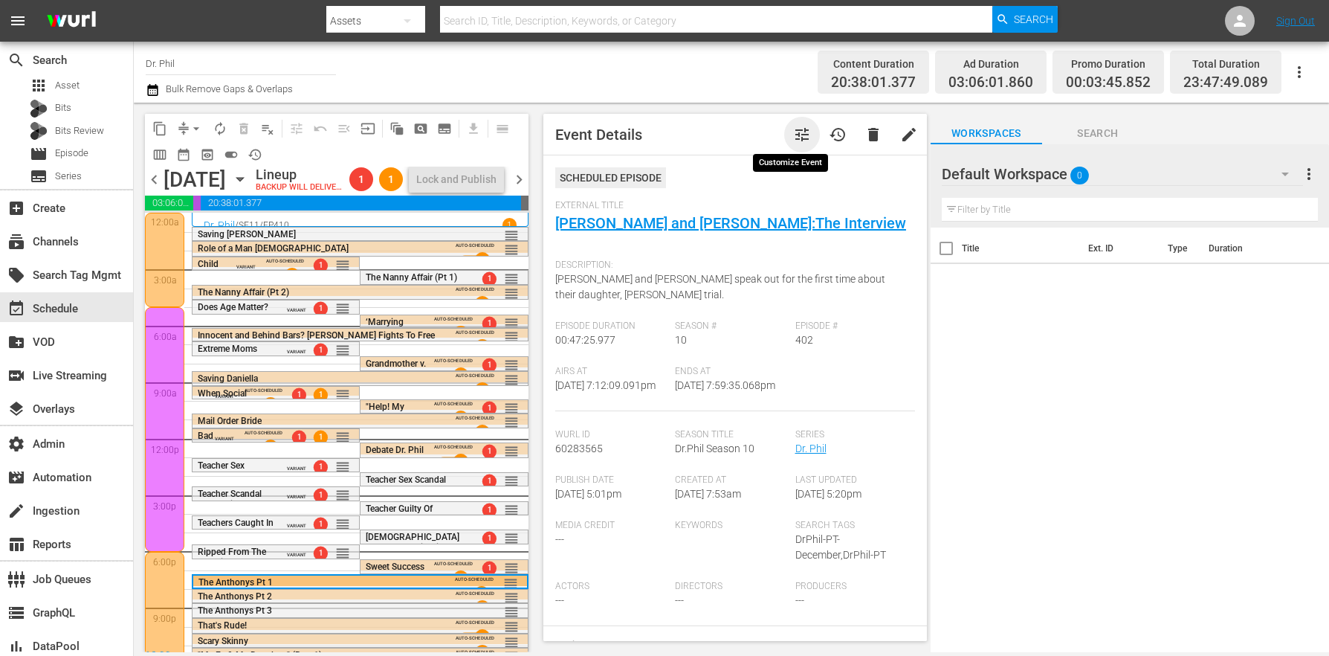
click at [793, 132] on span "tune" at bounding box center [802, 135] width 18 height 18
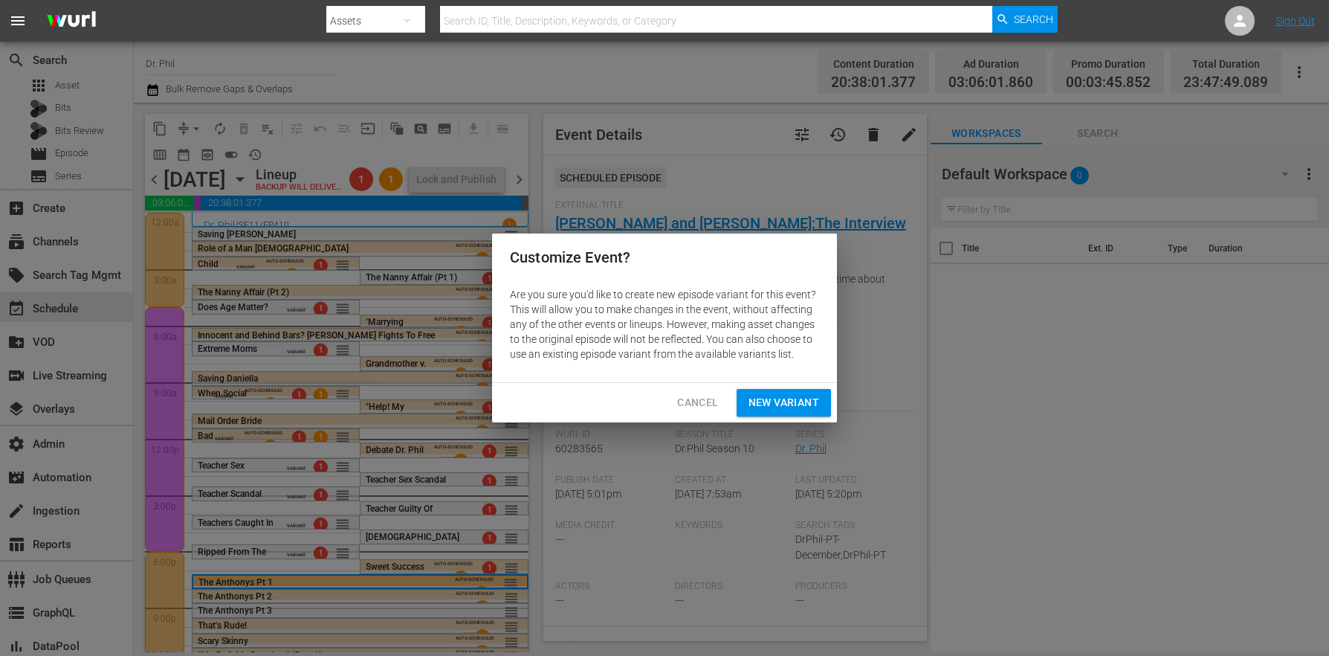
click at [797, 417] on div "Cancel New Variant" at bounding box center [664, 402] width 345 height 39
click at [795, 407] on span "New Variant" at bounding box center [784, 402] width 71 height 19
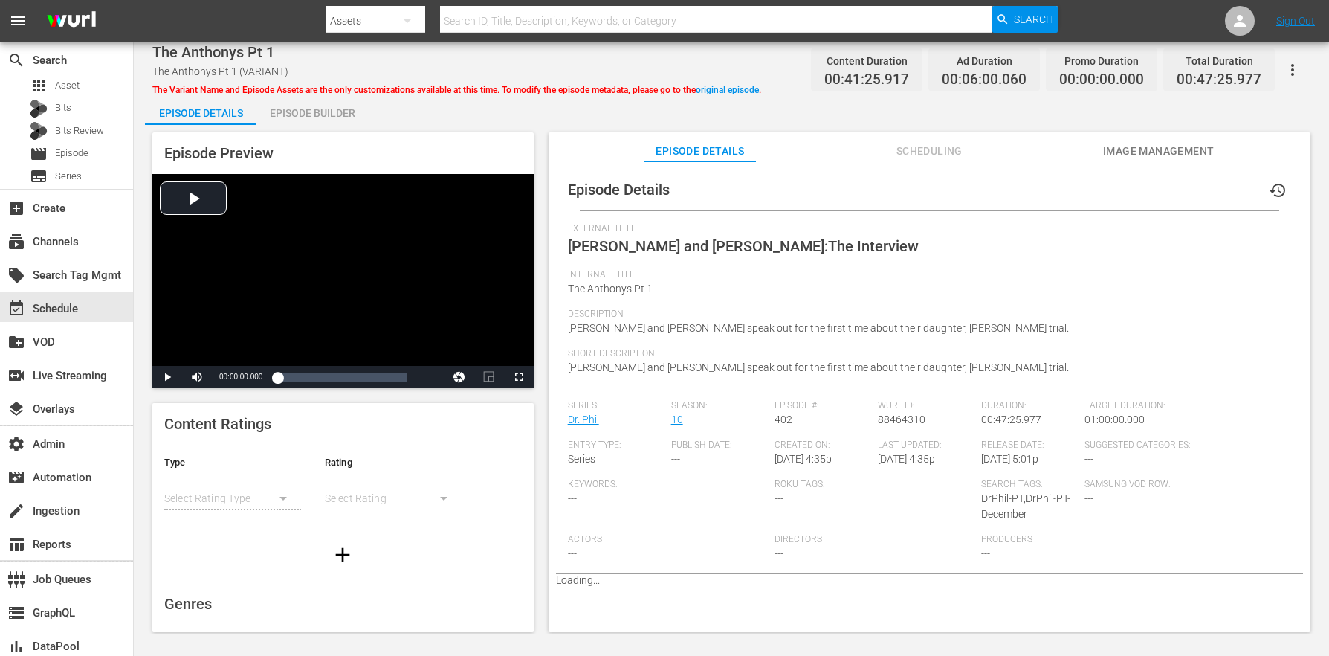
click at [287, 92] on span "The Variant Name and Episode Assets are the only customizations available at th…" at bounding box center [456, 90] width 609 height 10
click at [299, 107] on div "Episode Builder" at bounding box center [311, 113] width 111 height 36
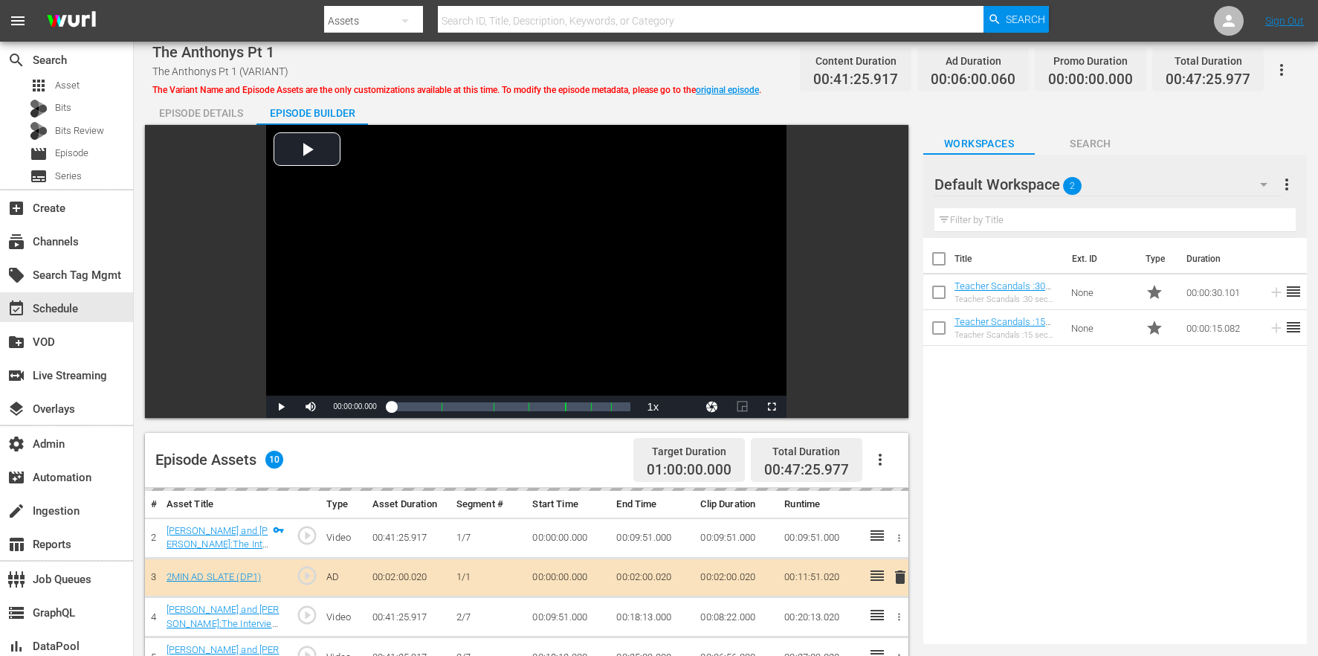
scroll to position [387, 0]
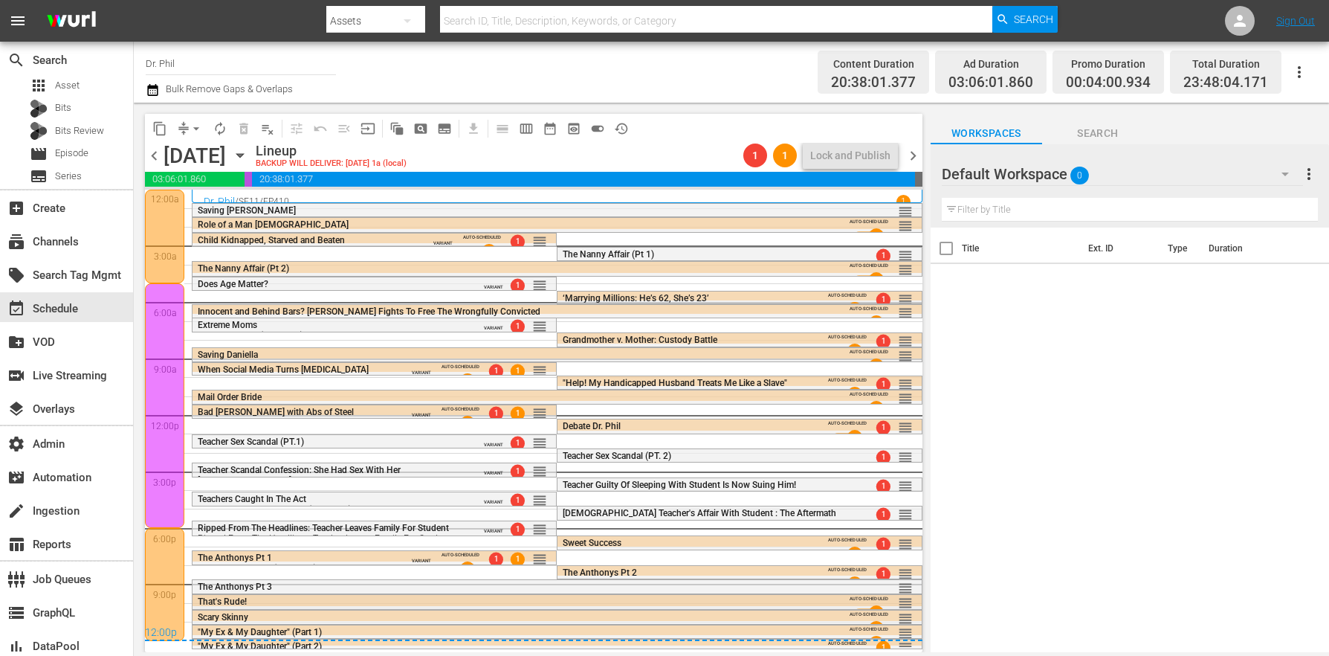
click at [265, 603] on div "That's Rude!" at bounding box center [517, 601] width 639 height 10
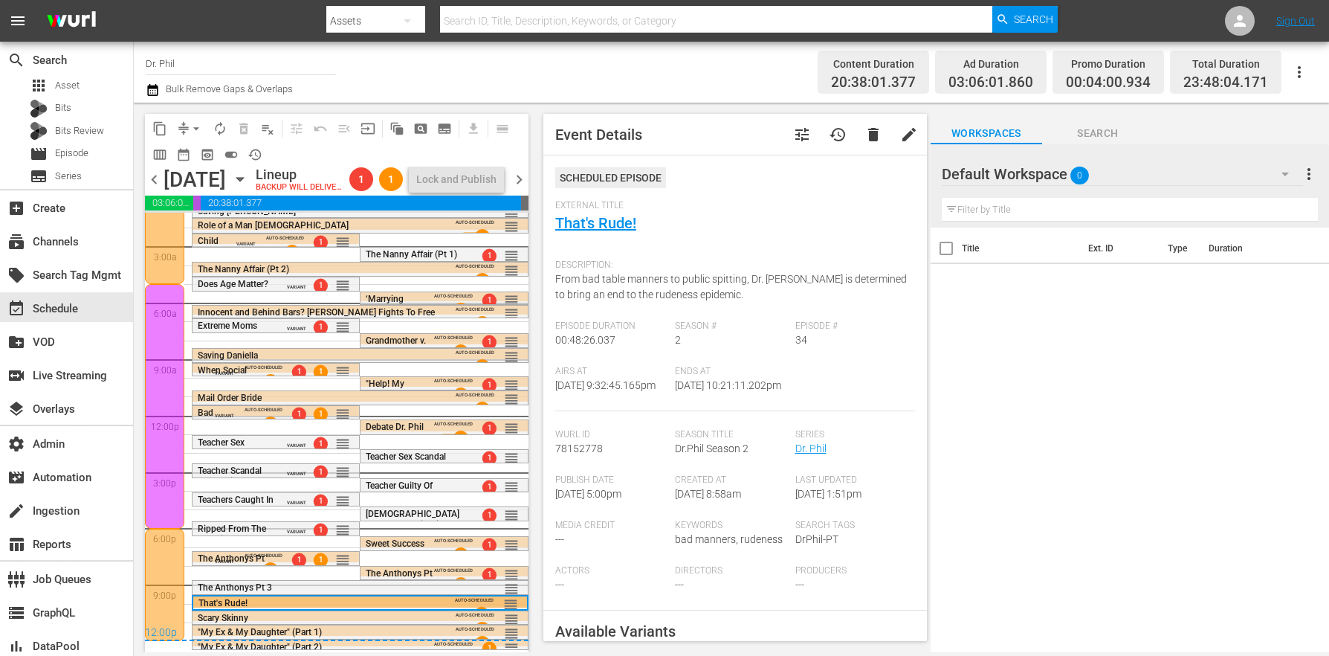
click at [794, 137] on span "tune" at bounding box center [802, 135] width 18 height 18
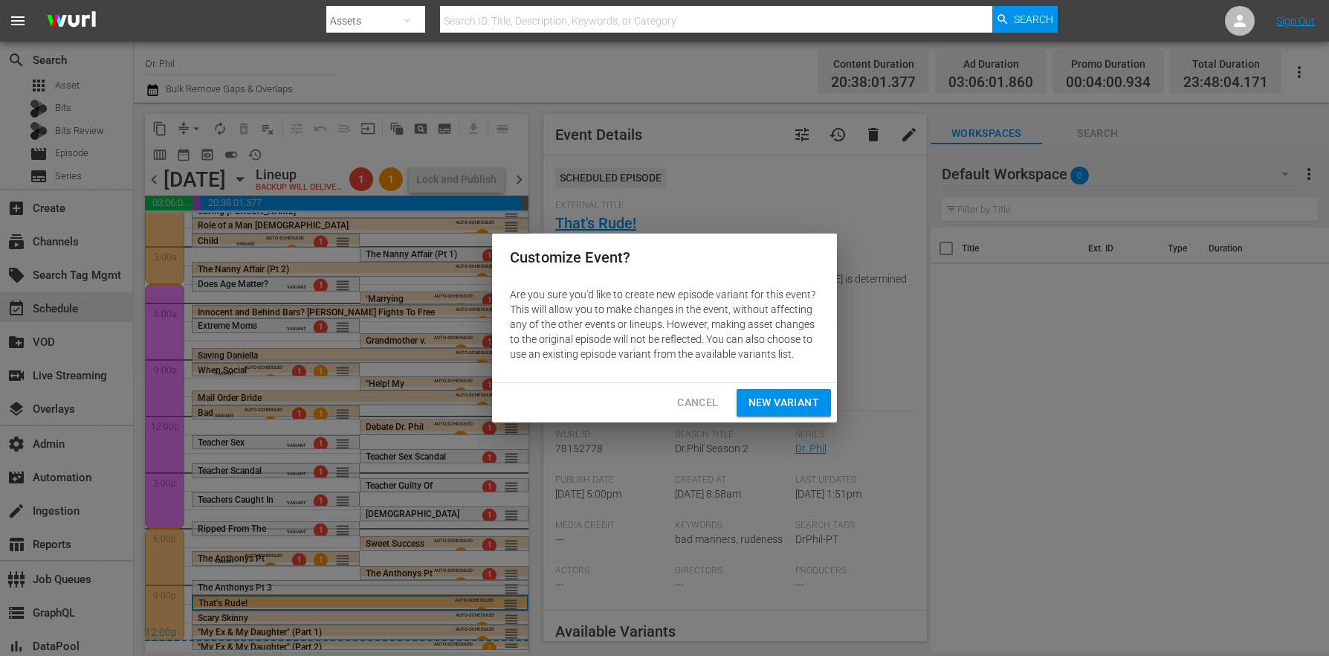
click at [771, 393] on span "New Variant" at bounding box center [784, 402] width 71 height 19
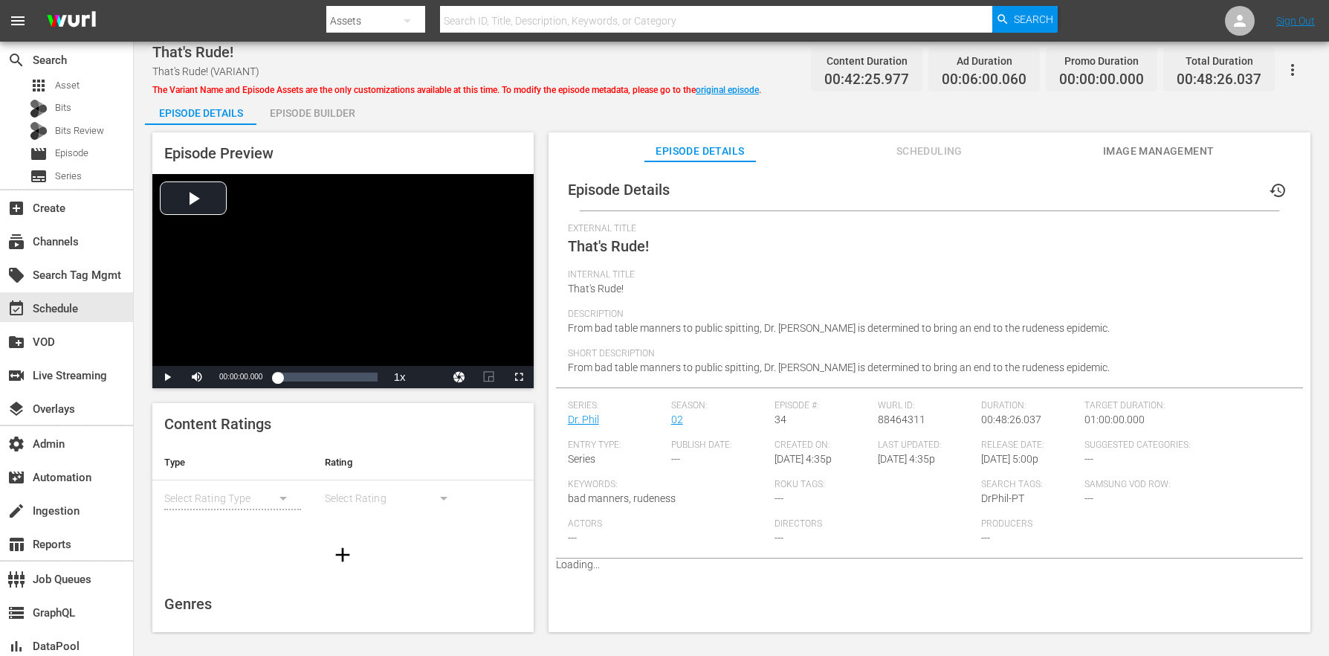
click at [330, 116] on div "Episode Builder" at bounding box center [311, 113] width 111 height 36
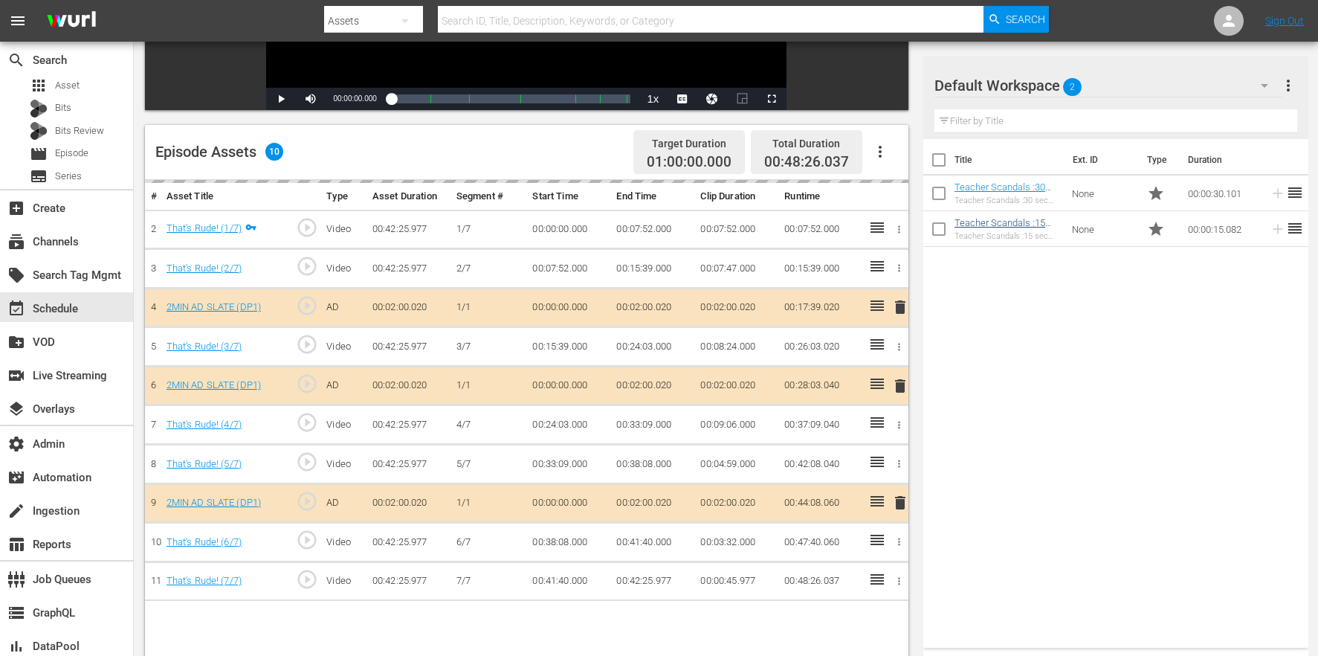
scroll to position [387, 0]
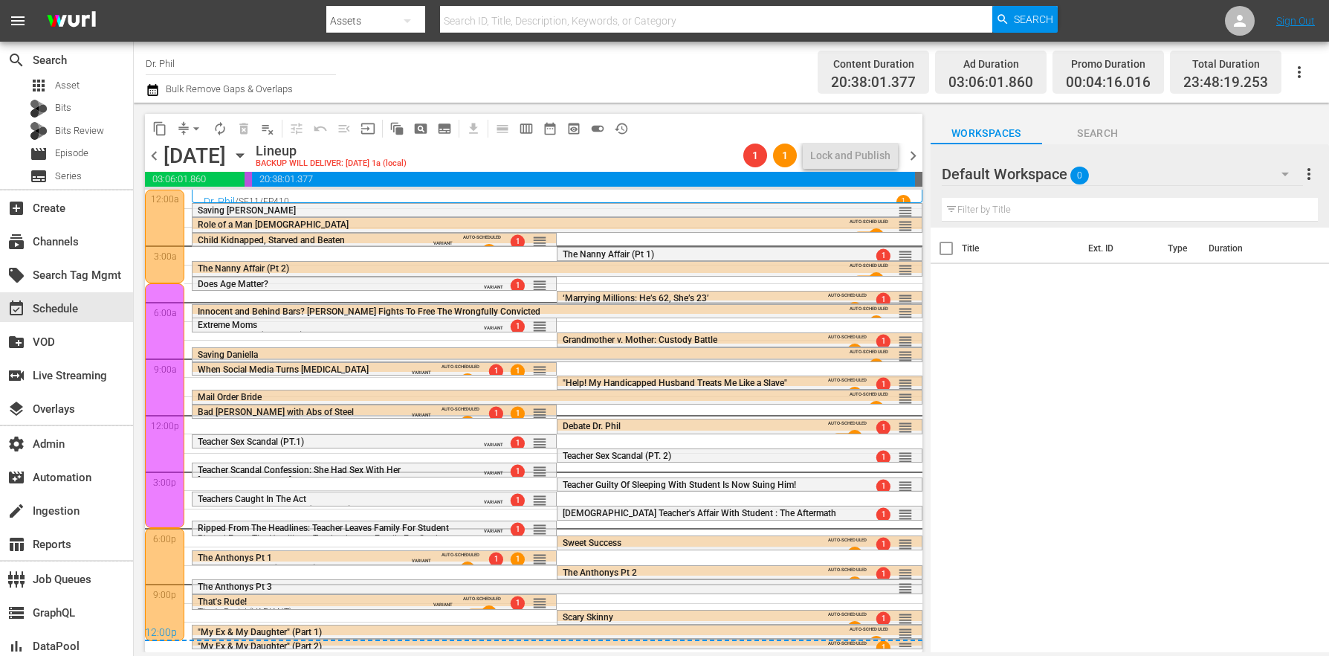
click at [334, 645] on div ""My Ex & My Daughter" (Part 2)" at bounding box center [513, 646] width 630 height 10
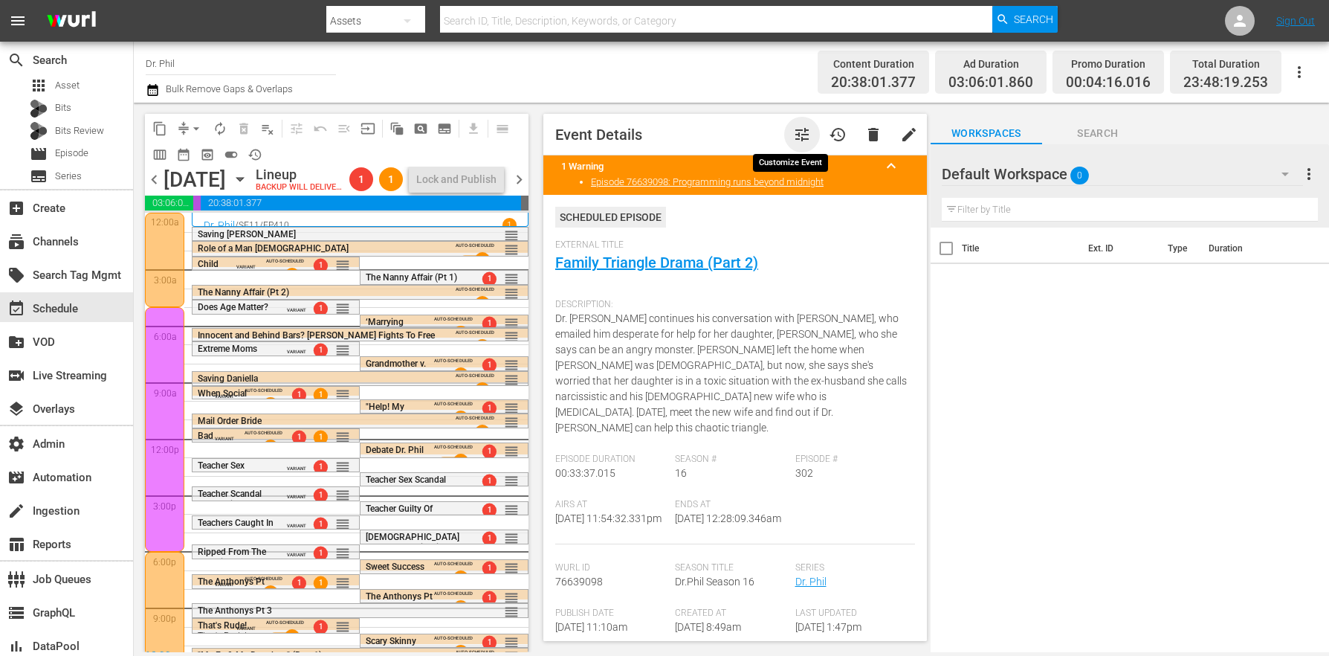
click at [793, 126] on span "tune" at bounding box center [802, 135] width 18 height 18
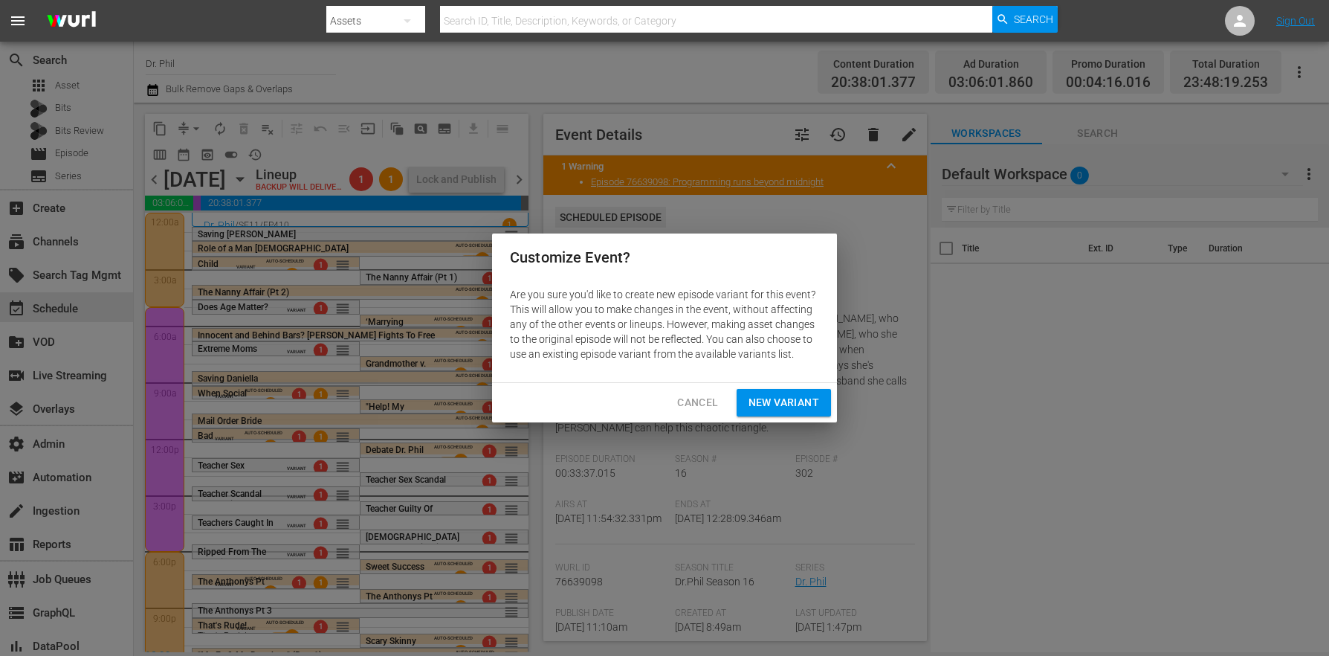
click at [794, 396] on span "New Variant" at bounding box center [784, 402] width 71 height 19
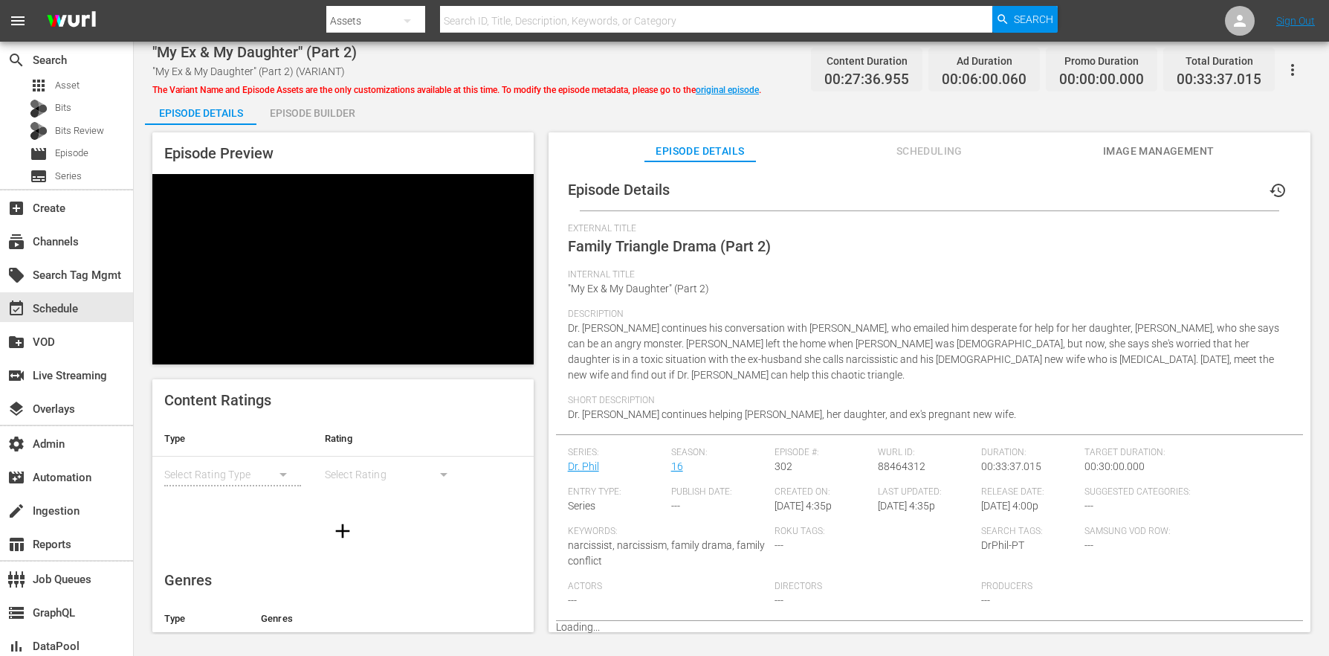
click at [303, 123] on div "Episode Builder" at bounding box center [311, 113] width 111 height 36
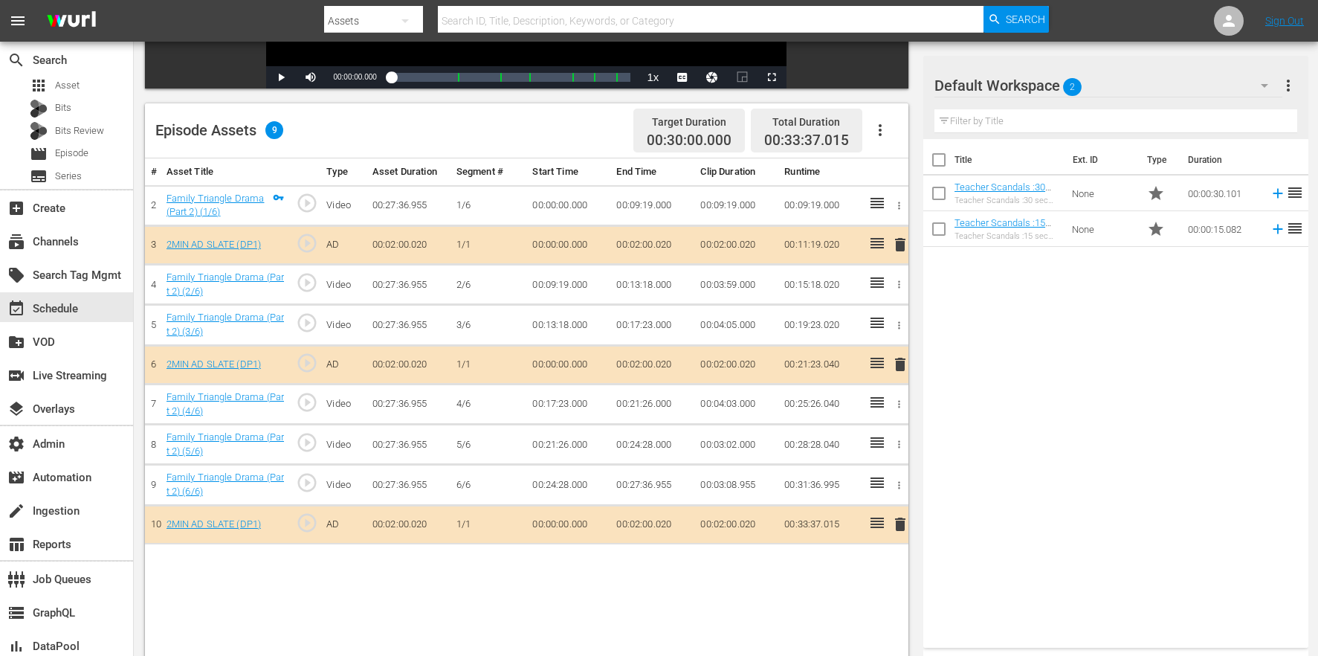
scroll to position [387, 0]
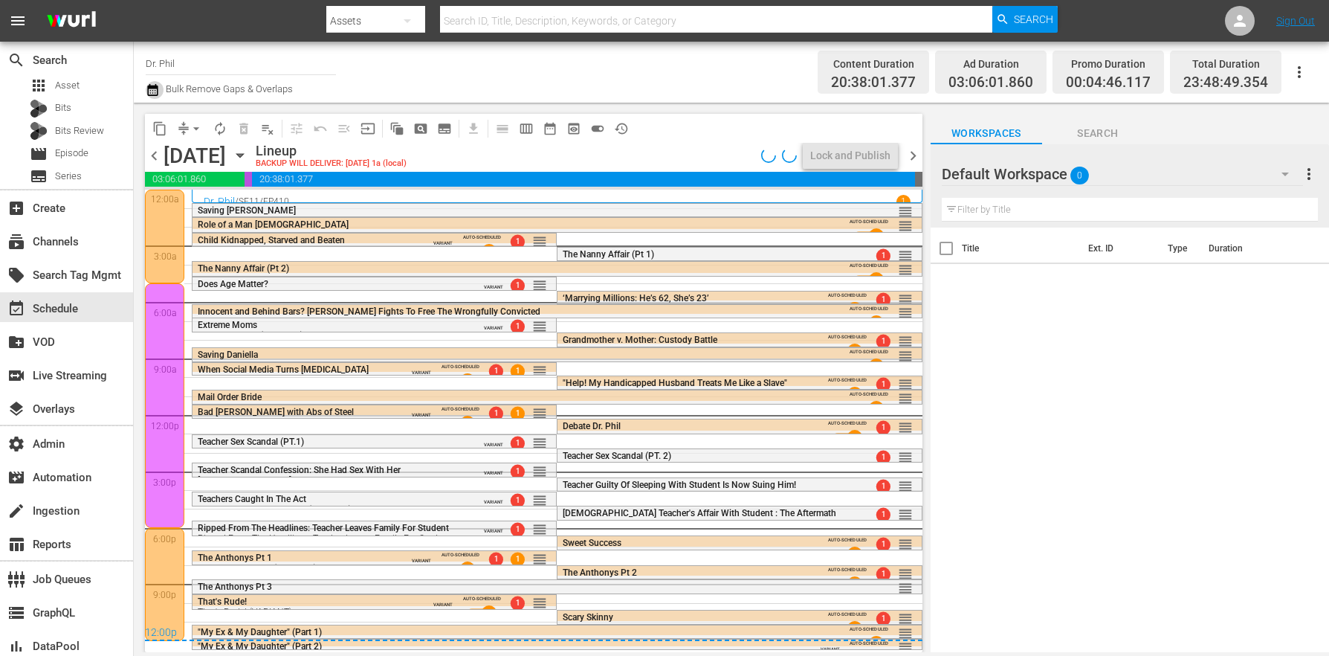
click at [152, 89] on icon "button" at bounding box center [153, 90] width 14 height 18
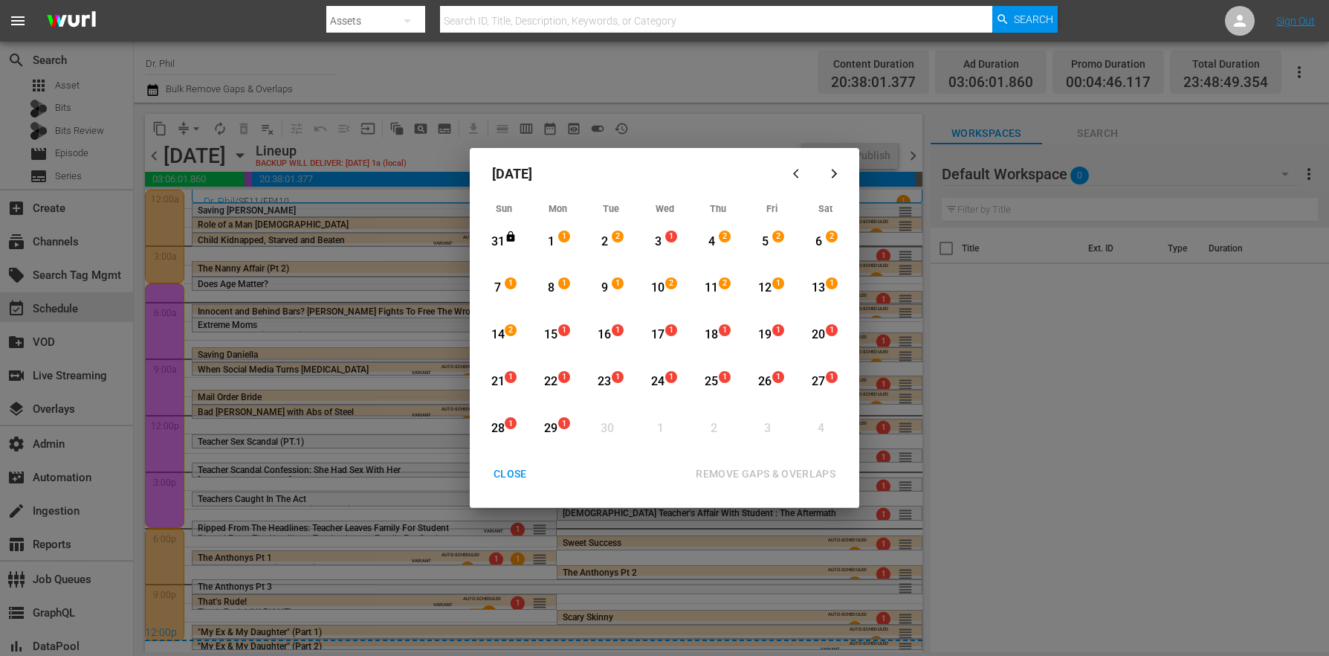
click at [656, 238] on div "3" at bounding box center [658, 241] width 19 height 17
click at [720, 248] on div "4" at bounding box center [711, 241] width 19 height 17
click at [787, 473] on div "REMOVE GAPS & OVERLAPS" at bounding box center [766, 474] width 164 height 19
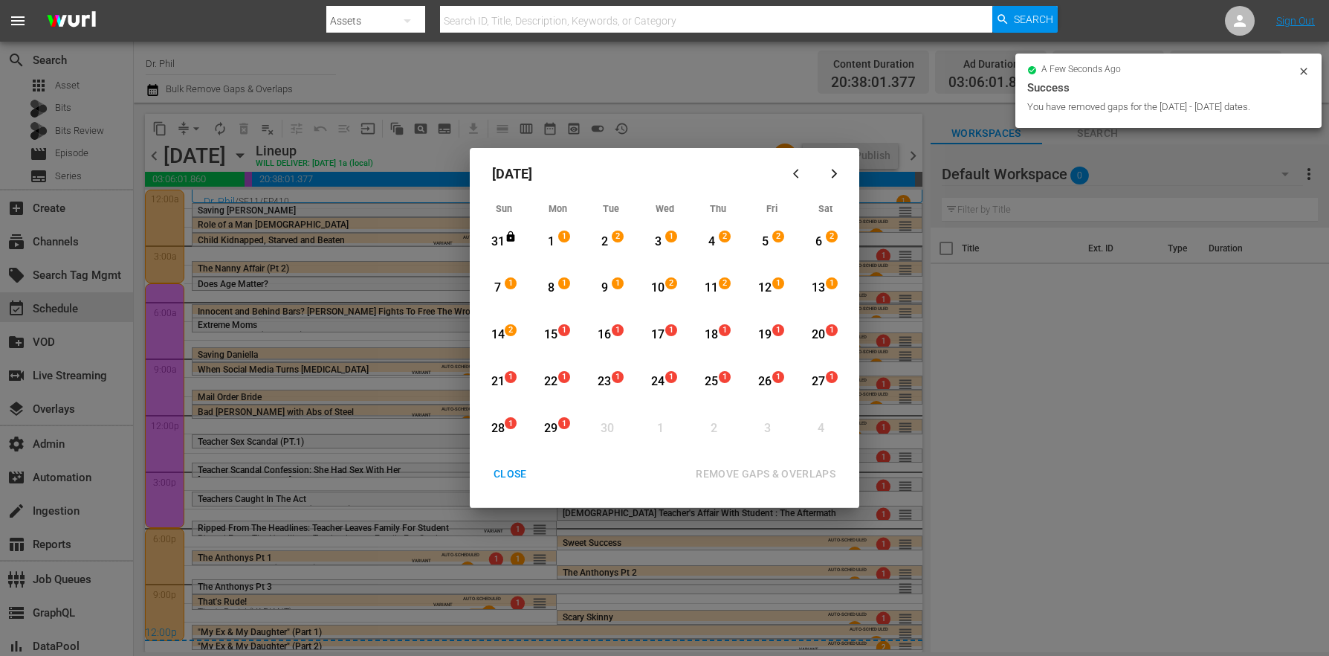
click at [502, 488] on div "CLOSE REMOVE GAPS & OVERLAPS All lineups in the selected date range will be unl…" at bounding box center [665, 483] width 378 height 47
click at [503, 478] on div "CLOSE" at bounding box center [510, 474] width 57 height 19
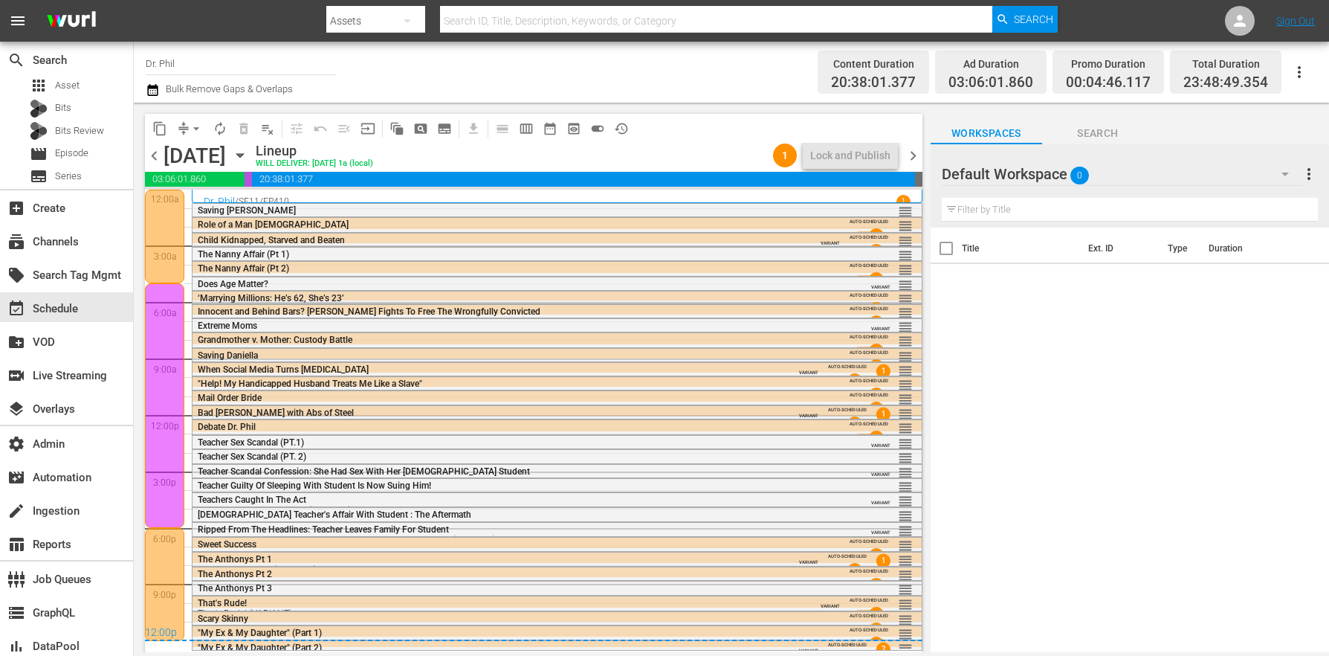
click at [912, 158] on span "chevron_right" at bounding box center [913, 155] width 19 height 19
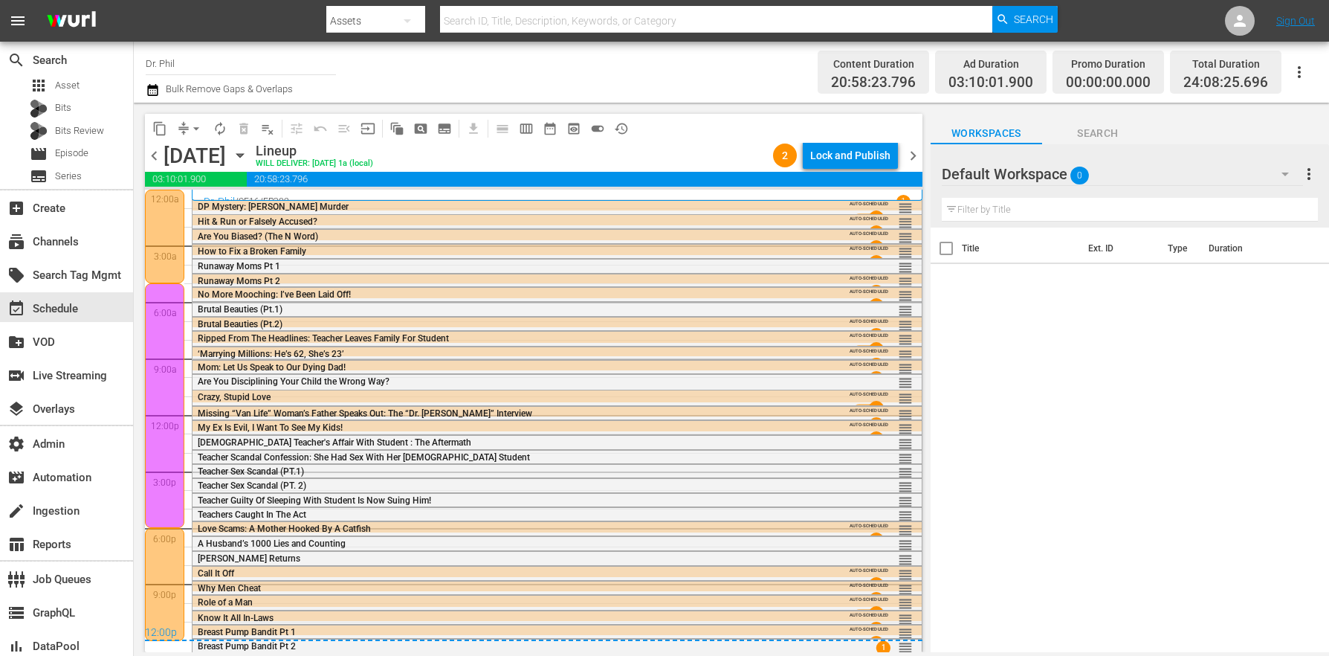
click at [160, 158] on span "chevron_left" at bounding box center [154, 155] width 19 height 19
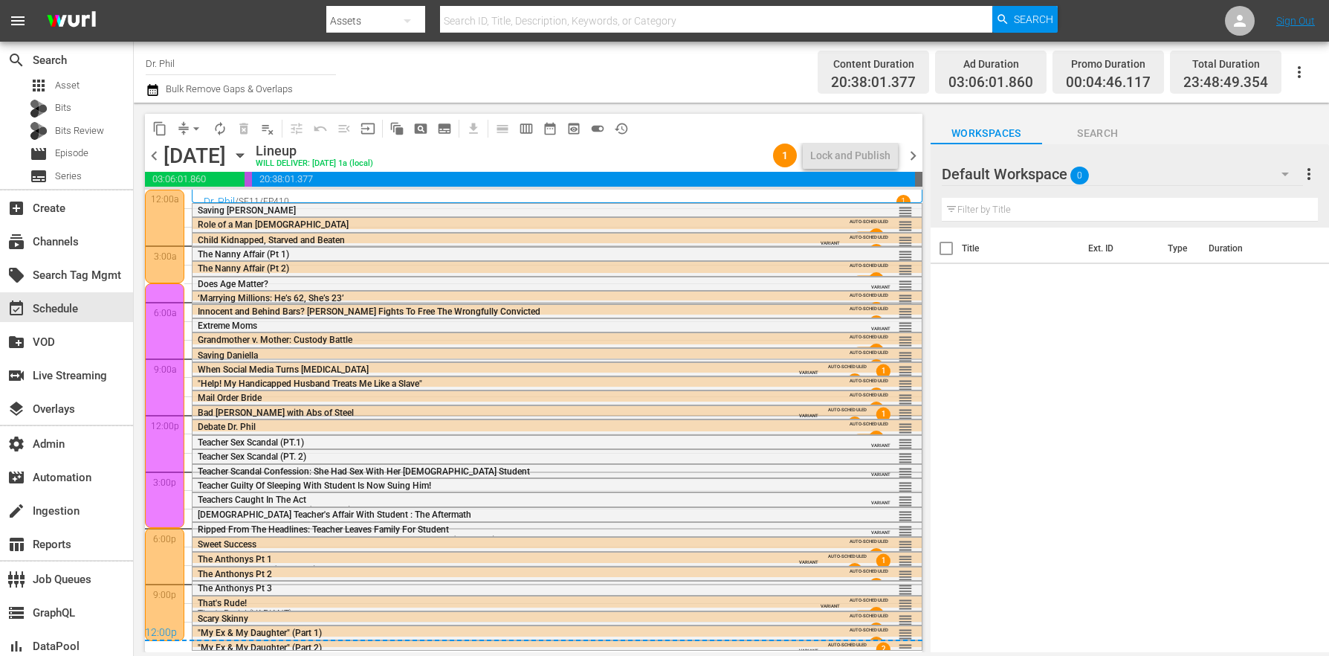
click at [910, 155] on span "chevron_right" at bounding box center [913, 155] width 19 height 19
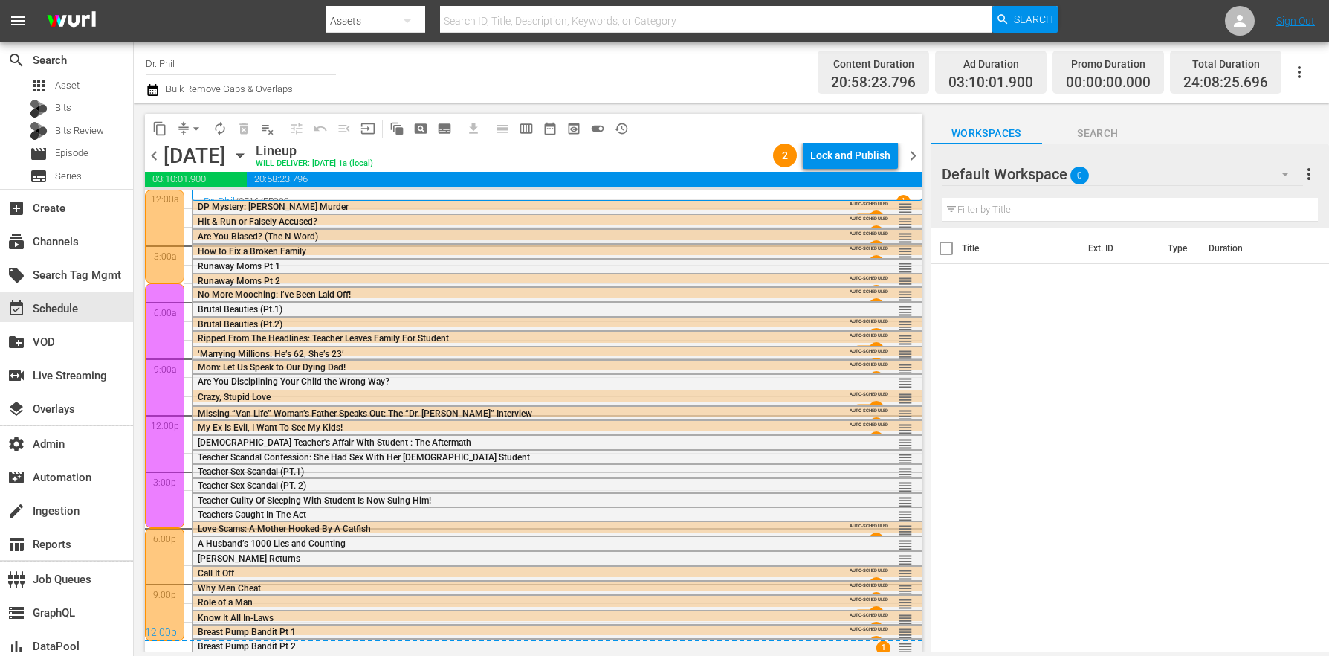
click at [279, 233] on span "Are You Biased? (The N Word)" at bounding box center [258, 236] width 120 height 10
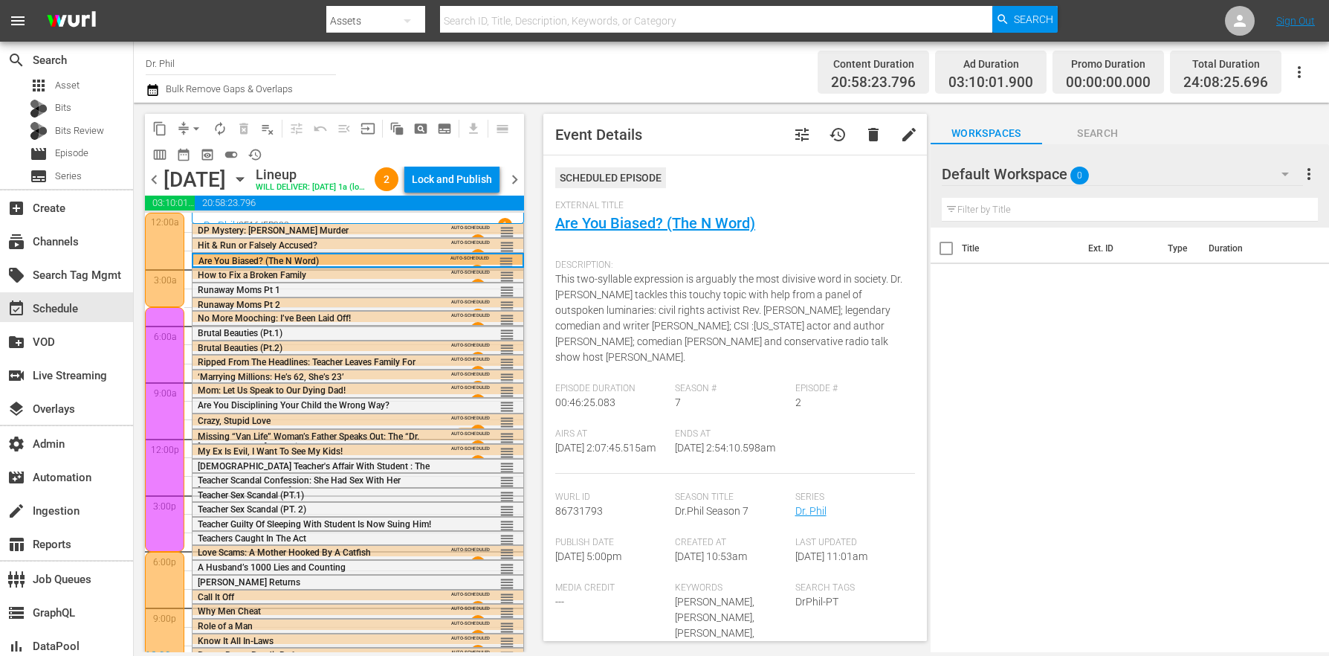
click at [784, 135] on button "tune" at bounding box center [802, 135] width 36 height 36
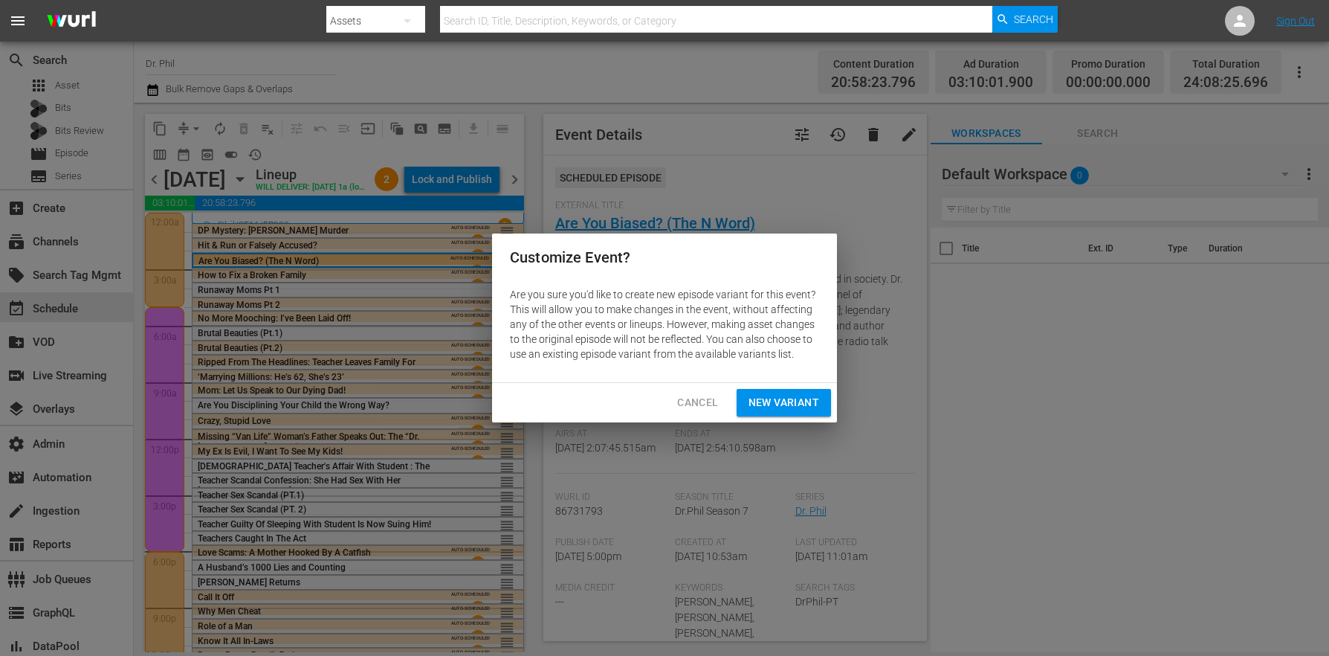
click at [771, 398] on span "New Variant" at bounding box center [784, 402] width 71 height 19
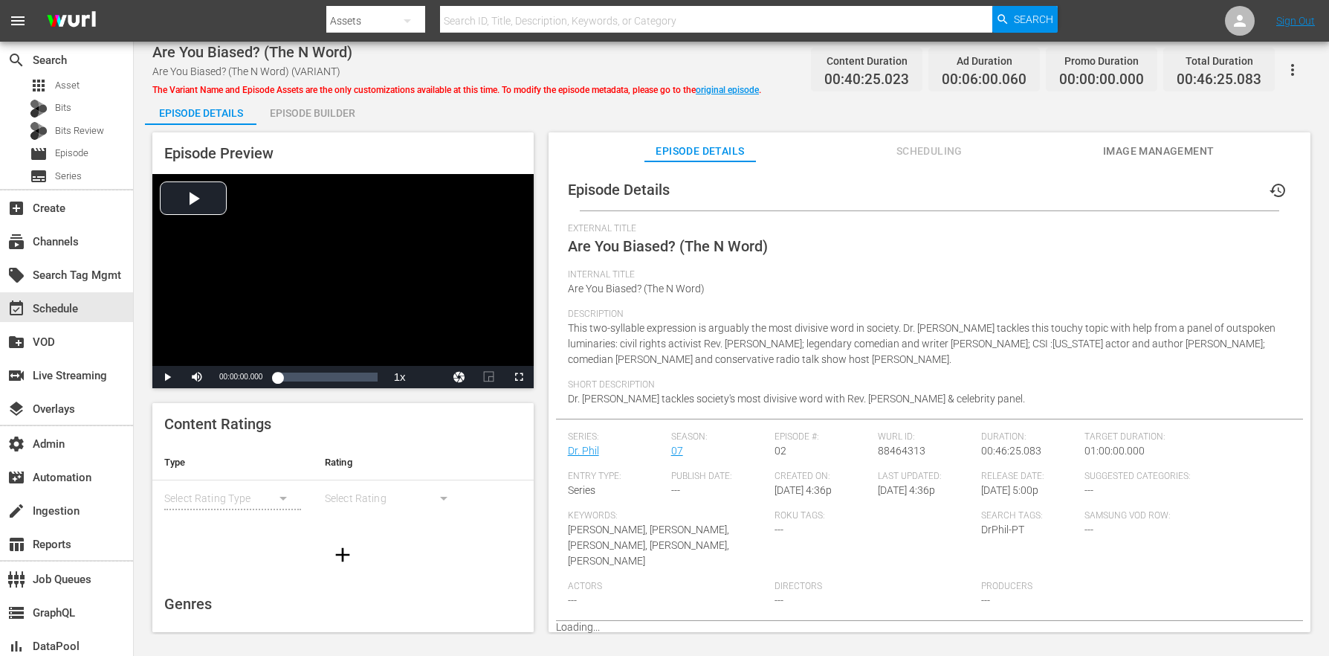
click at [322, 106] on div "Episode Builder" at bounding box center [311, 113] width 111 height 36
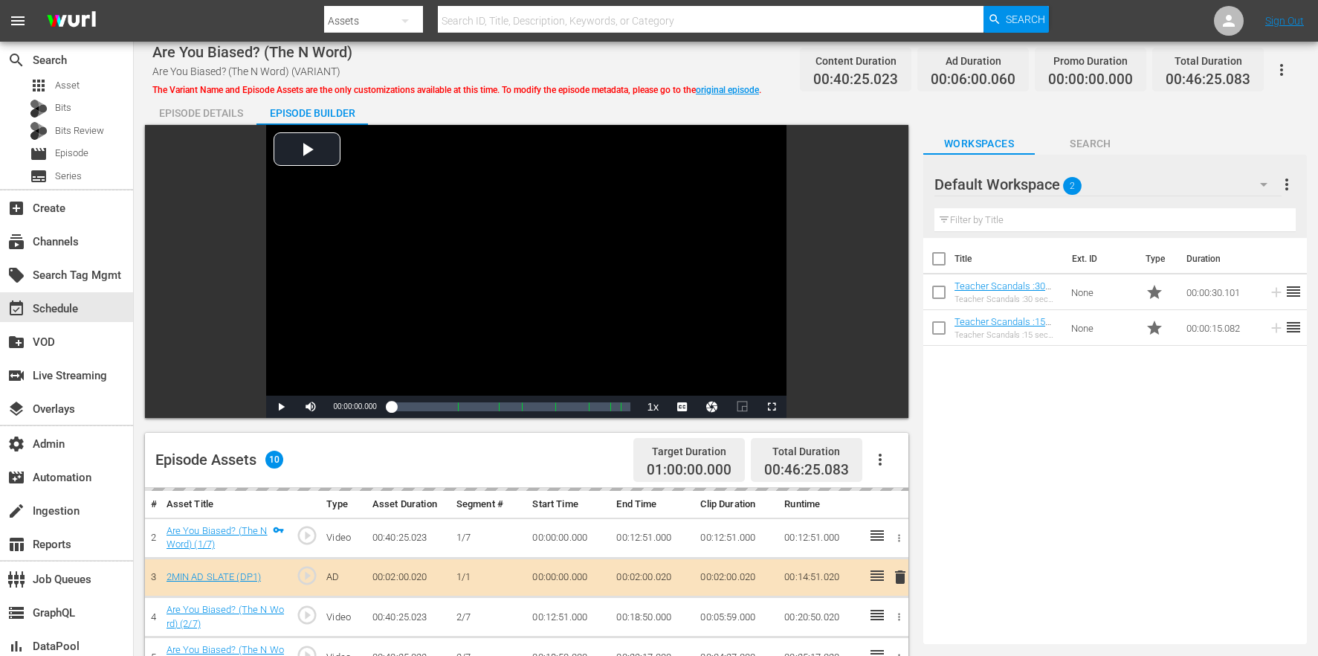
scroll to position [387, 0]
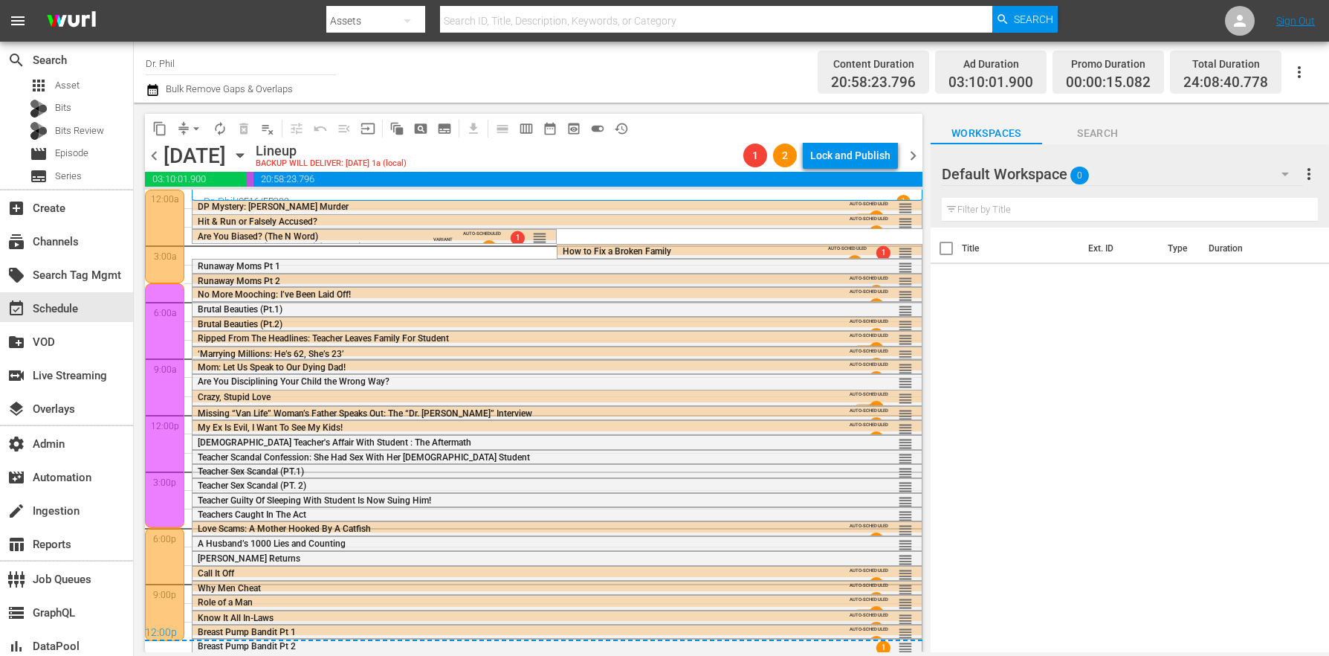
click at [278, 280] on span "Runaway Moms Pt 2" at bounding box center [239, 281] width 83 height 10
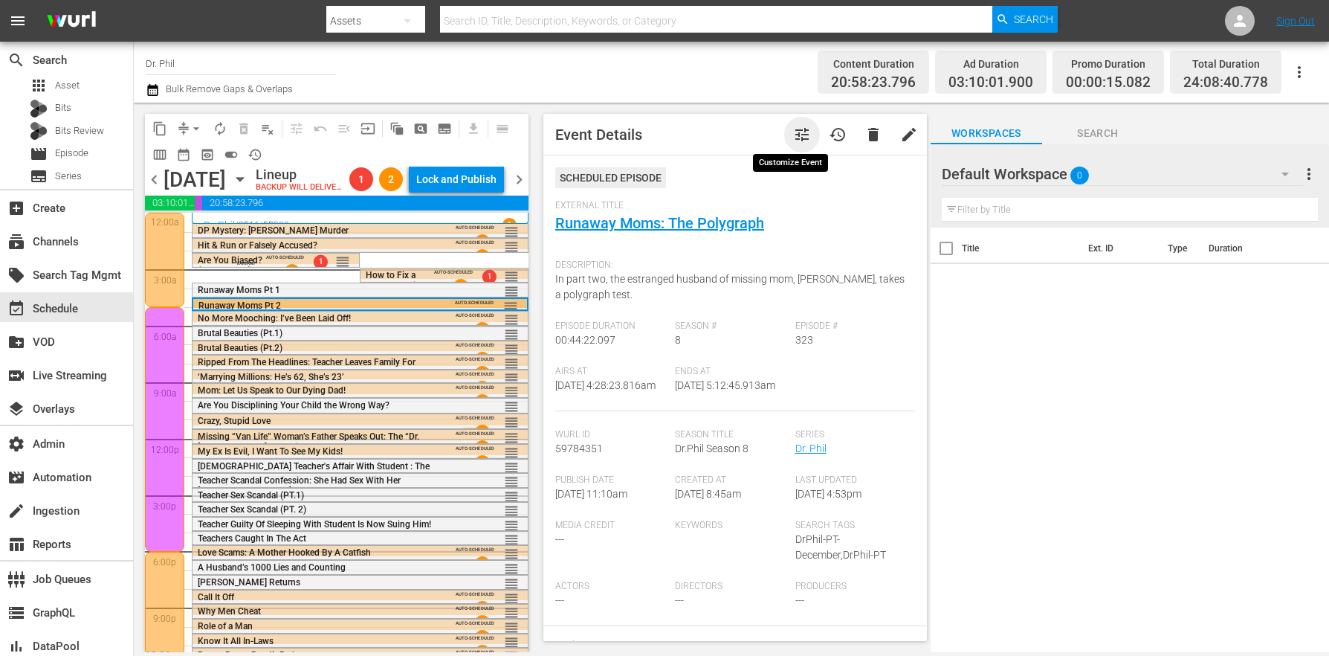
click at [793, 133] on span "tune" at bounding box center [802, 135] width 18 height 18
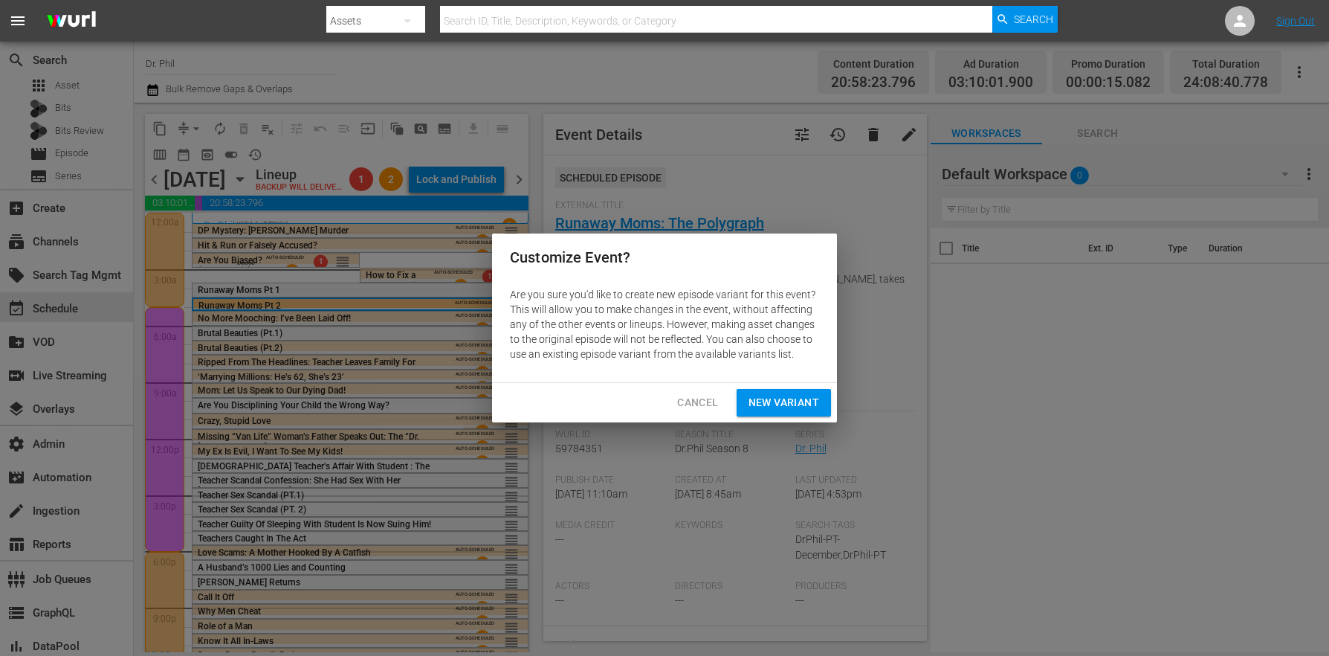
click at [798, 411] on button "New Variant" at bounding box center [784, 403] width 94 height 28
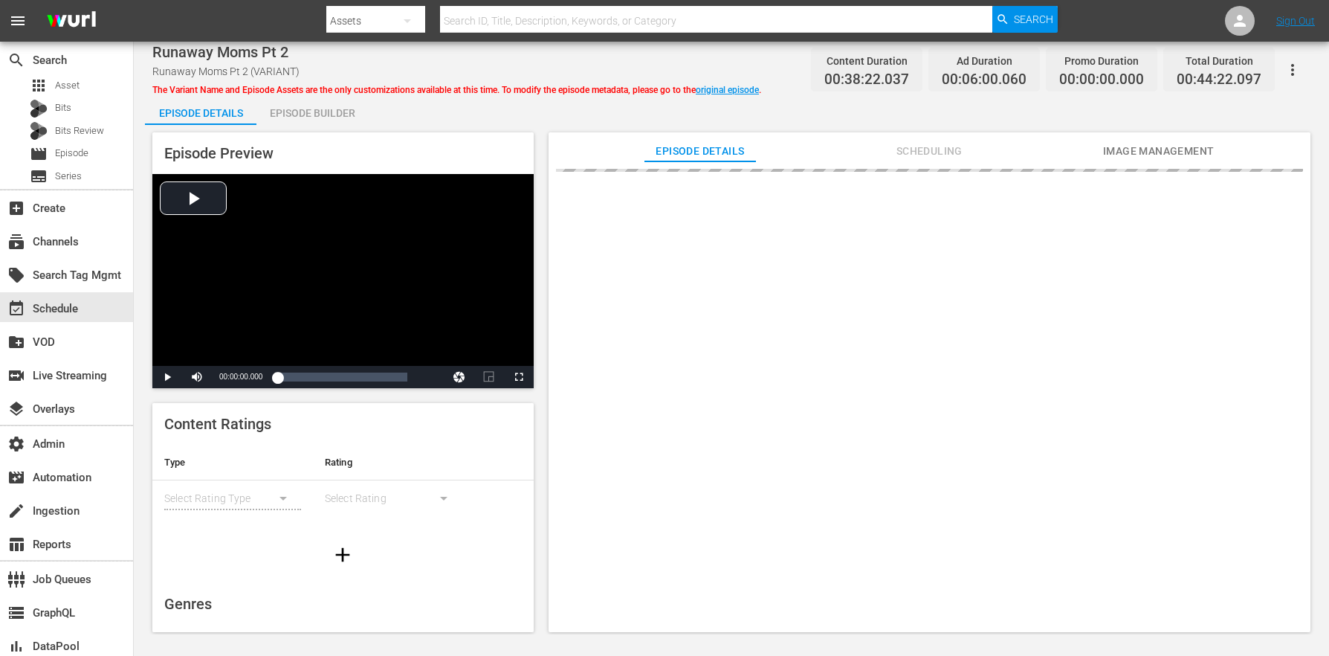
click at [337, 109] on div "Episode Builder" at bounding box center [311, 113] width 111 height 36
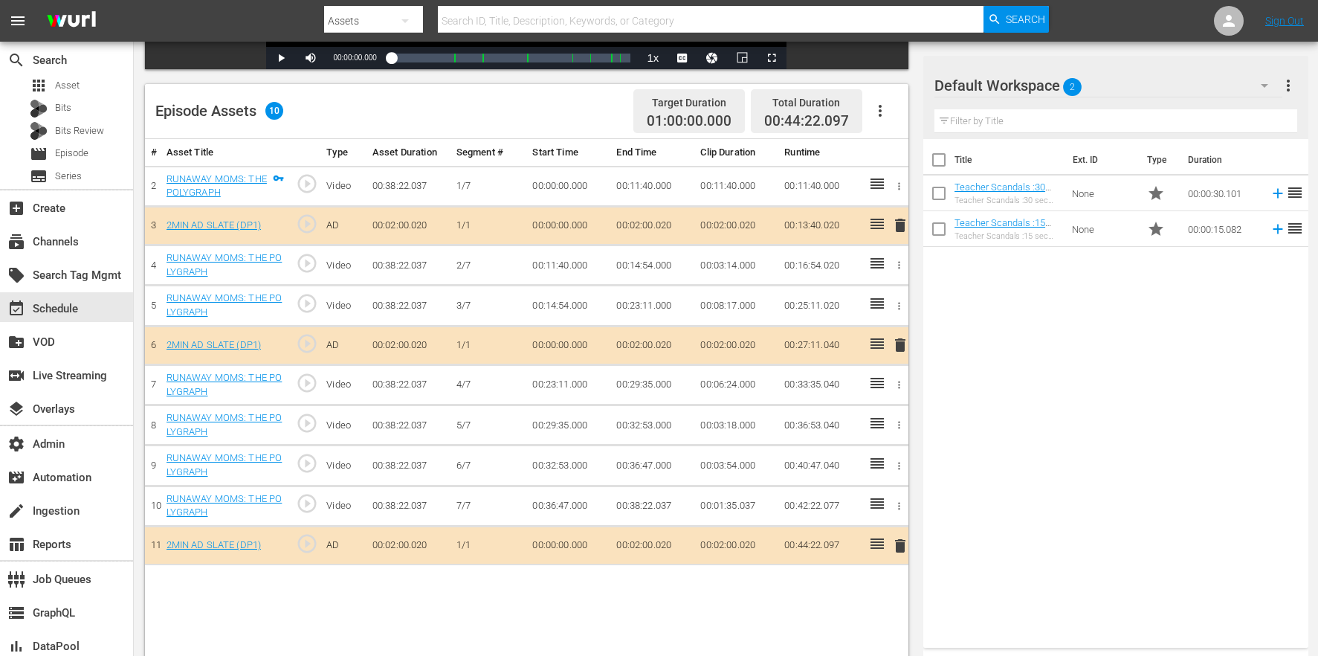
scroll to position [387, 0]
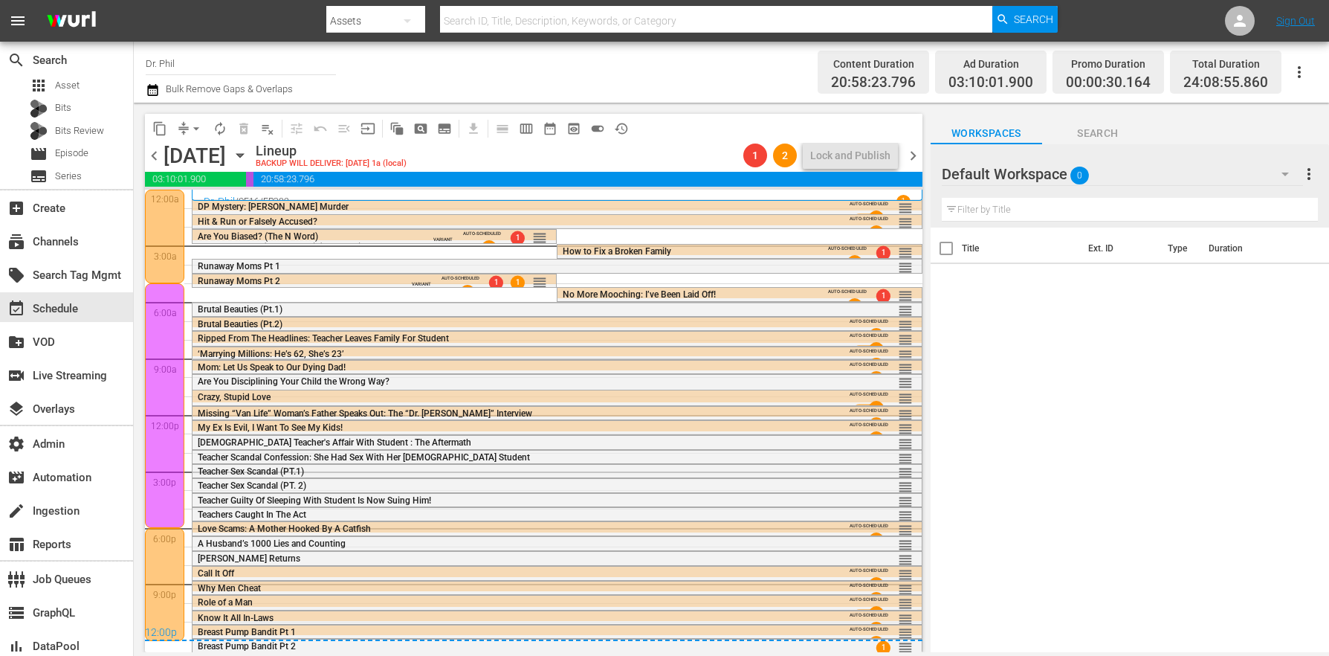
click at [261, 324] on span "Brutal Beauties (Pt.2)" at bounding box center [240, 324] width 85 height 10
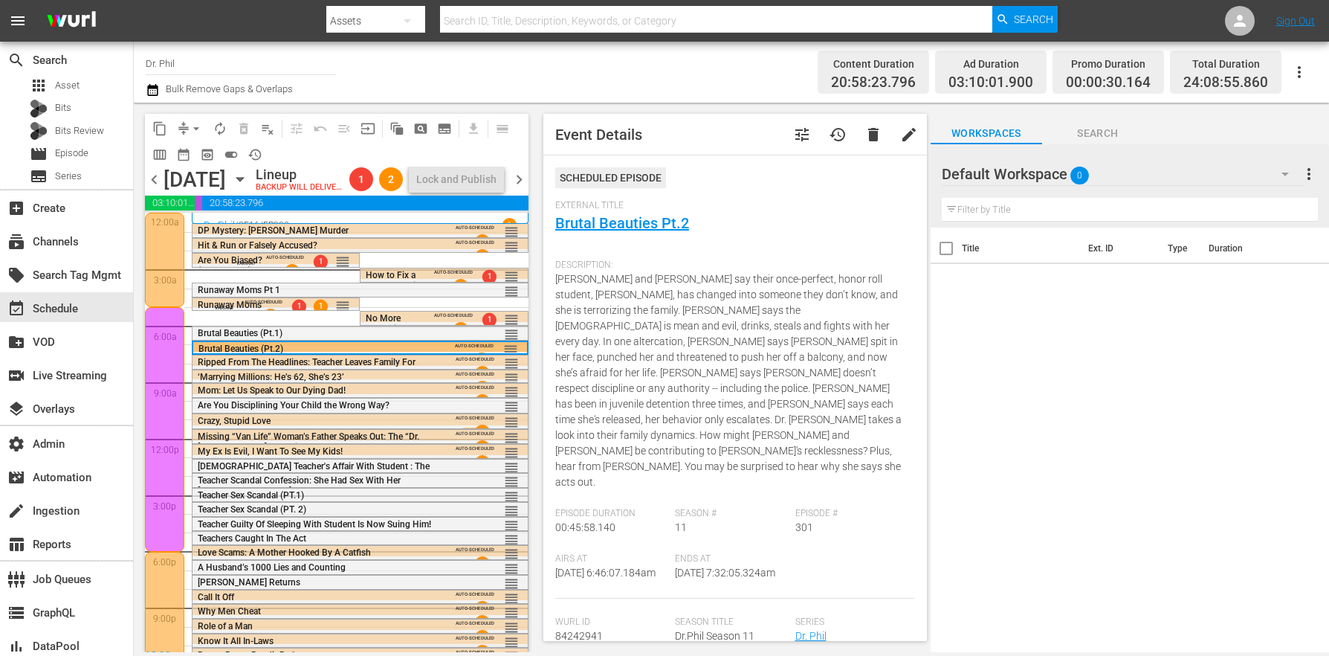
click at [793, 135] on span "tune" at bounding box center [802, 135] width 18 height 18
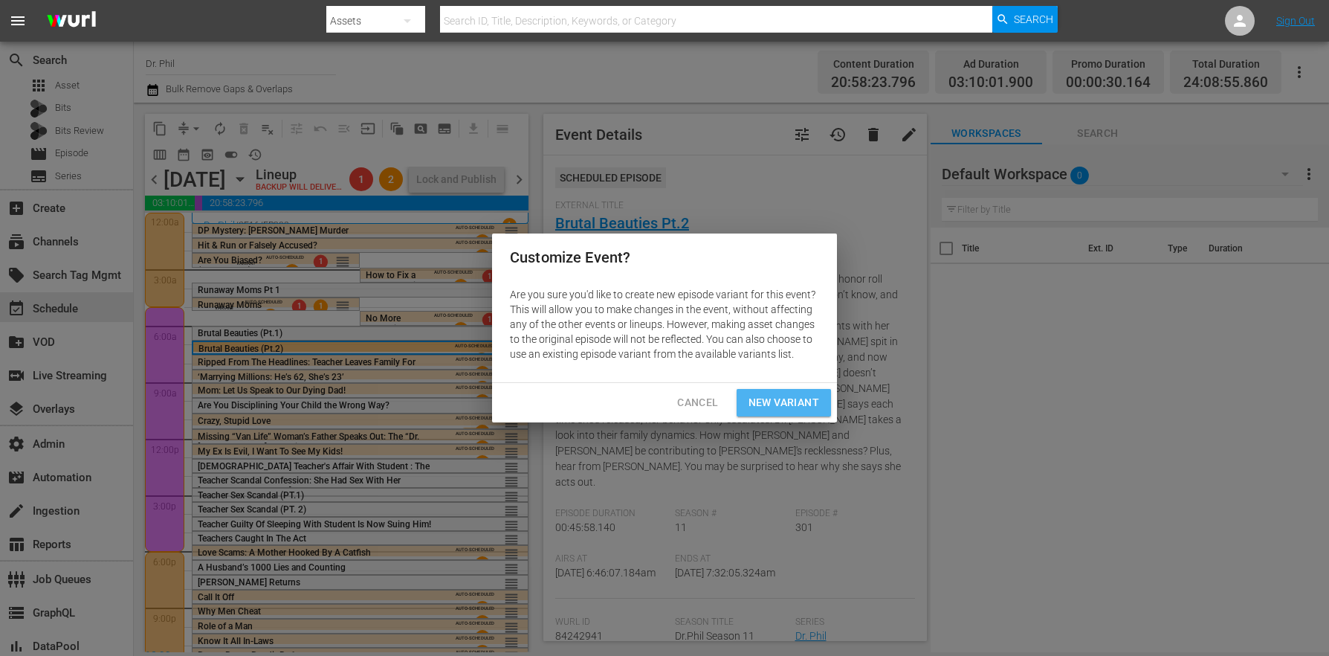
click at [766, 406] on span "New Variant" at bounding box center [784, 402] width 71 height 19
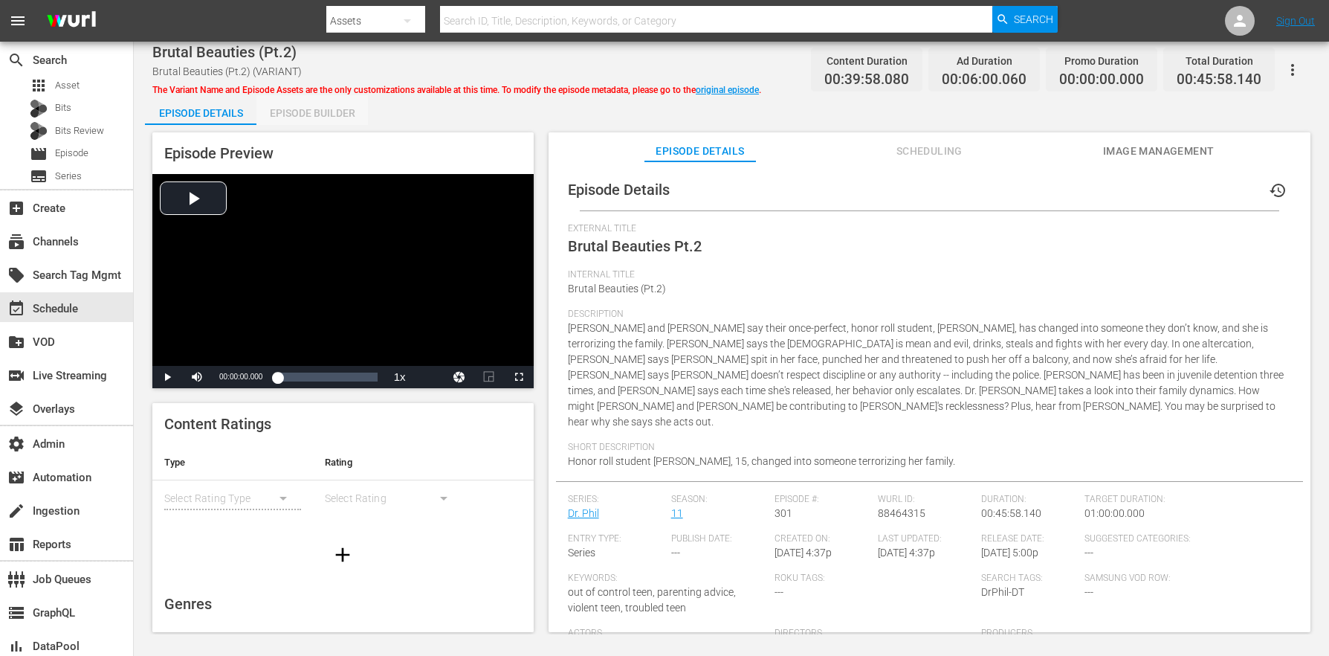
click at [280, 117] on div "Episode Builder" at bounding box center [311, 113] width 111 height 36
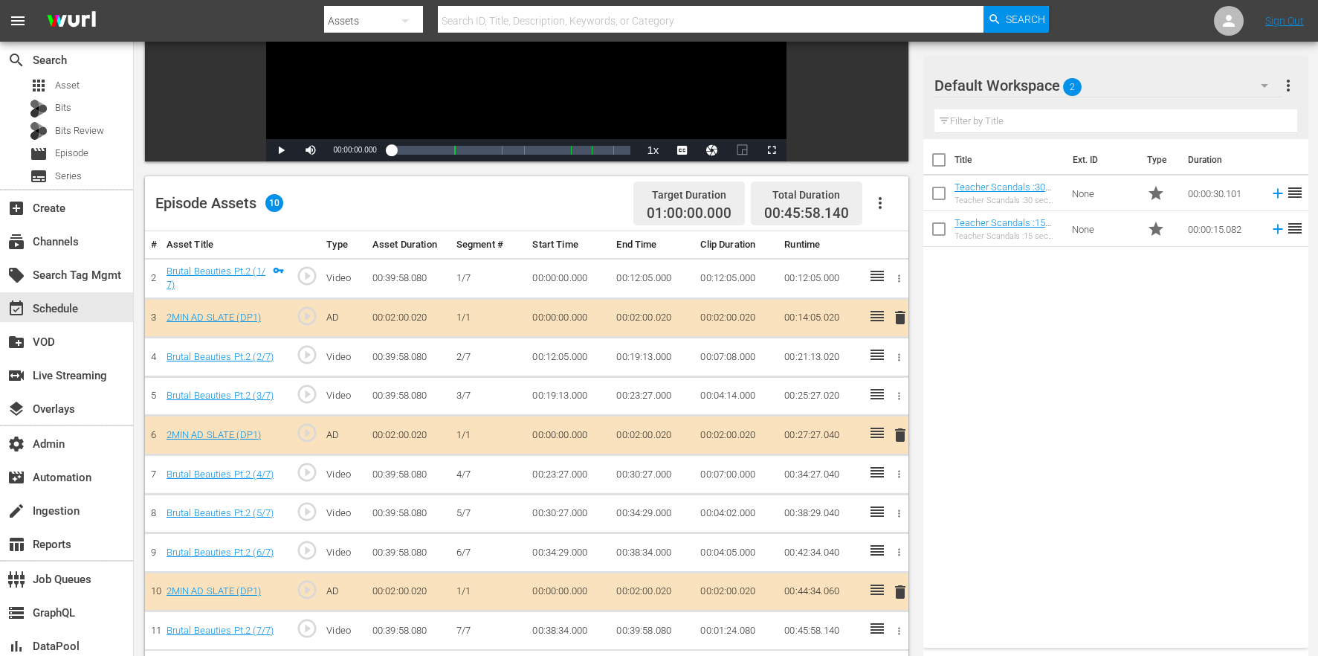
scroll to position [387, 0]
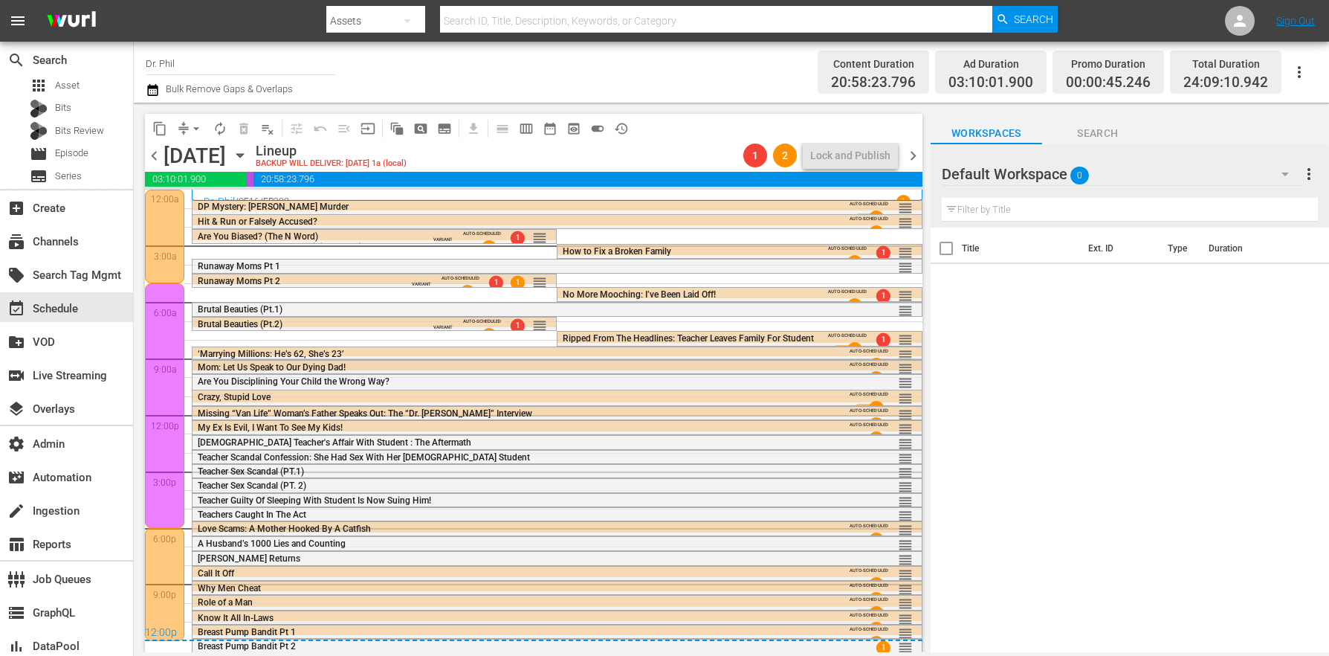
click at [335, 365] on span "Mom: Let Us Speak to Our Dying Dad!" at bounding box center [272, 367] width 148 height 10
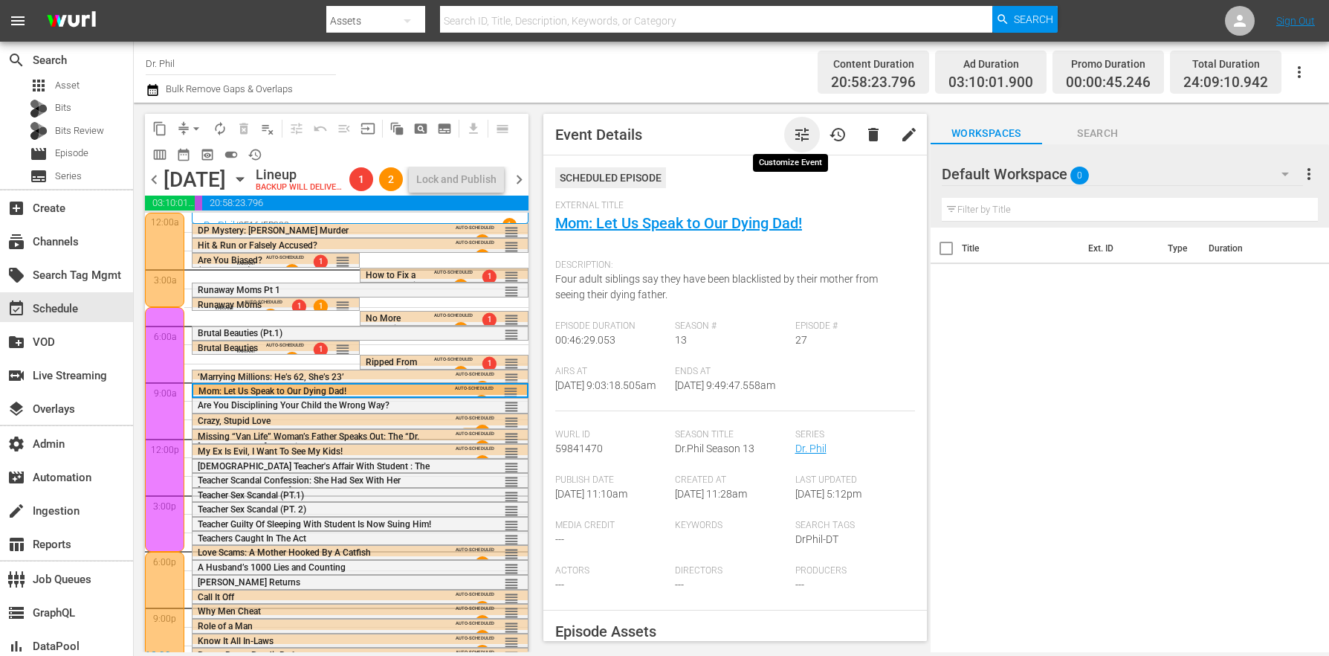
click at [793, 136] on span "tune" at bounding box center [802, 135] width 18 height 18
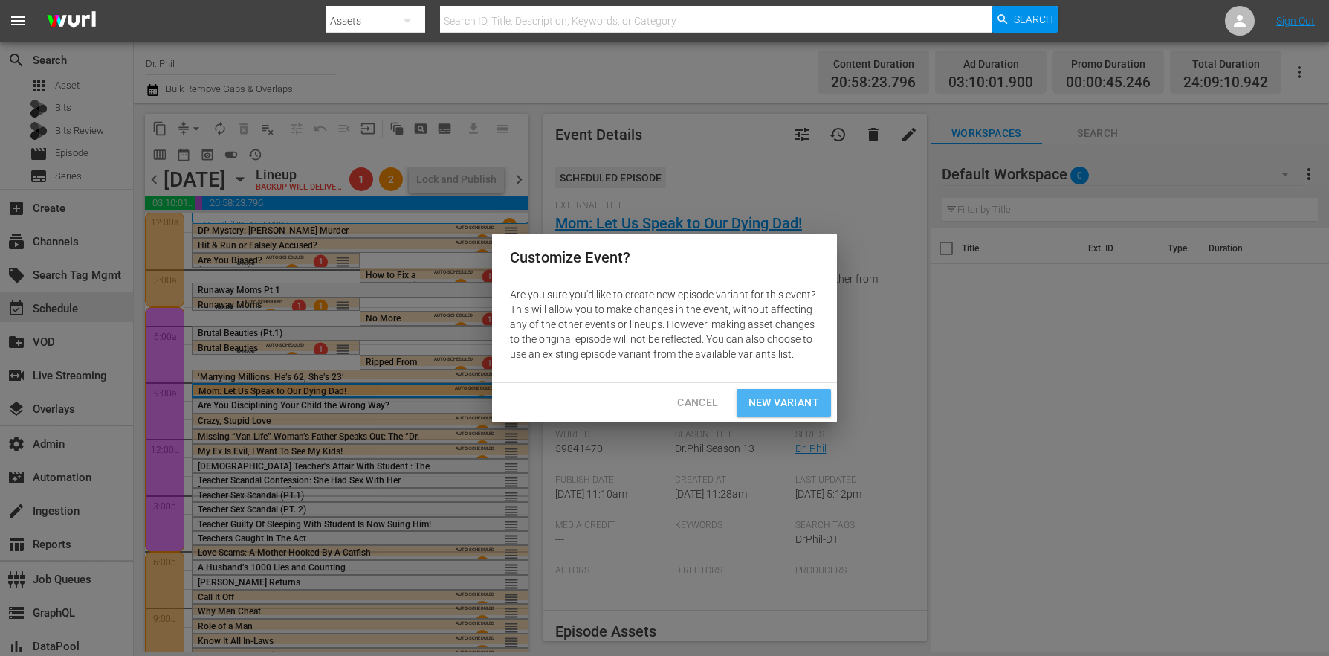
click at [792, 395] on span "New Variant" at bounding box center [784, 402] width 71 height 19
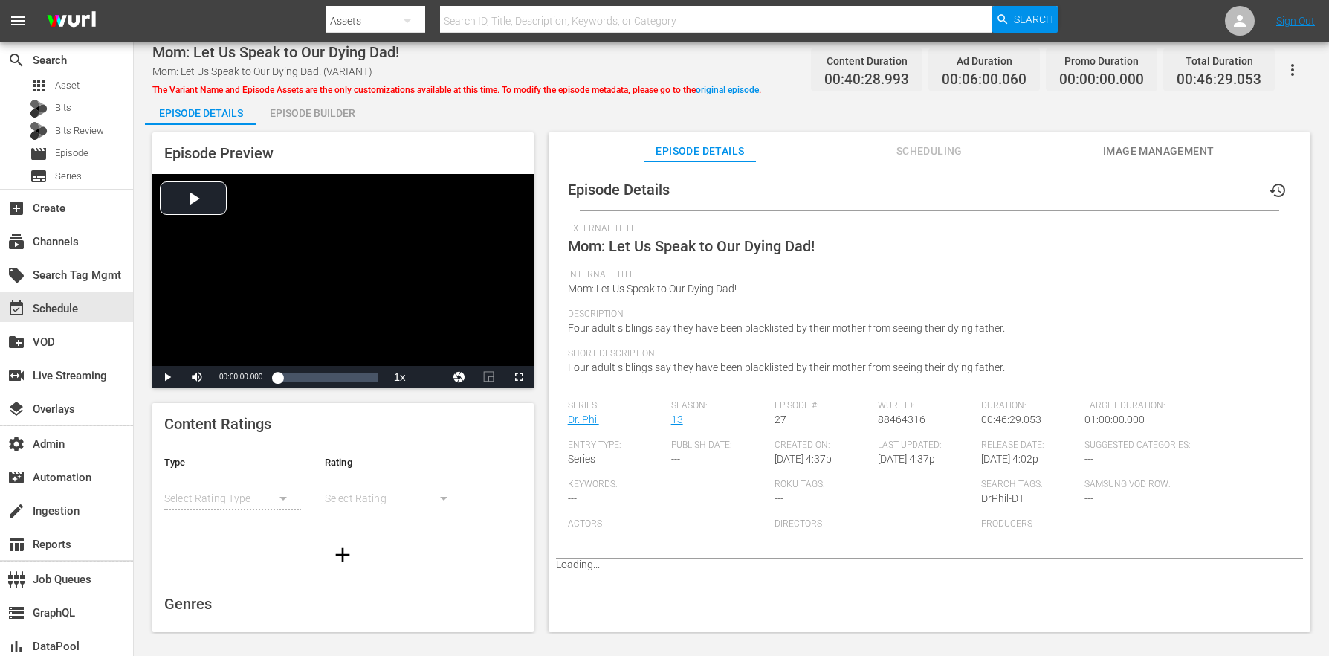
click at [314, 117] on div "Episode Builder" at bounding box center [311, 113] width 111 height 36
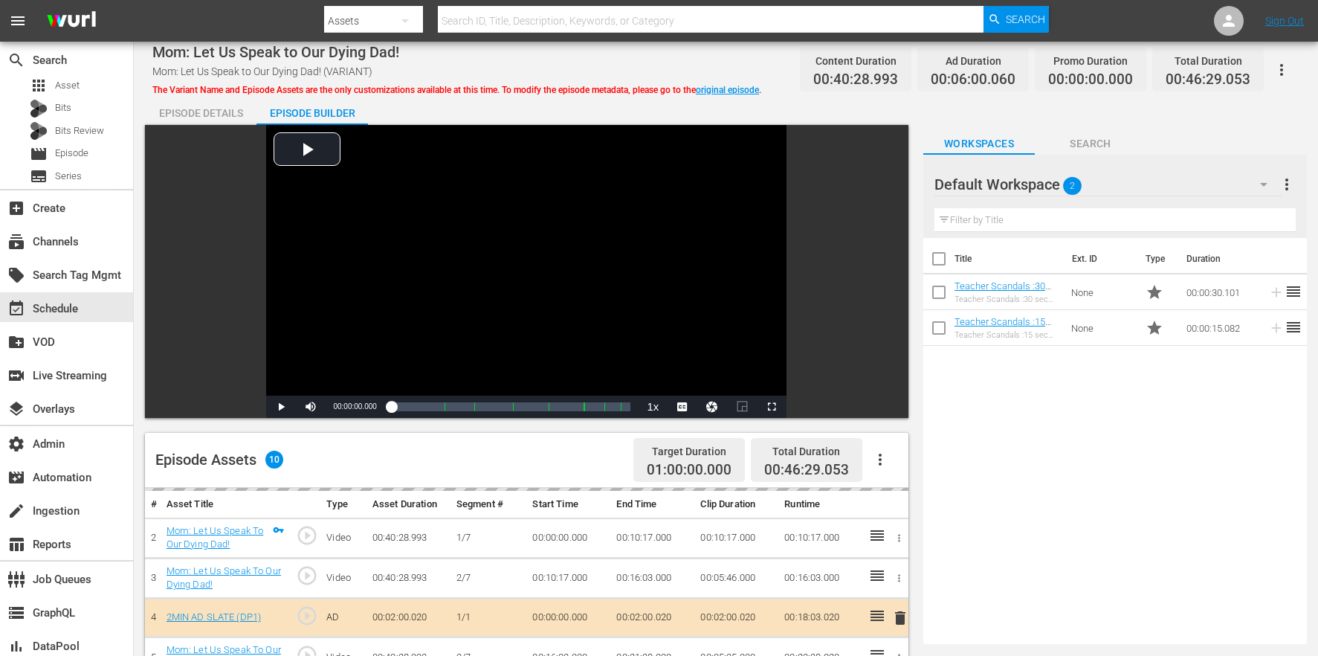
scroll to position [387, 0]
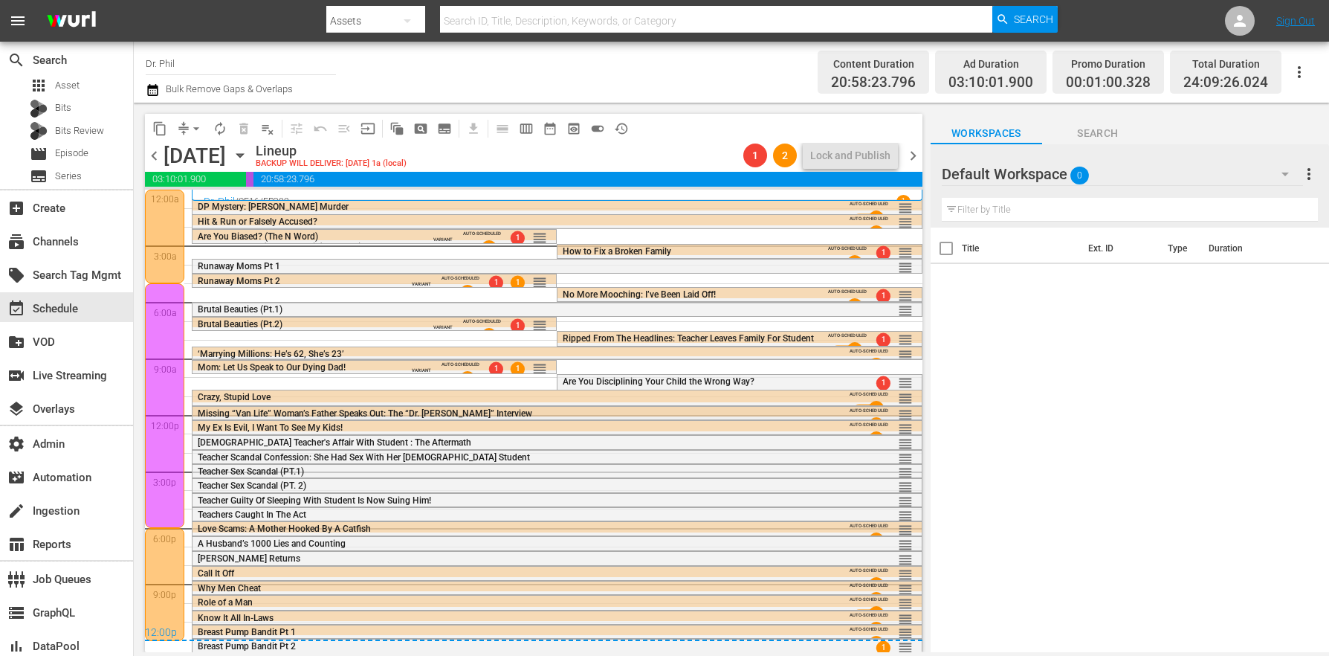
click at [300, 415] on span "Missing “Van Life” Woman’s Father Speaks Out: The “Dr. [PERSON_NAME]” Interview" at bounding box center [365, 413] width 334 height 10
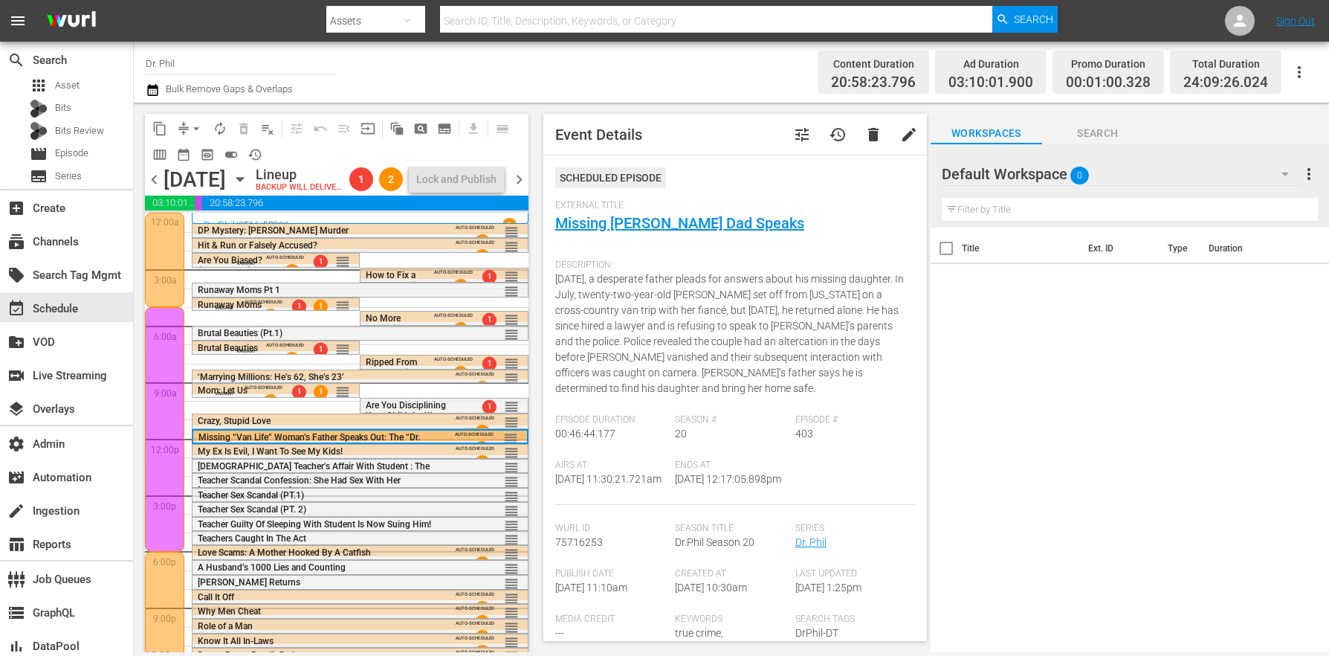
click at [793, 134] on span "tune" at bounding box center [802, 135] width 18 height 18
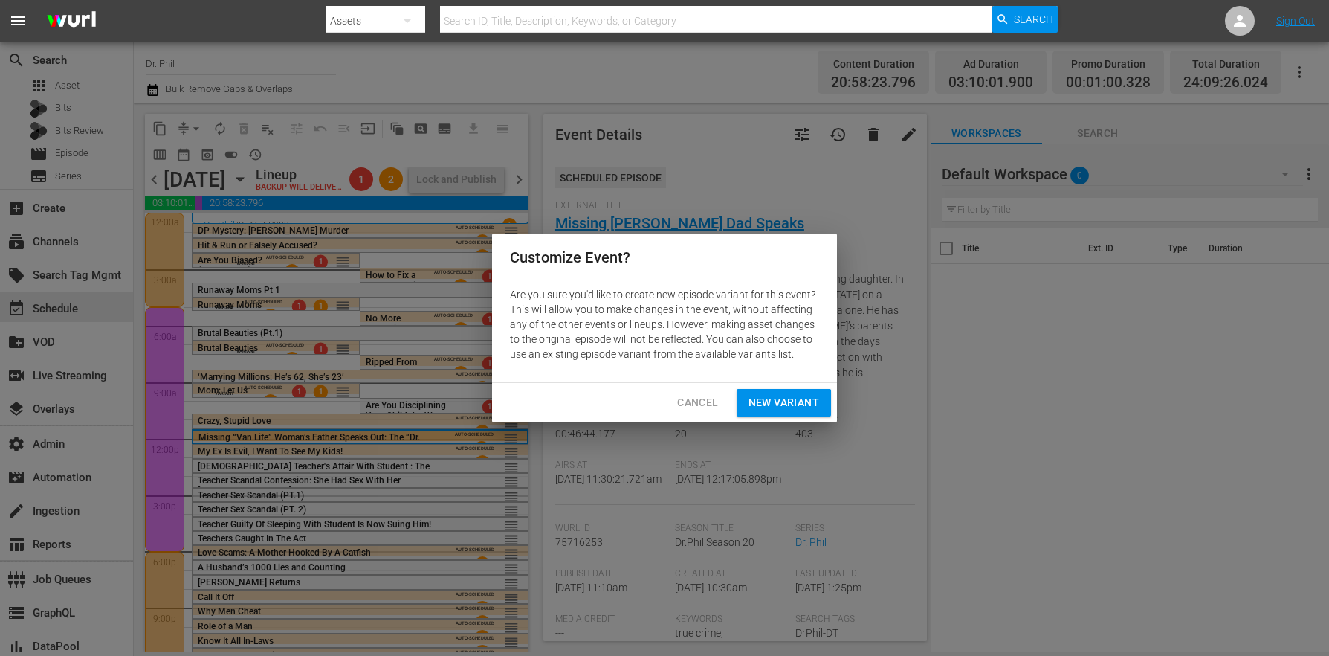
click at [778, 400] on span "New Variant" at bounding box center [784, 402] width 71 height 19
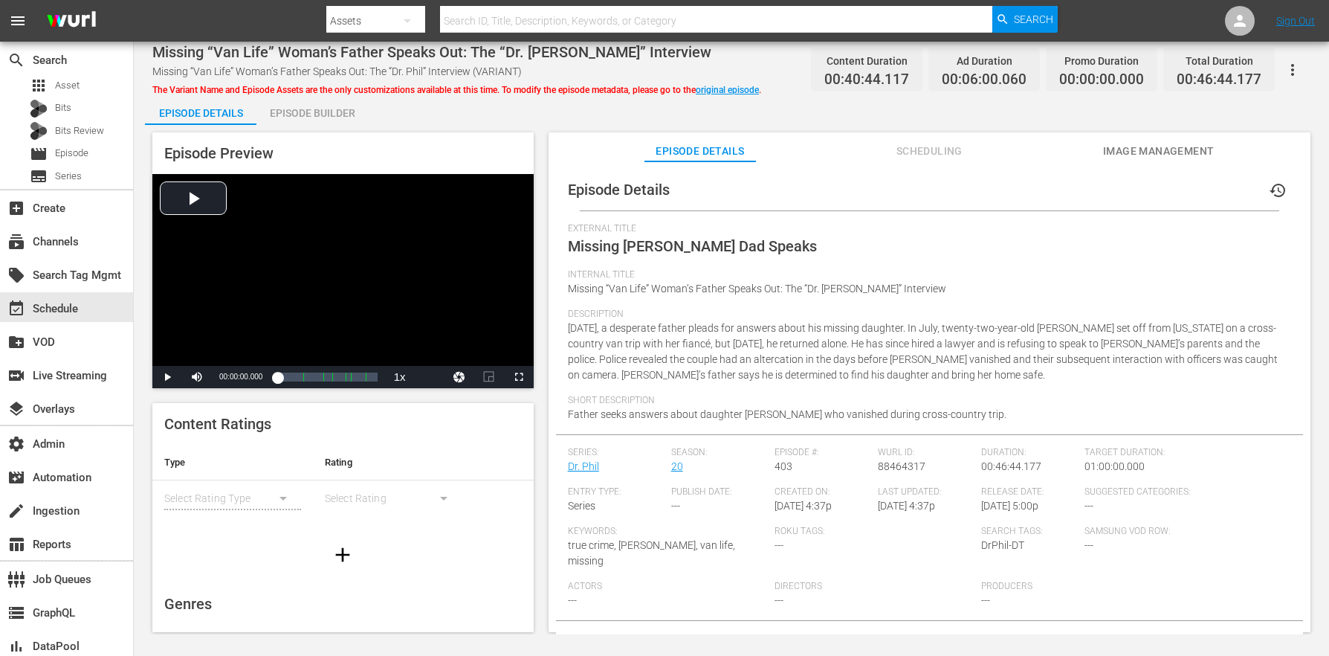
click at [332, 114] on div "Episode Builder" at bounding box center [311, 113] width 111 height 36
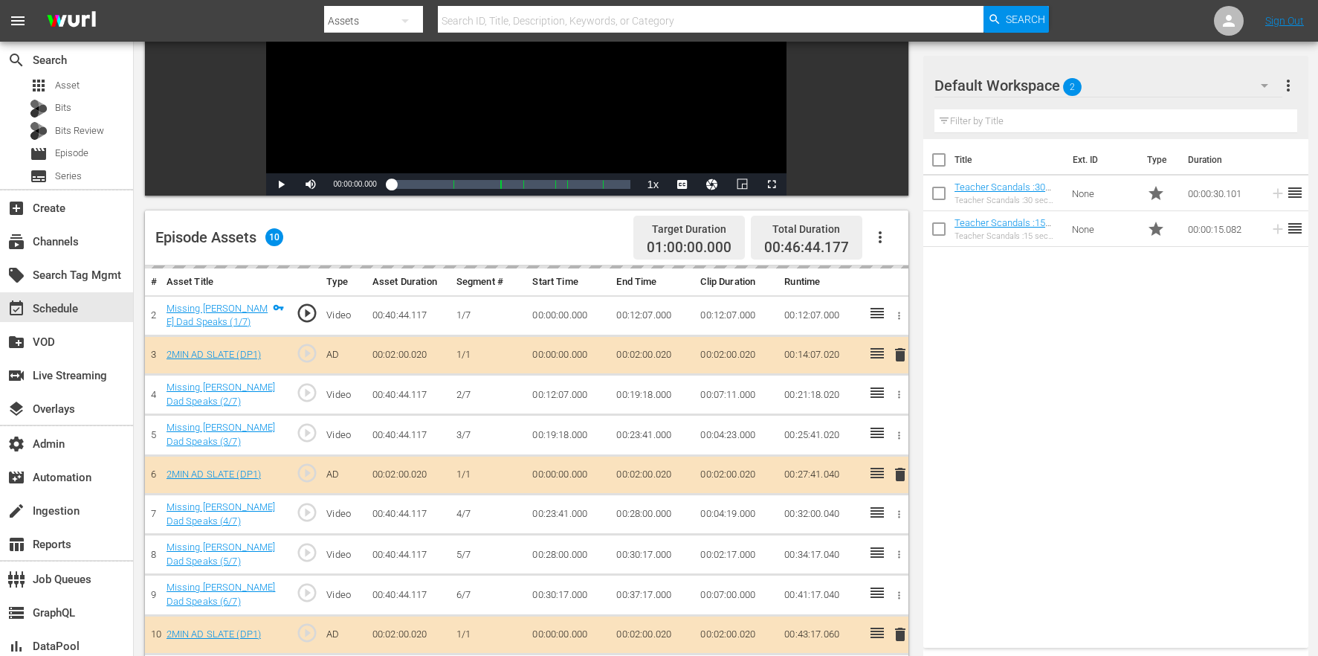
scroll to position [387, 0]
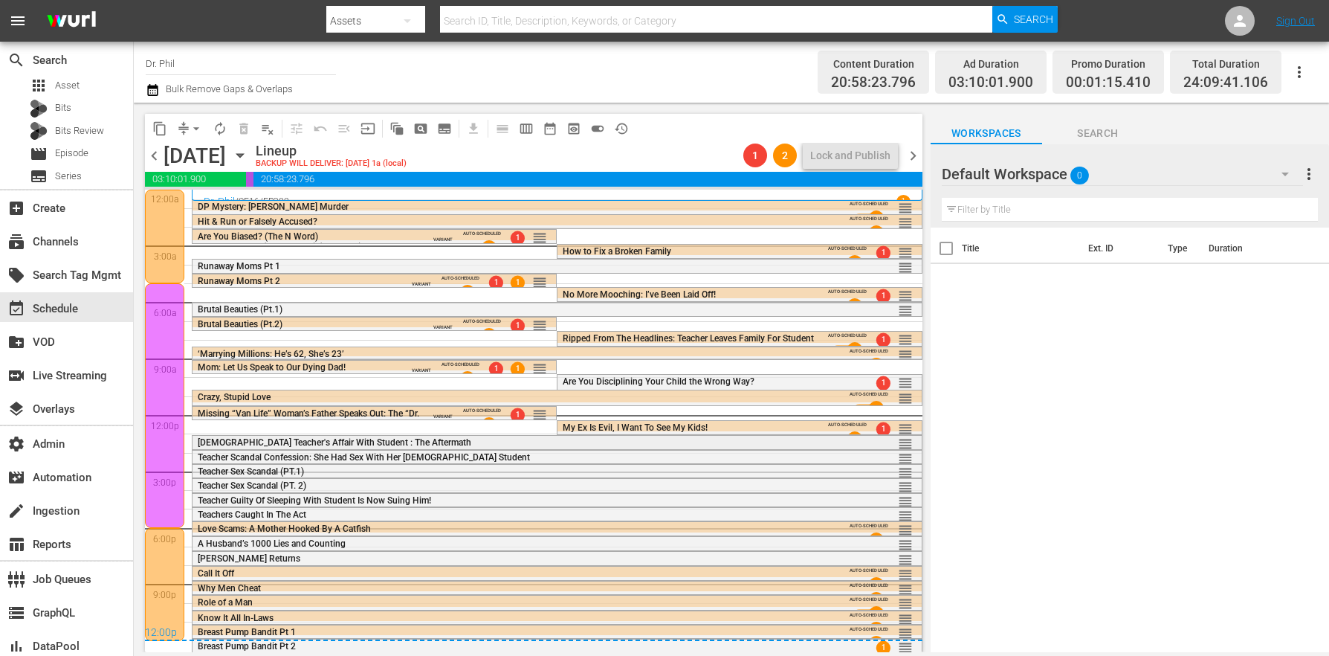
click at [378, 444] on span "[DEMOGRAPHIC_DATA] Teacher's Affair With Student : The Aftermath" at bounding box center [335, 442] width 274 height 10
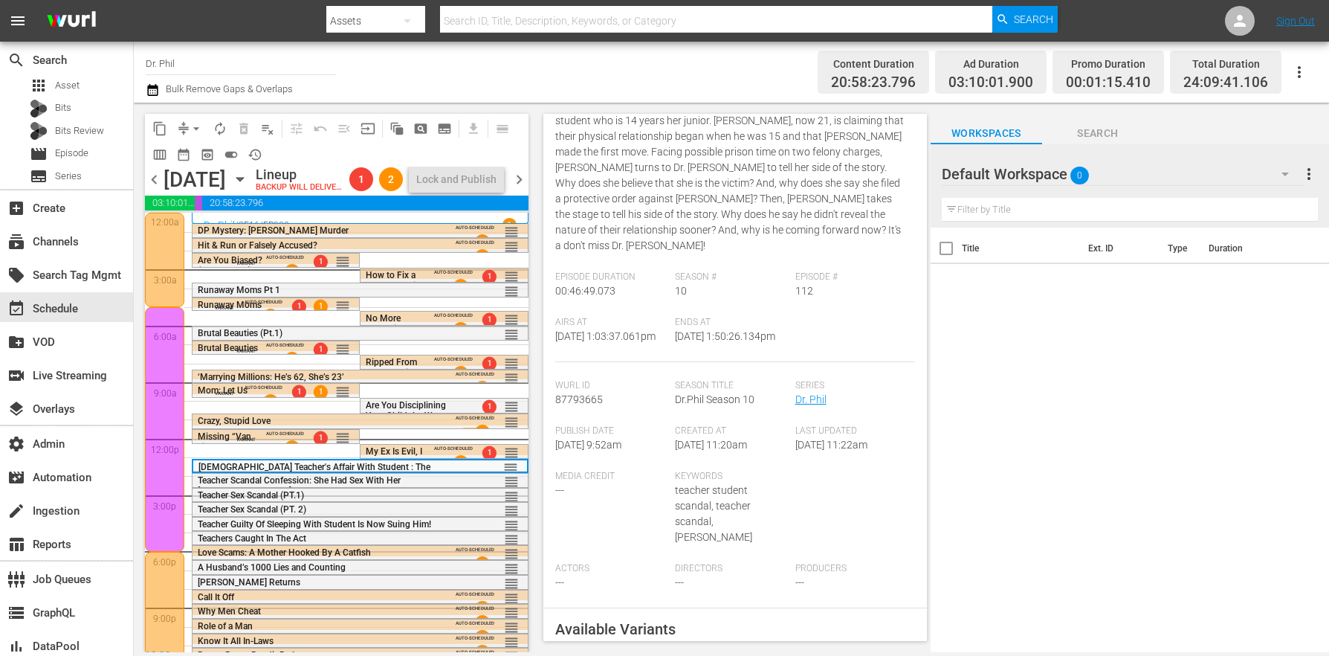
scroll to position [555, 0]
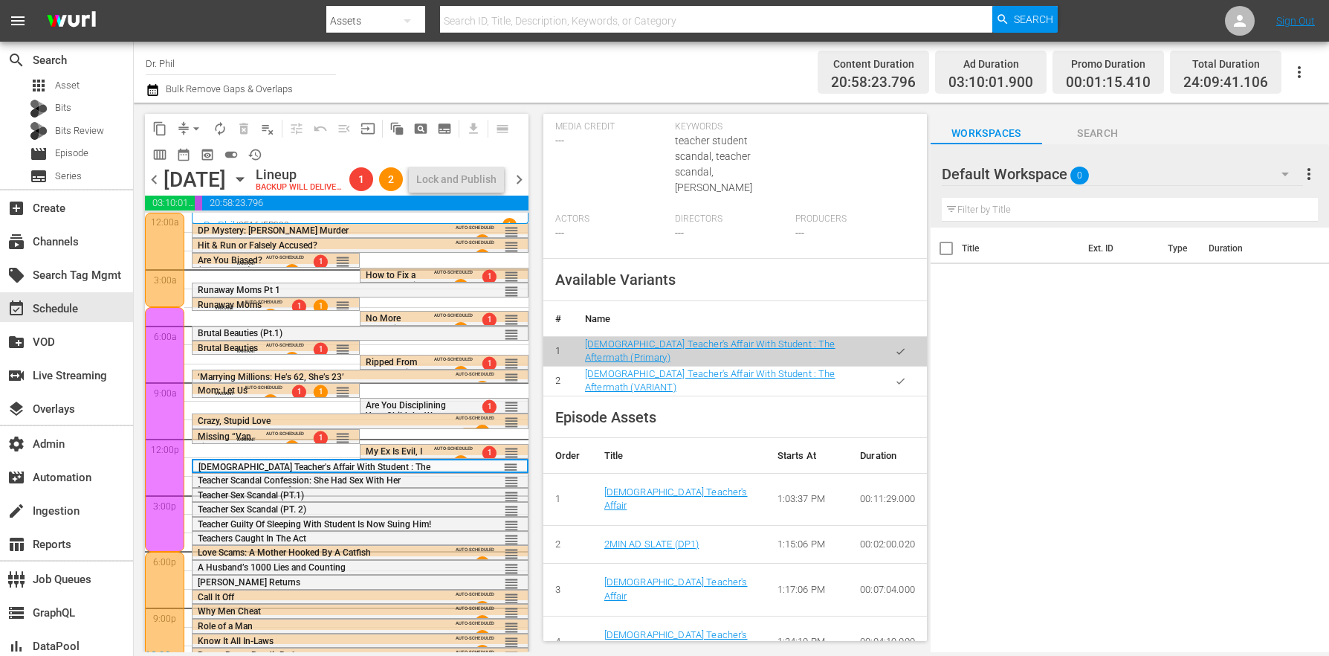
click at [899, 366] on button "button" at bounding box center [900, 380] width 29 height 29
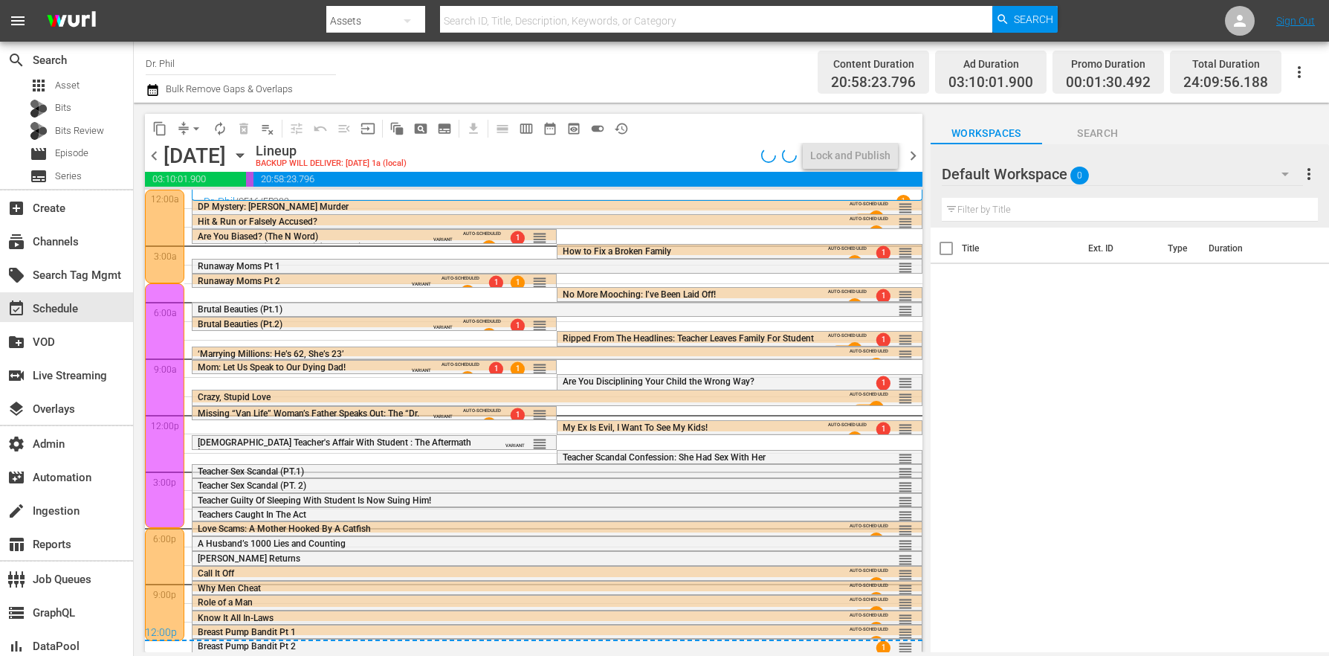
click at [311, 473] on div "Teacher Sex Scandal (PT.1)" at bounding box center [517, 471] width 639 height 10
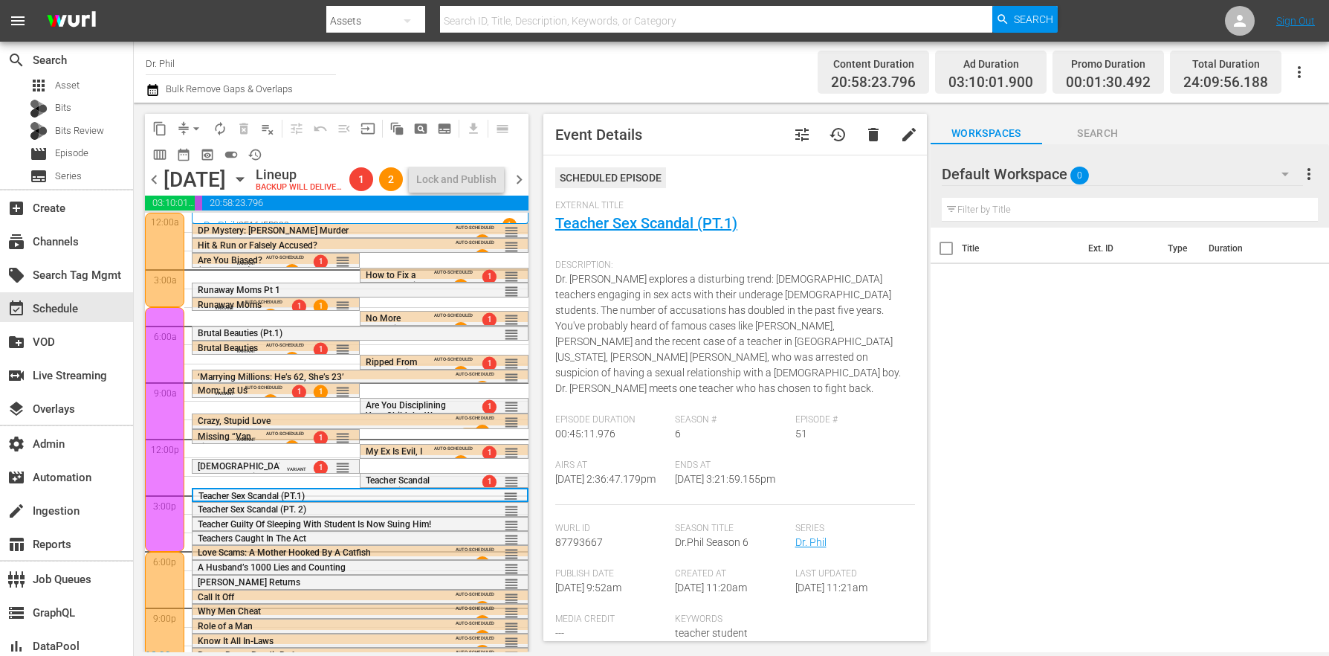
scroll to position [352, 0]
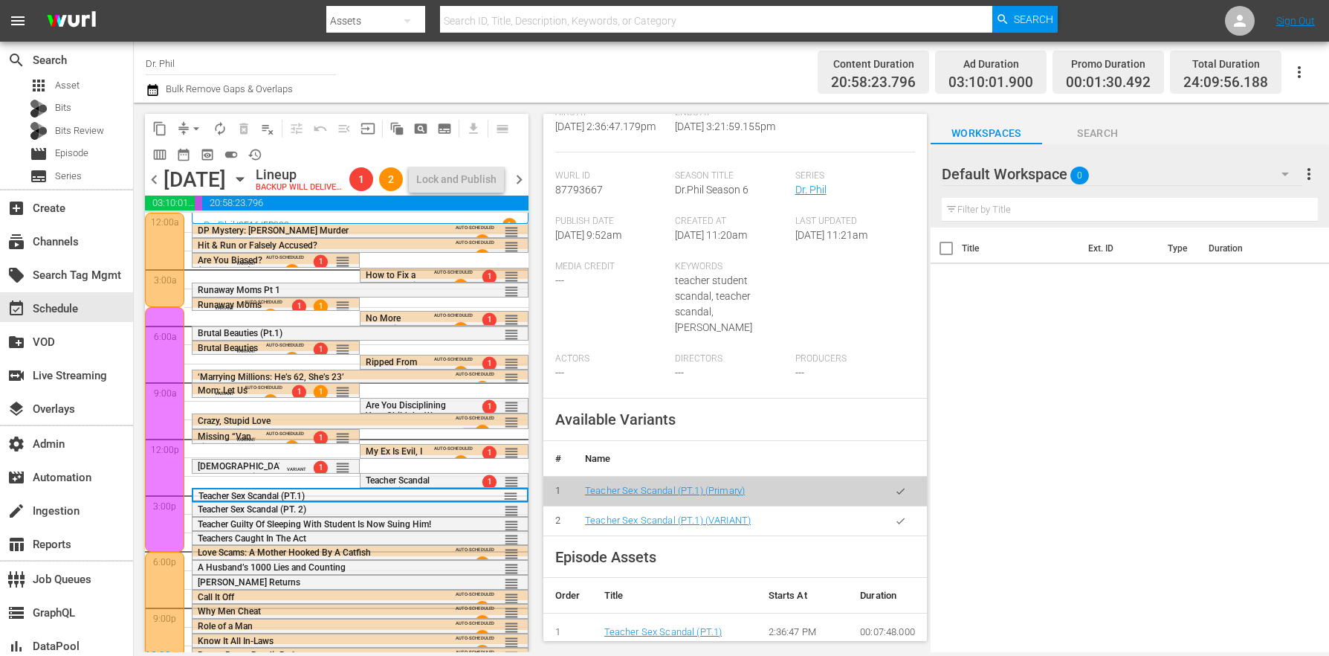
click at [895, 515] on icon "button" at bounding box center [900, 520] width 11 height 11
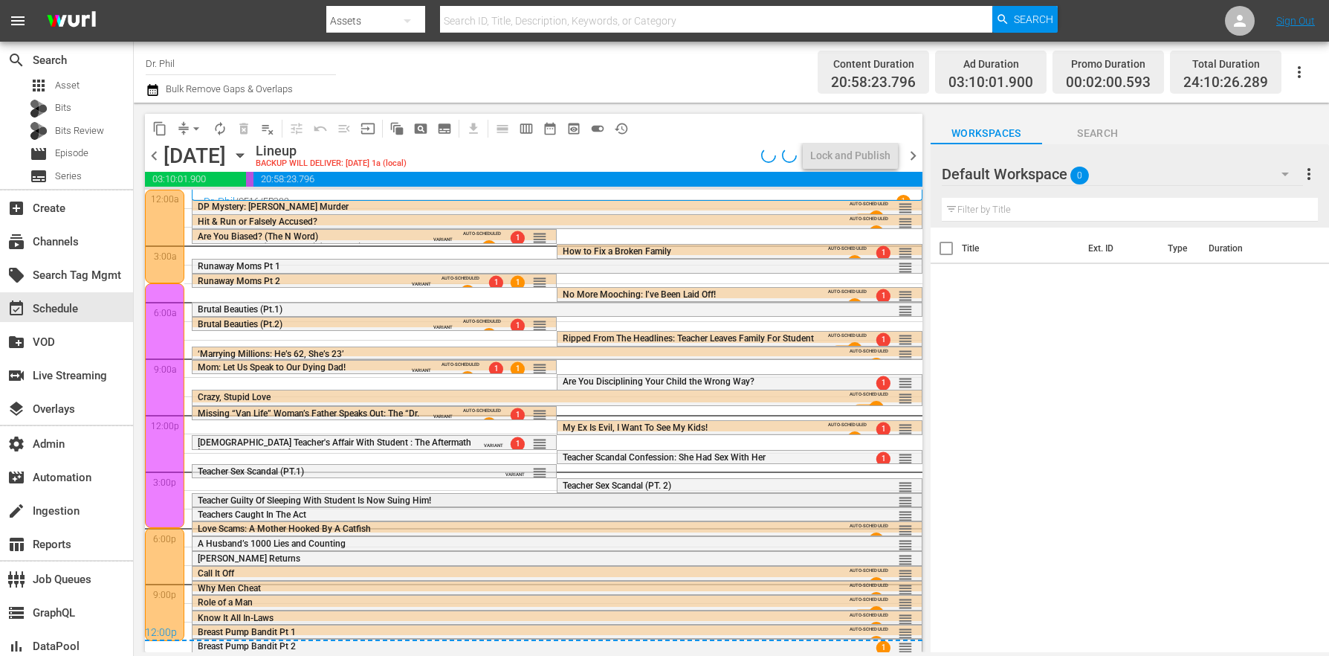
click at [260, 503] on span "Teacher Guilty Of Sleeping With Student Is Now Suing Him!" at bounding box center [314, 500] width 233 height 10
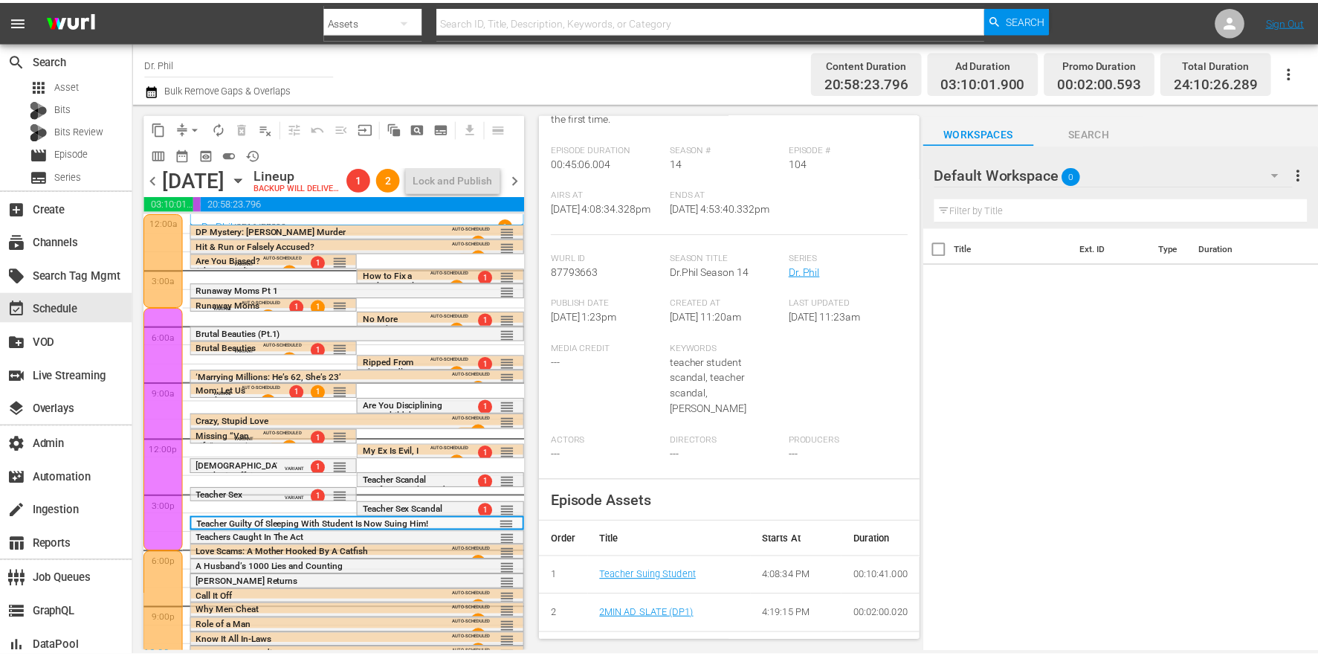
scroll to position [0, 0]
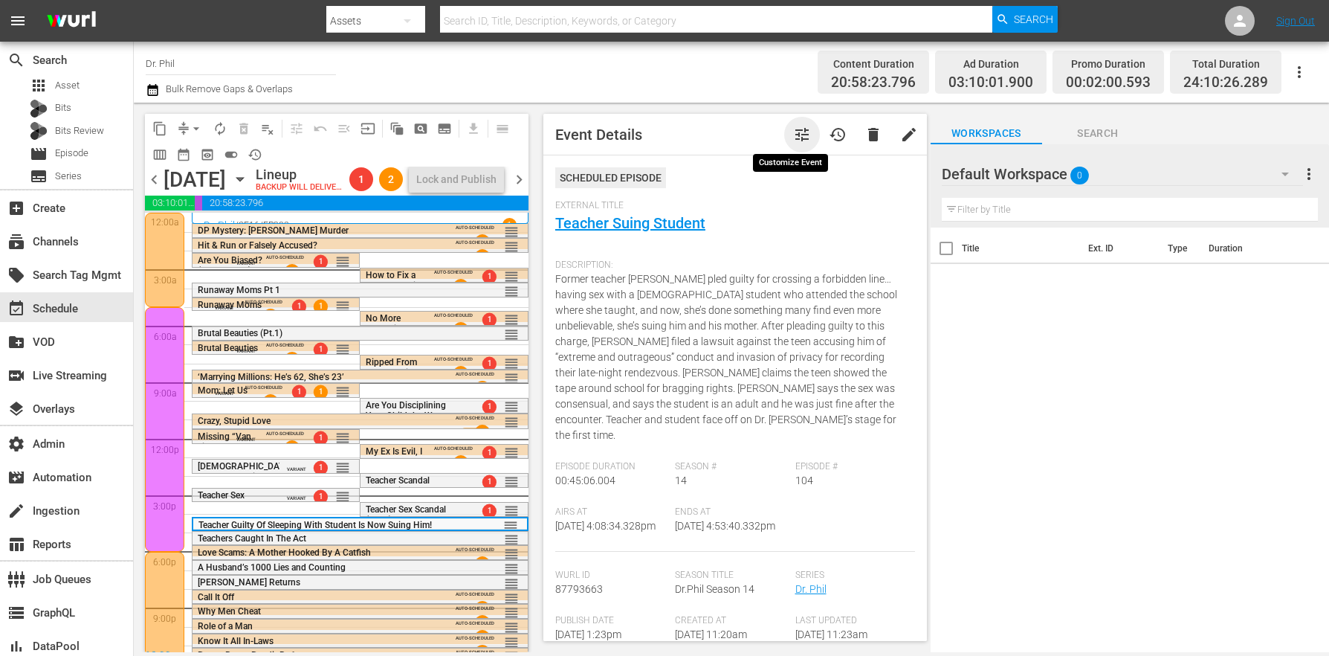
click at [793, 135] on span "tune" at bounding box center [802, 135] width 18 height 18
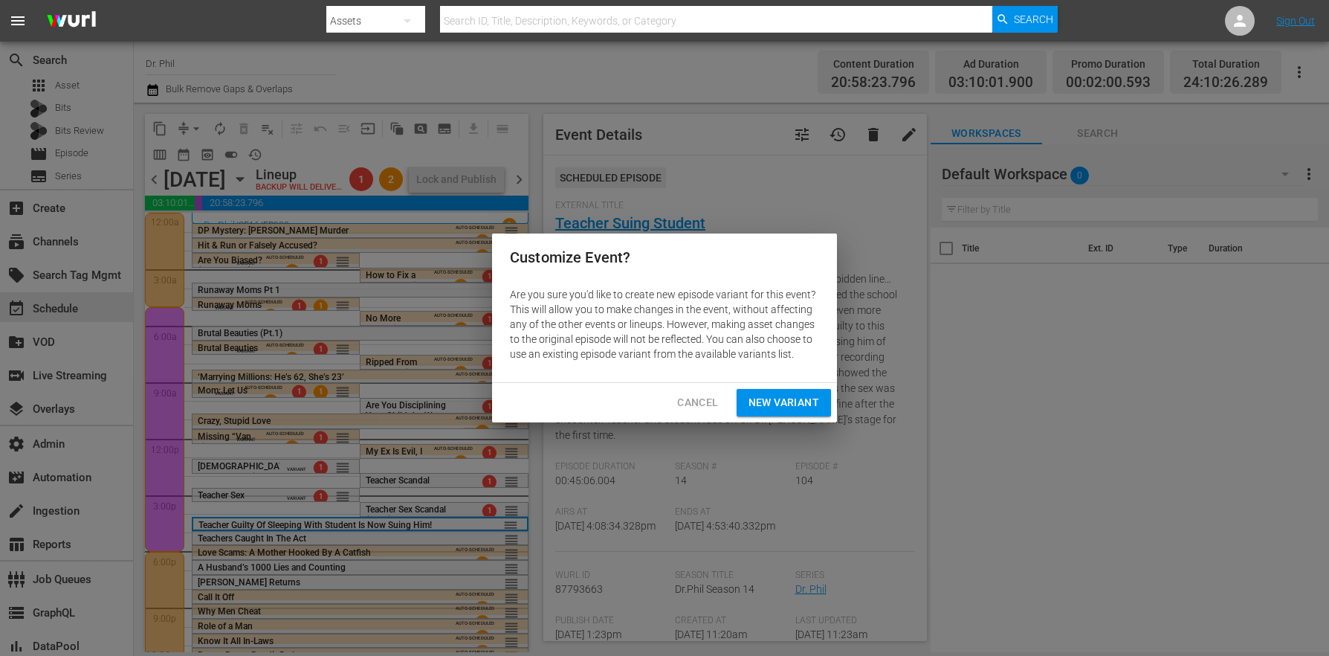
click at [761, 398] on span "New Variant" at bounding box center [784, 402] width 71 height 19
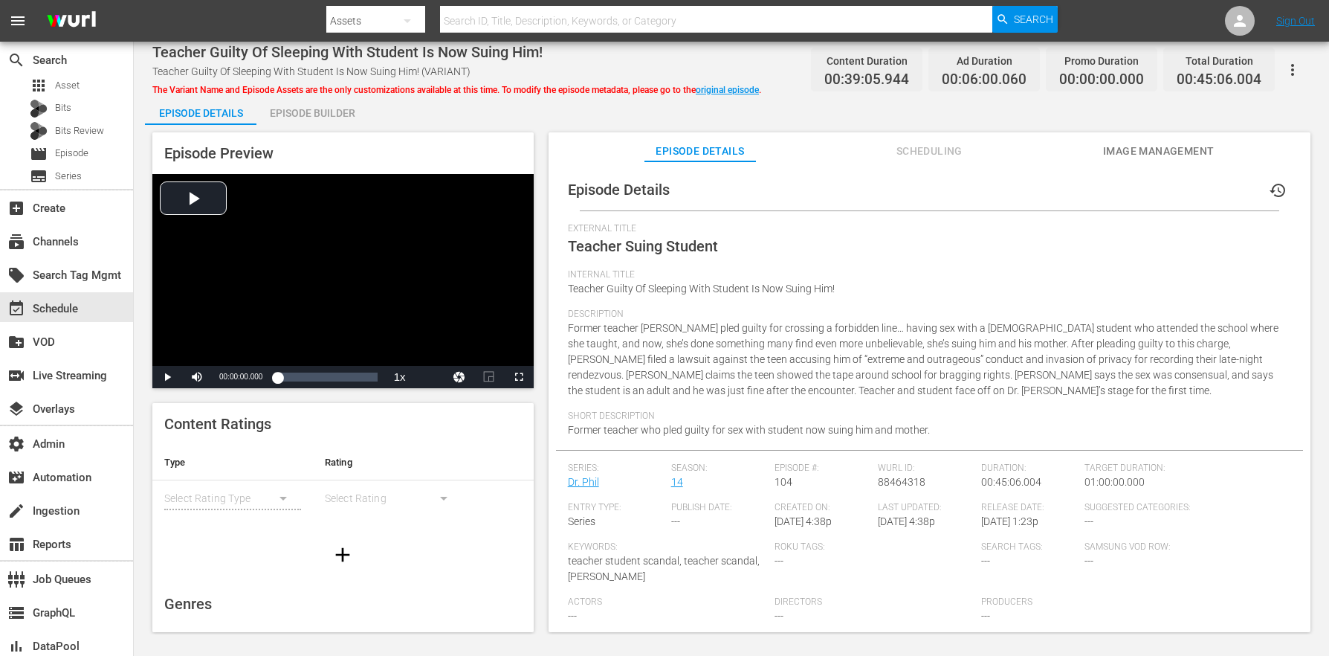
drag, startPoint x: 335, startPoint y: 126, endPoint x: 342, endPoint y: 117, distance: 11.1
click at [336, 126] on div "Episode Preview Video Player is loading. Play Video Play Mute Current Time 00:0…" at bounding box center [731, 384] width 1173 height 519
click at [343, 117] on div "Episode Builder" at bounding box center [311, 113] width 111 height 36
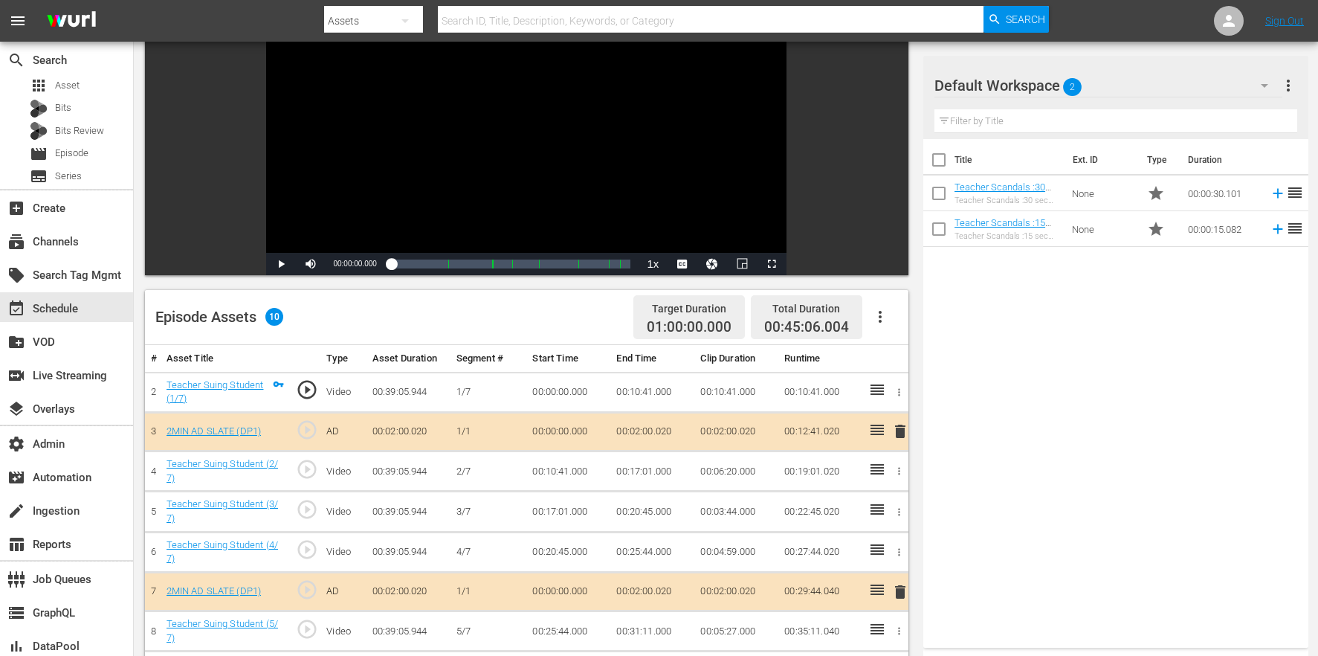
scroll to position [387, 0]
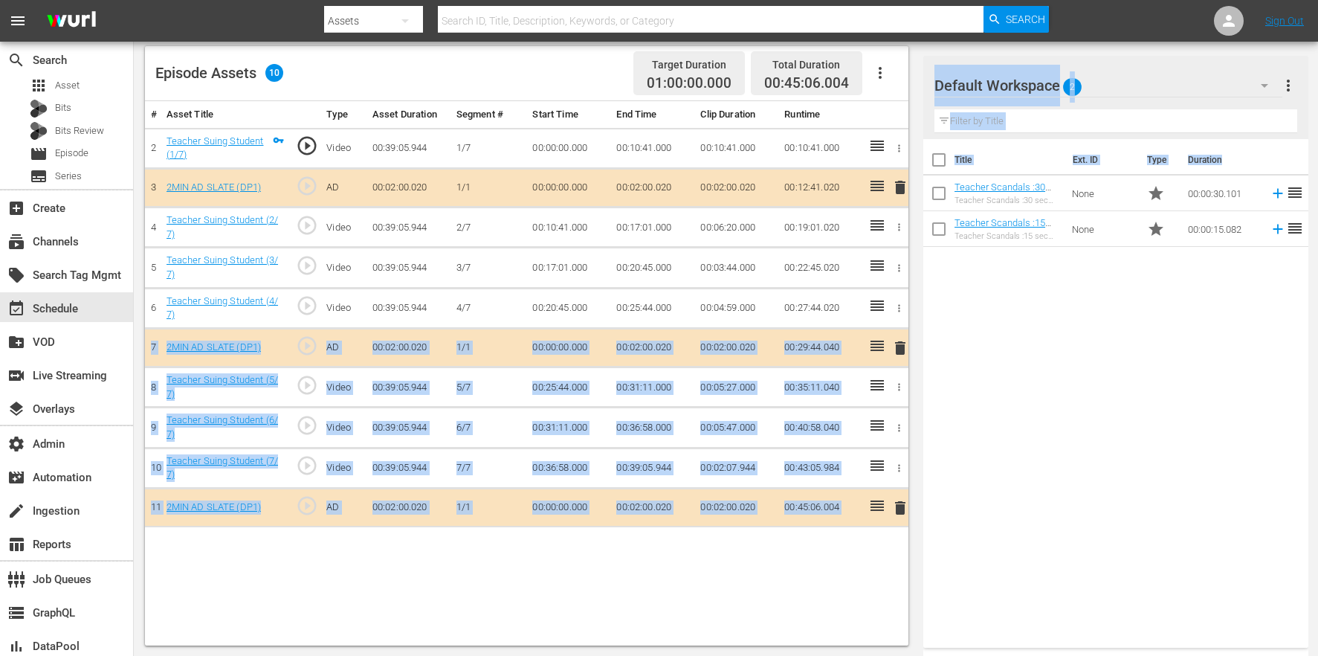
drag, startPoint x: 1056, startPoint y: 248, endPoint x: 834, endPoint y: 322, distance: 233.4
click at [826, 324] on div "Video Player is loading. Play Video Play Mute Current Time 00:00:00.000 / Durat…" at bounding box center [726, 191] width 1162 height 907
click at [1037, 311] on div "Title Ext. ID Type Duration Teacher Scandals :30 sec Promo Teacher Scandals :30…" at bounding box center [1115, 390] width 385 height 502
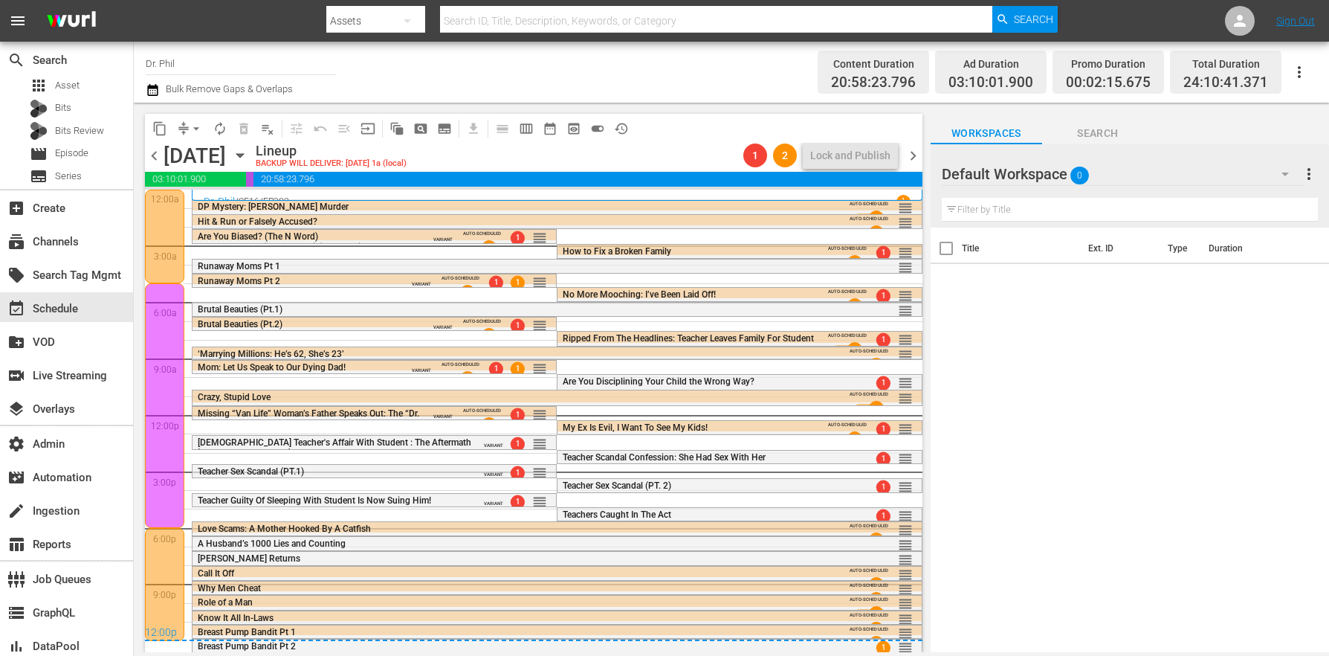
click at [152, 96] on icon "button" at bounding box center [153, 90] width 14 height 18
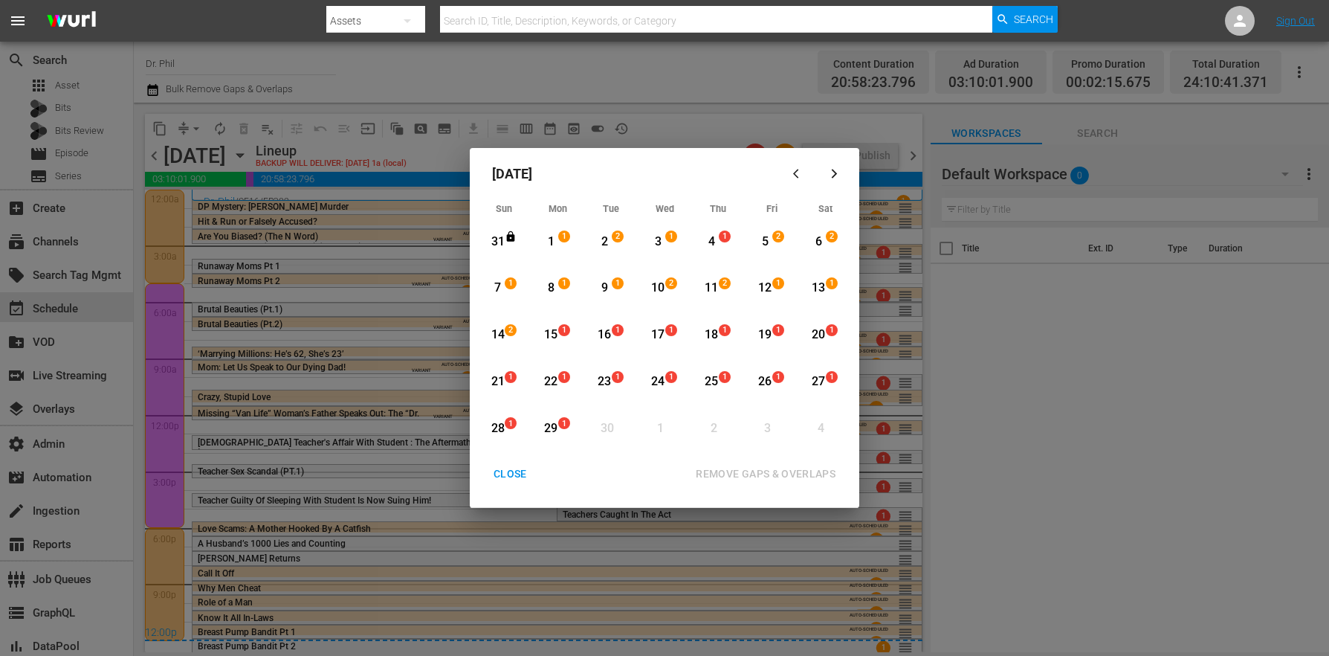
click at [716, 245] on div "4" at bounding box center [711, 241] width 19 height 17
drag, startPoint x: 497, startPoint y: 332, endPoint x: 802, endPoint y: 485, distance: 341.1
click at [497, 332] on div "14" at bounding box center [497, 334] width 19 height 17
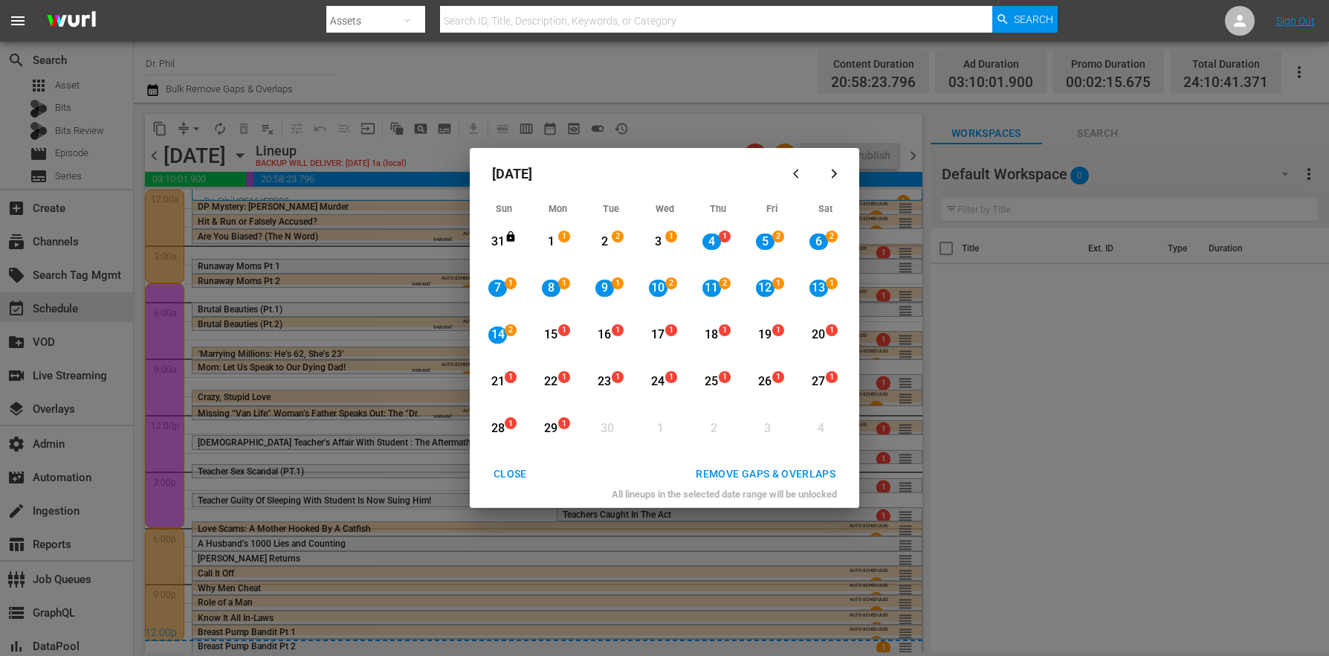
click at [813, 496] on div "All lineups in the selected date range will be unlocked" at bounding box center [665, 498] width 378 height 20
click at [798, 476] on div "REMOVE GAPS & OVERLAPS" at bounding box center [766, 474] width 164 height 19
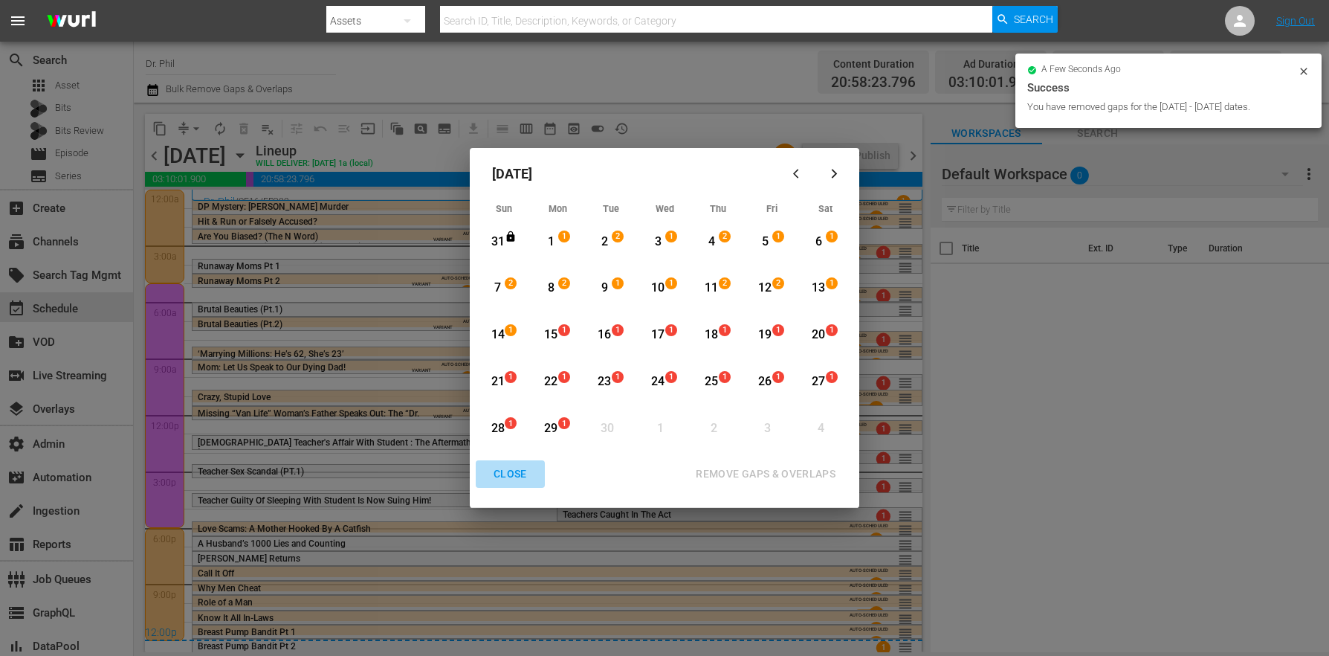
click at [502, 473] on div "CLOSE" at bounding box center [510, 474] width 57 height 19
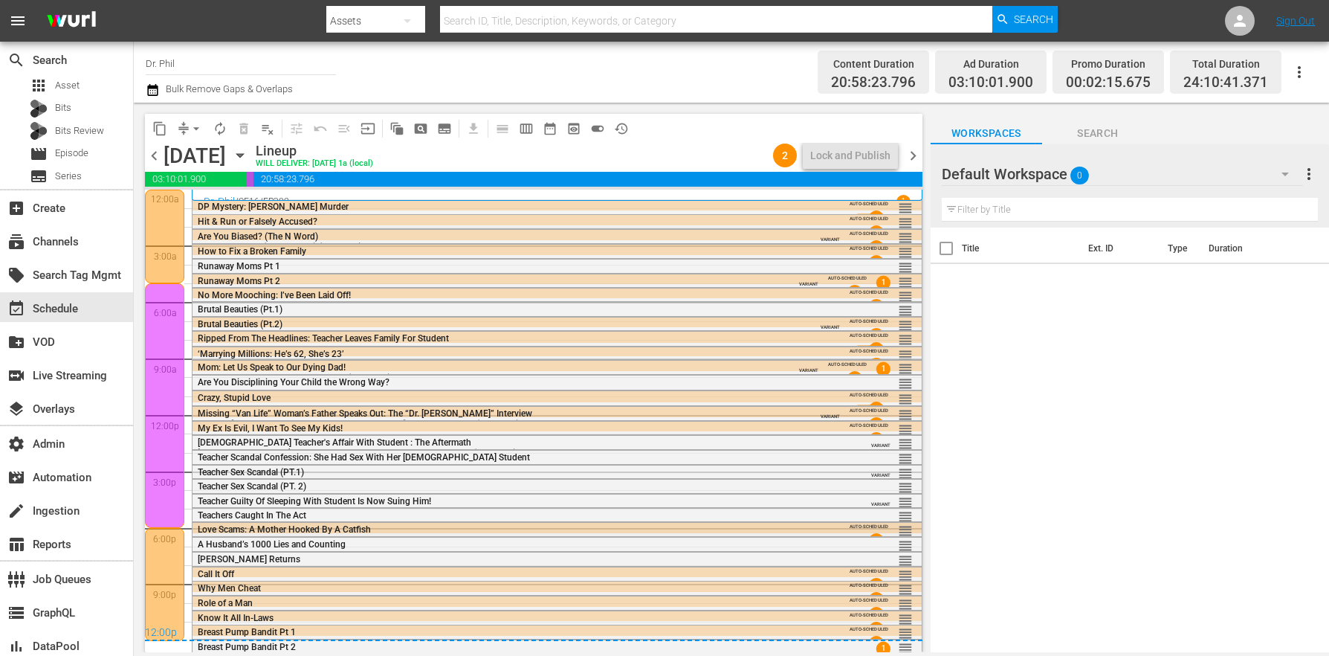
click at [216, 527] on span "Love Scams: A Mother Hooked By A Catfish" at bounding box center [284, 529] width 173 height 10
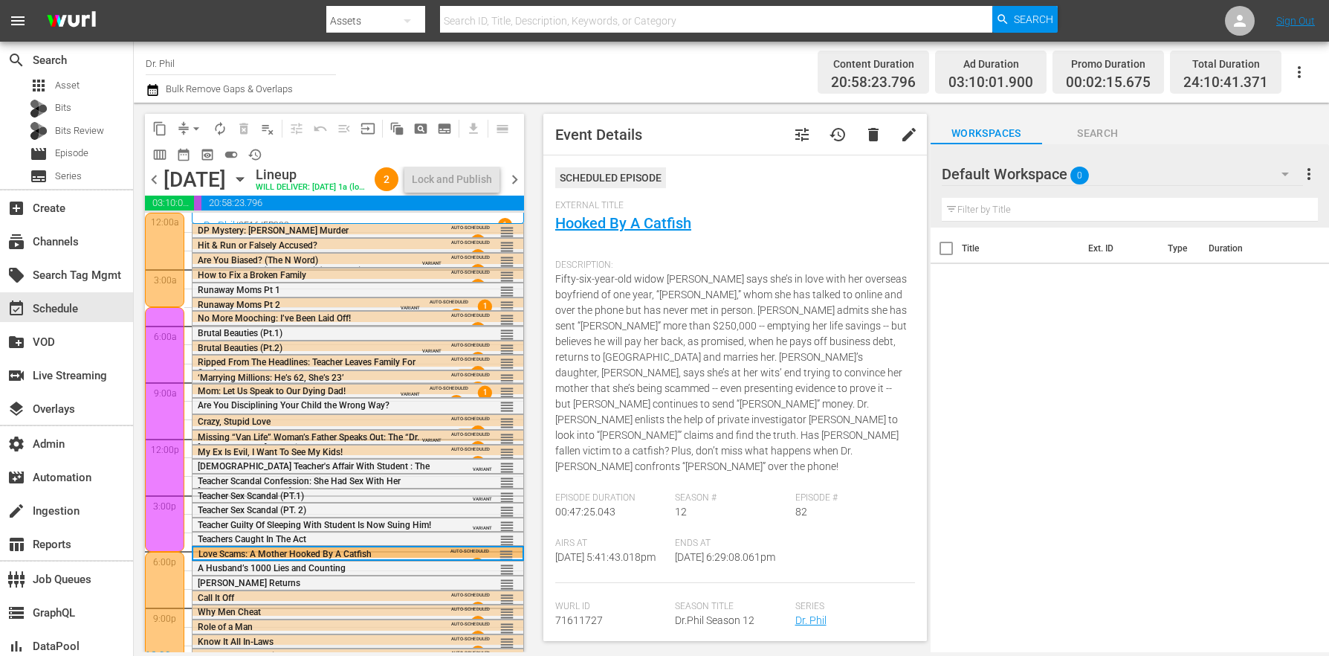
scroll to position [157, 0]
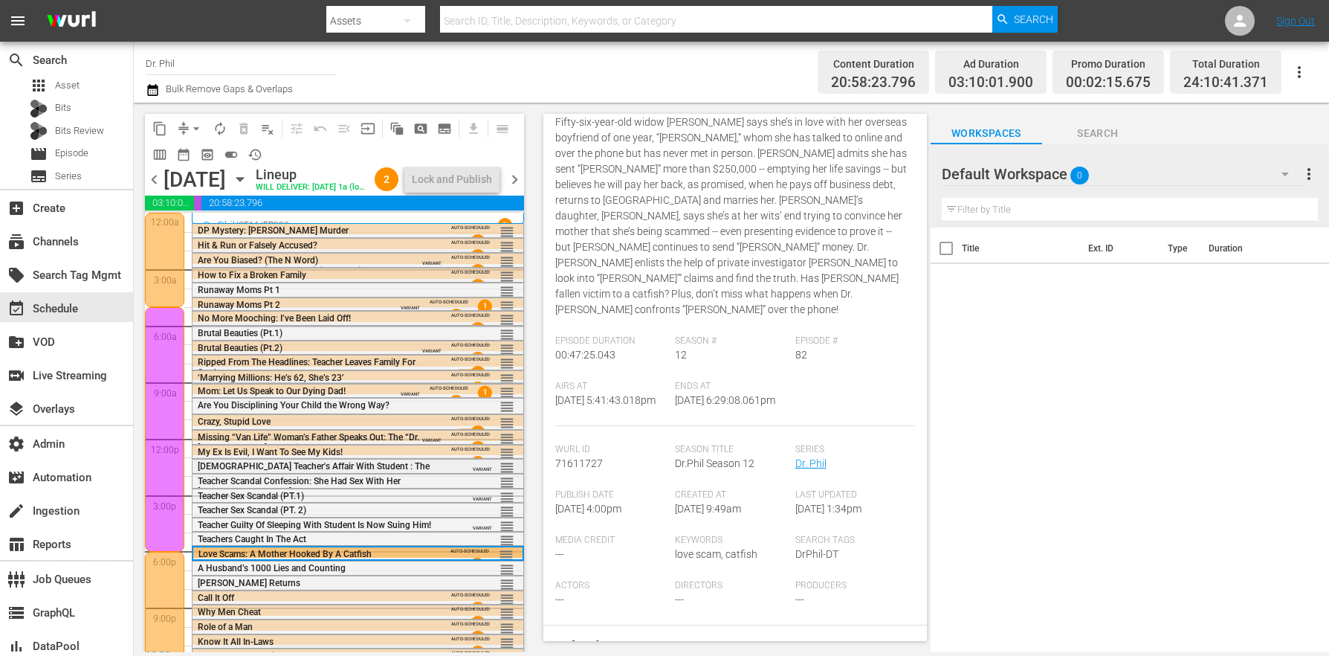
click at [221, 482] on span "[DEMOGRAPHIC_DATA] Teacher's Affair With Student : The Aftermath" at bounding box center [314, 471] width 232 height 21
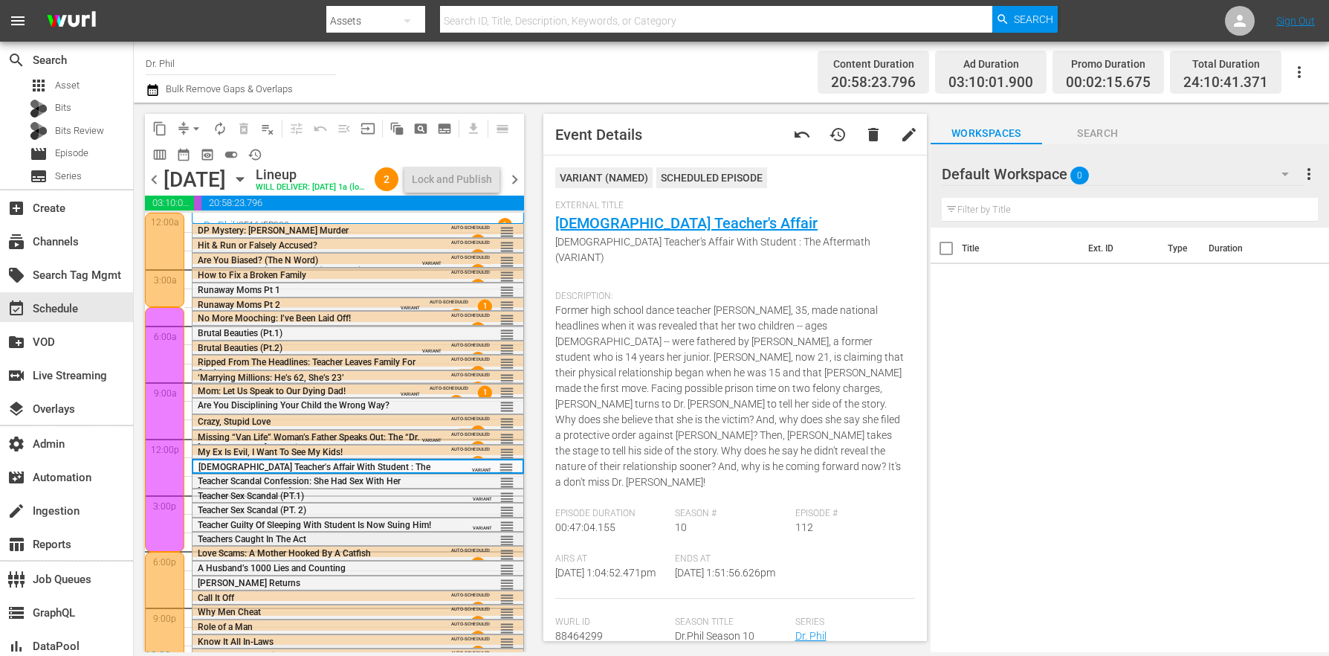
click at [231, 544] on span "Teachers Caught In The Act" at bounding box center [252, 539] width 109 height 10
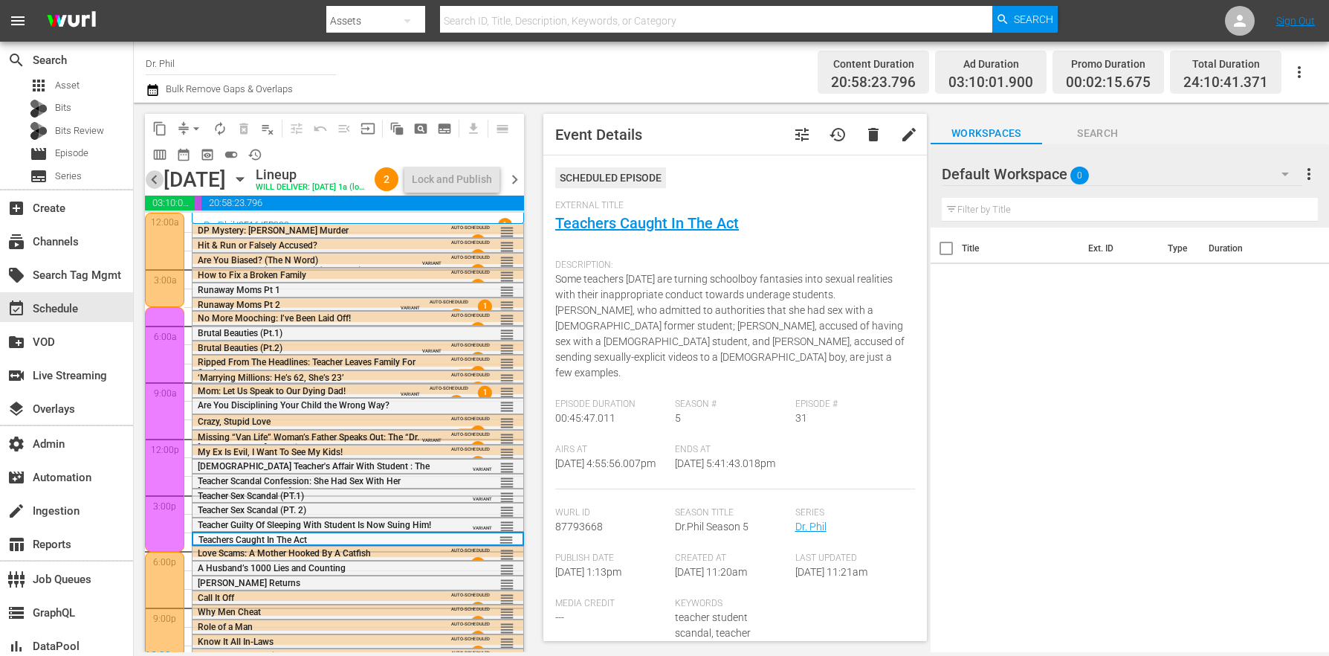
click at [155, 189] on span "chevron_left" at bounding box center [154, 179] width 19 height 19
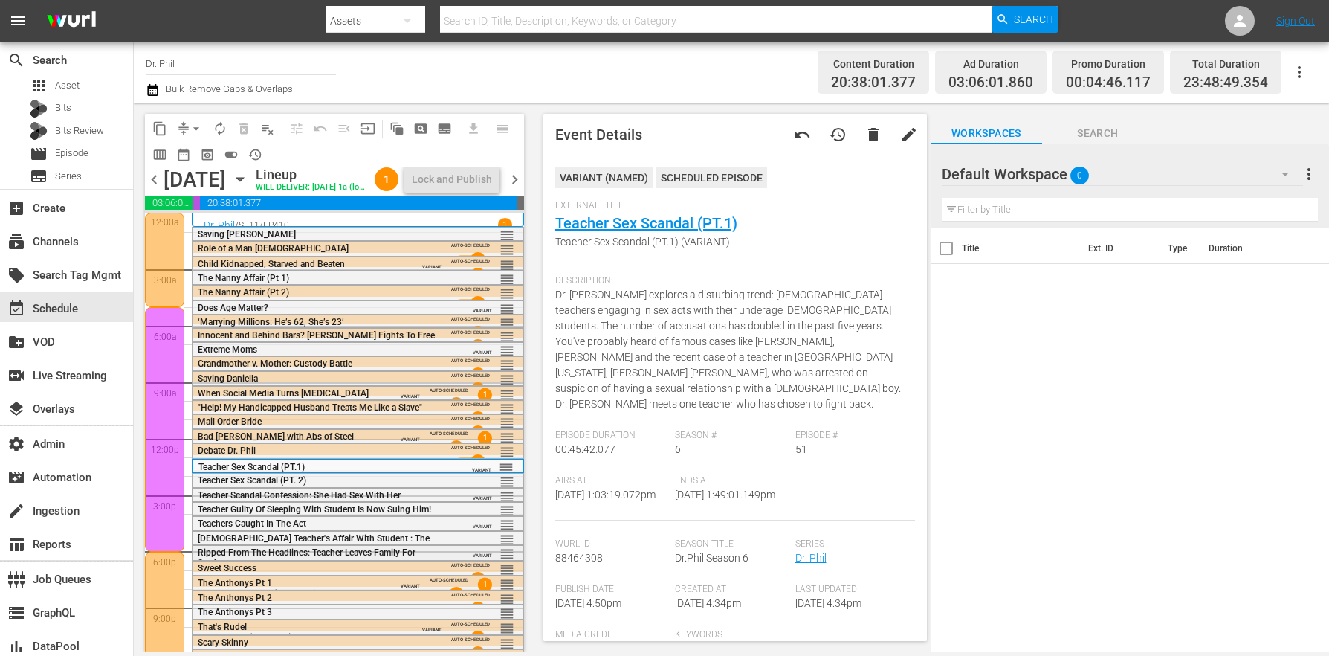
click at [233, 568] on span "Ripped From The Headlines: Teacher Leaves Family For Student" at bounding box center [307, 557] width 218 height 21
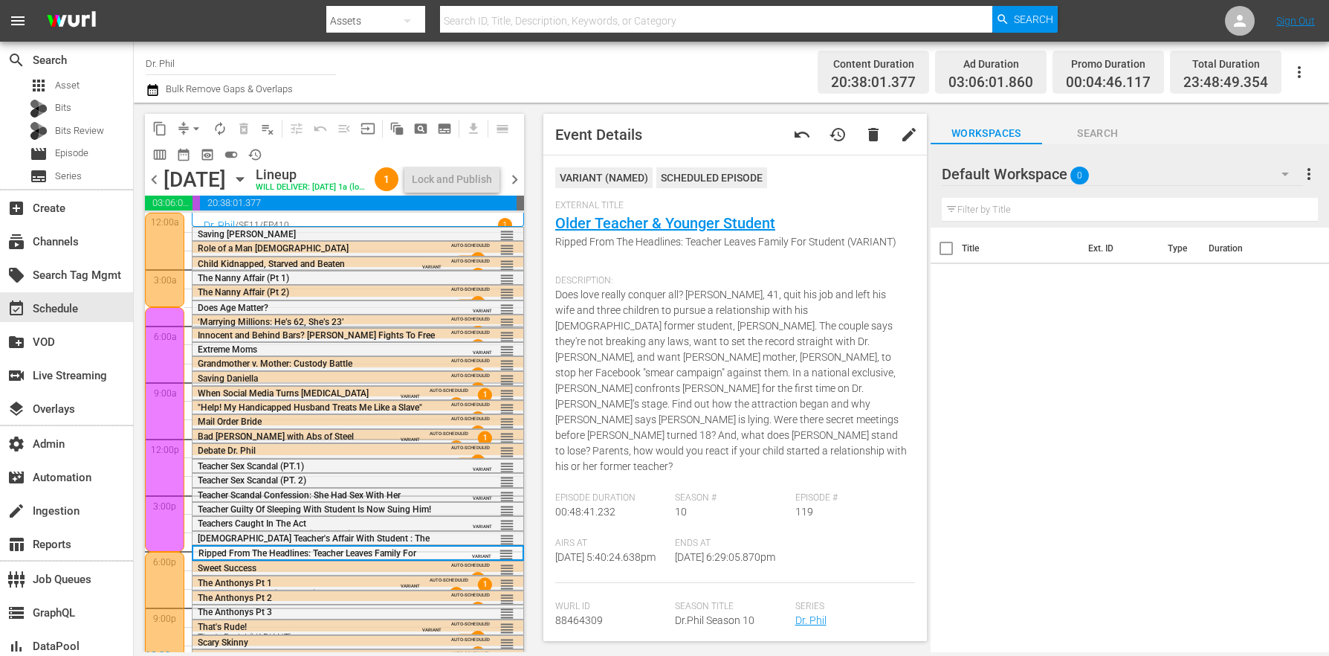
click at [519, 181] on span "chevron_right" at bounding box center [514, 179] width 19 height 19
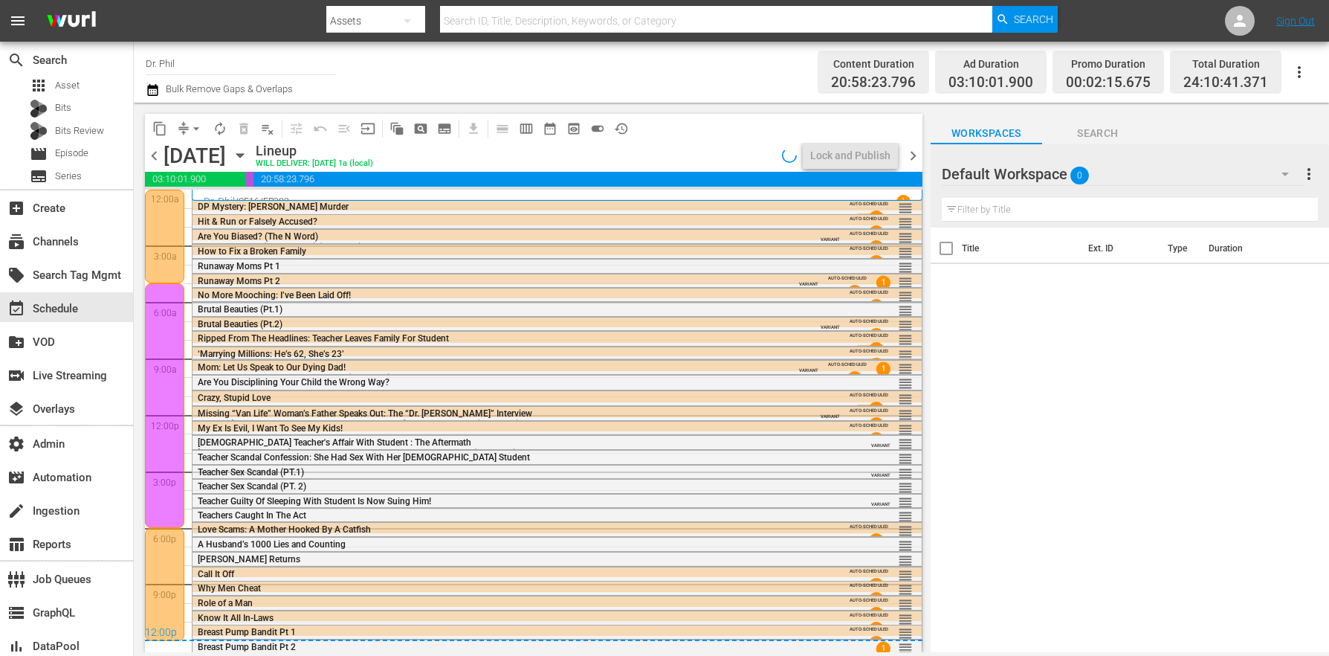
click at [915, 153] on span "chevron_right" at bounding box center [913, 155] width 19 height 19
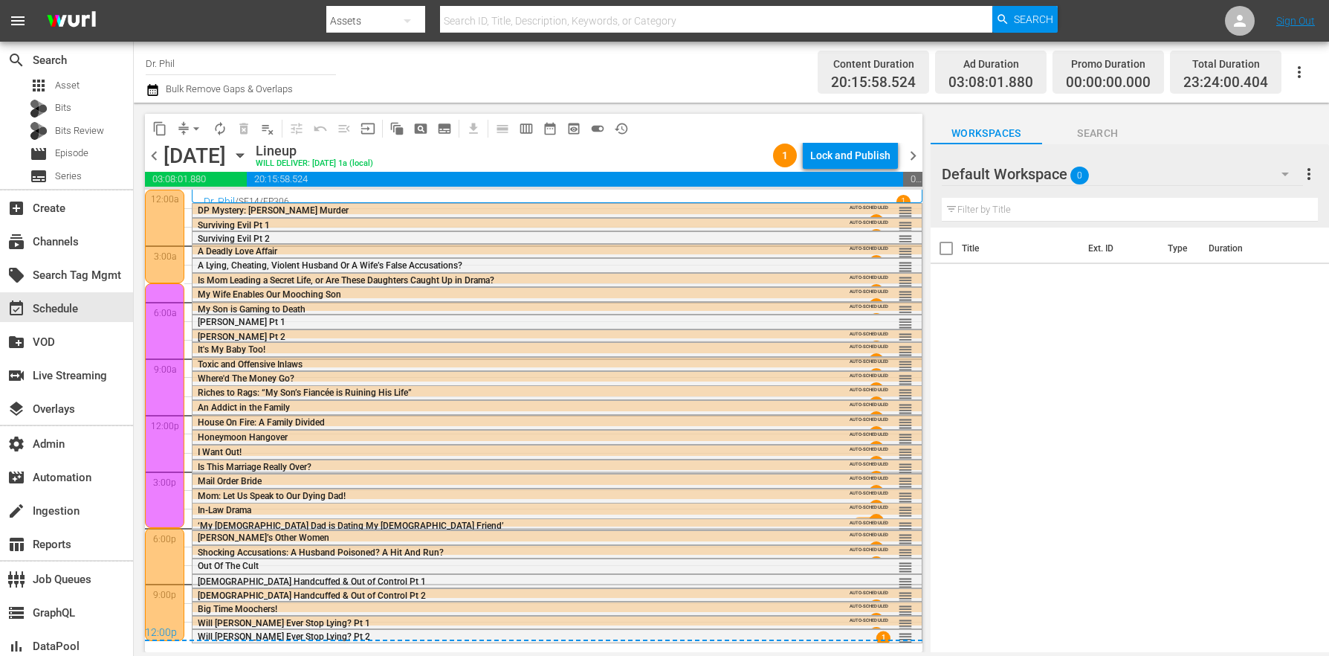
click at [297, 275] on span "Is Mom Leading a Secret Life, or Are These Daughters Caught Up in Drama?" at bounding box center [346, 280] width 297 height 10
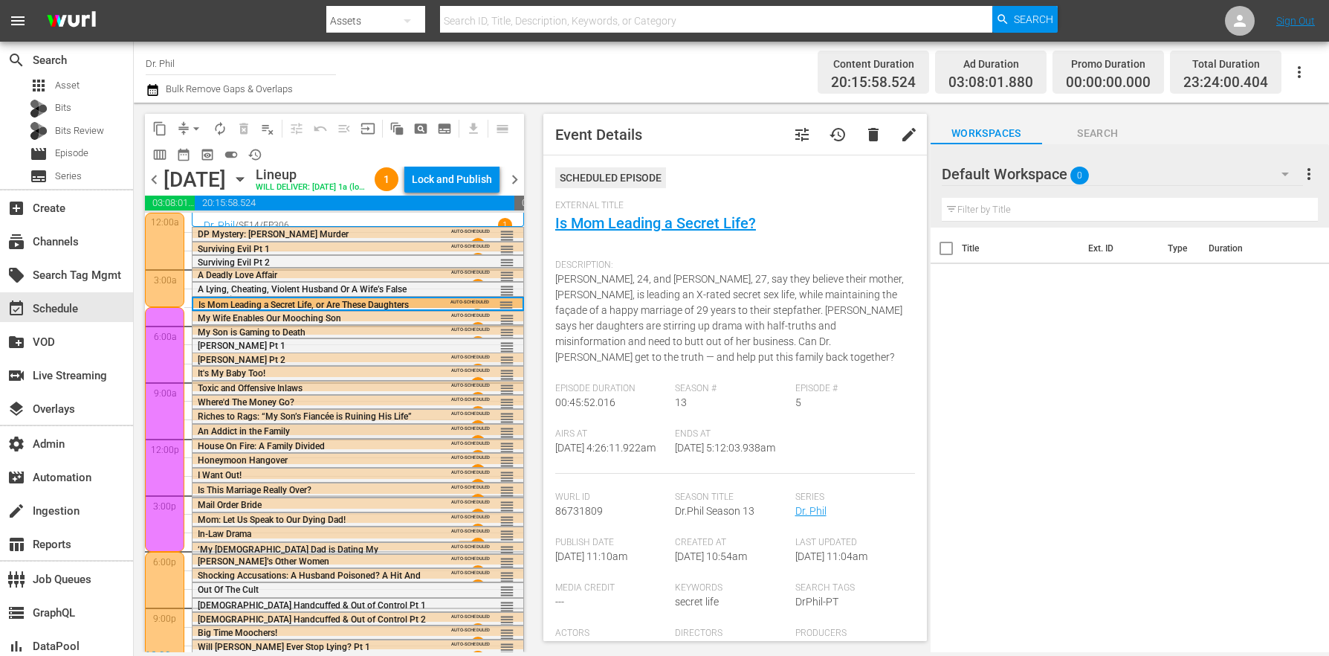
scroll to position [39, 0]
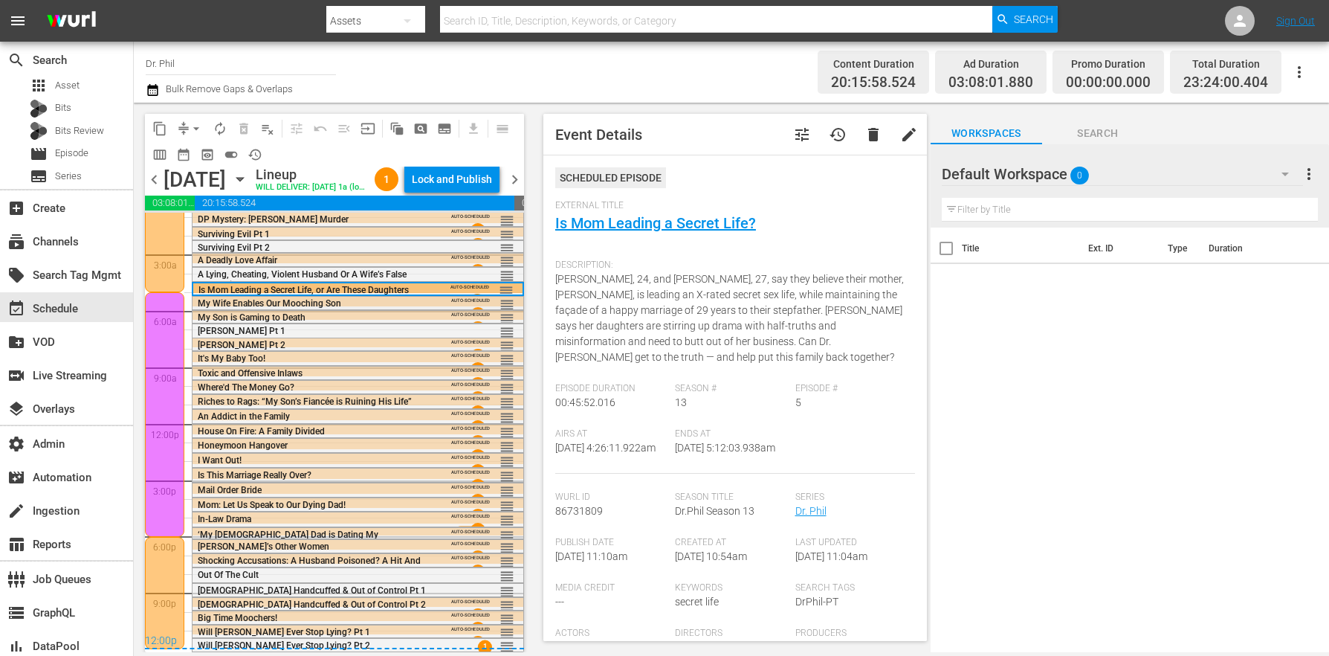
click at [227, 297] on div "My Wife Enables Our Mooching Son" at bounding box center [318, 303] width 240 height 12
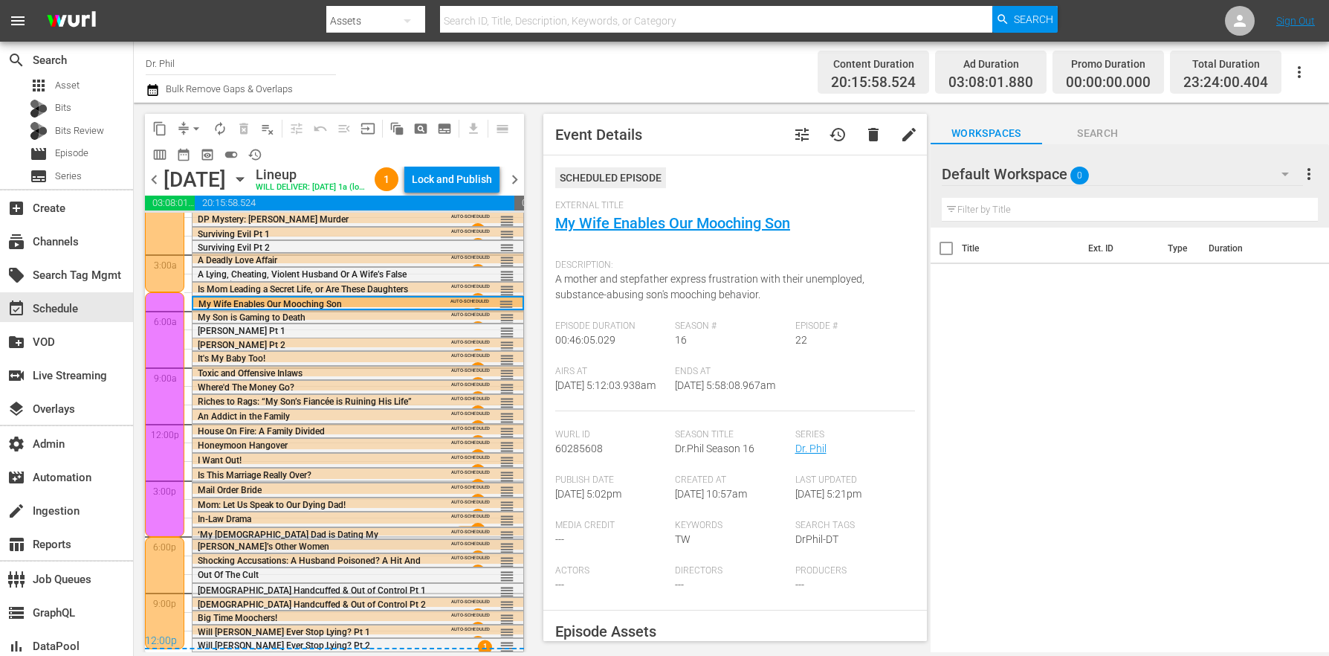
click at [235, 543] on span "Pablo’s Other Women" at bounding box center [264, 546] width 132 height 10
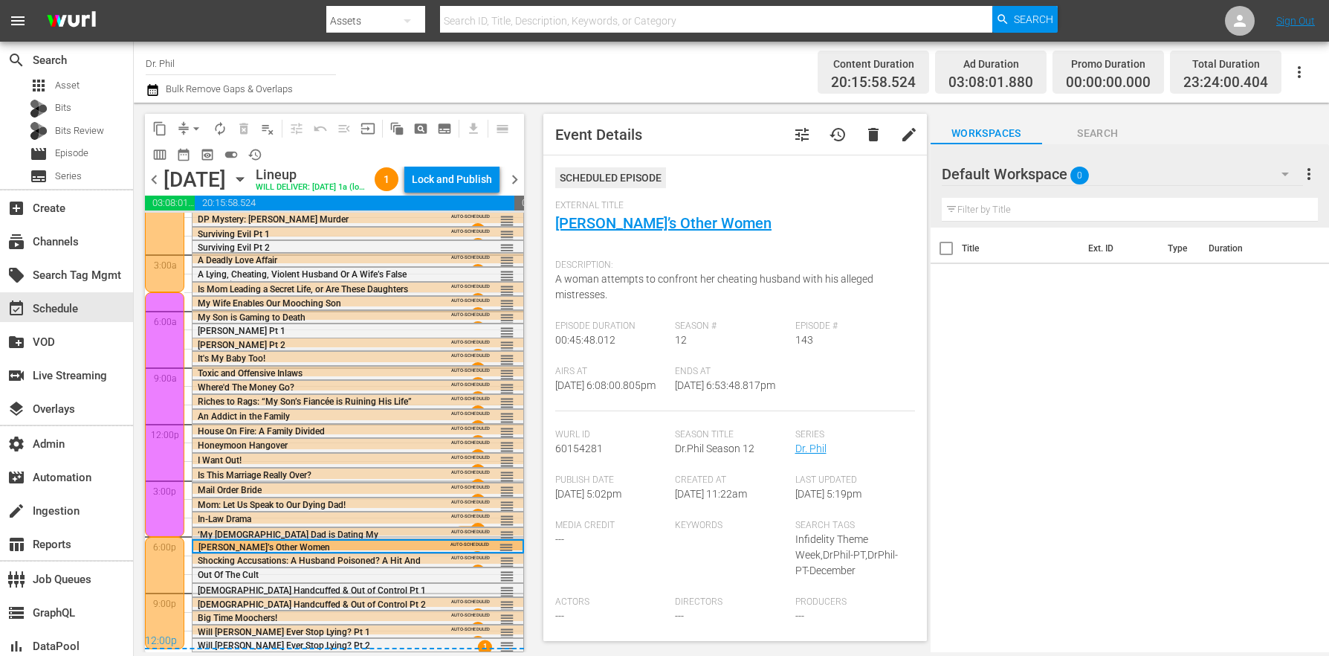
click at [246, 534] on span "‘My 49-Year-Old Dad is Dating My 23-Year-Old Friend’" at bounding box center [288, 539] width 181 height 21
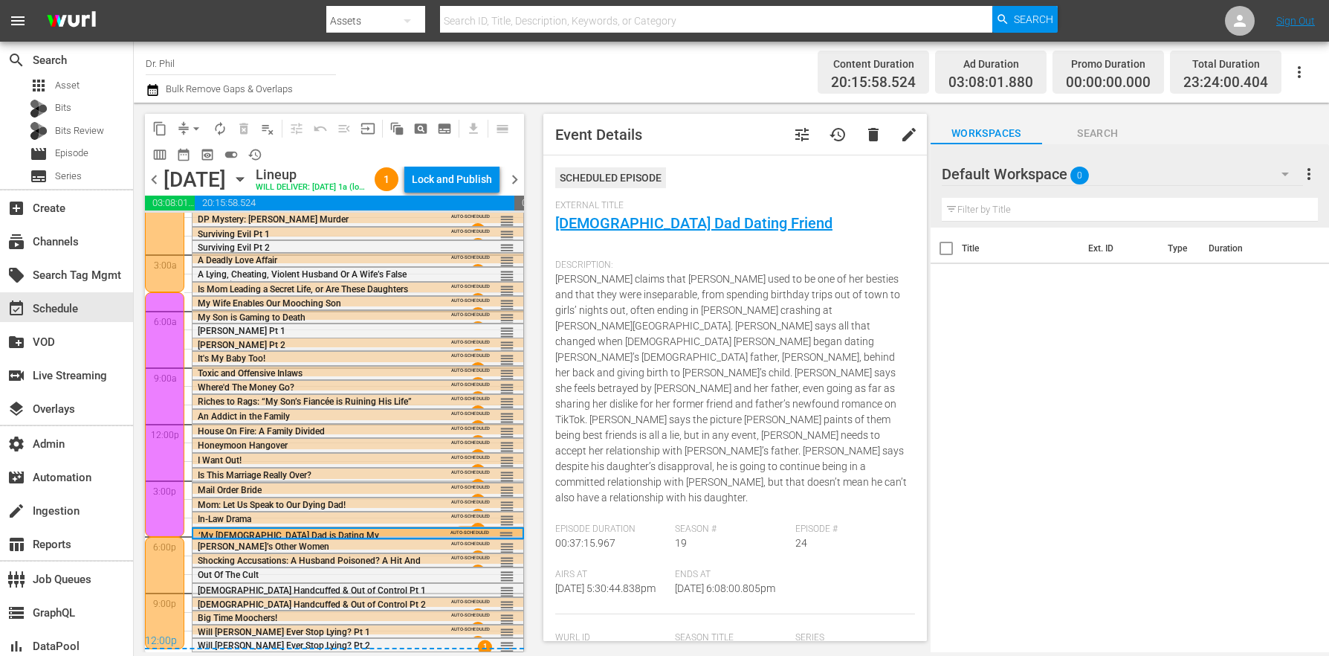
scroll to position [285, 0]
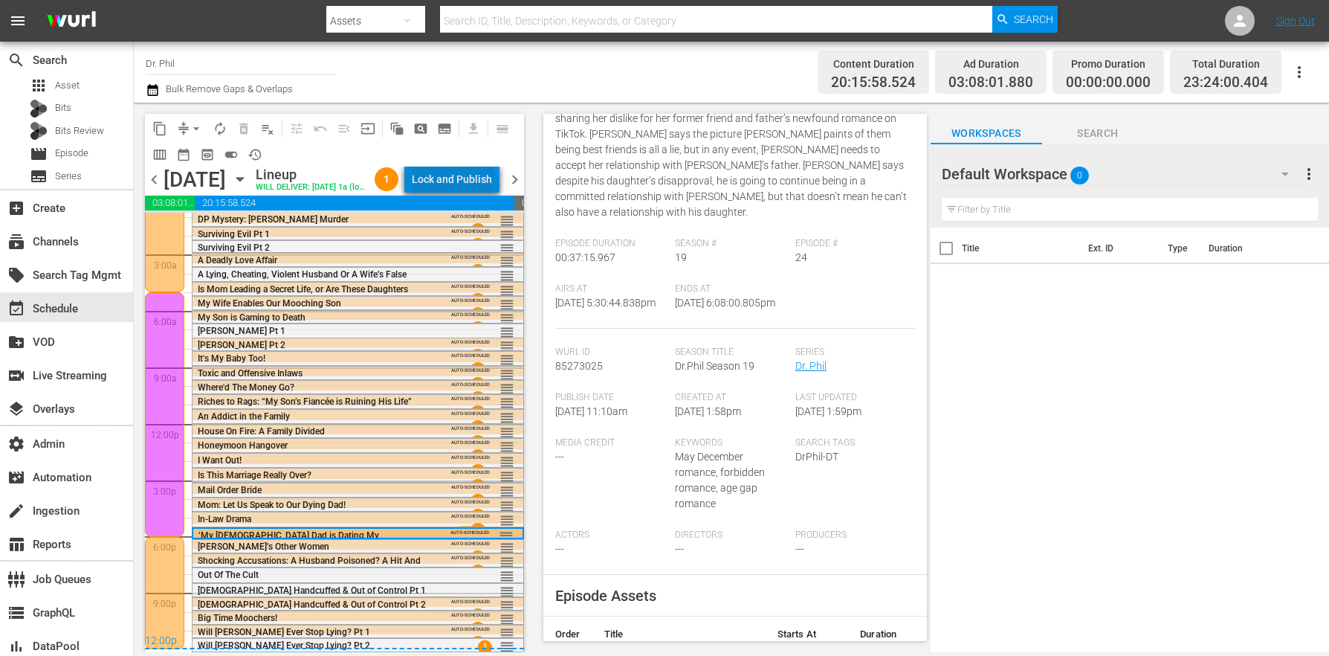
click at [470, 190] on div "Lock and Publish" at bounding box center [452, 179] width 80 height 27
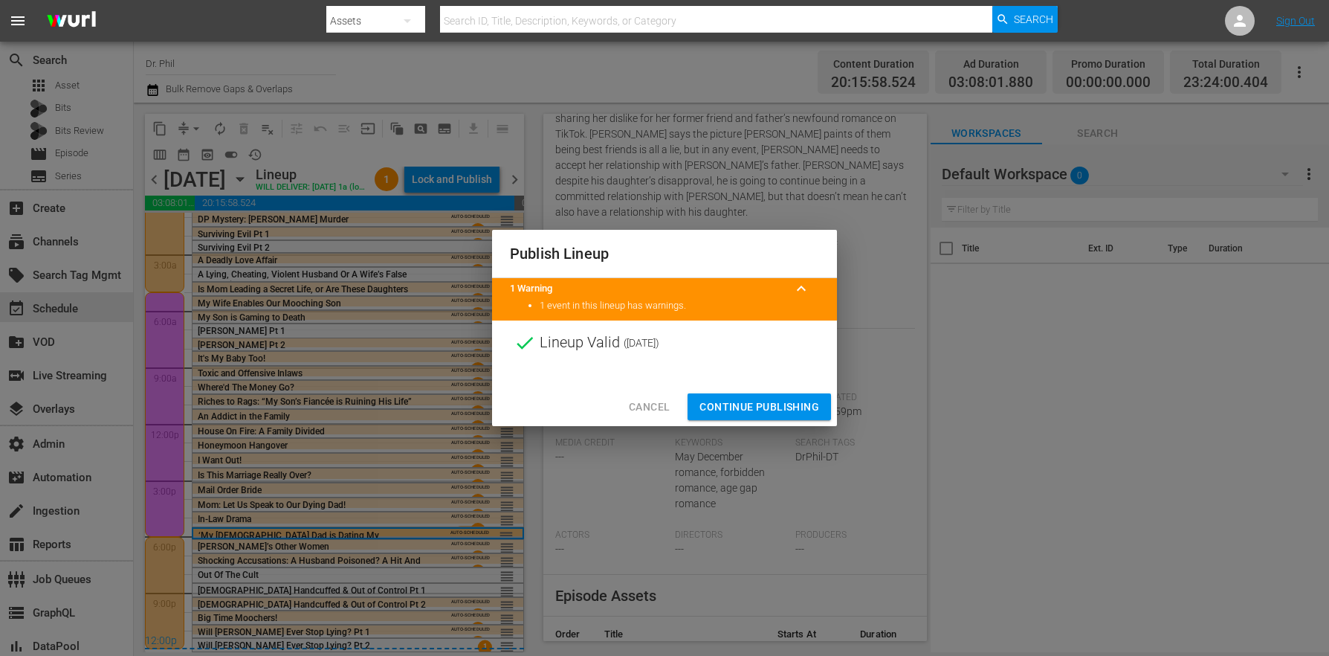
click at [744, 414] on span "Continue Publishing" at bounding box center [759, 407] width 120 height 19
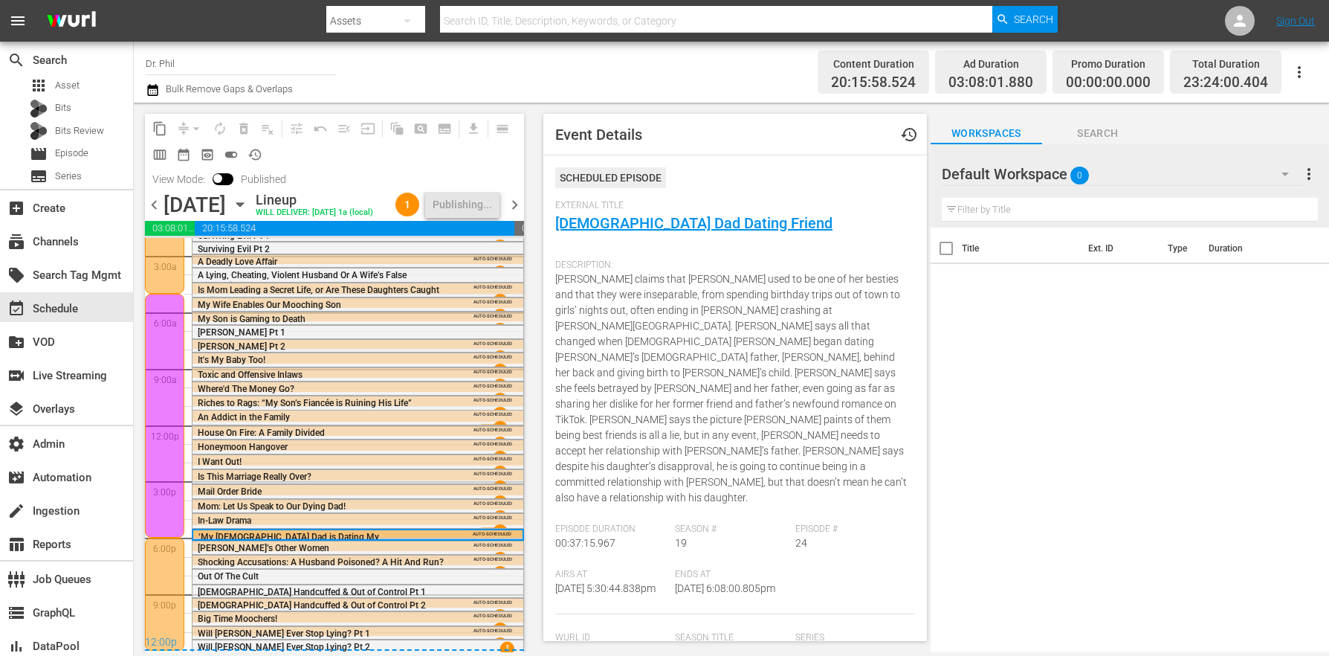
click at [633, 433] on span "Joni claims that Gina used to be one of her besties and that they were insepara…" at bounding box center [731, 388] width 352 height 230
click at [528, 201] on div "content_copy compress arrow_drop_down autorenew_outlined delete_forever_outline…" at bounding box center [331, 377] width 394 height 549
click at [523, 203] on span "chevron_right" at bounding box center [514, 204] width 19 height 19
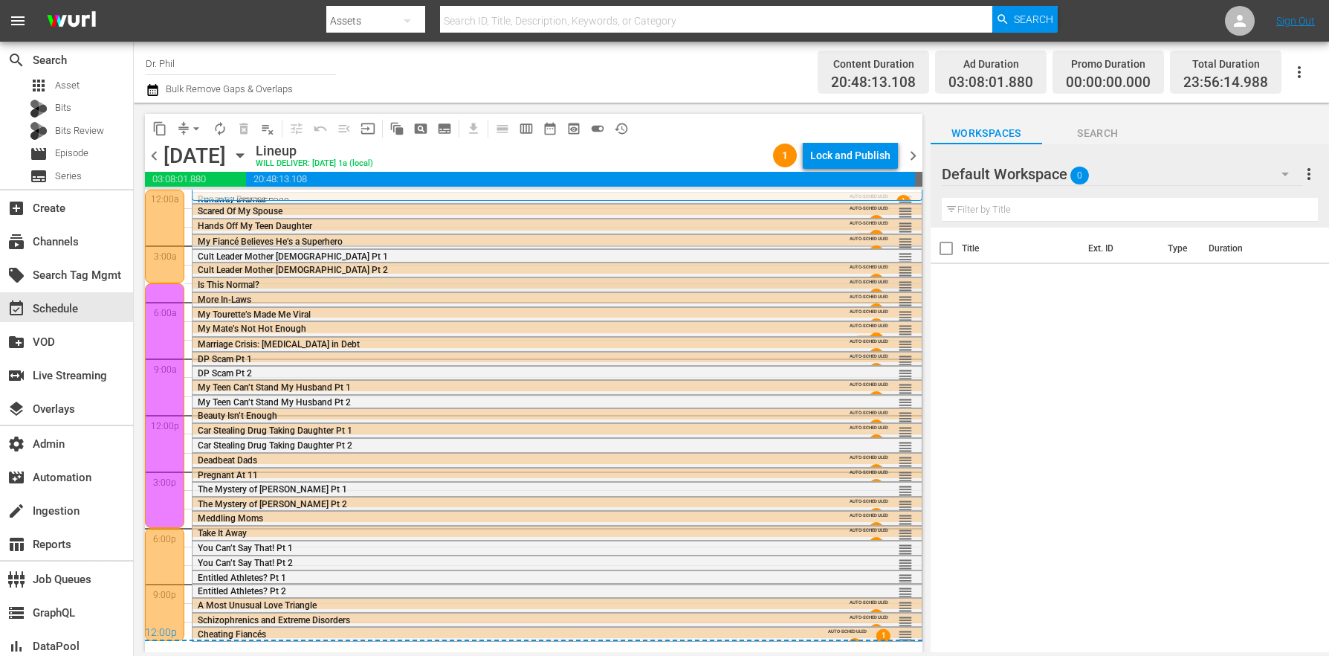
click at [210, 279] on span "Is This Normal?" at bounding box center [229, 284] width 62 height 10
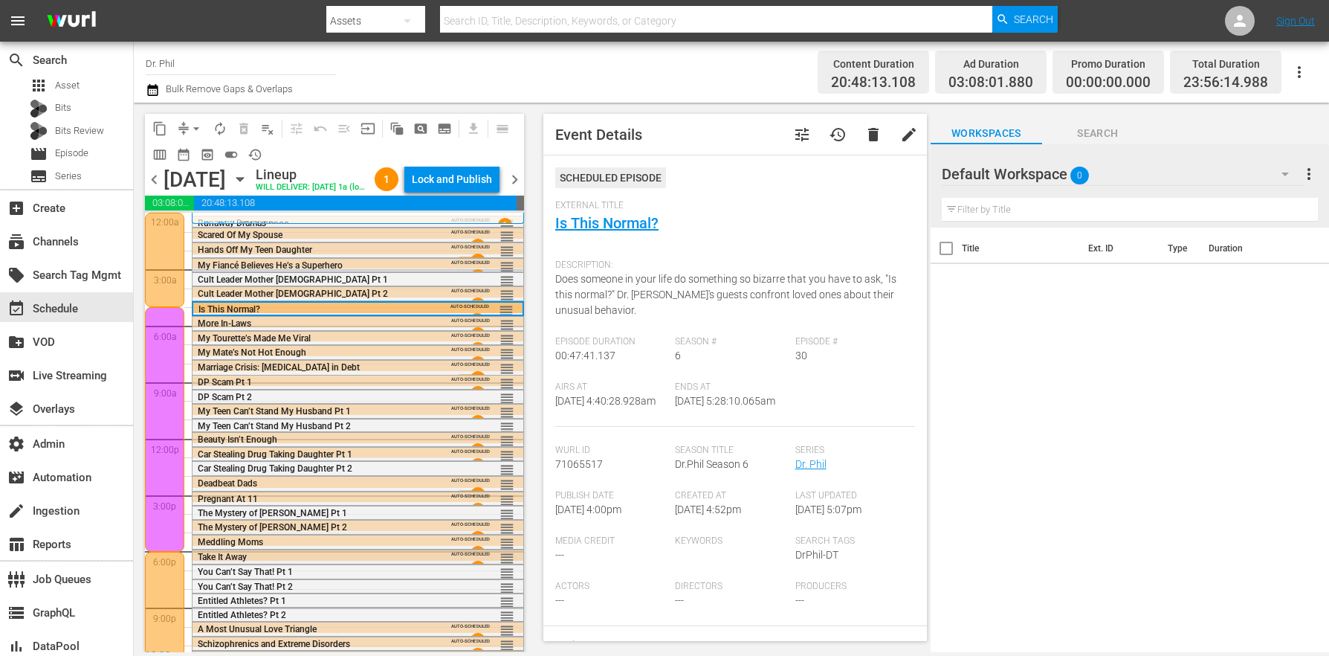
click at [230, 562] on span "Take It Away" at bounding box center [222, 557] width 49 height 10
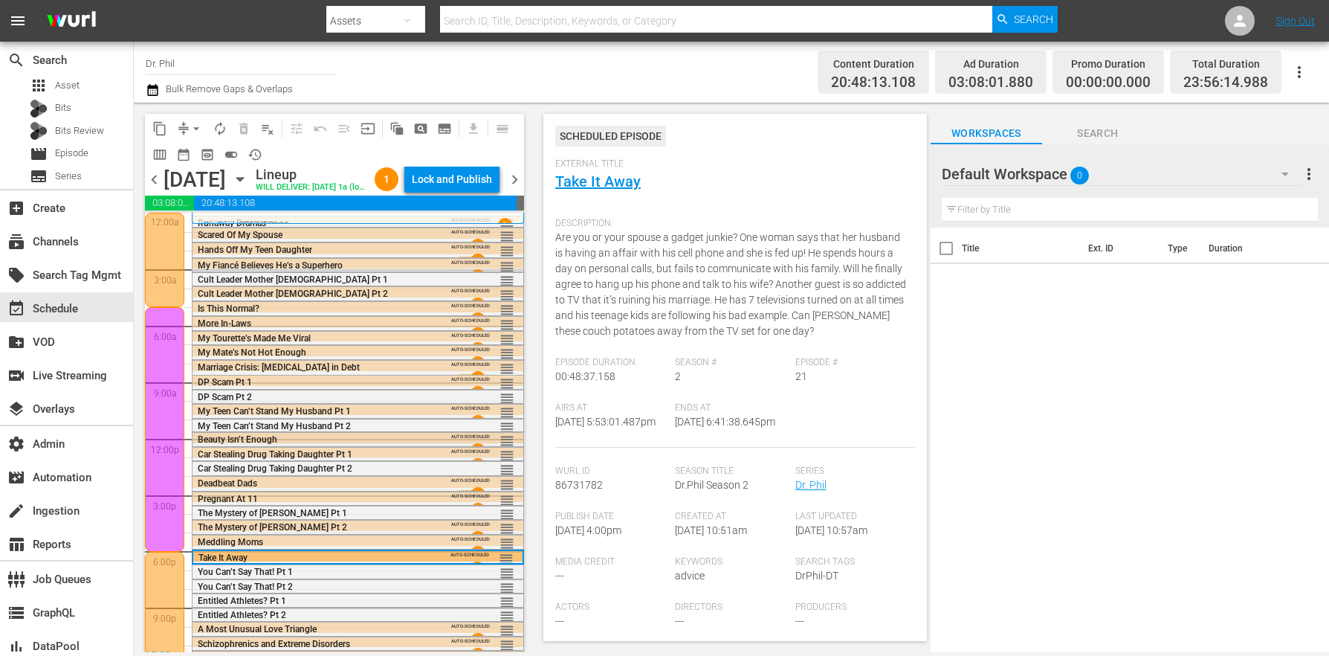
scroll to position [36, 0]
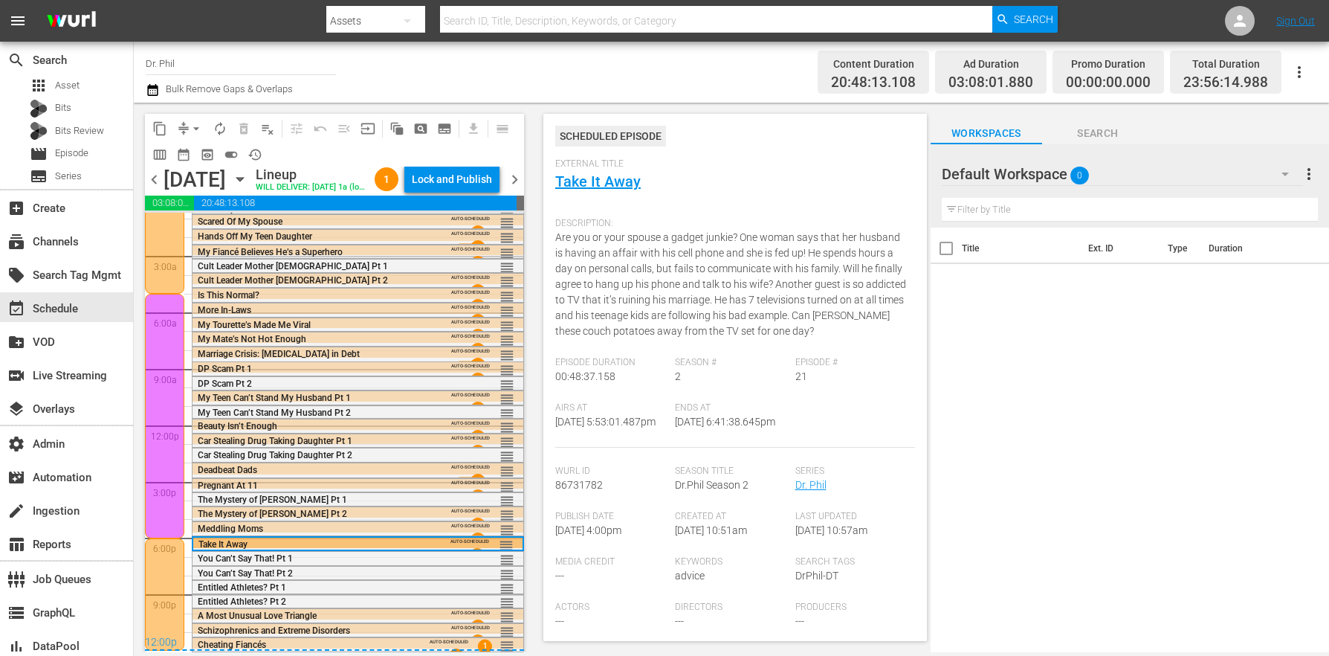
click at [460, 177] on div "Lock and Publish" at bounding box center [452, 179] width 80 height 27
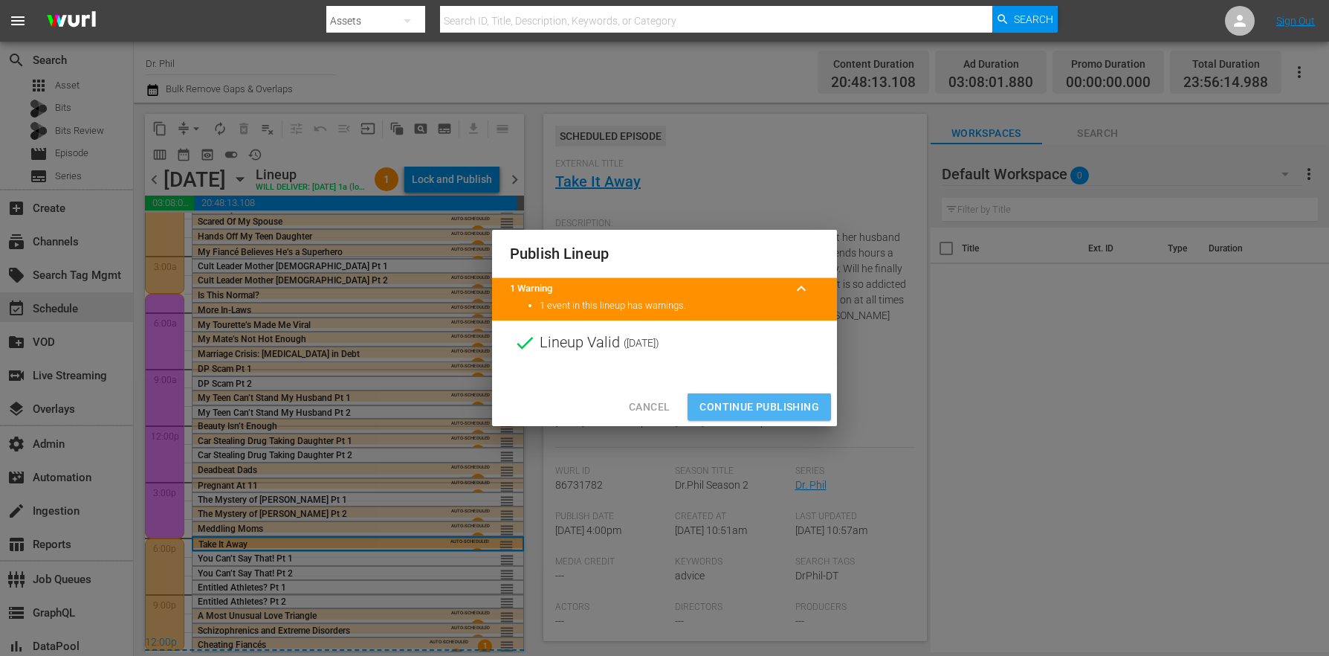
click at [757, 404] on span "Continue Publishing" at bounding box center [759, 407] width 120 height 19
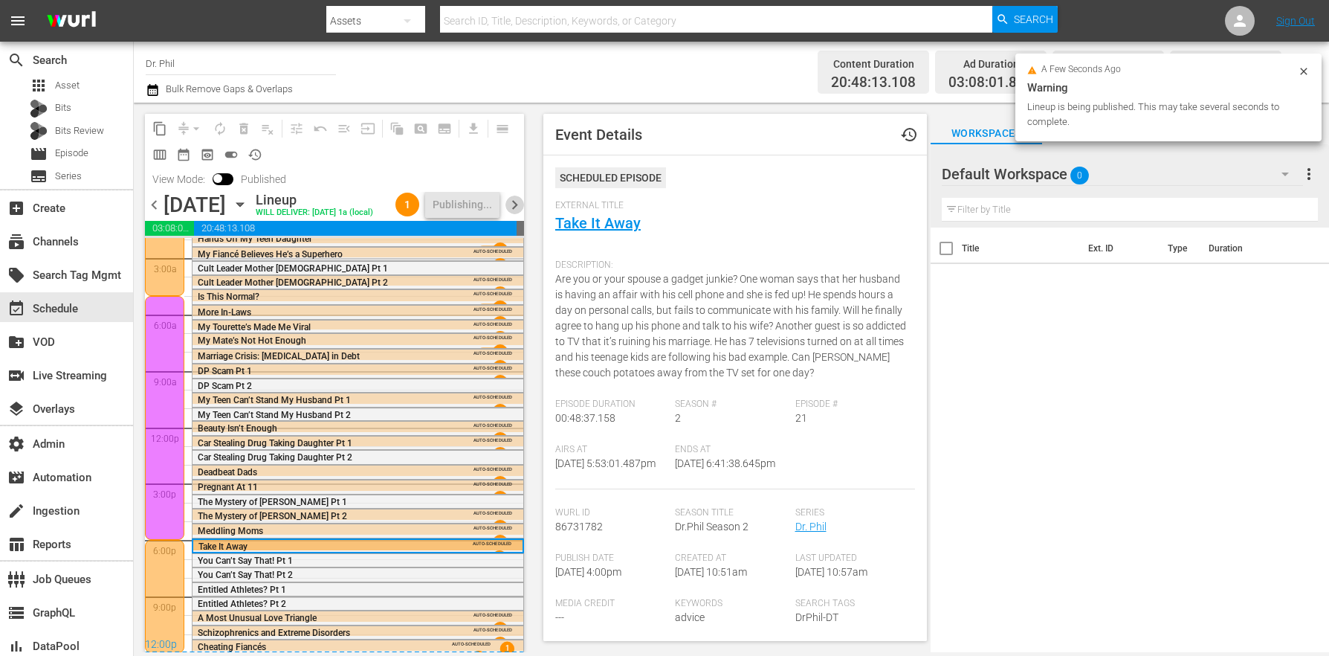
click at [521, 210] on span "chevron_right" at bounding box center [514, 204] width 19 height 19
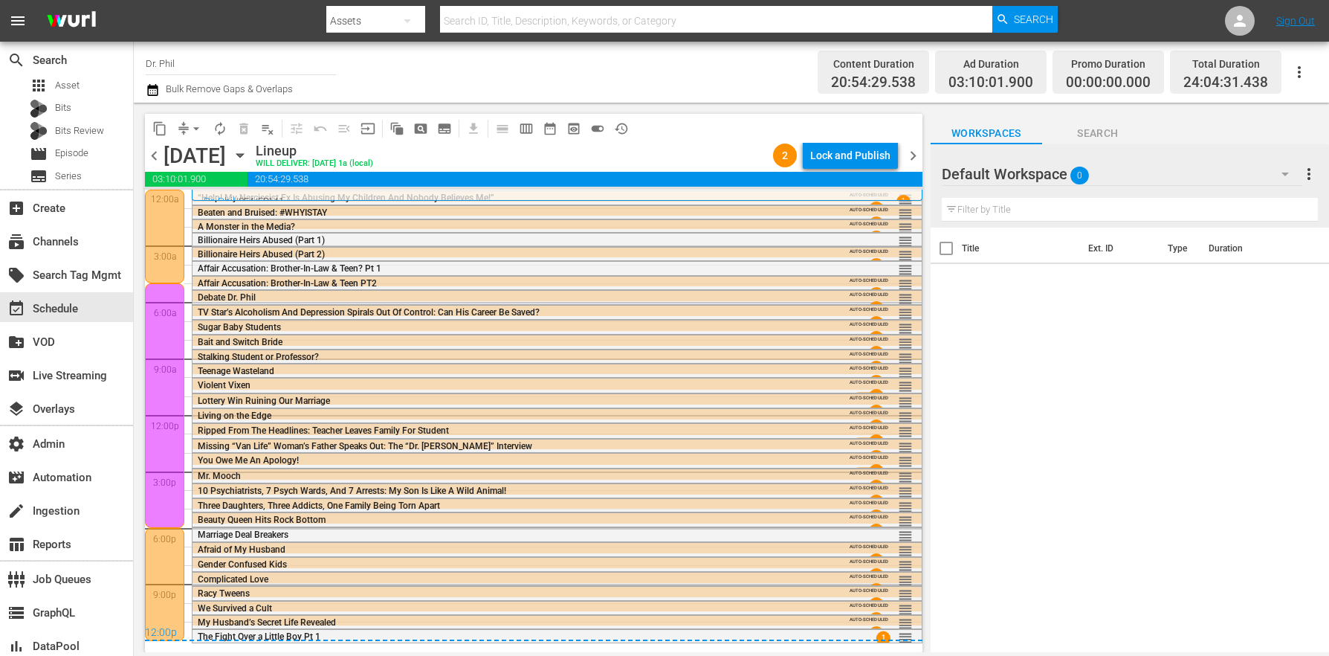
click at [232, 281] on span "Affair Accusation: Brother-In-Law & Teen PT2" at bounding box center [287, 283] width 179 height 10
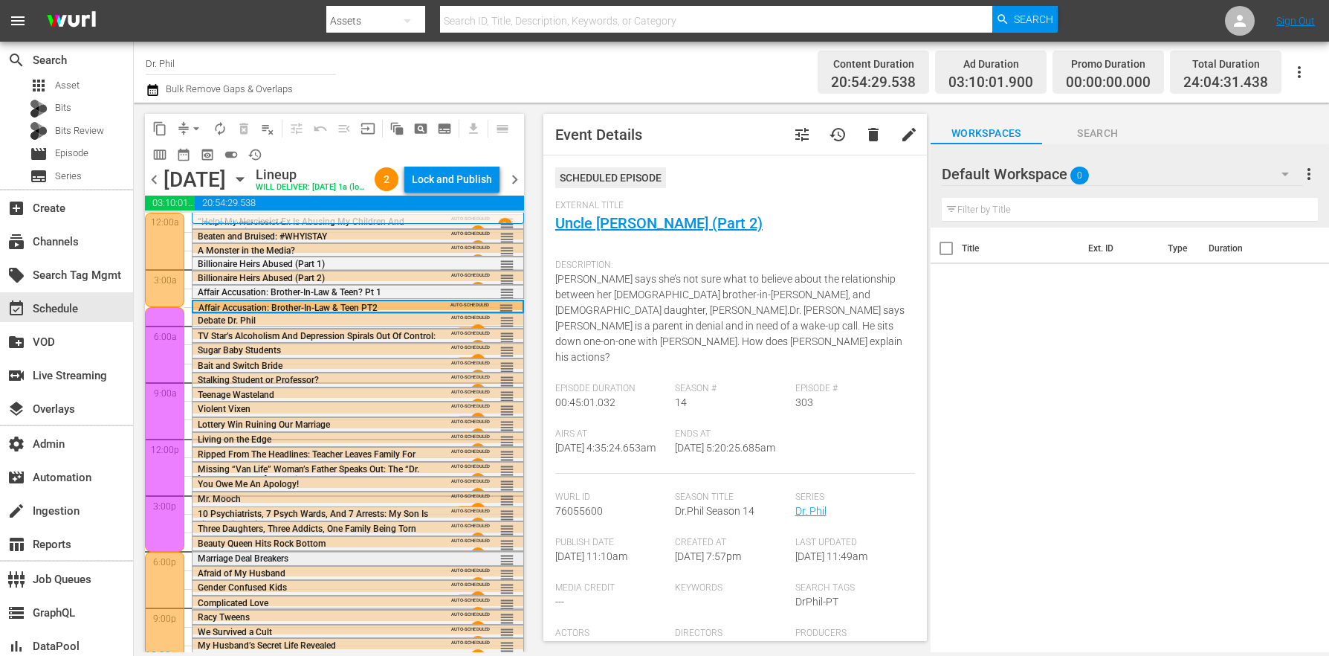
click at [272, 563] on span "Marriage Deal Breakers" at bounding box center [243, 558] width 91 height 10
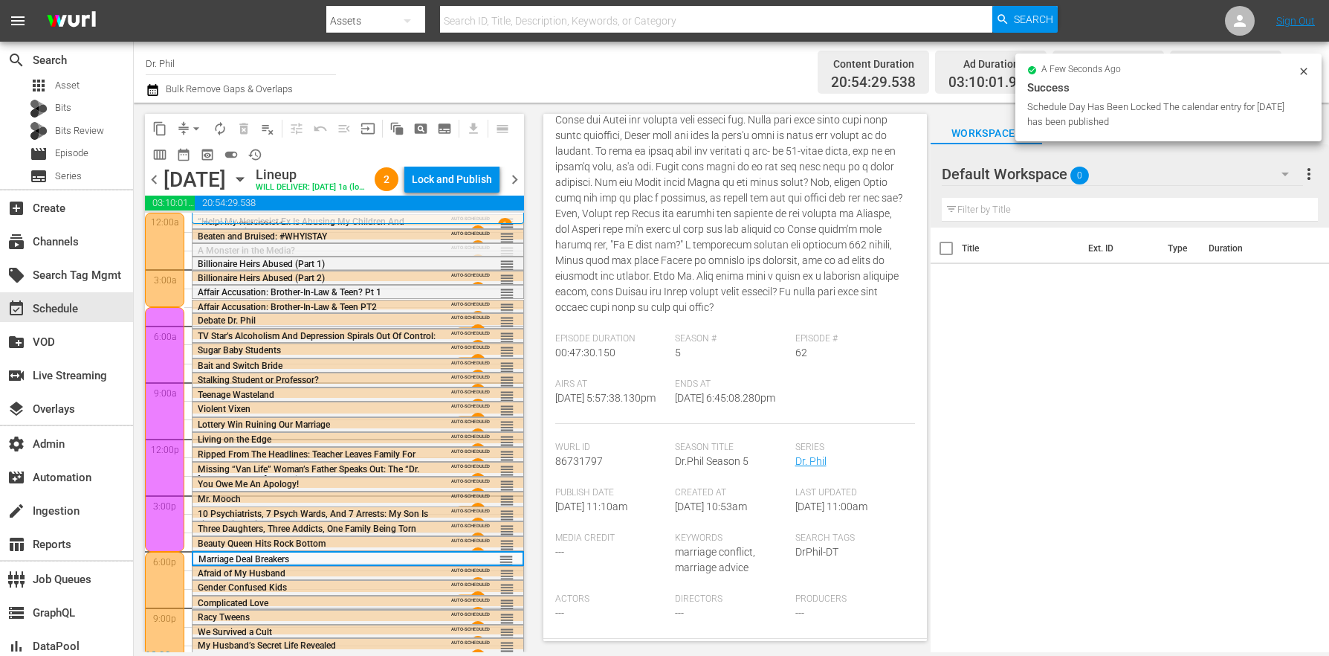
scroll to position [39, 0]
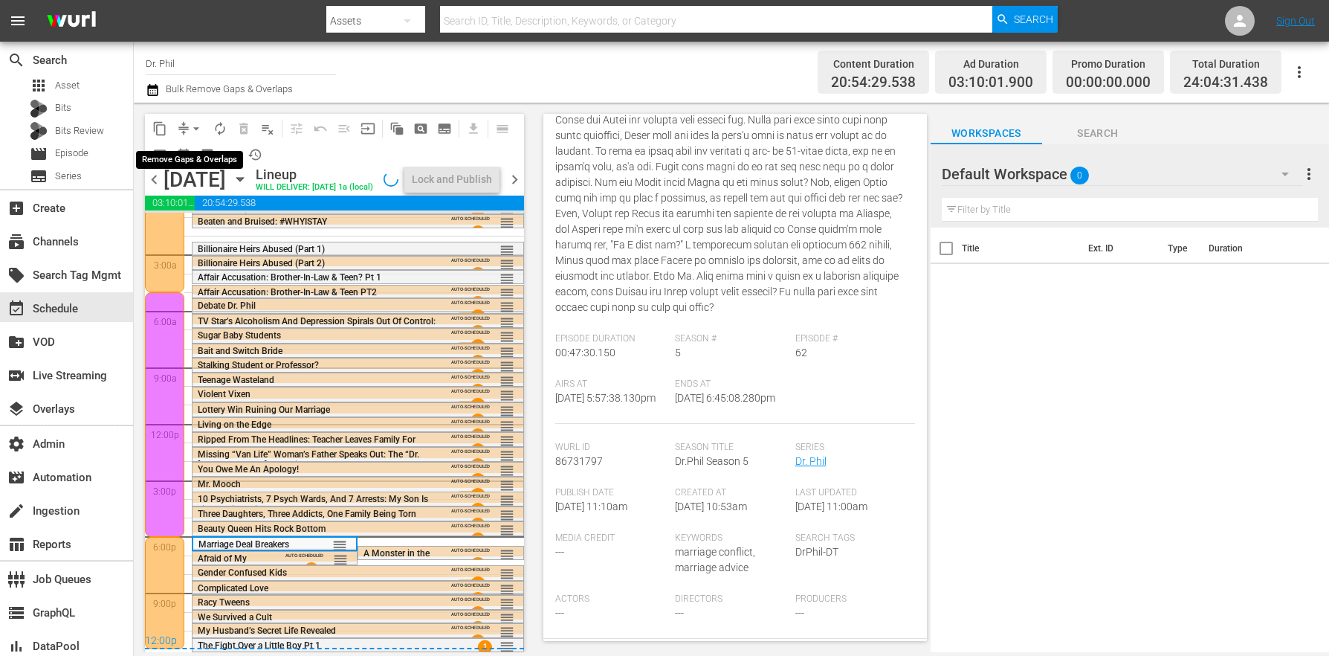
click at [195, 126] on span "arrow_drop_down" at bounding box center [196, 128] width 15 height 15
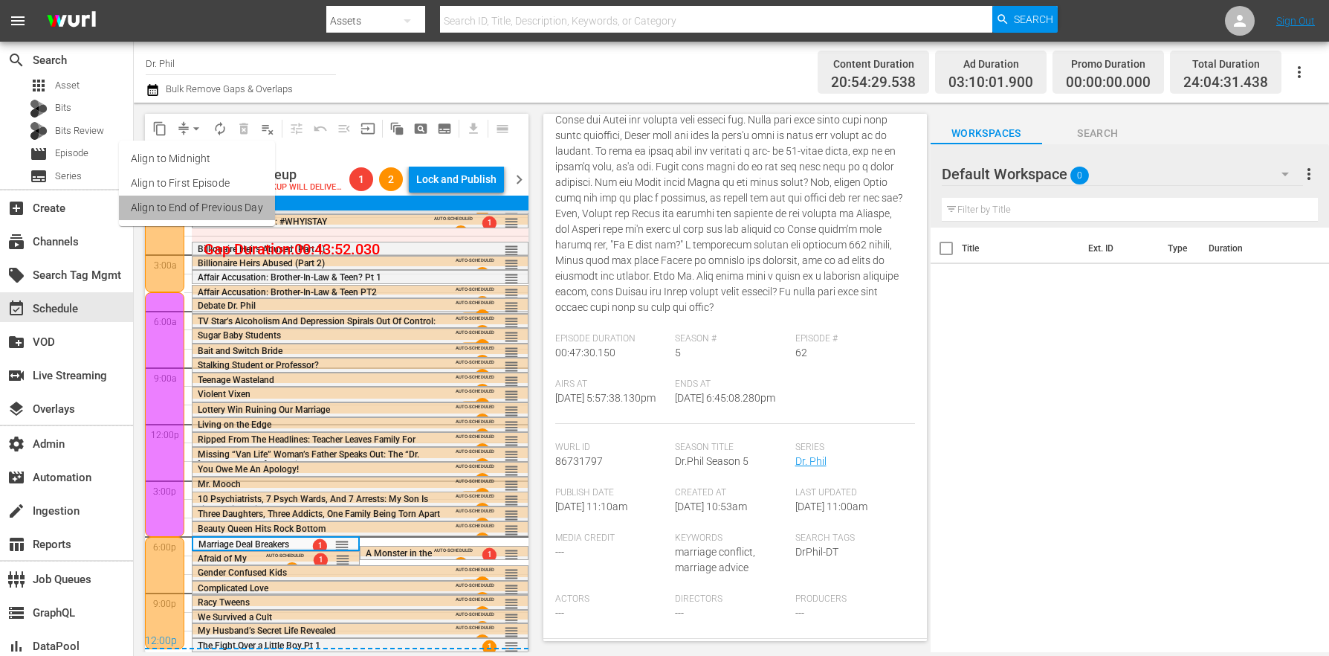
click at [243, 207] on li "Align to End of Previous Day" at bounding box center [197, 207] width 156 height 25
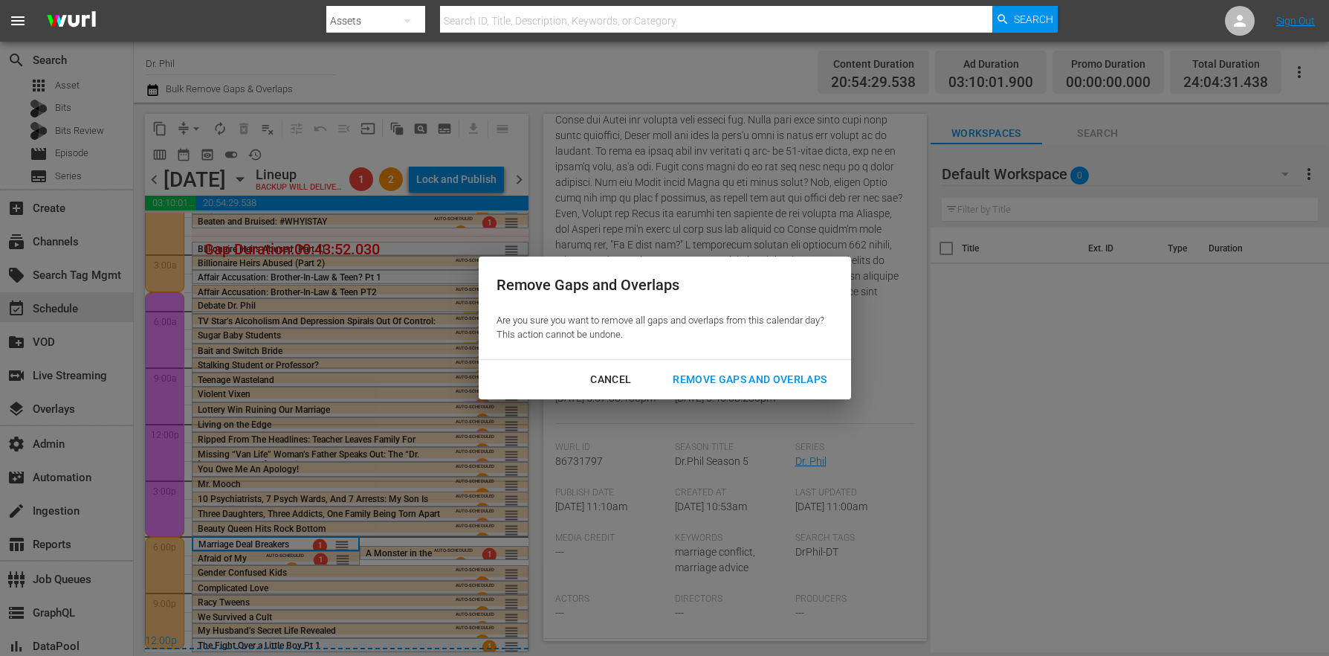
click at [739, 374] on div "Remove Gaps and Overlaps" at bounding box center [750, 379] width 178 height 19
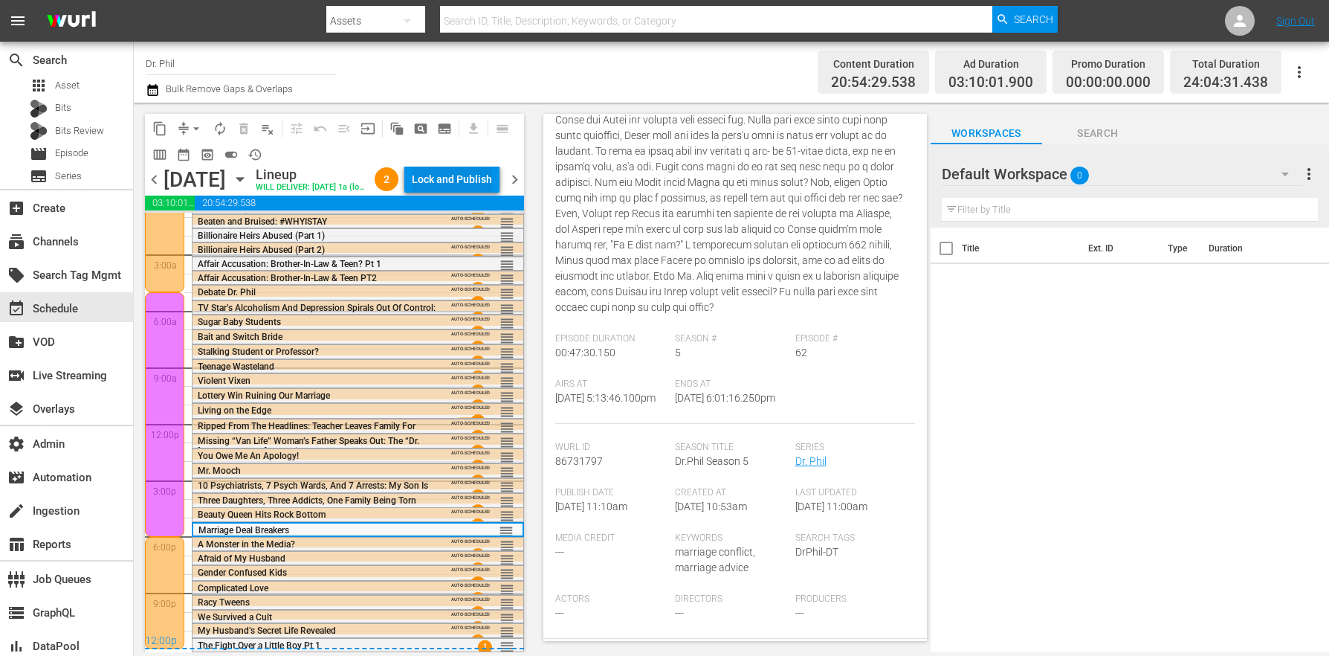
click at [487, 189] on div "Lock and Publish" at bounding box center [452, 179] width 80 height 27
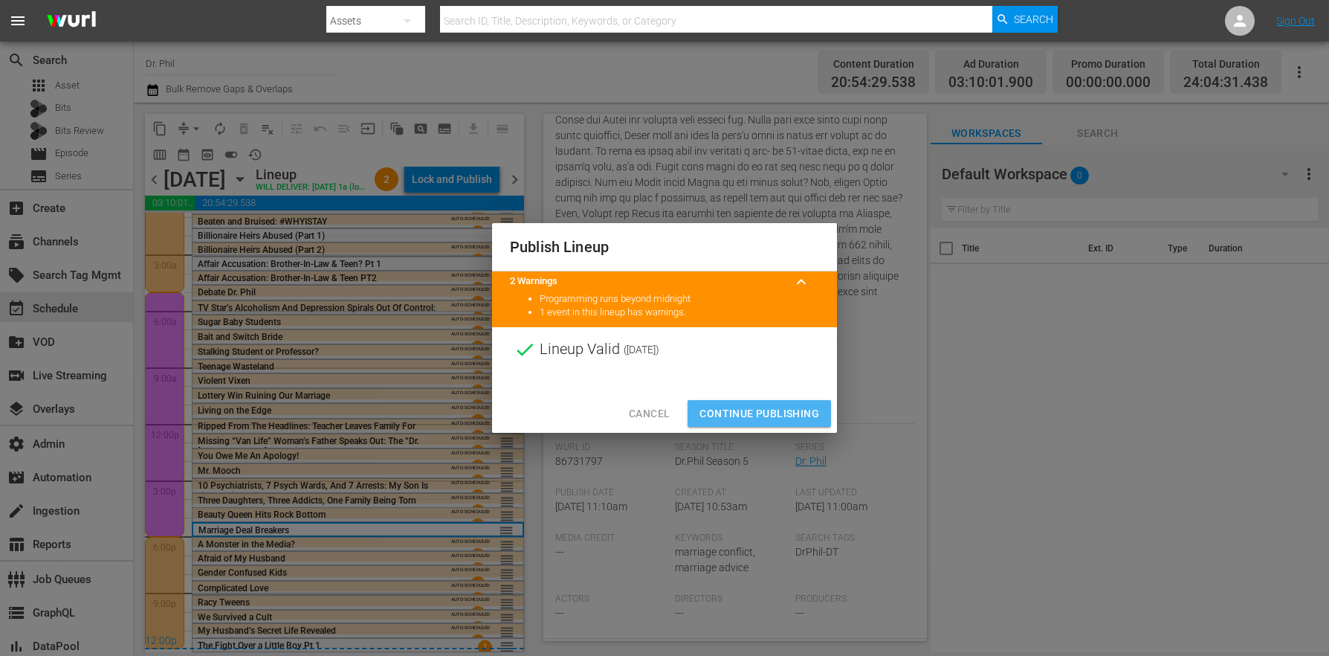
click at [733, 408] on span "Continue Publishing" at bounding box center [759, 413] width 120 height 19
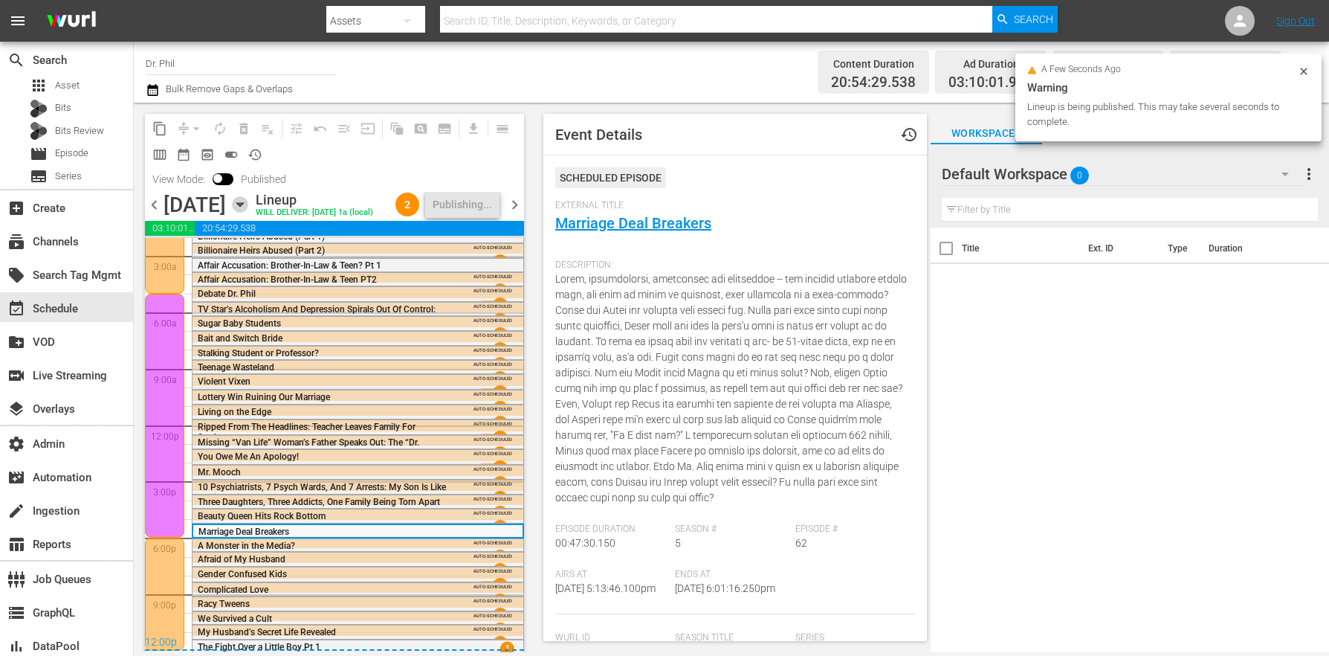
click at [248, 213] on icon "button" at bounding box center [240, 204] width 16 height 16
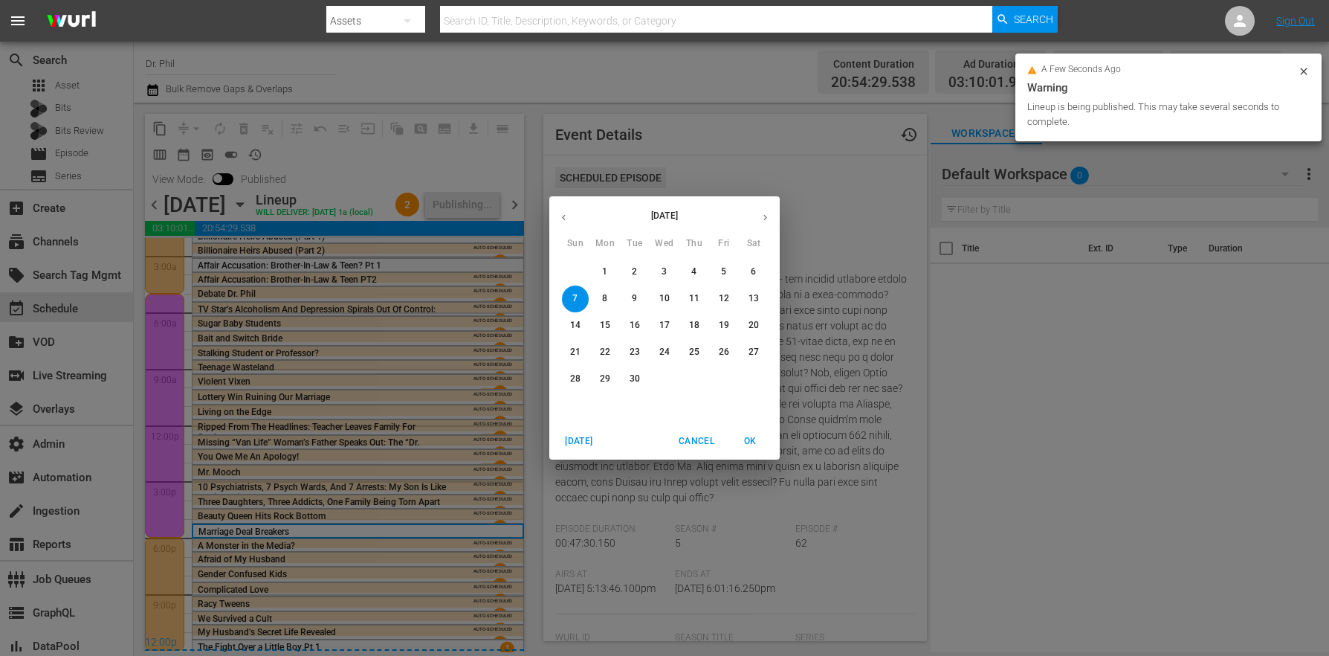
click at [600, 271] on span "1" at bounding box center [605, 271] width 27 height 13
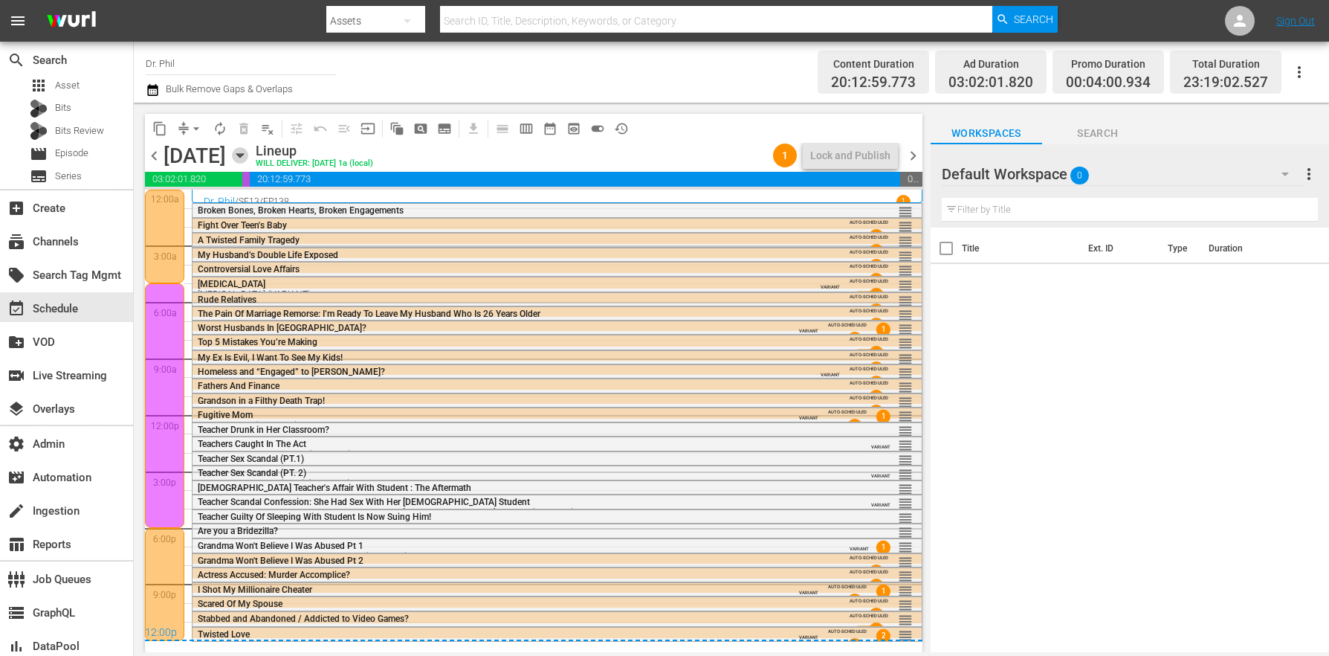
click at [248, 152] on icon "button" at bounding box center [240, 155] width 16 height 16
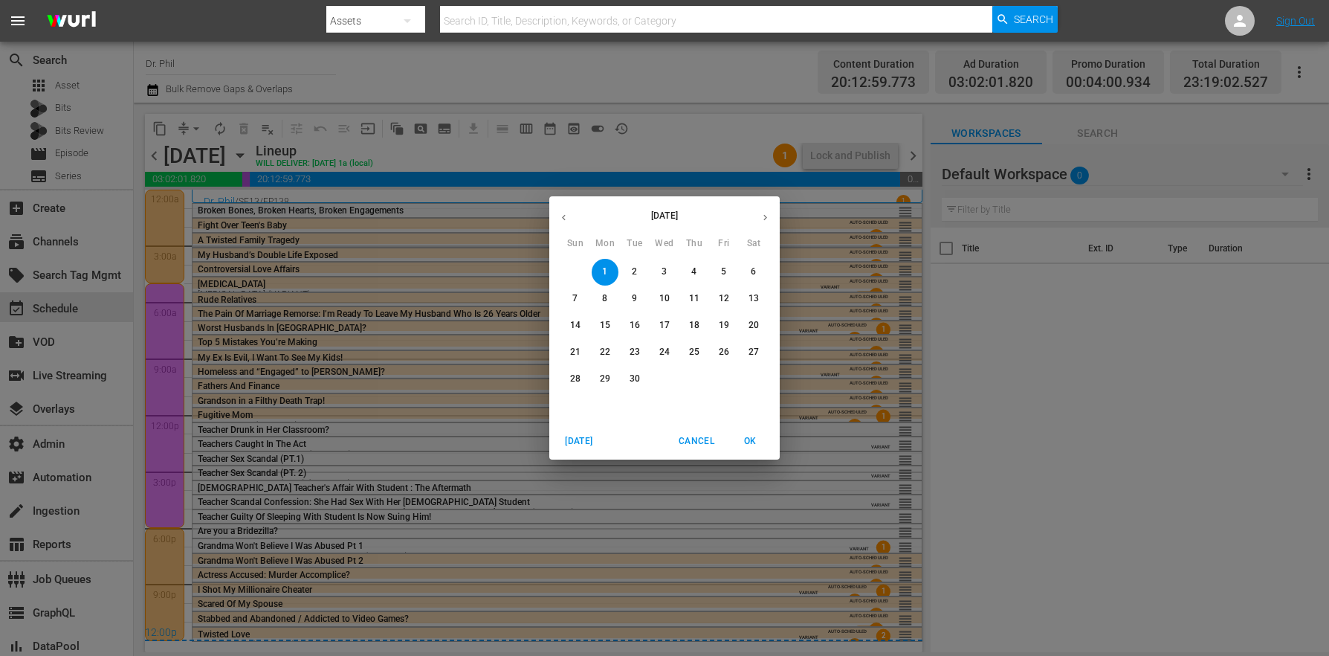
click at [580, 303] on span "7" at bounding box center [575, 298] width 27 height 13
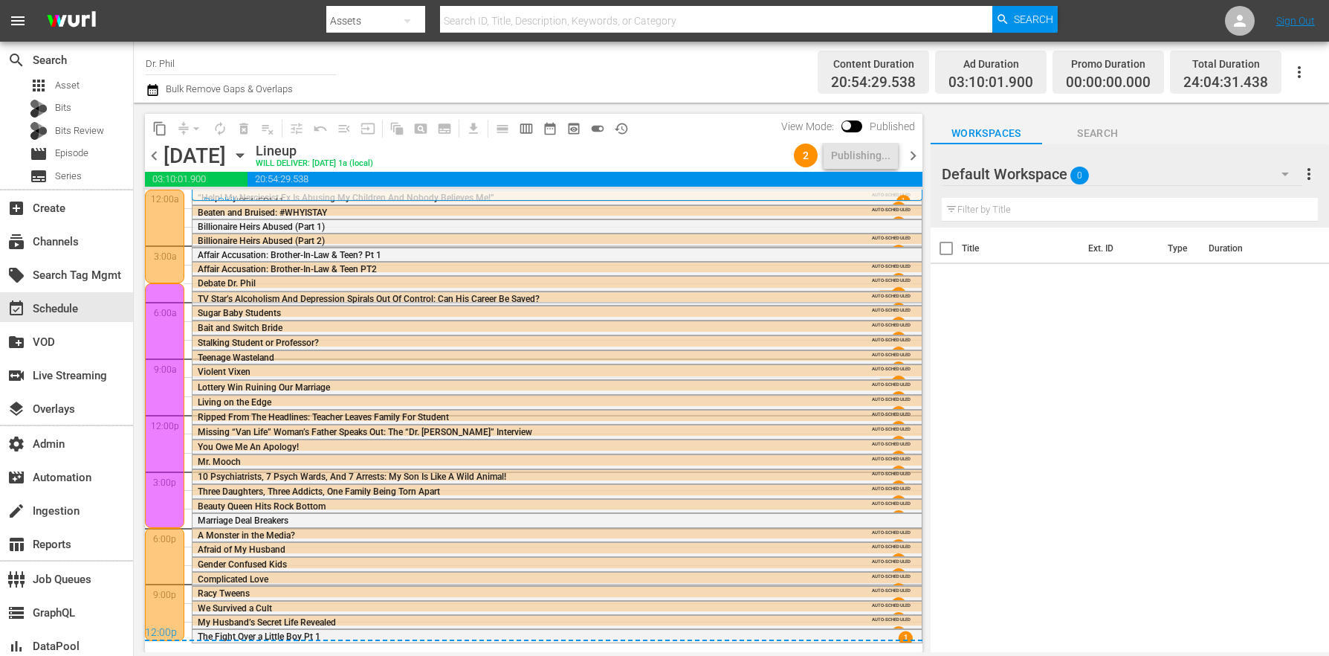
click at [1016, 385] on div "Title Ext. ID Type Duration" at bounding box center [1130, 440] width 398 height 427
click at [908, 148] on span "chevron_right" at bounding box center [913, 155] width 19 height 19
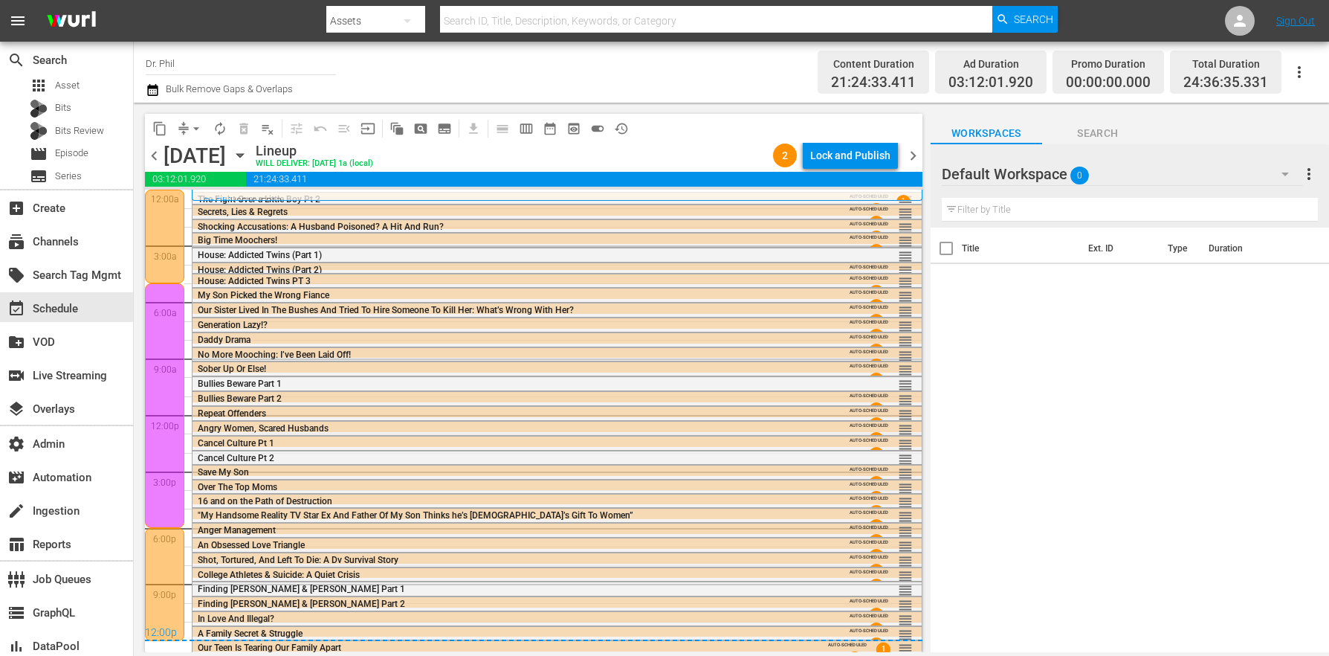
click at [879, 152] on div "Lock and Publish" at bounding box center [850, 155] width 80 height 27
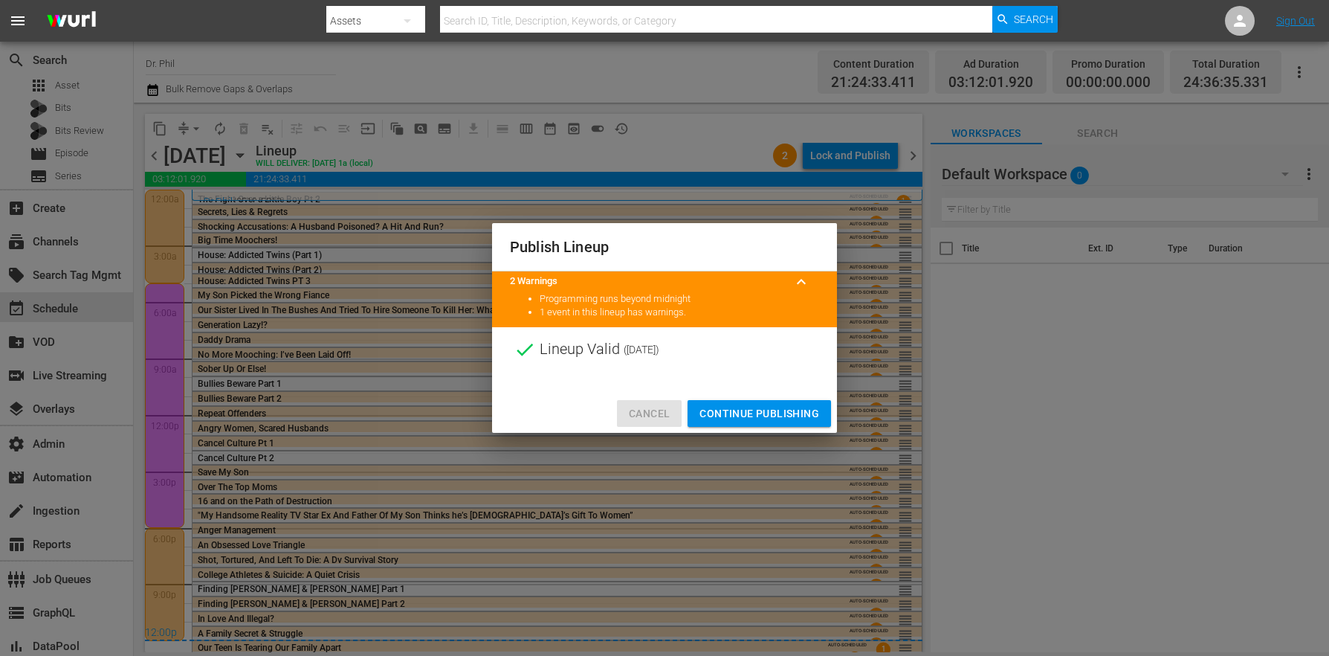
click at [642, 411] on span "Cancel" at bounding box center [649, 413] width 41 height 19
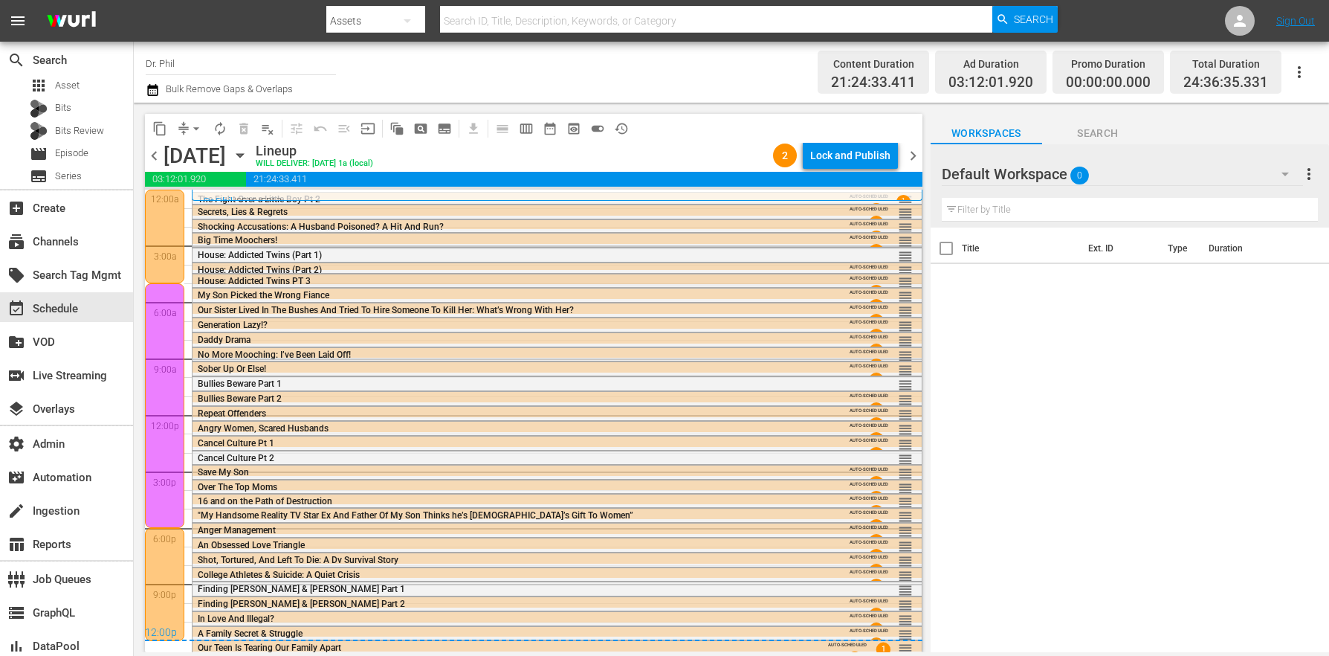
click at [300, 281] on span "House: Addicted Twins PT 3" at bounding box center [254, 281] width 113 height 10
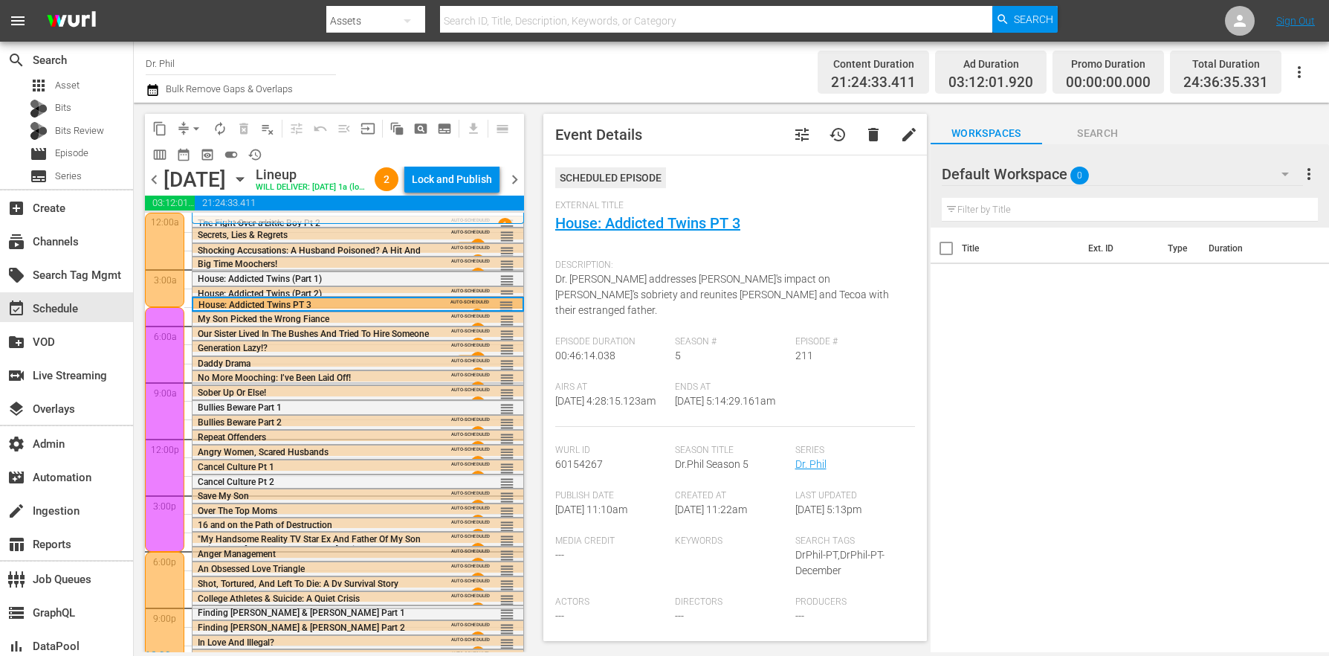
click at [241, 581] on div "Anger Management AUTO-SCHEDULED reorder" at bounding box center [358, 564] width 331 height 34
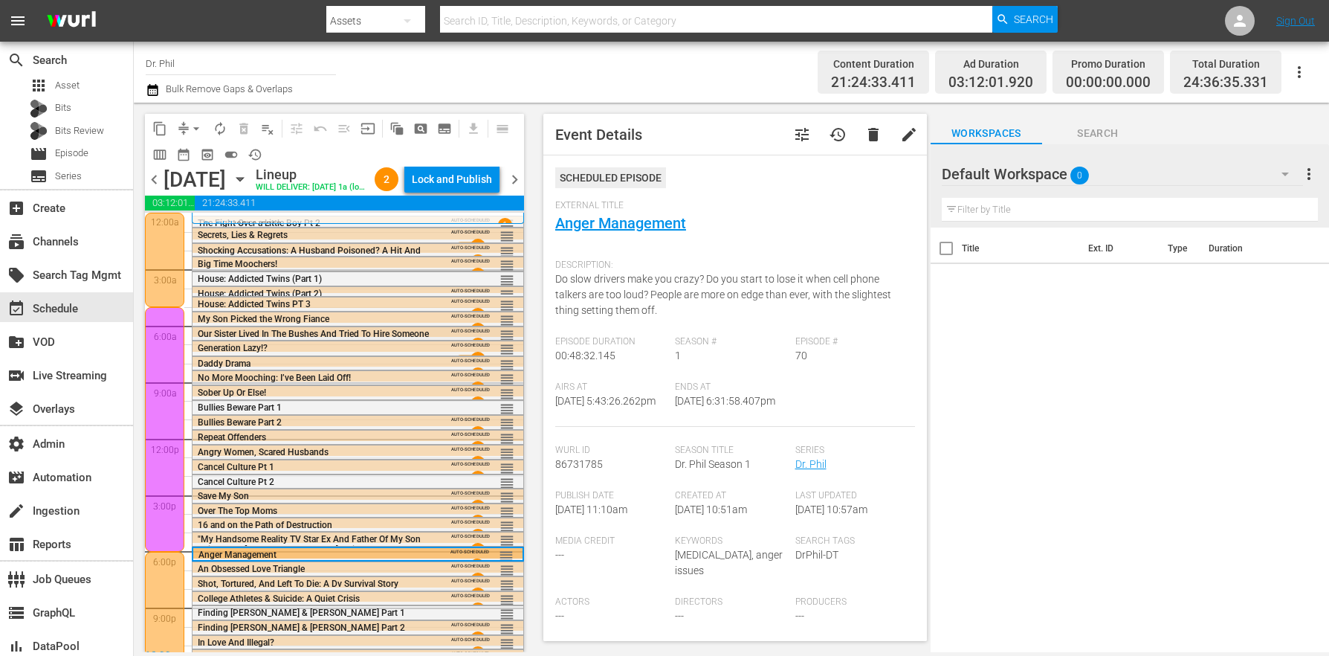
scroll to position [50, 0]
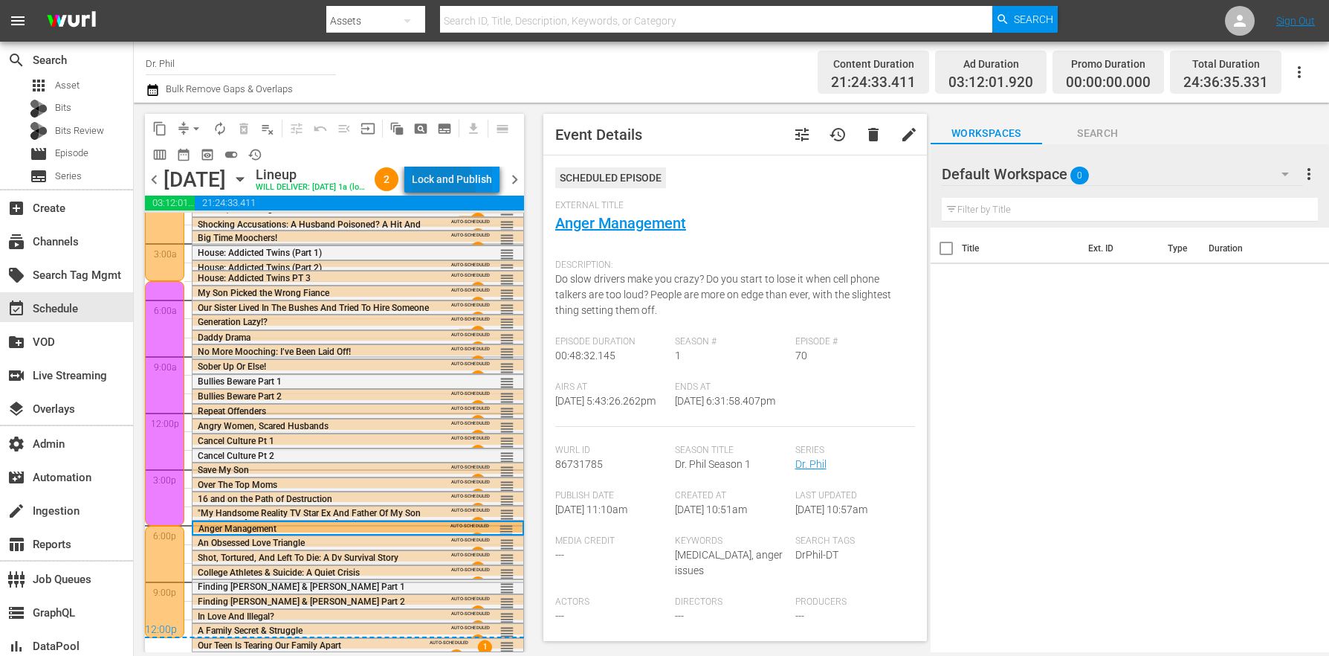
click at [446, 193] on div "Lock and Publish" at bounding box center [452, 179] width 80 height 27
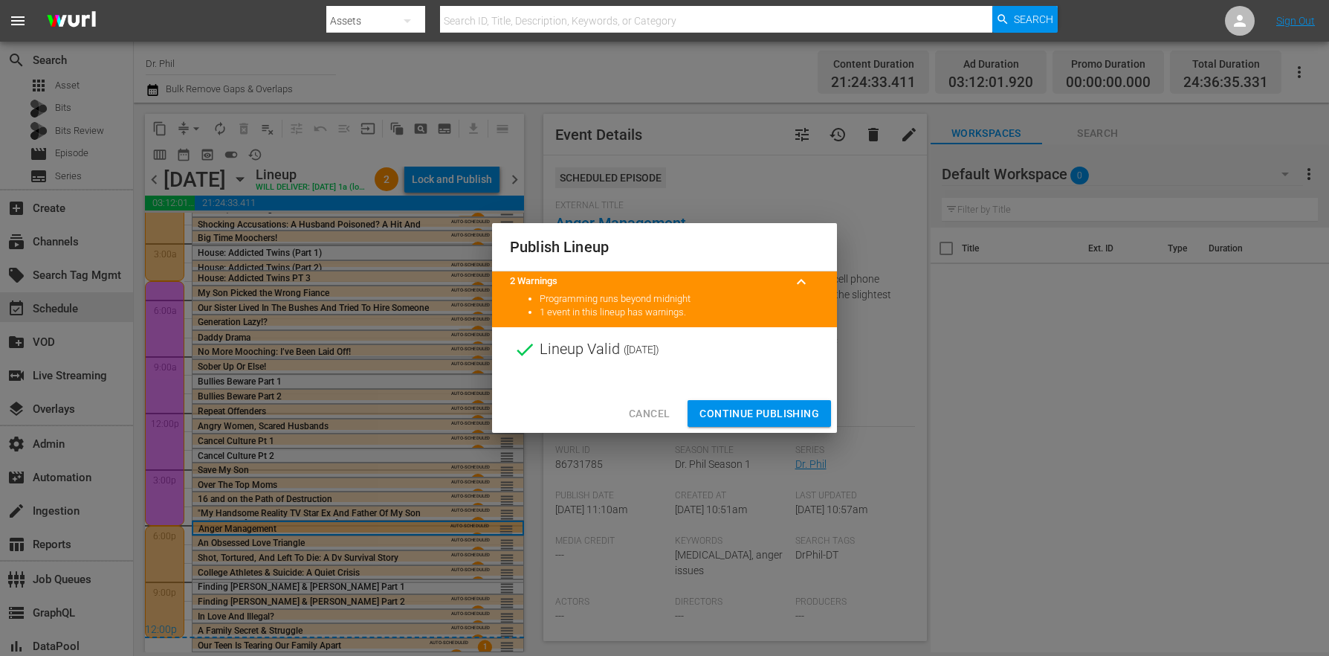
click at [731, 403] on button "Continue Publishing" at bounding box center [759, 414] width 143 height 28
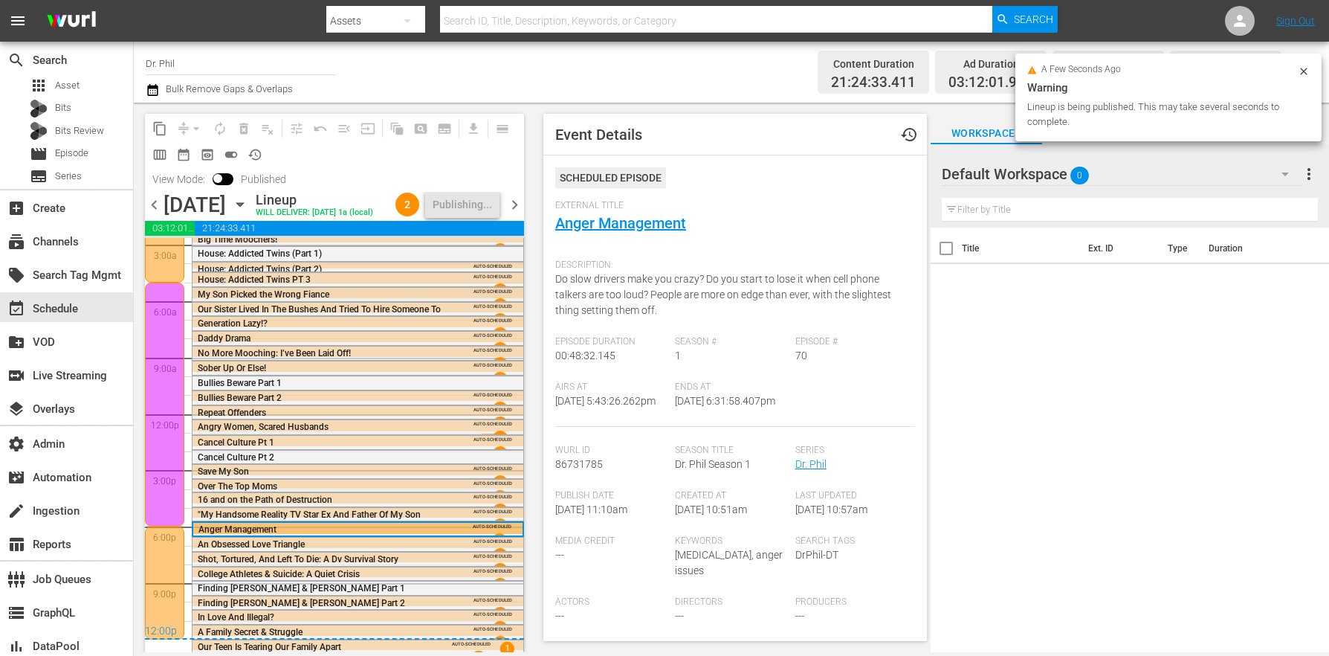
click at [274, 300] on span "My Son Picked the Wrong Fiance" at bounding box center [264, 294] width 132 height 10
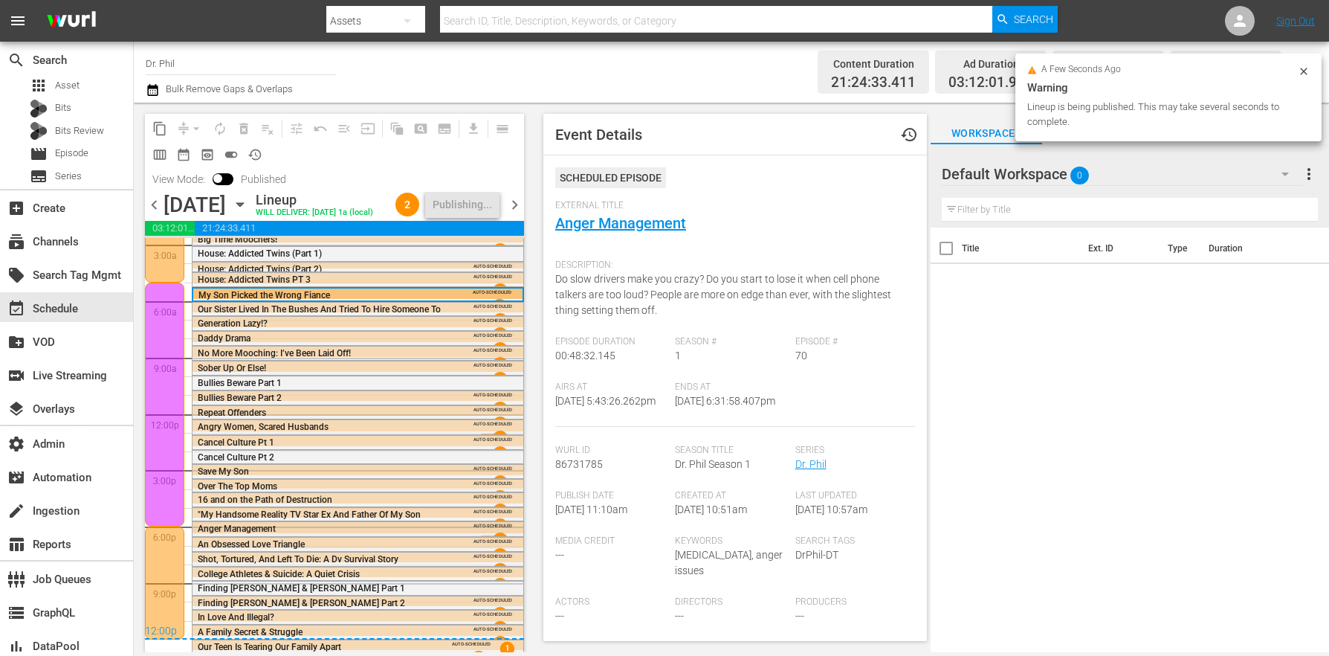
scroll to position [75, 0]
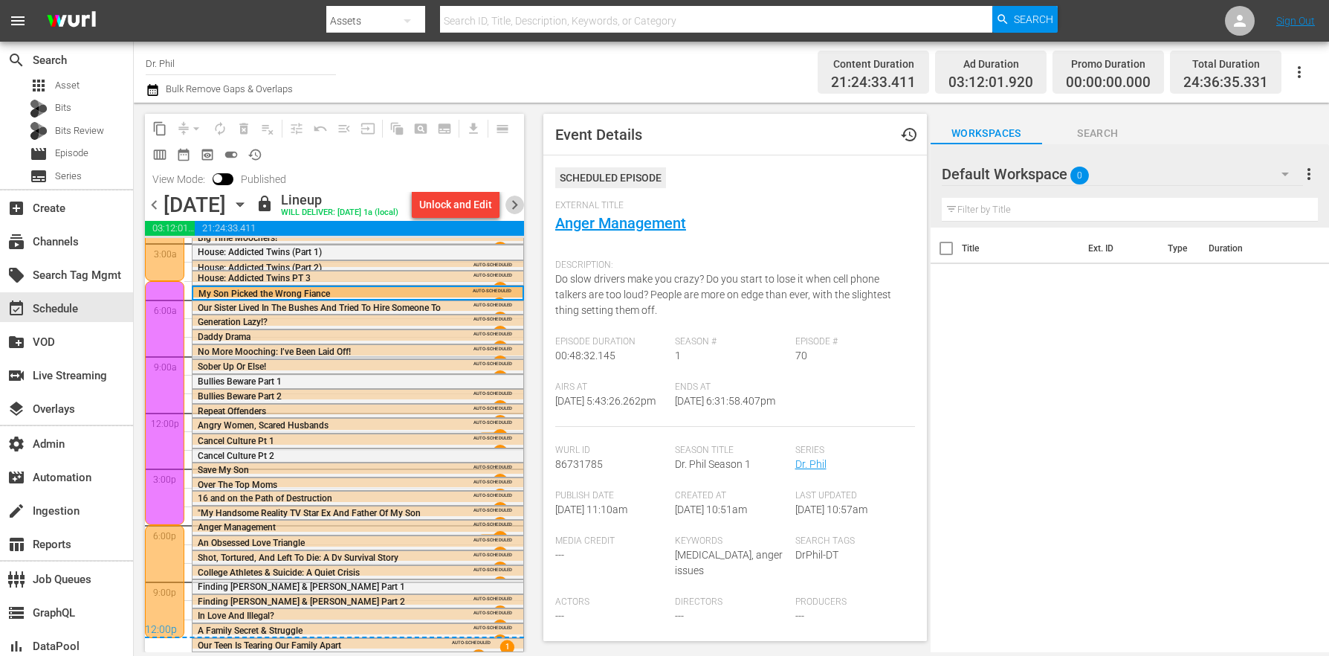
click at [517, 213] on span "chevron_right" at bounding box center [514, 204] width 19 height 19
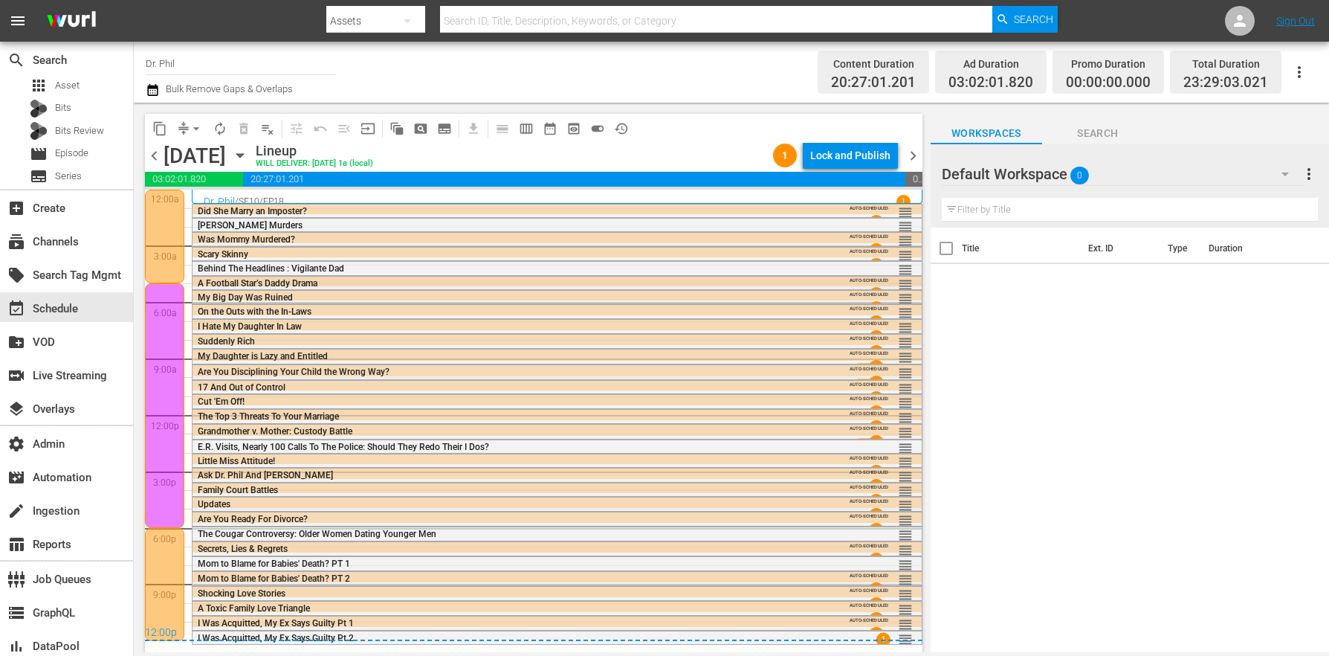
click at [219, 282] on span "A Football Star’s Daddy Drama" at bounding box center [258, 283] width 120 height 10
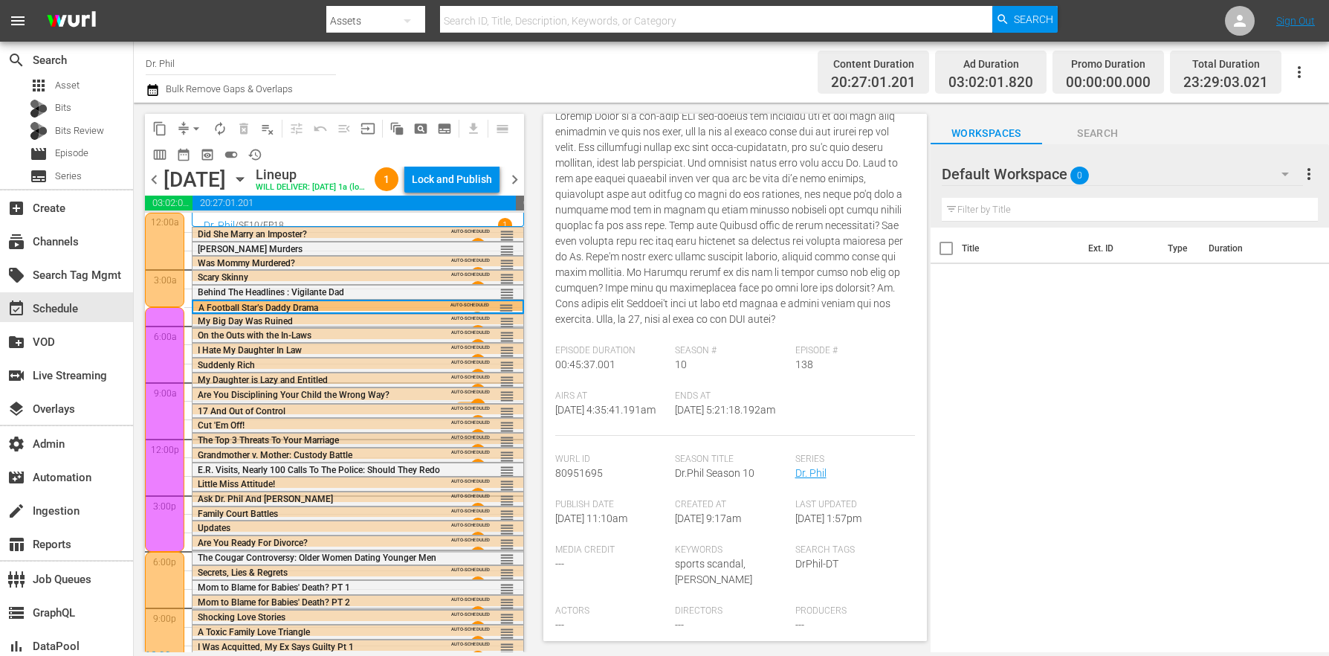
scroll to position [40, 0]
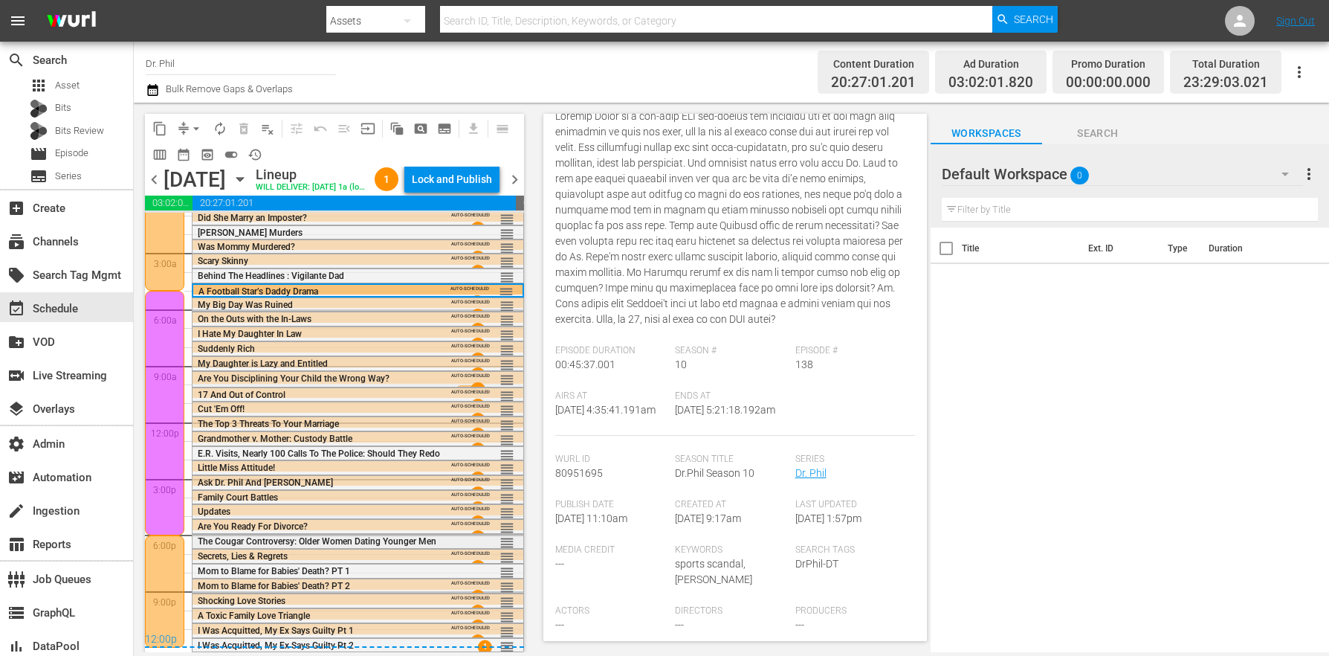
click at [269, 537] on span "The Cougar Controversy: Older Women Dating Younger Men" at bounding box center [317, 541] width 239 height 10
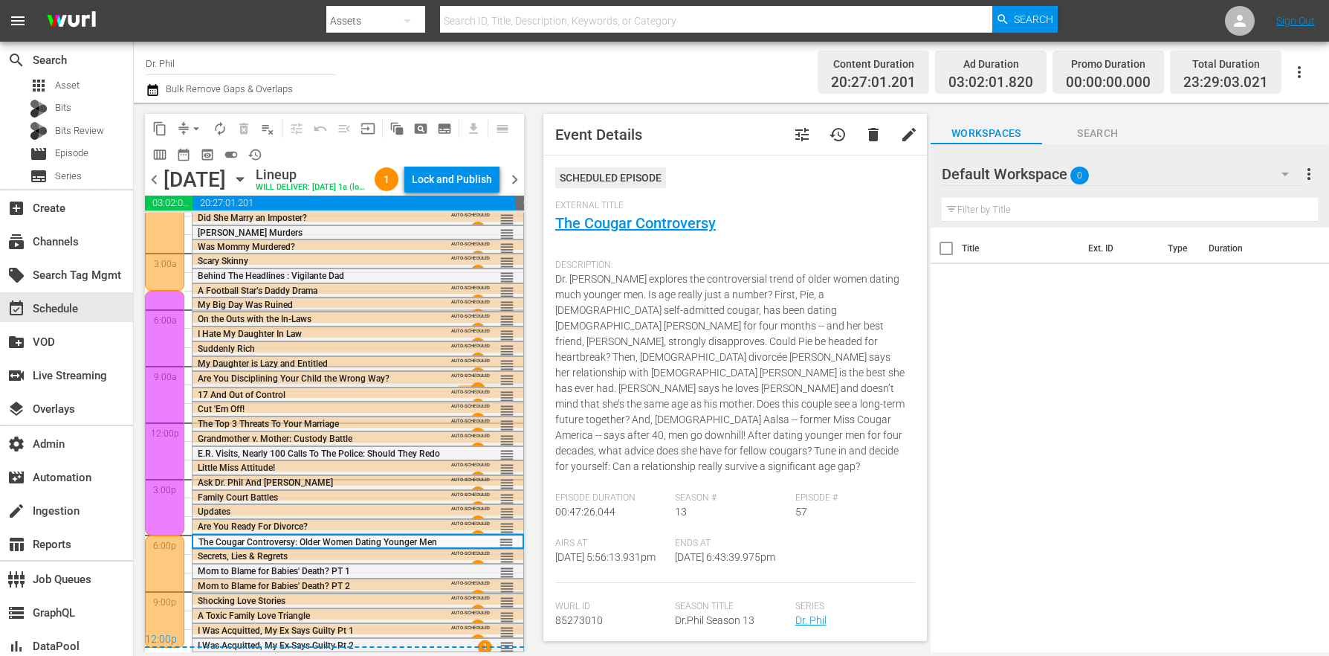
scroll to position [157, 0]
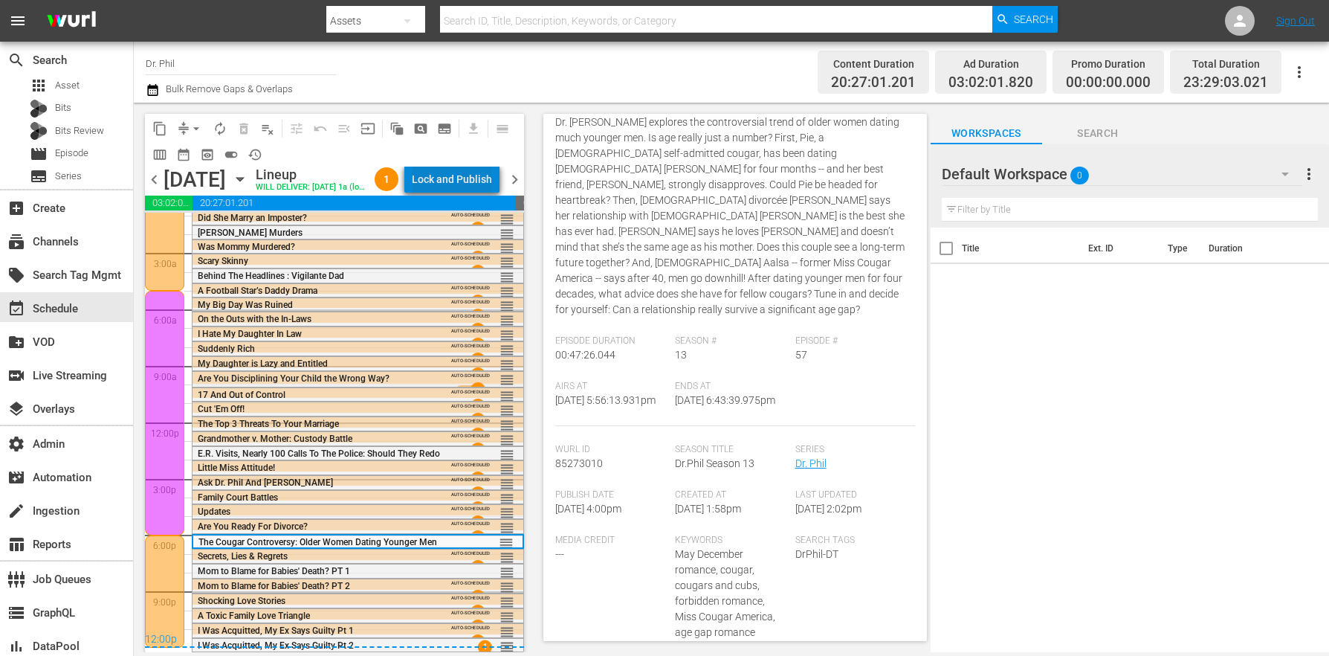
click at [492, 177] on div "Lock and Publish" at bounding box center [452, 179] width 80 height 27
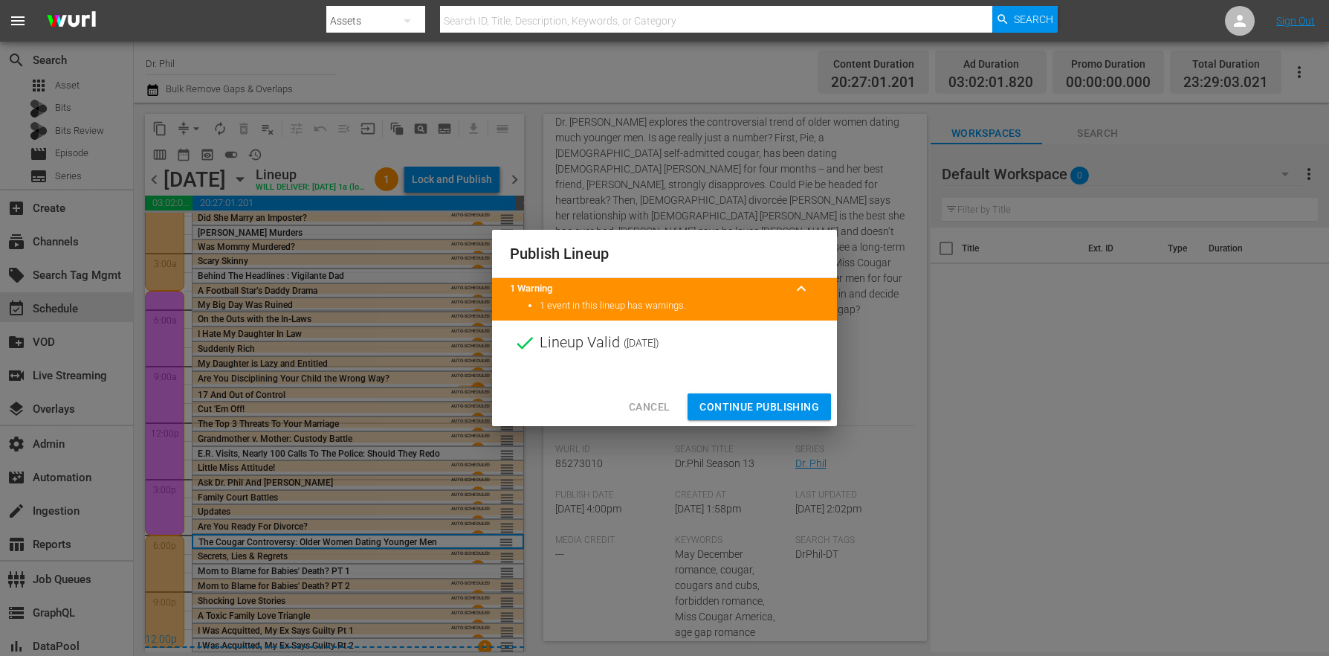
click at [758, 398] on span "Continue Publishing" at bounding box center [759, 407] width 120 height 19
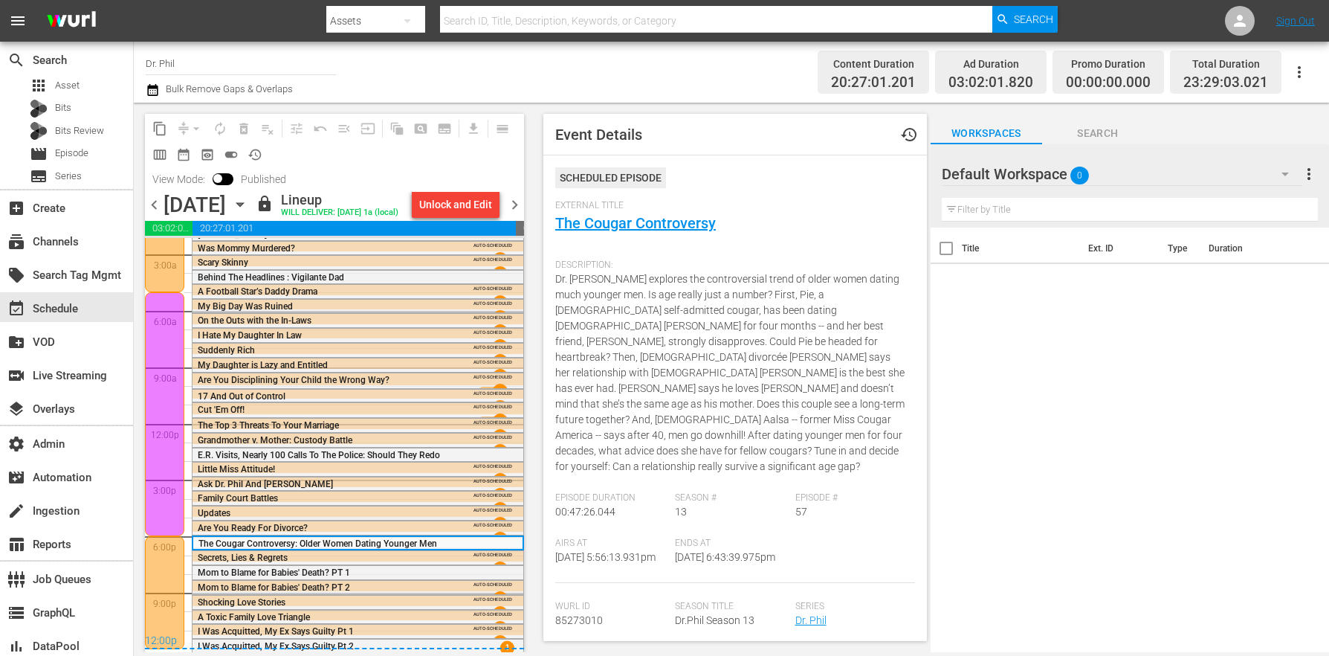
click at [522, 210] on span "chevron_right" at bounding box center [514, 204] width 19 height 19
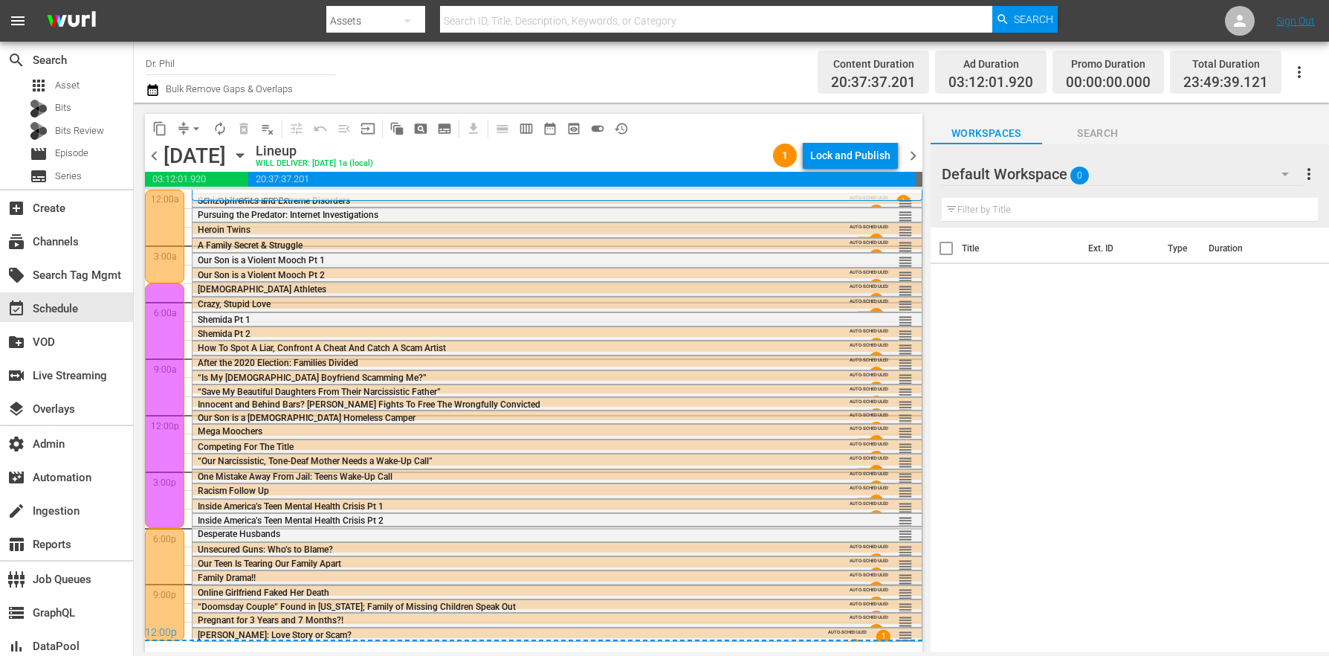
click at [221, 286] on span "[DEMOGRAPHIC_DATA] Athletes" at bounding box center [262, 289] width 129 height 10
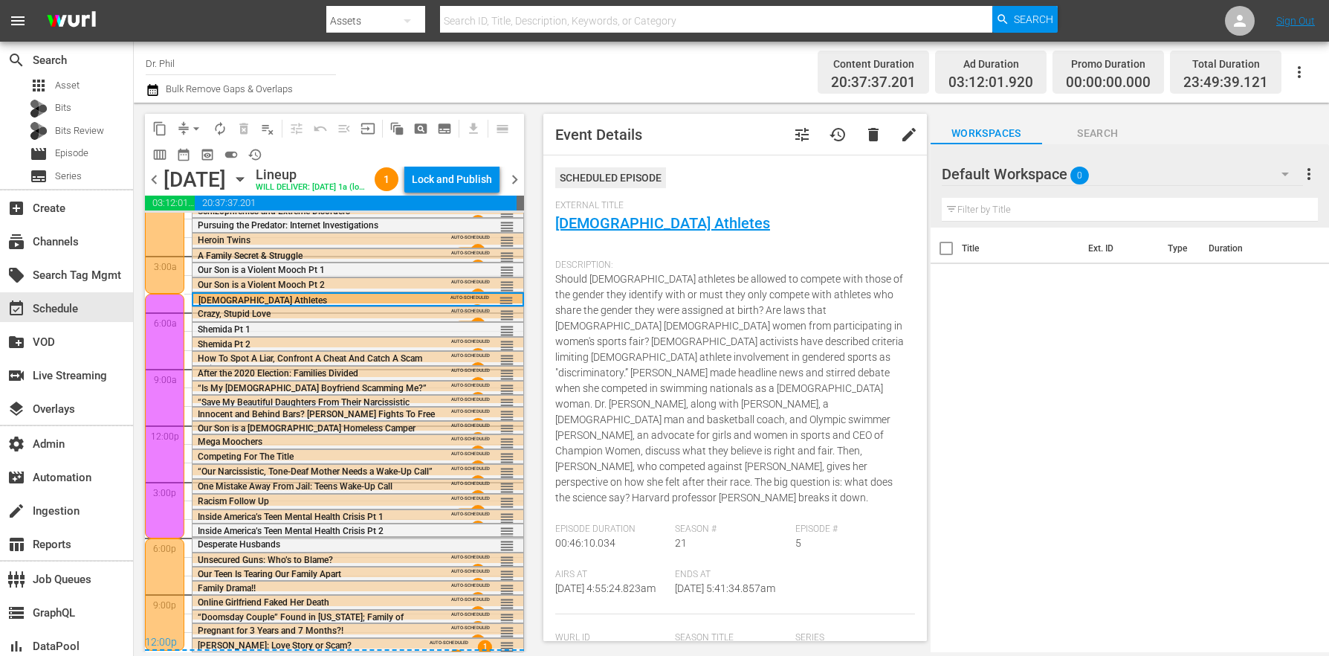
scroll to position [196, 0]
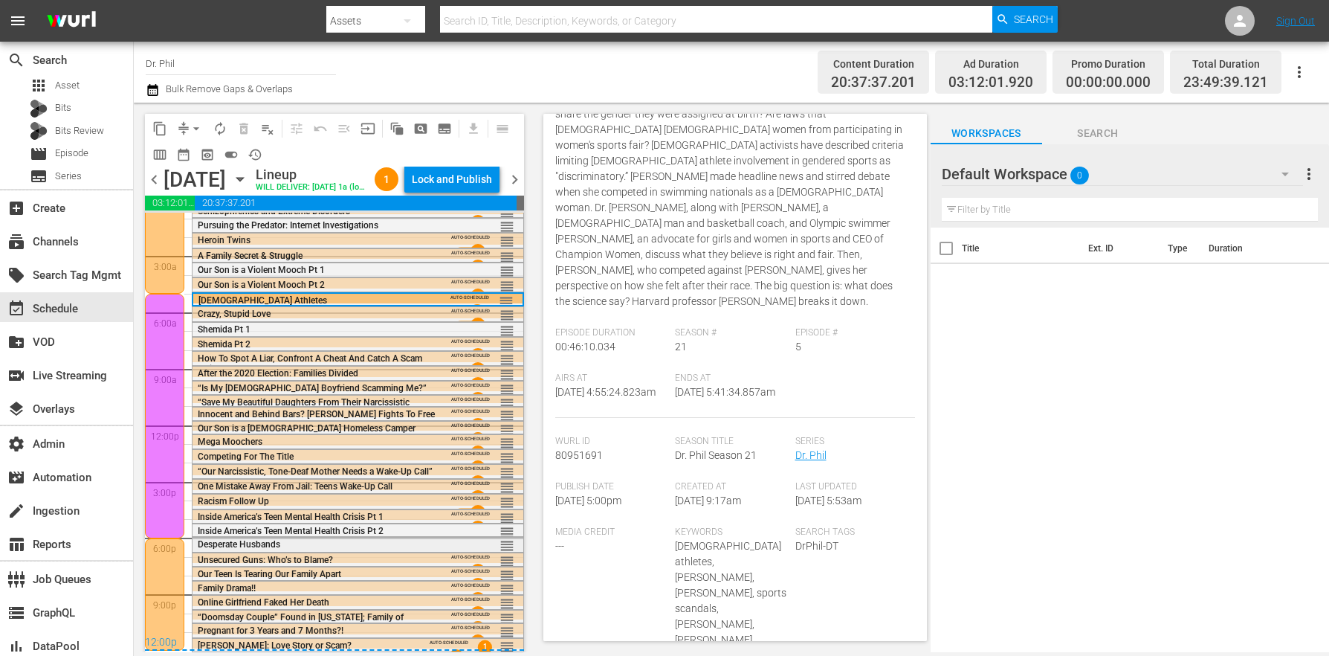
click at [225, 539] on span "Desperate Husbands" at bounding box center [239, 544] width 83 height 10
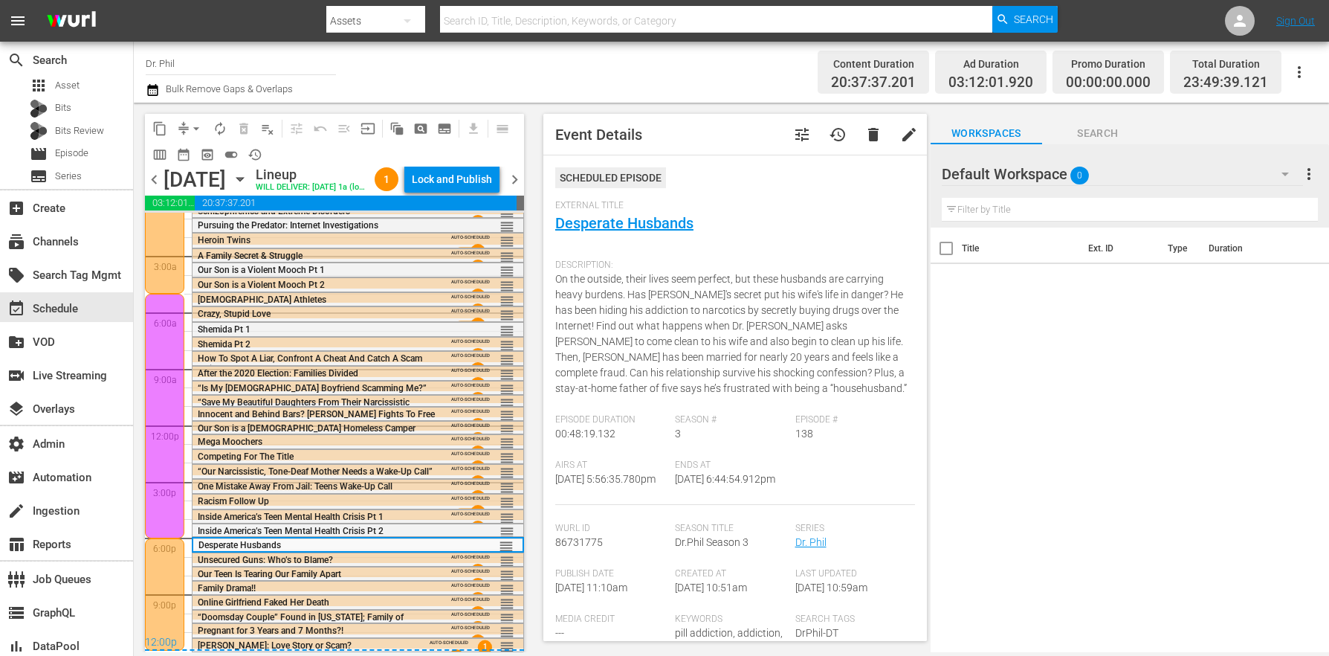
scroll to position [184, 0]
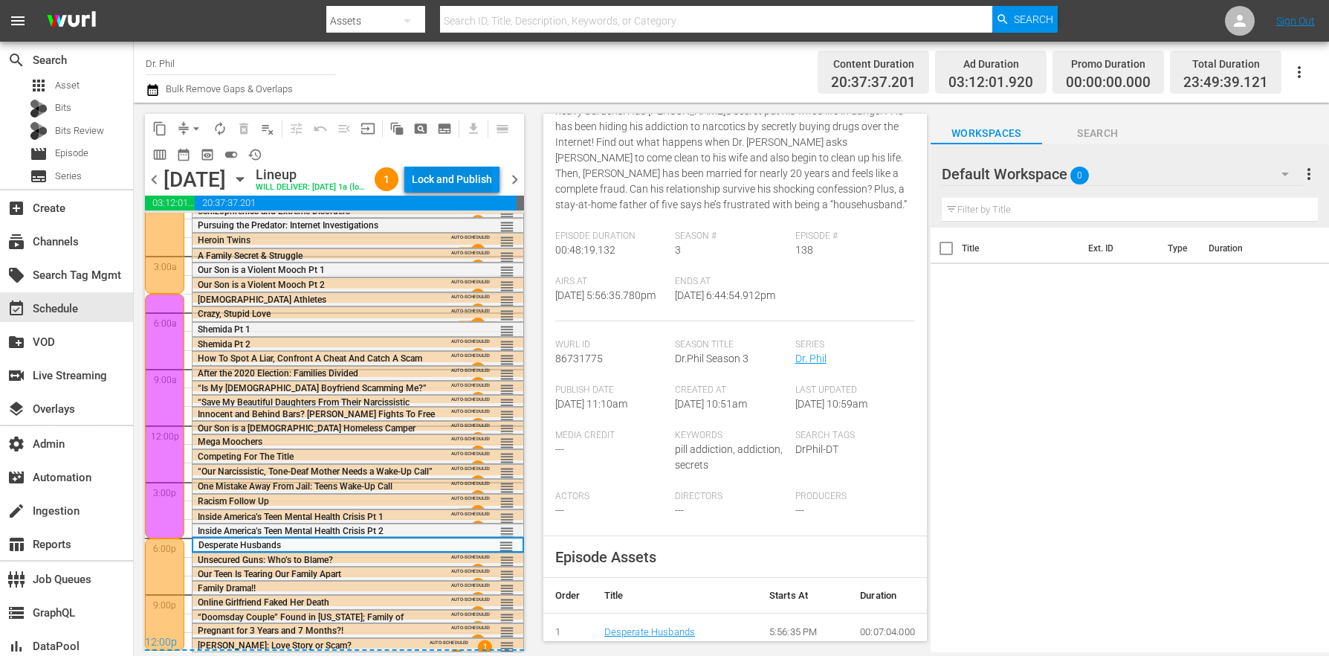
click at [470, 180] on div "Lock and Publish" at bounding box center [452, 179] width 80 height 27
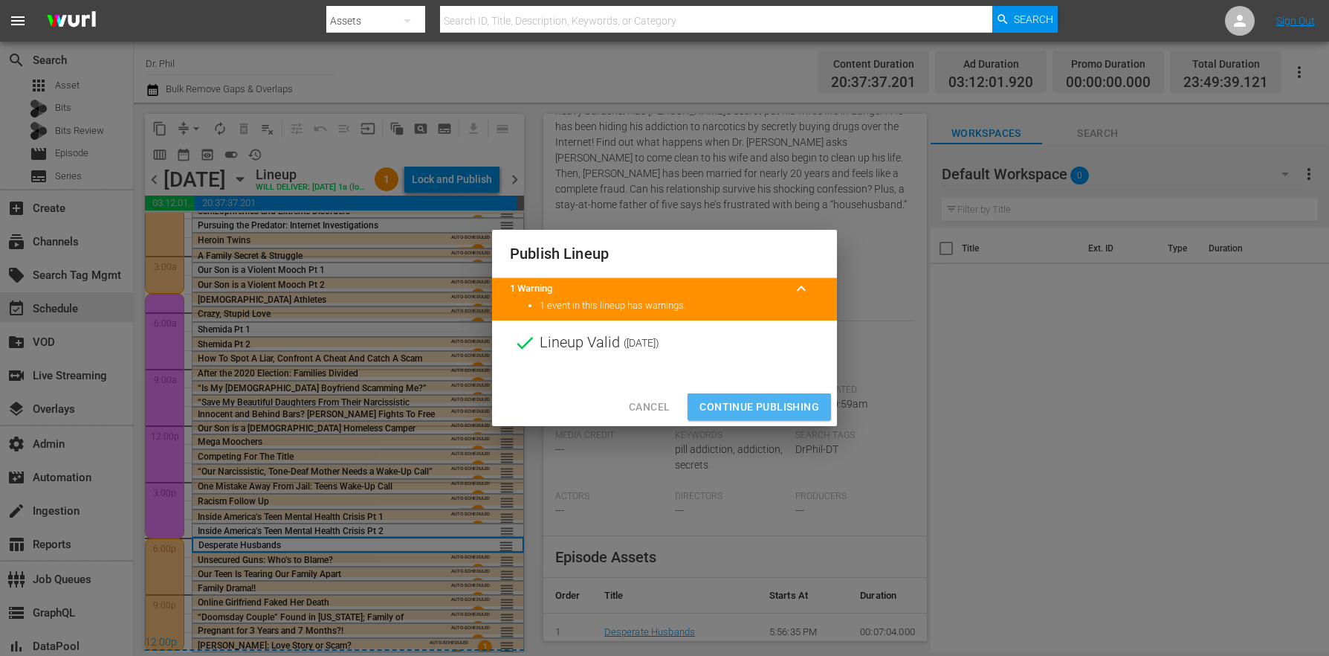
click at [774, 404] on span "Continue Publishing" at bounding box center [759, 407] width 120 height 19
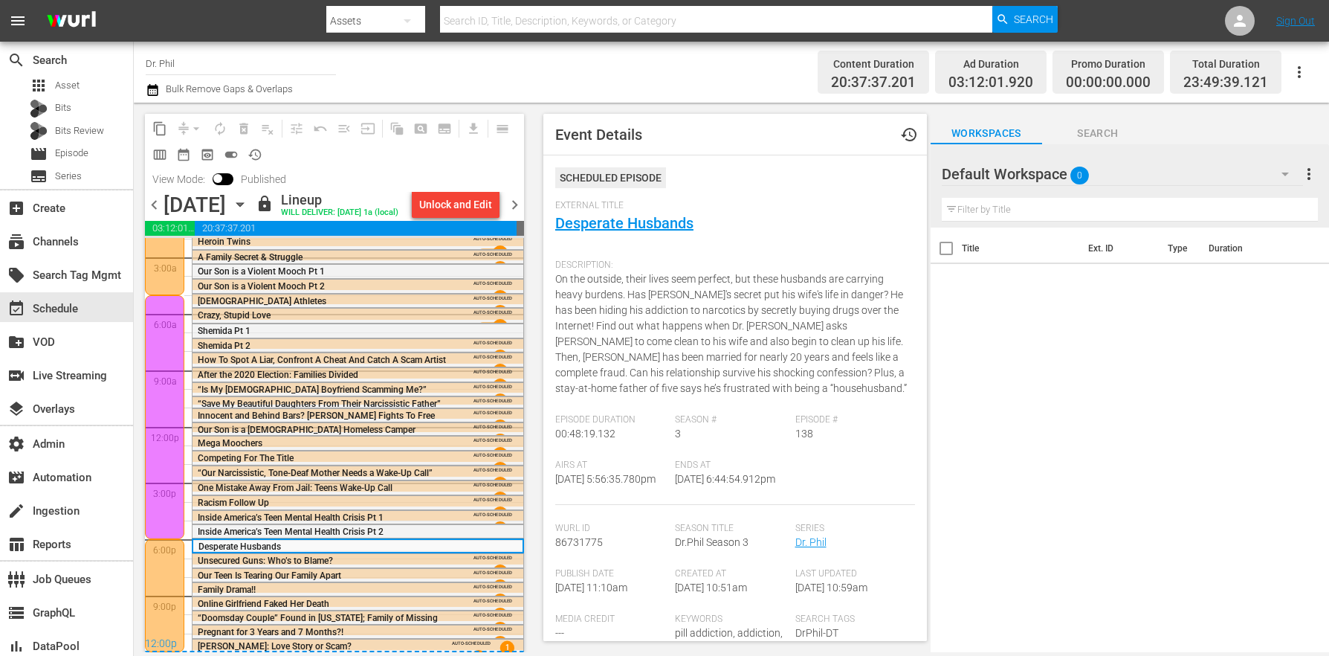
click at [528, 215] on div "content_copy compress arrow_drop_down autorenew_outlined delete_forever_outline…" at bounding box center [331, 377] width 394 height 549
click at [528, 214] on div "content_copy compress arrow_drop_down autorenew_outlined delete_forever_outline…" at bounding box center [331, 377] width 394 height 549
click at [524, 212] on span "chevron_right" at bounding box center [514, 204] width 19 height 19
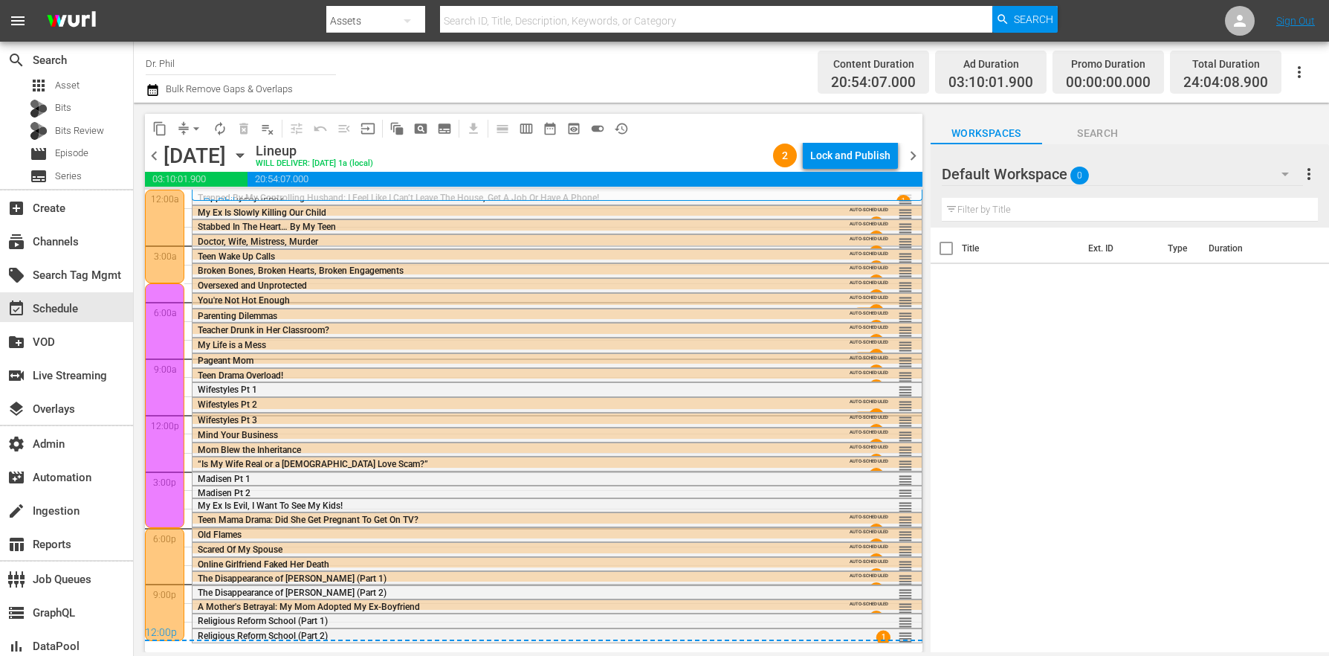
click at [227, 287] on span "Oversexed and Unprotected" at bounding box center [252, 285] width 109 height 10
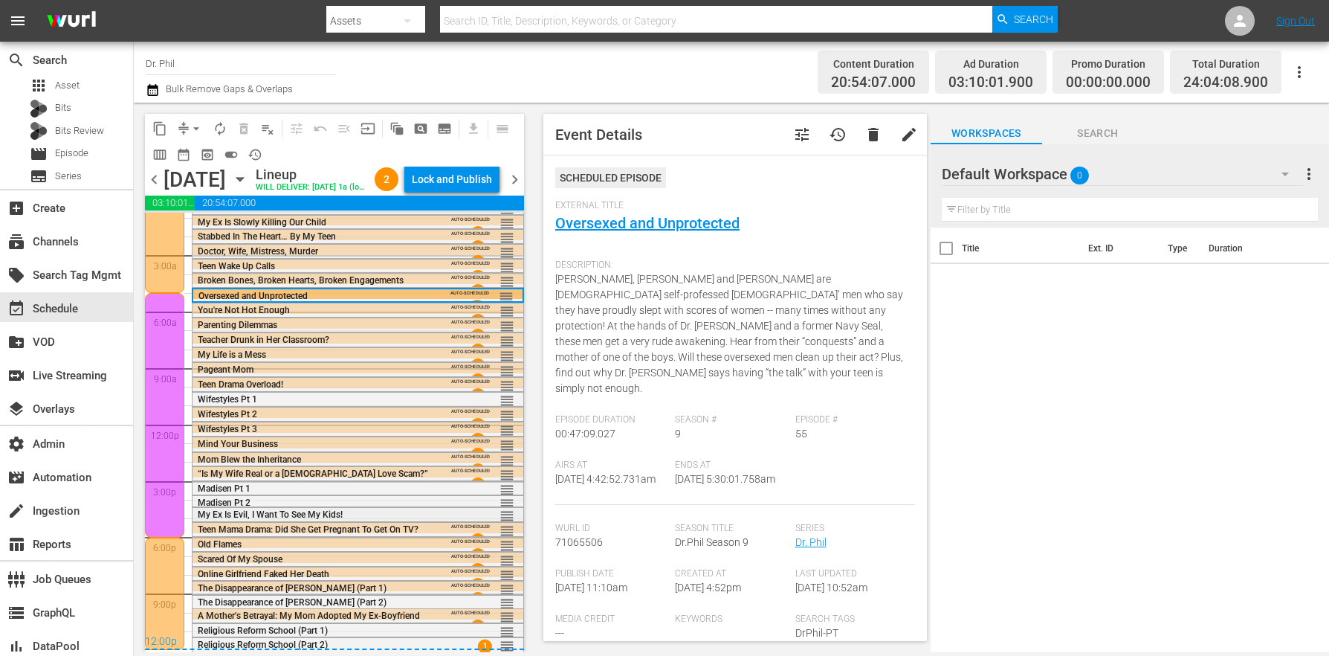
scroll to position [38, 0]
click at [293, 526] on span "Teen Mama Drama: Did She Get Pregnant To Get On TV?" at bounding box center [308, 529] width 221 height 10
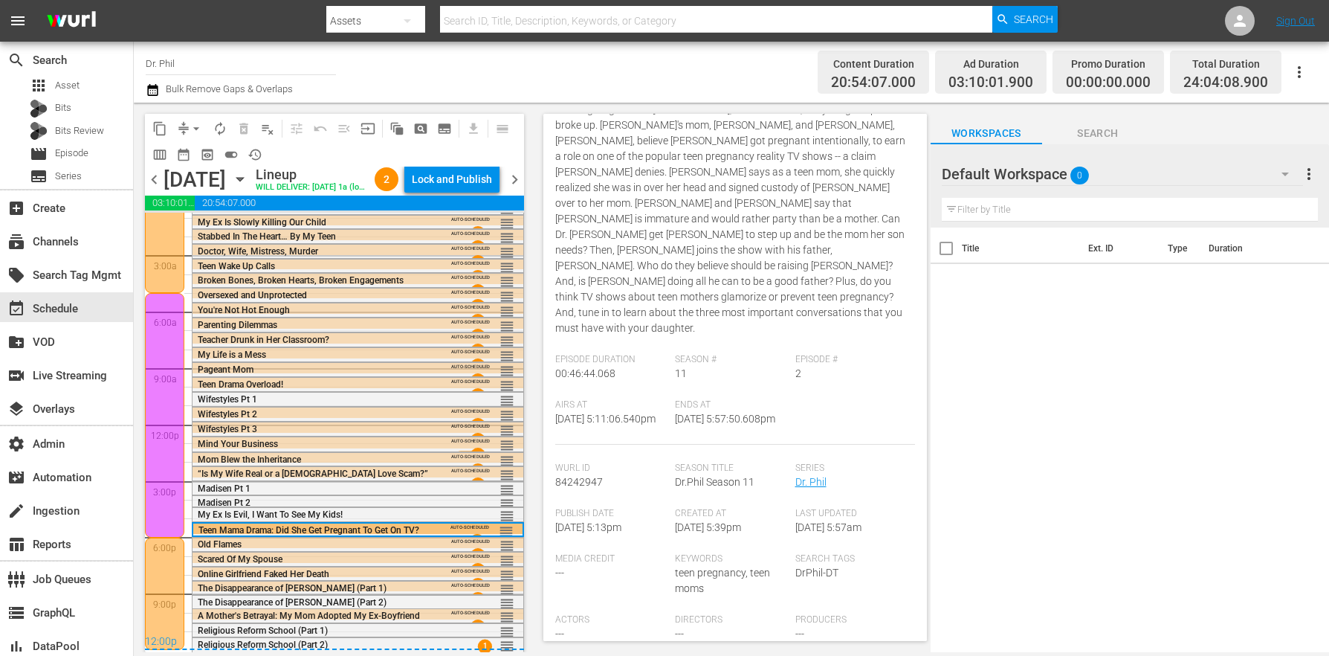
scroll to position [343, 0]
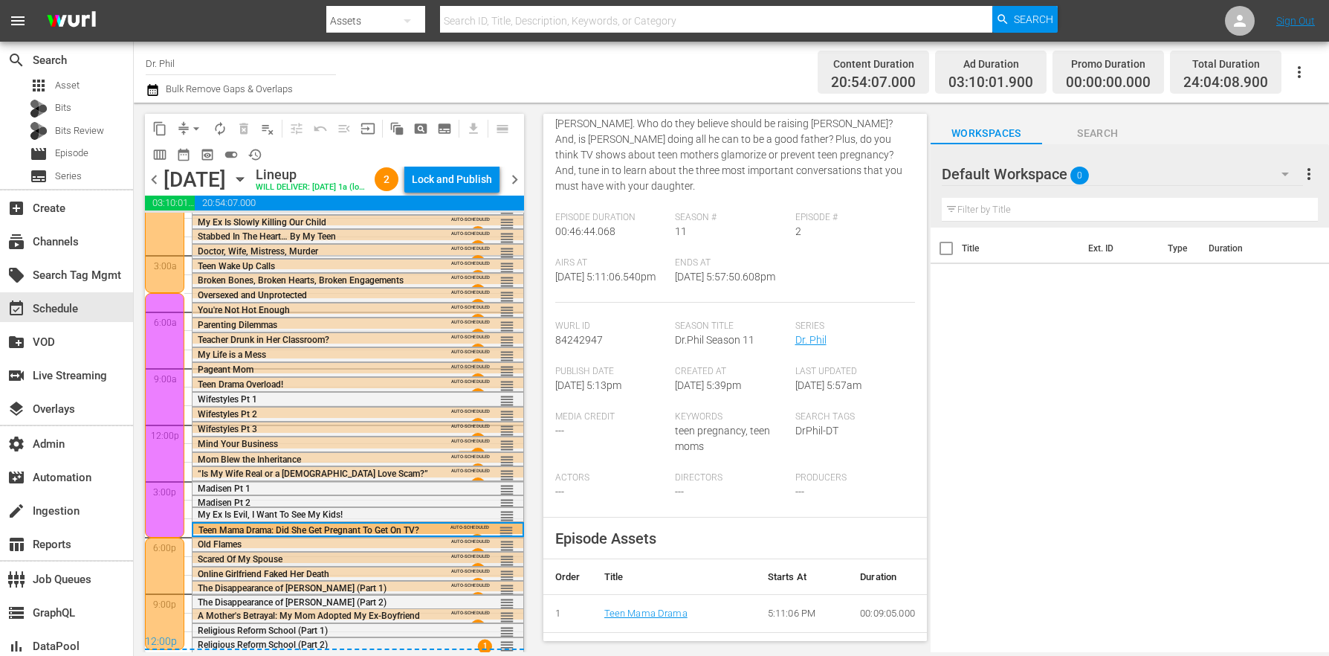
click at [280, 552] on div "Scared Of My Spouse AUTO-SCHEDULED reorder" at bounding box center [358, 559] width 332 height 15
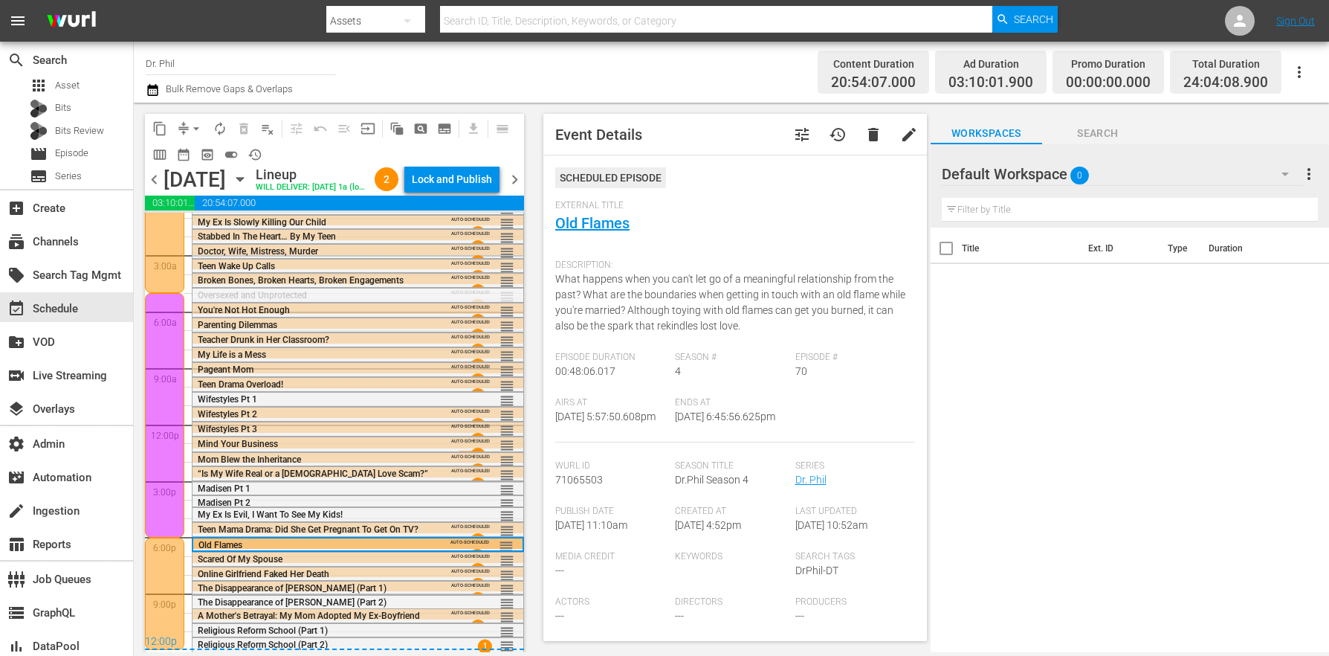
drag, startPoint x: 497, startPoint y: 294, endPoint x: 480, endPoint y: 543, distance: 250.3
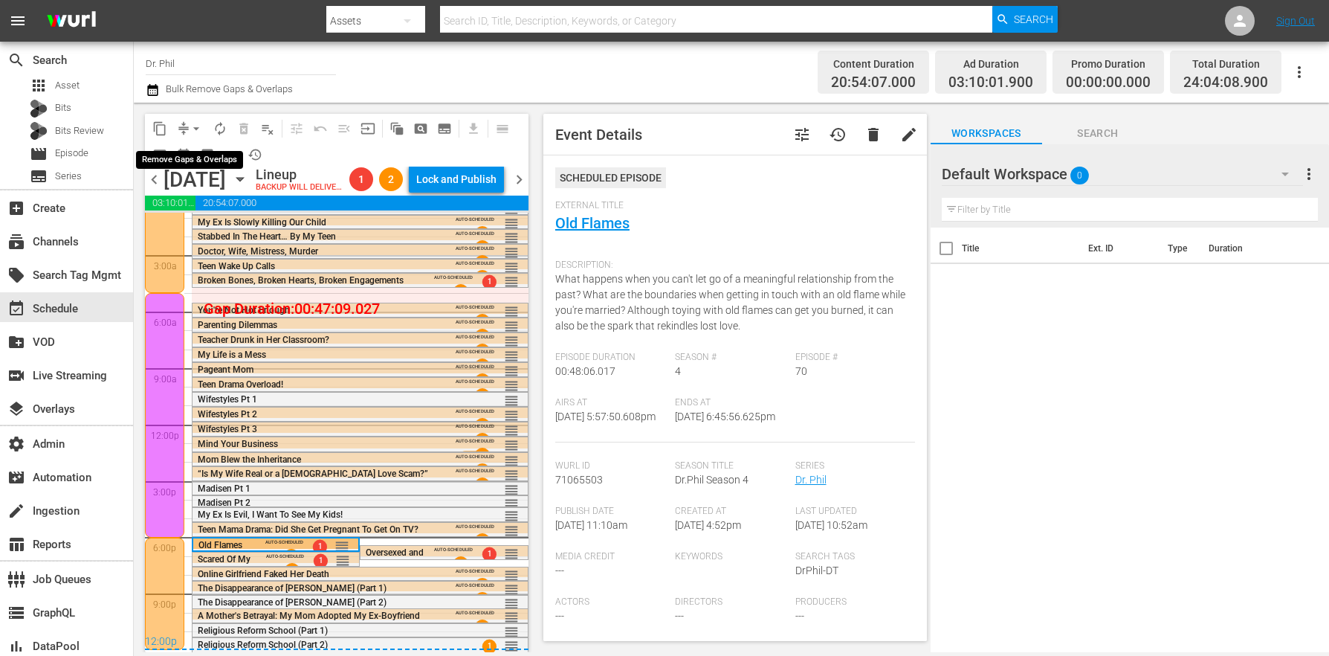
click at [193, 128] on span "arrow_drop_down" at bounding box center [196, 128] width 15 height 15
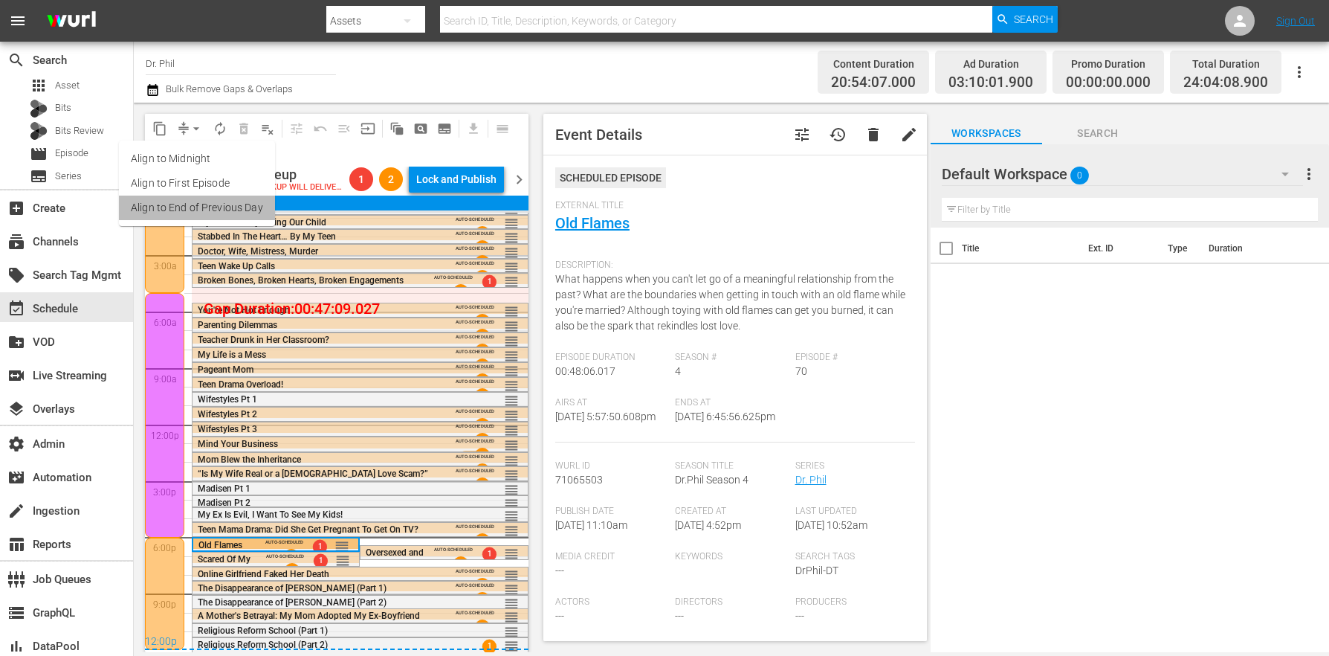
click at [232, 211] on li "Align to End of Previous Day" at bounding box center [197, 207] width 156 height 25
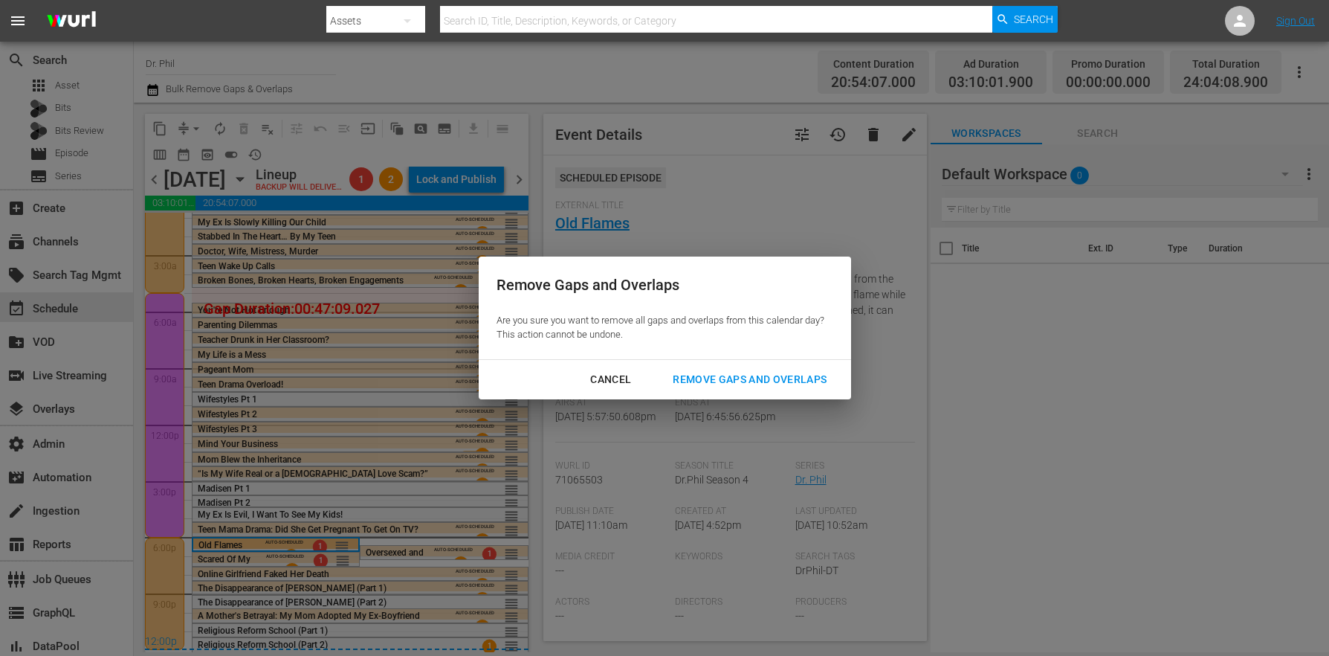
click at [711, 378] on div "Remove Gaps and Overlaps" at bounding box center [750, 379] width 178 height 19
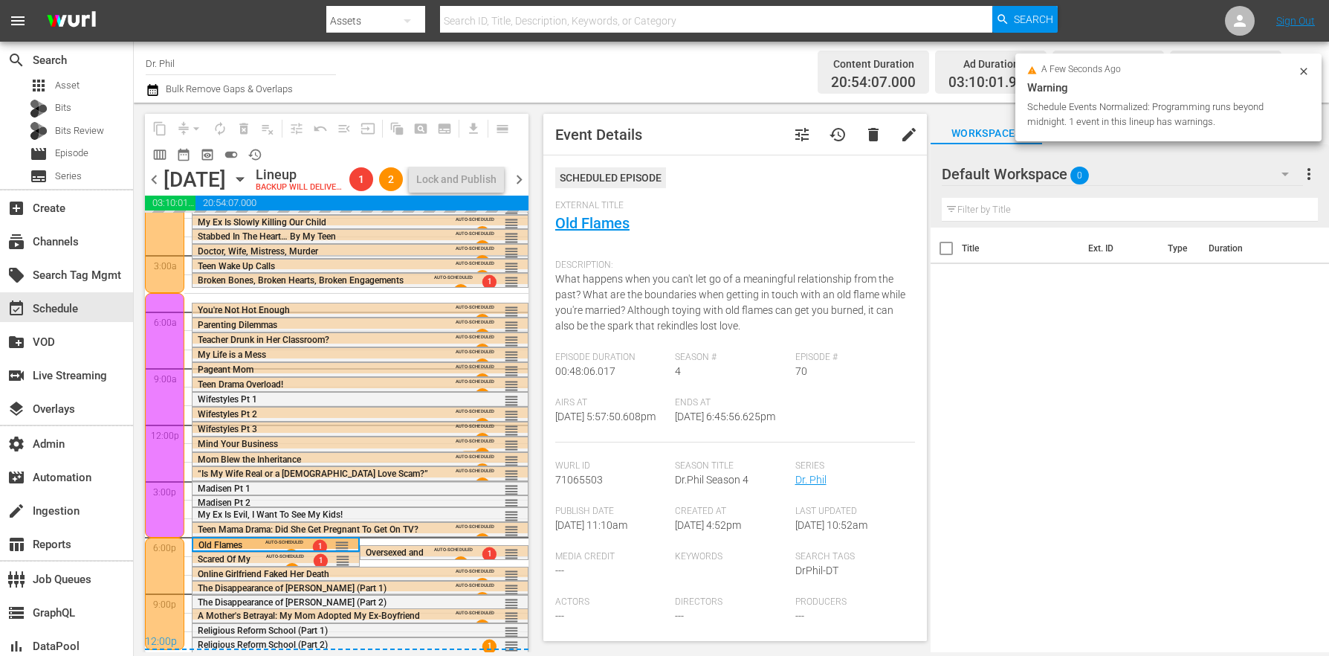
scroll to position [38, 0]
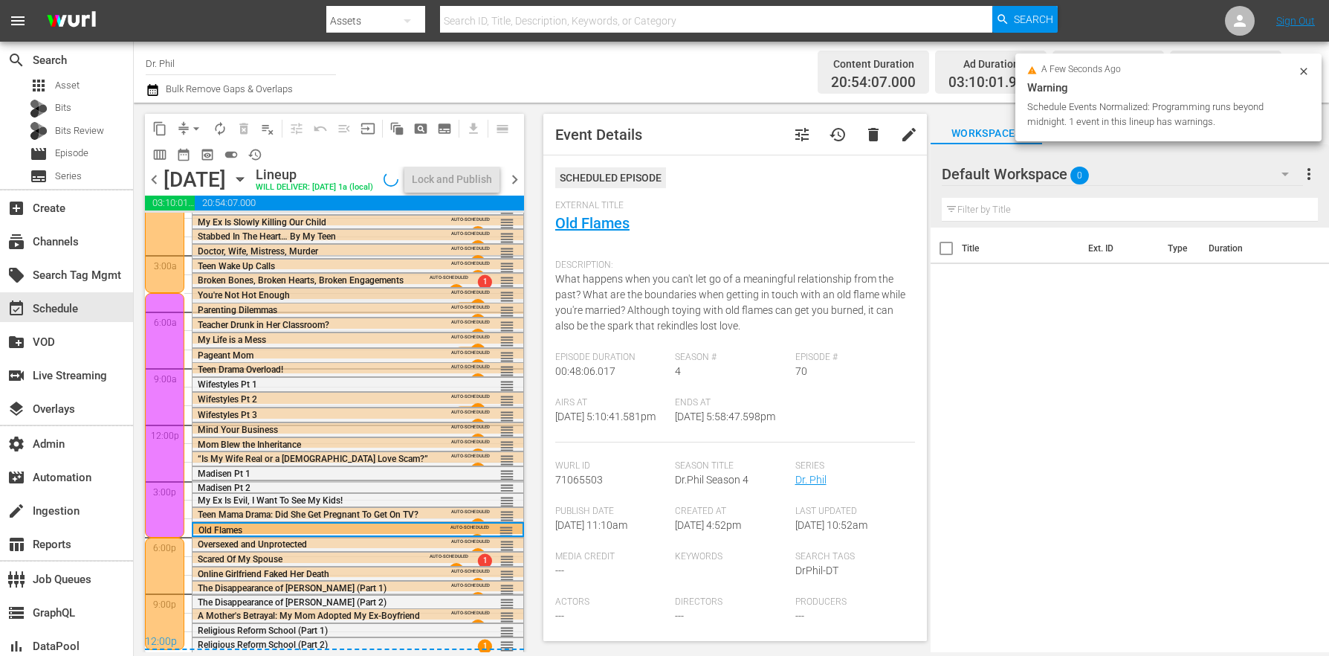
click at [224, 300] on div "You're Not Hot Enough AUTO-SCHEDULED reorder" at bounding box center [358, 305] width 331 height 34
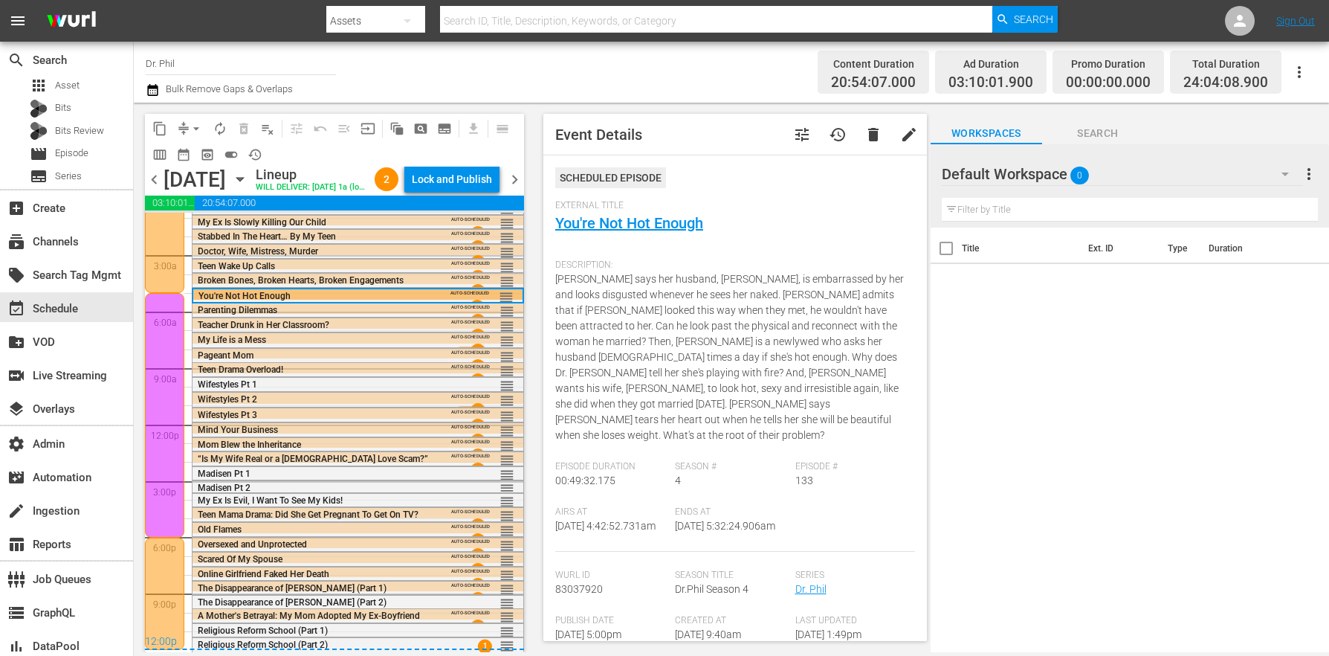
scroll to position [227, 0]
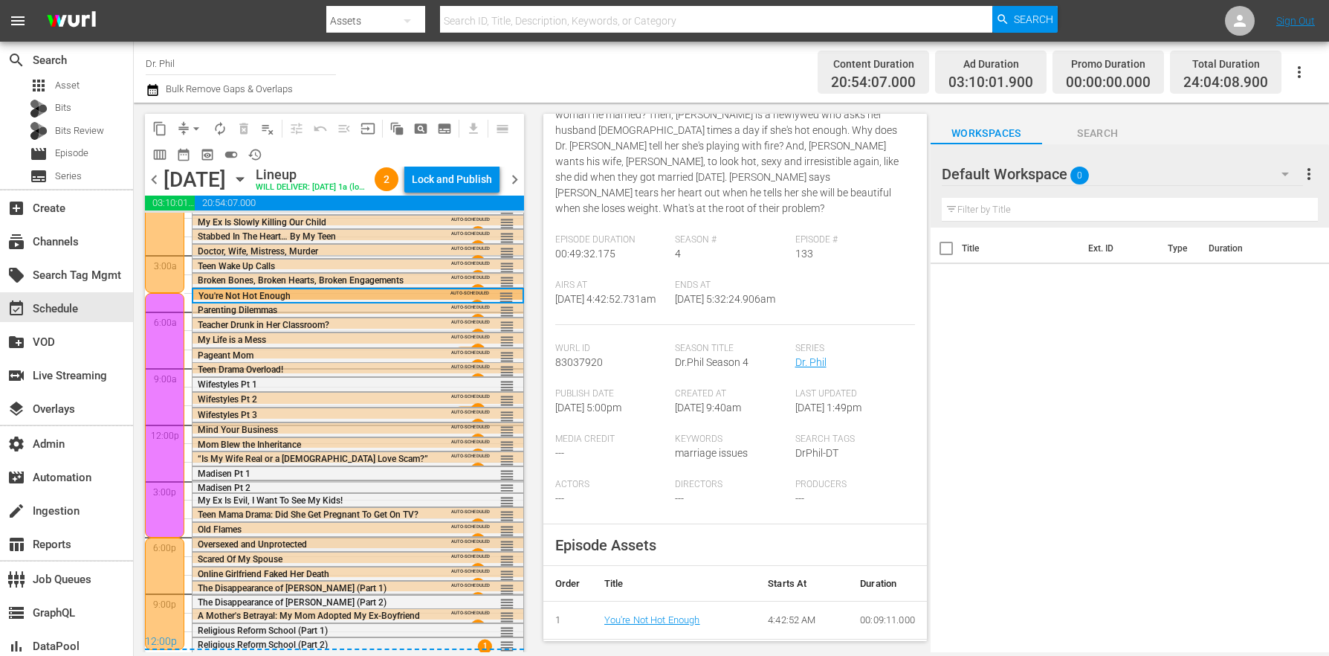
click at [222, 537] on div "Oversexed and Unprotected" at bounding box center [318, 543] width 240 height 12
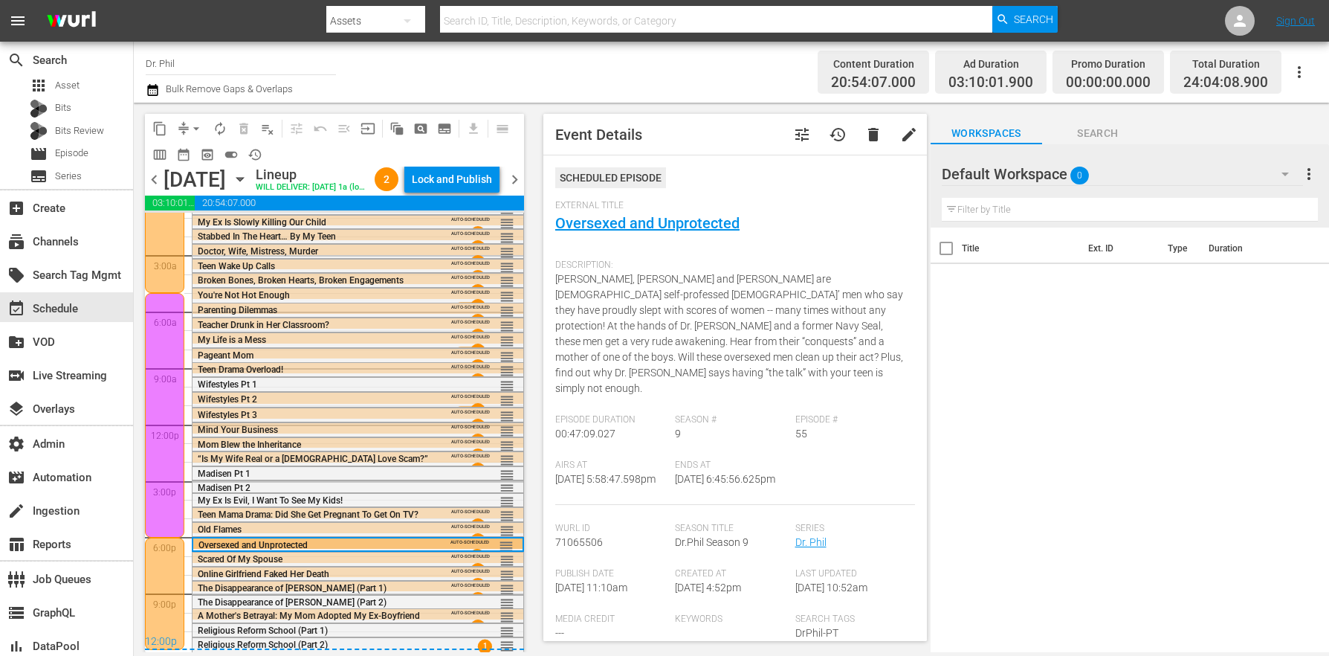
click at [221, 530] on span "Old Flames" at bounding box center [220, 529] width 44 height 10
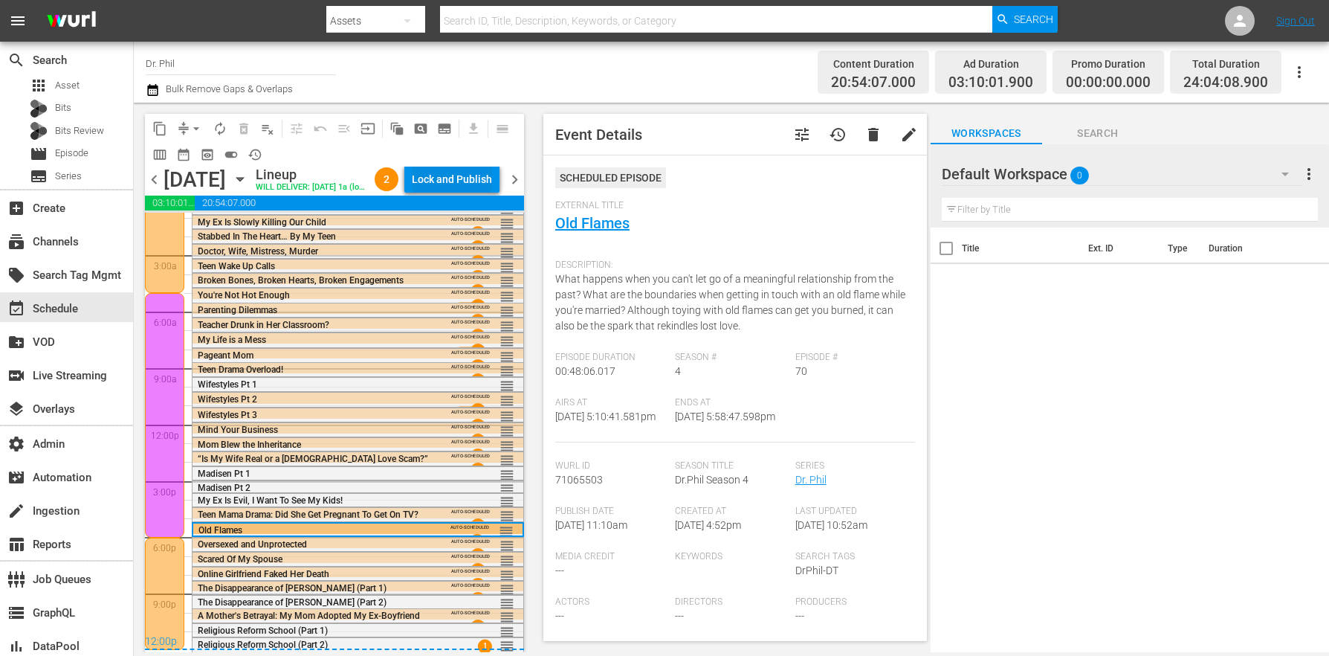
click at [463, 185] on div "Lock and Publish" at bounding box center [452, 179] width 80 height 27
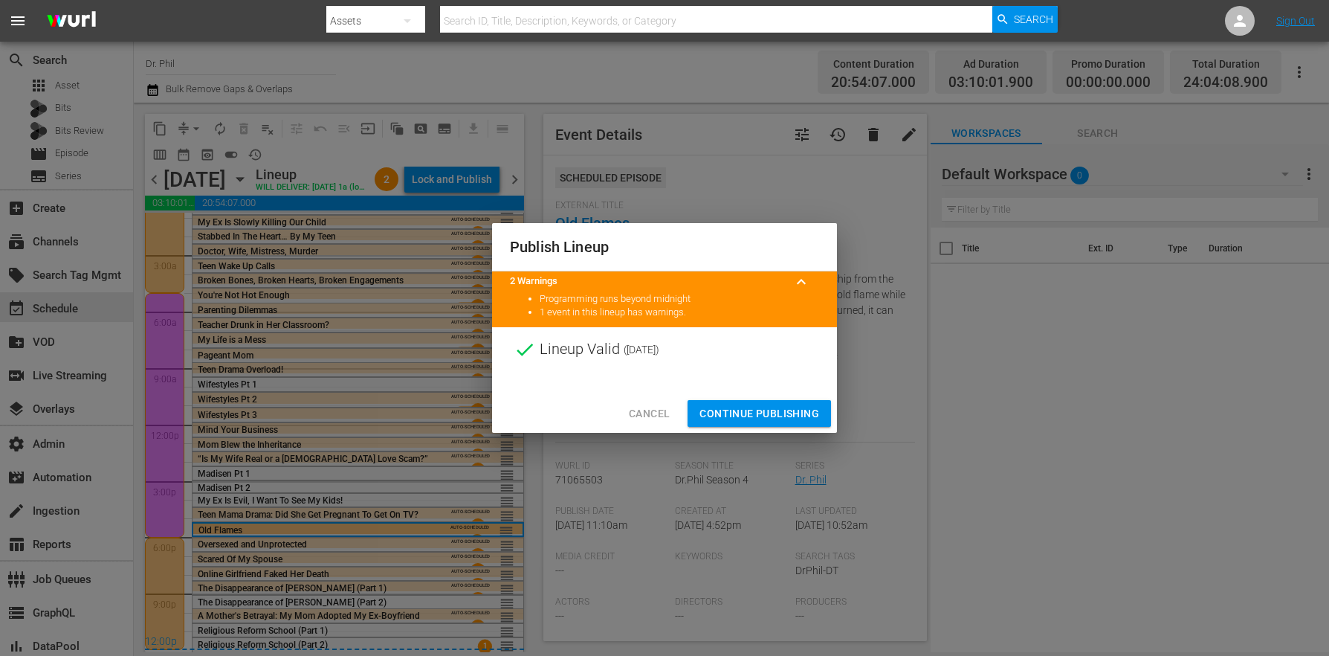
click at [716, 410] on span "Continue Publishing" at bounding box center [759, 413] width 120 height 19
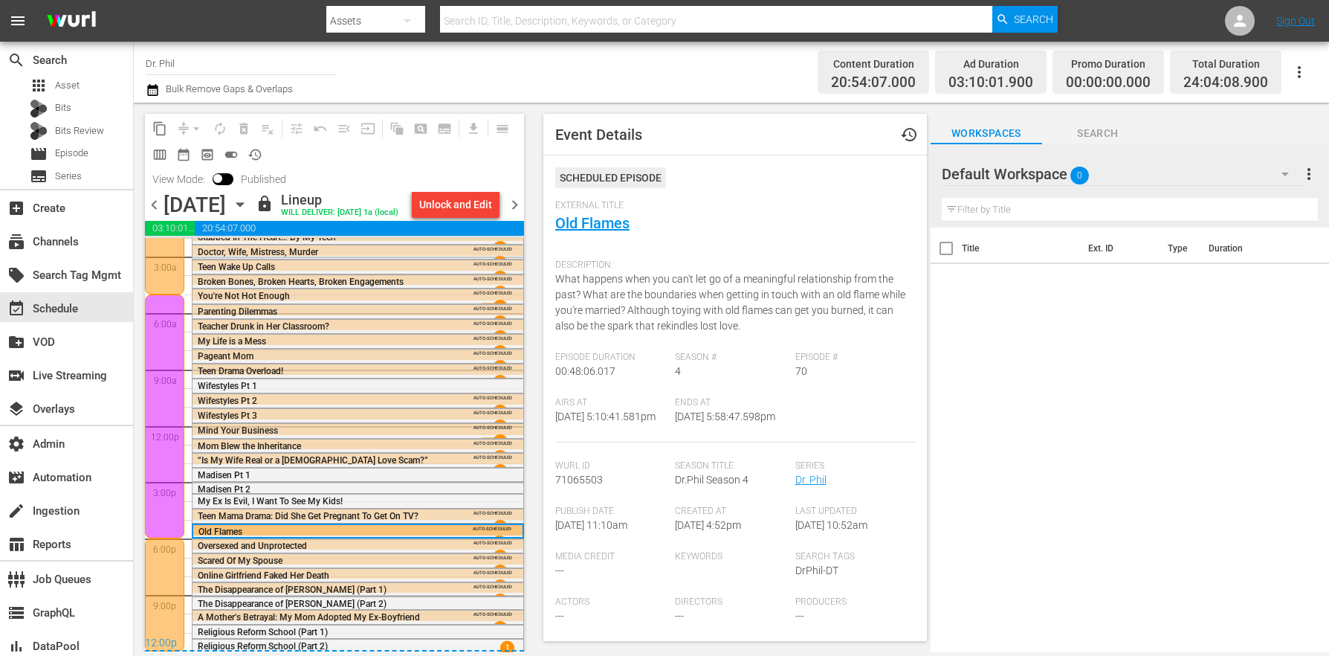
click at [517, 208] on span "chevron_right" at bounding box center [514, 204] width 19 height 19
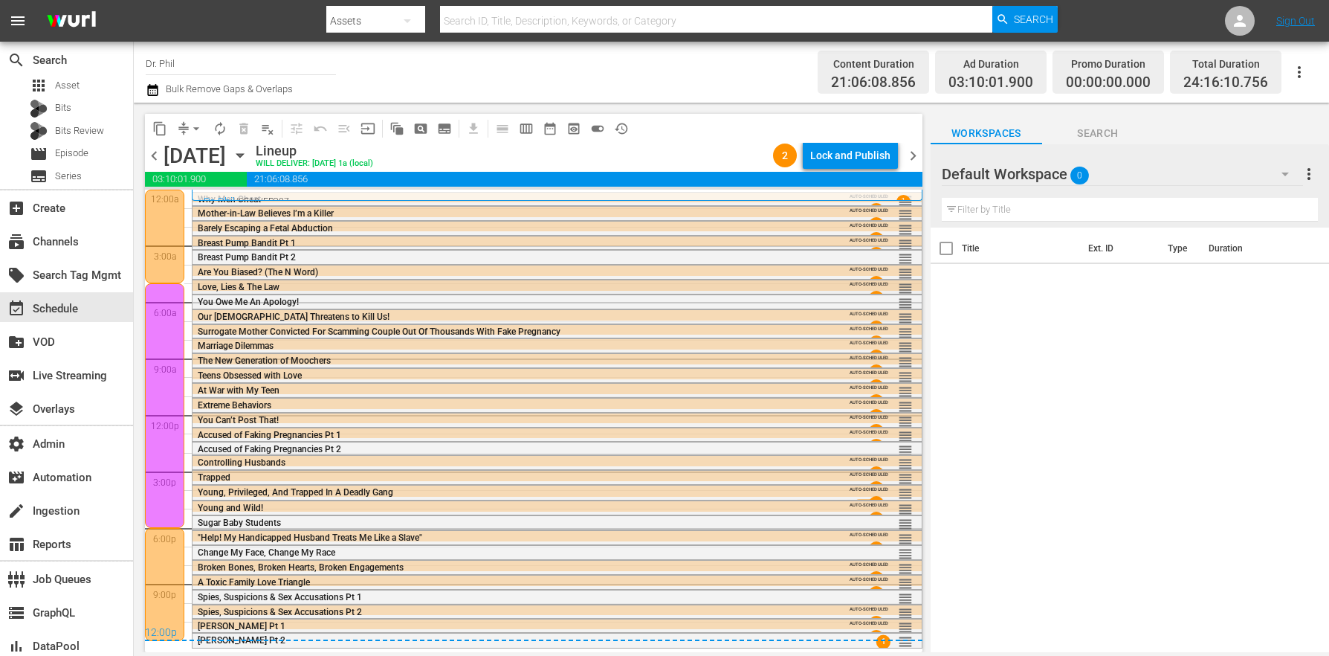
click at [207, 291] on span "Love, Lies & The Law" at bounding box center [239, 287] width 82 height 10
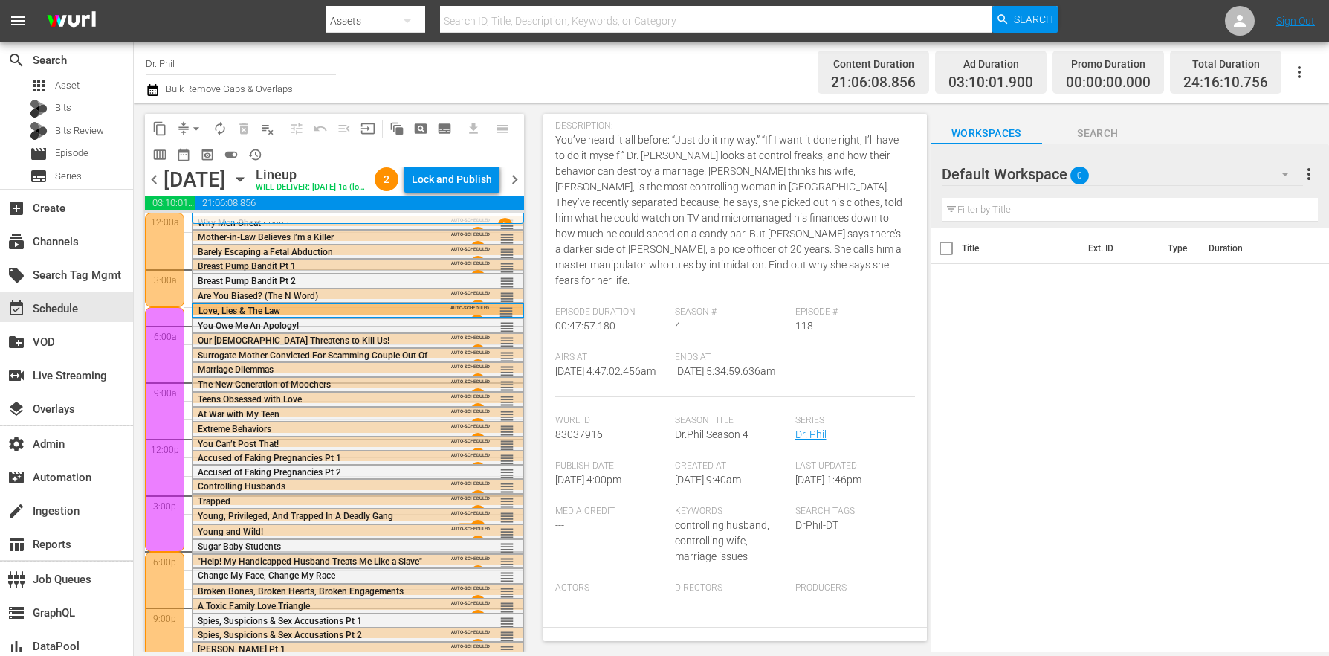
scroll to position [130, 0]
click at [240, 552] on span "Sugar Baby Students" at bounding box center [239, 546] width 83 height 10
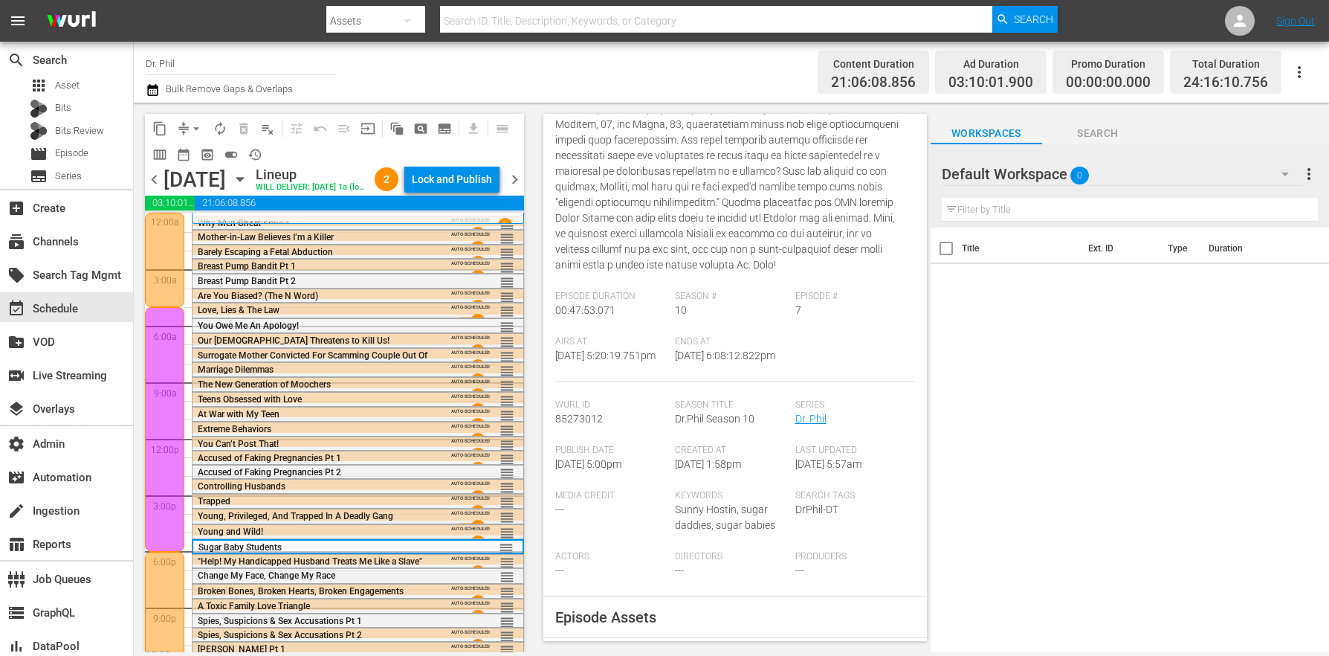
scroll to position [255, 0]
click at [296, 566] on span ""Help! My Handicapped Husband Treats Me Like a Slave"" at bounding box center [310, 561] width 224 height 10
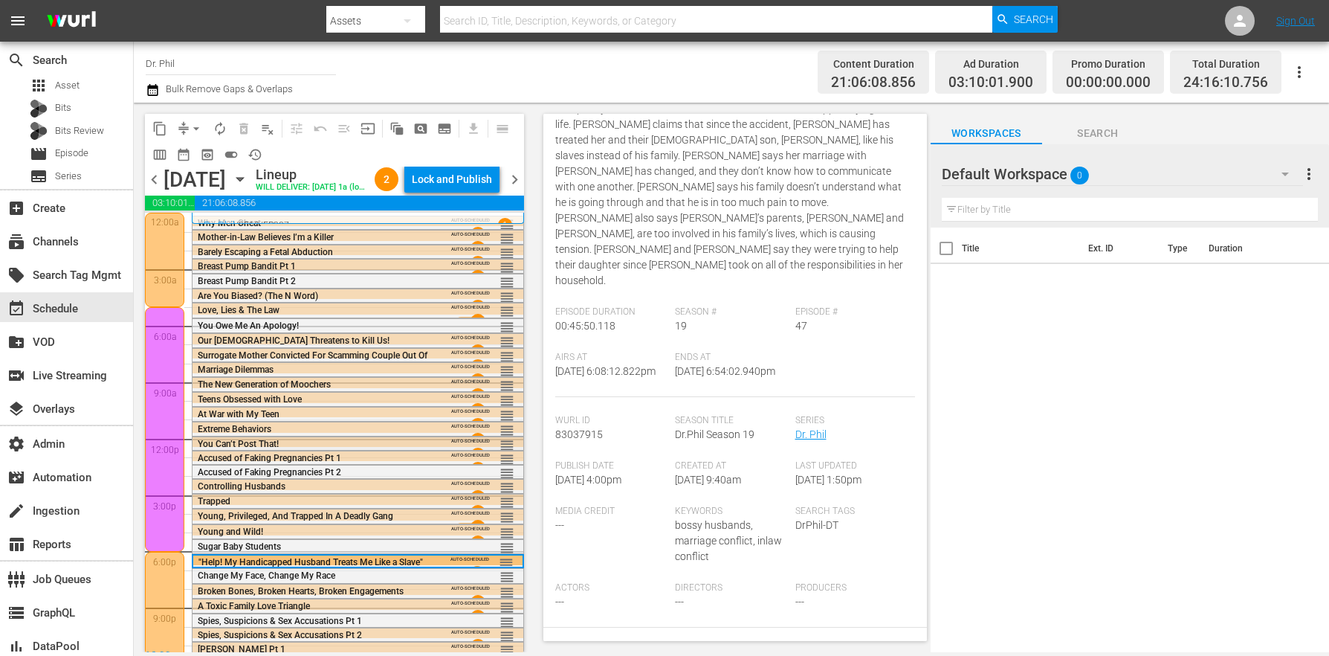
scroll to position [43, 0]
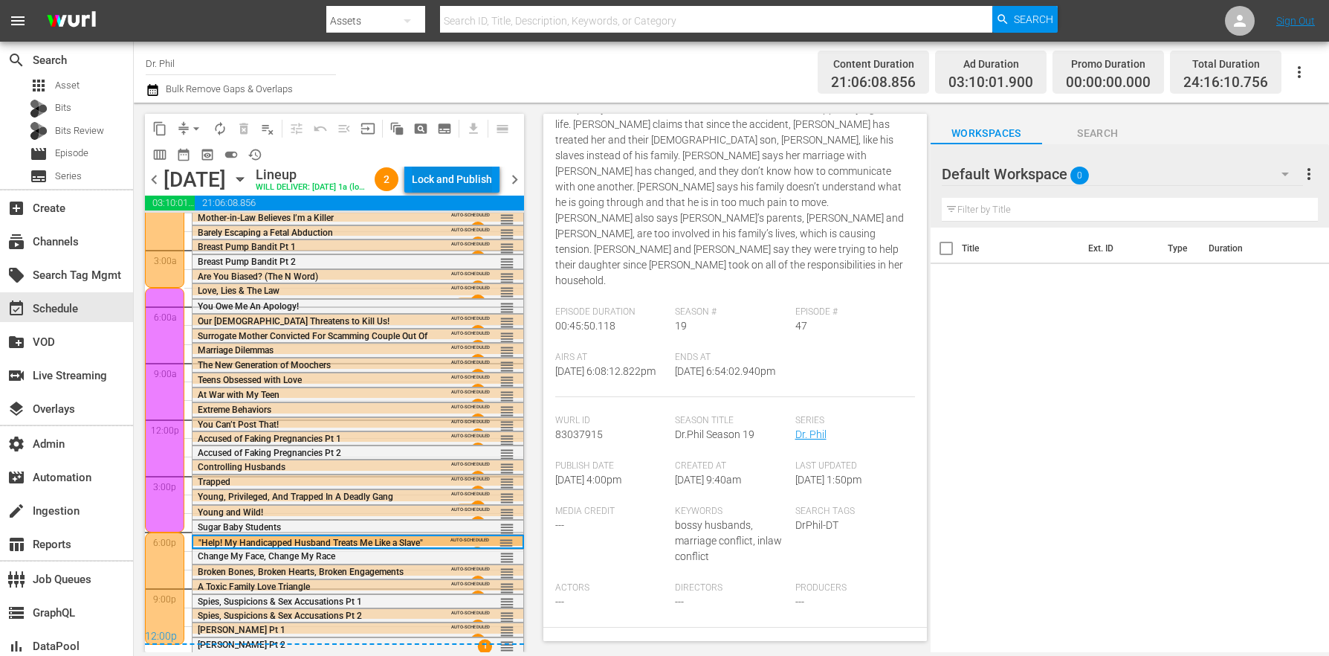
click at [437, 172] on div "Lock and Publish" at bounding box center [452, 179] width 80 height 27
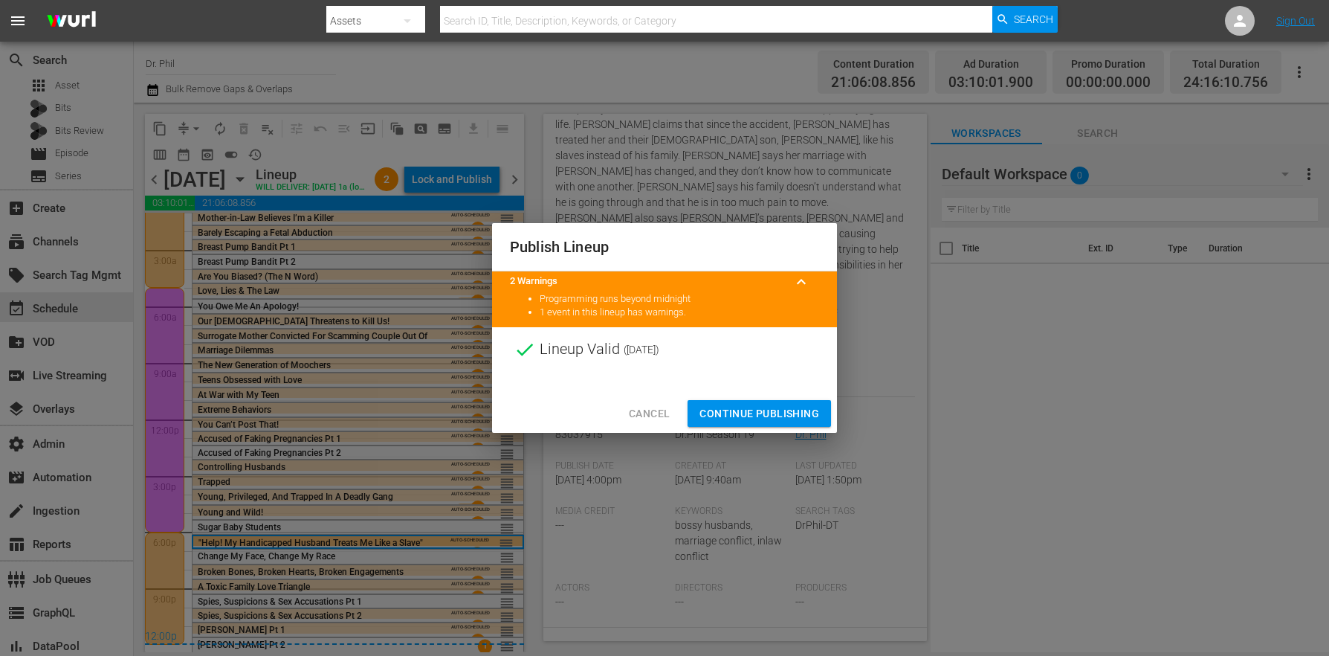
click at [766, 403] on button "Continue Publishing" at bounding box center [759, 414] width 143 height 28
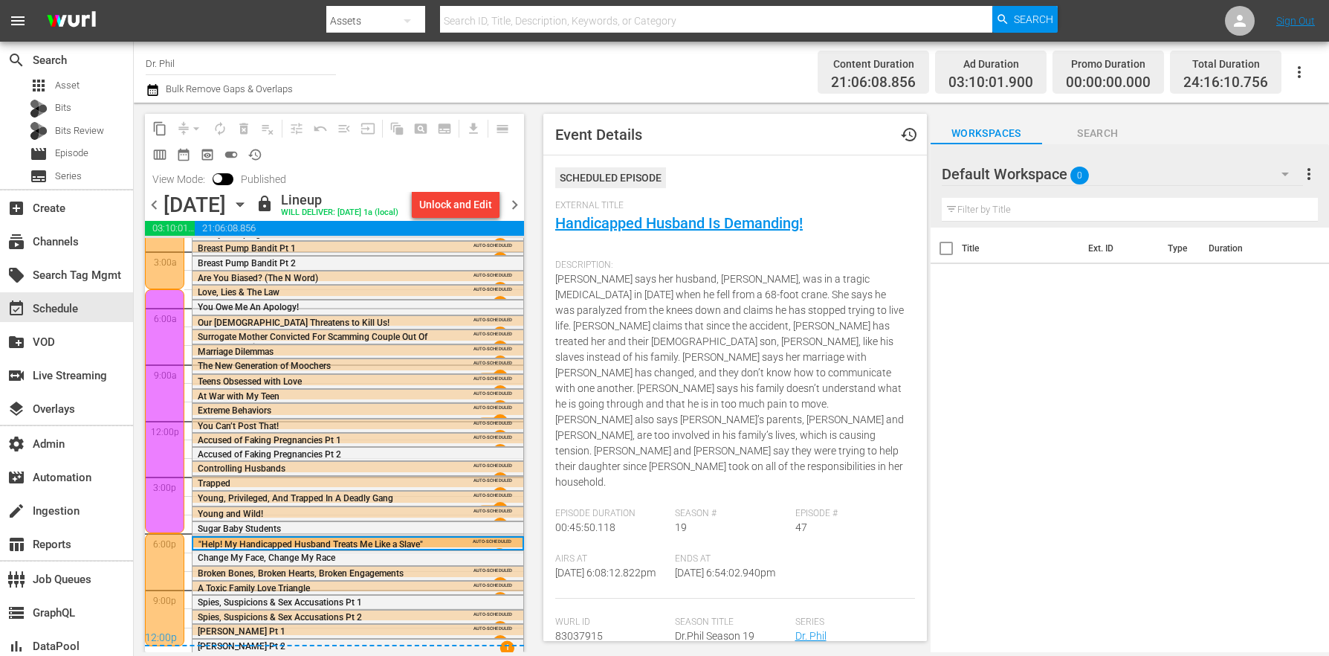
click at [518, 194] on div "chevron_left Friday, September 12th September 12th lock Lineup WILL DELIVER: 9/…" at bounding box center [334, 206] width 379 height 29
click at [517, 196] on span "chevron_right" at bounding box center [514, 204] width 19 height 19
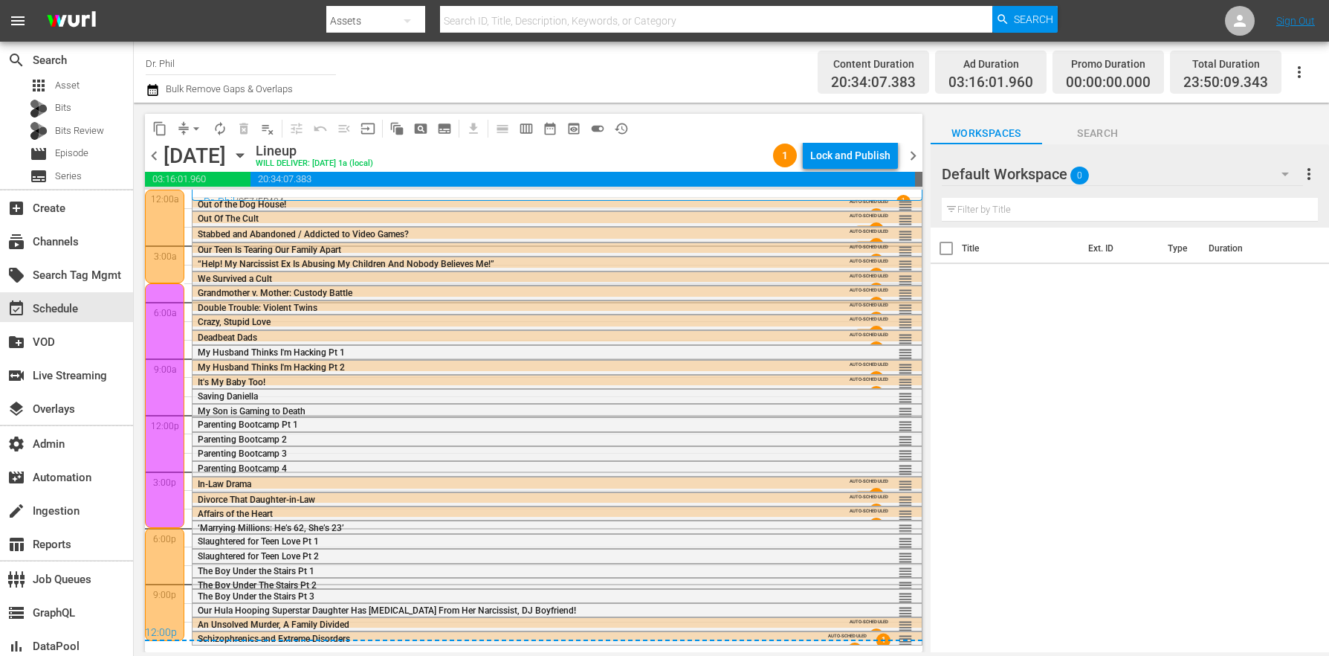
click at [222, 276] on span "We Survived a Cult" at bounding box center [235, 279] width 74 height 10
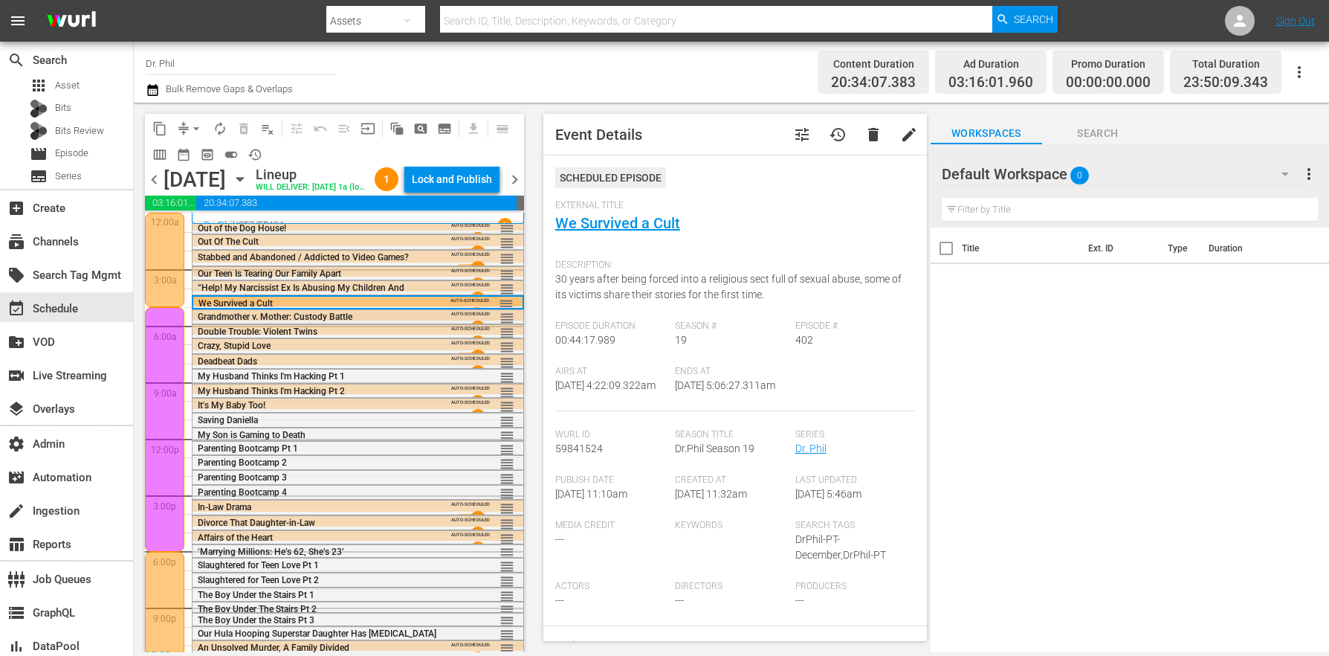
click at [237, 322] on span "Grandmother v. Mother: Custody Battle" at bounding box center [275, 316] width 155 height 10
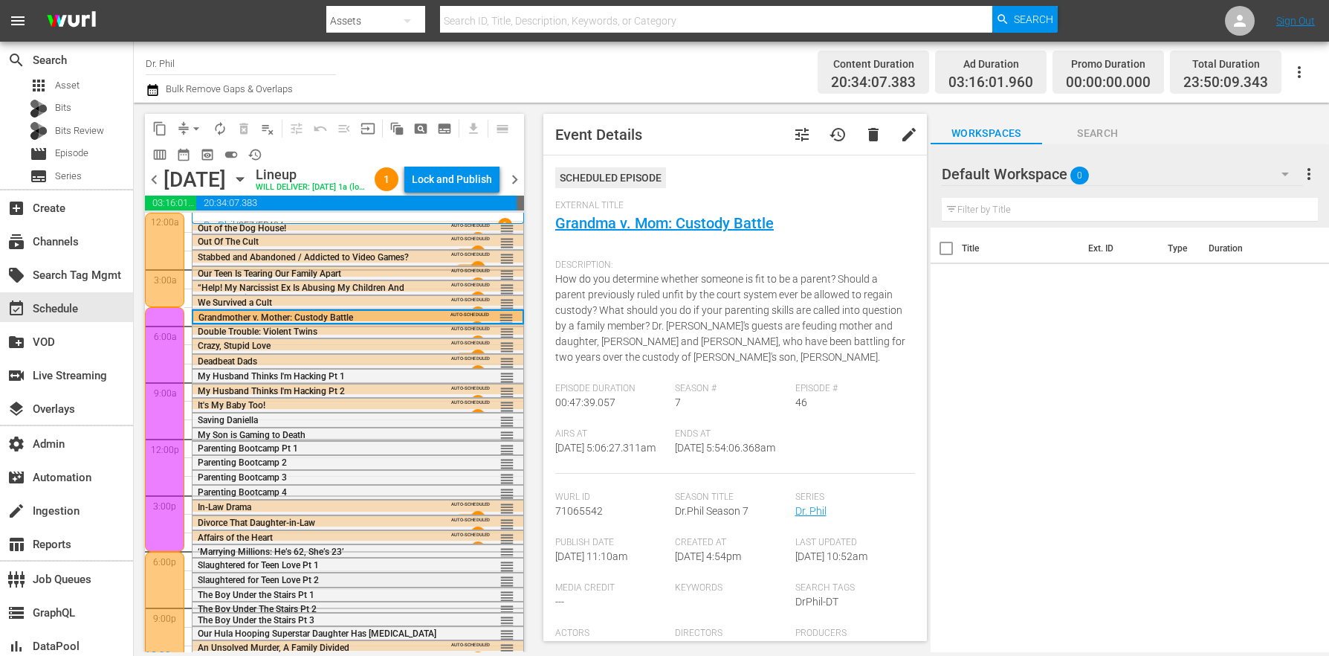
scroll to position [19, 0]
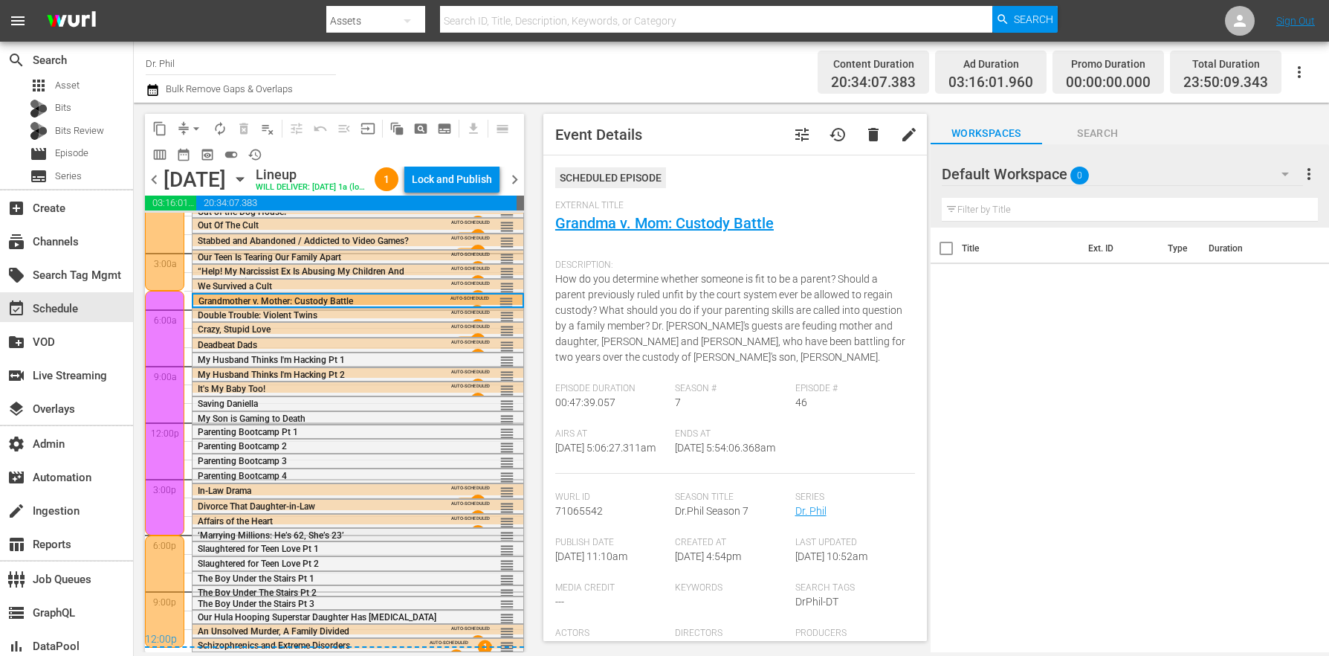
click at [210, 540] on span "‘Marrying Millions: He’s 62, She’s 23’" at bounding box center [271, 535] width 146 height 10
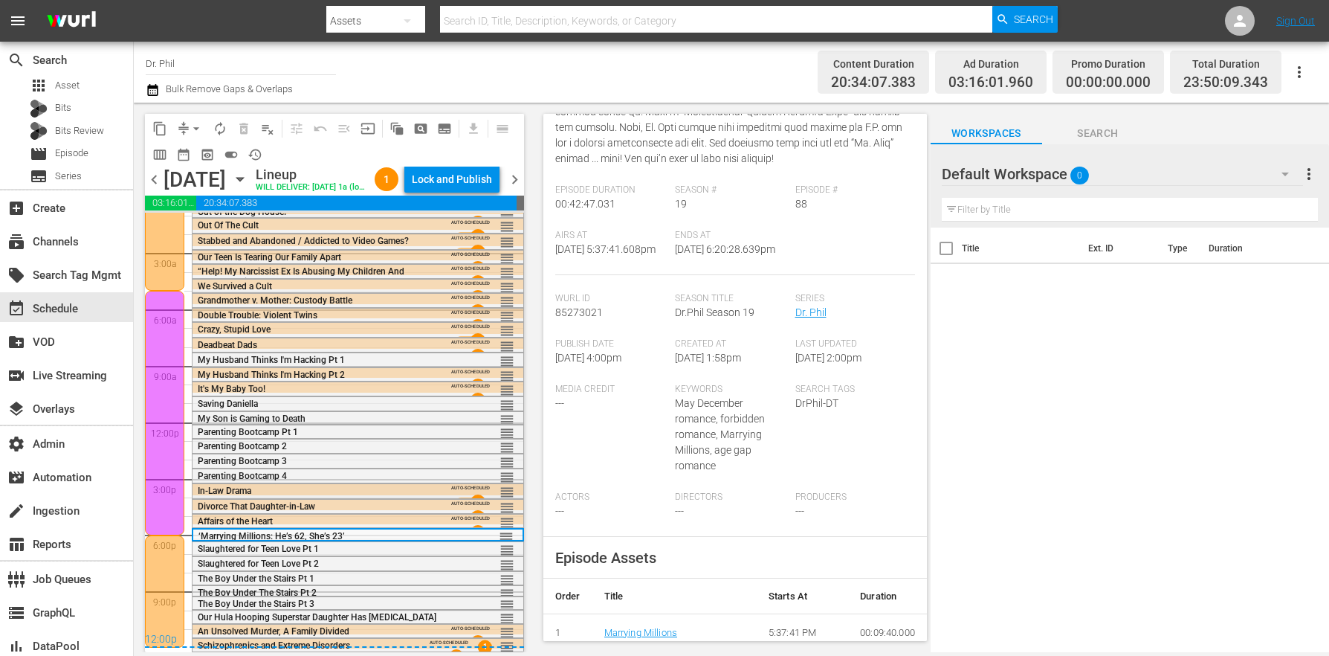
scroll to position [40, 0]
click at [485, 159] on div "content_copy compress arrow_drop_down autorenew_outlined delete_forever_outline…" at bounding box center [334, 140] width 379 height 53
click at [476, 171] on div "Lock and Publish" at bounding box center [452, 179] width 80 height 27
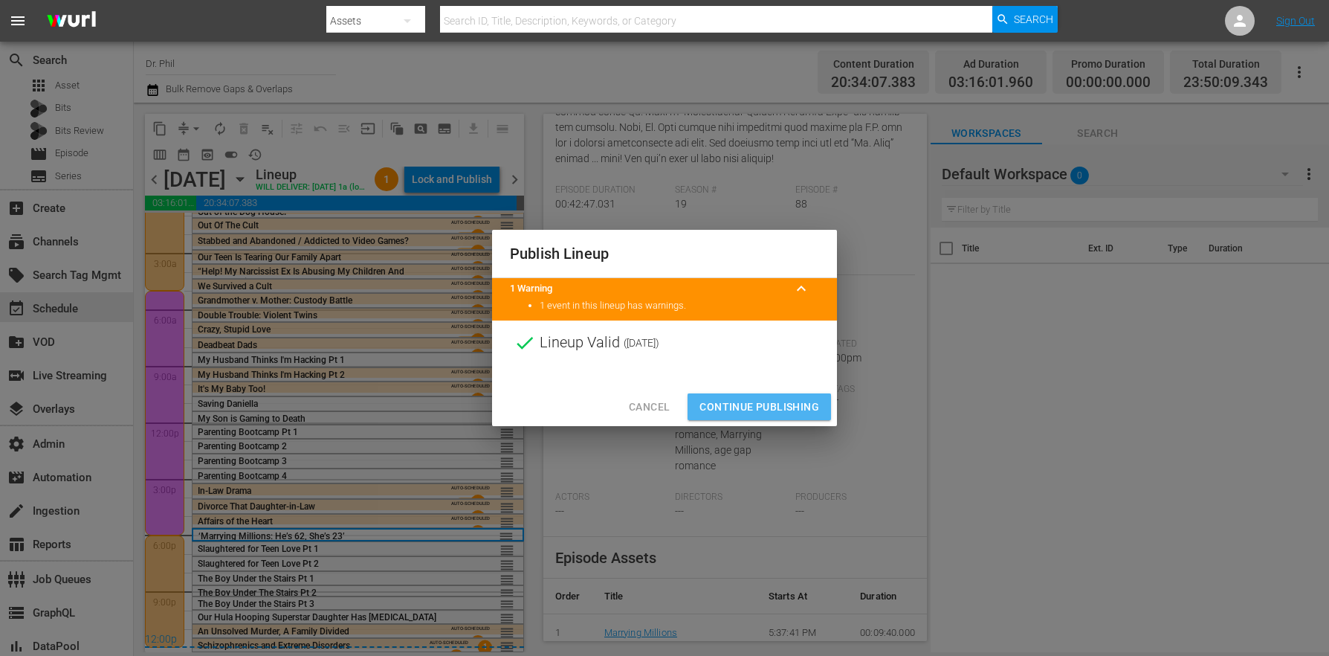
click at [770, 402] on span "Continue Publishing" at bounding box center [759, 407] width 120 height 19
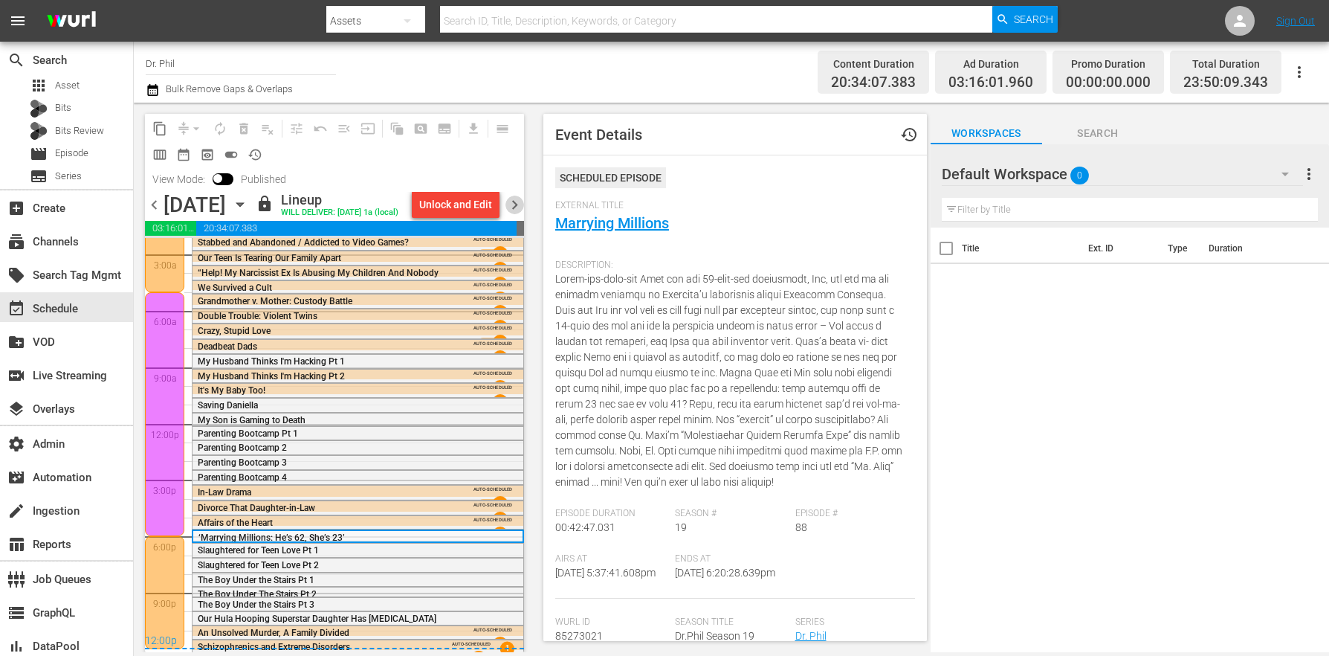
click at [524, 207] on span "chevron_right" at bounding box center [514, 204] width 19 height 19
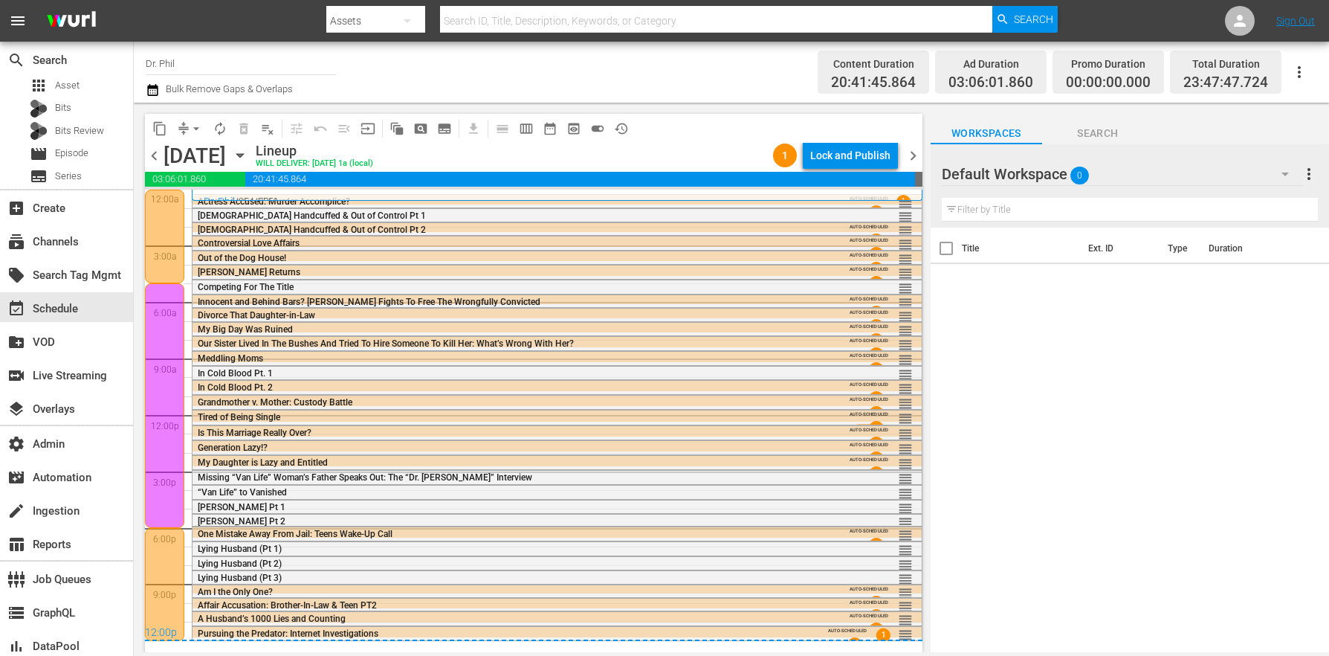
click at [237, 285] on span "Competing For The Title" at bounding box center [246, 287] width 96 height 10
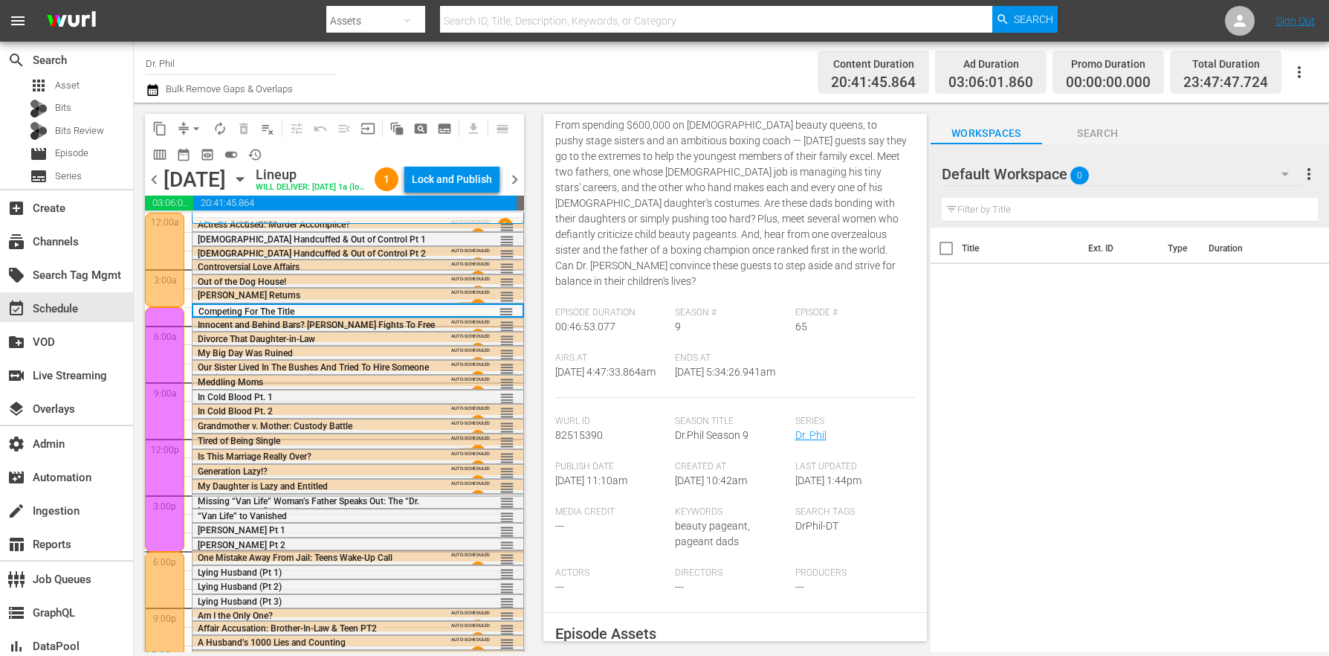
scroll to position [236, 0]
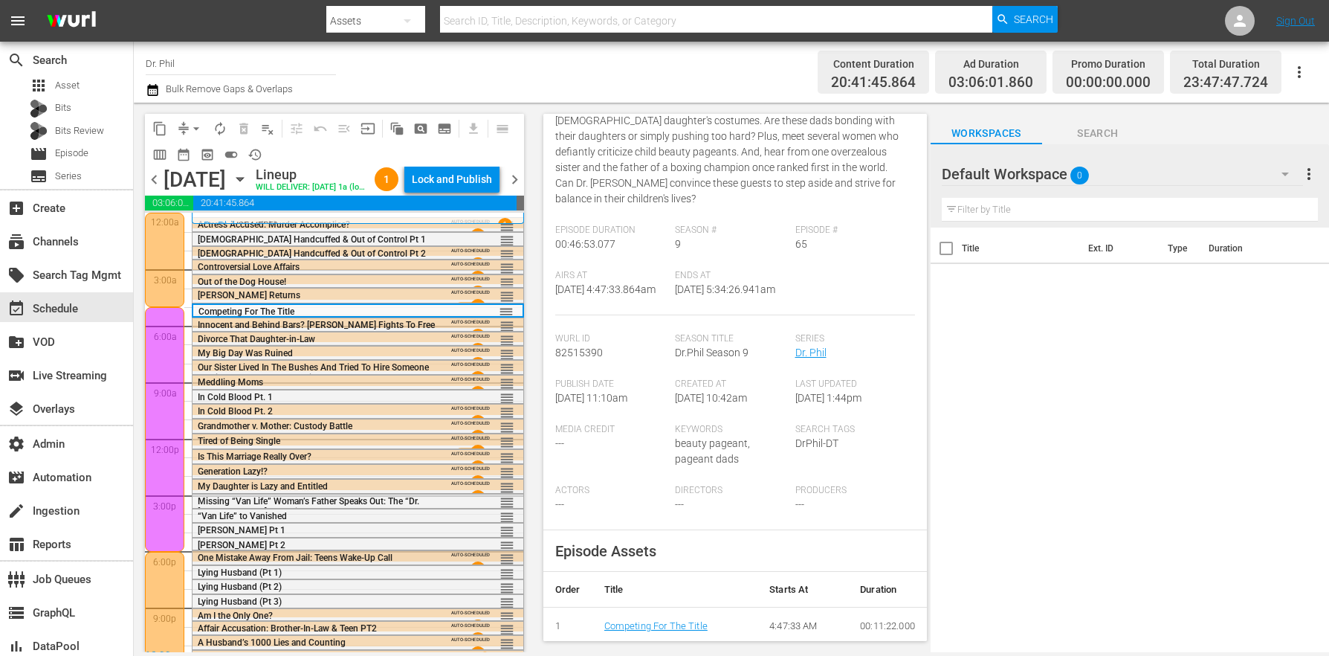
click at [230, 563] on span "One Mistake Away From Jail: Teens Wake-Up Call" at bounding box center [295, 557] width 195 height 10
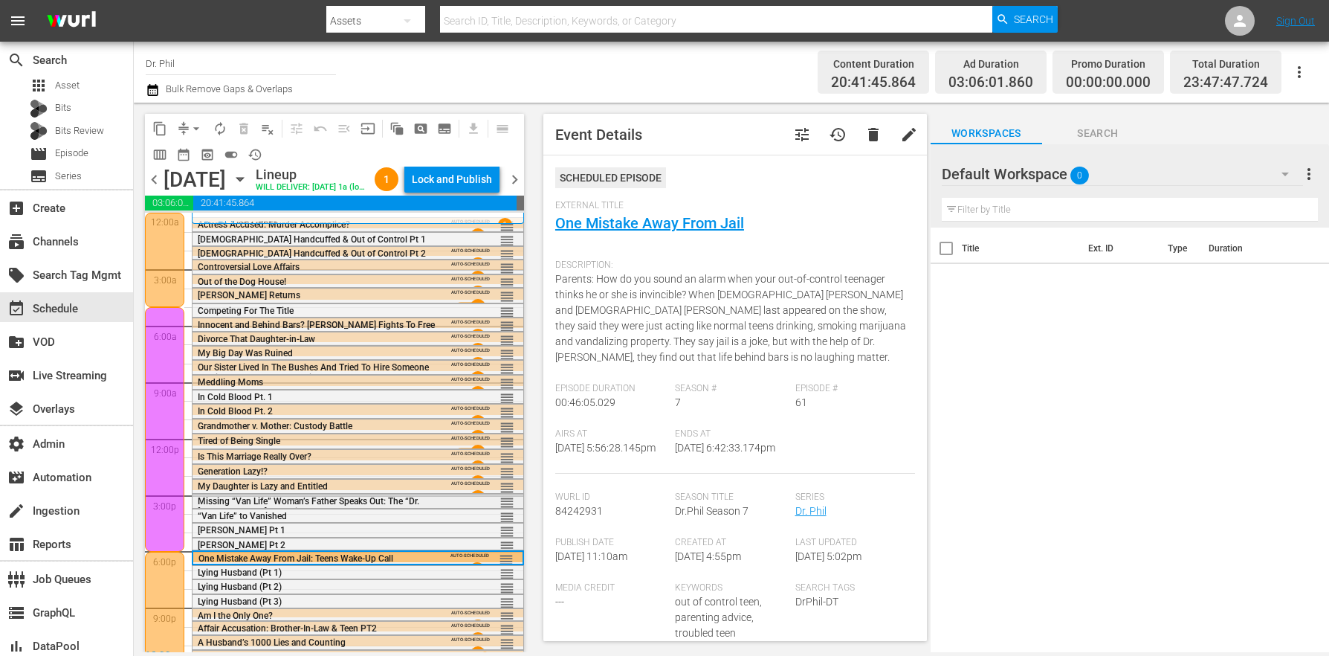
scroll to position [36, 0]
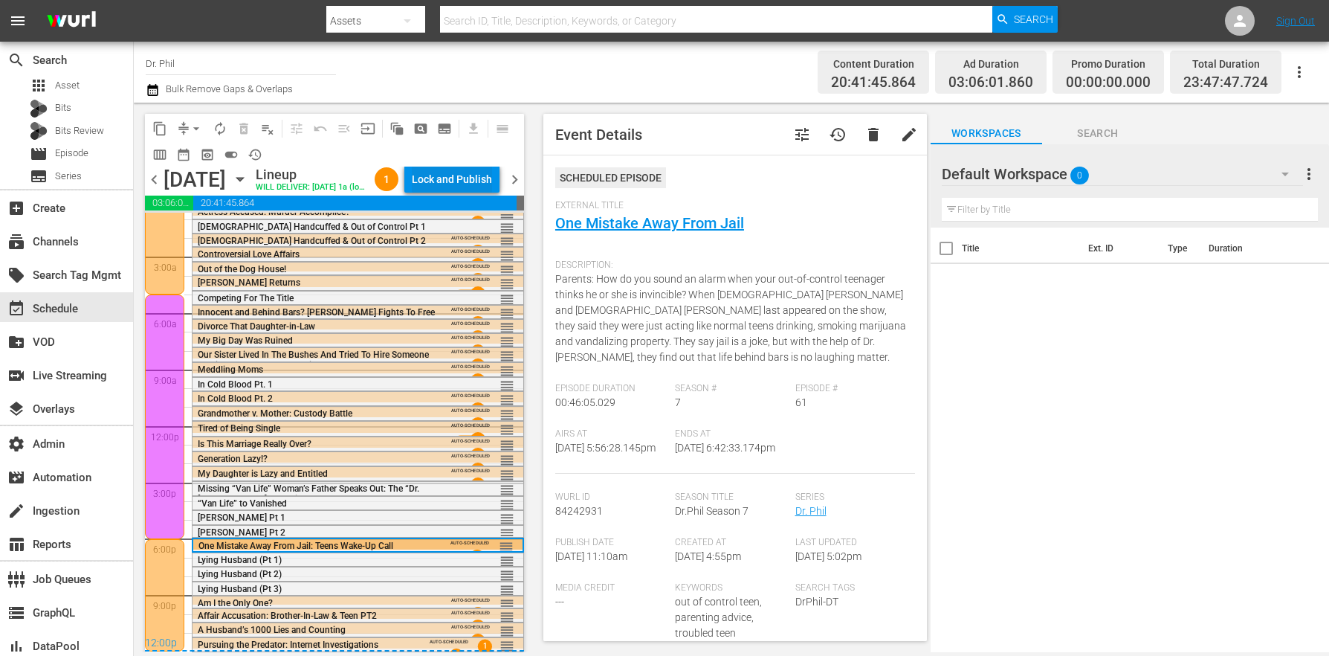
click at [456, 181] on div "Lock and Publish" at bounding box center [452, 179] width 80 height 27
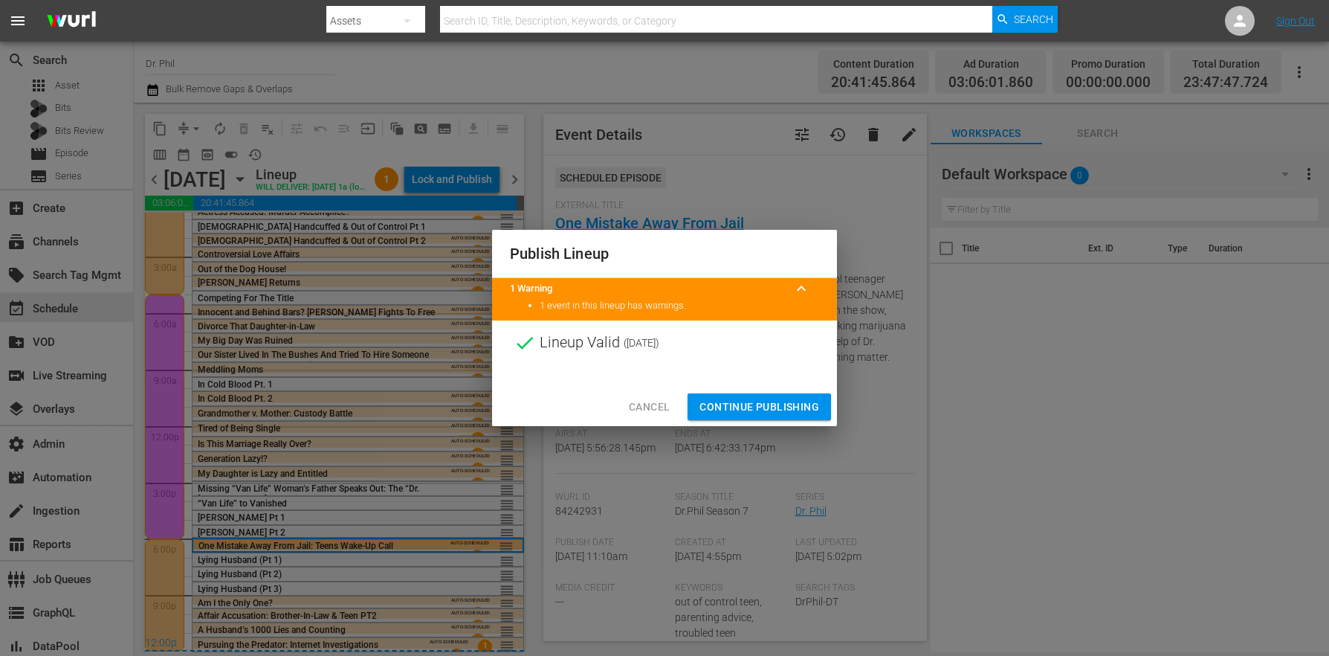
click at [767, 406] on span "Continue Publishing" at bounding box center [759, 407] width 120 height 19
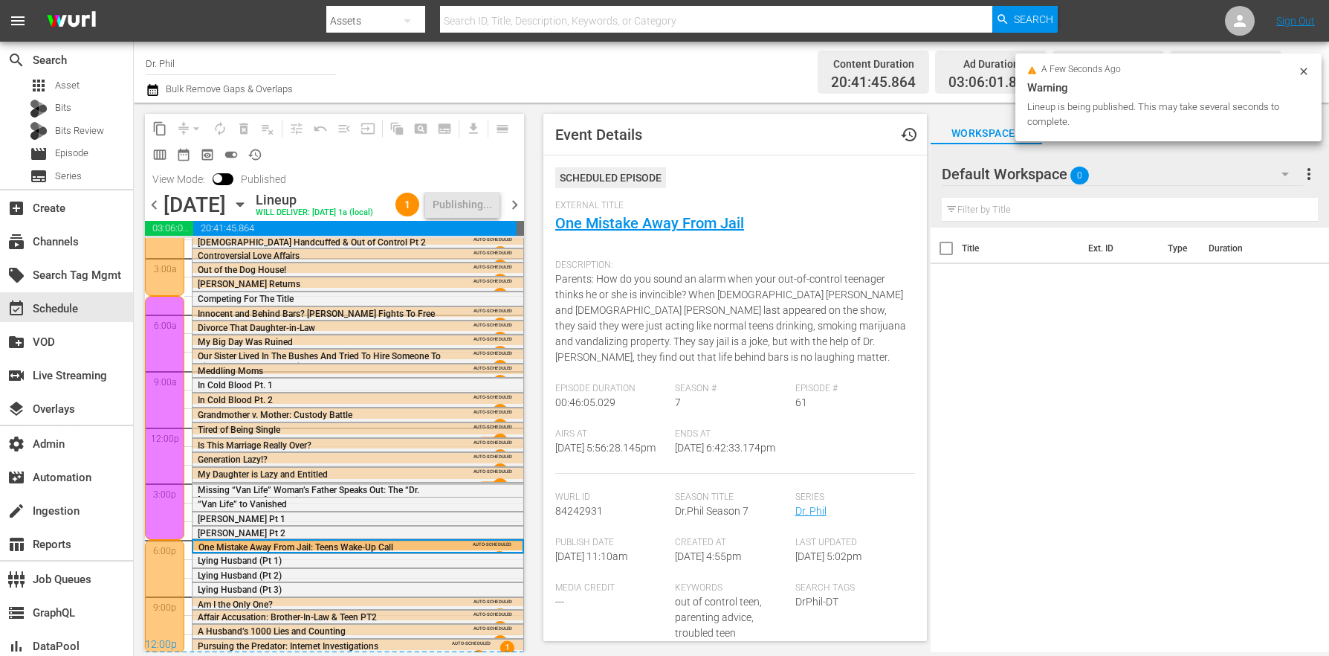
click at [243, 207] on icon "button" at bounding box center [239, 205] width 7 height 4
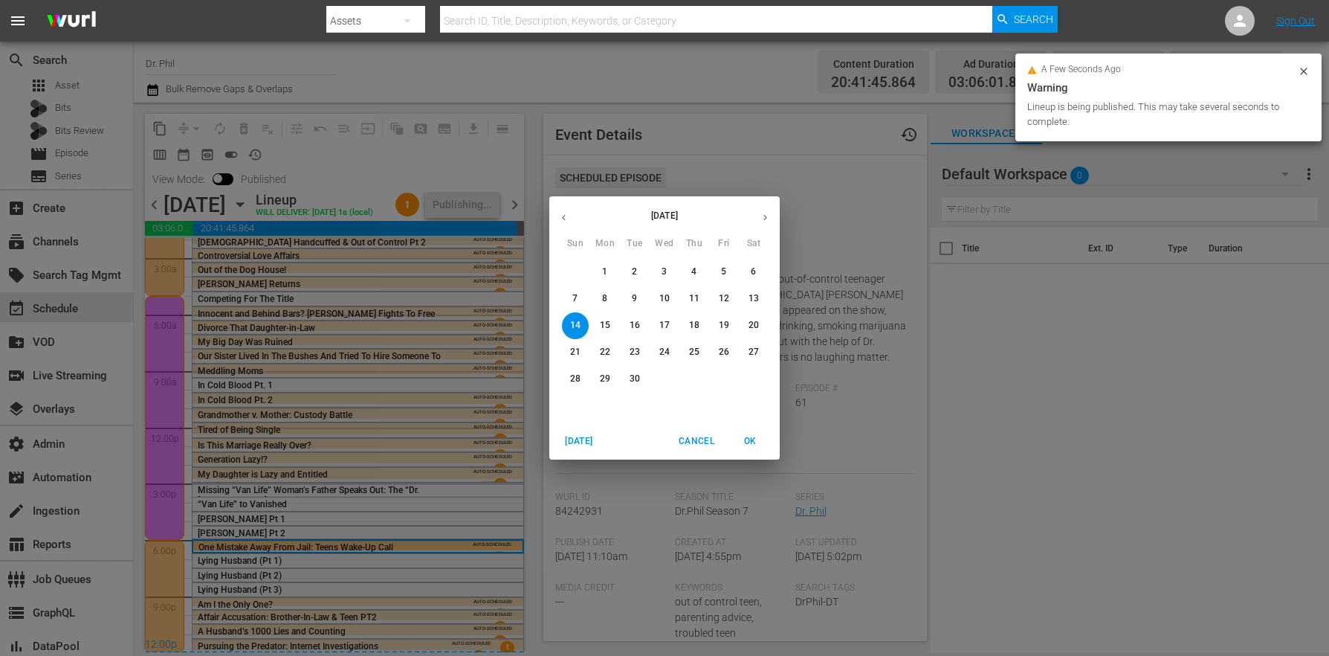
click at [617, 278] on span "1" at bounding box center [605, 271] width 27 height 13
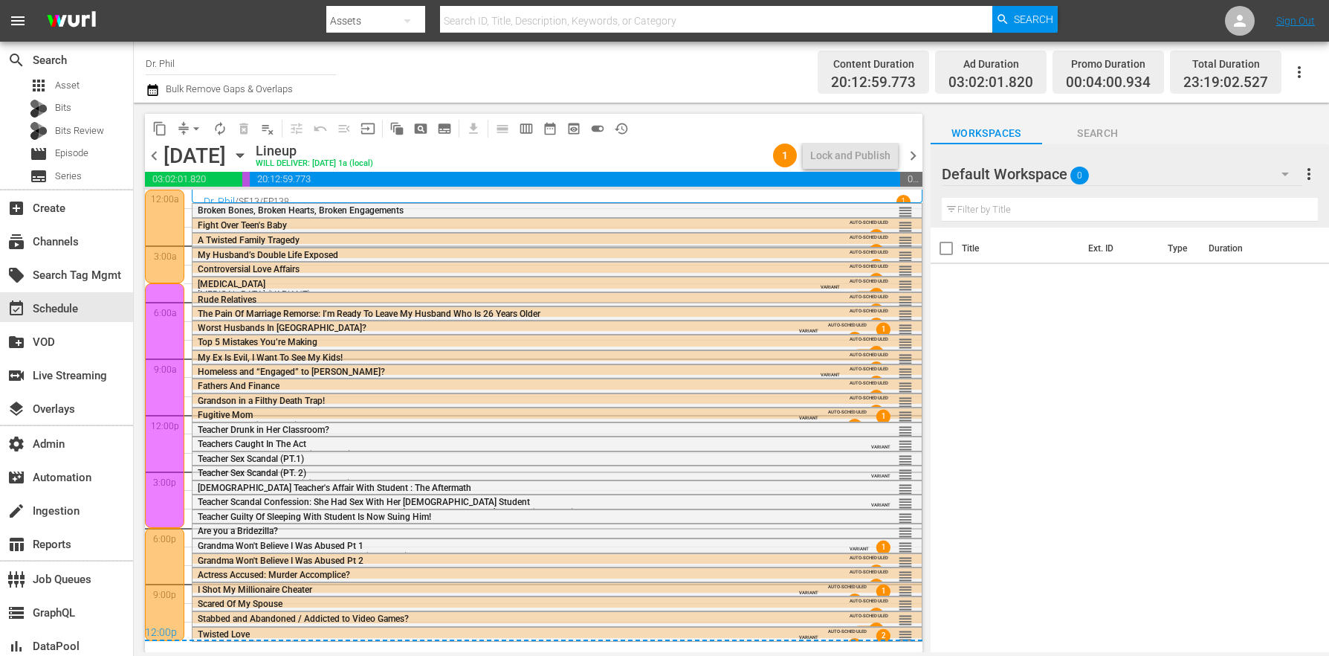
click at [919, 147] on span "chevron_right" at bounding box center [913, 155] width 19 height 19
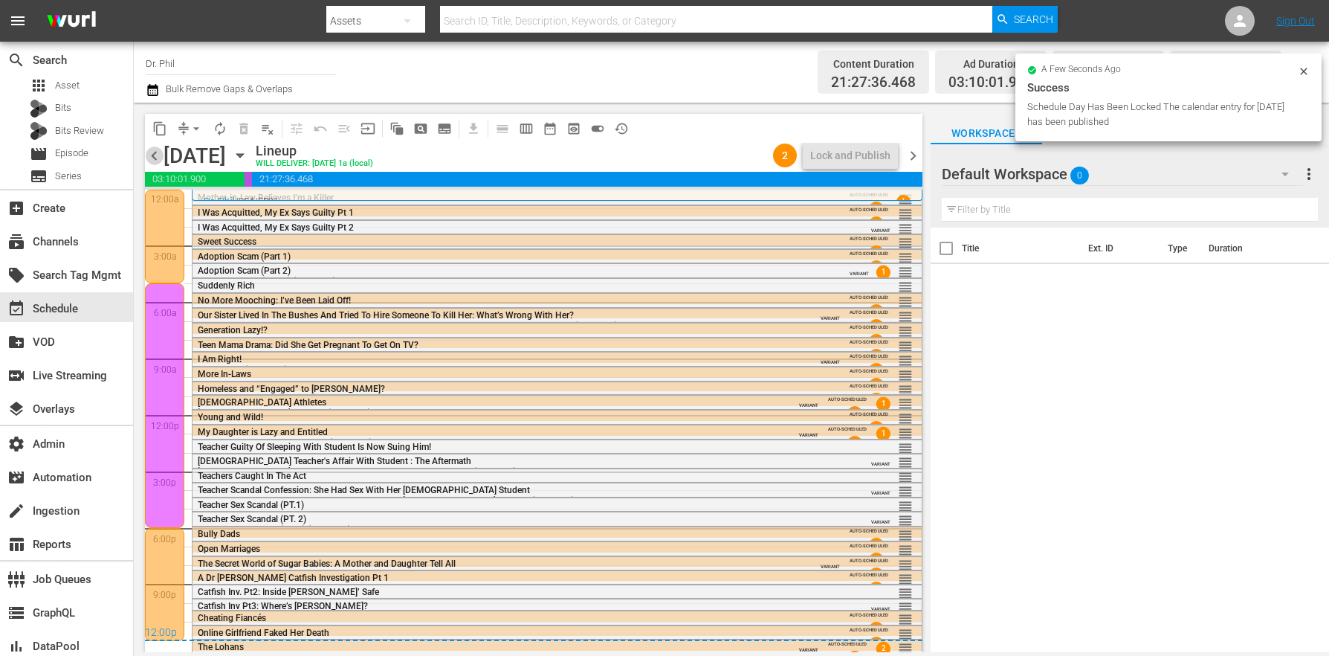
click at [156, 161] on span "chevron_left" at bounding box center [154, 155] width 19 height 19
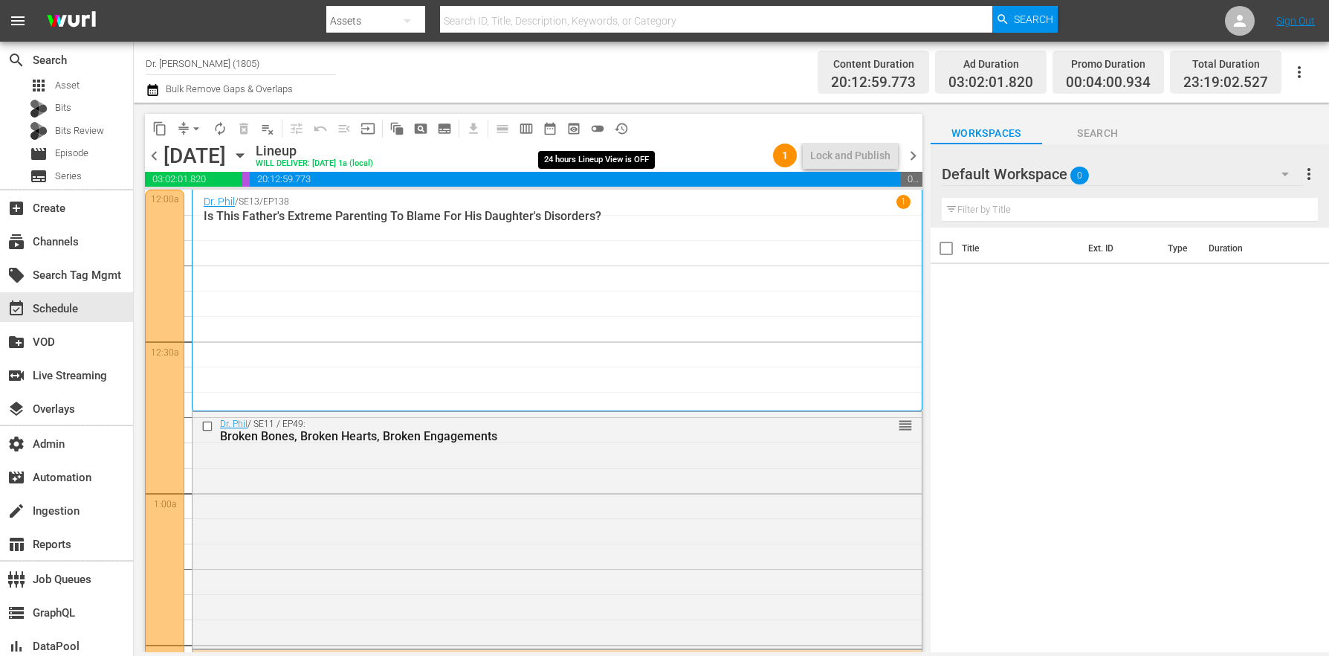
click at [593, 122] on span "toggle_off" at bounding box center [597, 128] width 15 height 15
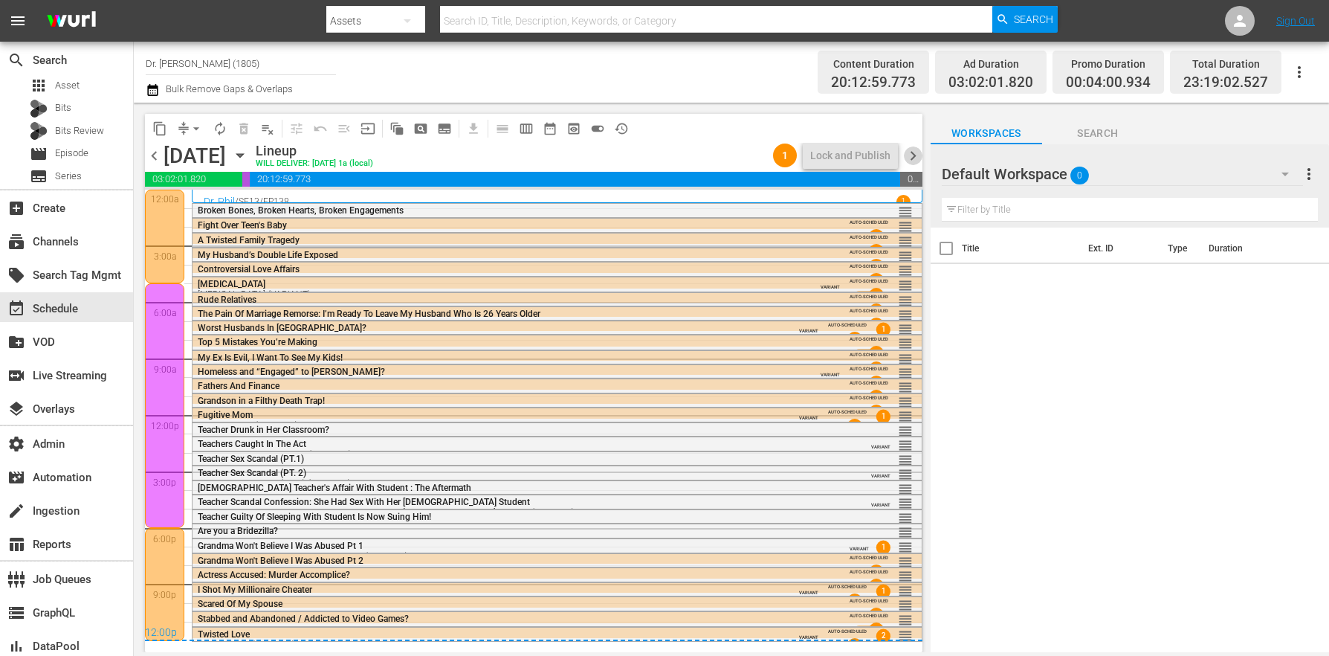
click at [912, 152] on span "chevron_right" at bounding box center [913, 155] width 19 height 19
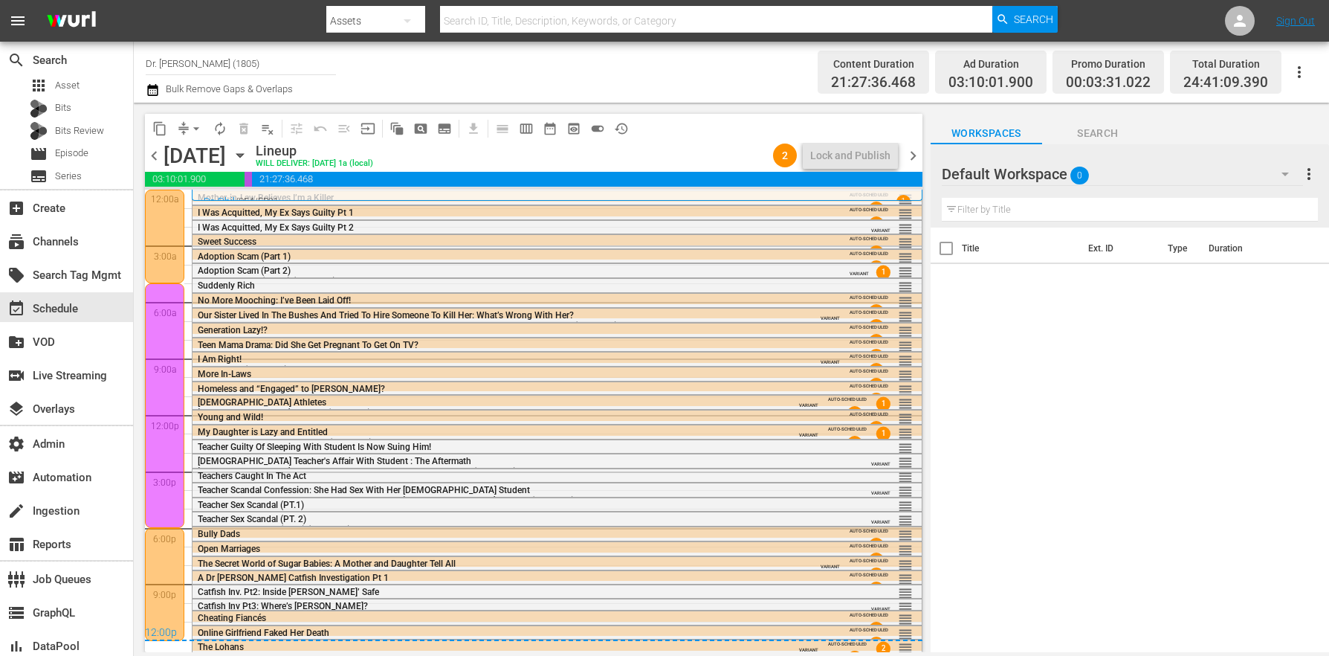
click at [914, 156] on span "chevron_right" at bounding box center [913, 155] width 19 height 19
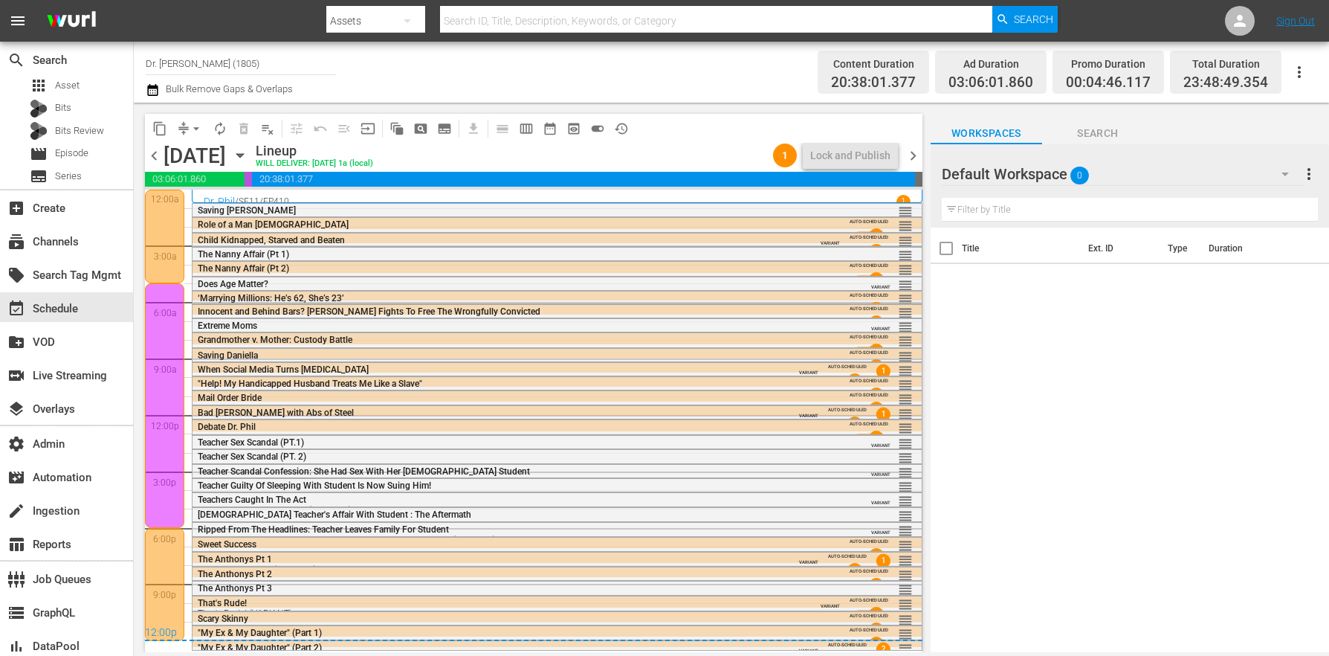
click at [914, 156] on span "chevron_right" at bounding box center [913, 155] width 19 height 19
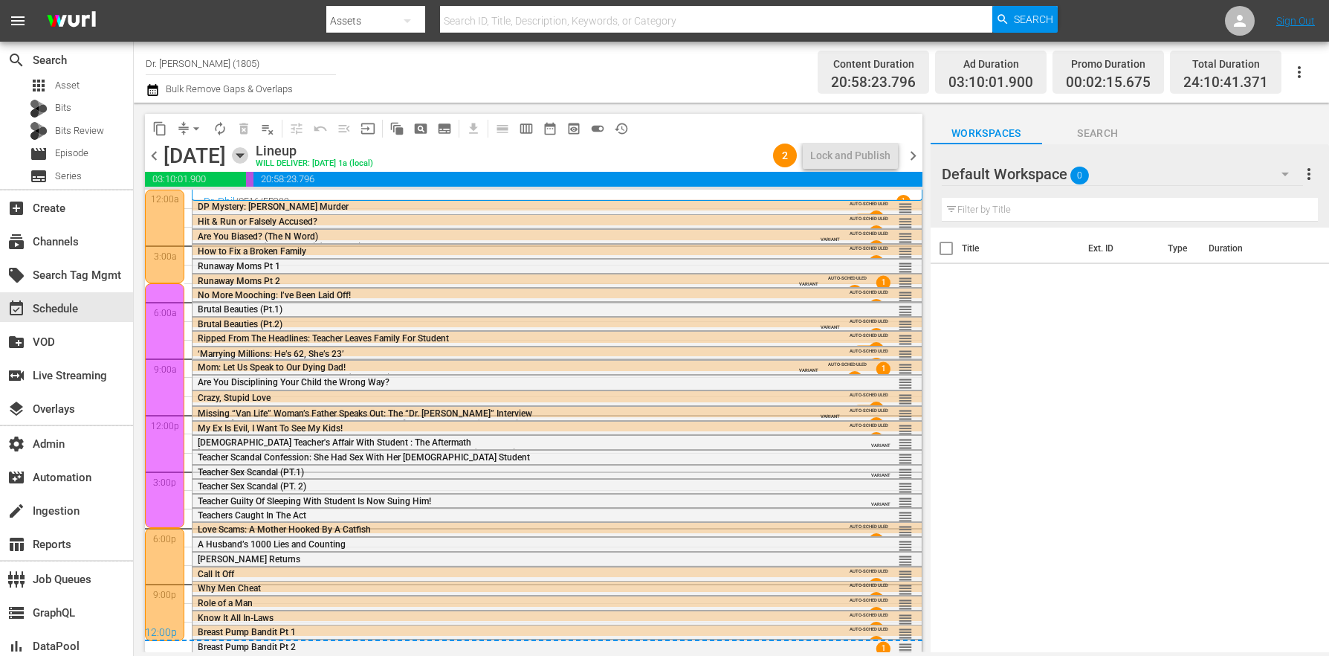
click at [248, 157] on icon "button" at bounding box center [240, 155] width 16 height 16
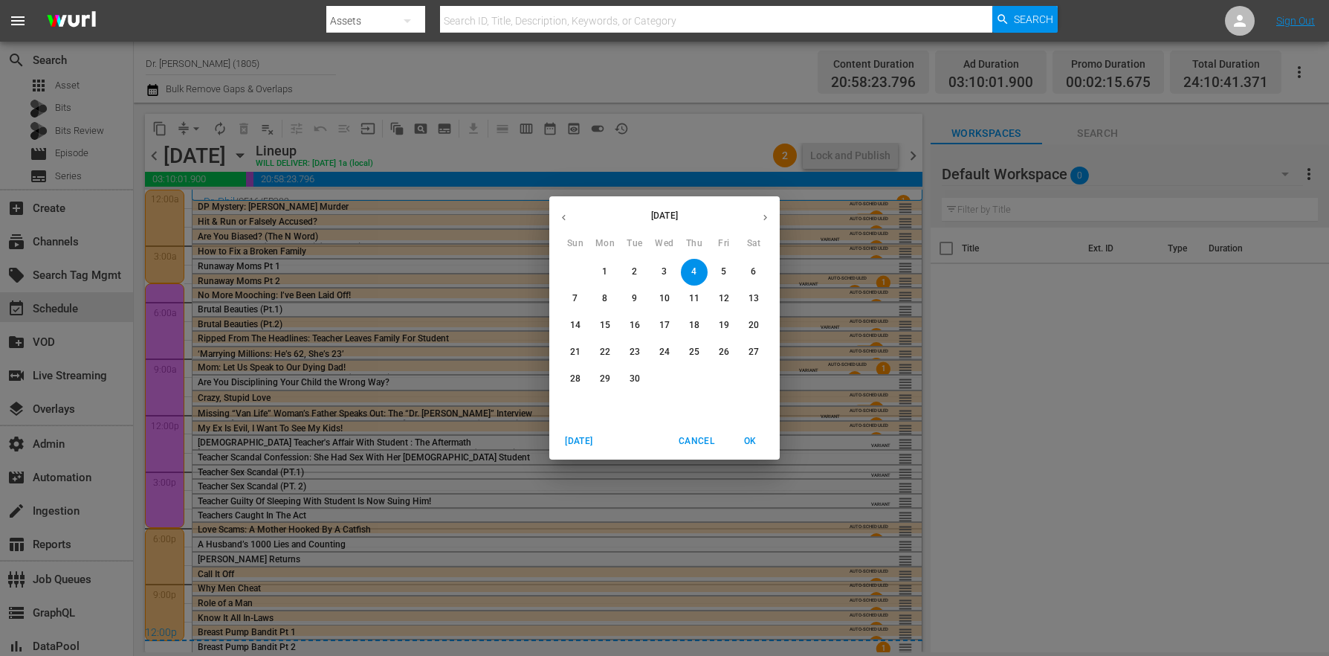
click at [609, 274] on span "1" at bounding box center [605, 271] width 27 height 13
